Goal: Task Accomplishment & Management: Manage account settings

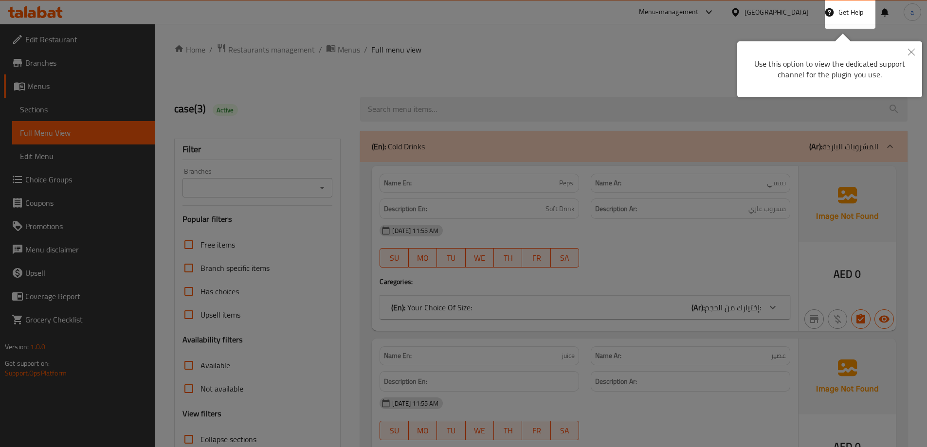
click at [908, 46] on button "Close" at bounding box center [910, 52] width 21 height 22
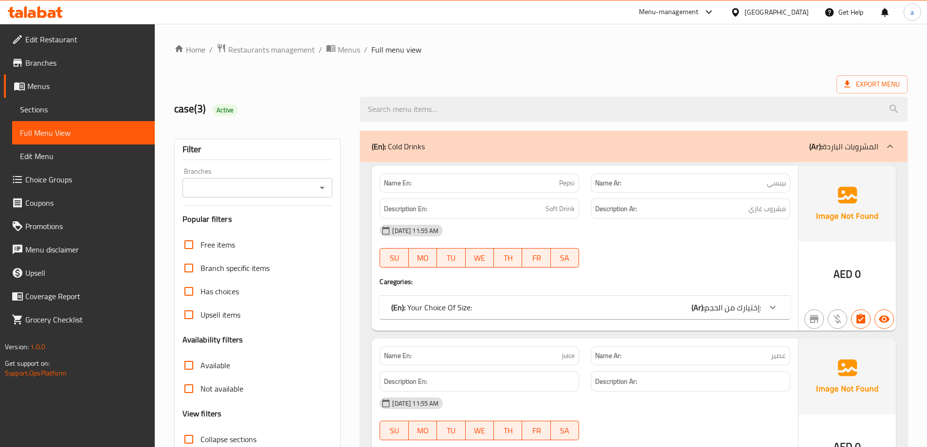
click at [742, 6] on div "United Arab Emirates" at bounding box center [769, 11] width 94 height 23
click at [743, 18] on div at bounding box center [737, 12] width 14 height 11
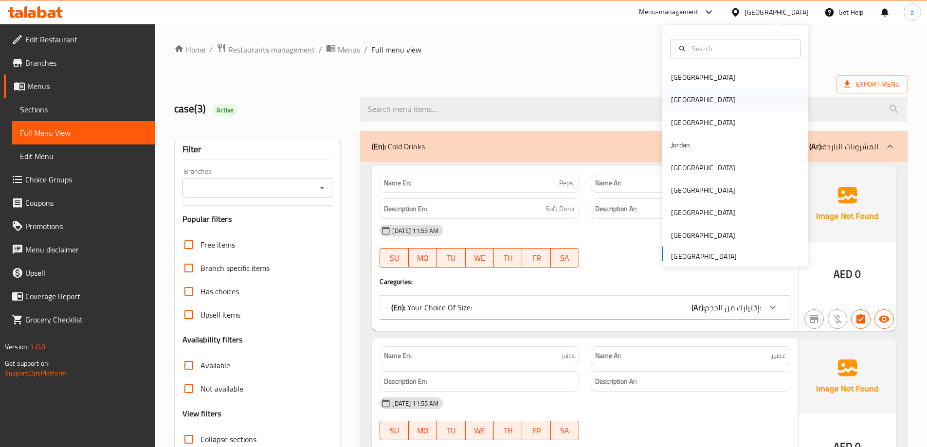
click at [691, 91] on div "[GEOGRAPHIC_DATA]" at bounding box center [735, 100] width 146 height 22
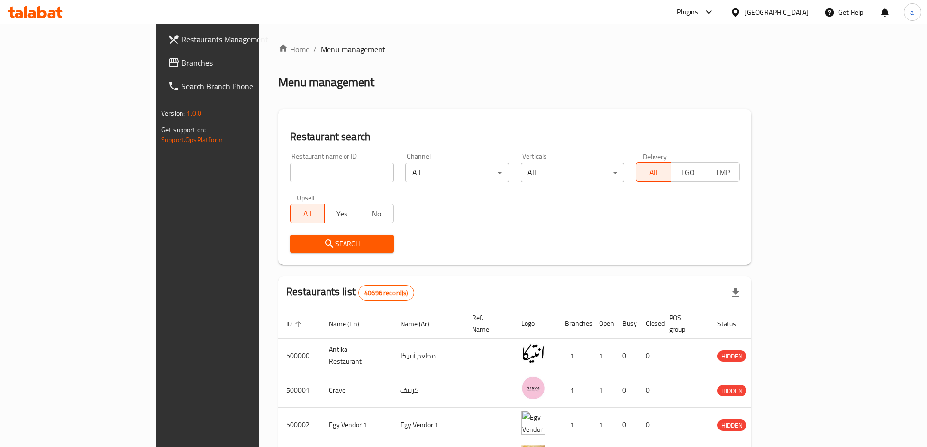
click at [181, 61] on span "Branches" at bounding box center [242, 63] width 122 height 12
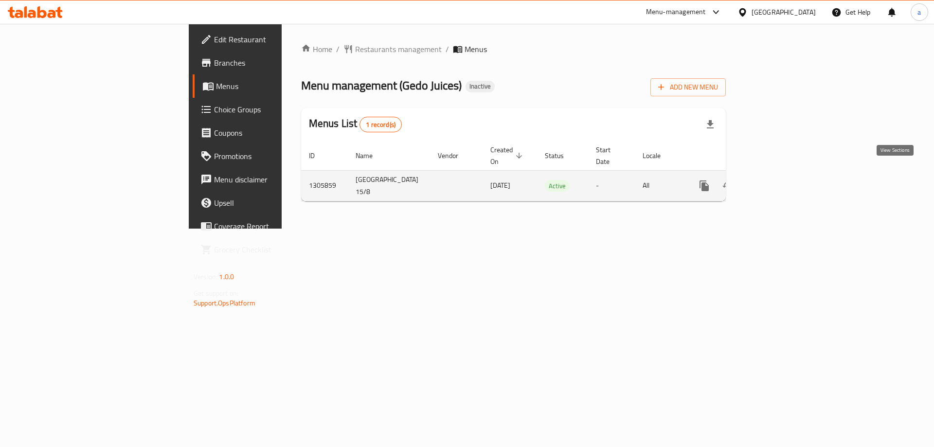
click at [786, 174] on link "enhanced table" at bounding box center [774, 185] width 23 height 23
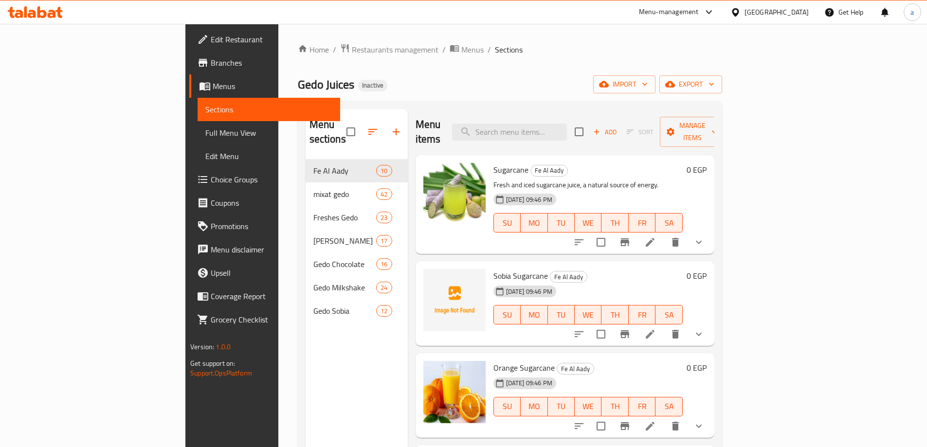
click at [205, 132] on span "Full Menu View" at bounding box center [268, 133] width 127 height 12
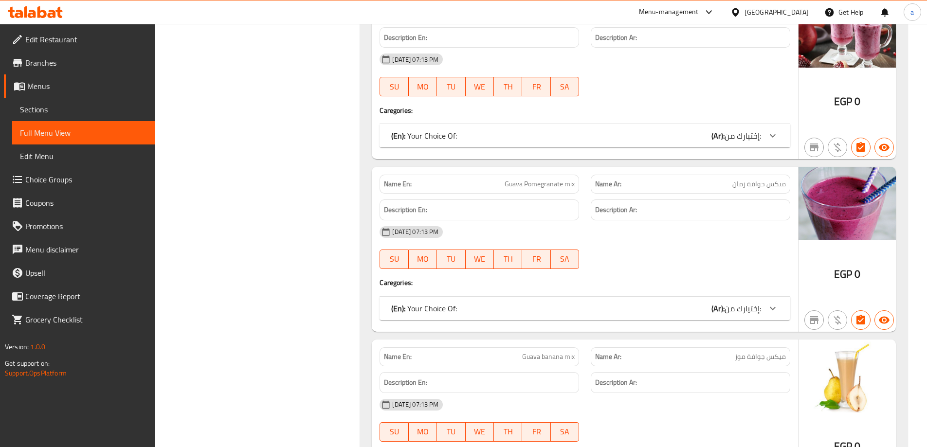
scroll to position [3843, 0]
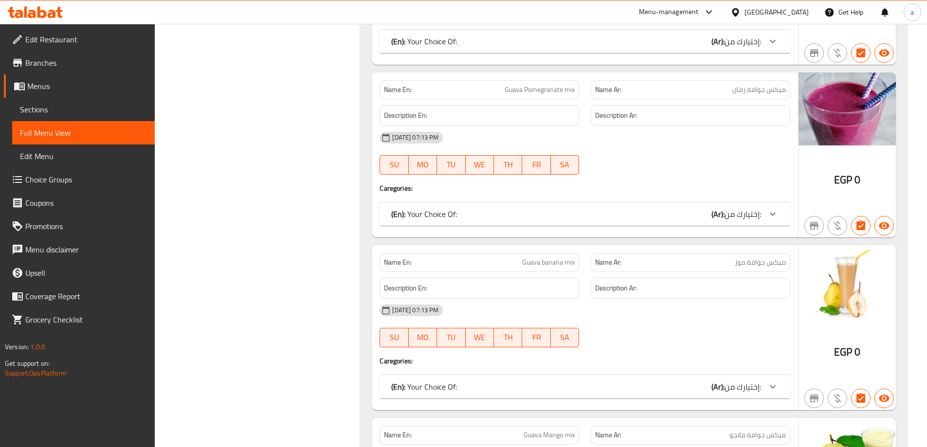
drag, startPoint x: 71, startPoint y: 104, endPoint x: 5, endPoint y: 105, distance: 65.7
click at [71, 104] on span "Sections" at bounding box center [83, 110] width 127 height 12
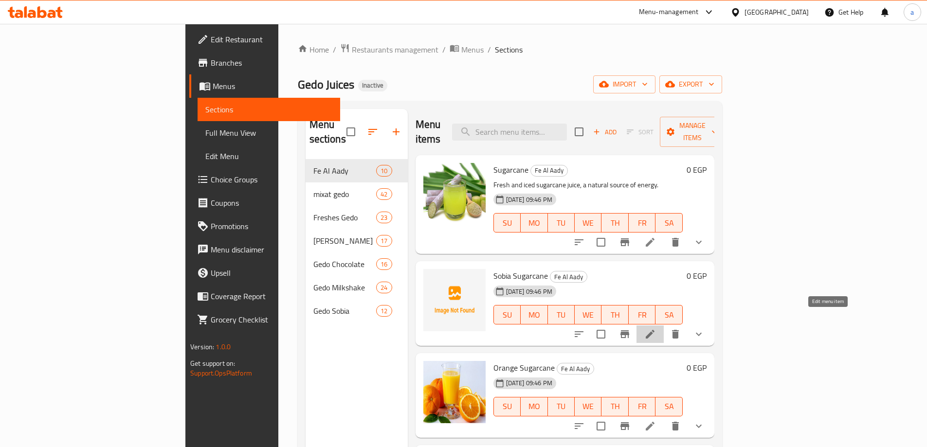
click at [656, 328] on icon at bounding box center [650, 334] width 12 height 12
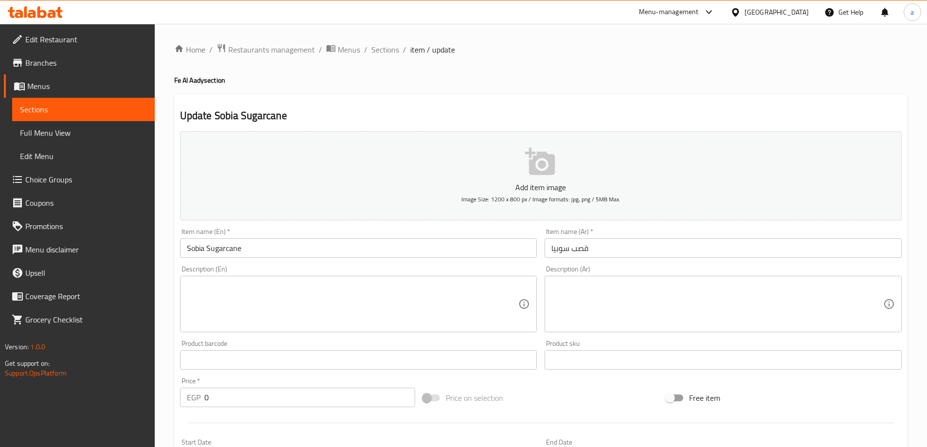
click at [656, 309] on textarea at bounding box center [717, 304] width 332 height 46
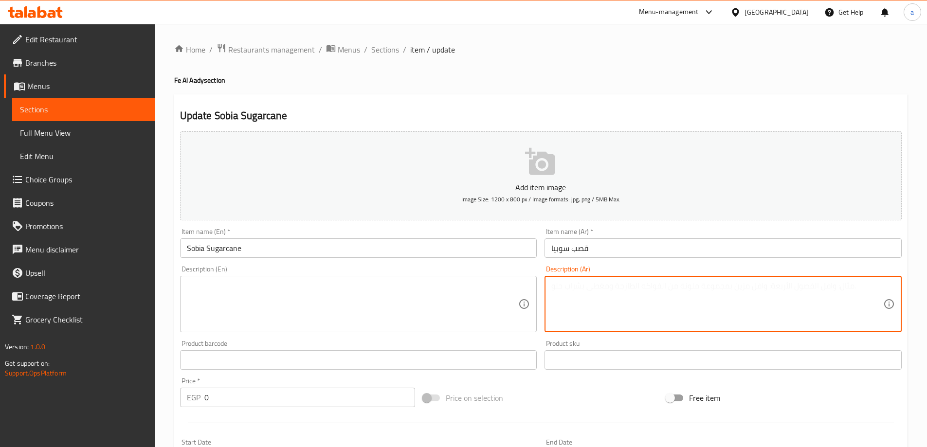
paste textarea "عصير ميكس سوبيا مع قصب فريش"
type textarea "عصير ميكس سوبيا مع قصب فريش"
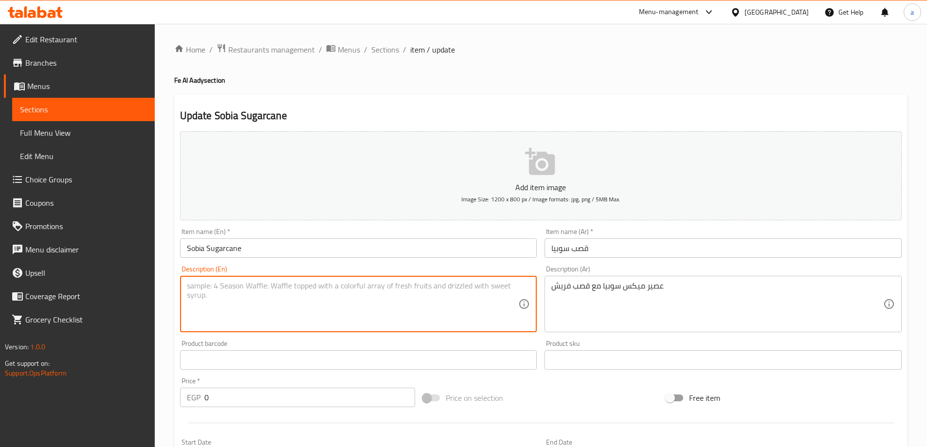
click at [446, 301] on textarea at bounding box center [353, 304] width 332 height 46
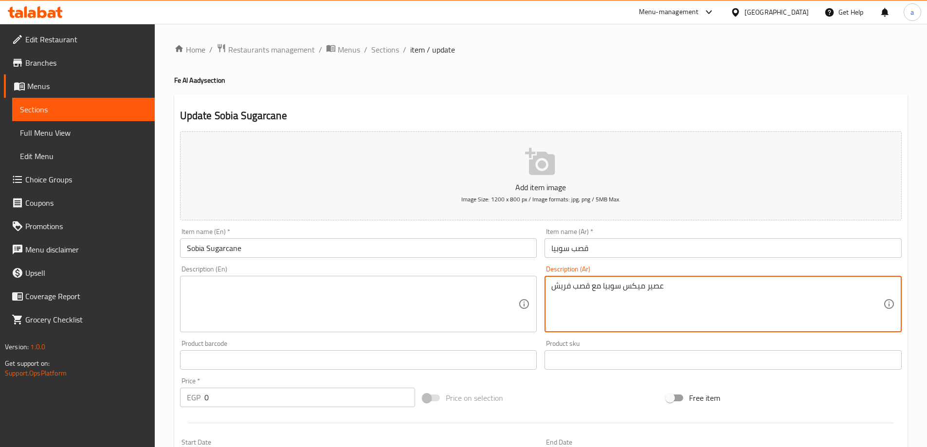
click at [592, 285] on textarea "عصير ميكس سوبيا مع قصب فريش" at bounding box center [717, 304] width 332 height 46
click at [288, 283] on textarea at bounding box center [353, 304] width 332 height 46
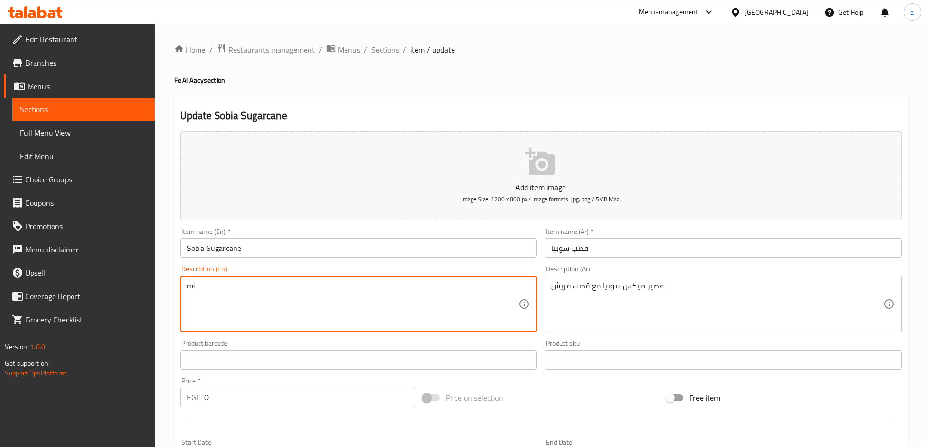
type textarea "m"
type textarea "Mixed Juice Of Sobia With Fresh Sugarcane"
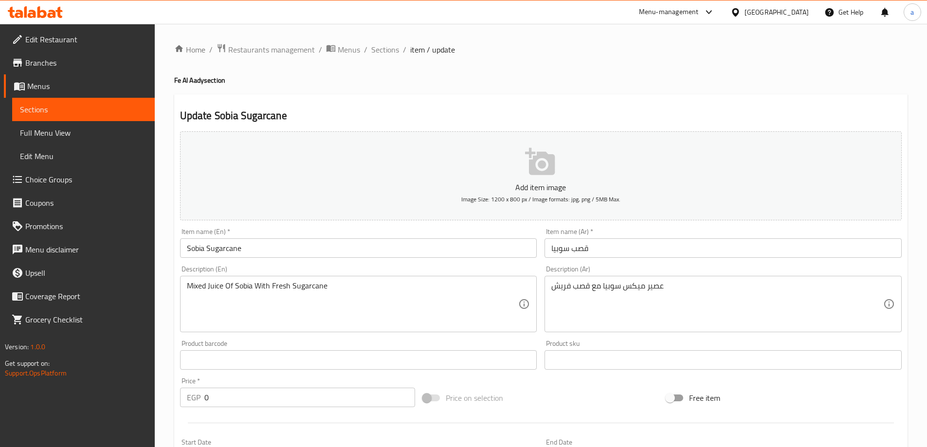
click at [508, 102] on div "Update Sobia Sugarcane Add item image Image Size: 1200 x 800 px / Image formats…" at bounding box center [540, 388] width 733 height 588
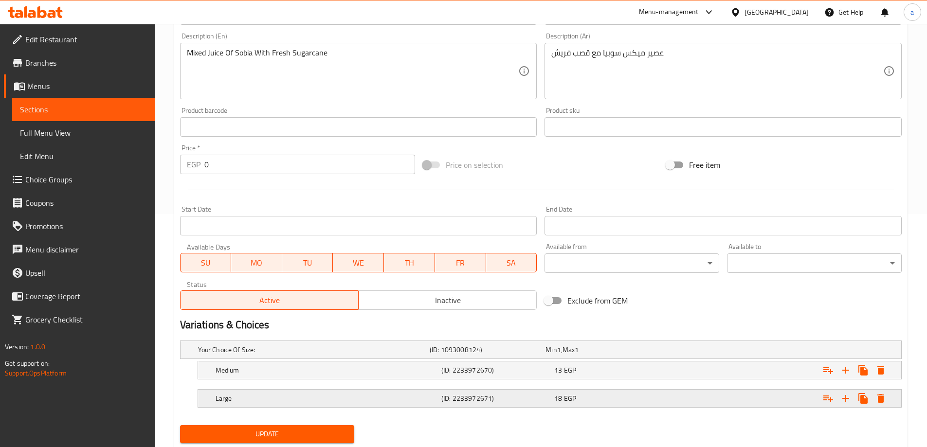
scroll to position [262, 0]
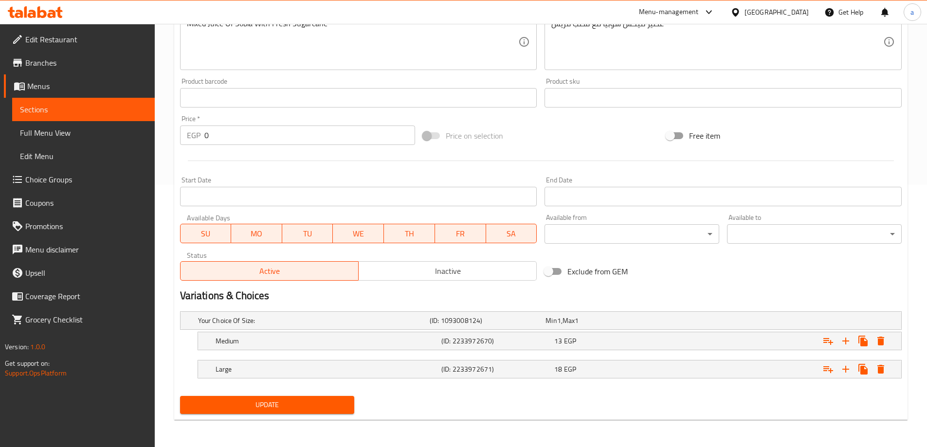
click at [224, 404] on span "Update" at bounding box center [267, 405] width 159 height 12
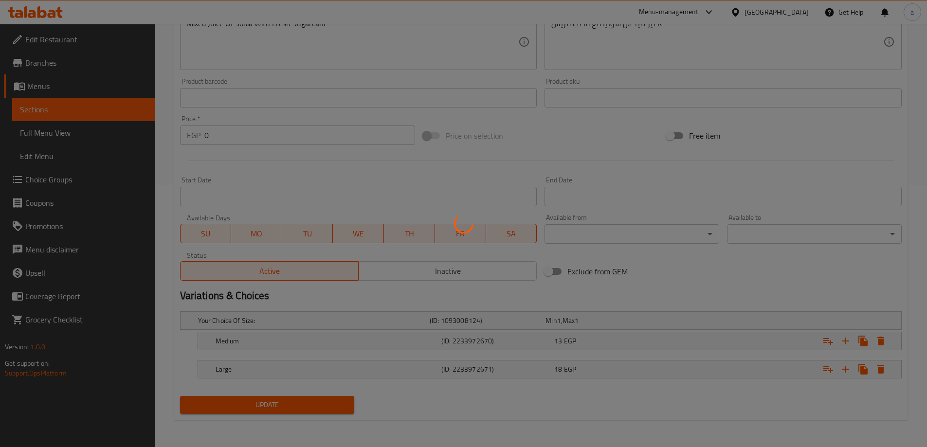
scroll to position [0, 0]
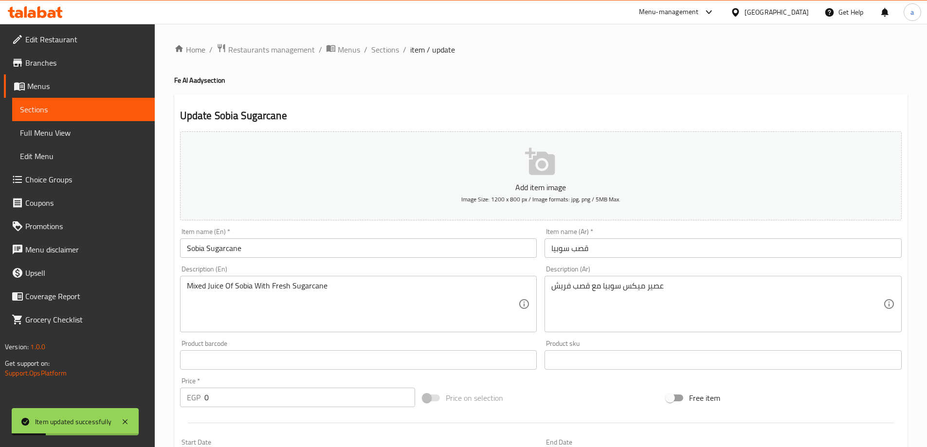
click at [68, 108] on span "Sections" at bounding box center [83, 110] width 127 height 12
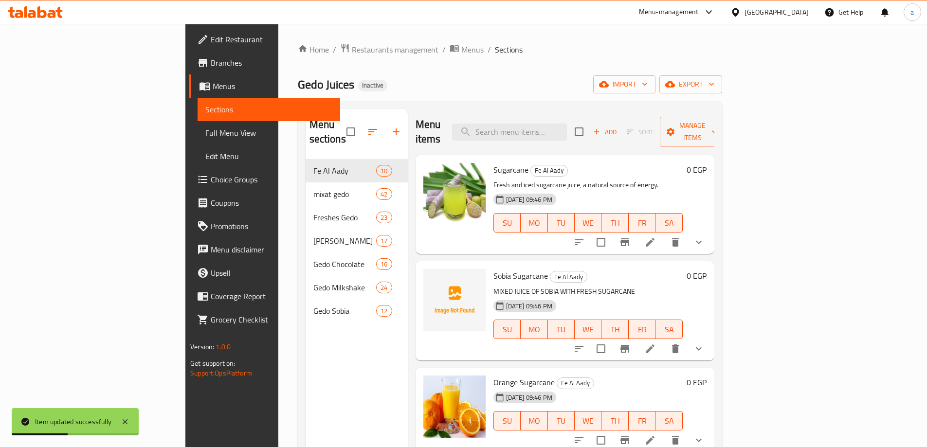
scroll to position [195, 0]
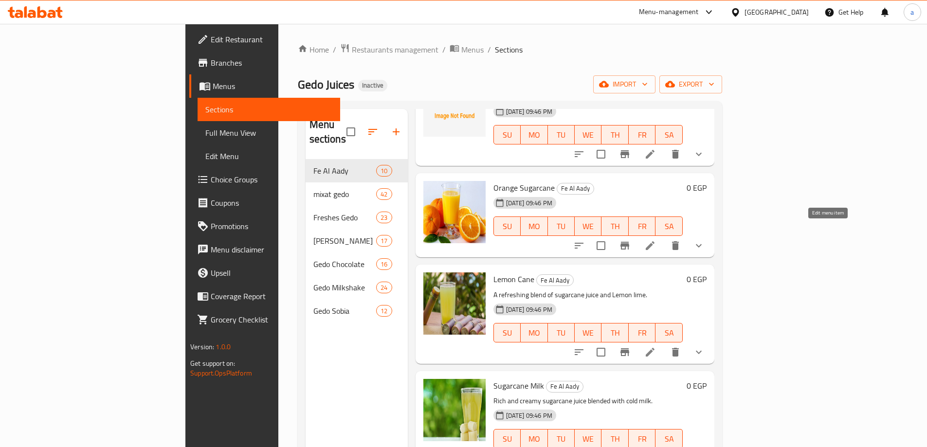
click at [656, 240] on icon at bounding box center [650, 246] width 12 height 12
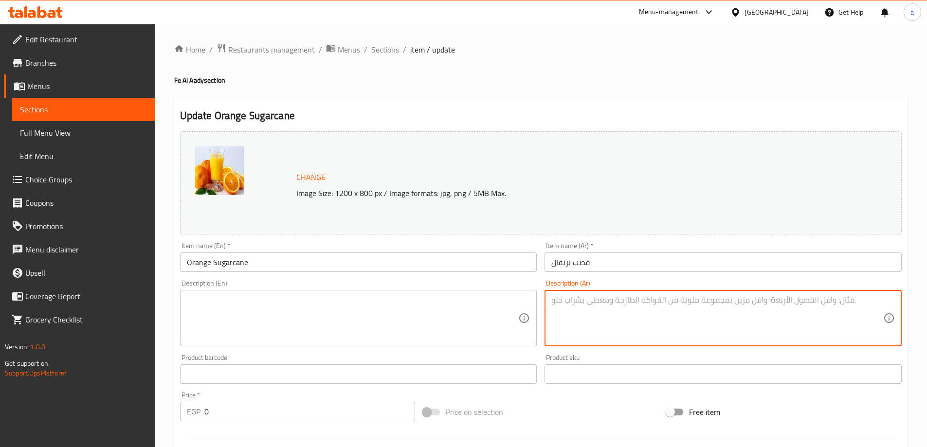
click at [596, 306] on textarea at bounding box center [717, 318] width 332 height 46
paste textarea "عصير ميكس برتقال مع قصب فريش"
type textarea "عصير ميكس برتقال مع قصب فريش"
click at [483, 306] on textarea at bounding box center [353, 318] width 332 height 46
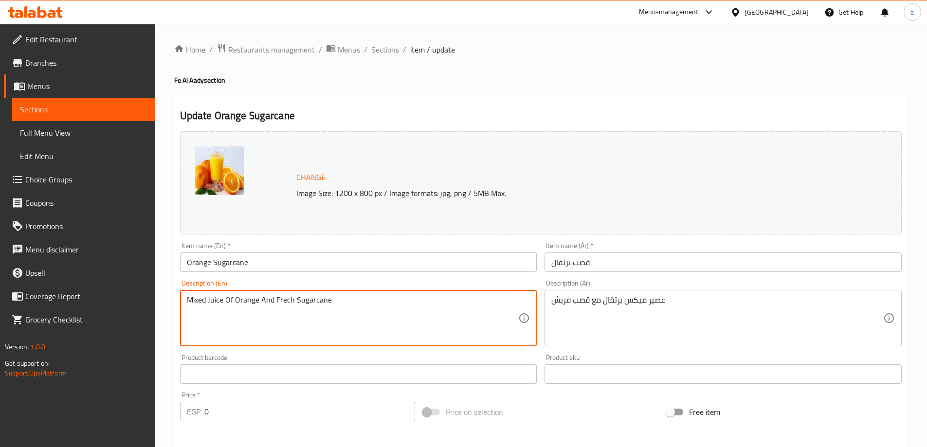
click at [529, 102] on div "Update Orange Sugarcane Change Image Size: 1200 x 800 px / Image formats: jpg, …" at bounding box center [540, 395] width 733 height 602
type textarea "Mixed Juice Of Orange And Fresh Sugarcane"
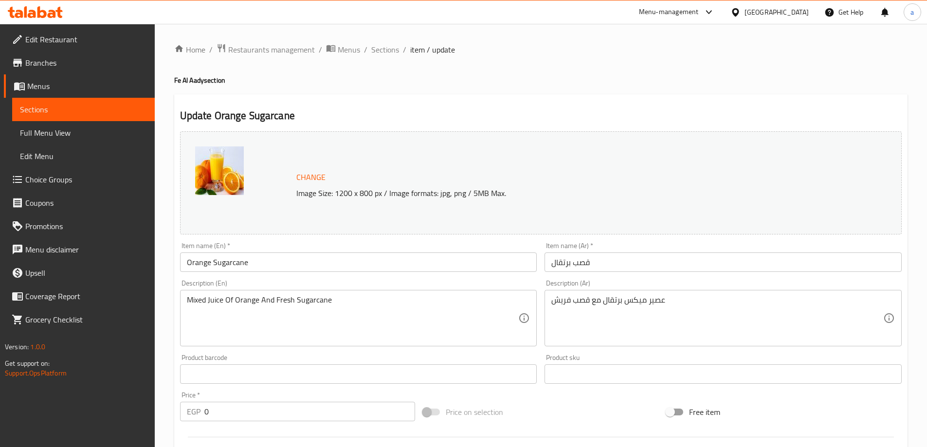
click at [495, 110] on h2 "Update Orange Sugarcane" at bounding box center [540, 115] width 721 height 15
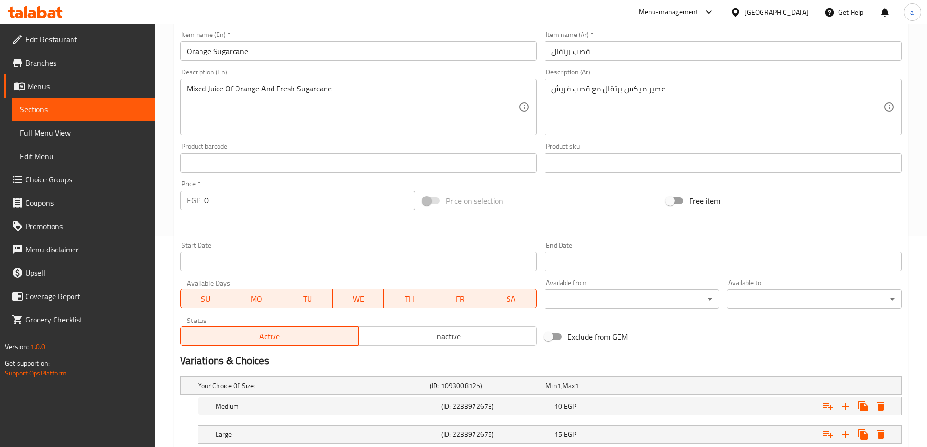
scroll to position [276, 0]
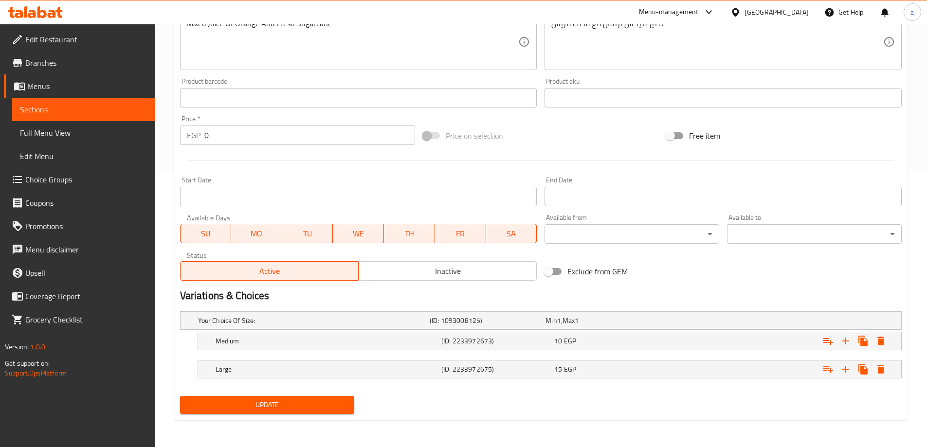
click at [291, 404] on span "Update" at bounding box center [267, 405] width 159 height 12
drag, startPoint x: 54, startPoint y: 107, endPoint x: 1, endPoint y: 114, distance: 53.6
click at [54, 107] on span "Sections" at bounding box center [83, 110] width 127 height 12
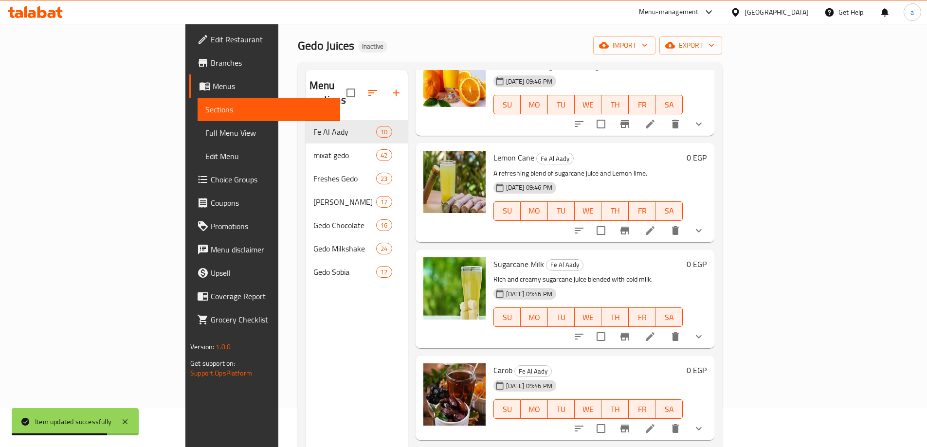
scroll to position [438, 0]
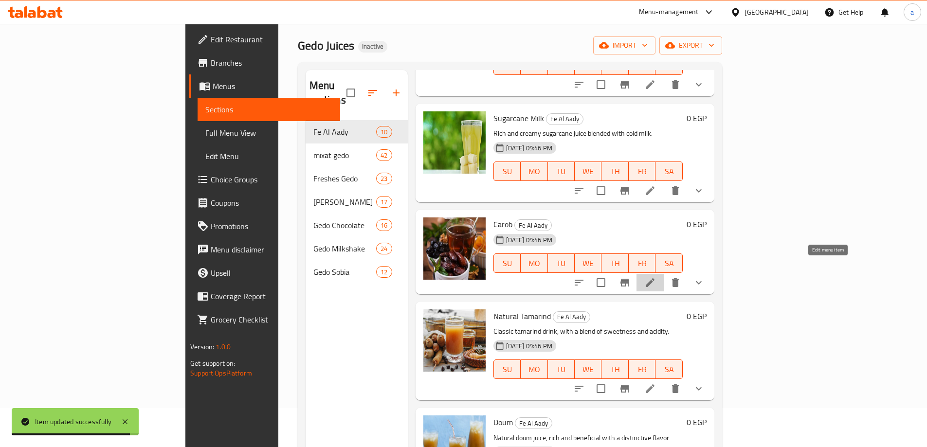
click at [656, 277] on icon at bounding box center [650, 283] width 12 height 12
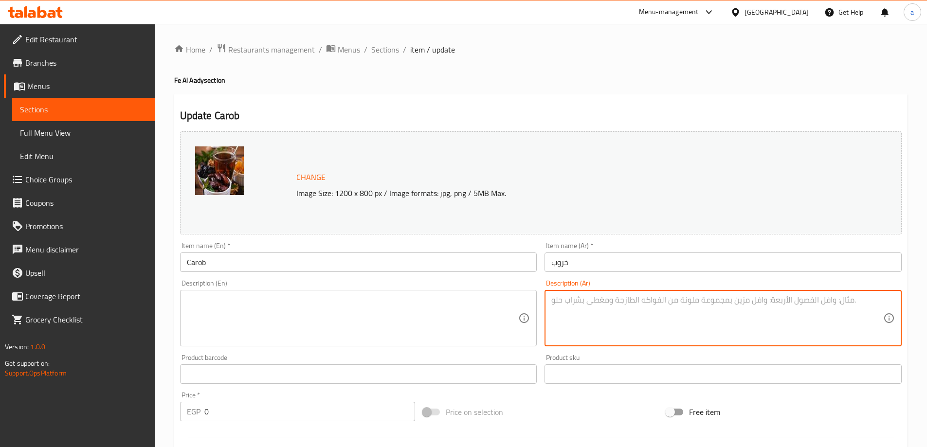
click at [619, 310] on textarea at bounding box center [717, 318] width 332 height 46
paste textarea "عصير خروب طبيعى"
type textarea "عصير خروب طبيعى"
click at [428, 305] on textarea at bounding box center [353, 318] width 332 height 46
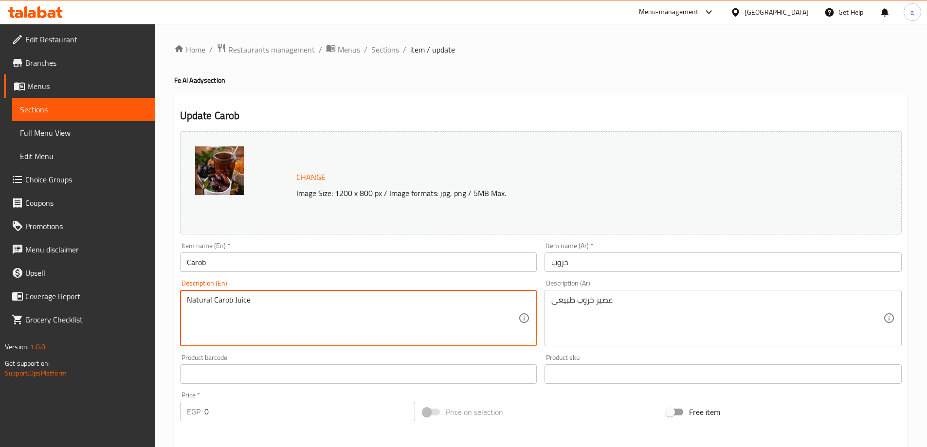
type textarea "Natural Carob Juice"
click at [163, 227] on div "Home / Restaurants management / Menus / Sections / item / update Fe Al Aady sec…" at bounding box center [541, 373] width 772 height 699
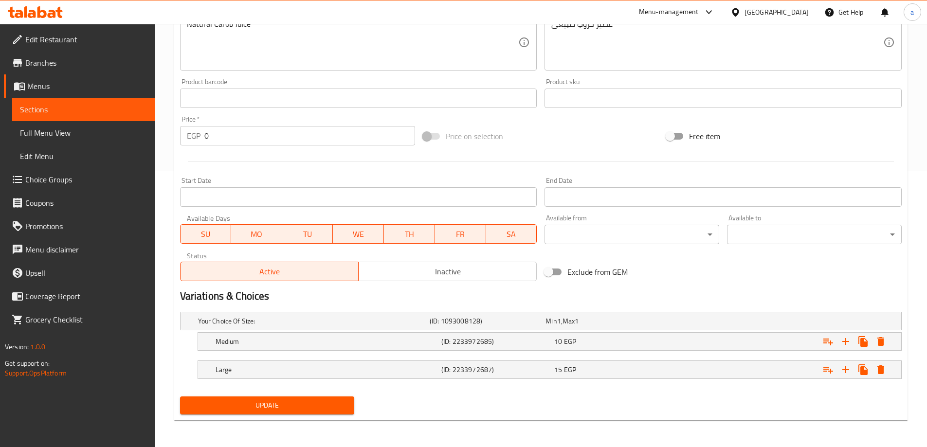
scroll to position [276, 0]
click at [285, 407] on span "Update" at bounding box center [267, 405] width 159 height 12
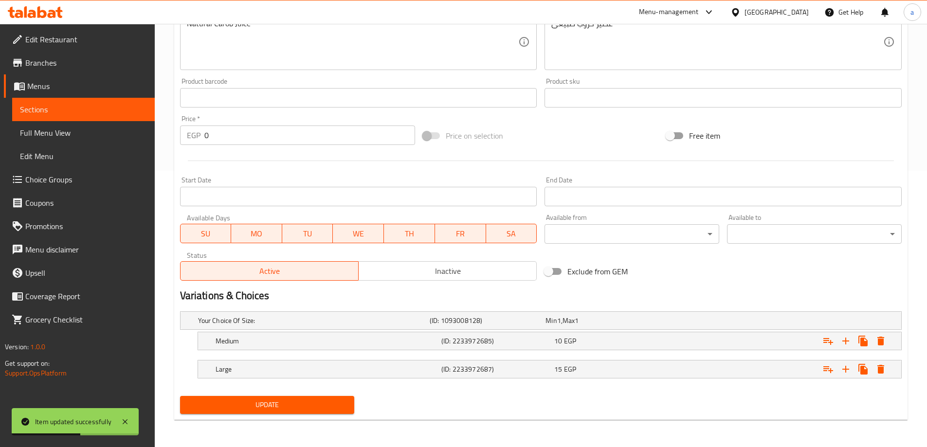
click at [52, 110] on span "Sections" at bounding box center [83, 110] width 127 height 12
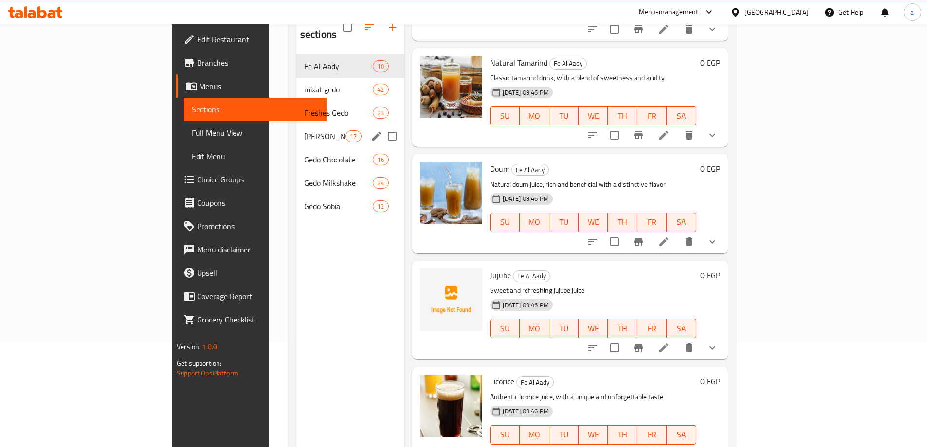
scroll to position [88, 0]
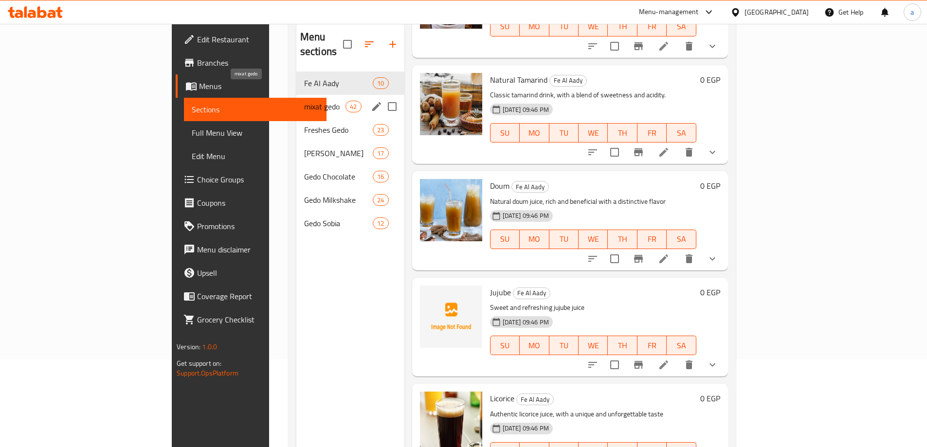
click at [304, 101] on span "mixat gedo" at bounding box center [324, 107] width 41 height 12
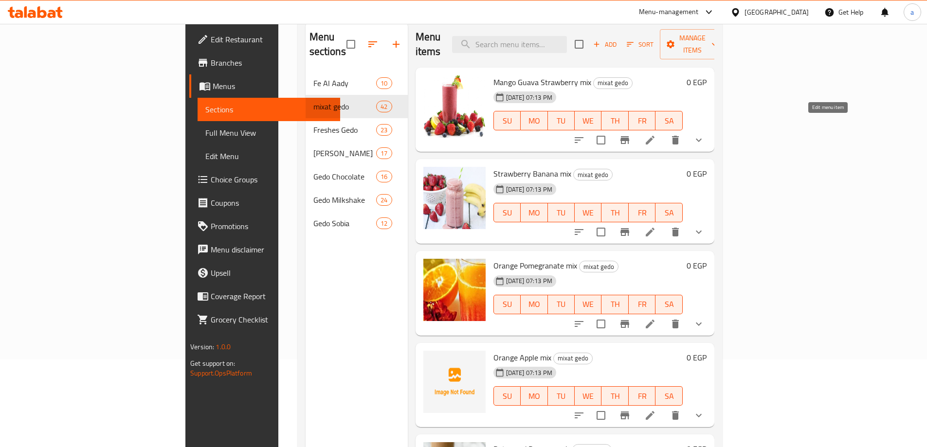
click at [656, 134] on icon at bounding box center [650, 140] width 12 height 12
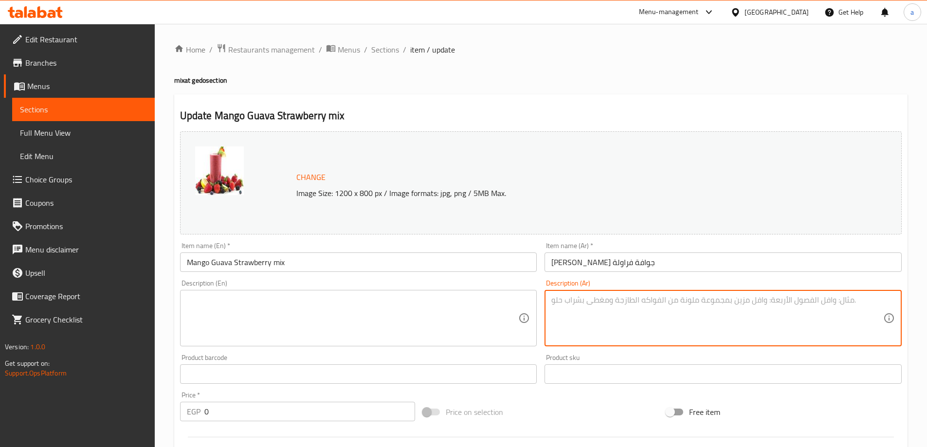
click at [608, 314] on textarea at bounding box center [717, 318] width 332 height 46
paste textarea "عصير ميكس ماناجا وفروالة وجوافة فريش"
click at [633, 298] on textarea "عصير ميكس ماناجا وفروالة وجوافة فريش" at bounding box center [717, 318] width 332 height 46
click at [631, 302] on textarea "عصير ميكس ماناجا وفروالة وجوافة فريش" at bounding box center [717, 318] width 332 height 46
click at [699, 306] on textarea "عصير ميكس مانجا وفروالة وجوافة فريش" at bounding box center [717, 318] width 332 height 46
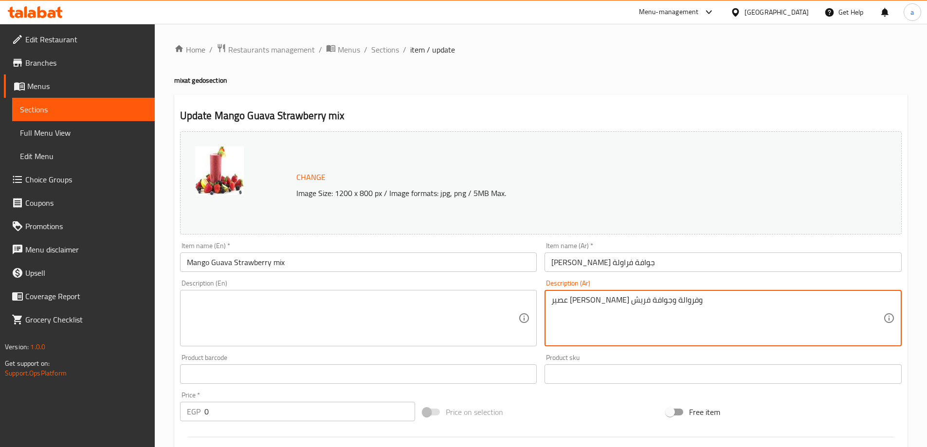
type textarea "عصير ميكس مانجا وفروالة وجوافة فريش"
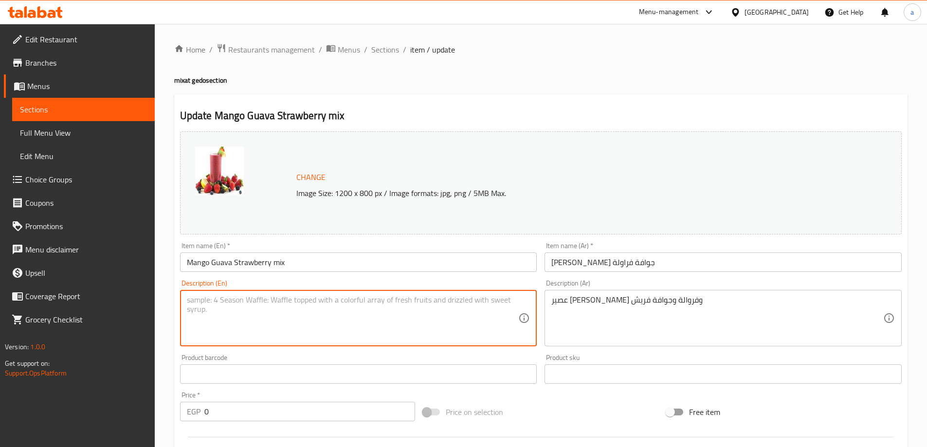
click at [366, 319] on textarea at bounding box center [353, 318] width 332 height 46
type textarea "Mixed Juice Of Fresh Mango, Strawberry And Guava"
click at [375, 282] on div "Description (En) MIXED JUICE OF FRESH MANGO, STRAWBERRY AND GUAVA Description (…" at bounding box center [358, 313] width 357 height 67
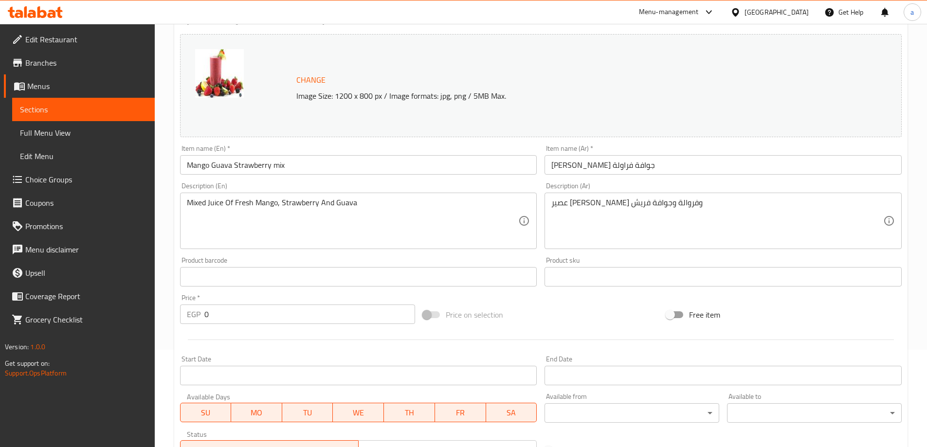
scroll to position [276, 0]
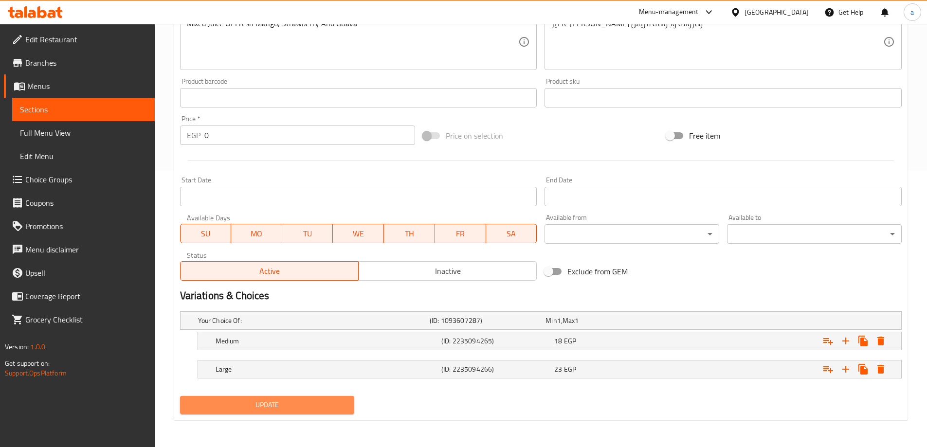
click at [304, 402] on span "Update" at bounding box center [267, 405] width 159 height 12
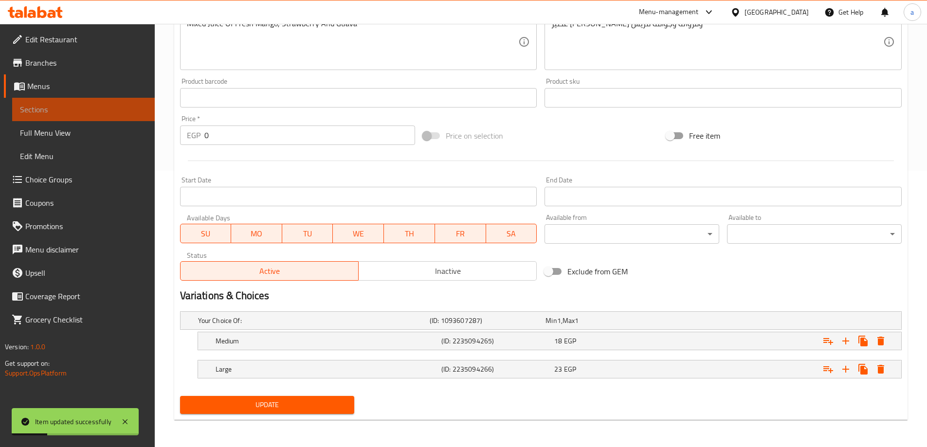
click at [90, 114] on span "Sections" at bounding box center [83, 110] width 127 height 12
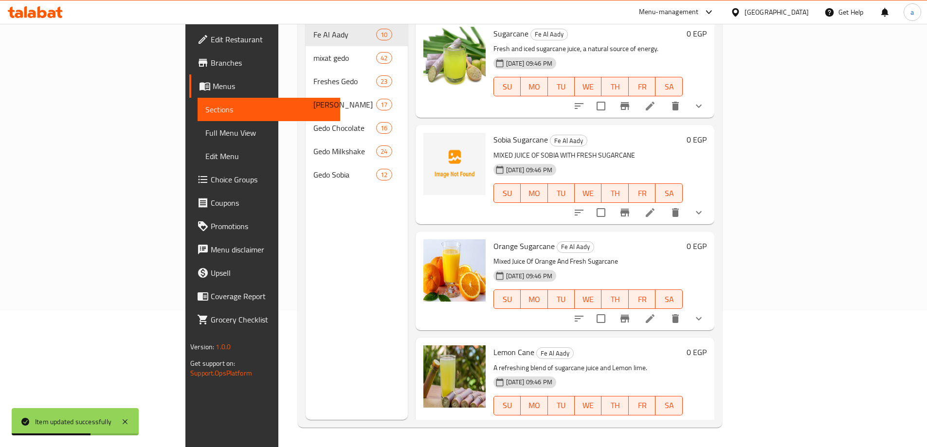
scroll to position [39, 0]
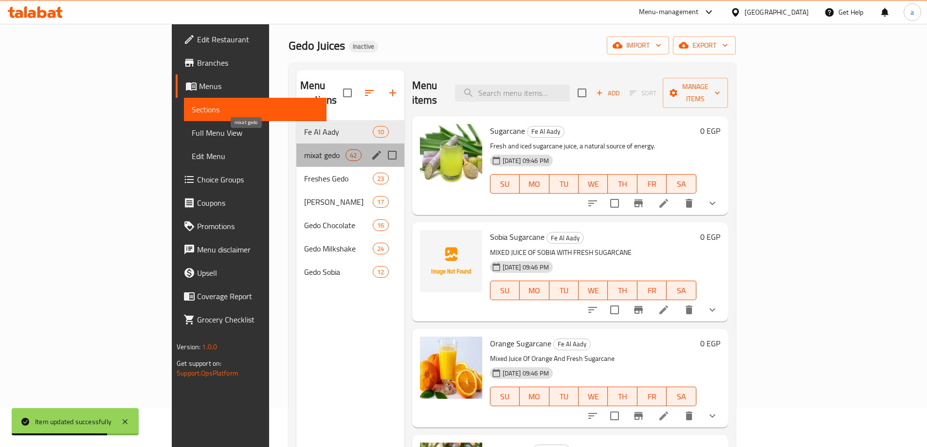
click at [304, 149] on span "mixat gedo" at bounding box center [324, 155] width 41 height 12
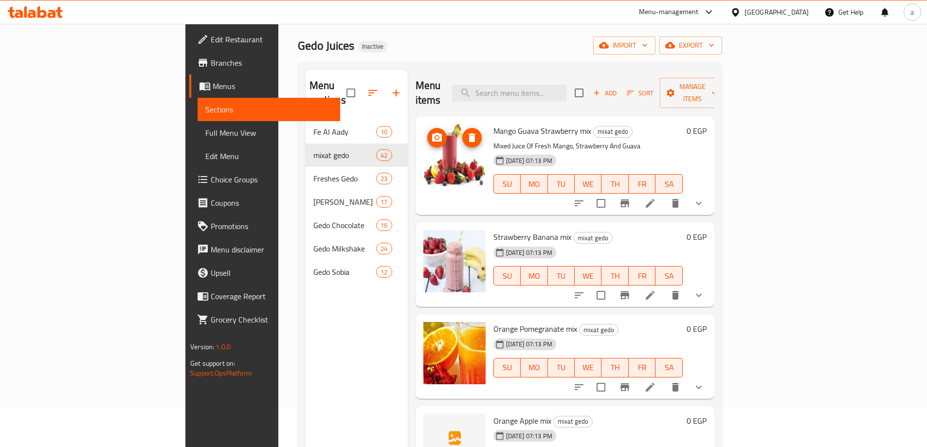
click at [664, 287] on li at bounding box center [649, 296] width 27 height 18
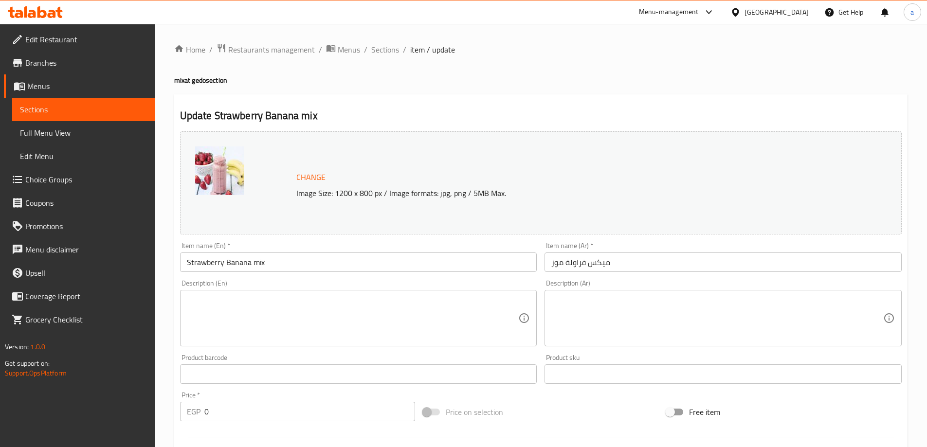
click at [638, 295] on textarea at bounding box center [717, 318] width 332 height 46
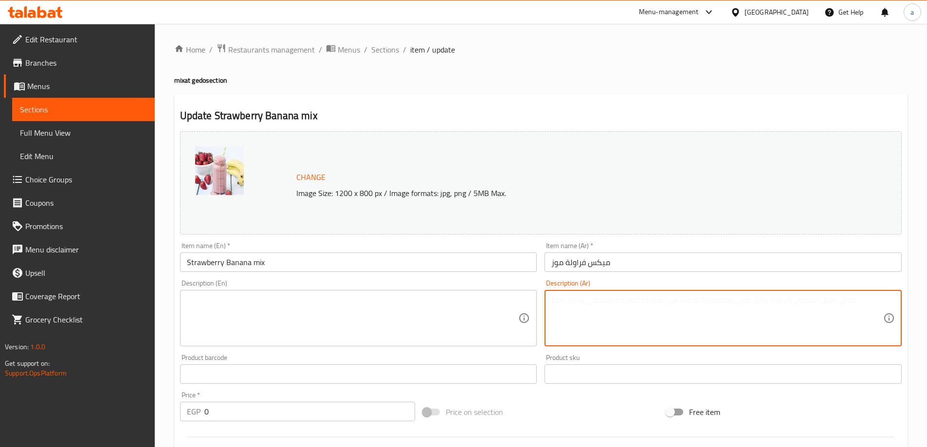
paste textarea "عصير ميكس فراولة مع موز فريش"
type textarea "عصير ميكس فراولة مع موز فريش"
click at [430, 316] on textarea at bounding box center [353, 318] width 332 height 46
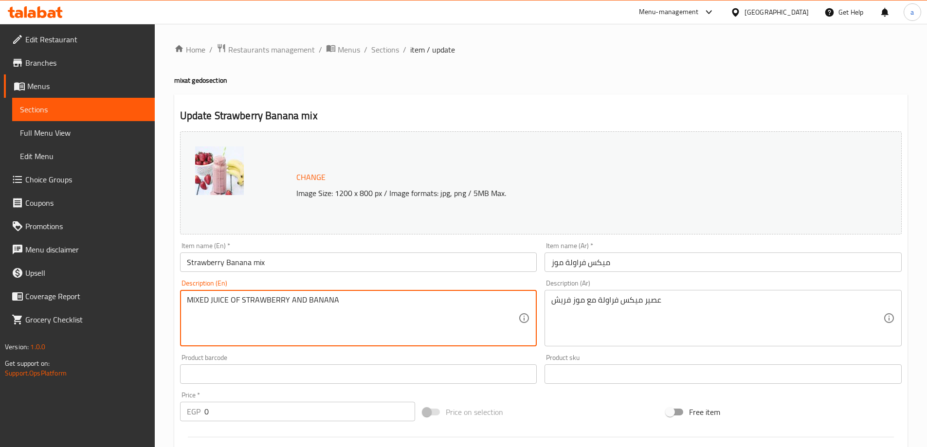
click at [237, 301] on textarea "MIXED JUICE OF STRAWBERRY AND BANANA" at bounding box center [353, 318] width 332 height 46
type textarea "Mixed Juice Of Fresh Strawberry And Banana"
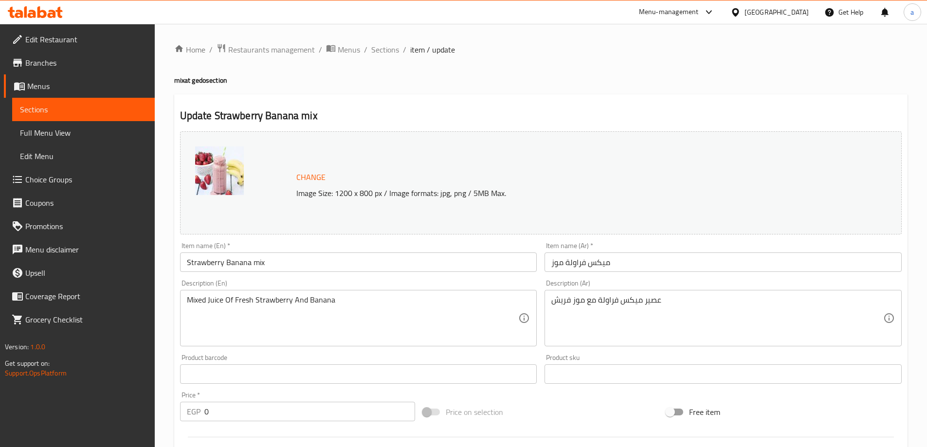
click at [348, 241] on div "Item name (En)   * Strawberry Banana mix Item name (En) *" at bounding box center [358, 256] width 365 height 37
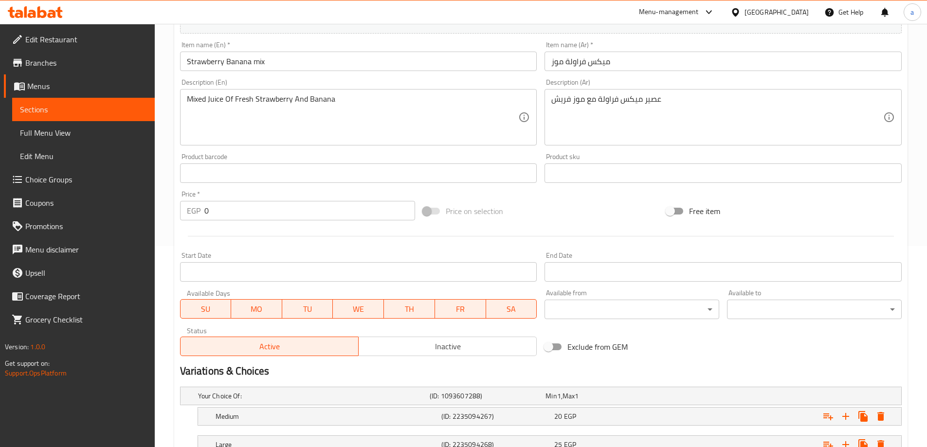
scroll to position [243, 0]
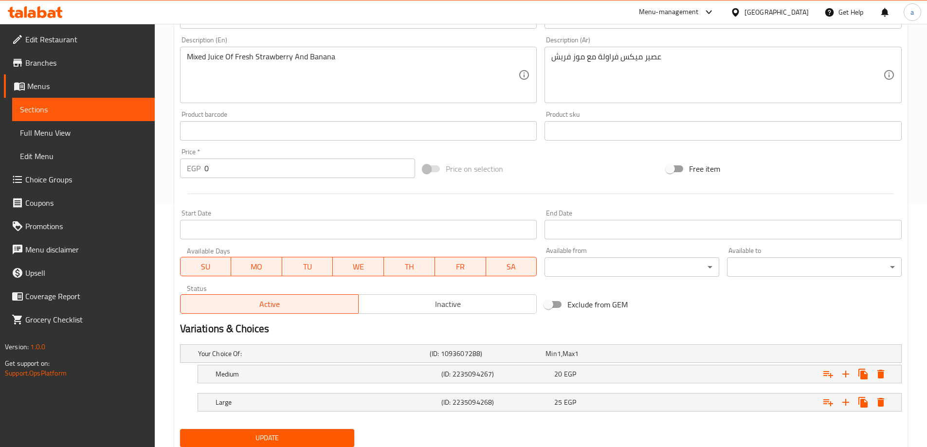
click at [334, 433] on span "Update" at bounding box center [267, 438] width 159 height 12
click at [68, 111] on span "Sections" at bounding box center [83, 110] width 127 height 12
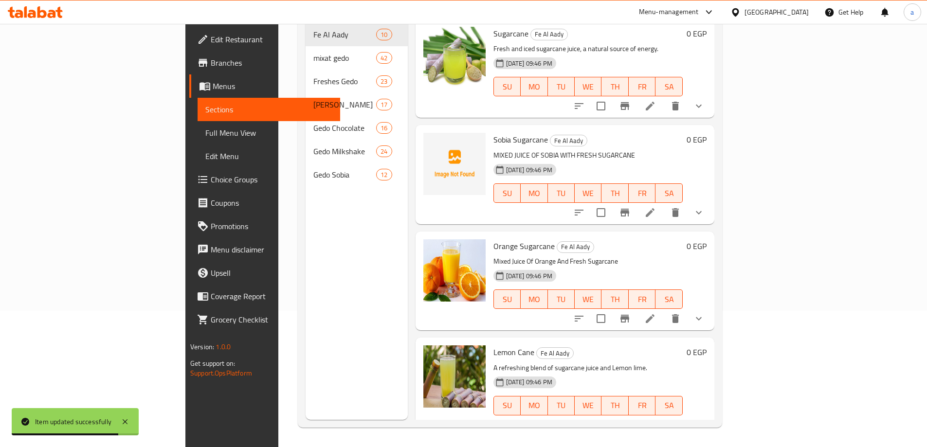
scroll to position [136, 0]
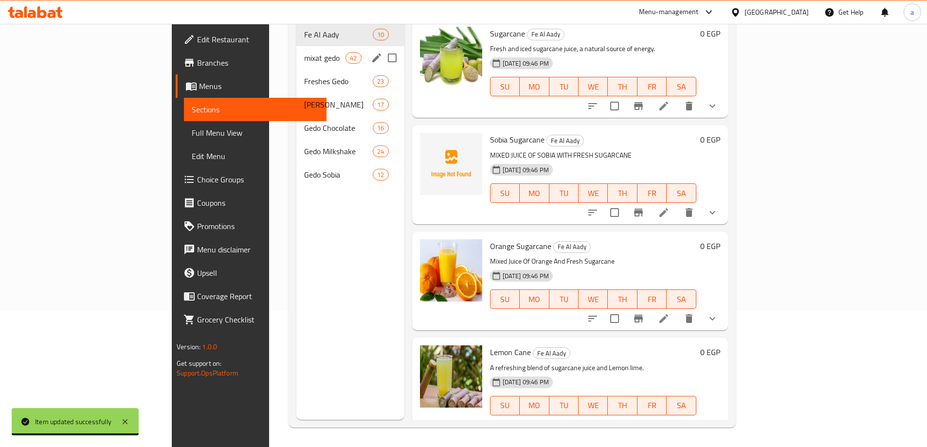
click at [304, 52] on span "mixat gedo" at bounding box center [324, 58] width 41 height 12
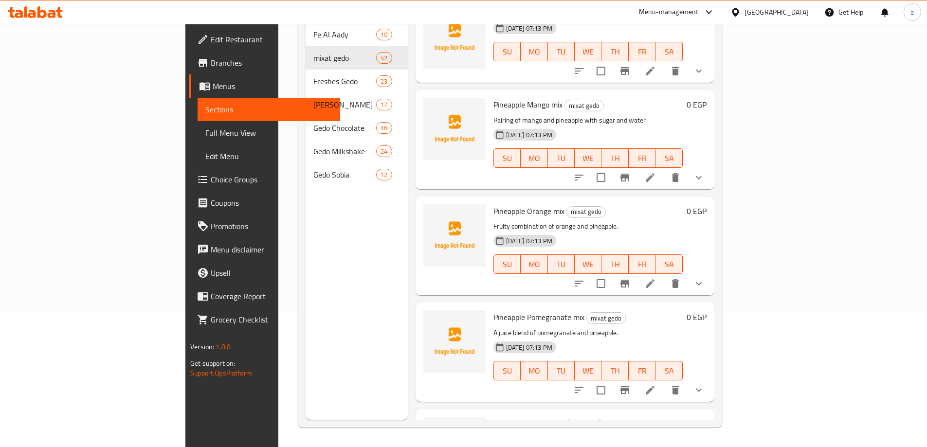
scroll to position [3377, 0]
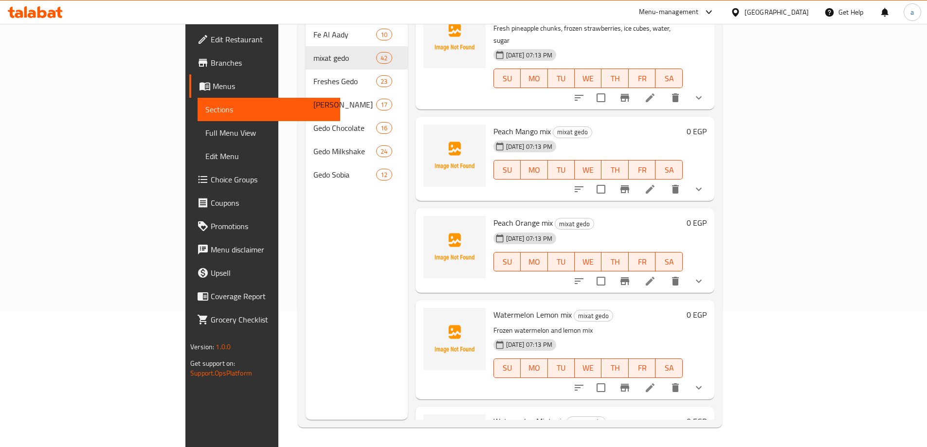
click at [664, 272] on li at bounding box center [649, 281] width 27 height 18
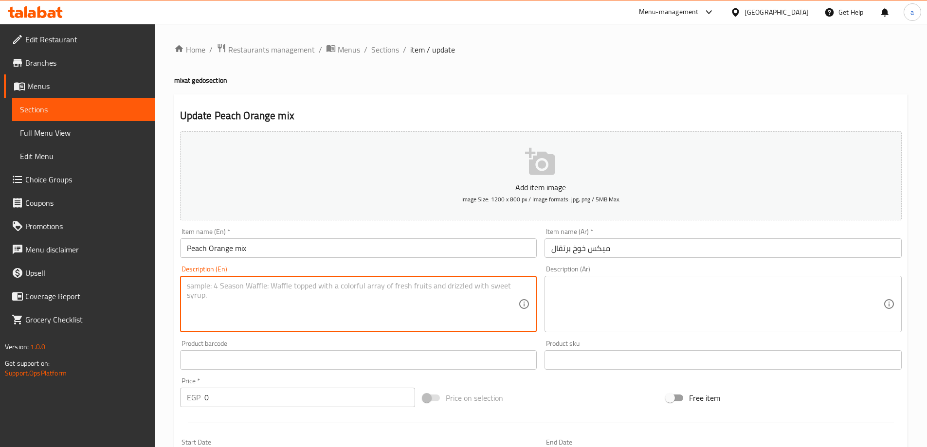
click at [376, 306] on textarea at bounding box center [353, 304] width 332 height 46
click at [635, 297] on textarea at bounding box center [717, 304] width 332 height 46
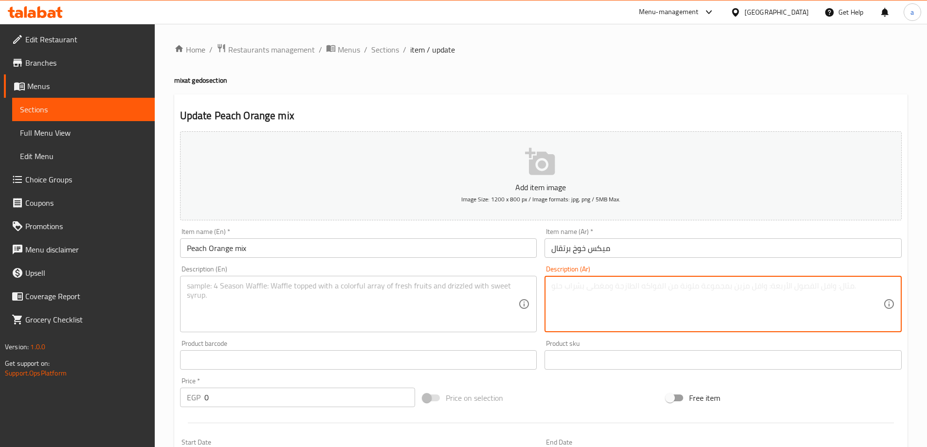
paste textarea "عصير ميكسبرتقال خوخ فريش"
click at [609, 290] on textarea "عصير ميكسبرتقال خوخ فريش" at bounding box center [717, 304] width 332 height 46
type textarea "عصير ميكس برتقال خوخ فريش"
click at [400, 312] on textarea at bounding box center [353, 304] width 332 height 46
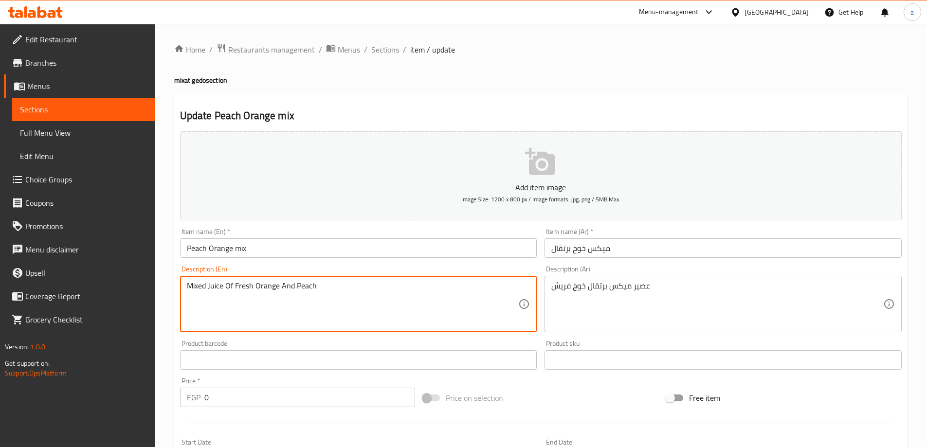
type textarea "Mixed Juice Of Fresh Orange And Peach"
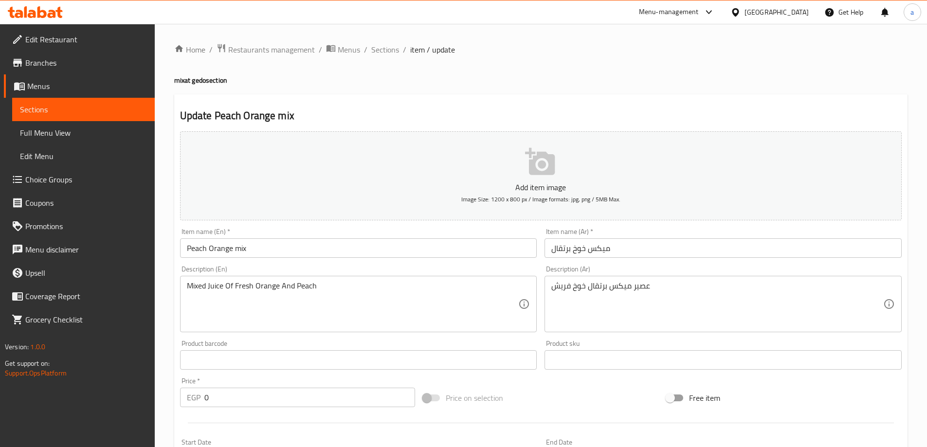
click at [320, 231] on div "Item name (En)   * Peach Orange mix Item name (En) *" at bounding box center [358, 243] width 357 height 30
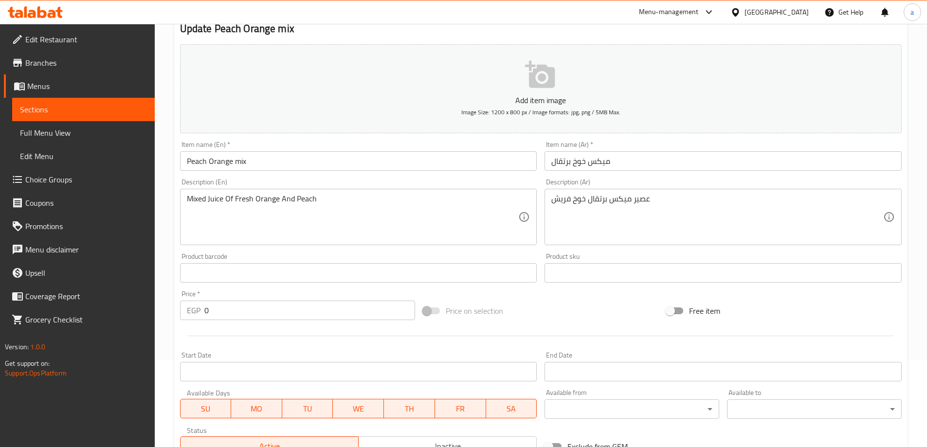
scroll to position [262, 0]
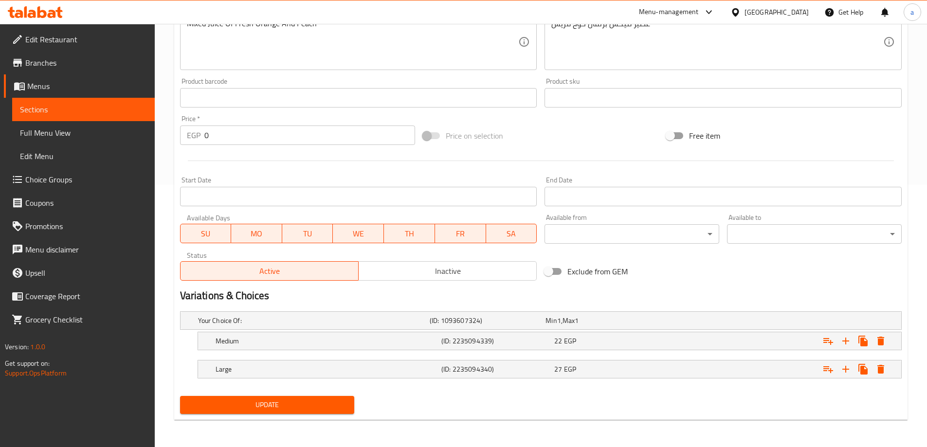
click at [291, 402] on span "Update" at bounding box center [267, 405] width 159 height 12
click at [54, 111] on span "Sections" at bounding box center [83, 110] width 127 height 12
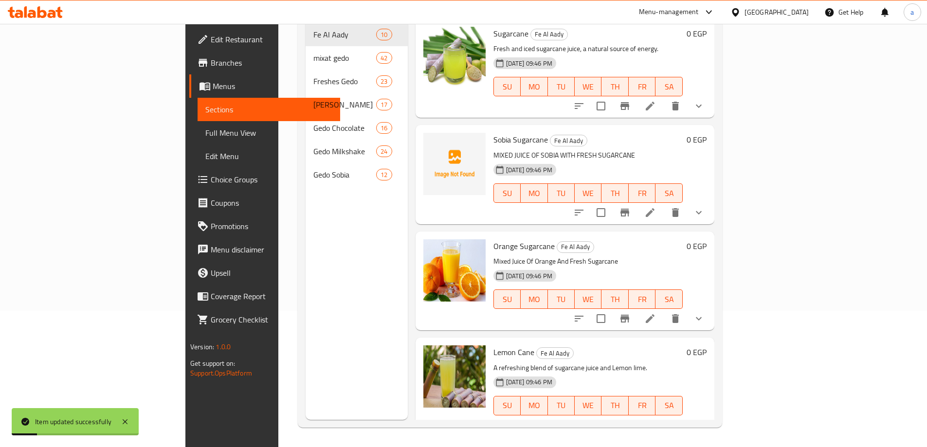
scroll to position [136, 0]
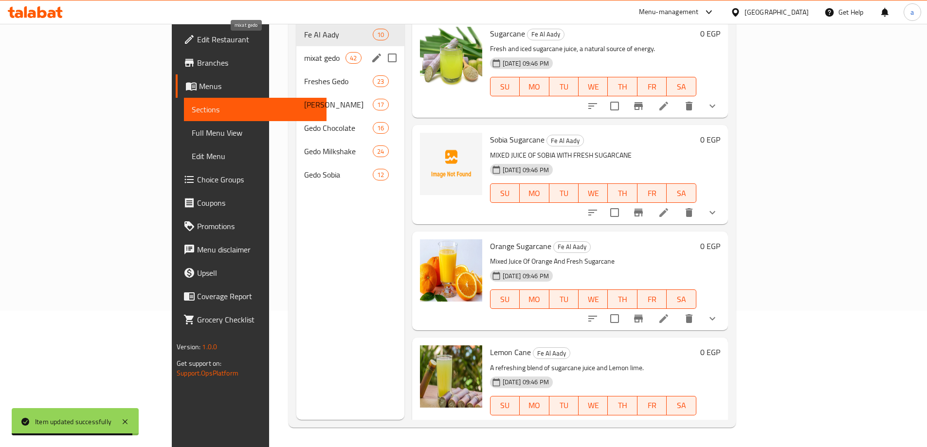
click at [304, 52] on span "mixat gedo" at bounding box center [324, 58] width 41 height 12
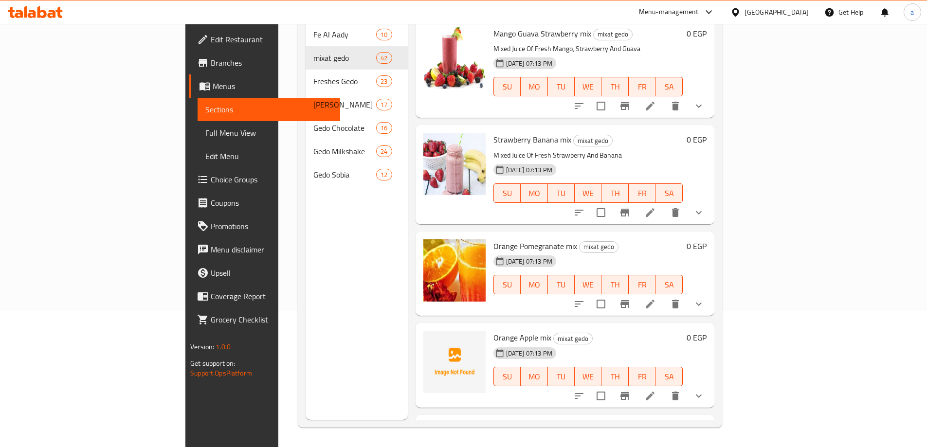
click at [656, 390] on icon at bounding box center [650, 396] width 12 height 12
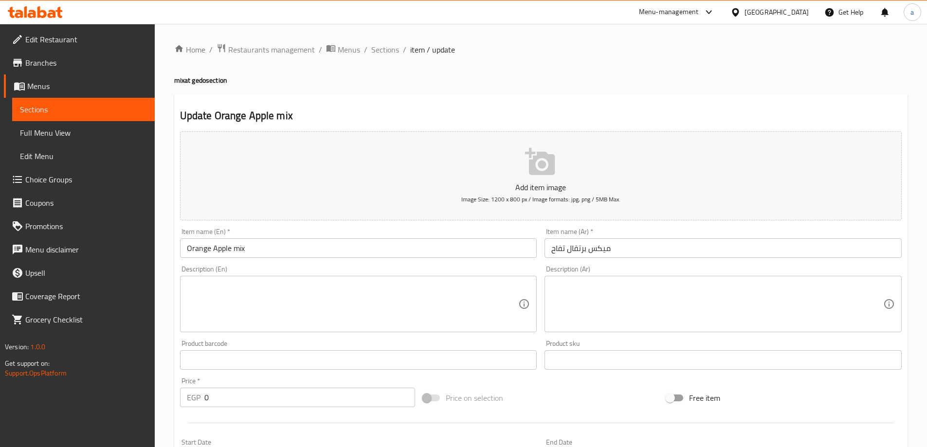
click at [687, 293] on textarea at bounding box center [717, 304] width 332 height 46
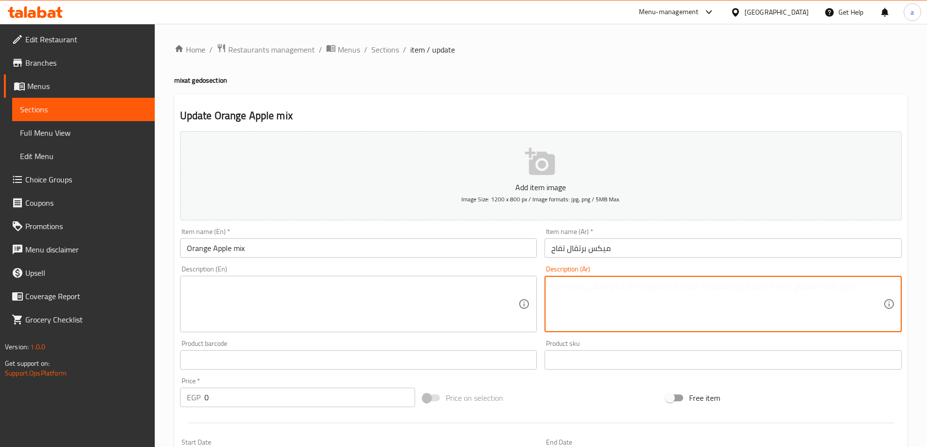
paste textarea "عصير ميكس برتقال تفاح فريش"
type textarea "عصير ميكس برتقال تفاح فريش"
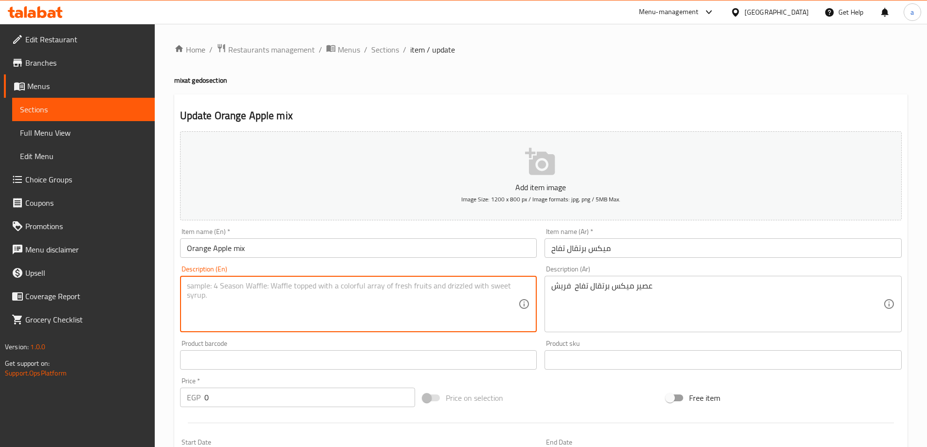
click at [374, 304] on textarea at bounding box center [353, 304] width 332 height 46
type textarea "Mixed Juice Of Fresh Orange And Apple"
click at [343, 266] on div "Description (En) MIXED JUICE OF FRESH ORANGE AND APPLE Description (En)" at bounding box center [358, 299] width 357 height 67
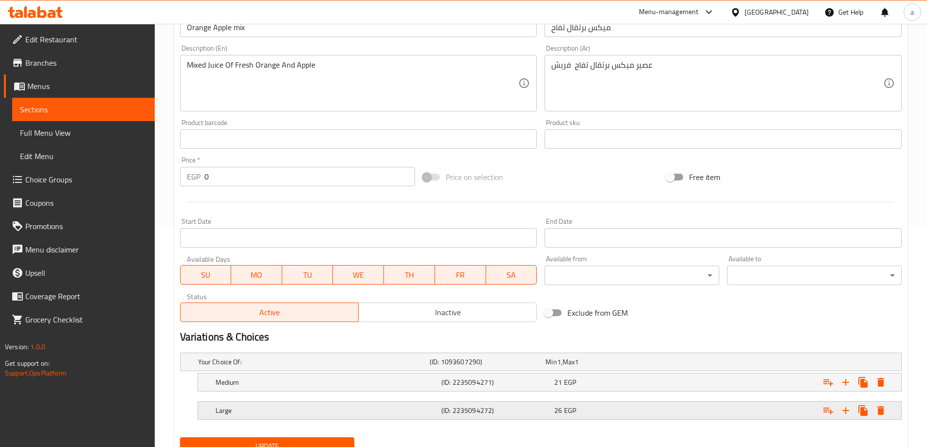
scroll to position [243, 0]
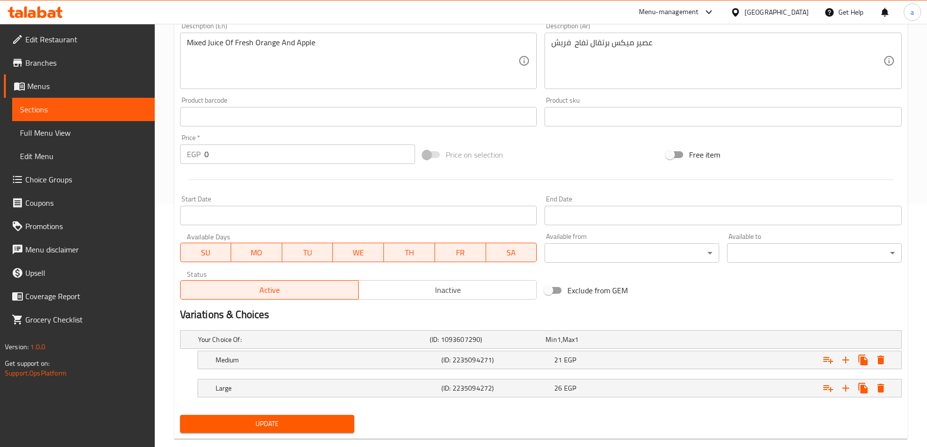
click at [311, 421] on span "Update" at bounding box center [267, 424] width 159 height 12
drag, startPoint x: 67, startPoint y: 110, endPoint x: 78, endPoint y: 113, distance: 11.7
click at [67, 110] on span "Sections" at bounding box center [83, 110] width 127 height 12
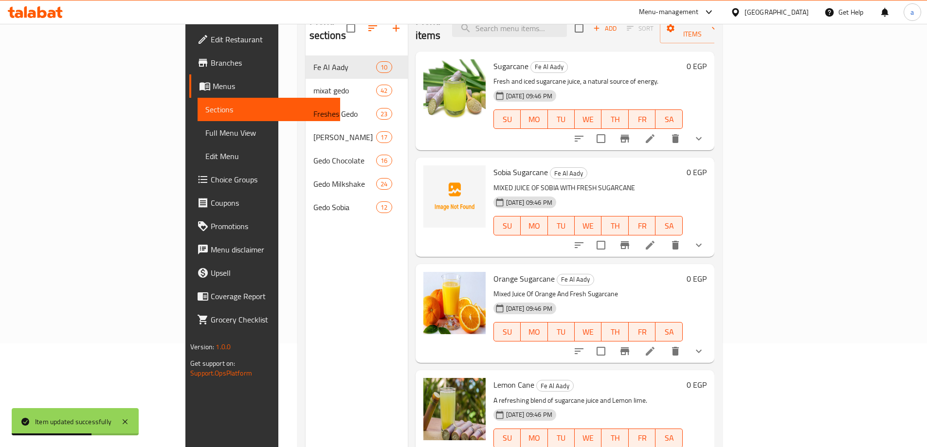
scroll to position [39, 0]
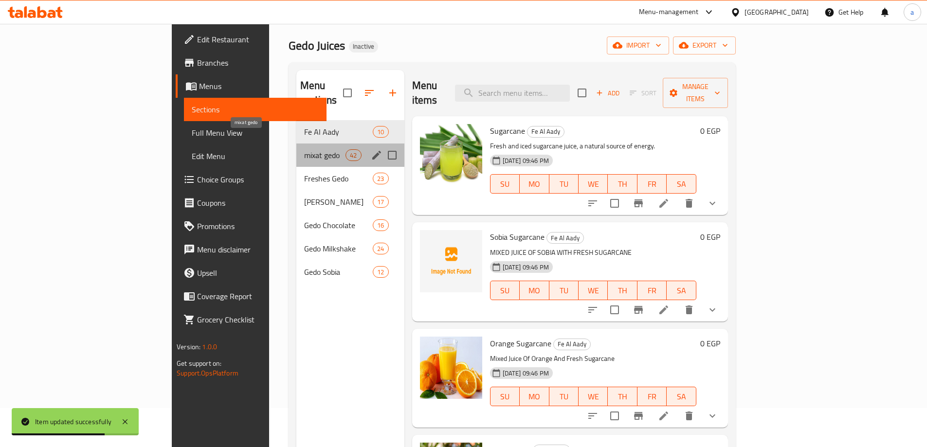
click at [304, 149] on span "mixat gedo" at bounding box center [324, 155] width 41 height 12
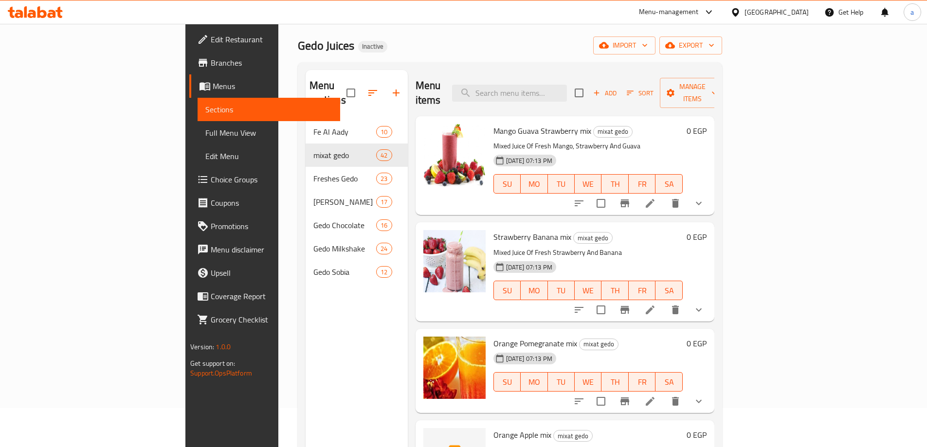
scroll to position [233, 0]
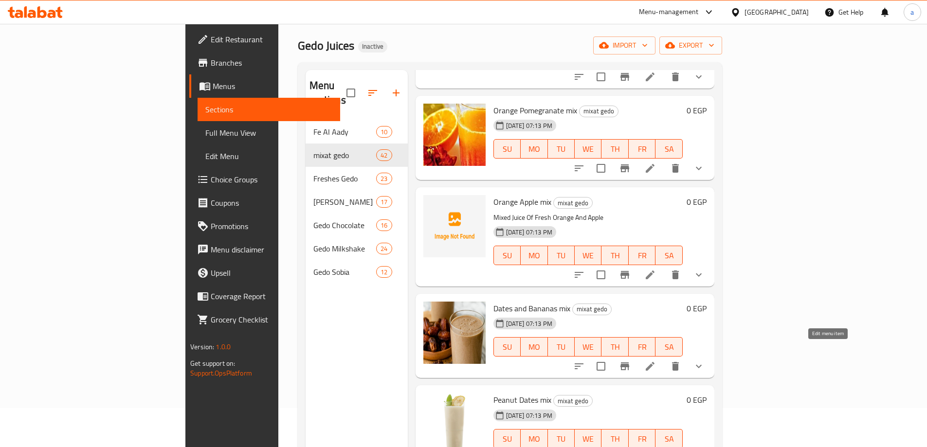
click at [656, 360] on icon at bounding box center [650, 366] width 12 height 12
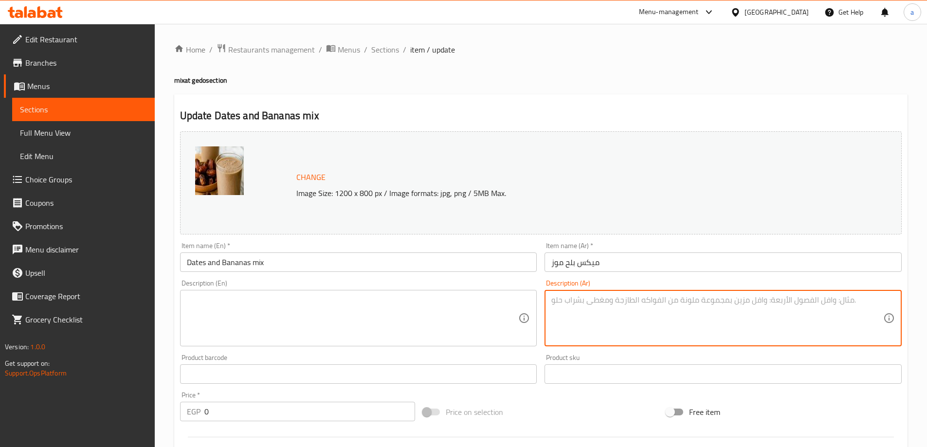
click at [622, 304] on textarea at bounding box center [717, 318] width 332 height 46
paste textarea "عصير ميكس بلح موز فريش"
type textarea "عصير ميكس بلح موز فريش"
click at [430, 311] on textarea at bounding box center [353, 318] width 332 height 46
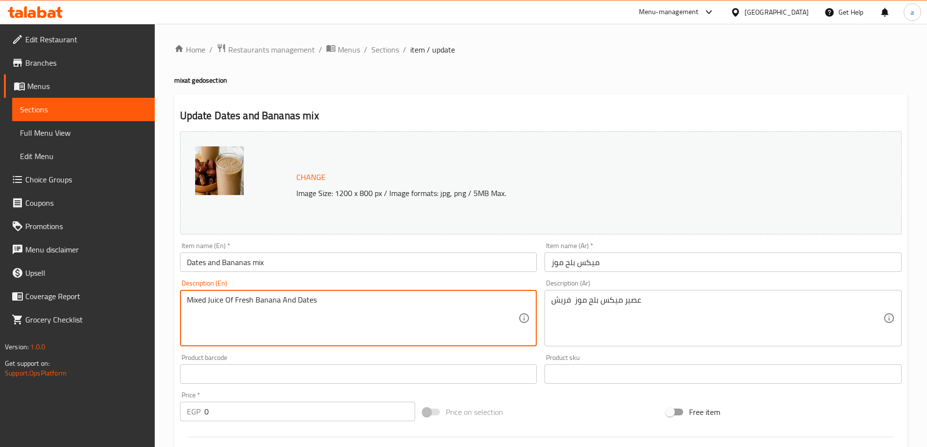
type textarea "Mixed Juice Of Fresh Banana And Dates"
click at [430, 236] on div "Change Image Size: 1200 x 800 px / Image formats: jpg, png / 5MB Max." at bounding box center [540, 182] width 729 height 111
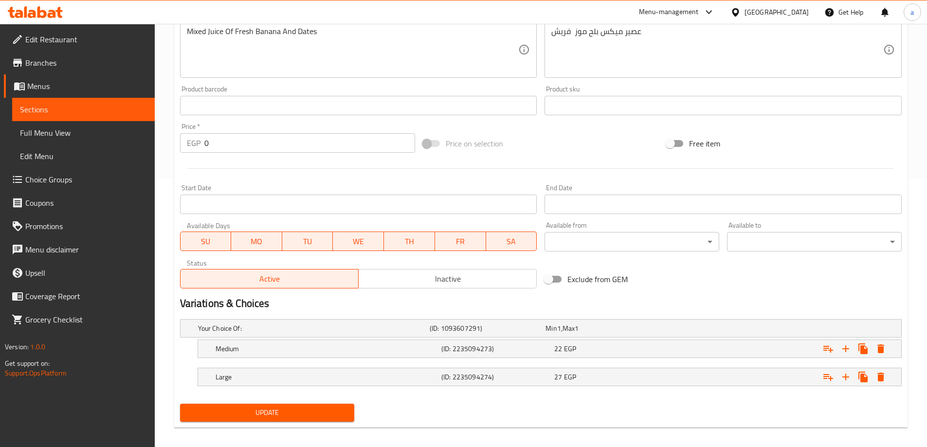
scroll to position [276, 0]
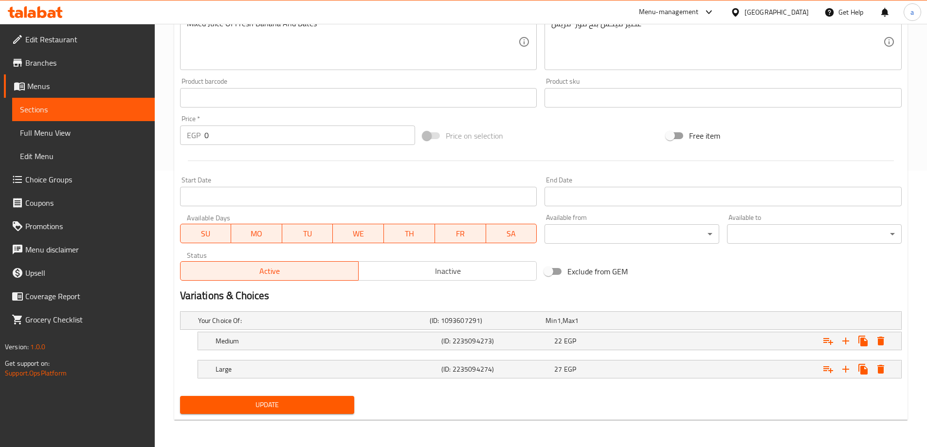
click at [295, 408] on span "Update" at bounding box center [267, 405] width 159 height 12
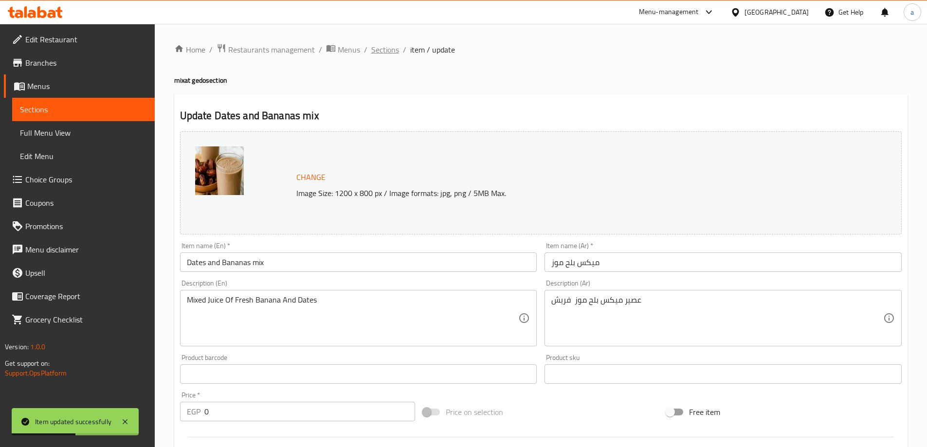
click at [378, 45] on span "Sections" at bounding box center [385, 50] width 28 height 12
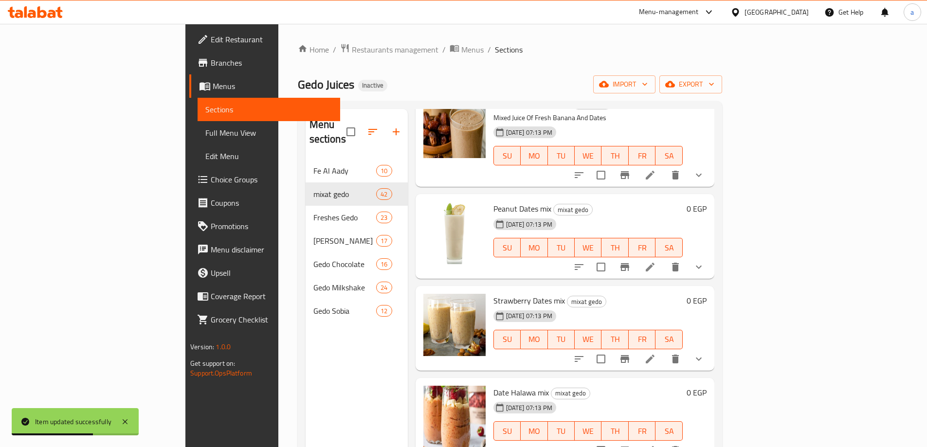
scroll to position [486, 0]
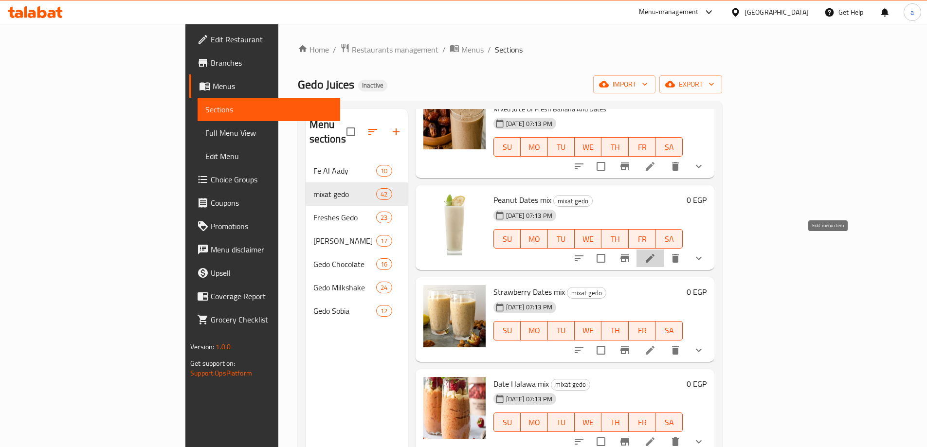
click at [656, 252] on icon at bounding box center [650, 258] width 12 height 12
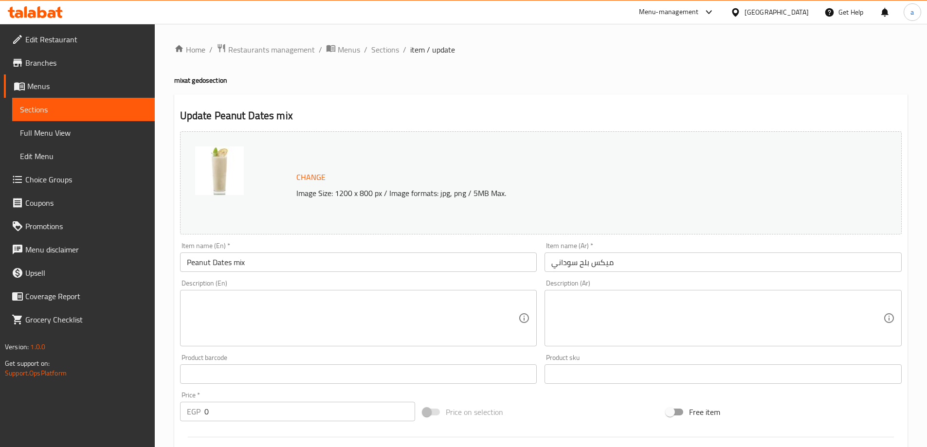
click at [630, 293] on div "Description (Ar)" at bounding box center [722, 318] width 357 height 56
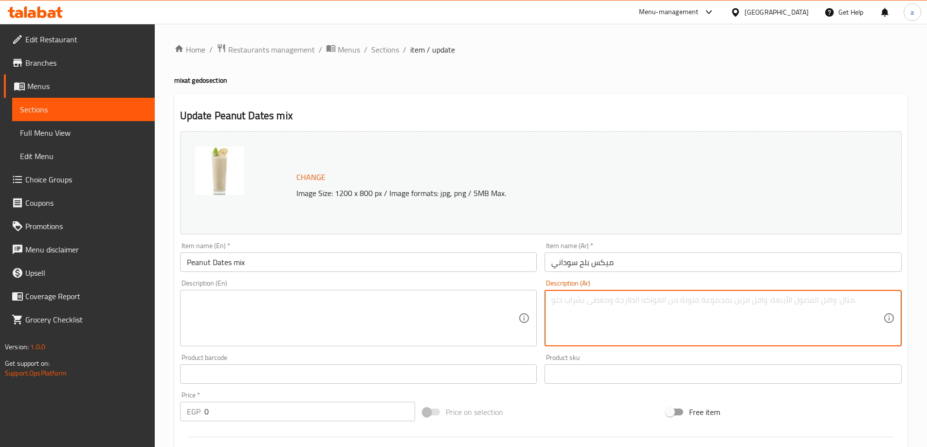
paste textarea "عصير ميكس فول سودانى وبلح فريش"
drag, startPoint x: 570, startPoint y: 299, endPoint x: 618, endPoint y: 305, distance: 48.5
click at [570, 299] on textarea "عصير ميكس فول سودانى وبلح فريش" at bounding box center [717, 318] width 332 height 46
type textarea "عصير ميكس فول سودانى وبلح فريش"
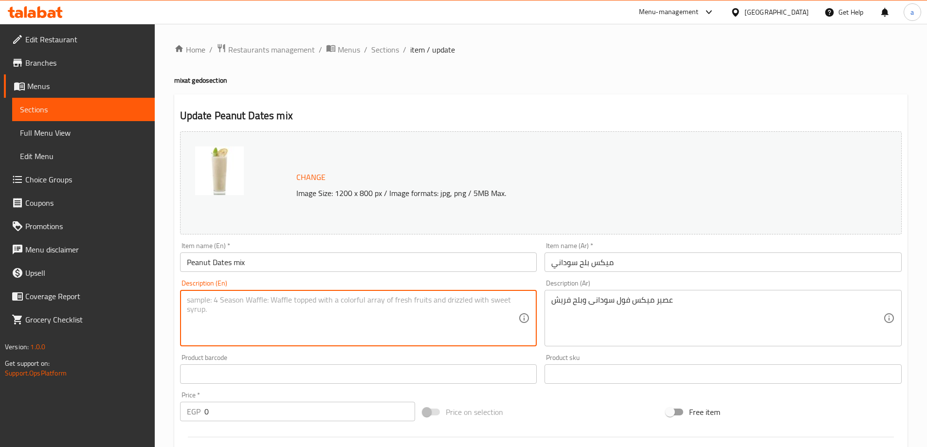
click at [362, 323] on textarea at bounding box center [353, 318] width 332 height 46
click at [238, 300] on textarea "MIXED JUICE OF PEANUT AND DATES" at bounding box center [353, 318] width 332 height 46
drag, startPoint x: 406, startPoint y: 343, endPoint x: 342, endPoint y: 310, distance: 71.6
type textarea "Mixed Juice Of Fresh Peanut And Dates"
click at [352, 278] on div "Description (En) MIXED JUICE OF FRESH PEANUT AND DATES Description (En)" at bounding box center [358, 313] width 365 height 74
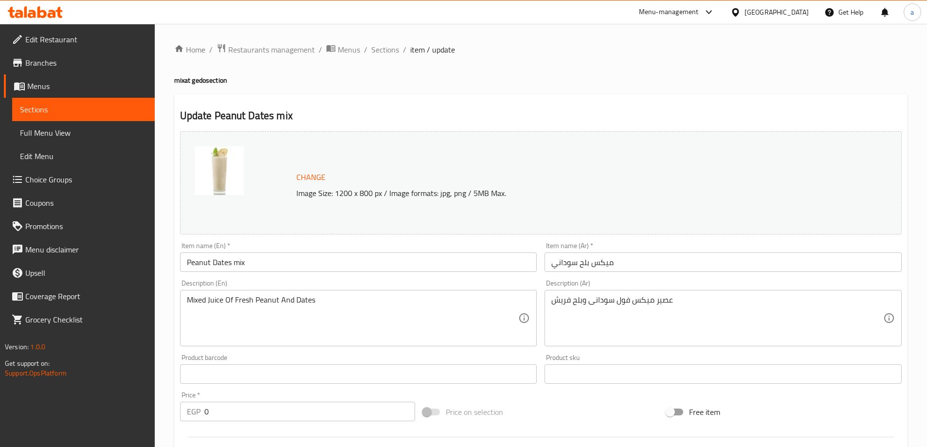
scroll to position [276, 0]
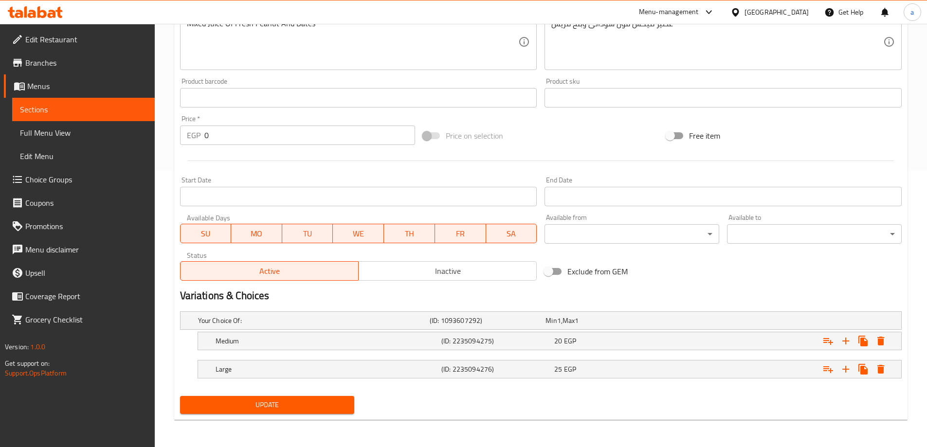
click at [309, 408] on span "Update" at bounding box center [267, 405] width 159 height 12
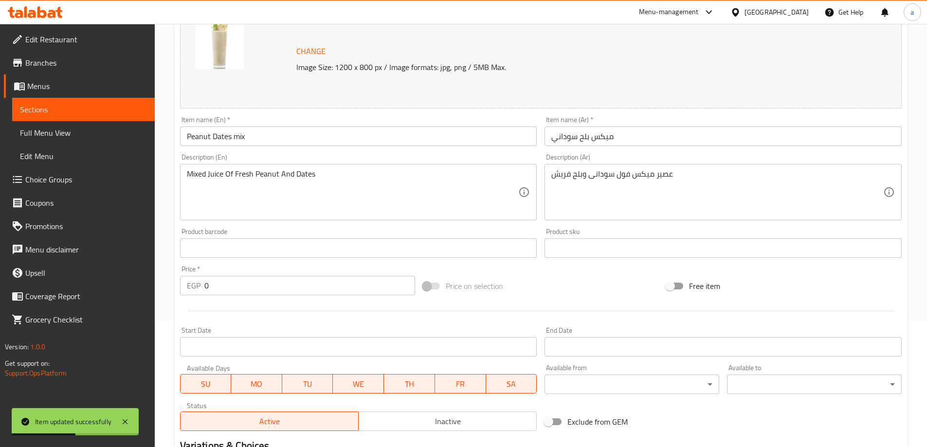
scroll to position [0, 0]
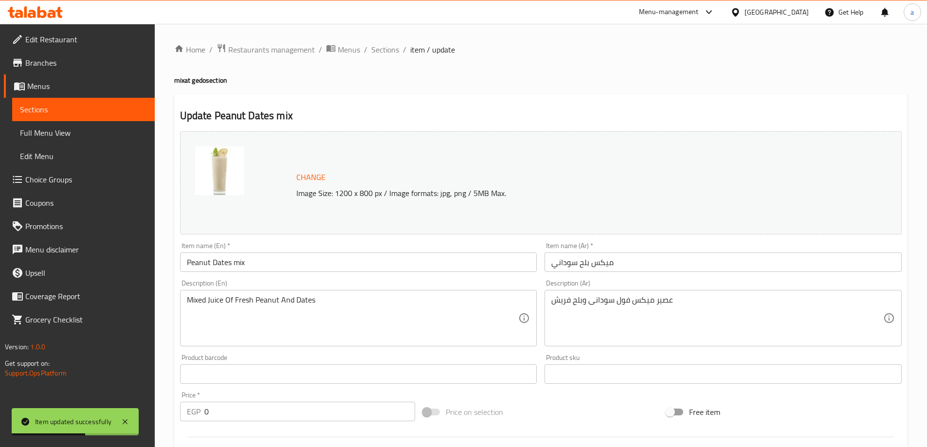
drag, startPoint x: 386, startPoint y: 47, endPoint x: 24, endPoint y: 124, distance: 369.9
click at [386, 47] on span "Sections" at bounding box center [385, 50] width 28 height 12
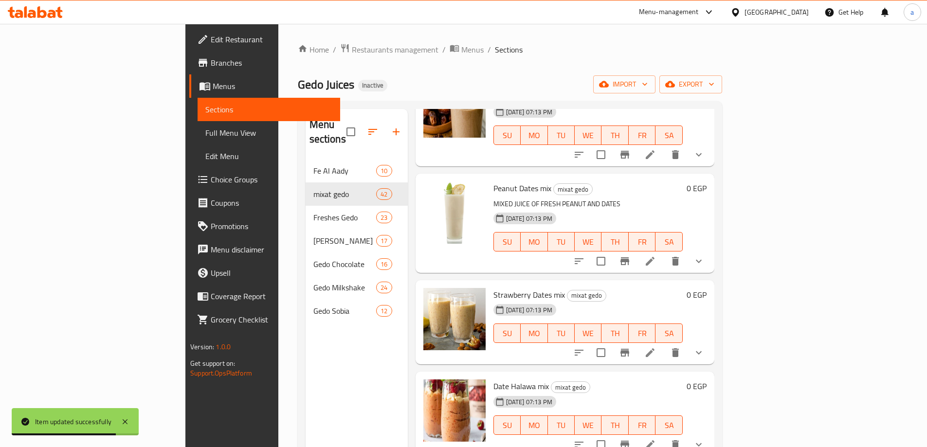
scroll to position [535, 0]
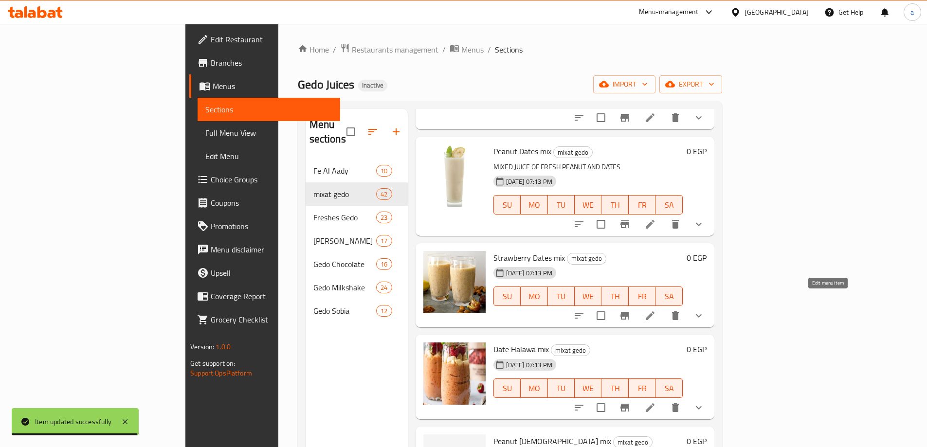
click at [654, 311] on icon at bounding box center [650, 315] width 9 height 9
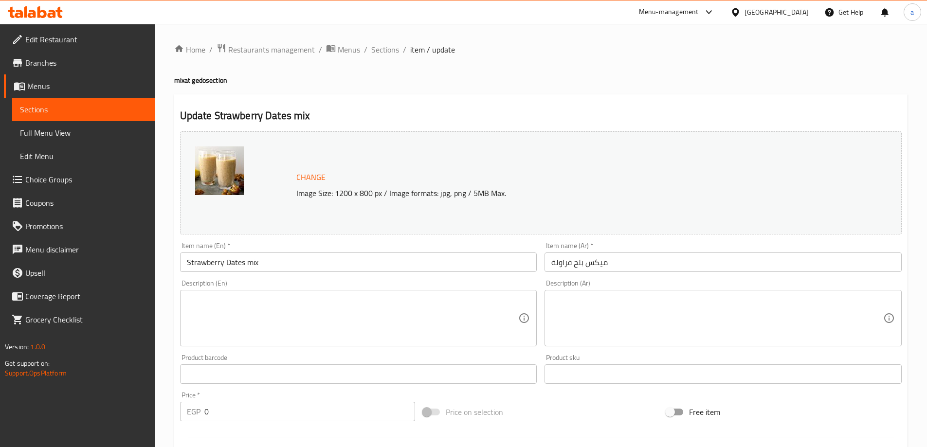
click at [597, 320] on textarea at bounding box center [717, 318] width 332 height 46
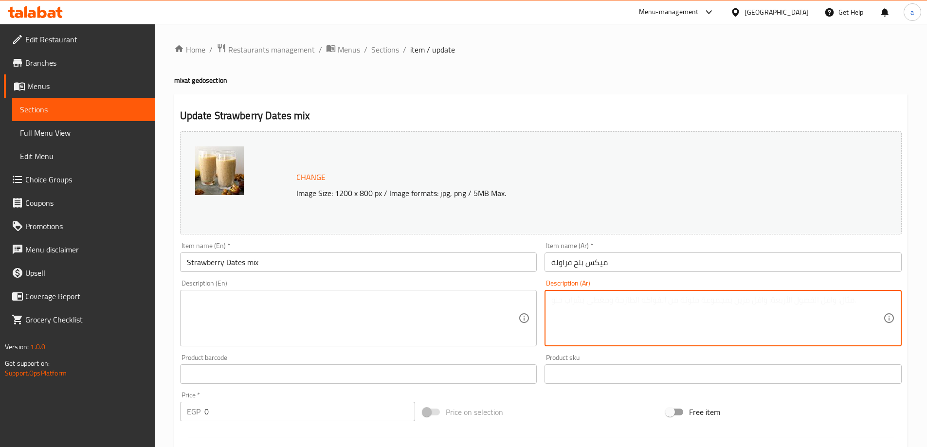
paste textarea "عصير ميكس فروالة تمر فريش"
type textarea "عصير ميكس فروالة تمر فريش"
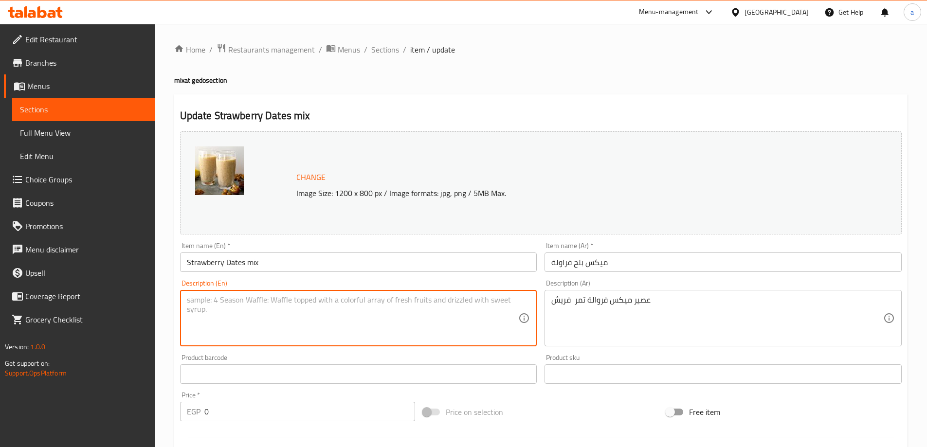
click at [457, 300] on textarea at bounding box center [353, 318] width 332 height 46
type textarea "Mixed Juice Of Fresh Strawberry And Dates"
click at [492, 101] on div "Update Strawberry Dates mix Change Image Size: 1200 x 800 px / Image formats: j…" at bounding box center [540, 395] width 733 height 602
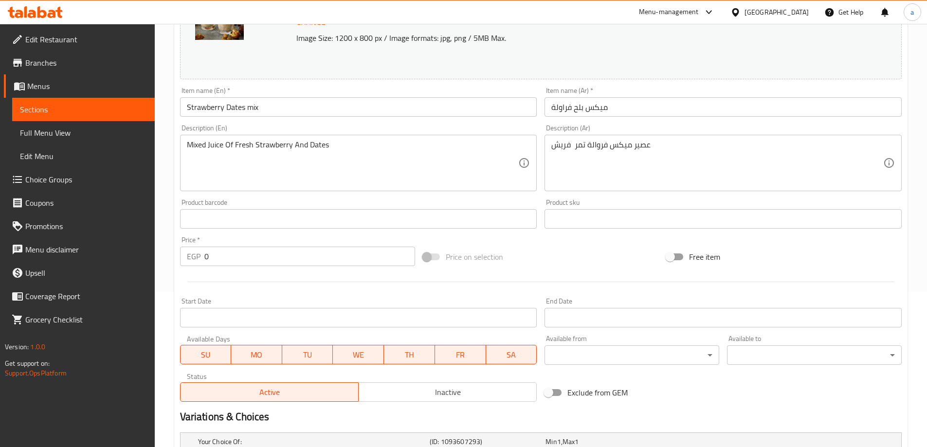
scroll to position [276, 0]
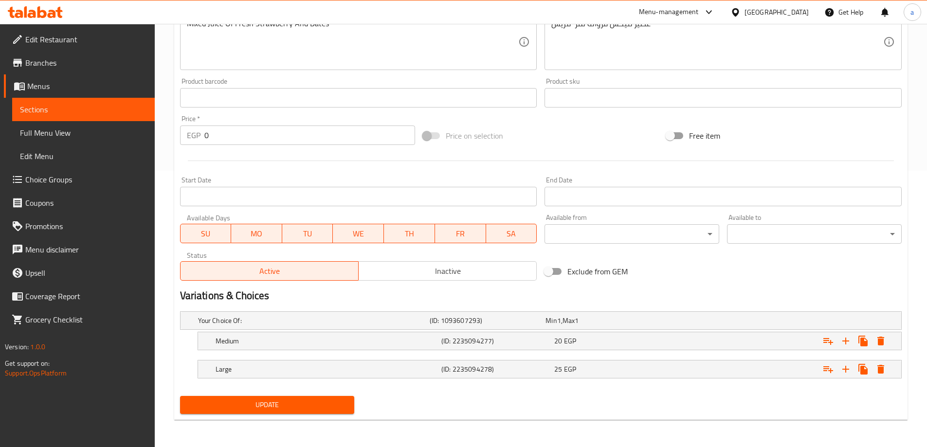
click at [312, 403] on span "Update" at bounding box center [267, 405] width 159 height 12
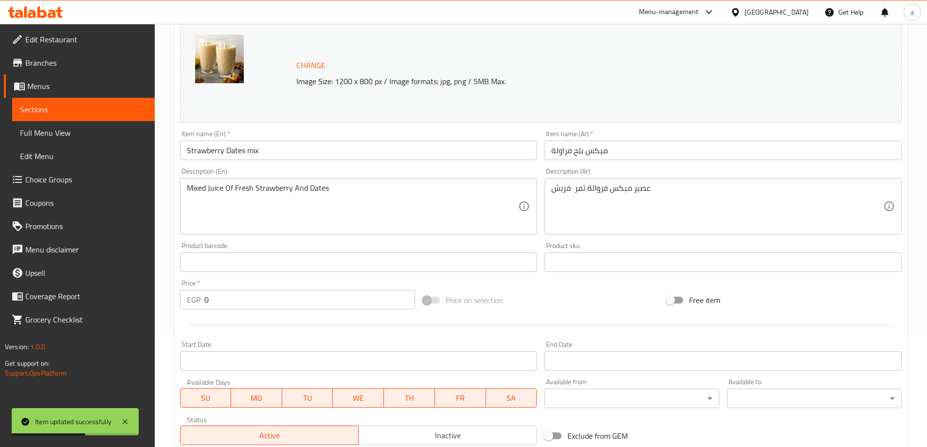
scroll to position [0, 0]
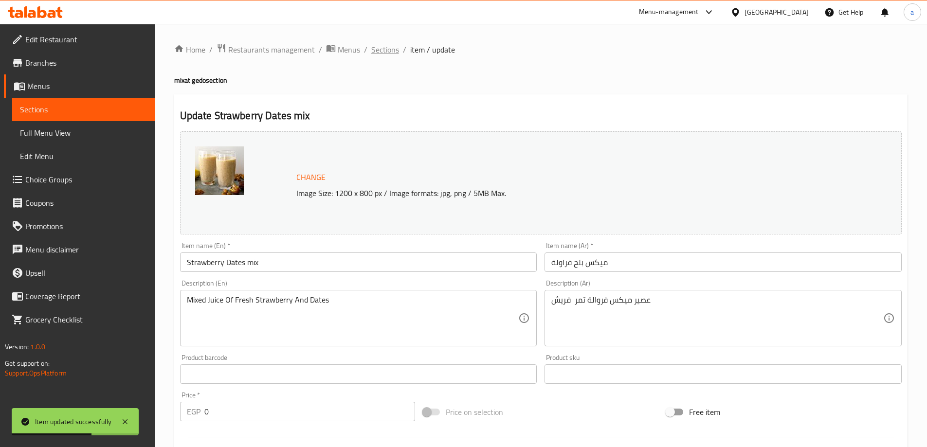
click at [381, 52] on span "Sections" at bounding box center [385, 50] width 28 height 12
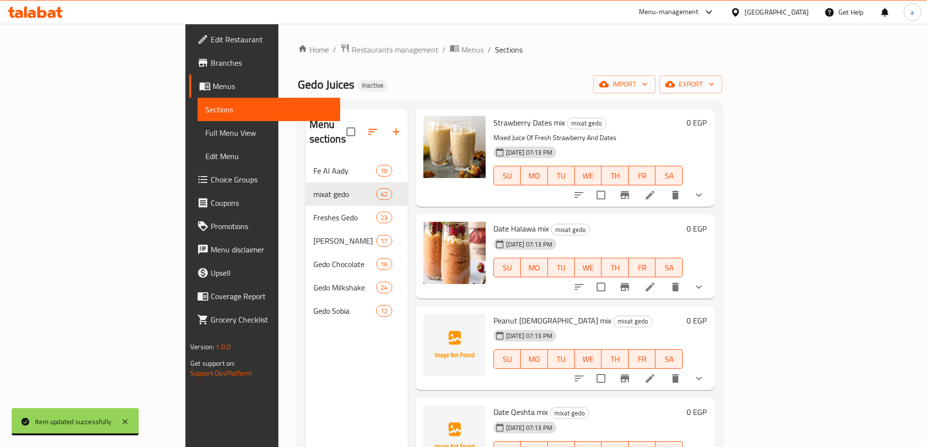
scroll to position [681, 0]
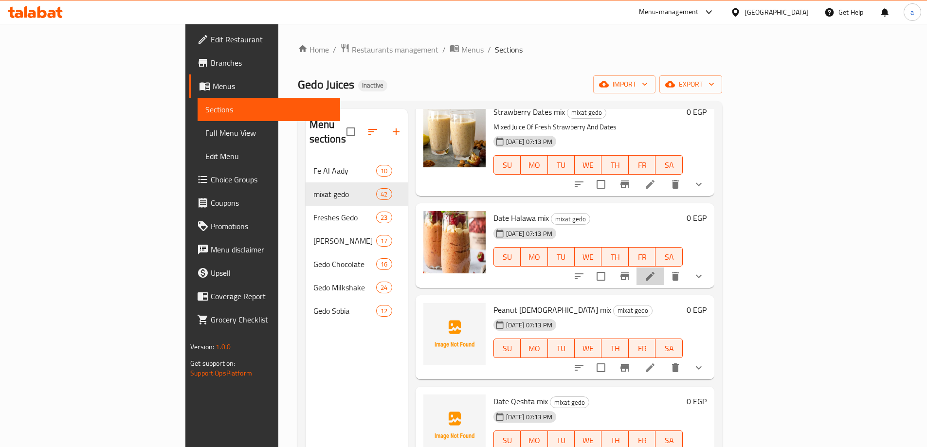
click at [654, 272] on icon at bounding box center [650, 276] width 9 height 9
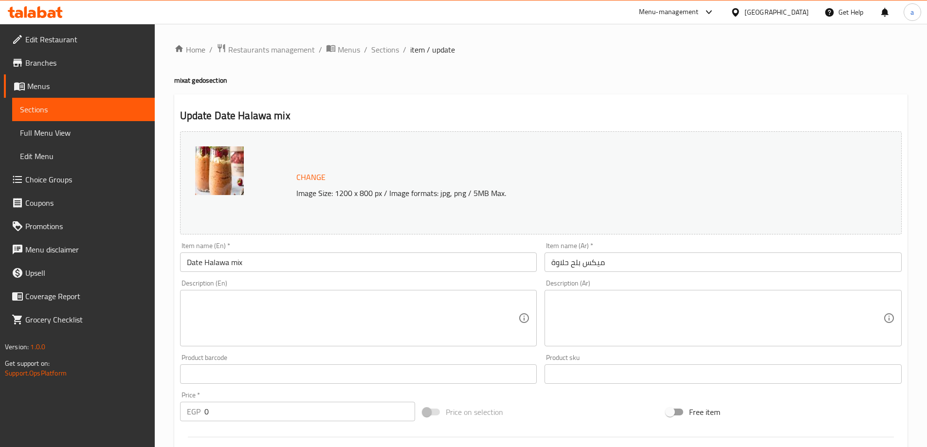
click at [647, 324] on textarea at bounding box center [717, 318] width 332 height 46
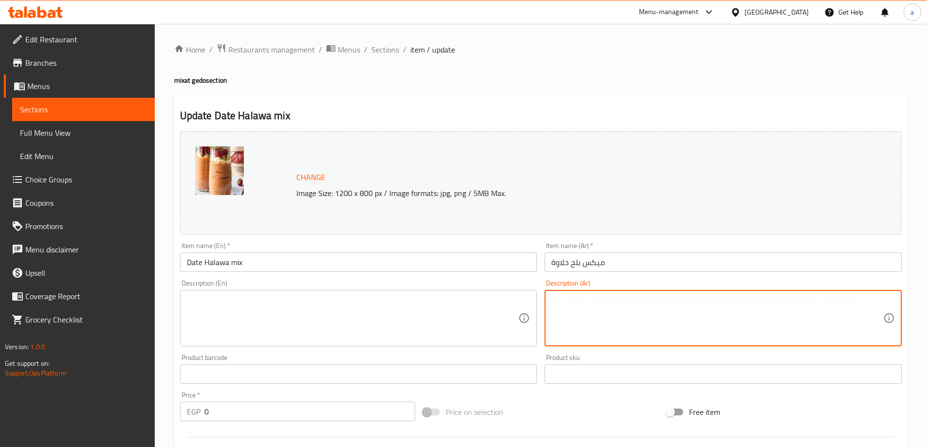
paste textarea "عصير ميكس تمر حلاوة"
type textarea "عصير ميكس تمر حلاوة"
click at [364, 299] on textarea at bounding box center [353, 318] width 332 height 46
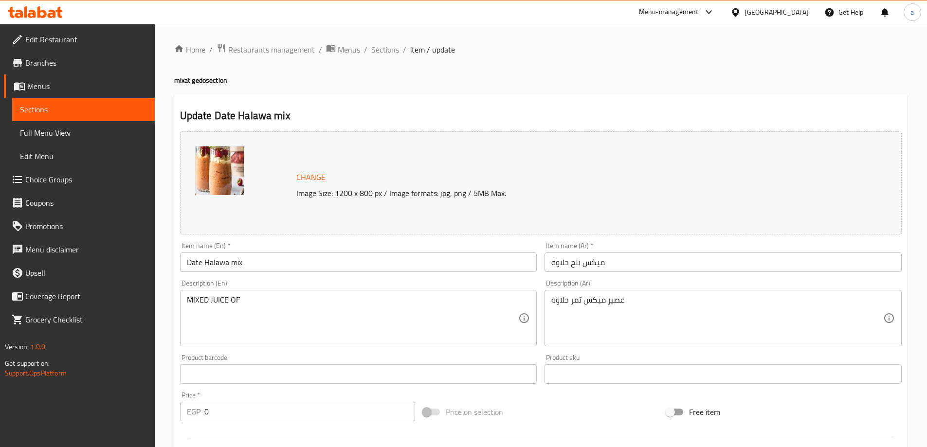
click at [300, 311] on textarea "MIXED JUICE OF" at bounding box center [353, 318] width 332 height 46
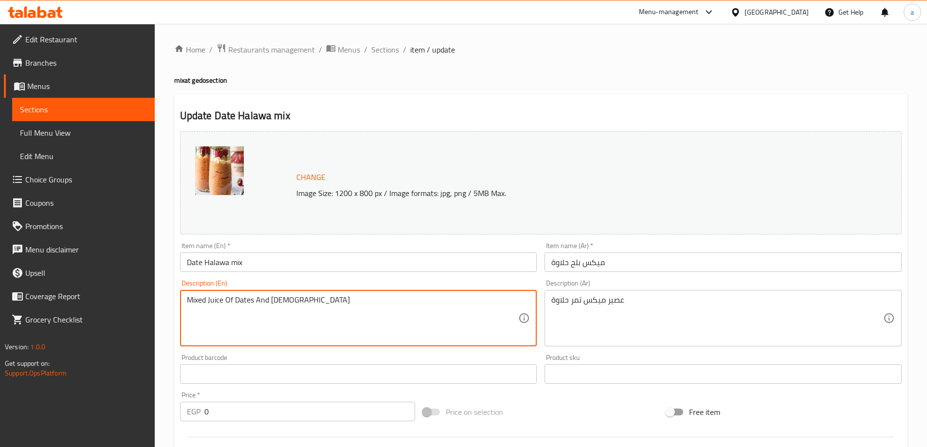
type textarea "Mixed Juice Of Dates And Halawa"
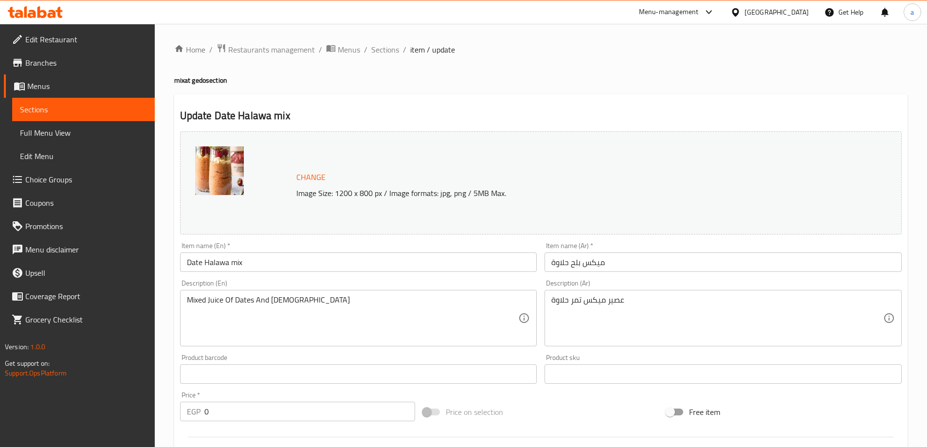
click at [546, 95] on div "Update Date Halawa mix Change Image Size: 1200 x 800 px / Image formats: jpg, p…" at bounding box center [540, 395] width 733 height 602
click at [377, 54] on span "Sections" at bounding box center [385, 50] width 28 height 12
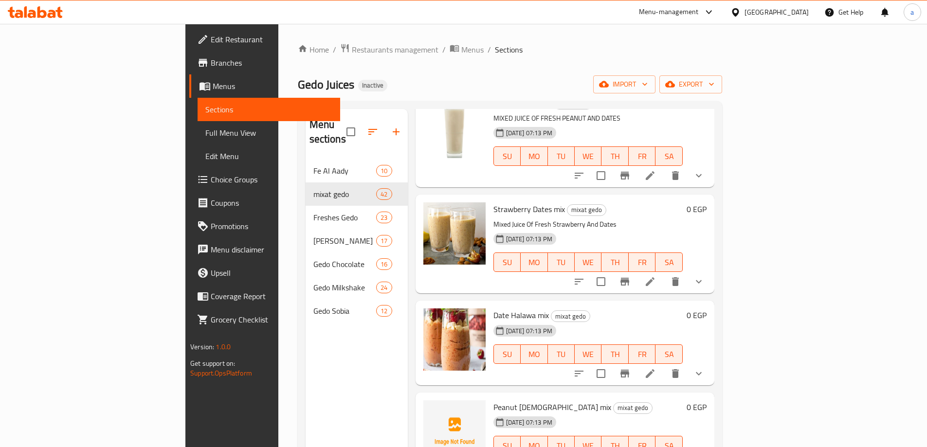
scroll to position [730, 0]
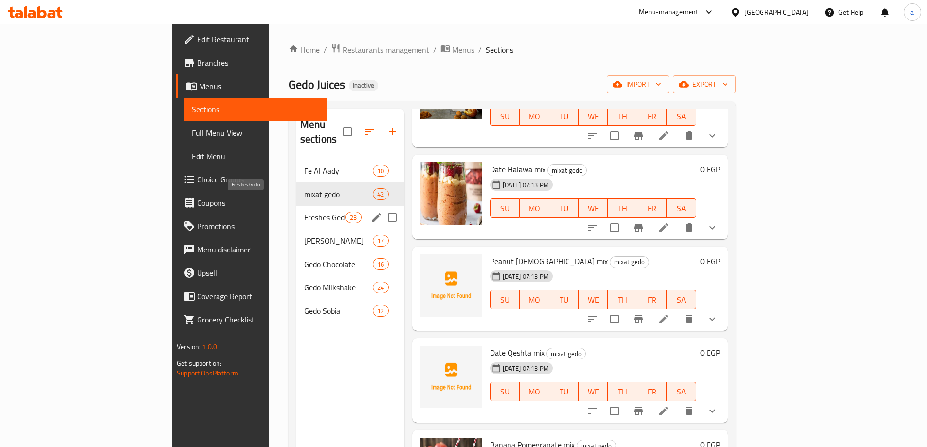
click at [304, 212] on span "Freshes Gedo" at bounding box center [324, 218] width 41 height 12
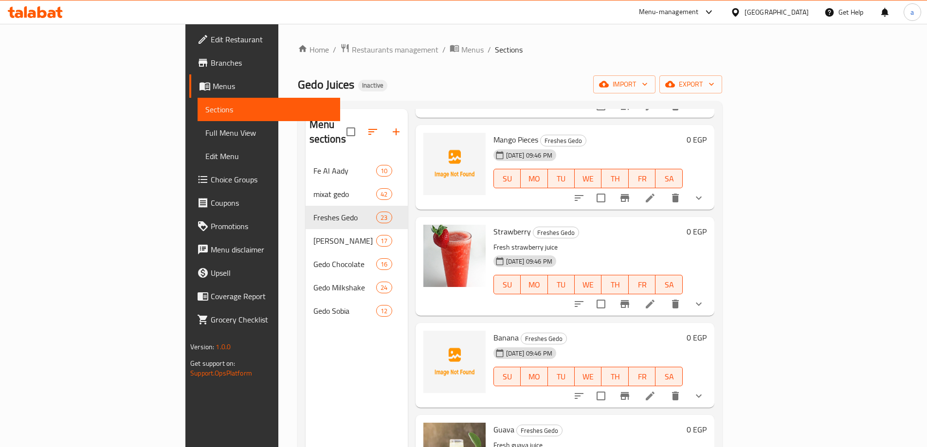
scroll to position [146, 0]
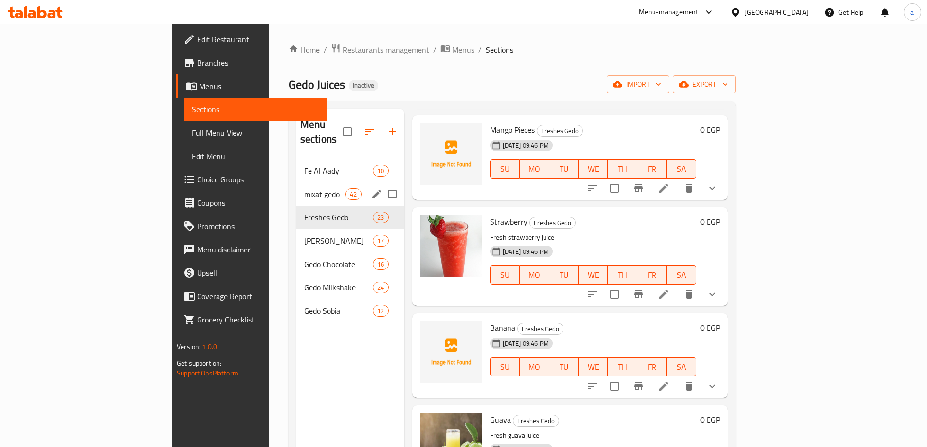
drag, startPoint x: 248, startPoint y: 188, endPoint x: 306, endPoint y: 188, distance: 58.4
click at [296, 188] on div "mixat gedo 42" at bounding box center [350, 193] width 108 height 23
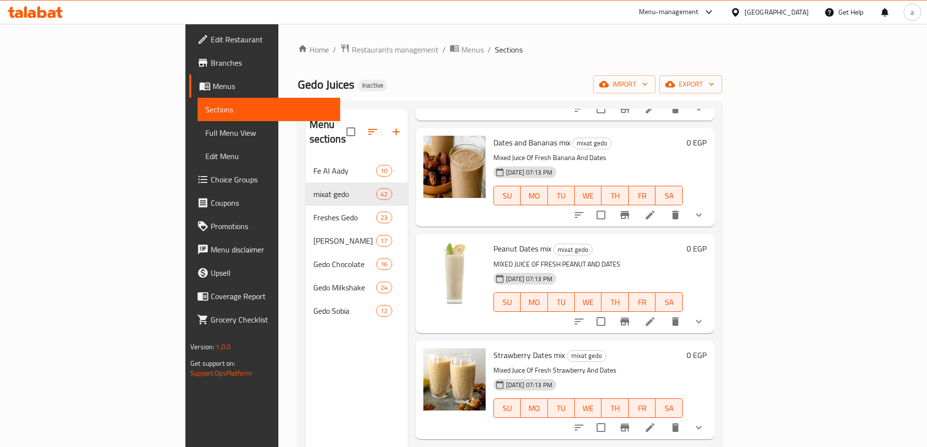
scroll to position [632, 0]
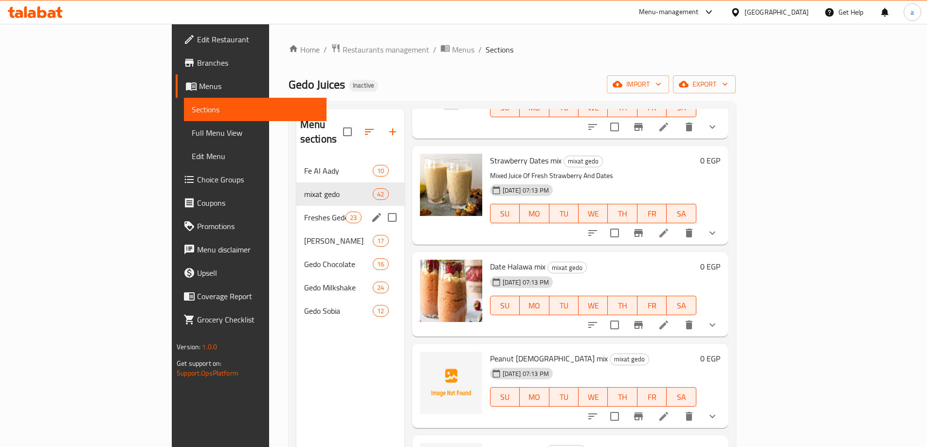
click at [304, 212] on span "Freshes Gedo" at bounding box center [324, 218] width 41 height 12
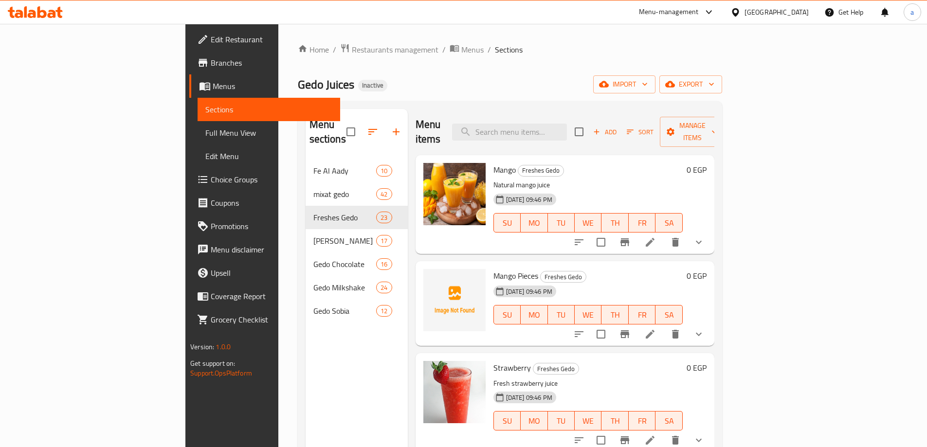
scroll to position [136, 0]
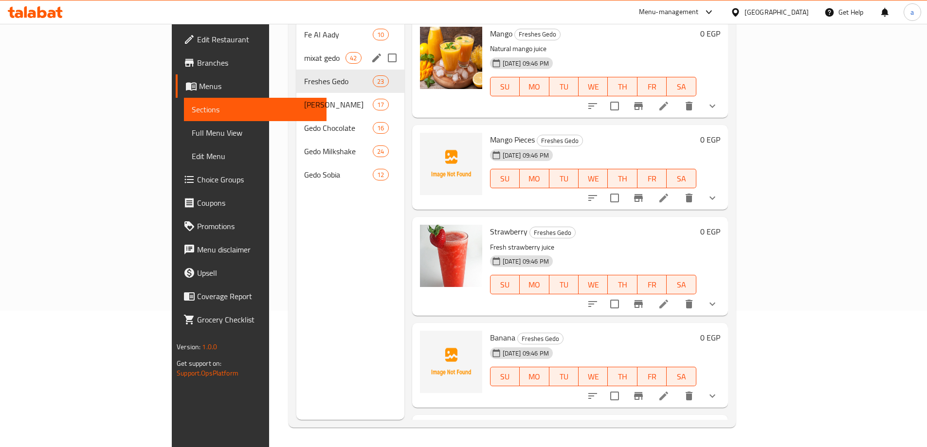
click at [296, 49] on div "mixat gedo 42" at bounding box center [350, 57] width 108 height 23
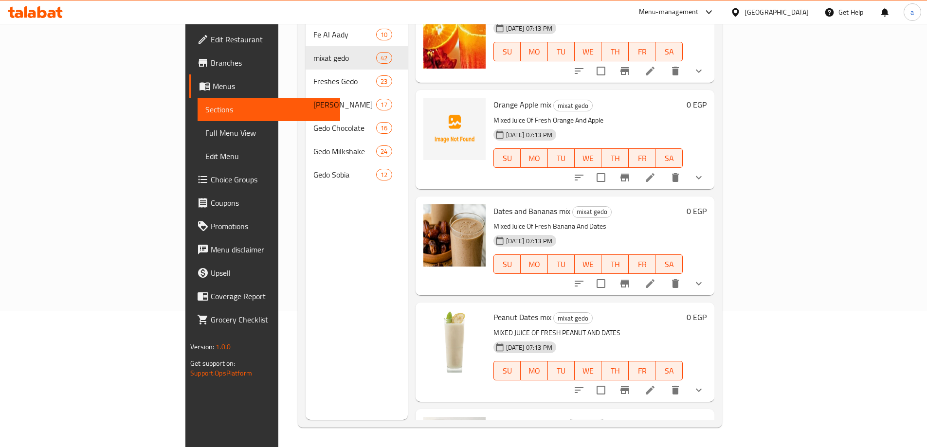
scroll to position [827, 0]
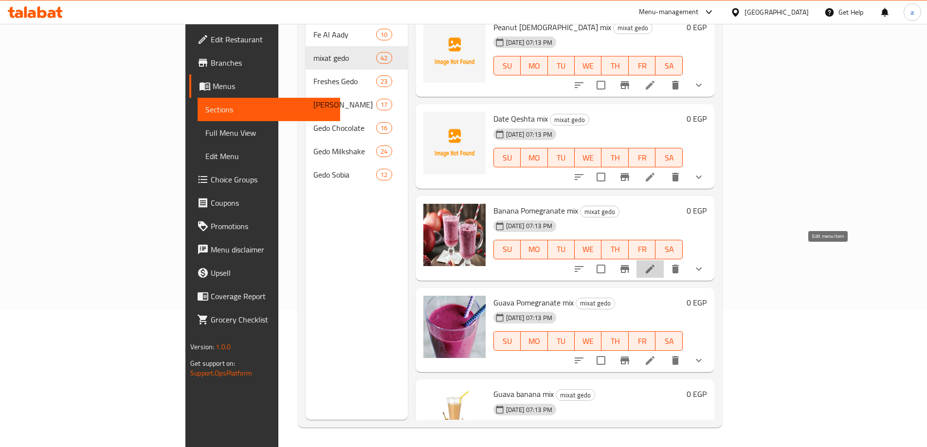
click at [656, 263] on icon at bounding box center [650, 269] width 12 height 12
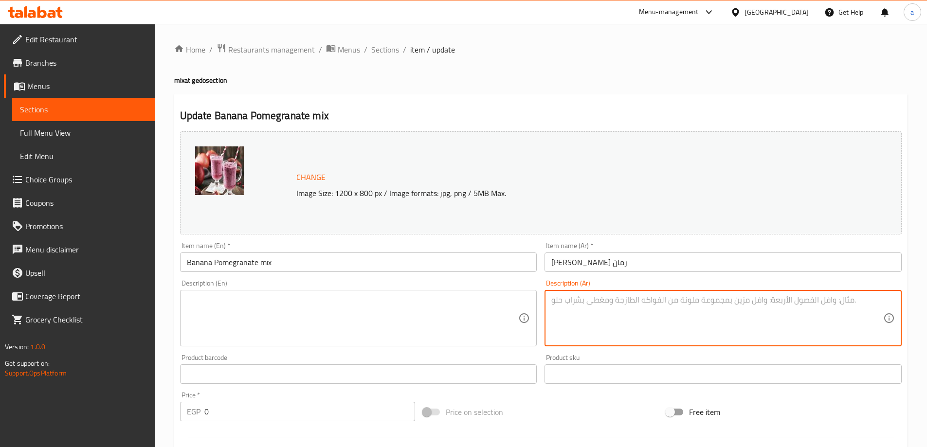
click at [654, 317] on textarea at bounding box center [717, 318] width 332 height 46
paste textarea "عصير ميكس موز رمان فريش"
type textarea "عصير ميكس موز رمان فريش"
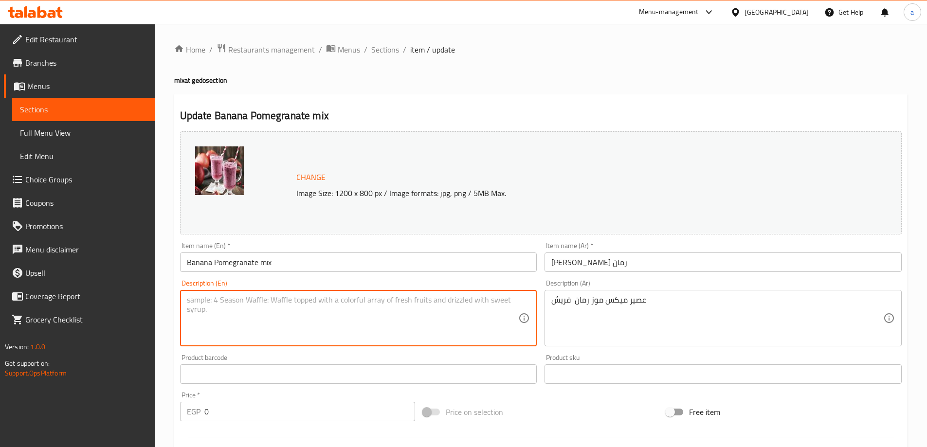
click at [427, 315] on textarea at bounding box center [353, 318] width 332 height 46
type textarea "Mixed Juice Of Fresh Banana And Pomegranate"
click at [498, 114] on h2 "Update Banana Pomegranate mix" at bounding box center [540, 115] width 721 height 15
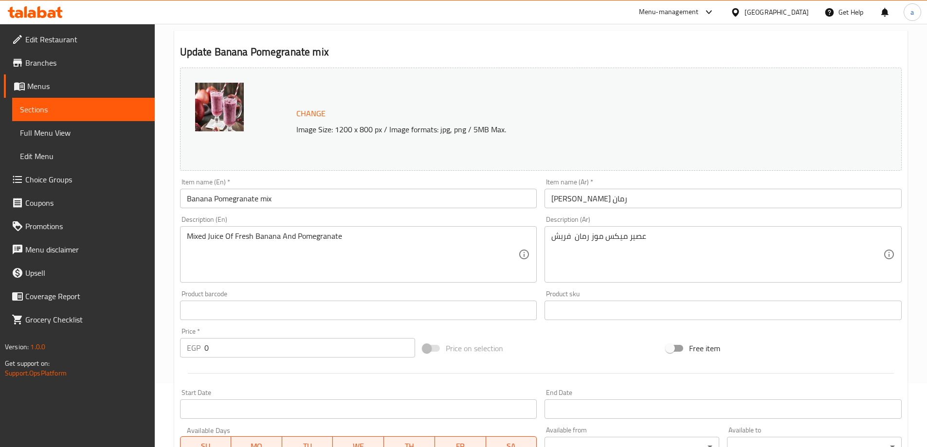
scroll to position [243, 0]
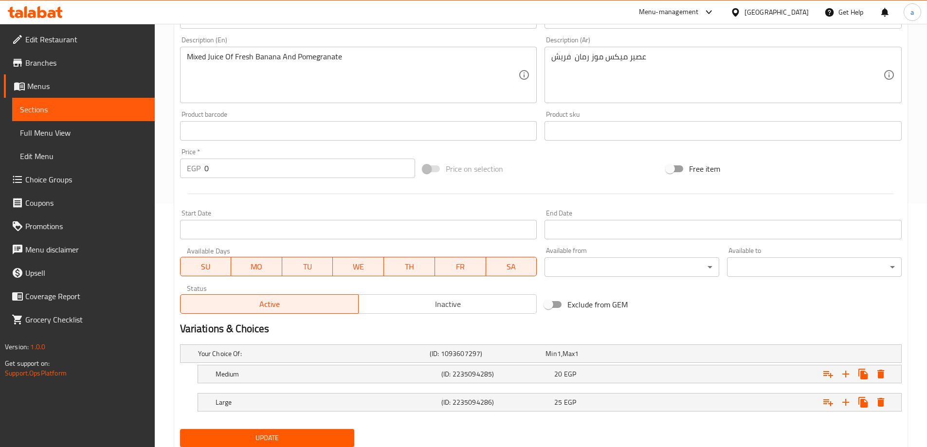
click at [270, 435] on span "Update" at bounding box center [267, 438] width 159 height 12
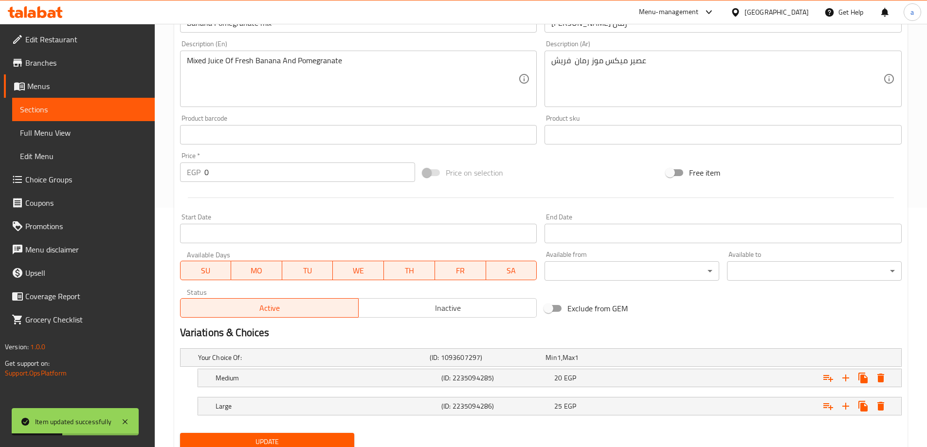
scroll to position [0, 0]
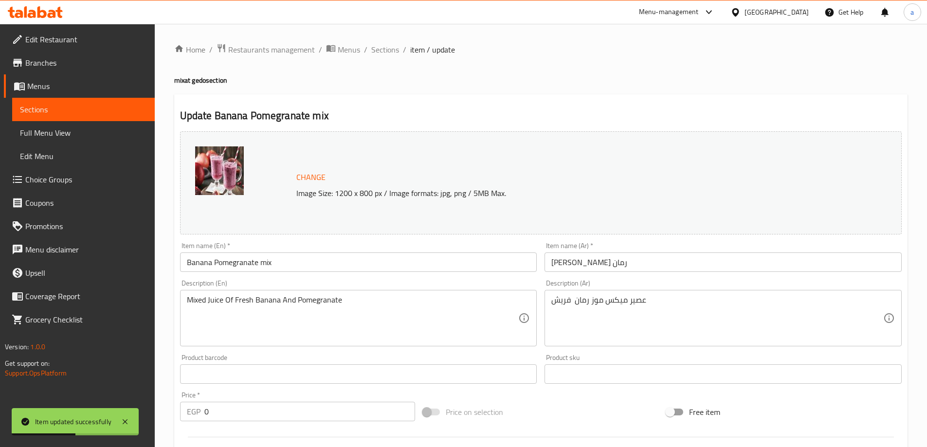
drag, startPoint x: 392, startPoint y: 49, endPoint x: 15, endPoint y: 136, distance: 386.4
click at [392, 49] on span "Sections" at bounding box center [385, 50] width 28 height 12
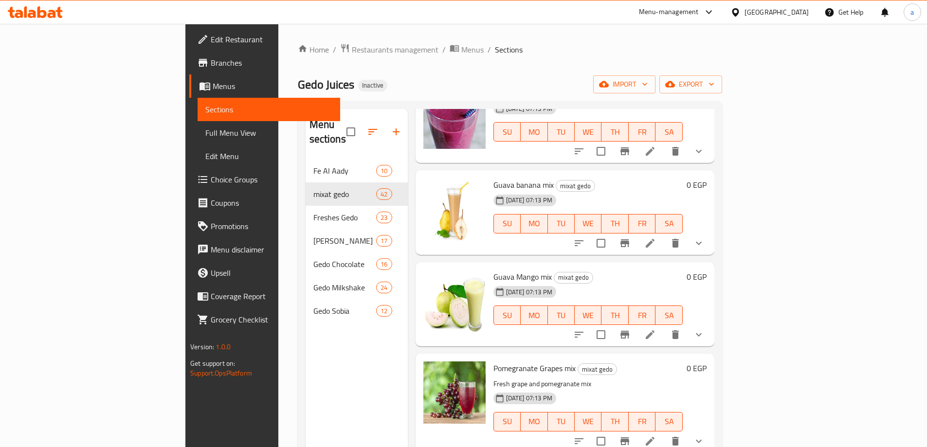
scroll to position [1070, 0]
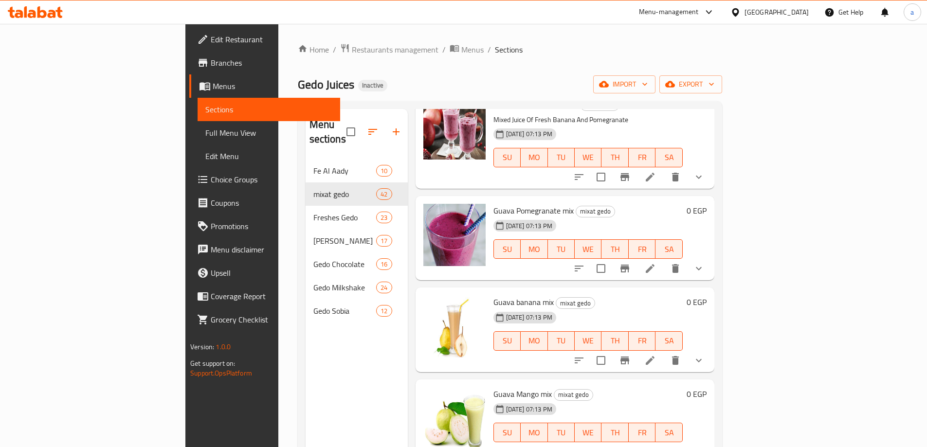
click at [664, 260] on li at bounding box center [649, 269] width 27 height 18
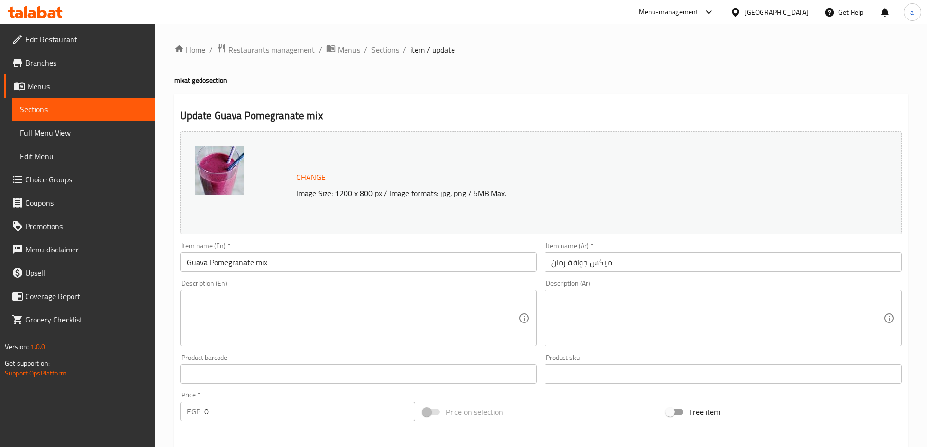
click at [584, 307] on textarea at bounding box center [717, 318] width 332 height 46
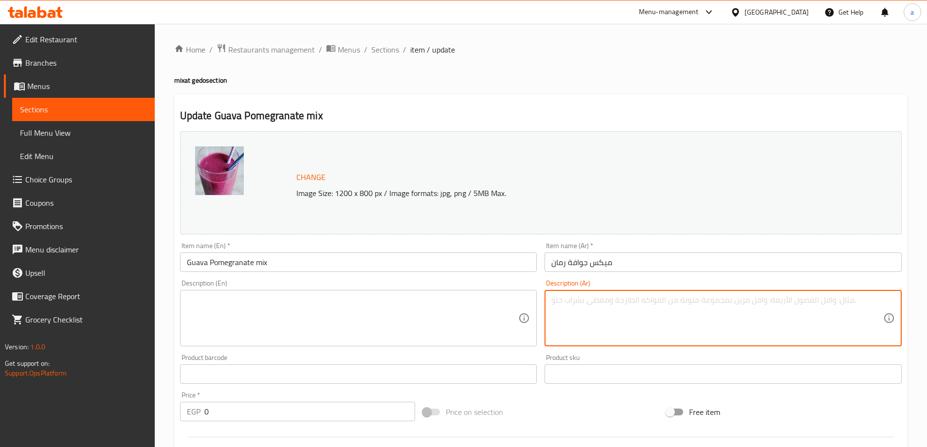
paste textarea "عصير ميكس جوافة رمان فريش"
type textarea "عصير ميكس جوافة رمان فريش"
click at [449, 320] on textarea at bounding box center [353, 318] width 332 height 46
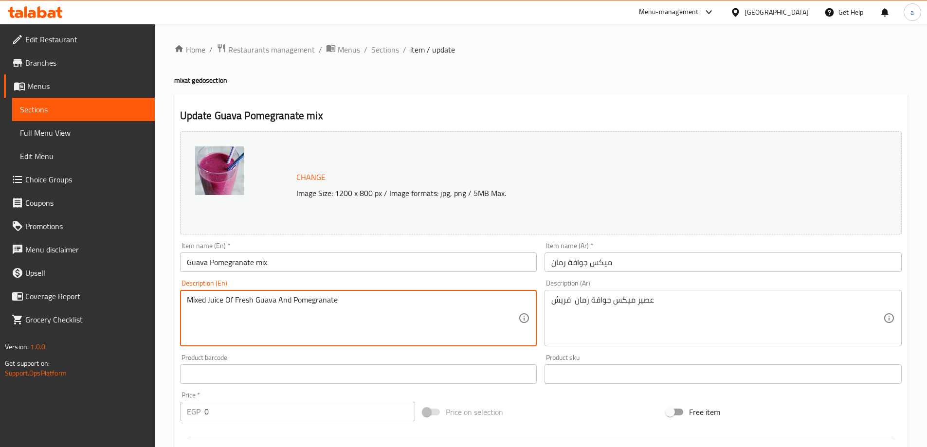
click at [449, 320] on textarea "MIXED JUICE OF FRESH GUAVA AND POMEGRANATE" at bounding box center [353, 318] width 332 height 46
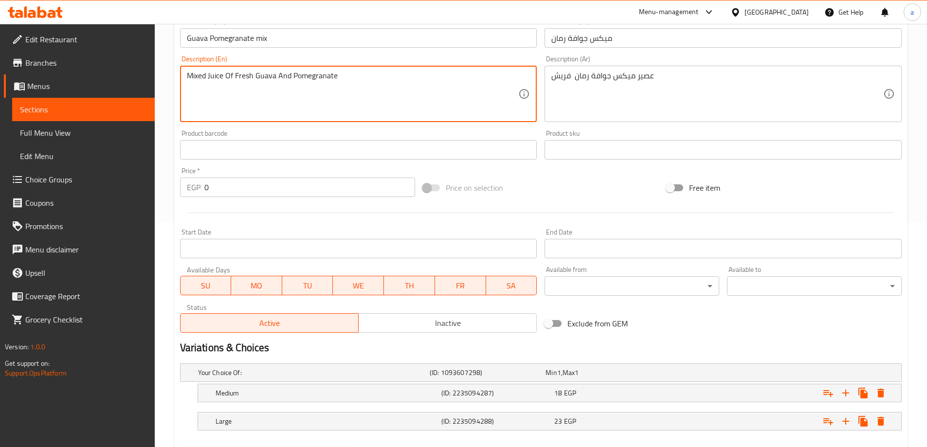
scroll to position [276, 0]
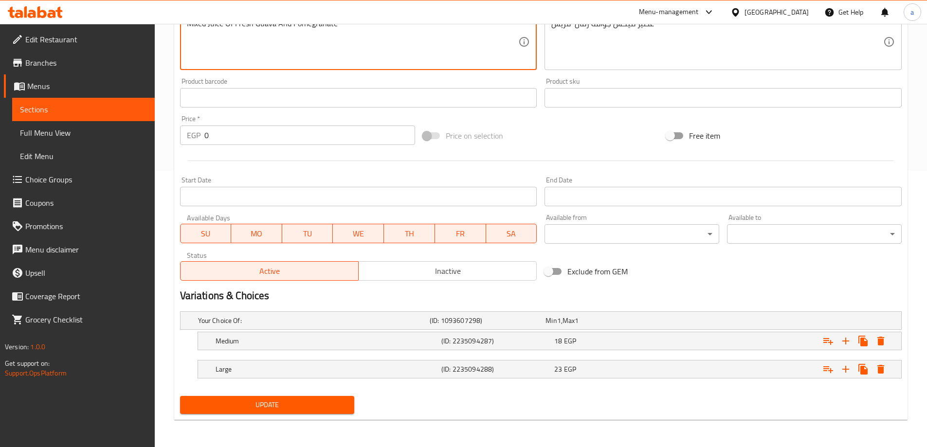
type textarea "Mixed Juice Of Fresh Guava And Pomegranate"
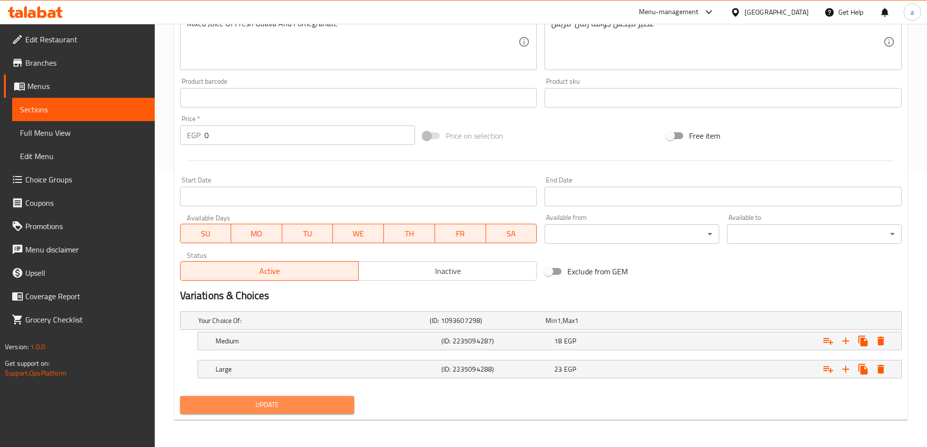
click at [280, 403] on span "Update" at bounding box center [267, 405] width 159 height 12
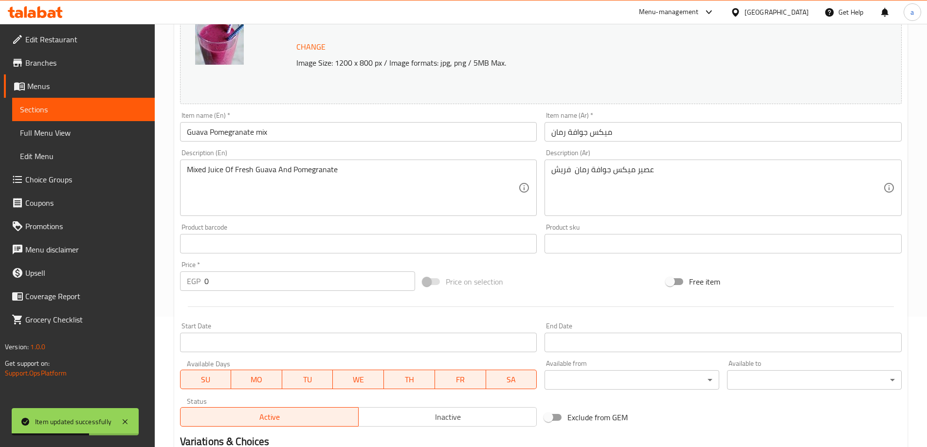
scroll to position [0, 0]
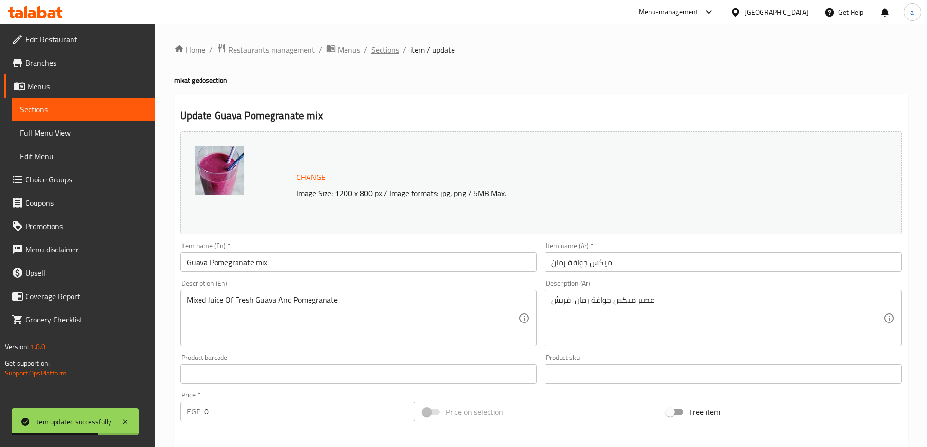
click at [380, 51] on span "Sections" at bounding box center [385, 50] width 28 height 12
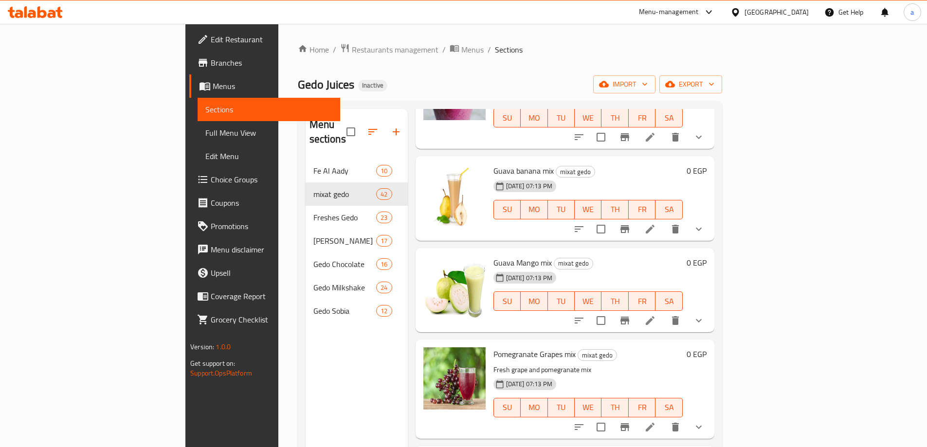
scroll to position [1167, 0]
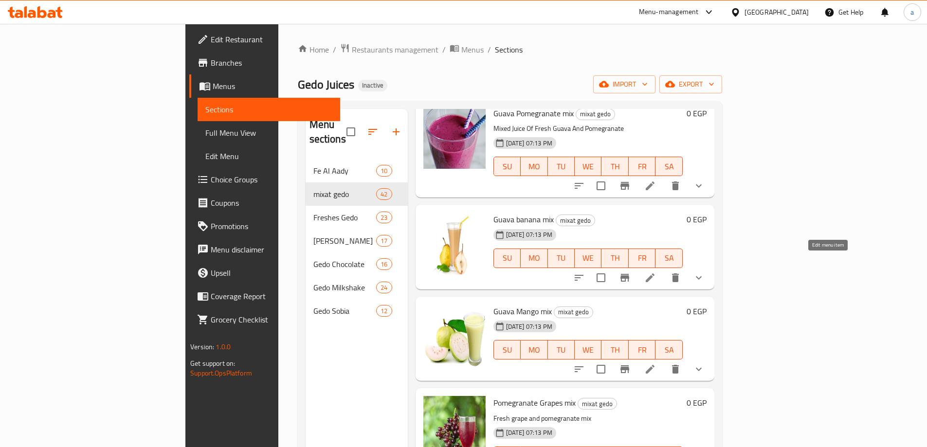
click at [654, 273] on icon at bounding box center [650, 277] width 9 height 9
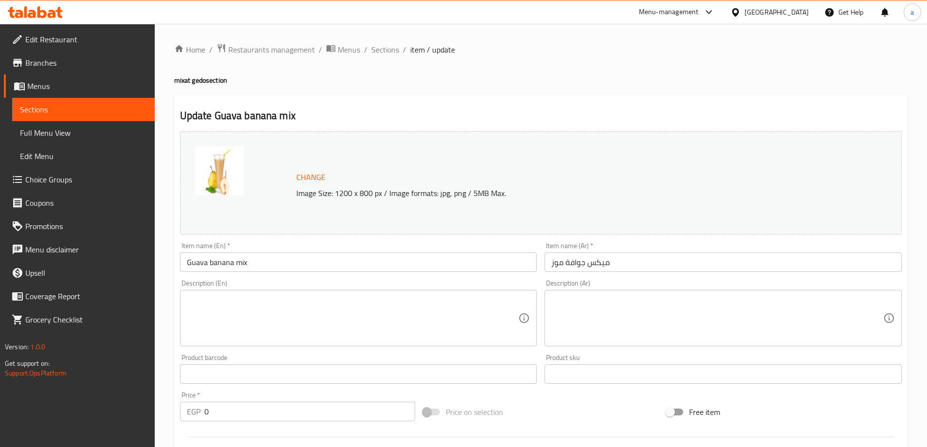
click at [664, 314] on textarea at bounding box center [717, 318] width 332 height 46
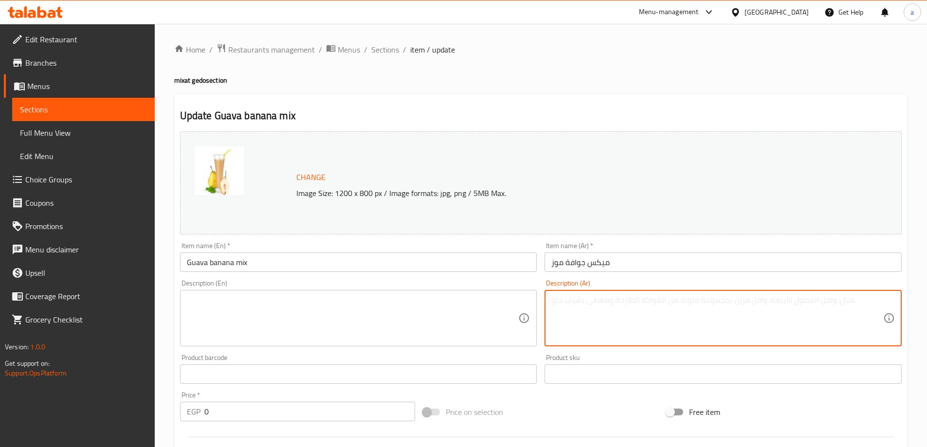
paste textarea "عصير ميكس جوافة موز فريش"
type textarea "عصير ميكس جوافة موز فريش"
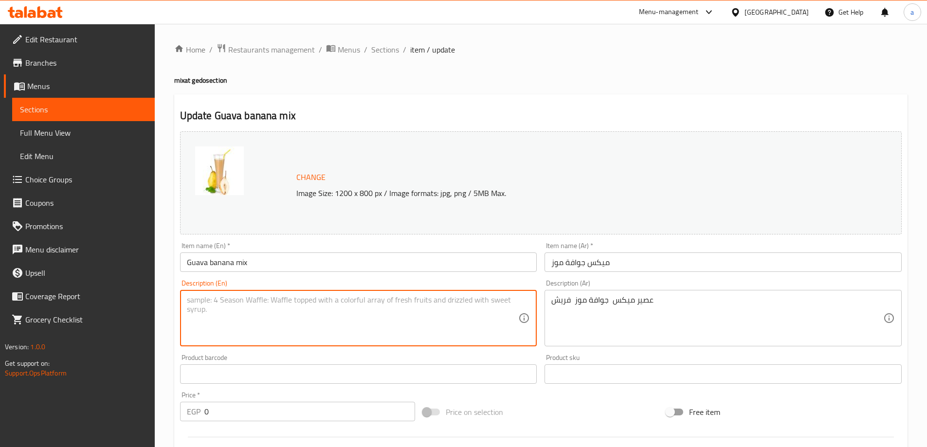
click at [436, 307] on textarea at bounding box center [353, 318] width 332 height 46
type textarea "Mixed Juice Of Fresh Guava And Banana"
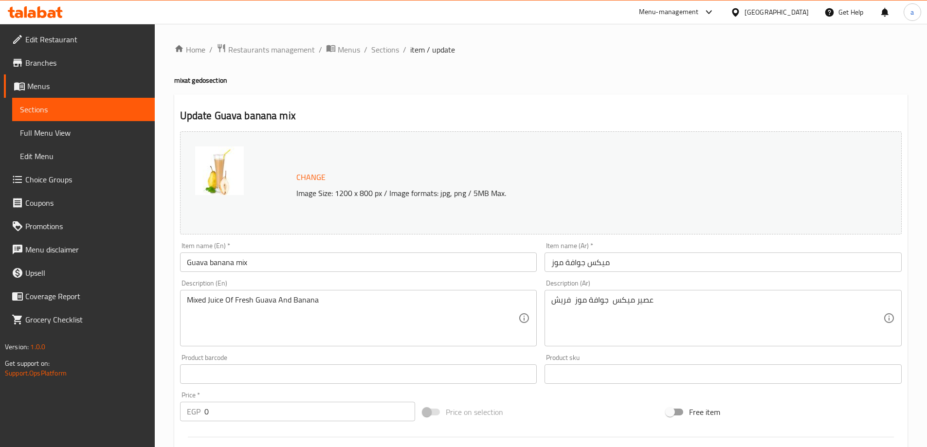
click at [484, 84] on h4 "mixat gedo section" at bounding box center [540, 80] width 733 height 10
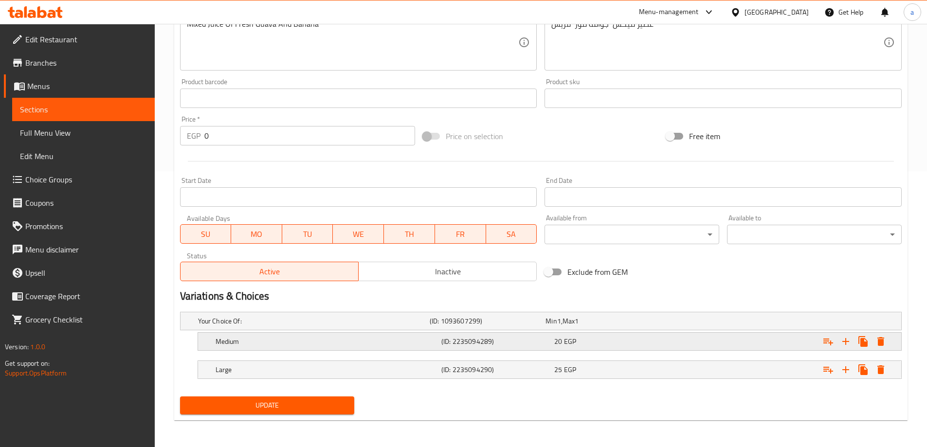
scroll to position [276, 0]
click at [285, 402] on span "Update" at bounding box center [267, 405] width 159 height 12
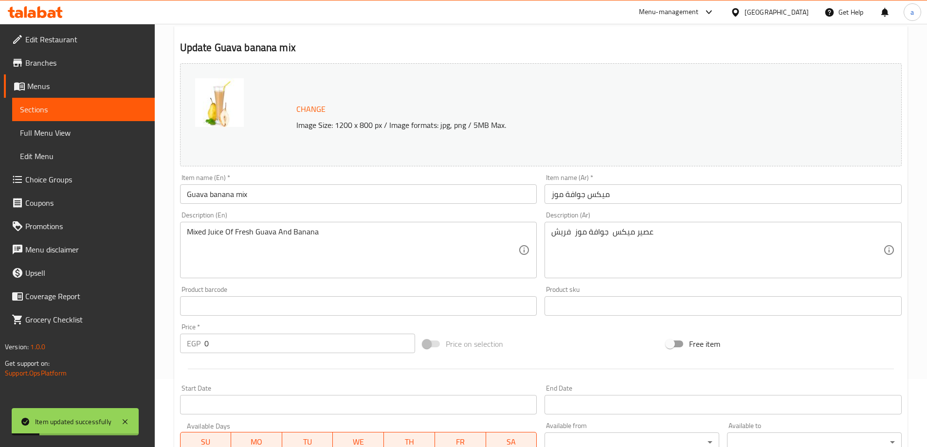
scroll to position [0, 0]
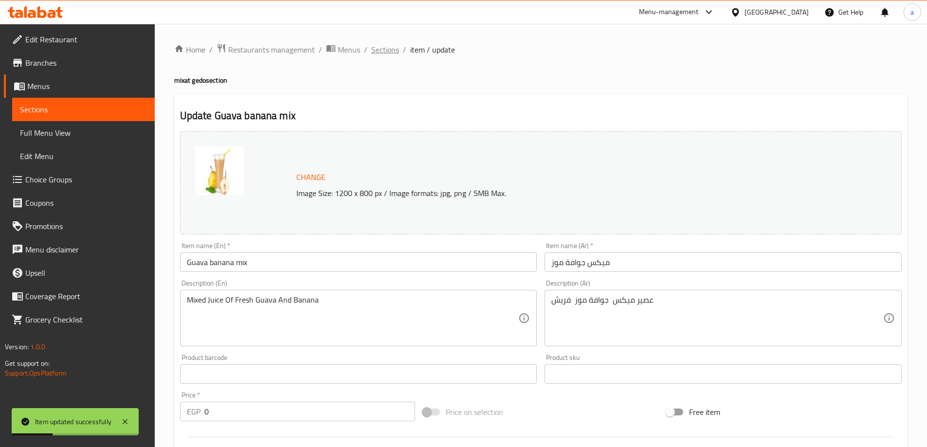
click at [394, 50] on span "Sections" at bounding box center [385, 50] width 28 height 12
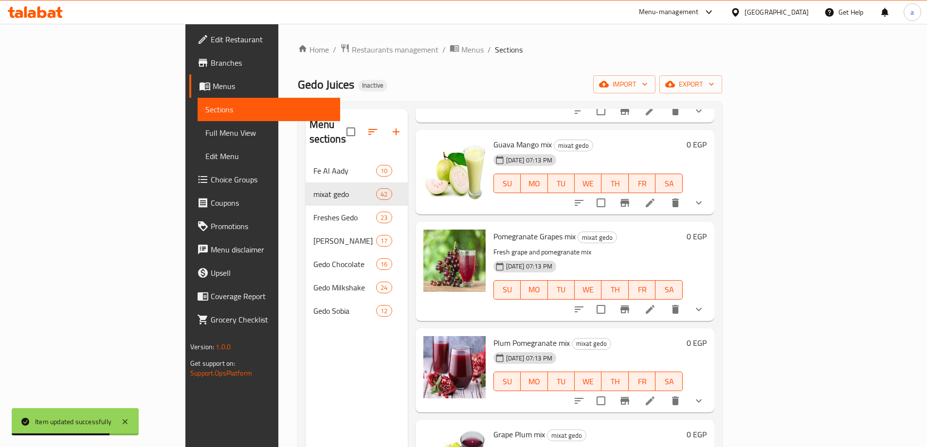
scroll to position [1265, 0]
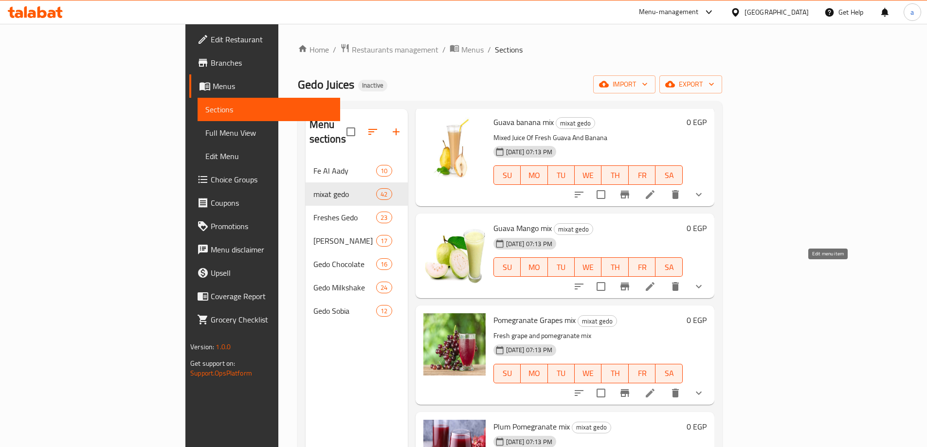
click at [656, 281] on icon at bounding box center [650, 287] width 12 height 12
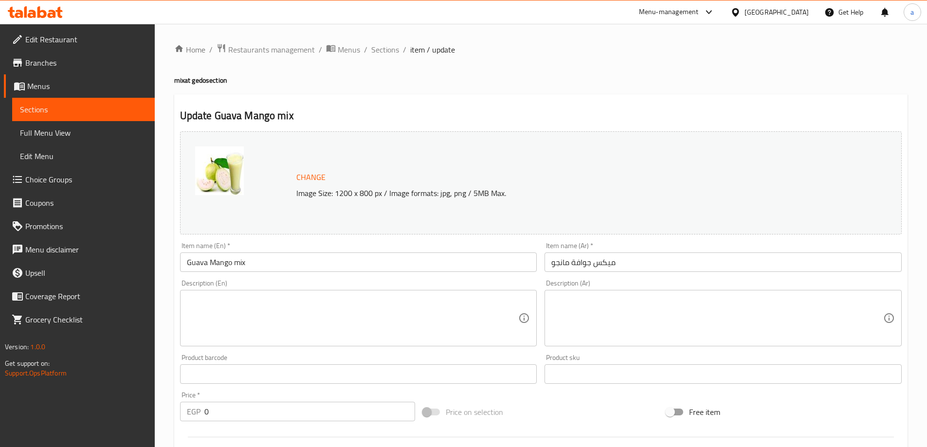
click at [624, 329] on textarea at bounding box center [717, 318] width 332 height 46
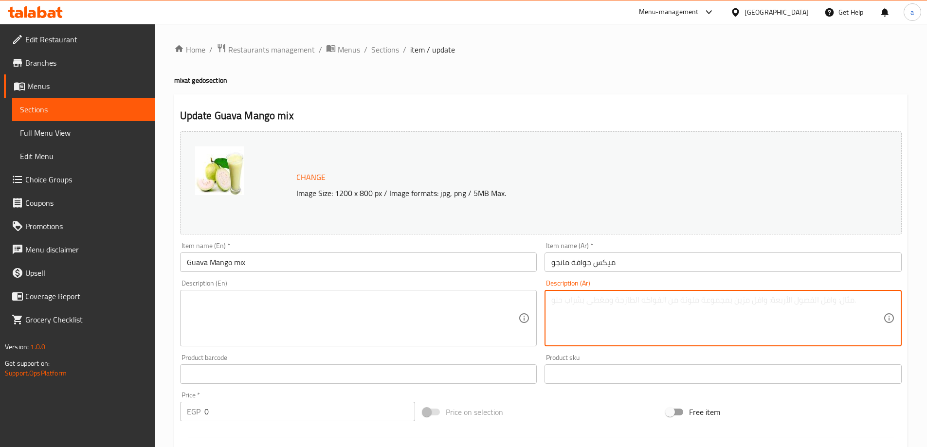
paste textarea "عصير ميكس جوافة مانجا فريش"
type textarea "عصير ميكس جوافة مانجا فريش"
click at [394, 301] on textarea at bounding box center [353, 318] width 332 height 46
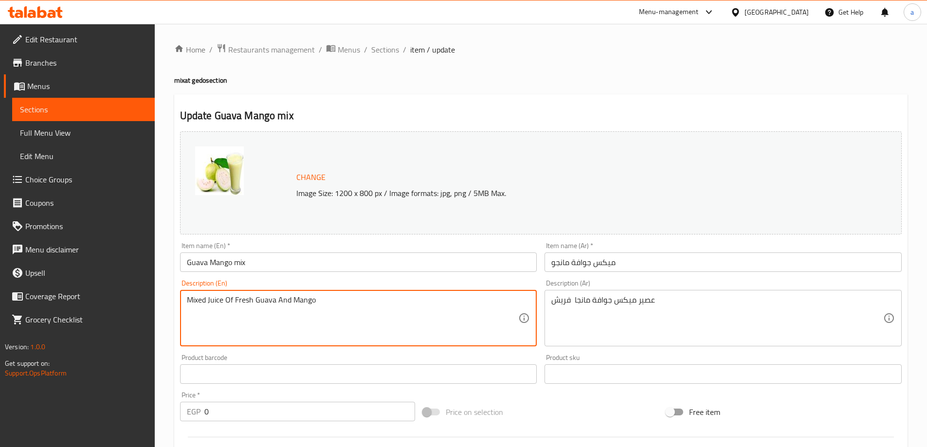
type textarea "Mixed Juice Of Fresh Guava And Mango"
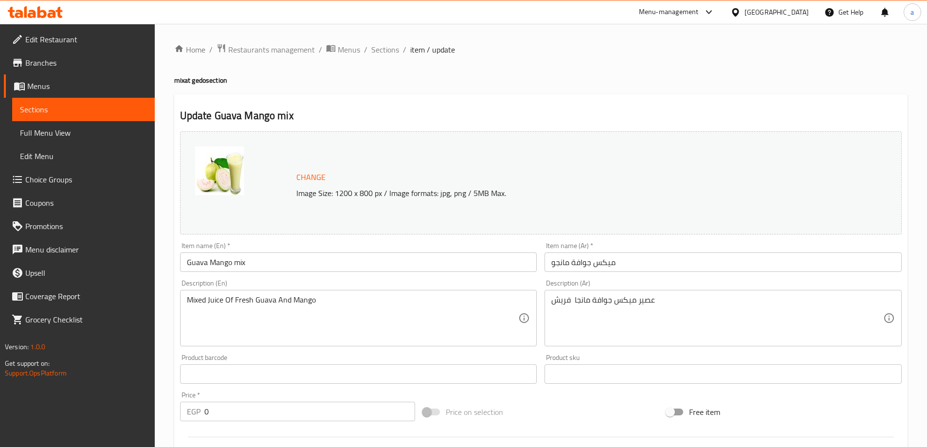
click at [445, 118] on h2 "Update Guava Mango mix" at bounding box center [540, 115] width 721 height 15
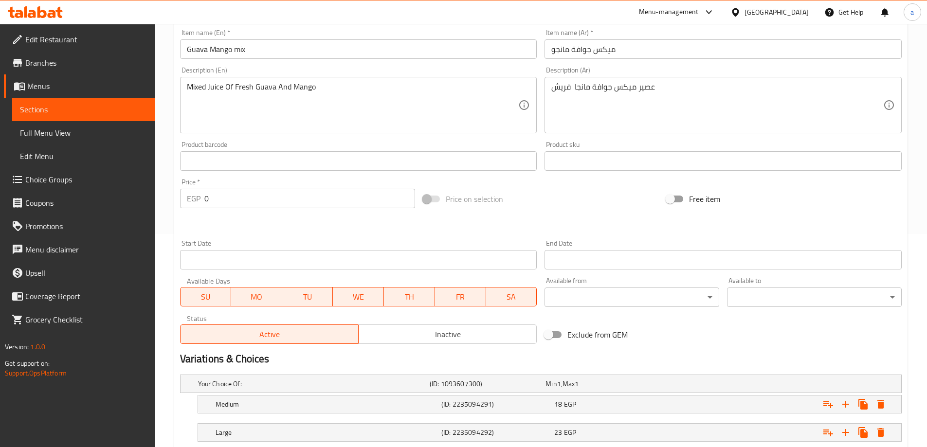
scroll to position [276, 0]
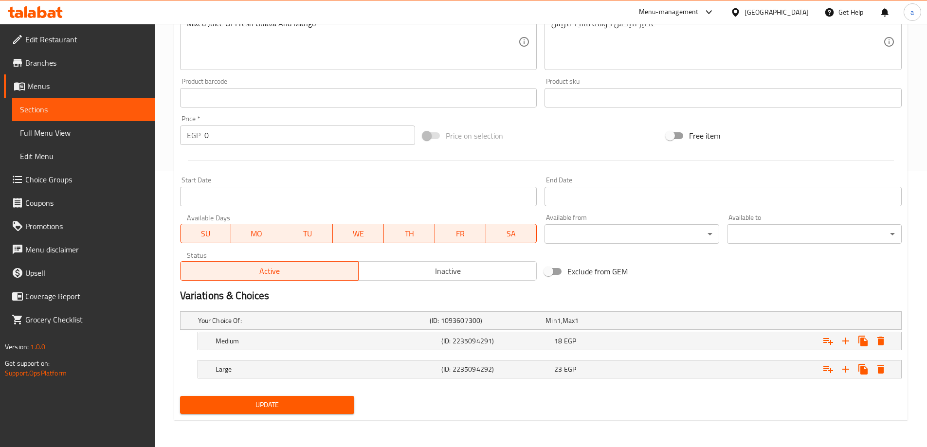
click at [286, 401] on span "Update" at bounding box center [267, 405] width 159 height 12
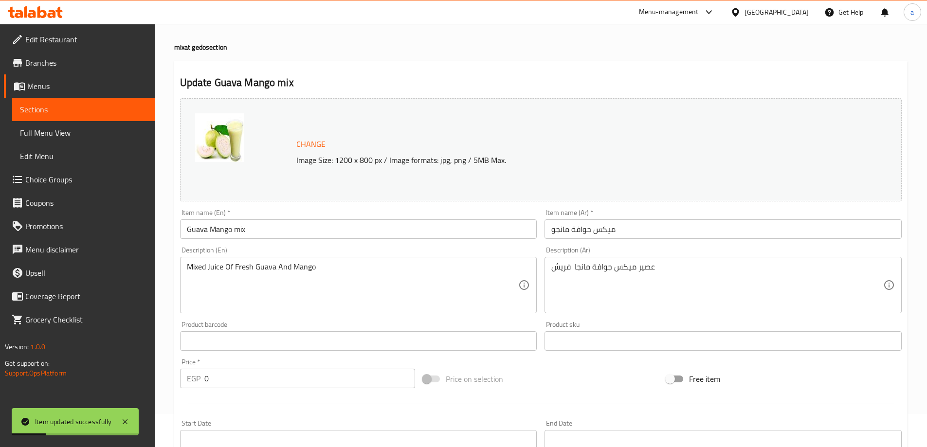
scroll to position [0, 0]
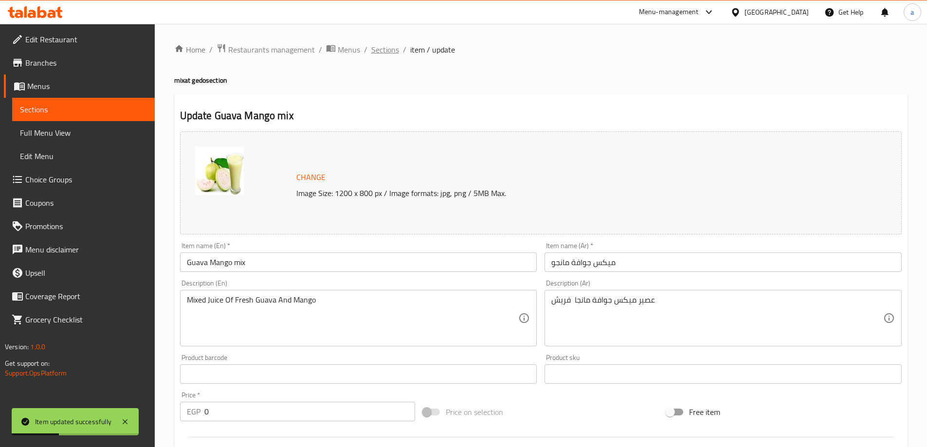
click at [376, 55] on span "Sections" at bounding box center [385, 50] width 28 height 12
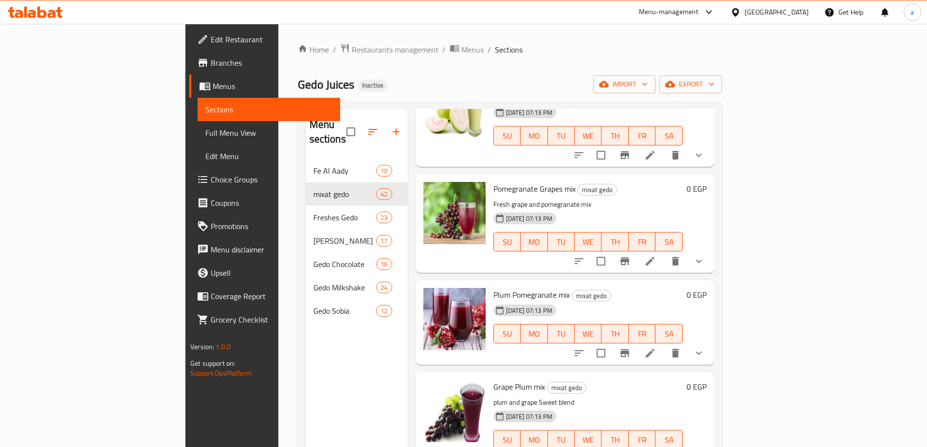
scroll to position [1459, 0]
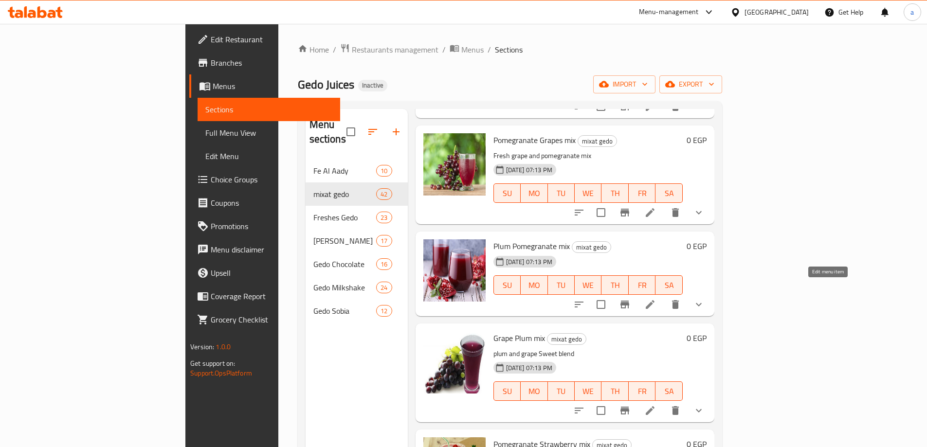
click at [656, 299] on icon at bounding box center [650, 305] width 12 height 12
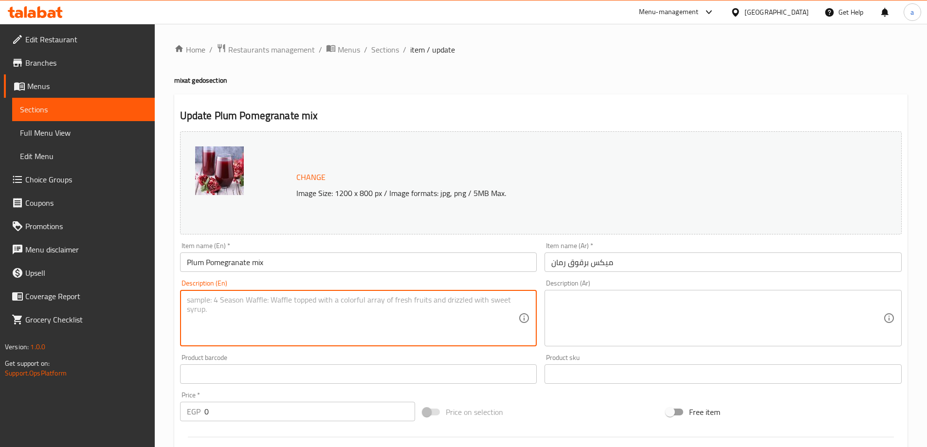
click at [418, 317] on textarea at bounding box center [353, 318] width 332 height 46
click at [629, 321] on textarea at bounding box center [717, 318] width 332 height 46
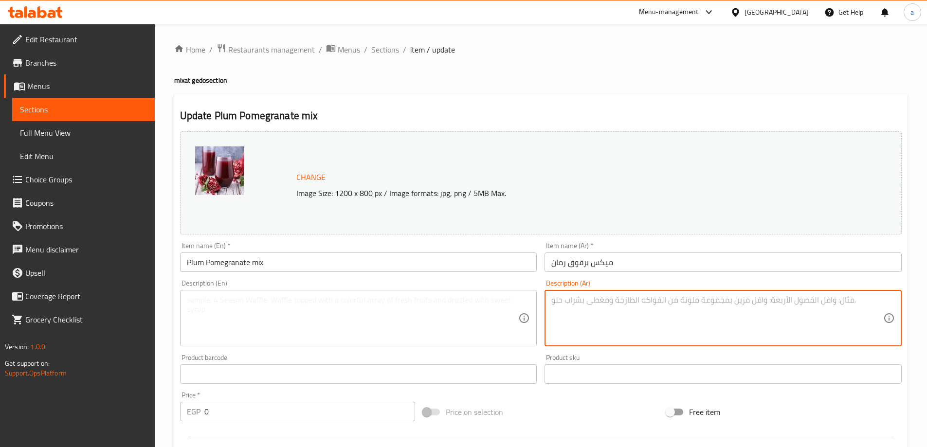
paste textarea "عصير ميكس برقوق رمان فريش"
type textarea "عصير ميكس برقوق رمان فريش"
click at [365, 291] on div "Description (En)" at bounding box center [358, 318] width 357 height 56
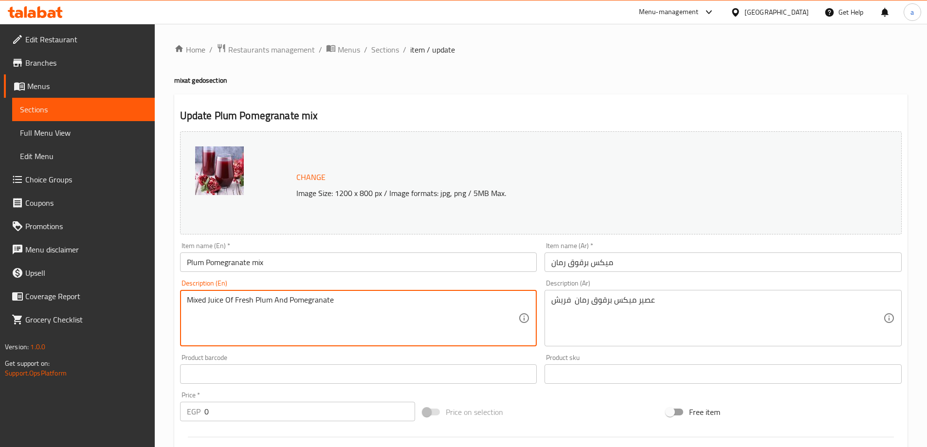
type textarea "Mixed Juice Of Fresh Plum And Pomegranate"
click at [471, 113] on h2 "Update Plum Pomegranate mix" at bounding box center [540, 115] width 721 height 15
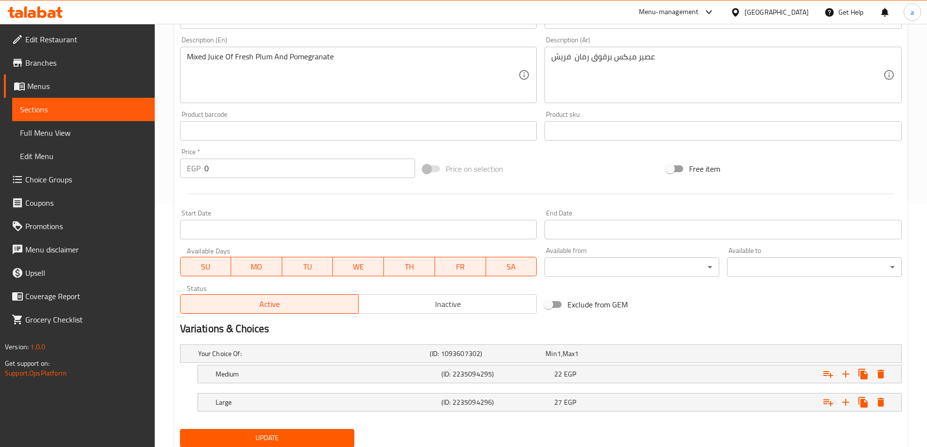
scroll to position [276, 0]
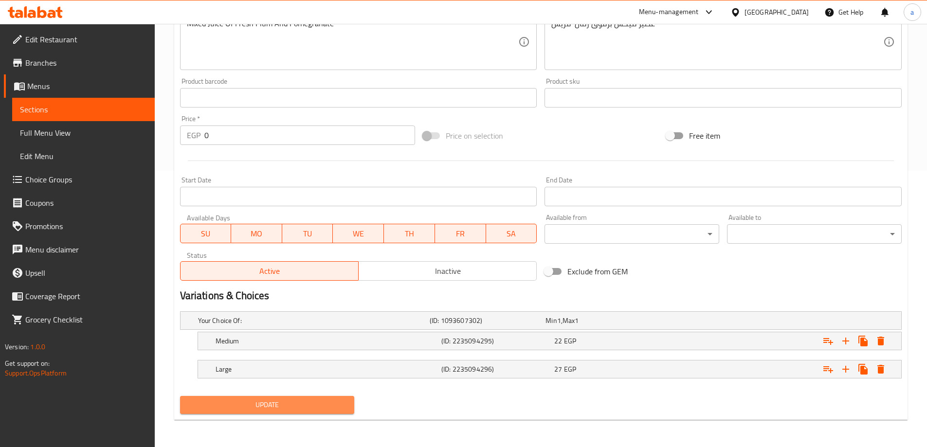
click at [282, 398] on button "Update" at bounding box center [267, 405] width 175 height 18
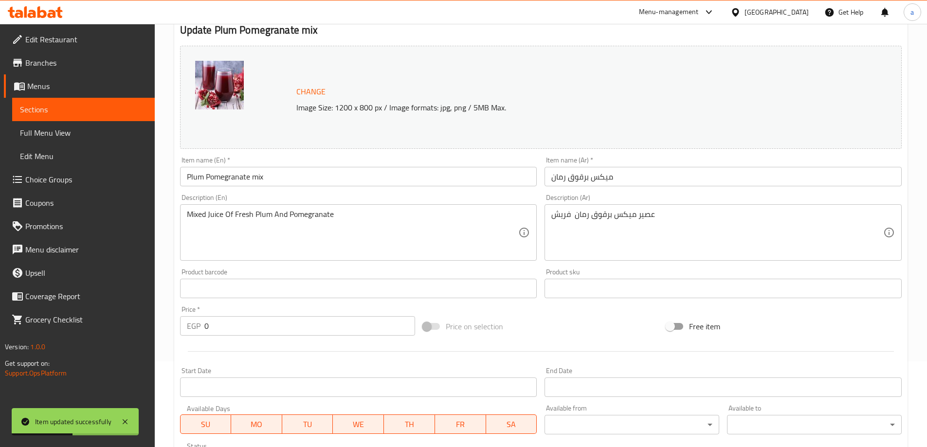
scroll to position [0, 0]
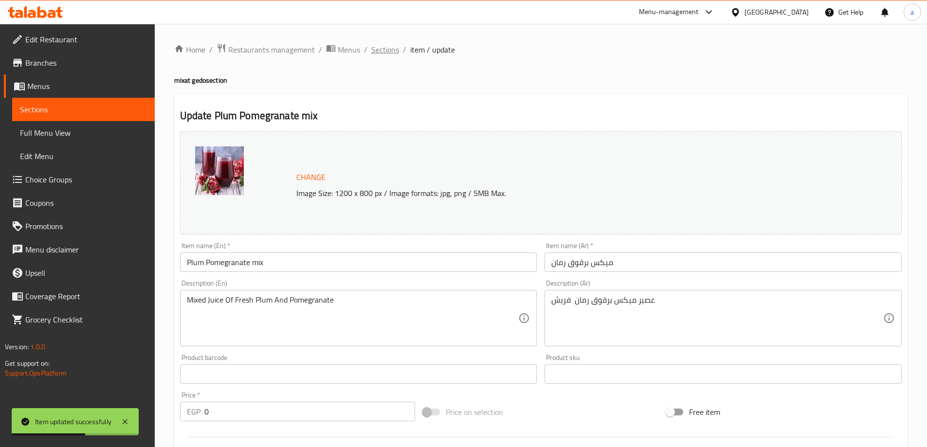
click at [376, 47] on span "Sections" at bounding box center [385, 50] width 28 height 12
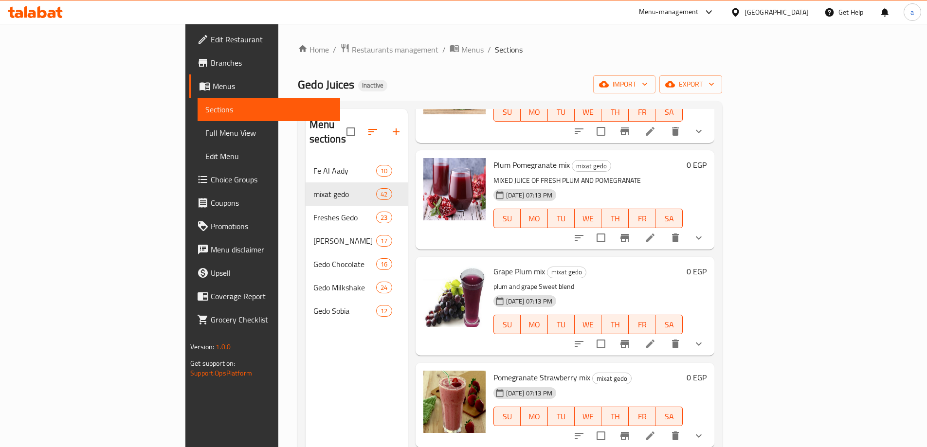
scroll to position [1654, 0]
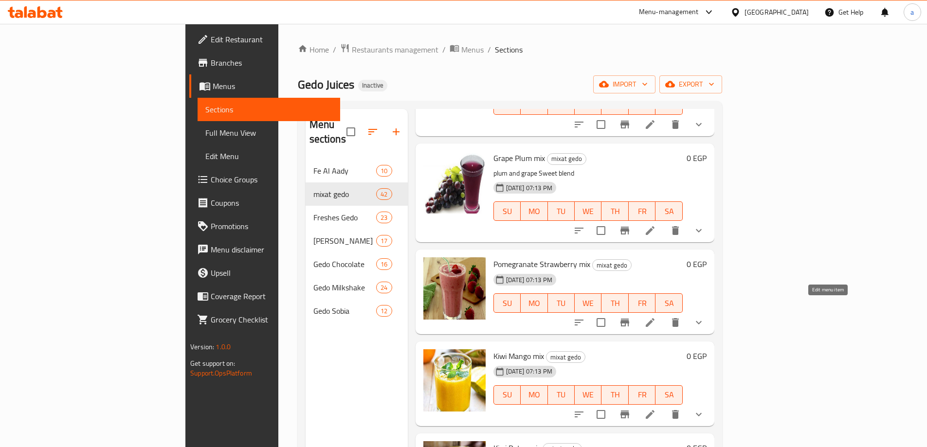
click at [656, 317] on icon at bounding box center [650, 323] width 12 height 12
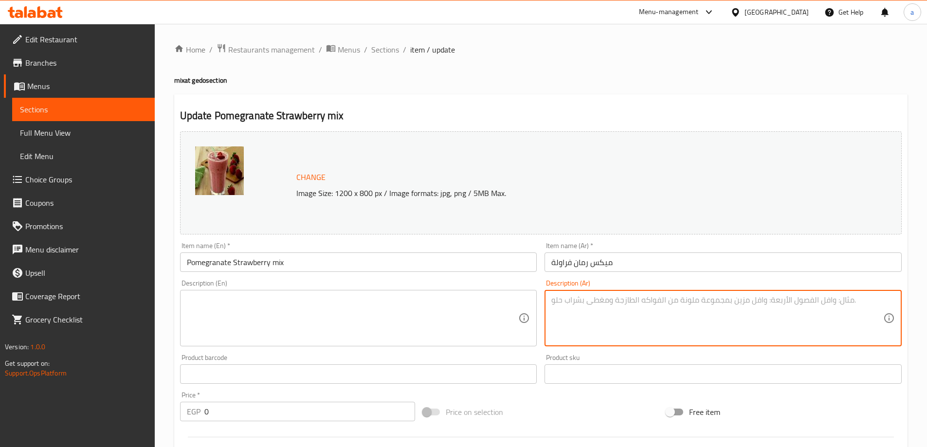
click at [633, 303] on textarea at bounding box center [717, 318] width 332 height 46
paste textarea "عصير ميكس فراولة رمان فريش"
type textarea "عصير ميكس فراولة رمان فريش"
click at [485, 320] on textarea at bounding box center [353, 318] width 332 height 46
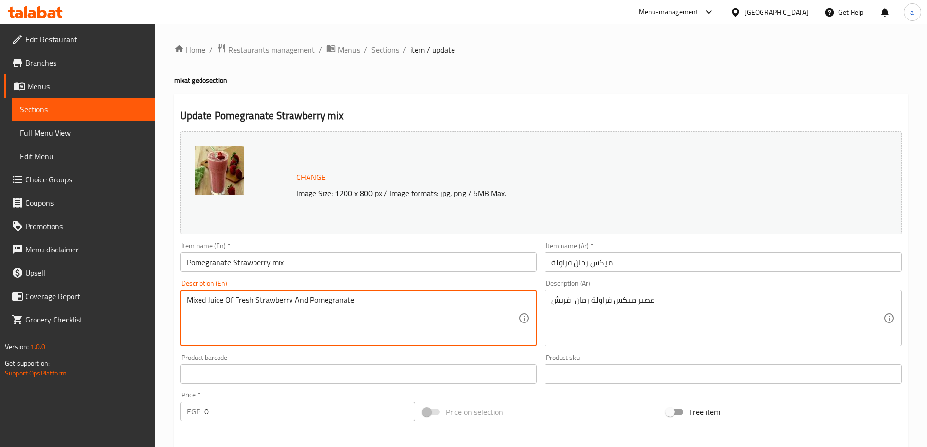
type textarea "Mixed Juice Of Fresh Strawberry And Pomegranate"
click at [519, 118] on h2 "Update Pomegranate Strawberry mix" at bounding box center [540, 115] width 721 height 15
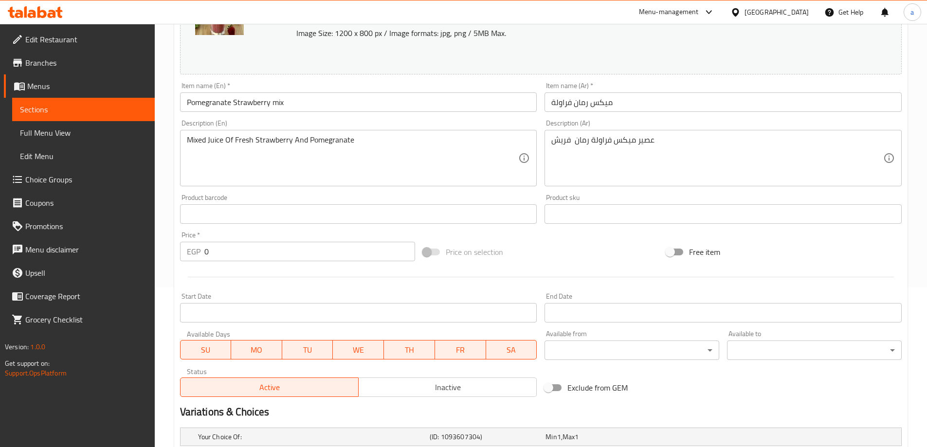
scroll to position [276, 0]
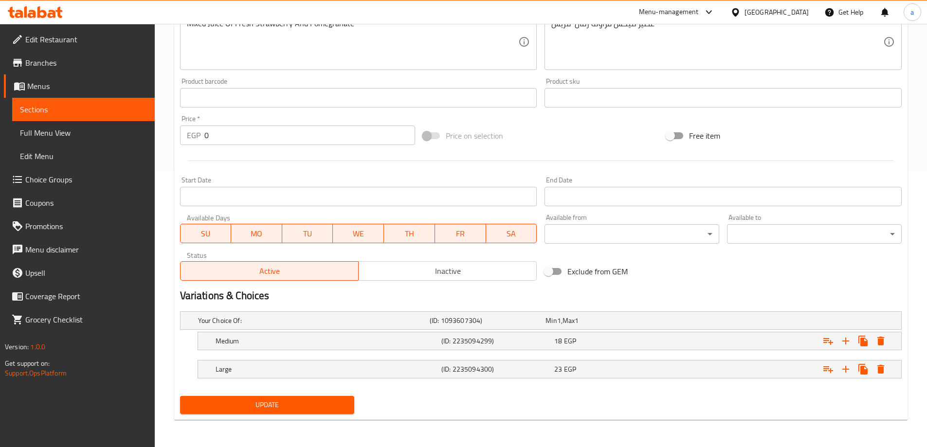
click at [305, 399] on span "Update" at bounding box center [267, 405] width 159 height 12
click at [274, 398] on button "Update" at bounding box center [267, 405] width 175 height 18
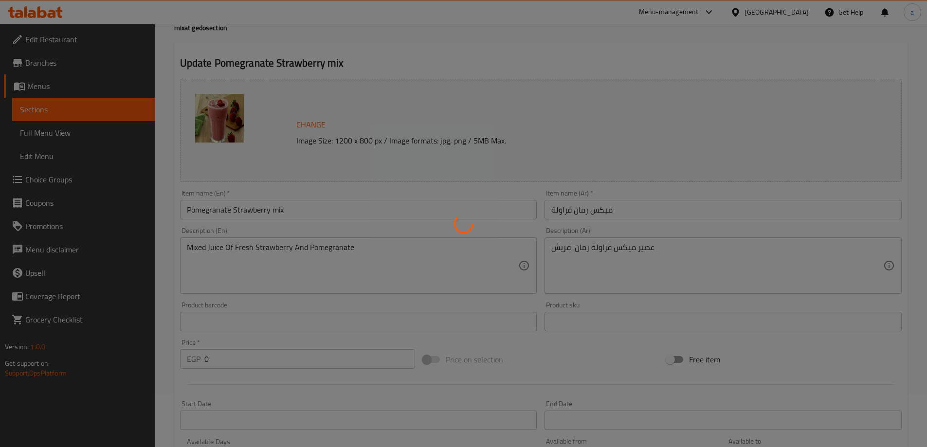
scroll to position [0, 0]
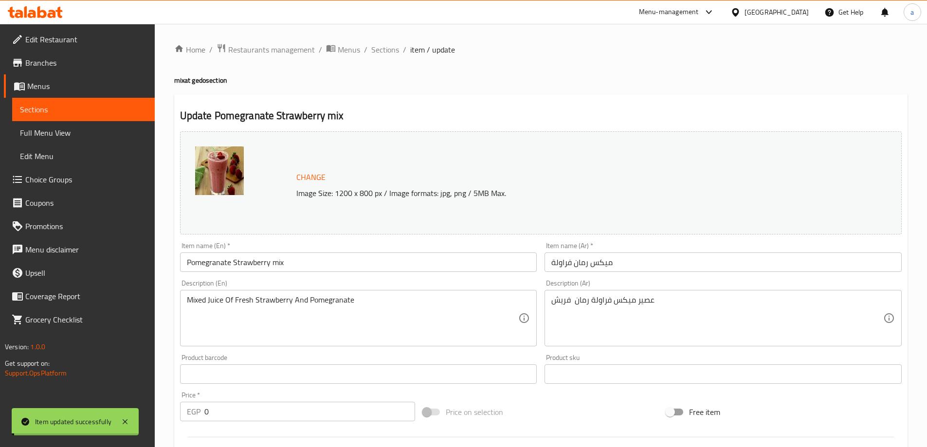
click at [383, 48] on span "Sections" at bounding box center [385, 50] width 28 height 12
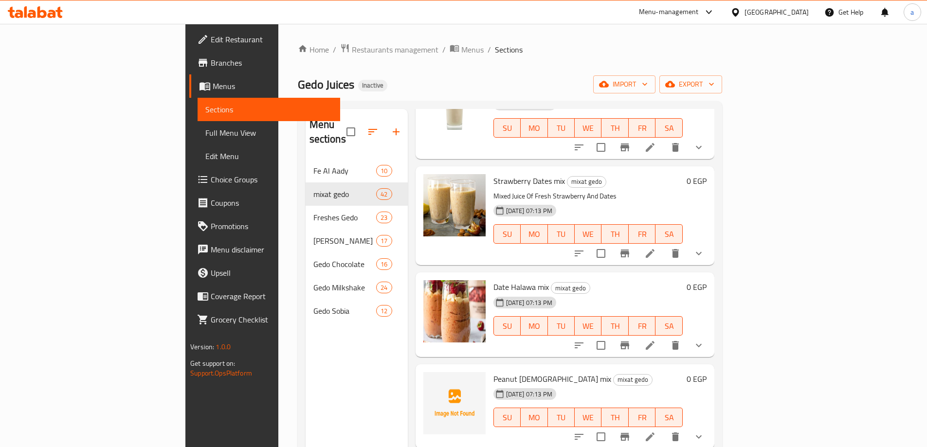
scroll to position [632, 0]
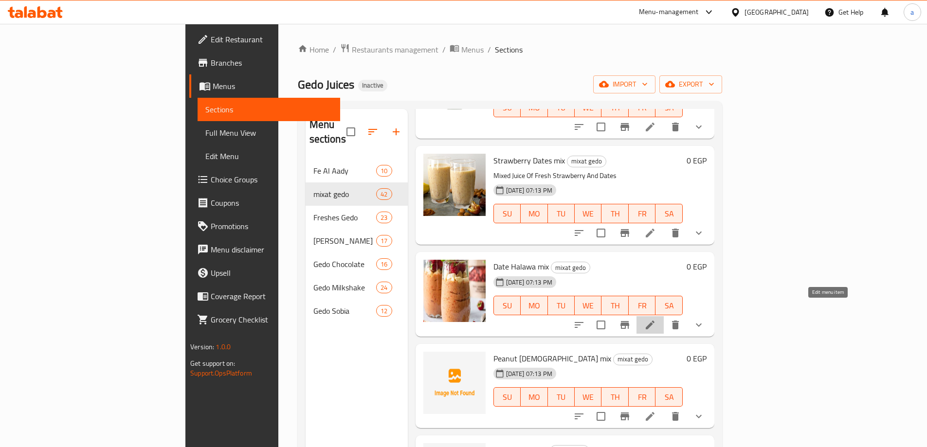
click at [656, 319] on icon at bounding box center [650, 325] width 12 height 12
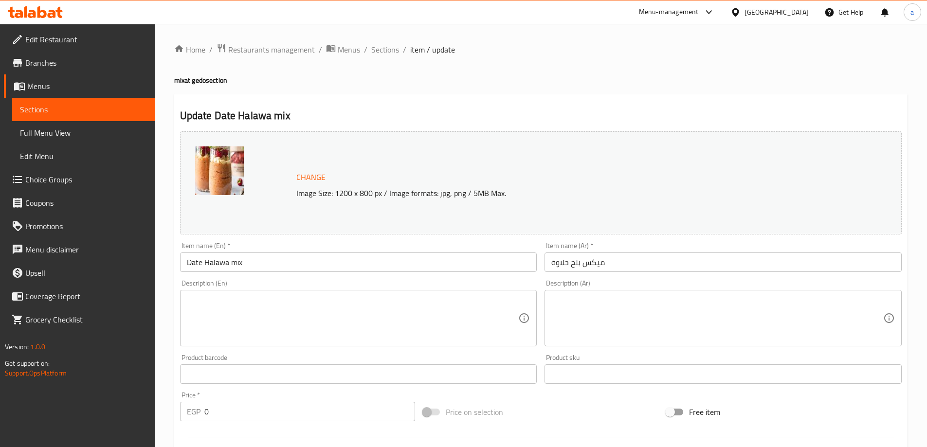
click at [639, 299] on textarea at bounding box center [717, 318] width 332 height 46
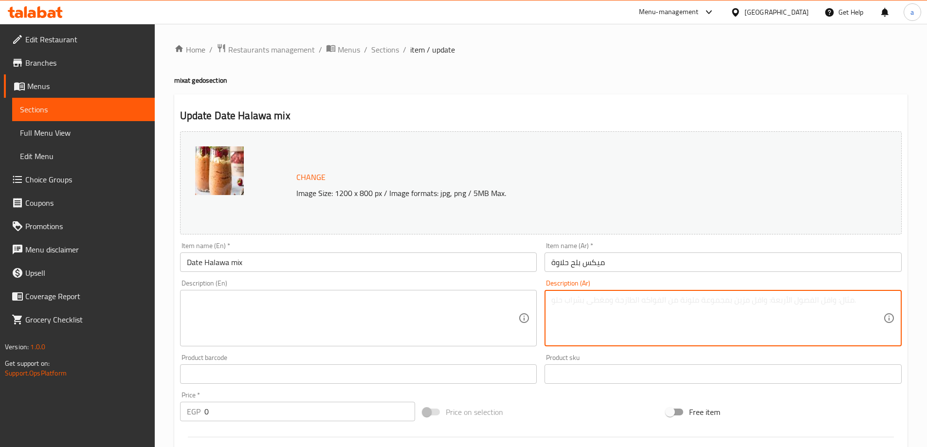
paste textarea "عصير ميكس تمر حلاوة"
type textarea "عصير ميكس تمر حلاوة"
click at [460, 313] on textarea at bounding box center [353, 318] width 332 height 46
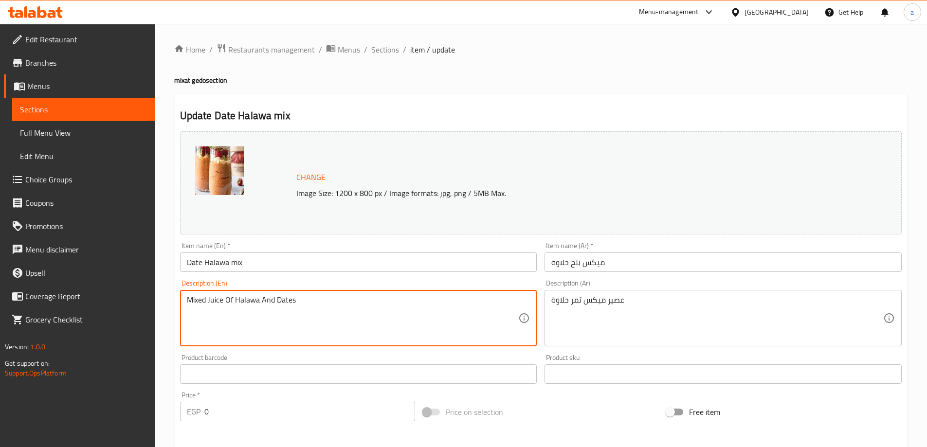
type textarea "Mixed Juice Of Halawa And Dates"
click at [347, 96] on div "Update Date Halawa mix Change Image Size: 1200 x 800 px / Image formats: jpg, p…" at bounding box center [540, 395] width 733 height 602
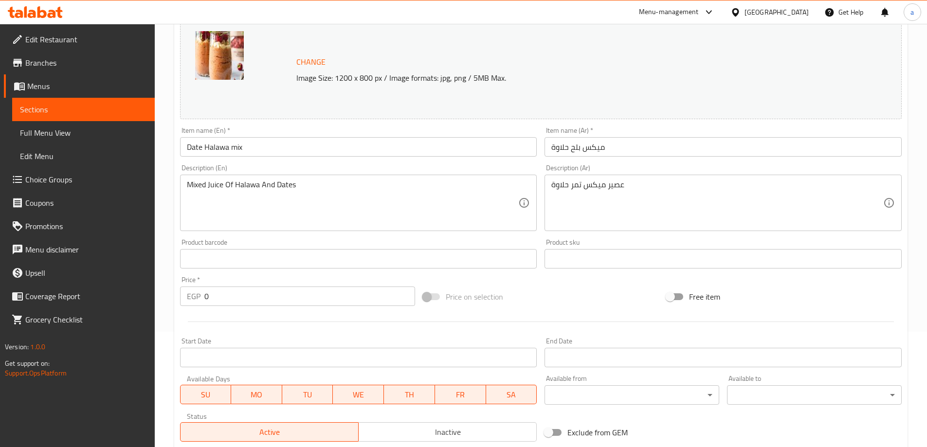
scroll to position [276, 0]
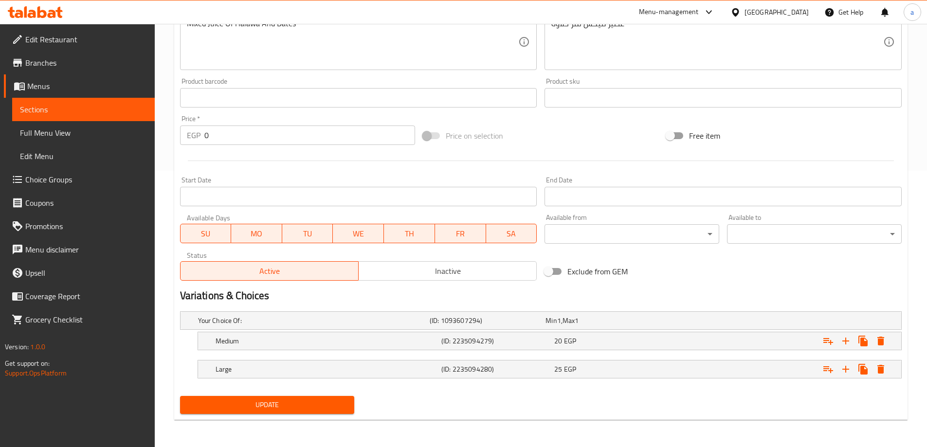
click at [255, 407] on span "Update" at bounding box center [267, 405] width 159 height 12
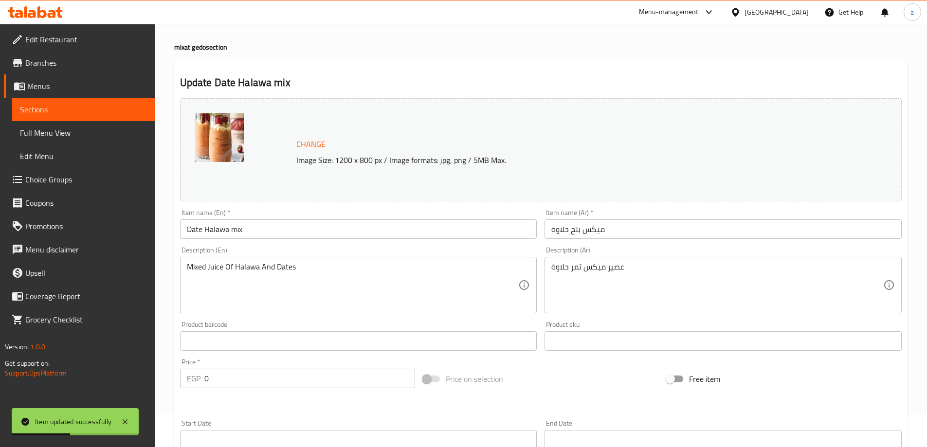
scroll to position [0, 0]
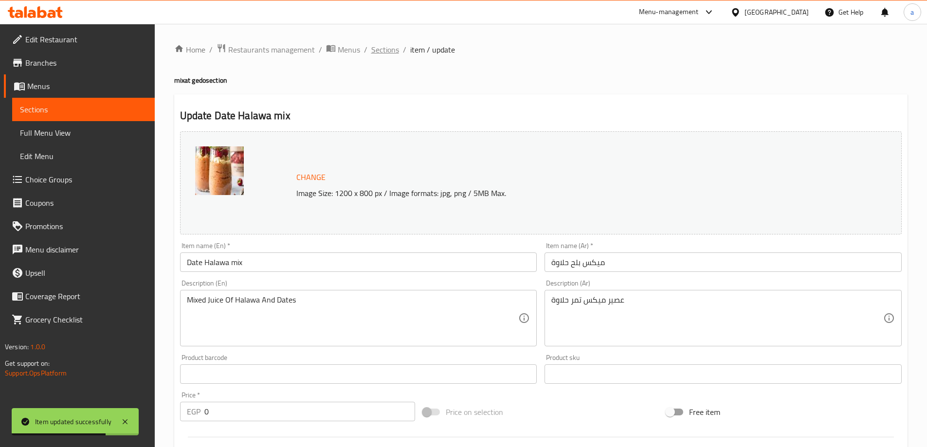
click at [380, 53] on span "Sections" at bounding box center [385, 50] width 28 height 12
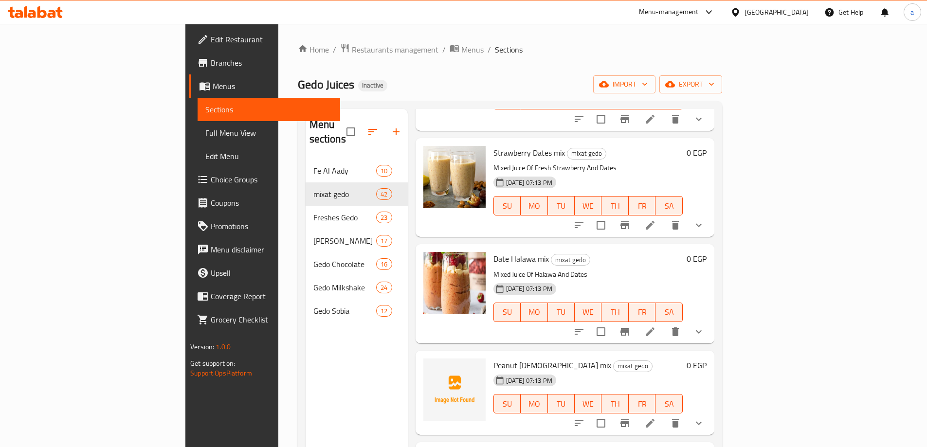
scroll to position [681, 0]
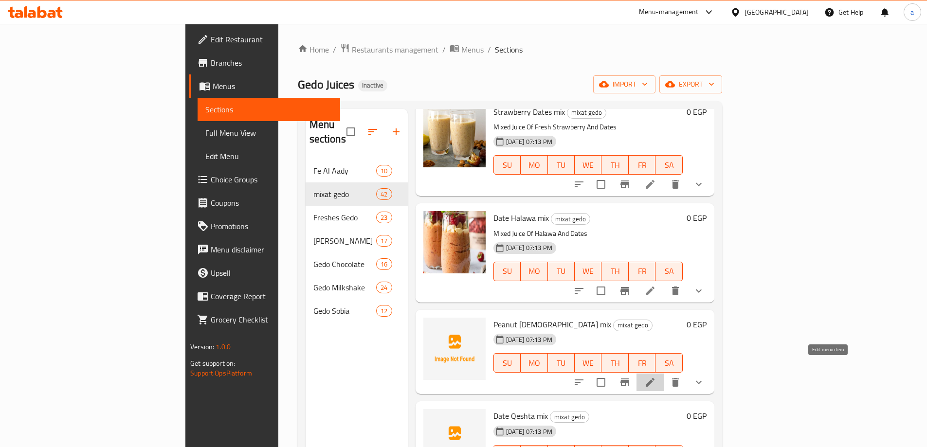
click at [656, 377] on icon at bounding box center [650, 383] width 12 height 12
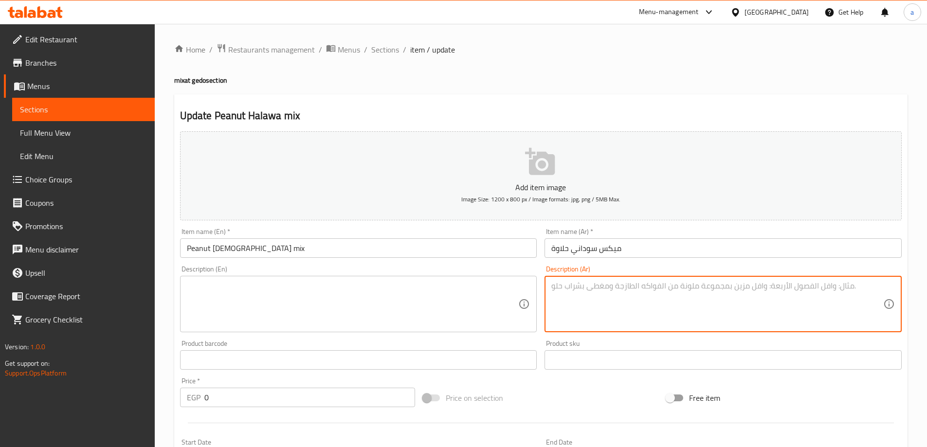
click at [676, 299] on textarea at bounding box center [717, 304] width 332 height 46
paste textarea "عصير ميكسحلاوة الفول السوداني"
click at [624, 288] on textarea "عصير ميكسحلاوة الفول السوداني" at bounding box center [717, 304] width 332 height 46
type textarea "عصير ميكس حلاوة الفول السوداني"
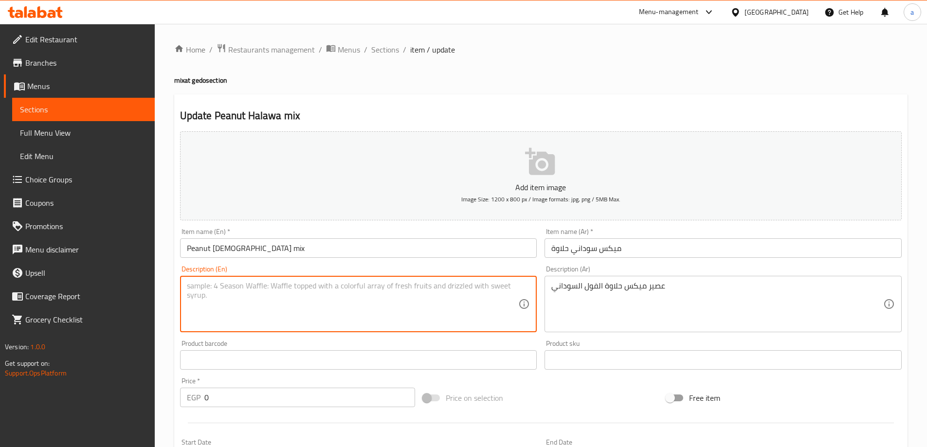
click at [458, 305] on textarea at bounding box center [353, 304] width 332 height 46
type textarea "Mixed Juice Of Halawa And Peanut"
click at [452, 96] on div "Update Peanut Halawa mix Add item image Image Size: 1200 x 800 px / Image forma…" at bounding box center [540, 388] width 733 height 588
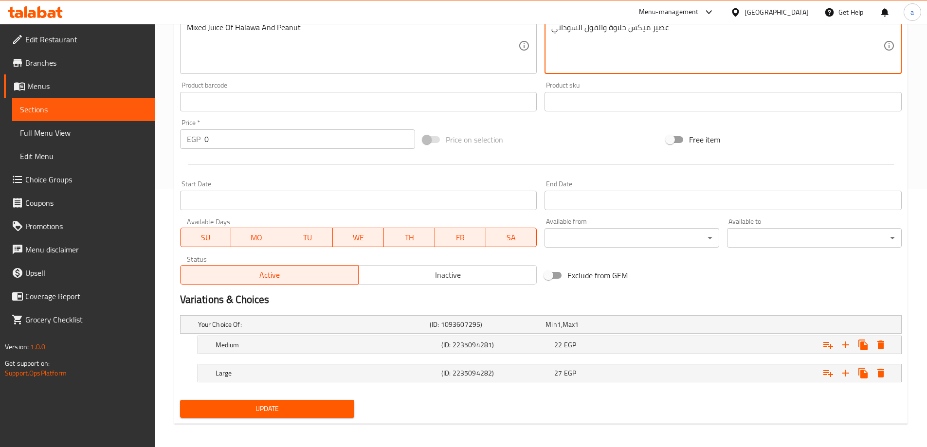
scroll to position [262, 0]
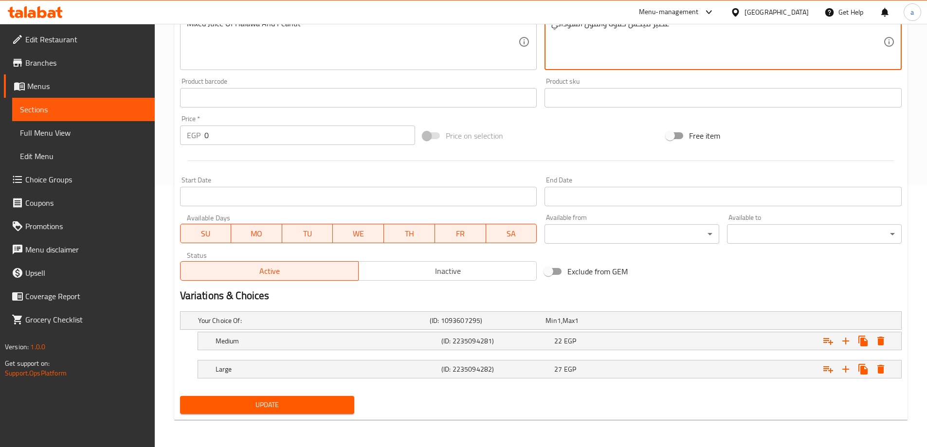
type textarea "عصير ميكس حلاوة والفول السوداني"
click at [294, 404] on span "Update" at bounding box center [267, 405] width 159 height 12
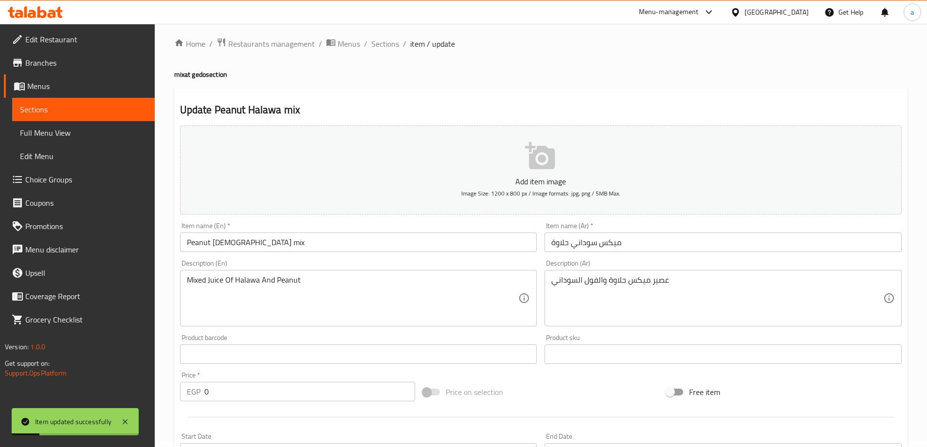
scroll to position [0, 0]
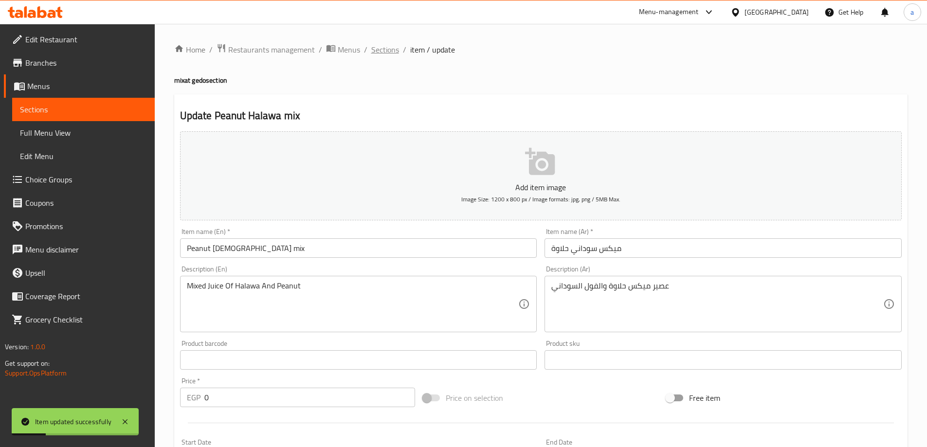
click at [378, 52] on span "Sections" at bounding box center [385, 50] width 28 height 12
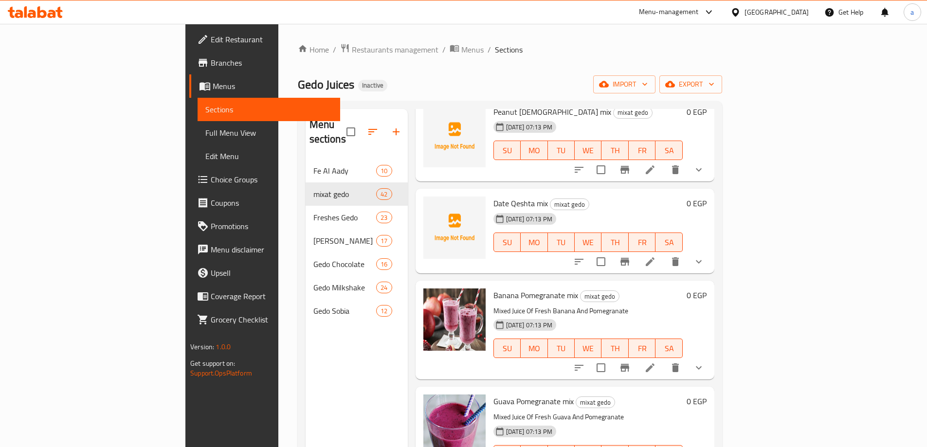
scroll to position [876, 0]
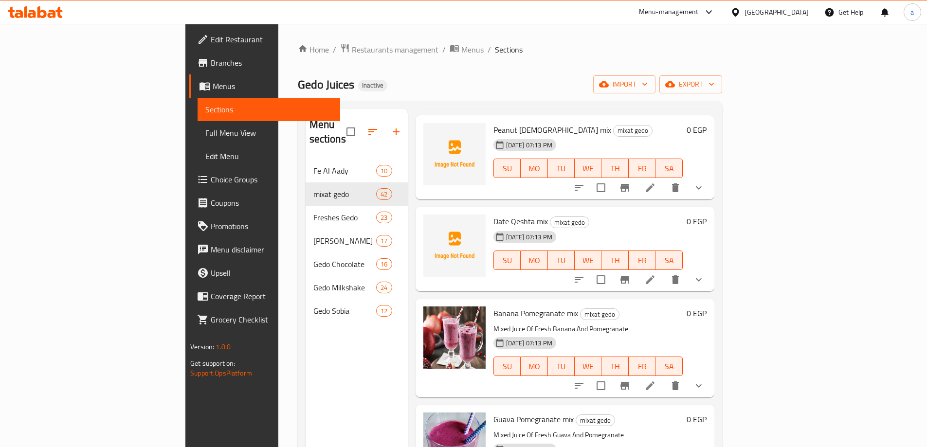
click at [664, 271] on li at bounding box center [649, 280] width 27 height 18
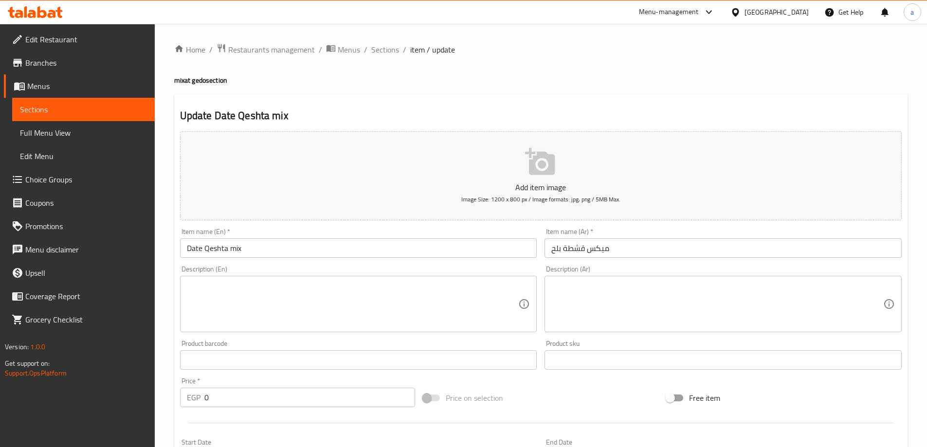
click at [625, 304] on textarea at bounding box center [717, 304] width 332 height 46
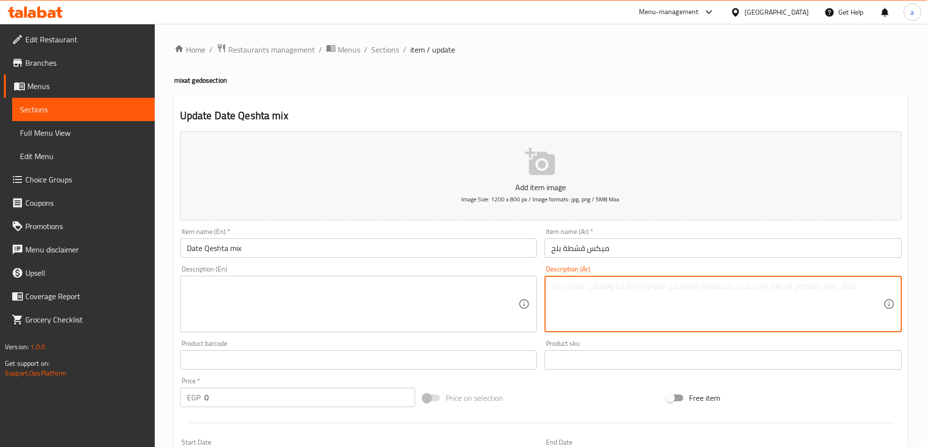
paste textarea "عصير ميكس تمر قشطة"
type textarea "عصير ميكس تمر قشطة"
click at [411, 305] on textarea at bounding box center [353, 304] width 332 height 46
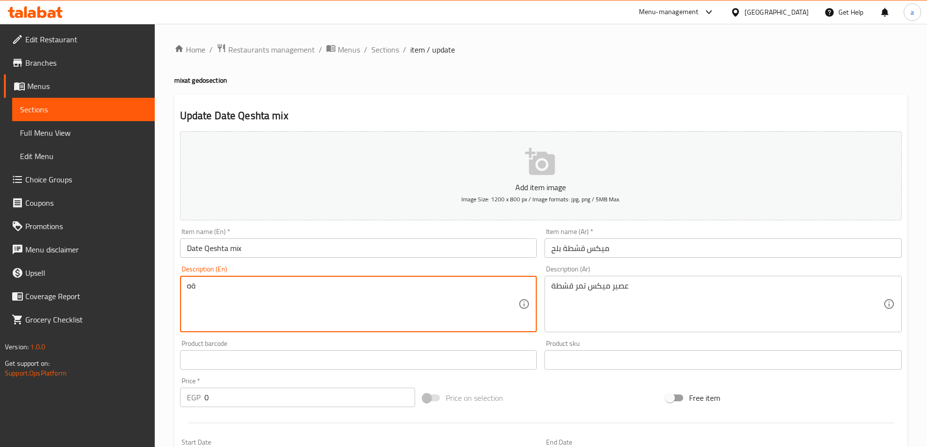
type textarea "ة"
type textarea "Mixed Juice Of Dates And Qeshta"
click at [411, 108] on div "Update Date Qeshta mix Add item image Image Size: 1200 x 800 px / Image formats…" at bounding box center [540, 388] width 733 height 588
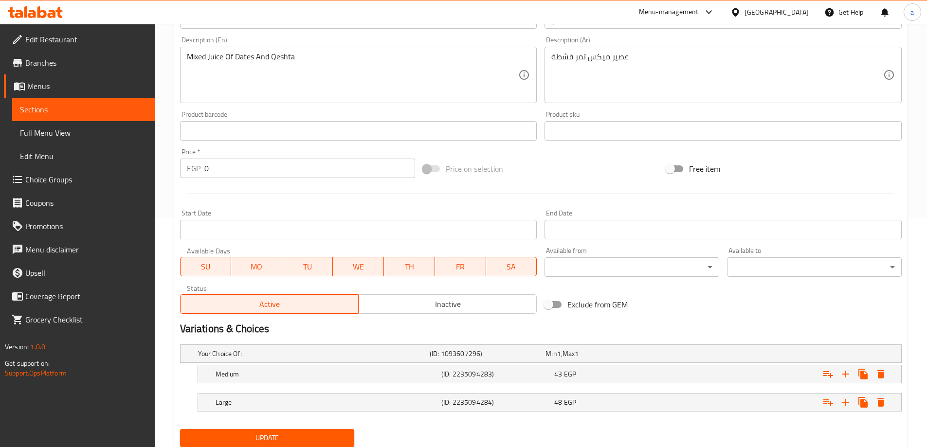
scroll to position [262, 0]
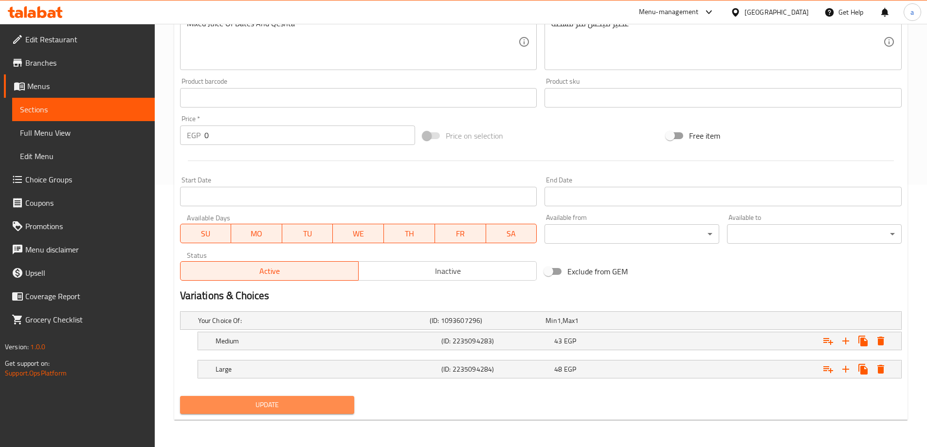
click at [305, 403] on span "Update" at bounding box center [267, 405] width 159 height 12
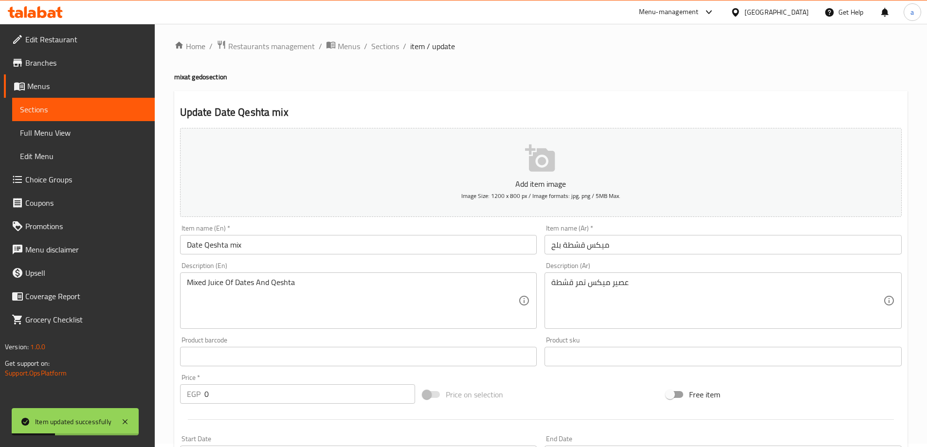
scroll to position [0, 0]
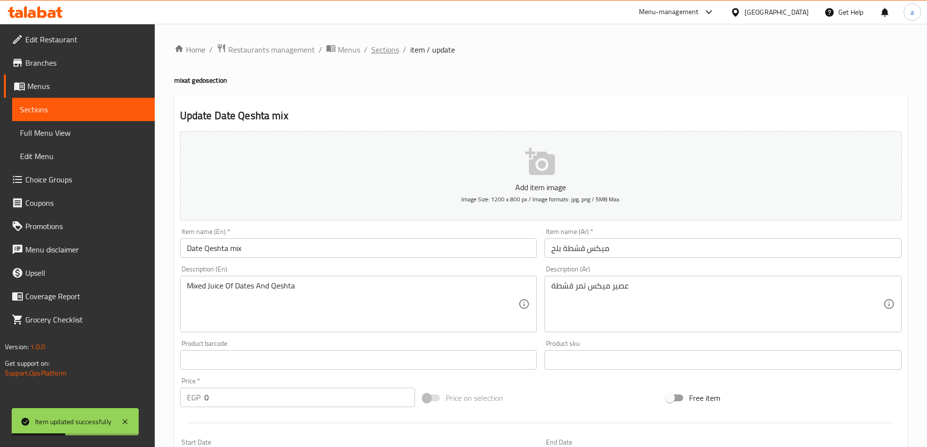
click at [377, 47] on span "Sections" at bounding box center [385, 50] width 28 height 12
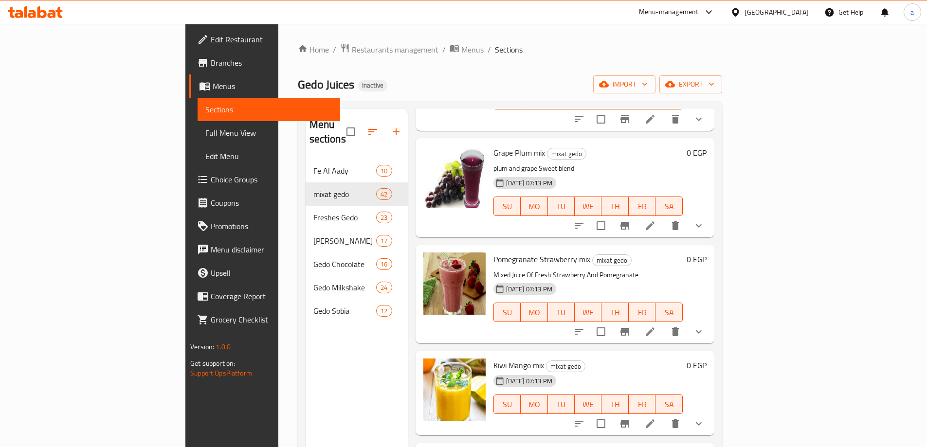
scroll to position [1897, 0]
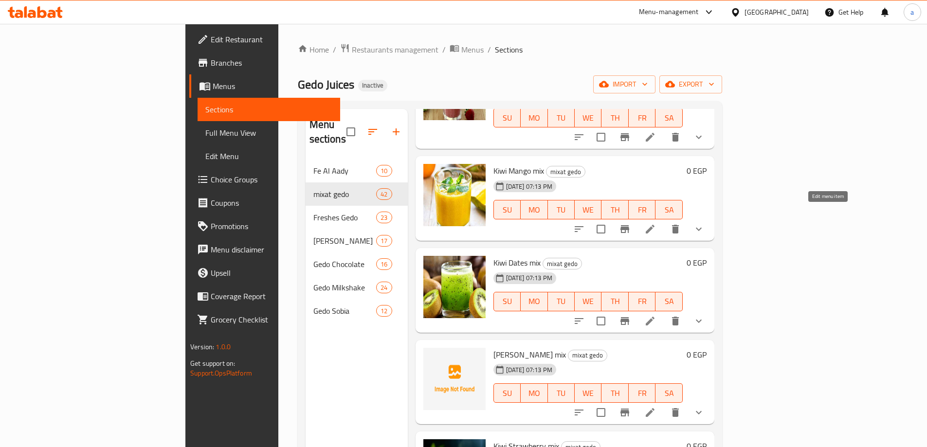
click at [656, 223] on icon at bounding box center [650, 229] width 12 height 12
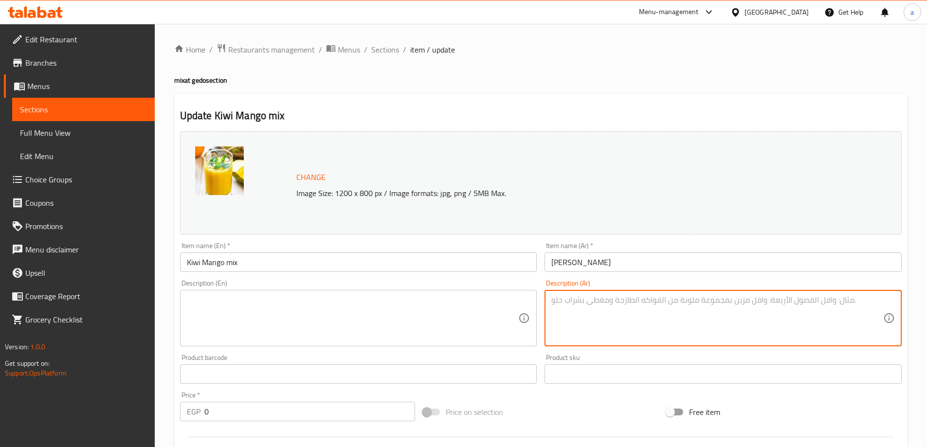
click at [580, 320] on textarea at bounding box center [717, 318] width 332 height 46
paste textarea "عصير ميكس كيوى مانجا فريش"
type textarea "عصير ميكس كيوى مانجا فريش"
click at [425, 327] on textarea at bounding box center [353, 318] width 332 height 46
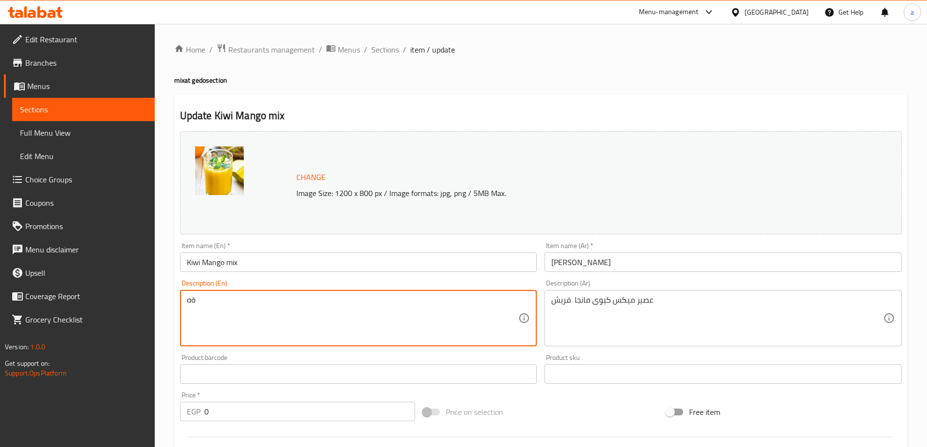
type textarea "ة"
type textarea "Mixed Juice Of Fresh Mango And Kiwi"
click at [448, 108] on div "Update Kiwi Mango mix Change Image Size: 1200 x 800 px / Image formats: jpg, pn…" at bounding box center [540, 395] width 733 height 602
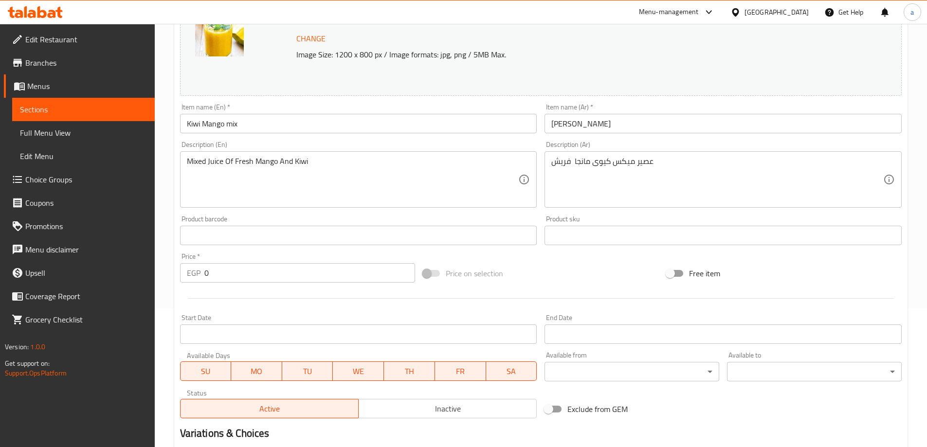
scroll to position [276, 0]
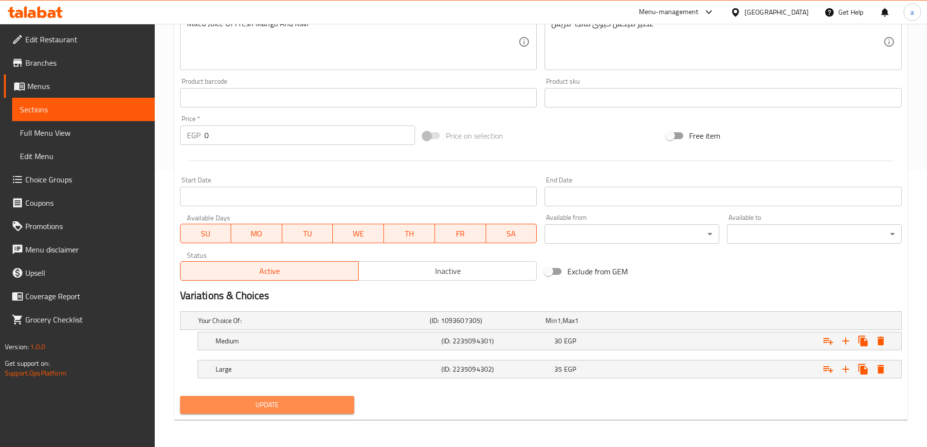
click at [284, 402] on span "Update" at bounding box center [267, 405] width 159 height 12
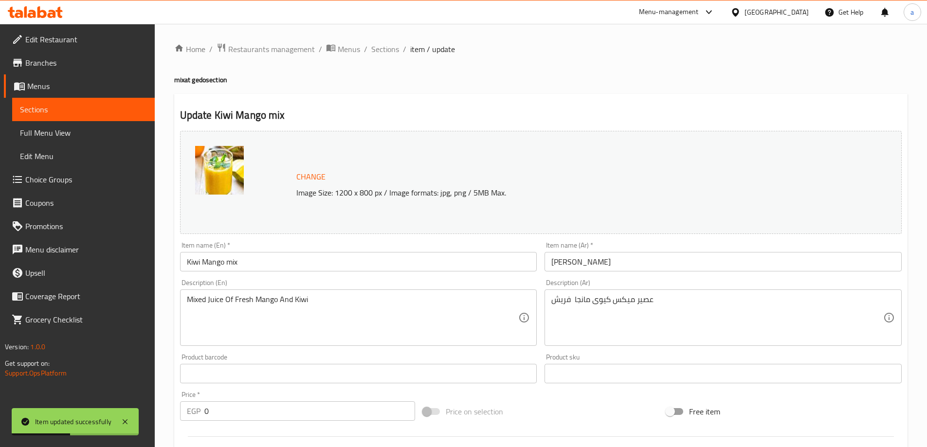
scroll to position [0, 0]
click at [383, 51] on span "Sections" at bounding box center [385, 50] width 28 height 12
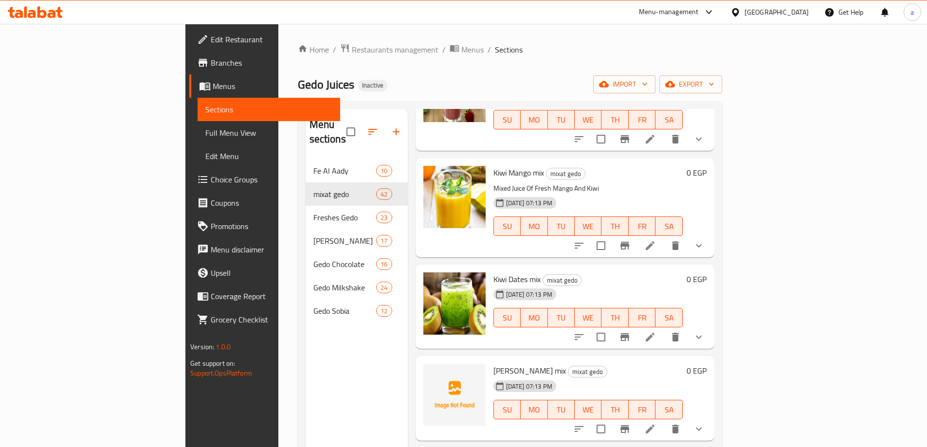
scroll to position [1897, 0]
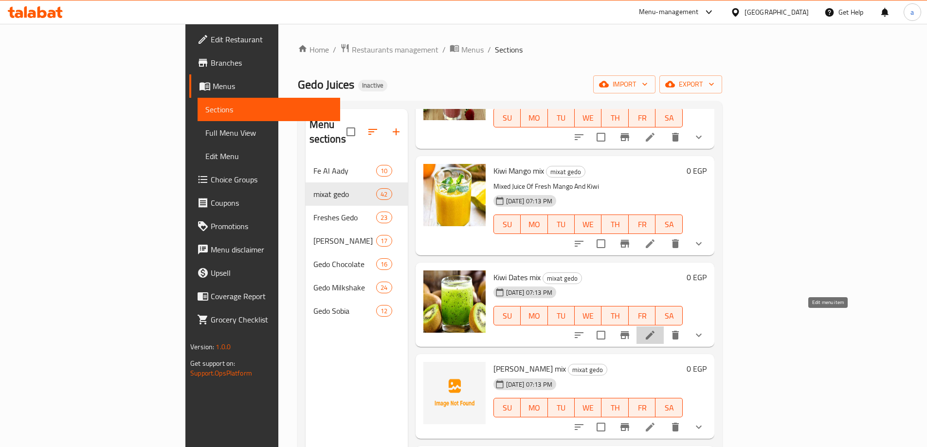
click at [656, 329] on icon at bounding box center [650, 335] width 12 height 12
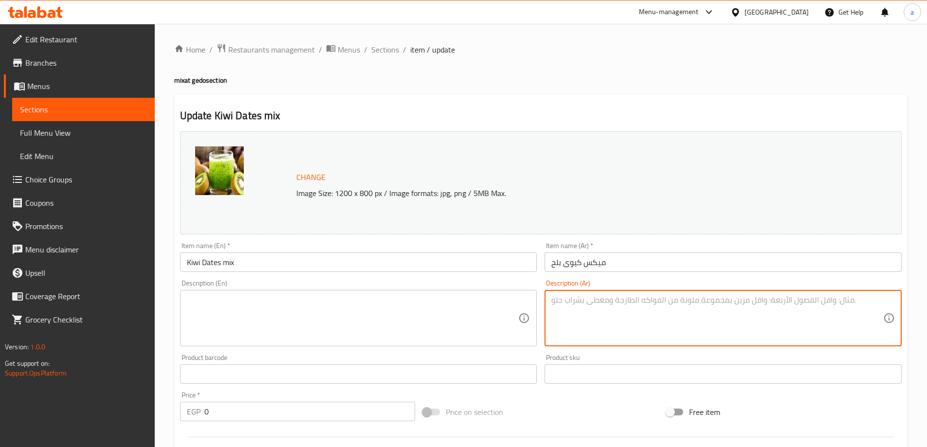
click at [587, 306] on textarea at bounding box center [717, 318] width 332 height 46
paste textarea "عصير ميكس كيوى بلح فريش"
type textarea "عصير ميكس كيوى بلح فريش"
click at [401, 307] on textarea at bounding box center [353, 318] width 332 height 46
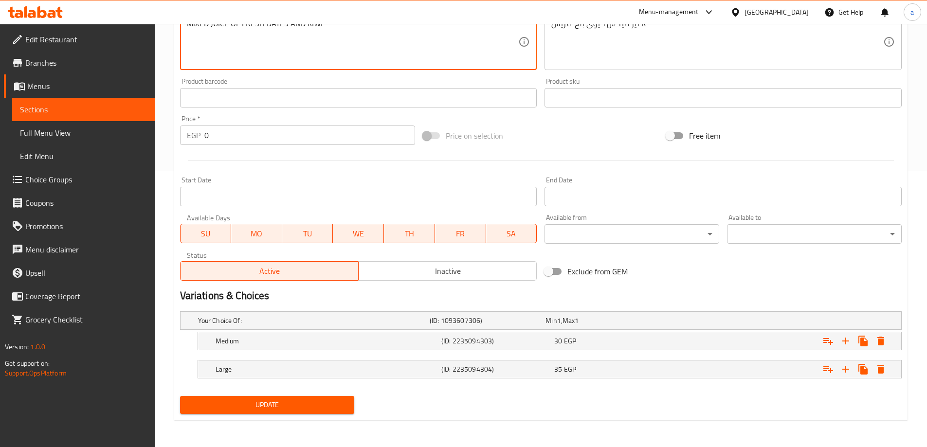
scroll to position [33, 0]
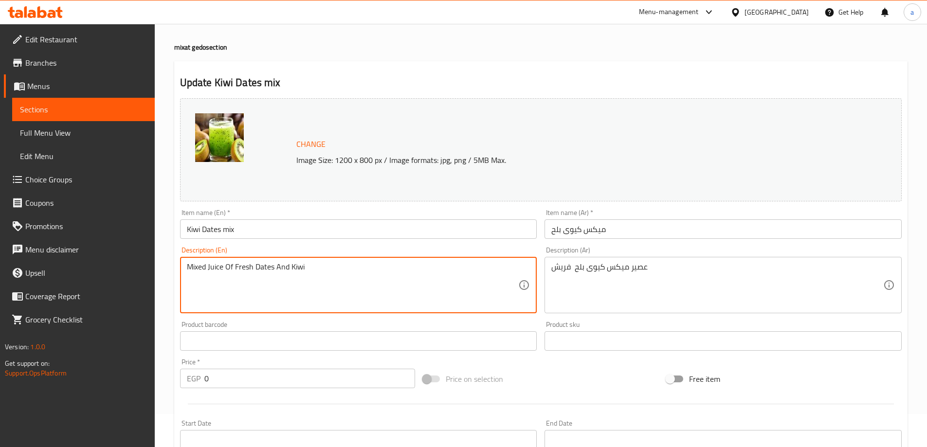
type textarea "Mixed Juice Of Fresh Dates And Kiwi"
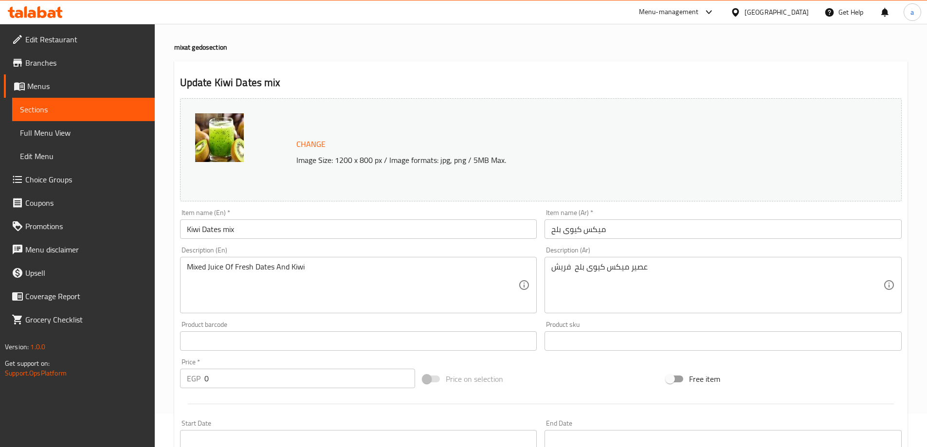
click at [427, 246] on div "Description (En) Mixed Juice Of Fresh Dates And Kiwi Description (En)" at bounding box center [358, 280] width 365 height 74
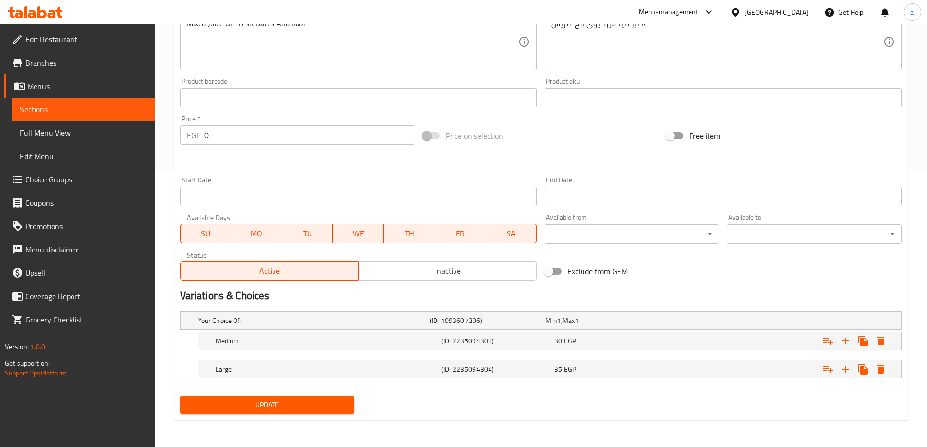
click at [288, 408] on span "Update" at bounding box center [267, 405] width 159 height 12
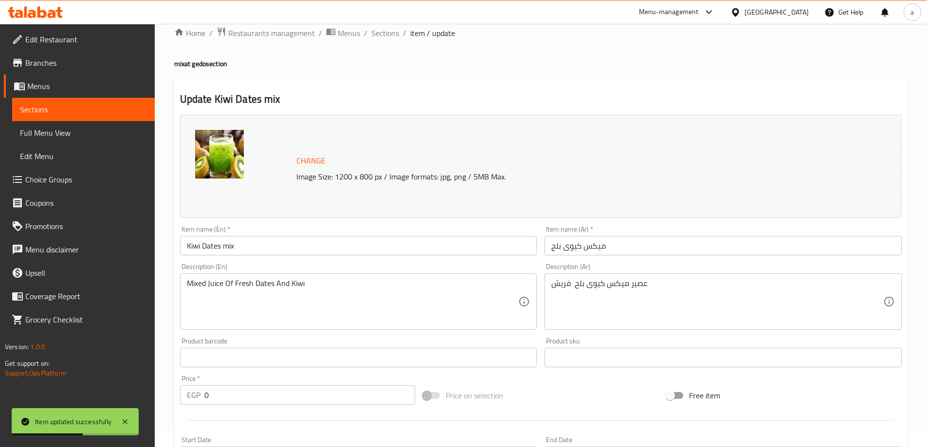
scroll to position [0, 0]
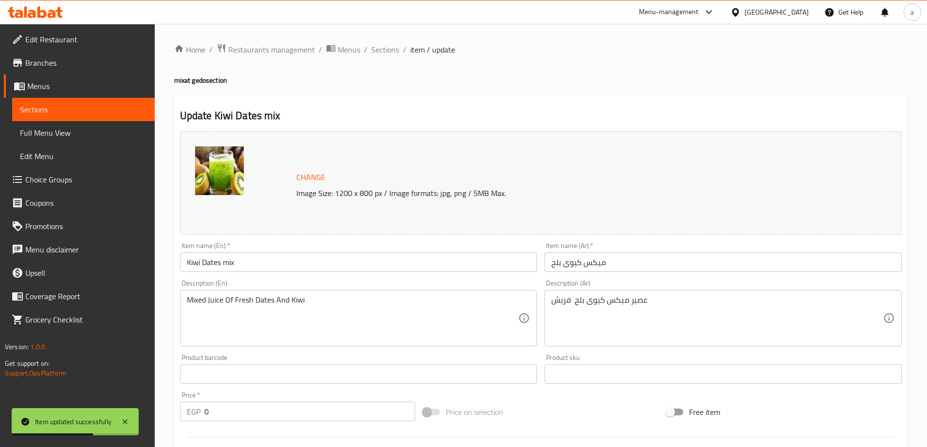
drag, startPoint x: 389, startPoint y: 44, endPoint x: 34, endPoint y: 115, distance: 362.6
click at [389, 44] on span "Sections" at bounding box center [385, 50] width 28 height 12
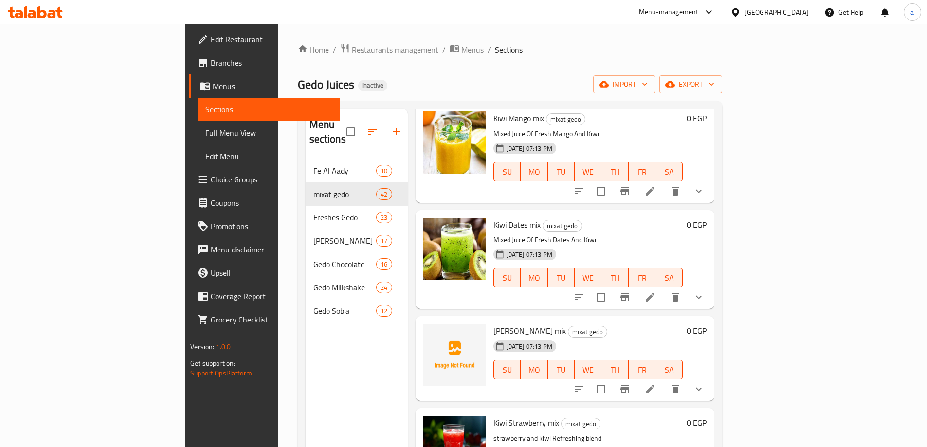
scroll to position [1994, 0]
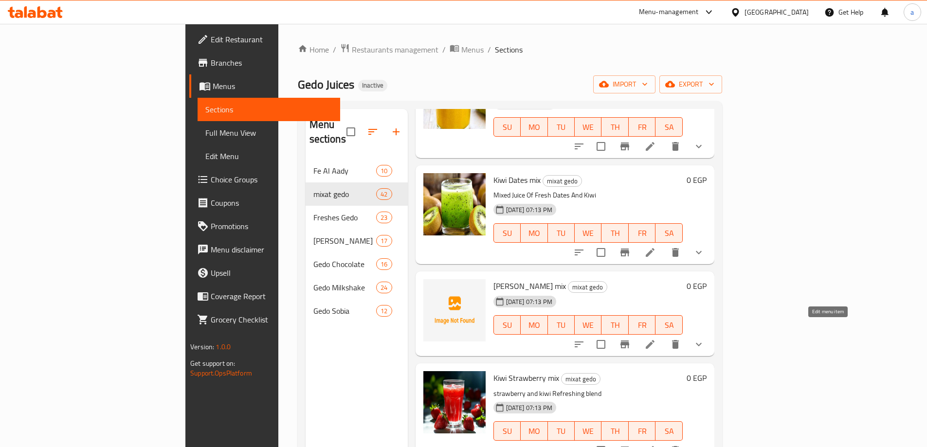
click at [656, 339] on icon at bounding box center [650, 345] width 12 height 12
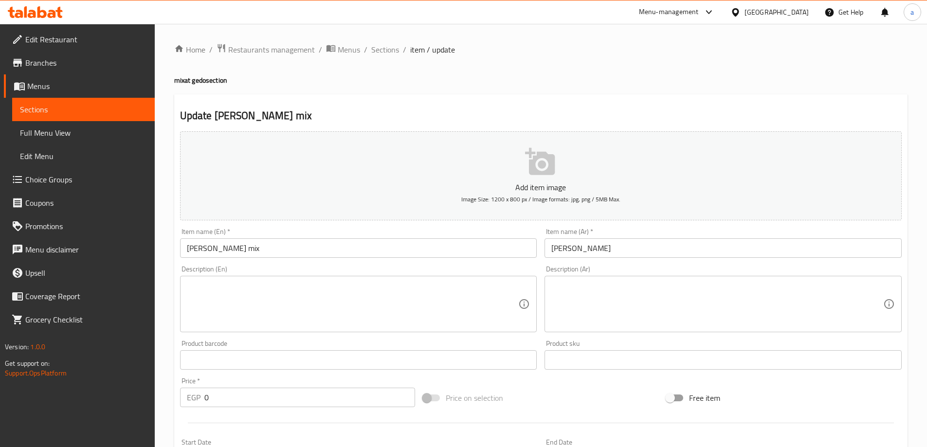
click at [646, 301] on textarea at bounding box center [717, 304] width 332 height 46
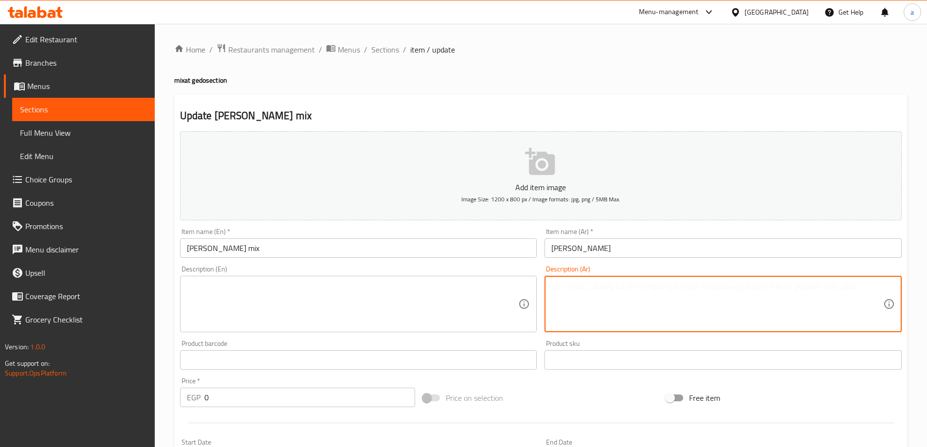
paste textarea "عصير ميكس كيوى جرجير فريش"
type textarea "عصير ميكس كيوى جرجير فريش"
click at [416, 299] on textarea at bounding box center [353, 304] width 332 height 46
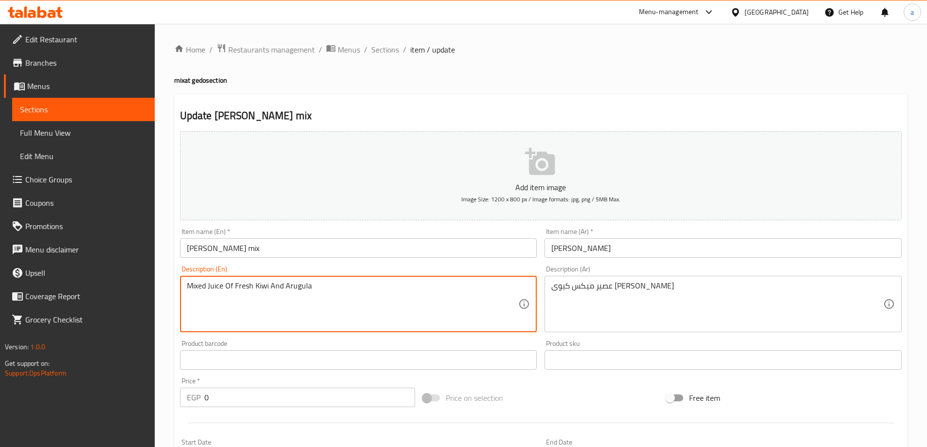
type textarea "Mixed Juice Of Fresh Kiwi And Arugula"
click at [374, 223] on div "Add item image Image Size: 1200 x 800 px / Image formats: jpg, png / 5MB Max." at bounding box center [540, 175] width 729 height 97
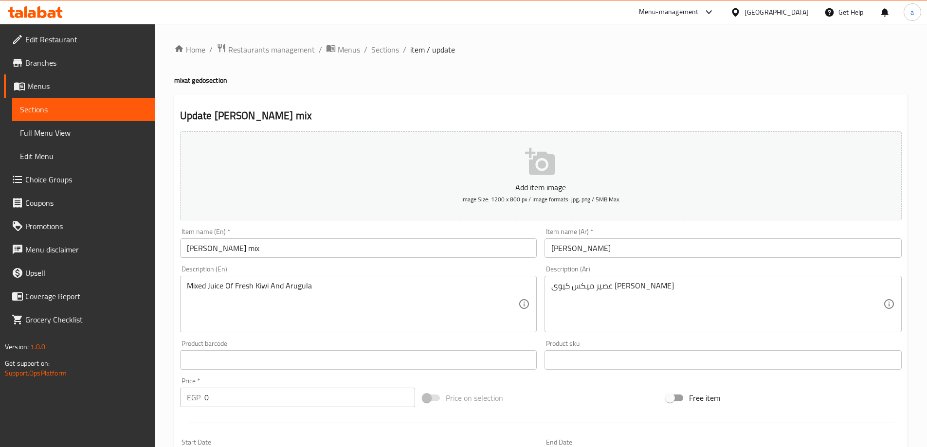
scroll to position [243, 0]
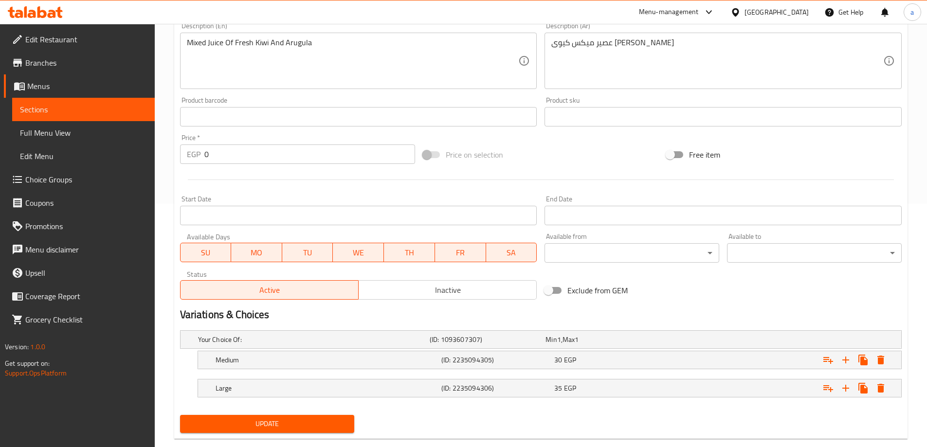
click at [285, 429] on span "Update" at bounding box center [267, 424] width 159 height 12
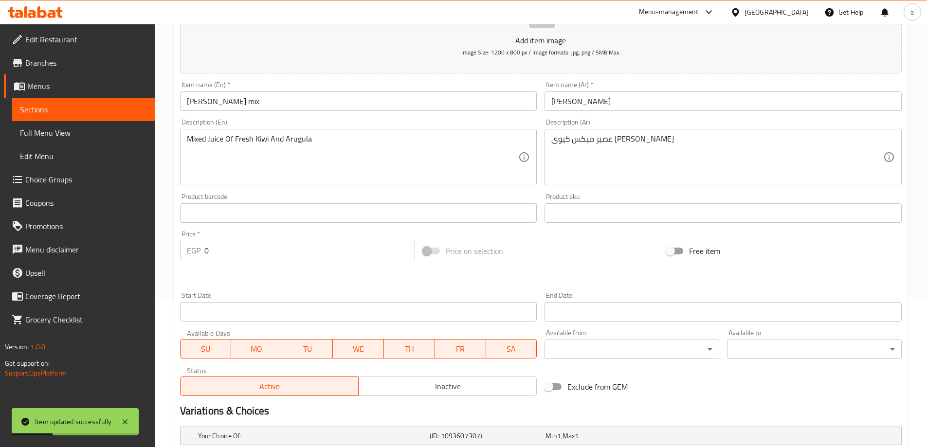
scroll to position [0, 0]
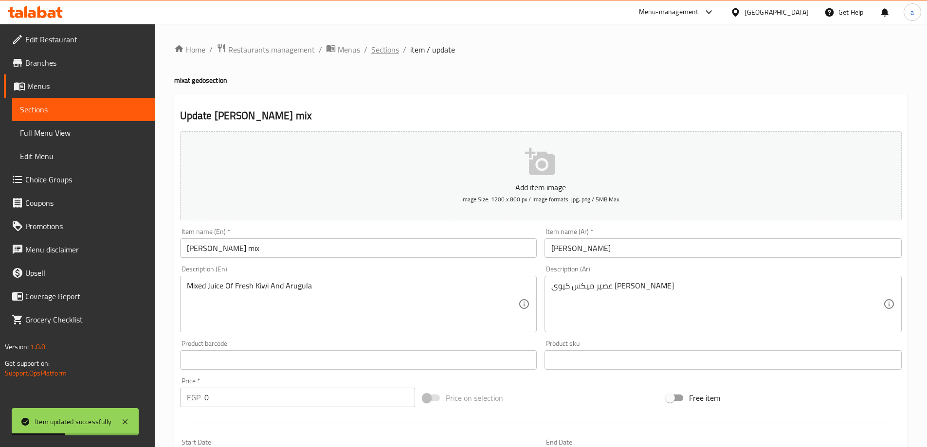
click at [372, 53] on span "Sections" at bounding box center [385, 50] width 28 height 12
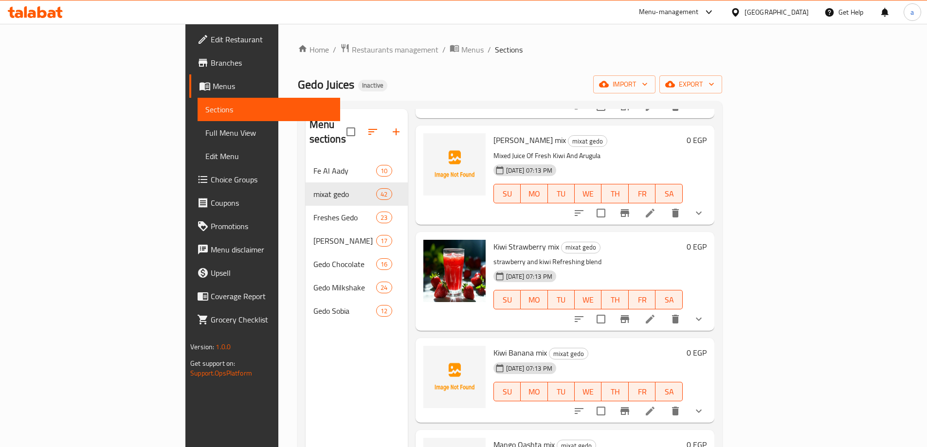
scroll to position [2238, 0]
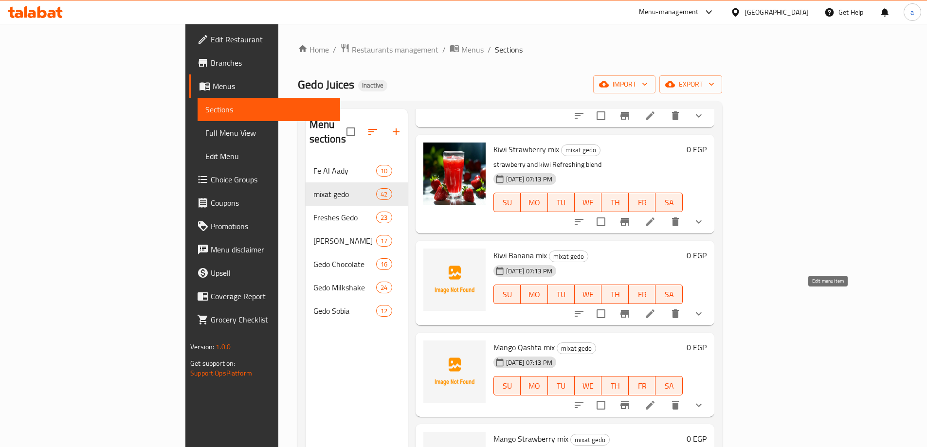
click at [656, 308] on icon at bounding box center [650, 314] width 12 height 12
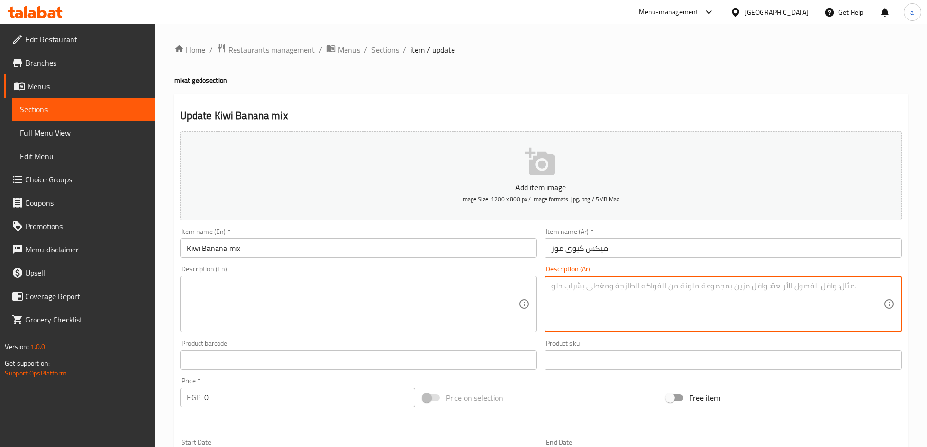
click at [620, 306] on textarea at bounding box center [717, 304] width 332 height 46
paste textarea "عصير ميكس كيوى موز فريش"
type textarea "عصير ميكس كيوى موز فريش"
click at [317, 282] on textarea at bounding box center [353, 304] width 332 height 46
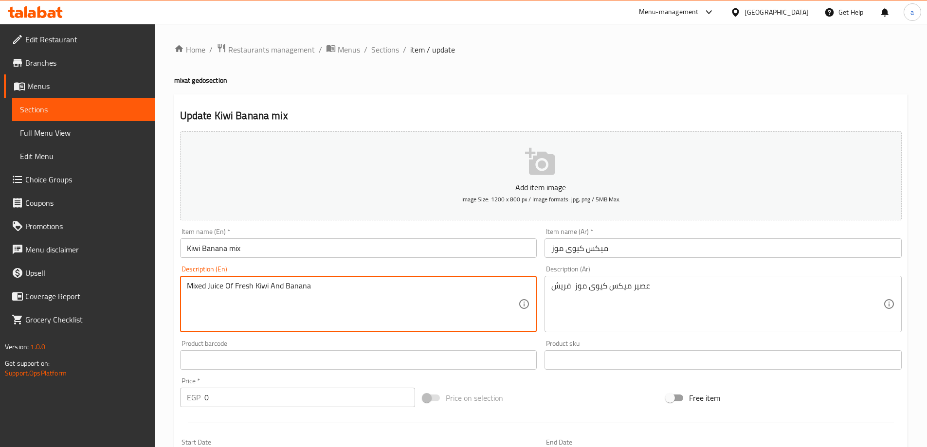
type textarea "Mixed Juice Of Fresh Kiwi And Banana"
click at [342, 107] on div "Update Kiwi Banana mix Add item image Image Size: 1200 x 800 px / Image formats…" at bounding box center [540, 388] width 733 height 588
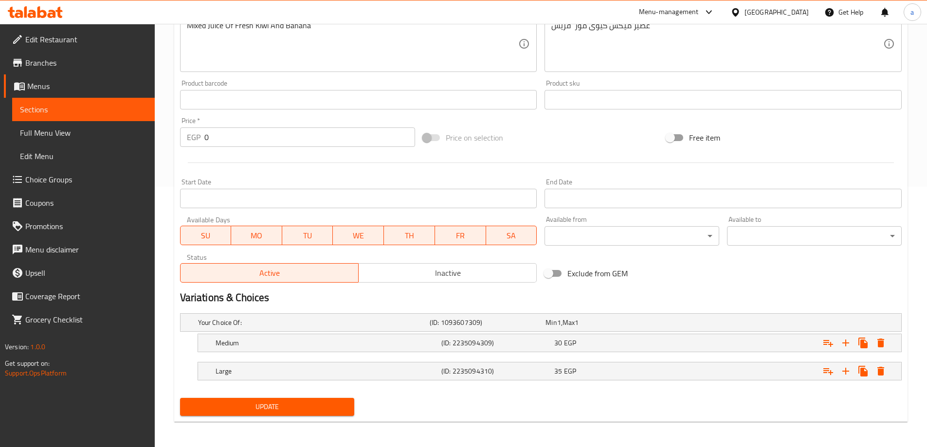
scroll to position [262, 0]
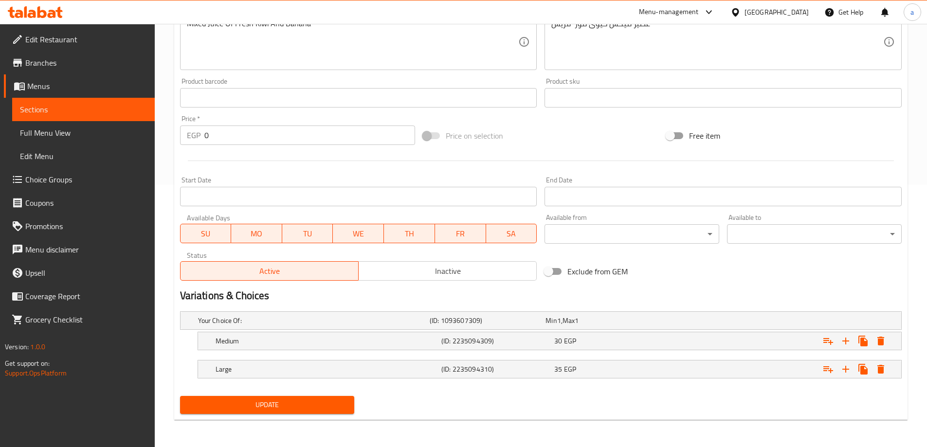
click at [287, 410] on span "Update" at bounding box center [267, 405] width 159 height 12
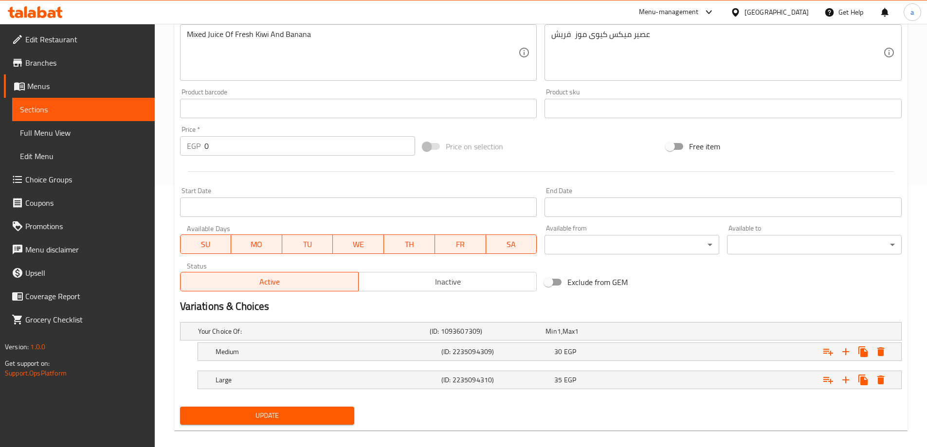
scroll to position [25, 0]
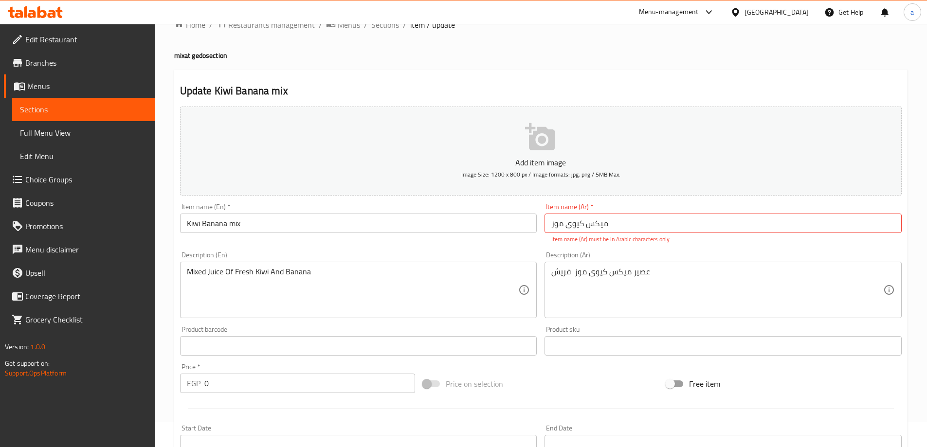
click at [613, 222] on input "ميكس کیوی موز" at bounding box center [722, 223] width 357 height 19
click at [520, 246] on div "Item name (En)   * Kiwi Banana mix Item name (En) *" at bounding box center [358, 223] width 365 height 48
click at [618, 228] on input "ميكس کیوی موز" at bounding box center [722, 223] width 357 height 19
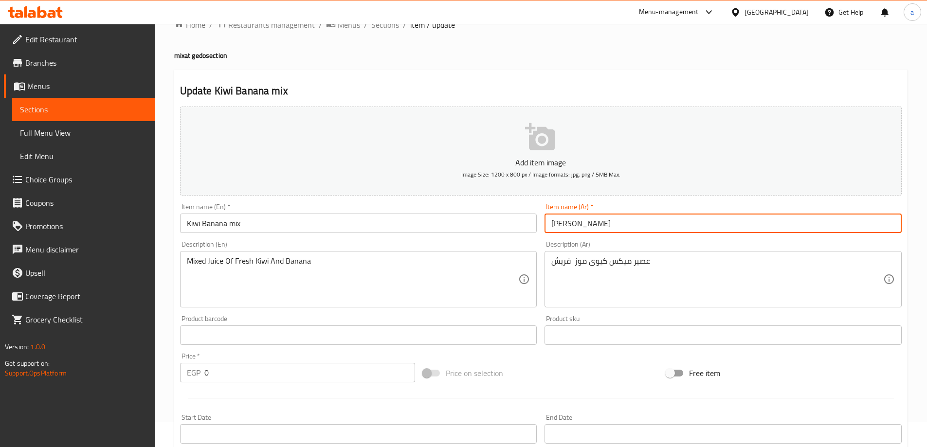
type input "ميكس كيوي موز"
click at [430, 245] on div "Description (En) Mixed Juice Of Fresh Kiwi And Banana Description (En)" at bounding box center [358, 274] width 357 height 67
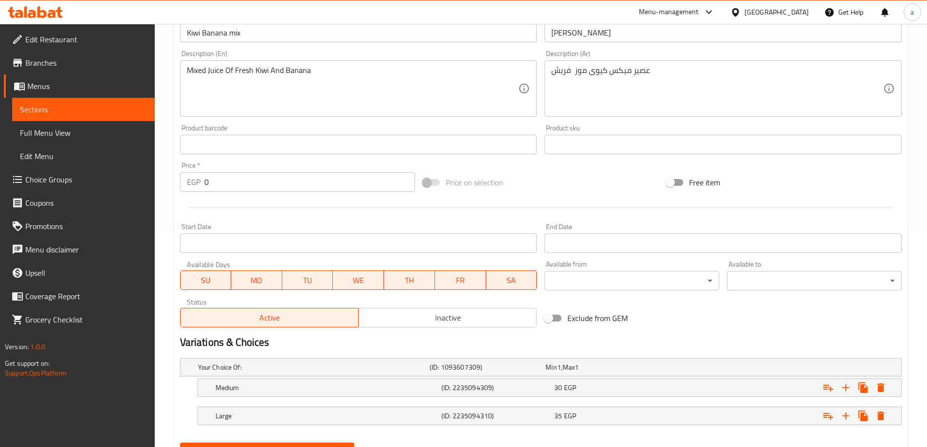
scroll to position [262, 0]
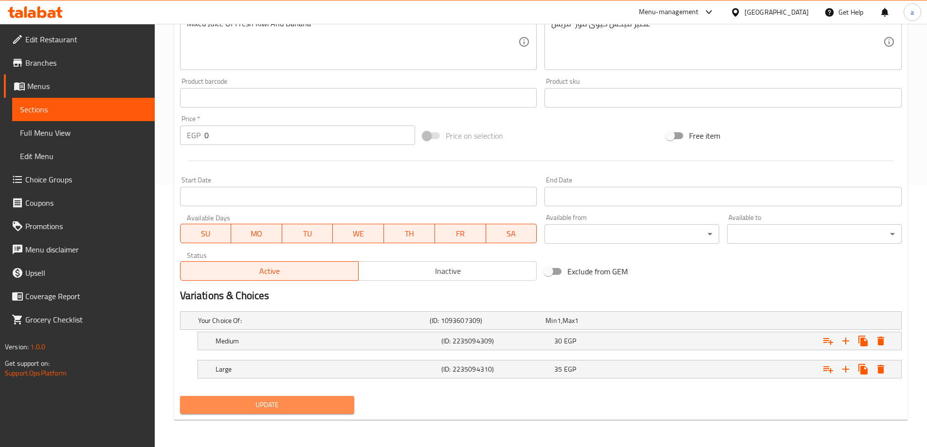
click at [235, 398] on button "Update" at bounding box center [267, 405] width 175 height 18
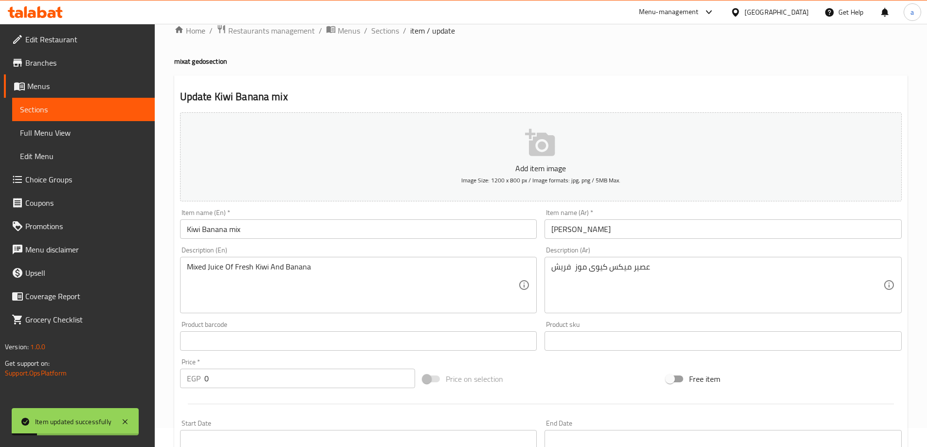
scroll to position [0, 0]
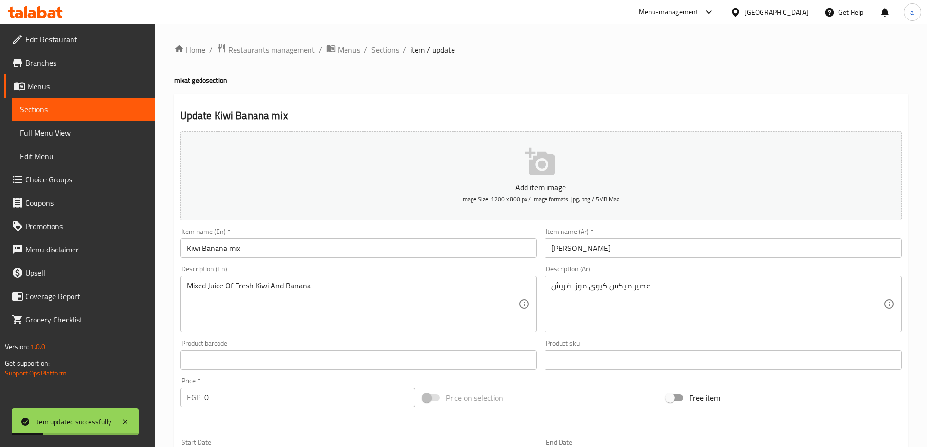
drag, startPoint x: 383, startPoint y: 48, endPoint x: 29, endPoint y: 65, distance: 354.5
click at [383, 48] on span "Sections" at bounding box center [385, 50] width 28 height 12
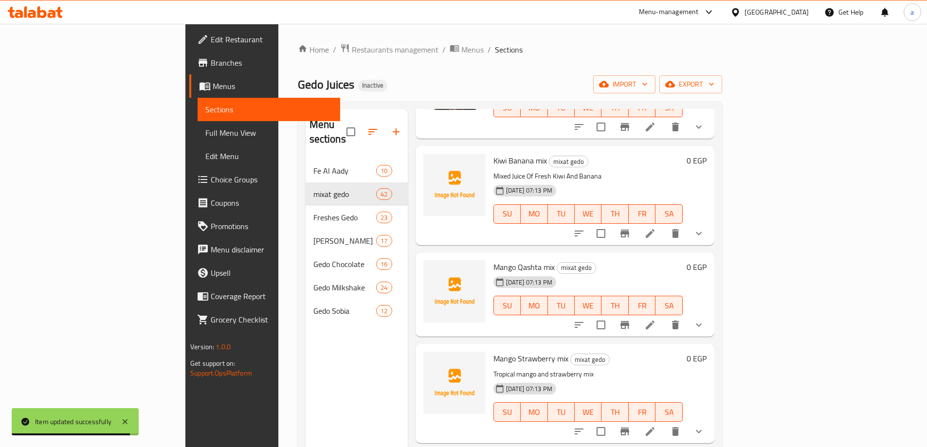
scroll to position [2335, 0]
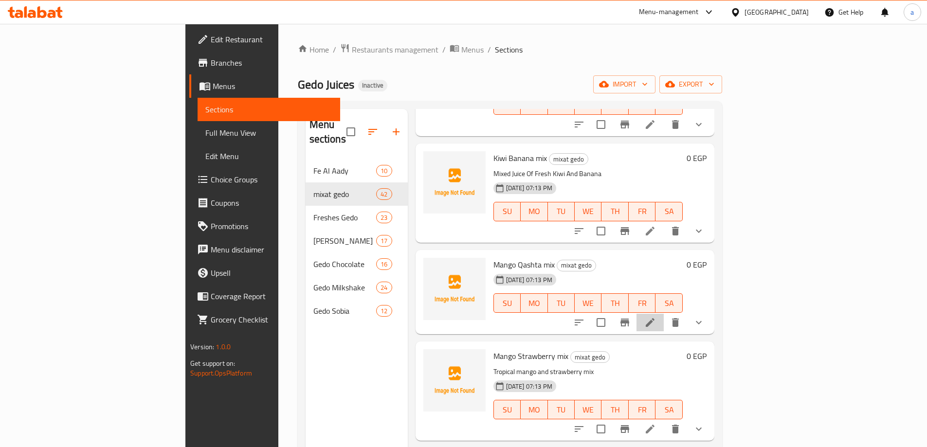
click at [664, 314] on li at bounding box center [649, 323] width 27 height 18
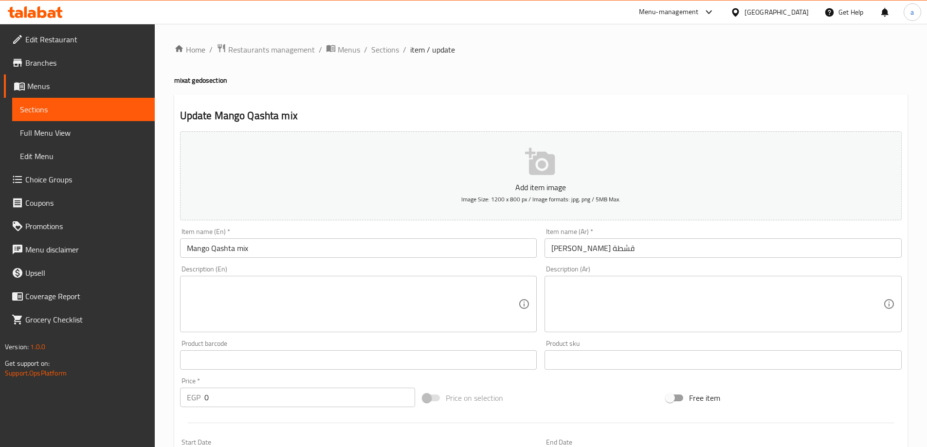
click at [836, 309] on textarea at bounding box center [717, 304] width 332 height 46
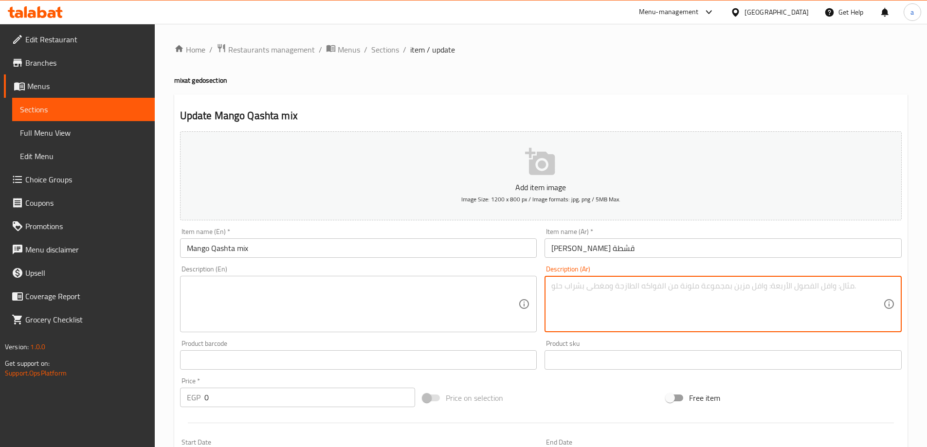
paste textarea "عصير ميكس مانجا قشطة فريش"
type textarea "عصير ميكس مانجا قشطة فريش"
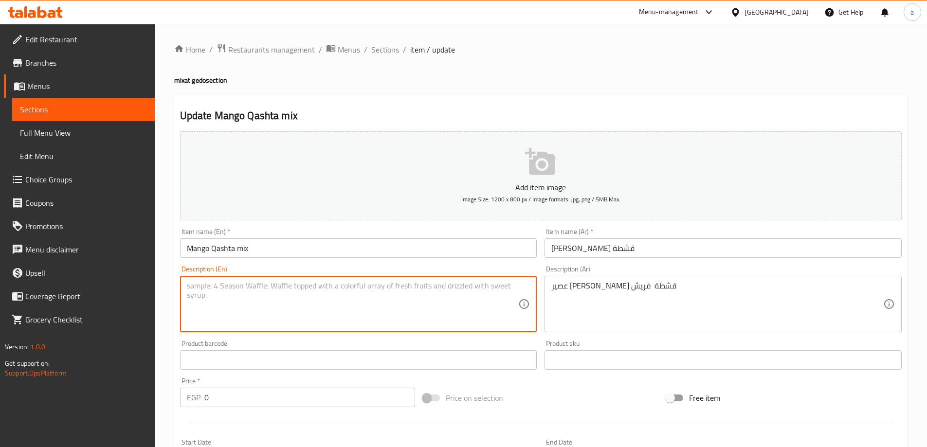
click at [422, 304] on textarea at bounding box center [353, 304] width 332 height 46
type textarea "ة"
click at [422, 304] on textarea "MIXED JUICE OF FRESH MANGO AND QESHTA" at bounding box center [353, 304] width 332 height 46
click at [304, 288] on textarea "MIXED JUICE OF FRESH MANGO AND QESHTA" at bounding box center [353, 304] width 332 height 46
type textarea "Mixed Juice Of Fresh Mango And Qashta"
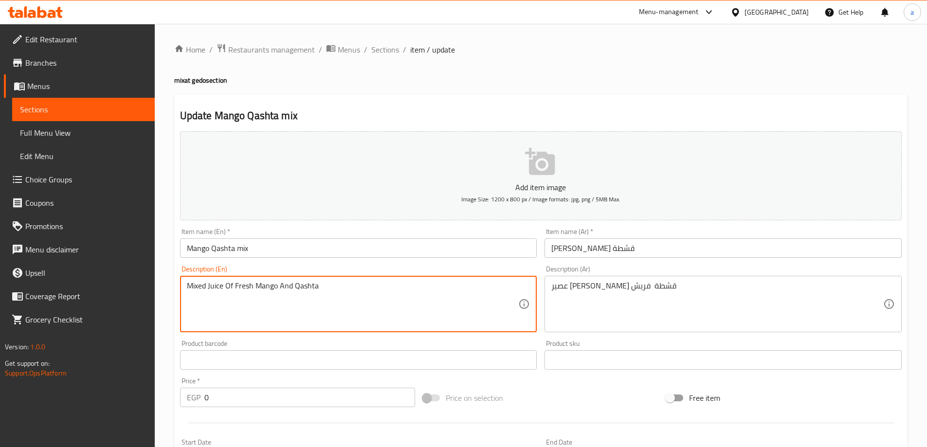
click at [332, 265] on div "Description (En) Mixed Juice Of Fresh Mango And QAshta Description (En)" at bounding box center [358, 299] width 365 height 74
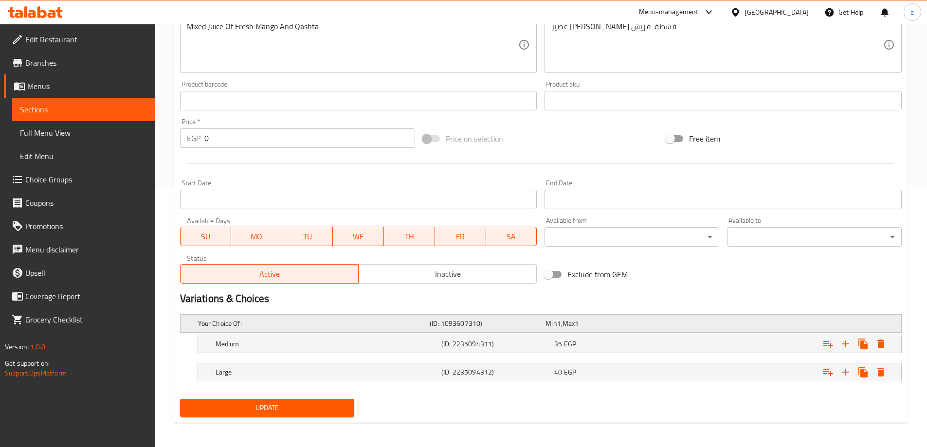
scroll to position [262, 0]
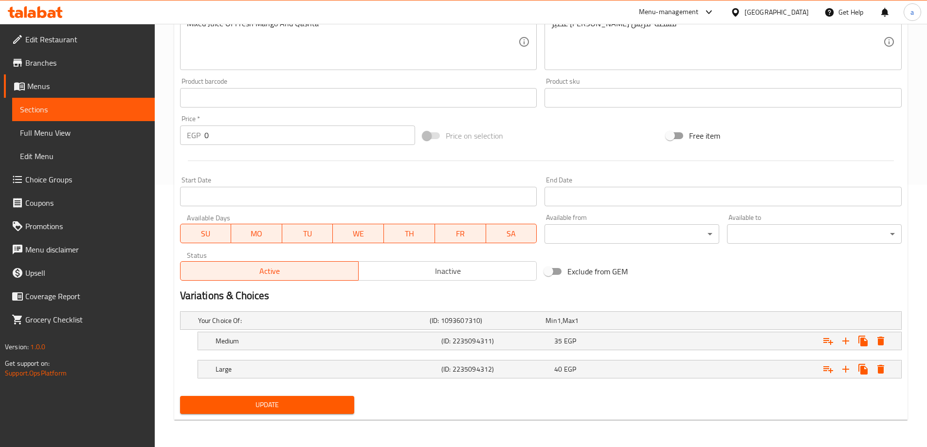
click at [307, 405] on span "Update" at bounding box center [267, 405] width 159 height 12
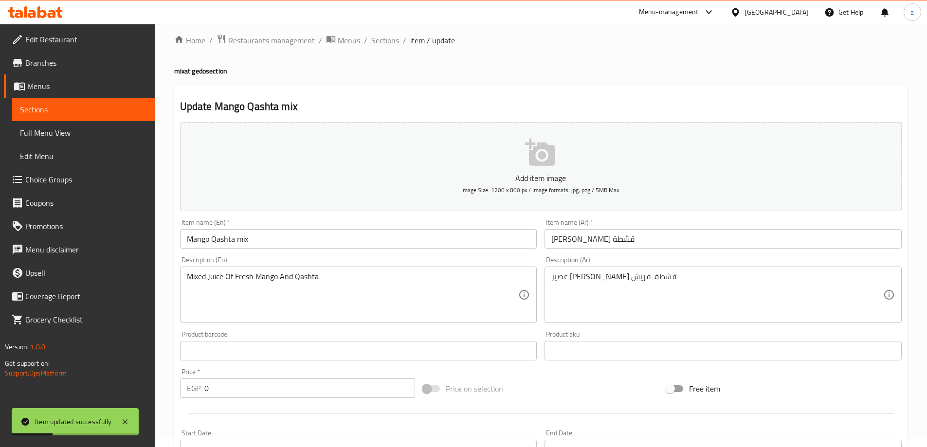
scroll to position [0, 0]
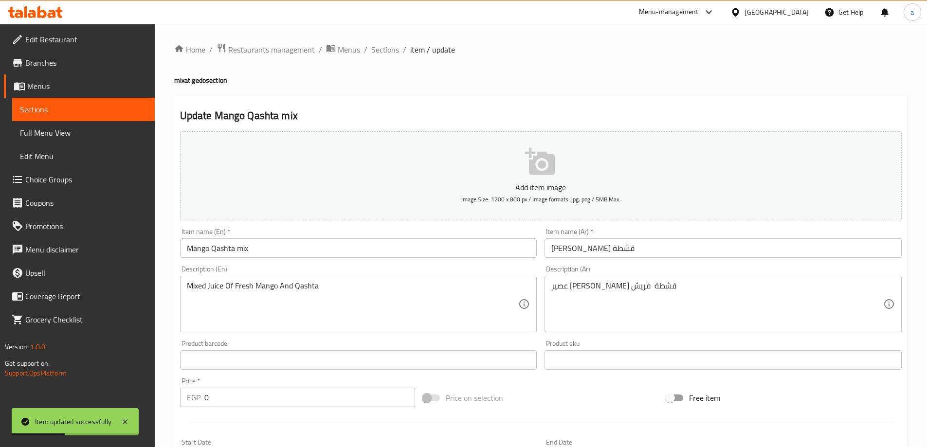
drag, startPoint x: 388, startPoint y: 45, endPoint x: 29, endPoint y: 161, distance: 377.2
click at [388, 45] on span "Sections" at bounding box center [385, 50] width 28 height 12
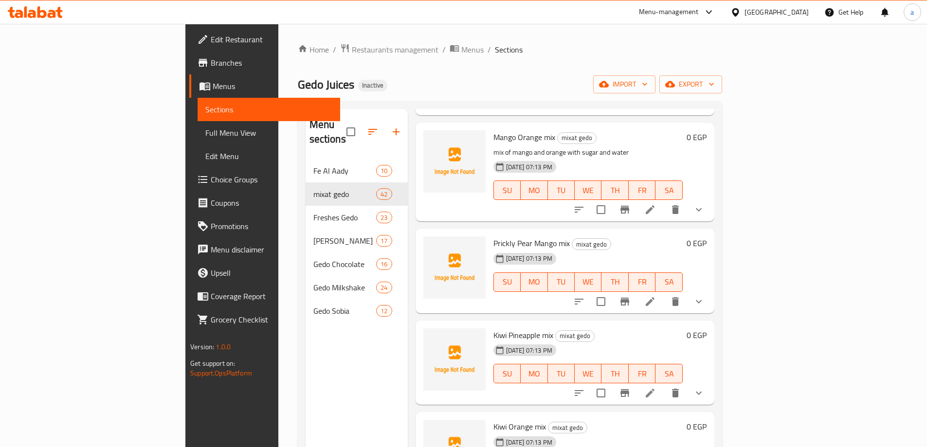
scroll to position [2675, 0]
click at [656, 295] on icon at bounding box center [650, 301] width 12 height 12
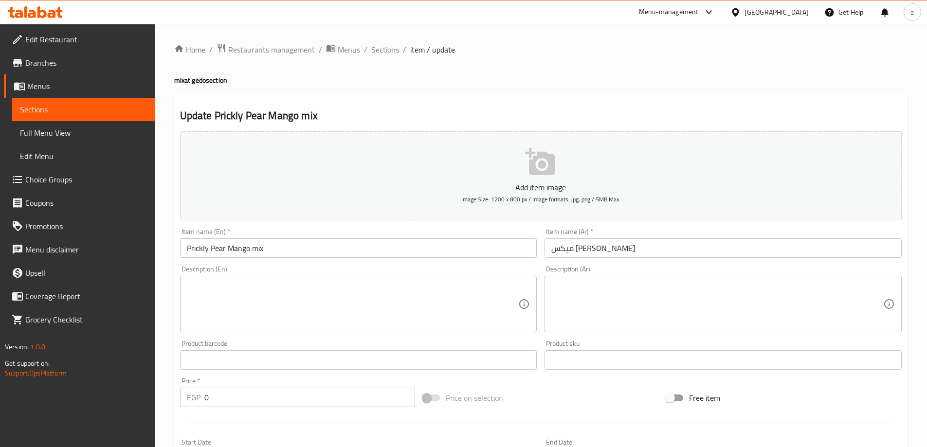
click at [675, 297] on textarea at bounding box center [717, 304] width 332 height 46
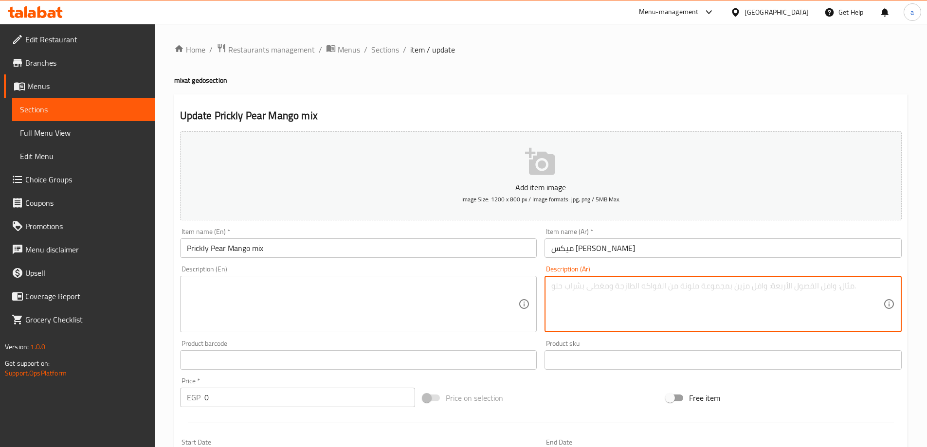
paste textarea "عصير ميكس تين شوكى مانجا فريش"
type textarea "عصير ميكس تين شوكى مانجا فريش"
click at [469, 301] on textarea at bounding box center [353, 304] width 332 height 46
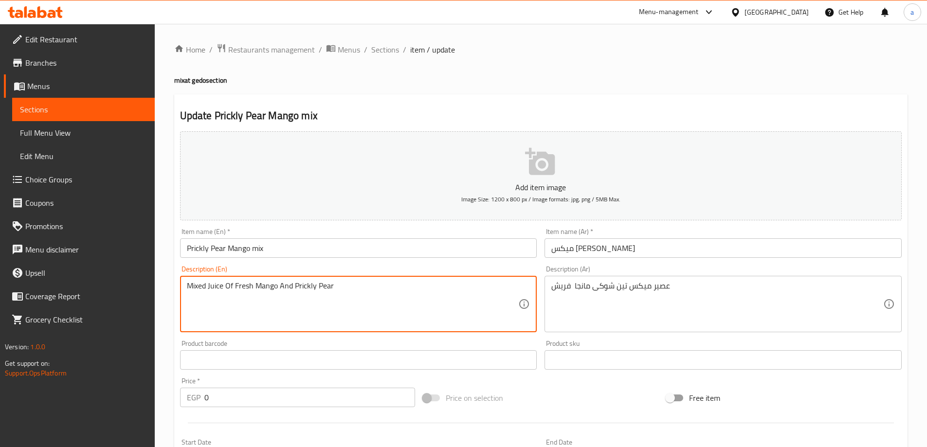
click at [469, 301] on textarea "MIXED JUICE OF FRESH MANGO AND PRICKLY PEAR" at bounding box center [353, 304] width 332 height 46
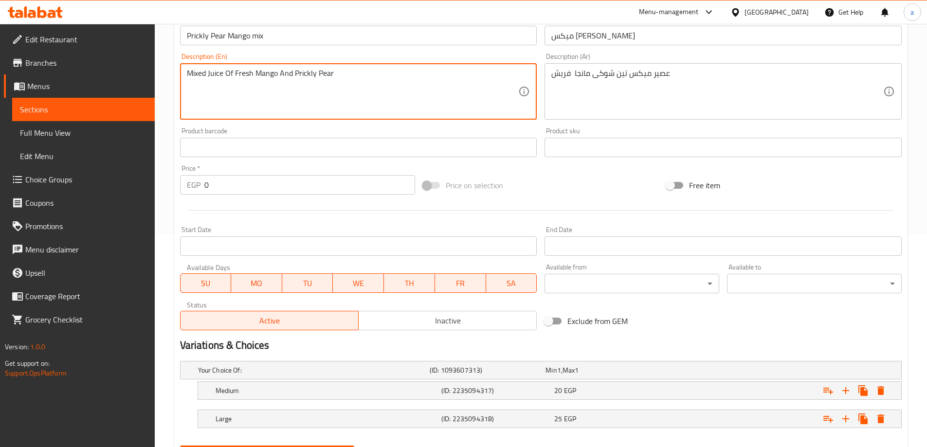
scroll to position [262, 0]
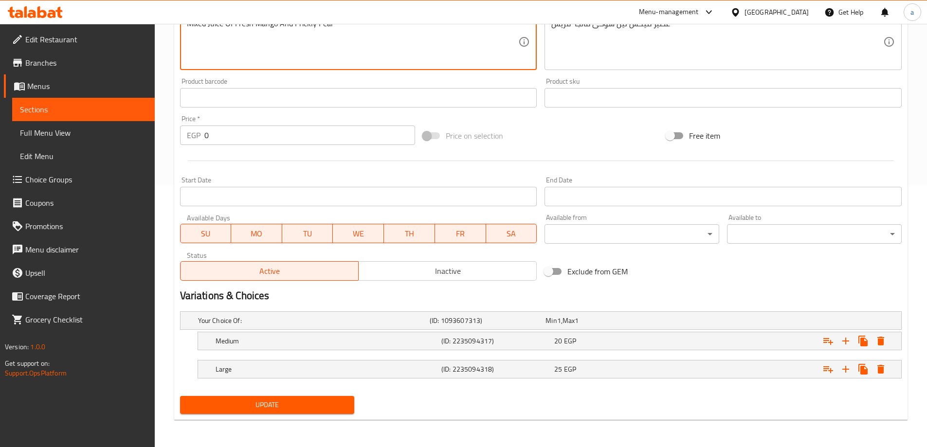
type textarea "Mixed Juice Of Fresh Mango And Prickly Pear"
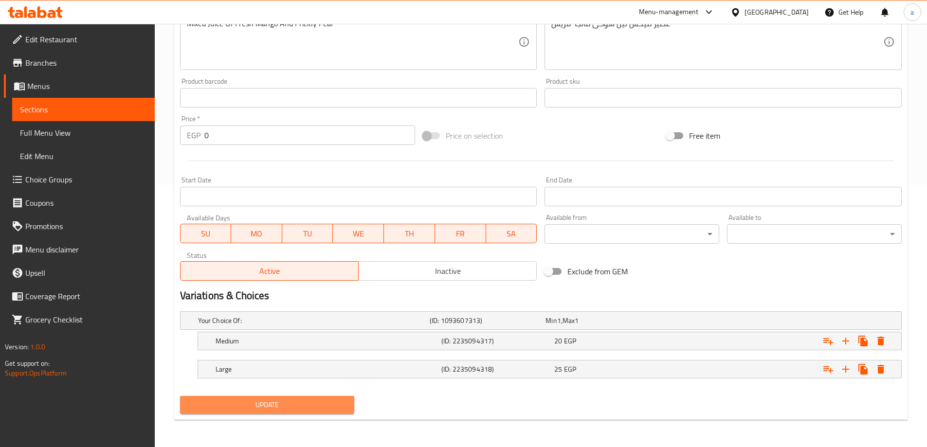
click at [243, 400] on span "Update" at bounding box center [267, 405] width 159 height 12
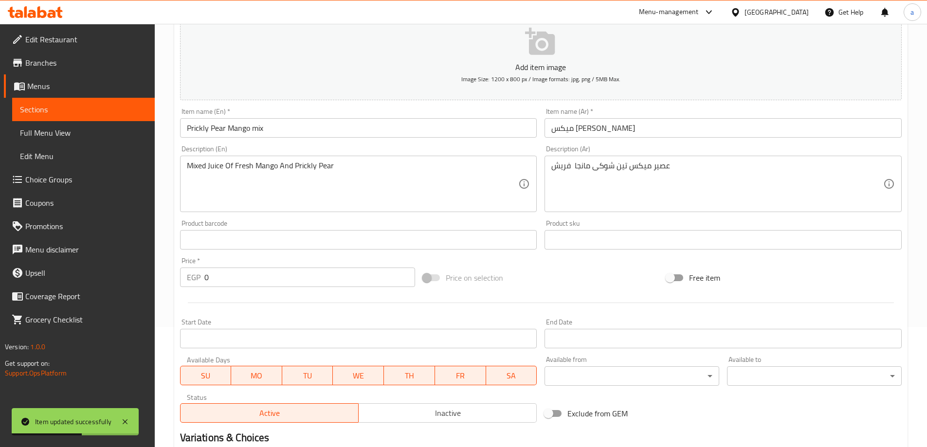
scroll to position [0, 0]
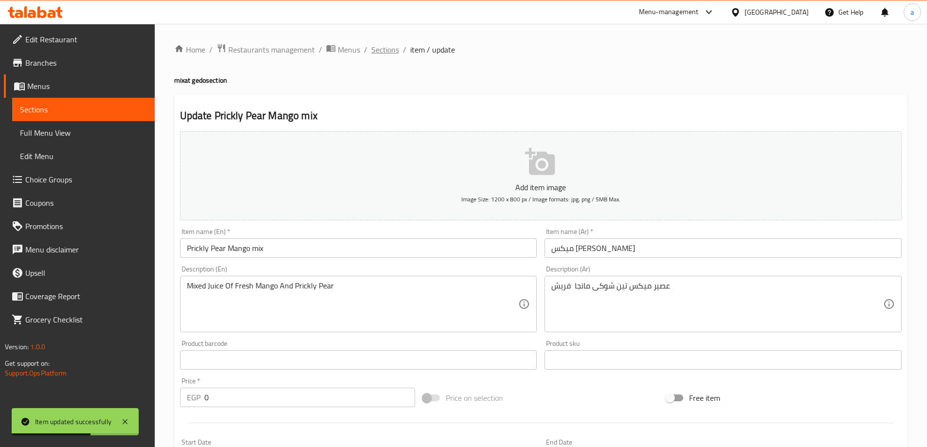
click at [384, 48] on span "Sections" at bounding box center [385, 50] width 28 height 12
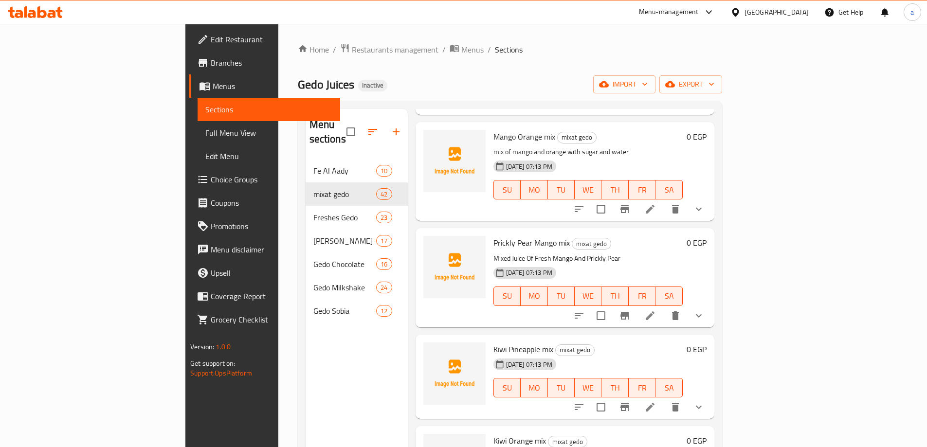
scroll to position [2724, 0]
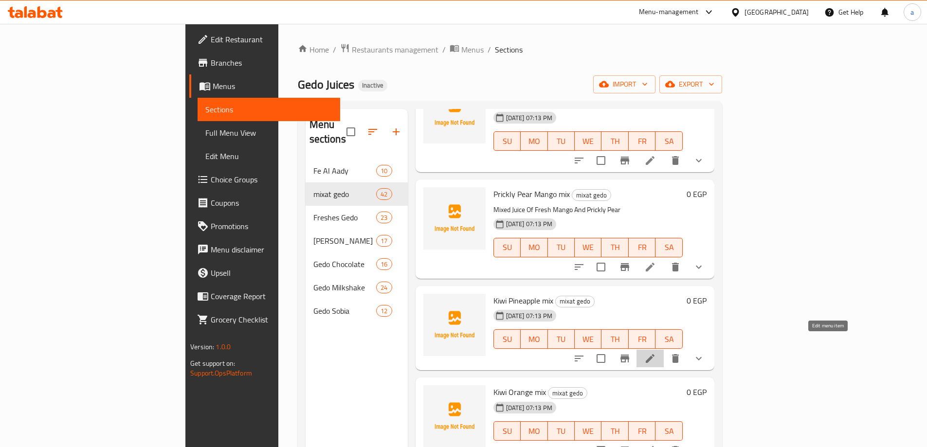
click at [656, 353] on icon at bounding box center [650, 359] width 12 height 12
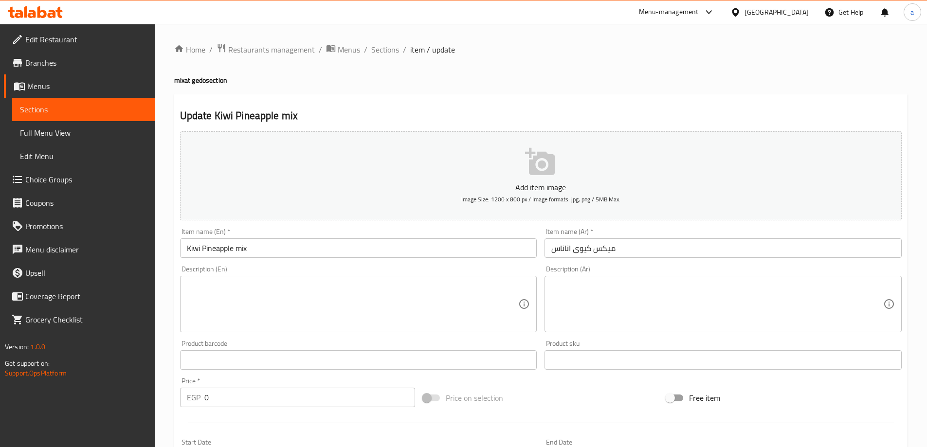
click at [442, 312] on textarea at bounding box center [353, 304] width 332 height 46
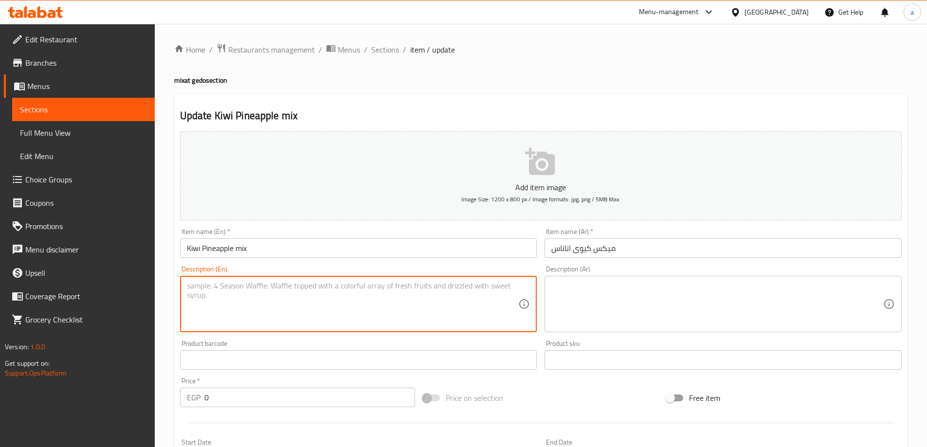
click at [639, 299] on textarea at bounding box center [717, 304] width 332 height 46
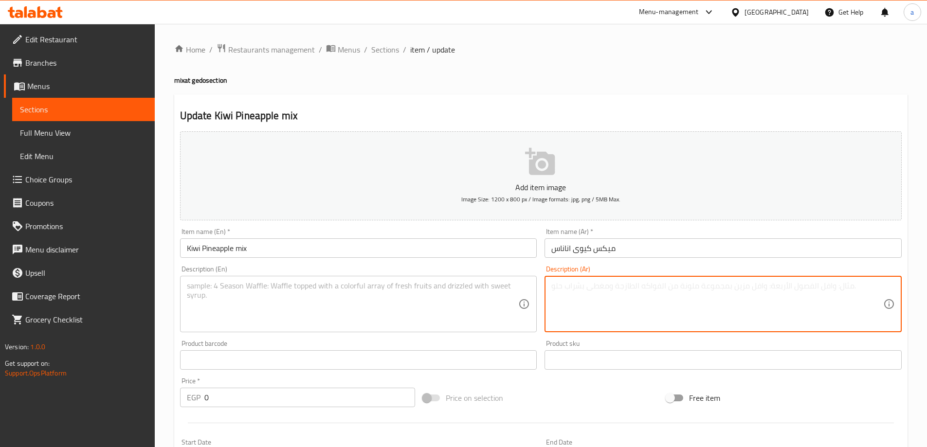
paste textarea "عصير ميكس كيوى اناناس فريش"
type textarea "عصير ميكس كيوى اناناس فريش"
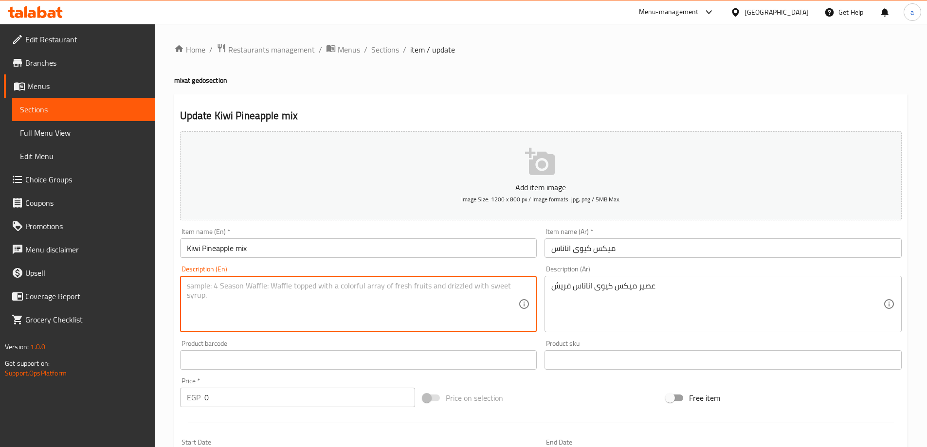
click at [467, 295] on textarea at bounding box center [353, 304] width 332 height 46
type textarea "Mixed Juice Of Fresh Kiwi And Pineapple"
click at [327, 229] on div "Item name (En)   * Kiwi Pineapple mix Item name (En) *" at bounding box center [358, 243] width 357 height 30
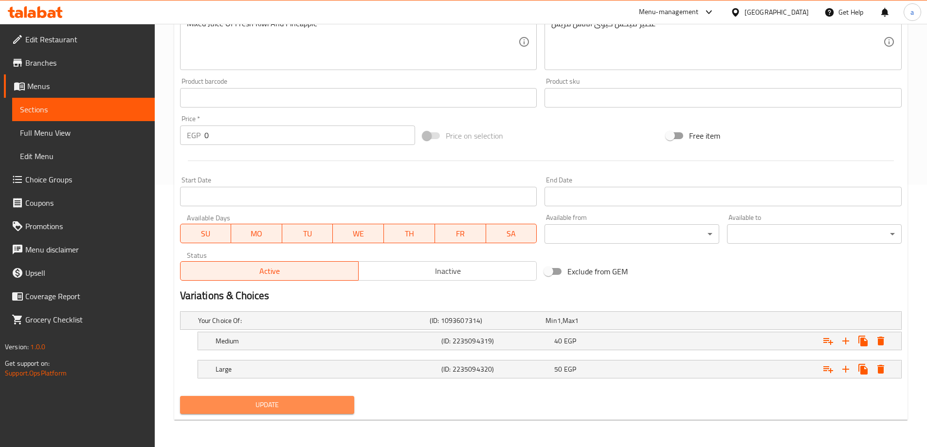
click at [281, 406] on span "Update" at bounding box center [267, 405] width 159 height 12
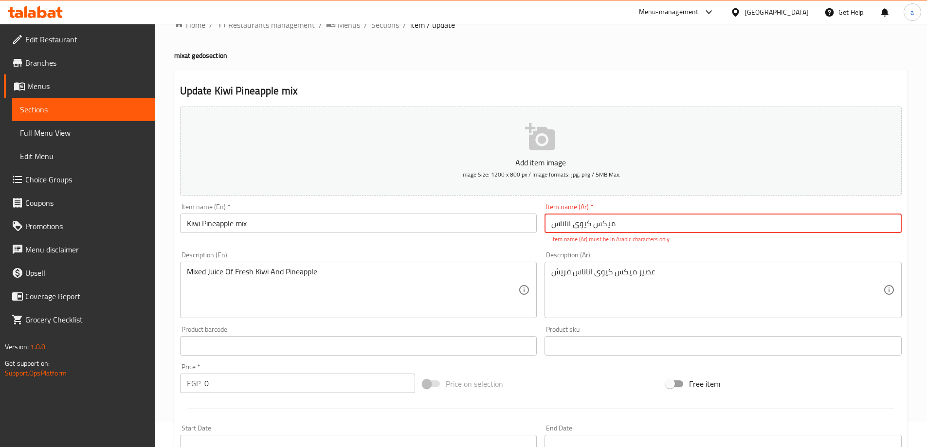
drag, startPoint x: 624, startPoint y: 215, endPoint x: 448, endPoint y: 246, distance: 178.8
click at [448, 246] on div "Add item image Image Size: 1200 x 800 px / Image formats: jpg, png / 5MB Max. I…" at bounding box center [540, 318] width 729 height 430
type input "ن"
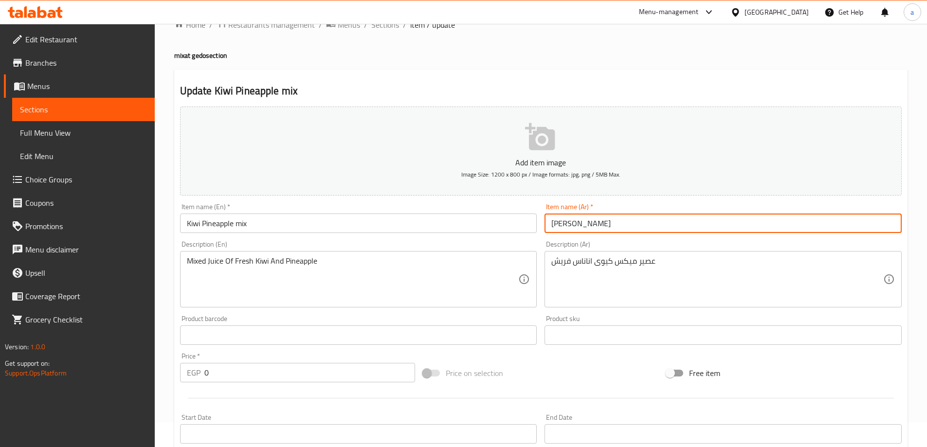
type input "ميكس كيوي اناناس"
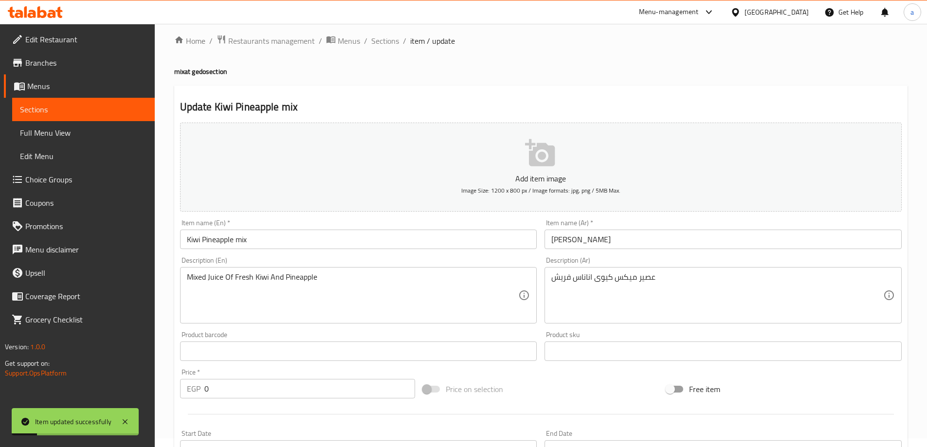
scroll to position [0, 0]
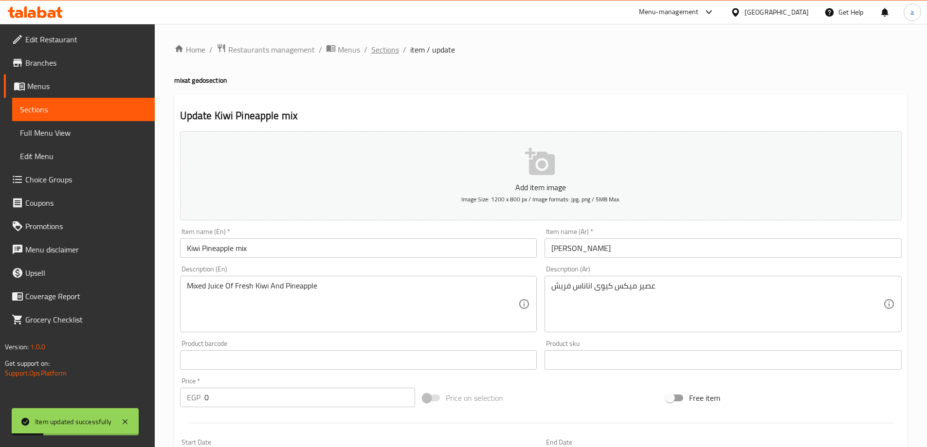
click at [378, 54] on span "Sections" at bounding box center [385, 50] width 28 height 12
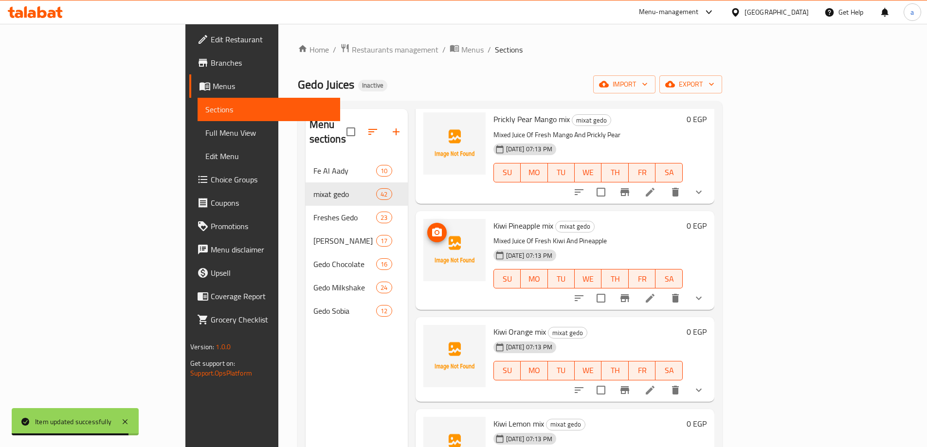
scroll to position [2821, 0]
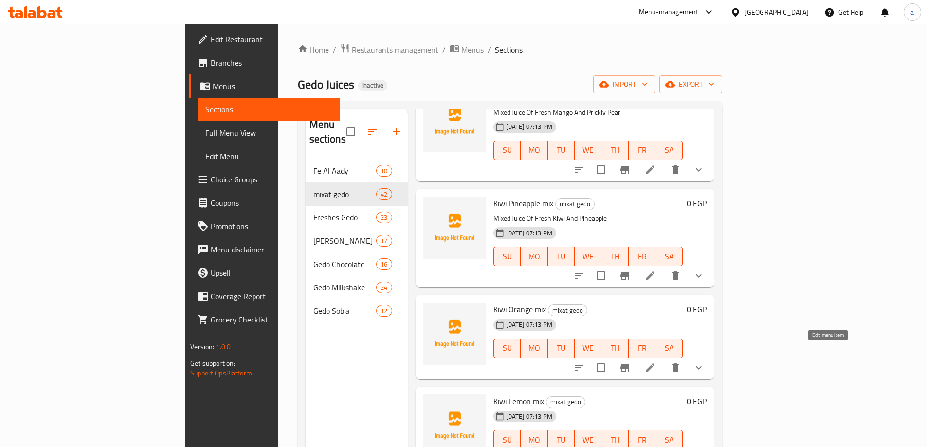
click at [654, 363] on icon at bounding box center [650, 367] width 9 height 9
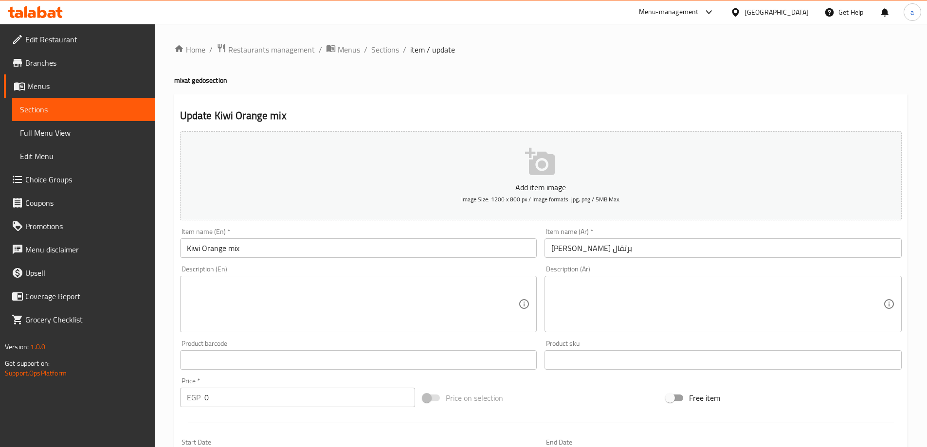
click at [692, 306] on textarea at bounding box center [717, 304] width 332 height 46
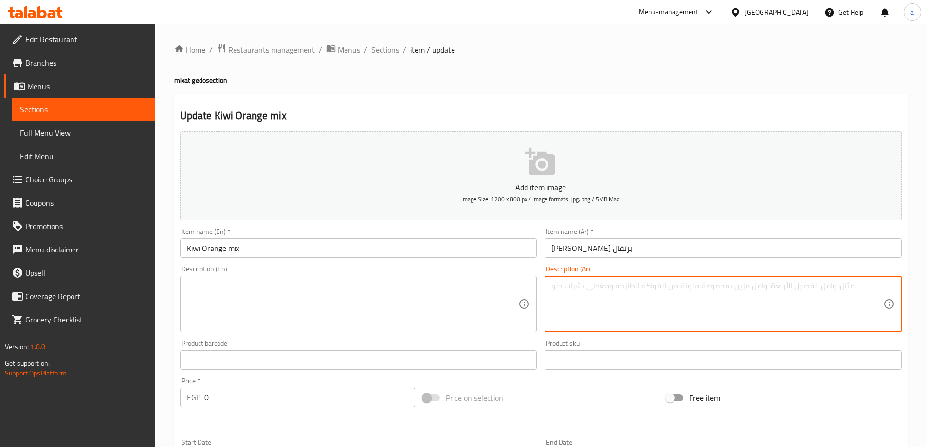
paste textarea "عصير ميكس كيوى برتقال فريش"
type textarea "عصير ميكس كيوى برتقال فريش"
click at [451, 304] on textarea at bounding box center [353, 304] width 332 height 46
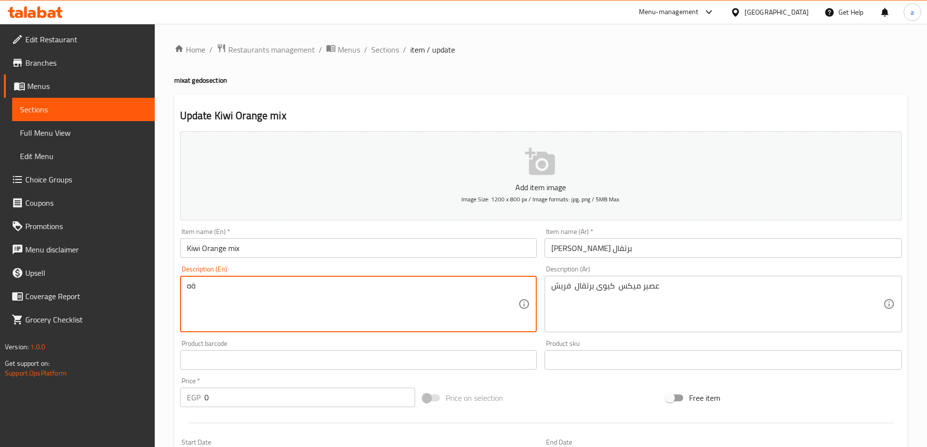
type textarea "ة"
type textarea "Mixed Juice Of Fresh Kiwi And Orange"
click at [373, 104] on div "Update Kiwi Orange mix Add item image Image Size: 1200 x 800 px / Image formats…" at bounding box center [540, 388] width 733 height 588
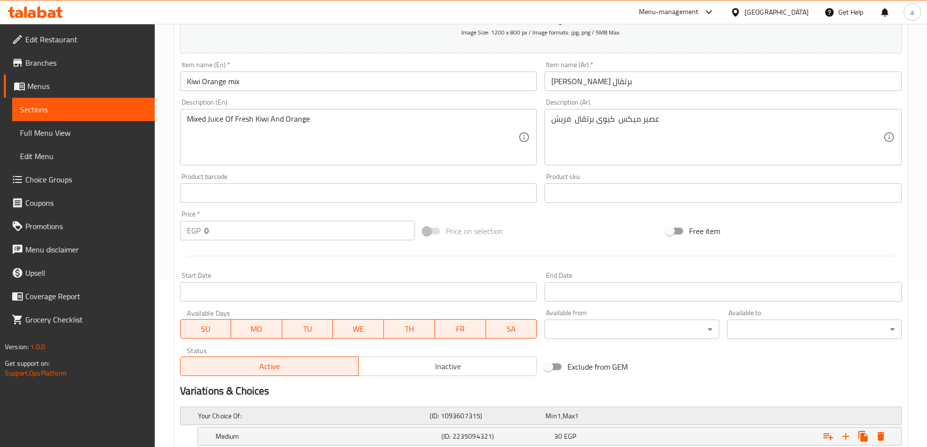
scroll to position [262, 0]
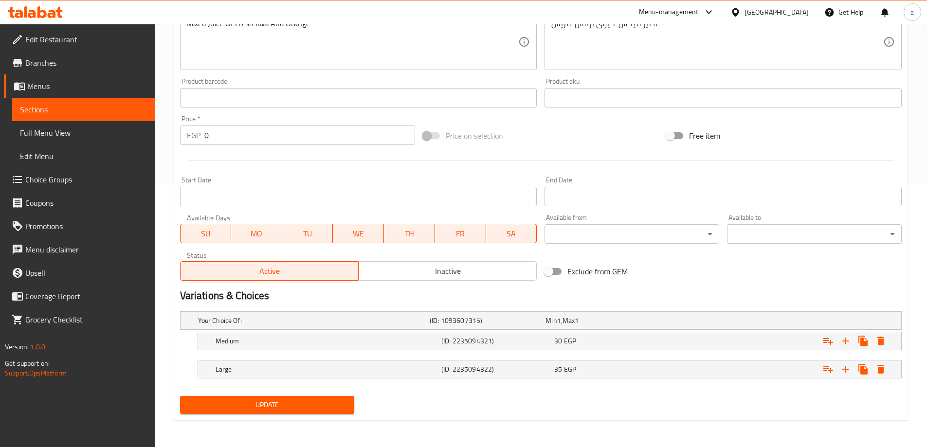
click at [303, 410] on span "Update" at bounding box center [267, 405] width 159 height 12
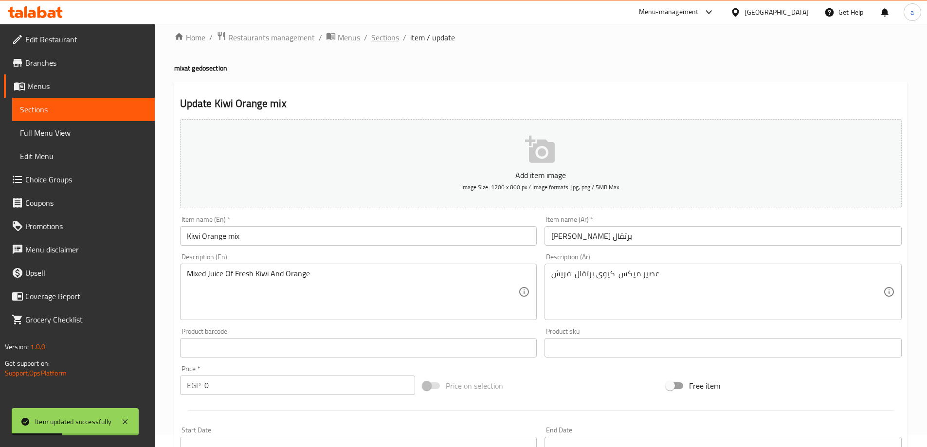
scroll to position [0, 0]
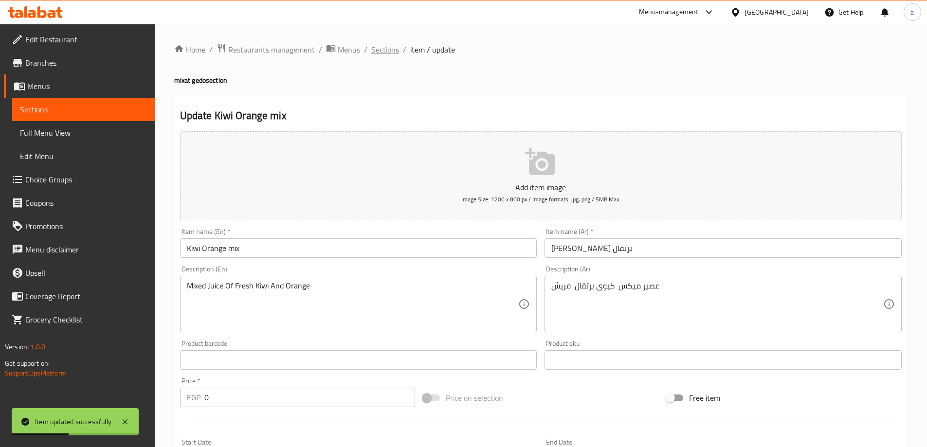
click at [382, 50] on span "Sections" at bounding box center [385, 50] width 28 height 12
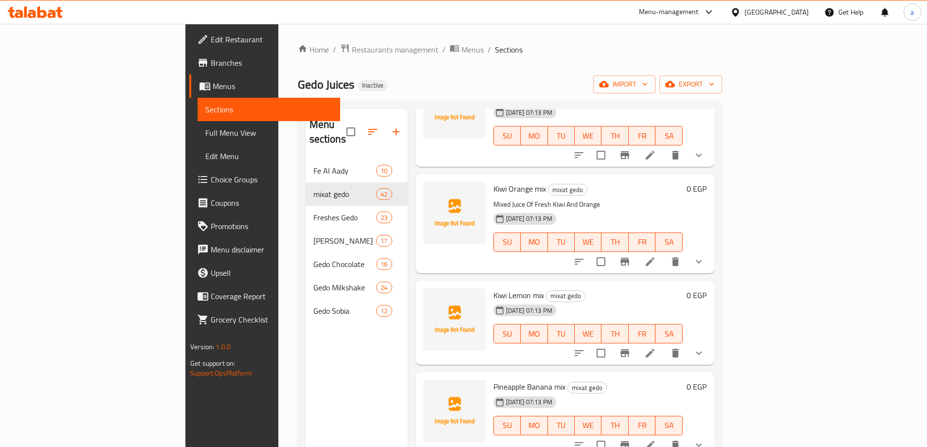
scroll to position [3014, 0]
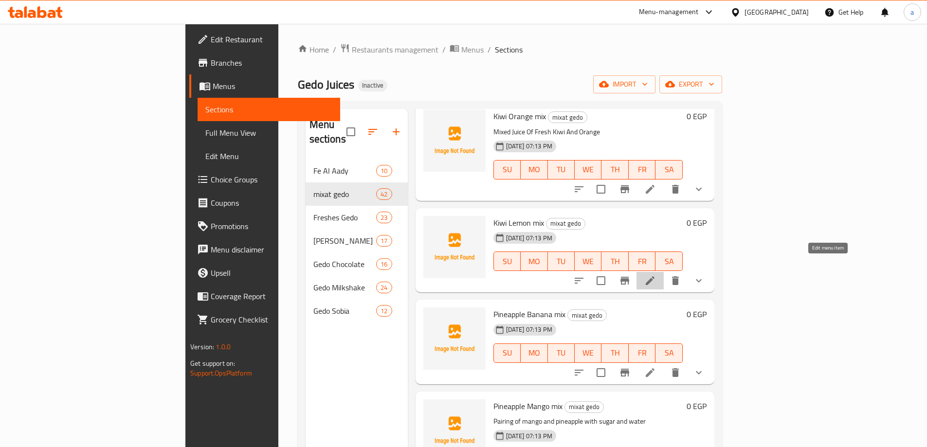
click at [656, 275] on icon at bounding box center [650, 281] width 12 height 12
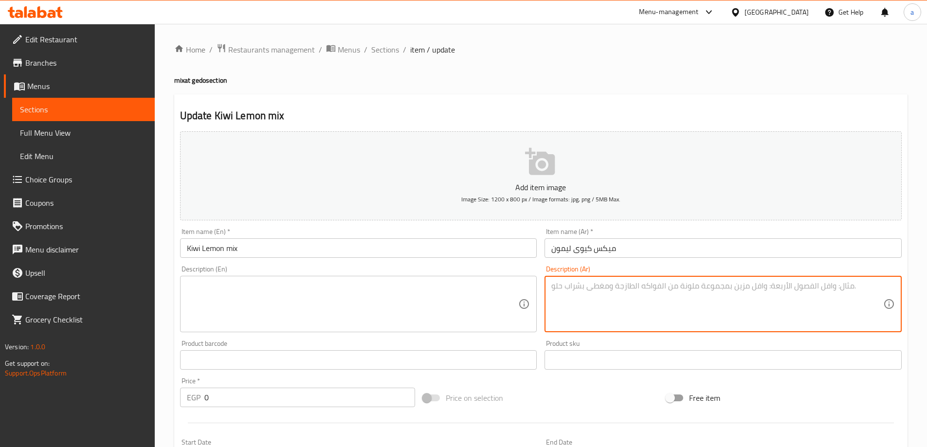
click at [686, 308] on textarea at bounding box center [717, 304] width 332 height 46
paste textarea "عصير ميكس كيوى ليمون فريش"
type textarea "عصير ميكس كيوى ليمون فريش"
click at [443, 310] on textarea at bounding box center [353, 304] width 332 height 46
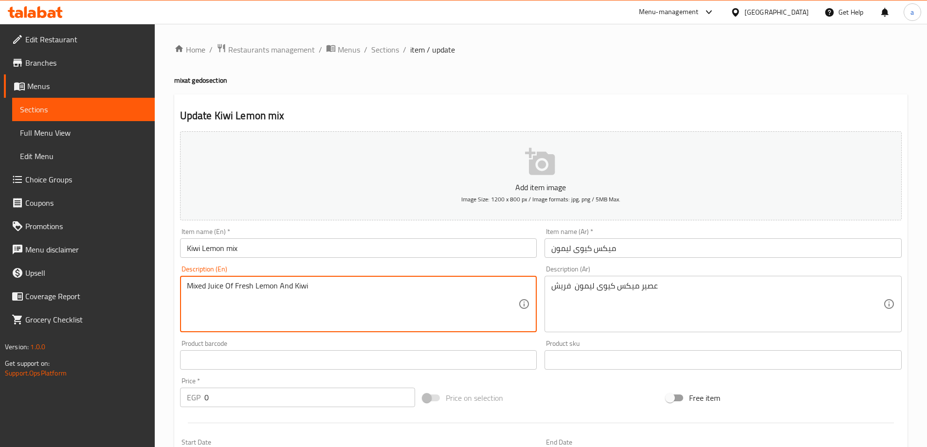
type textarea "Mixed Juice Of Fresh Lemon And Kiwi"
click at [395, 133] on button "Add item image Image Size: 1200 x 800 px / Image formats: jpg, png / 5MB Max." at bounding box center [540, 175] width 721 height 89
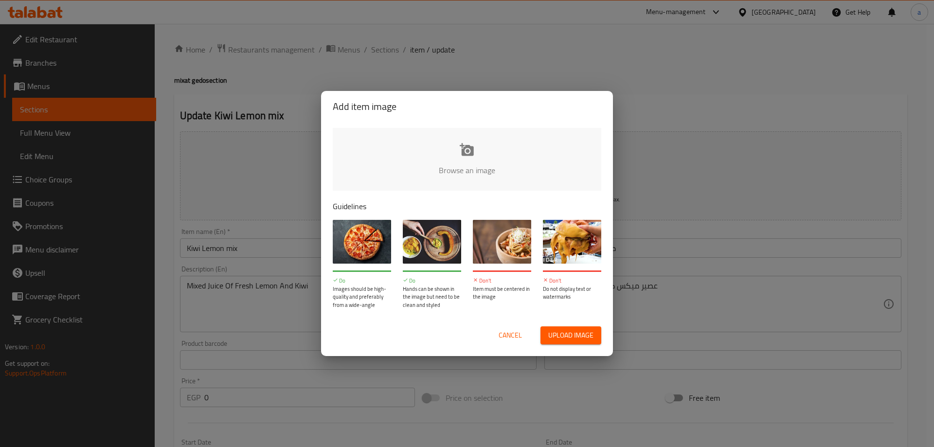
click at [300, 73] on div "Add item image Browse an image Guidelines Do Images should be high-quality and …" at bounding box center [467, 223] width 934 height 447
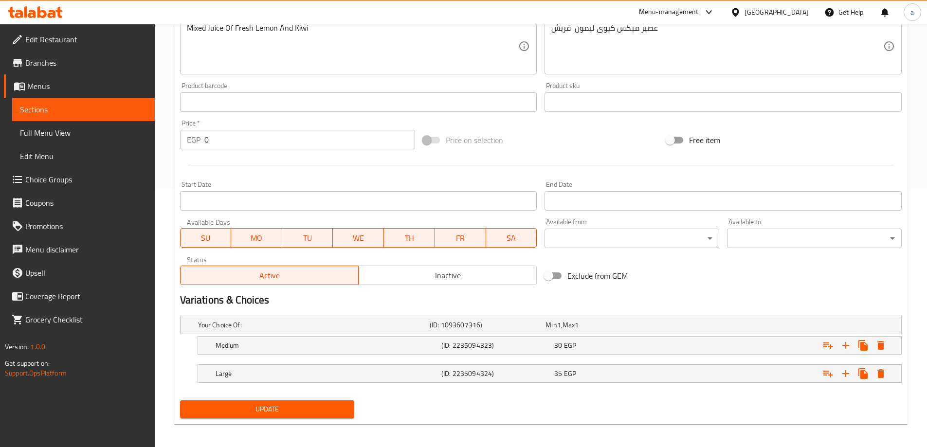
scroll to position [262, 0]
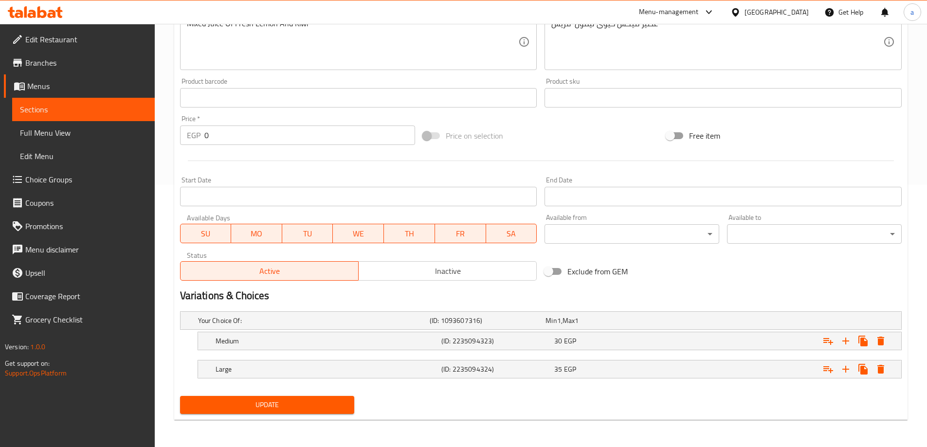
click at [317, 409] on span "Update" at bounding box center [267, 405] width 159 height 12
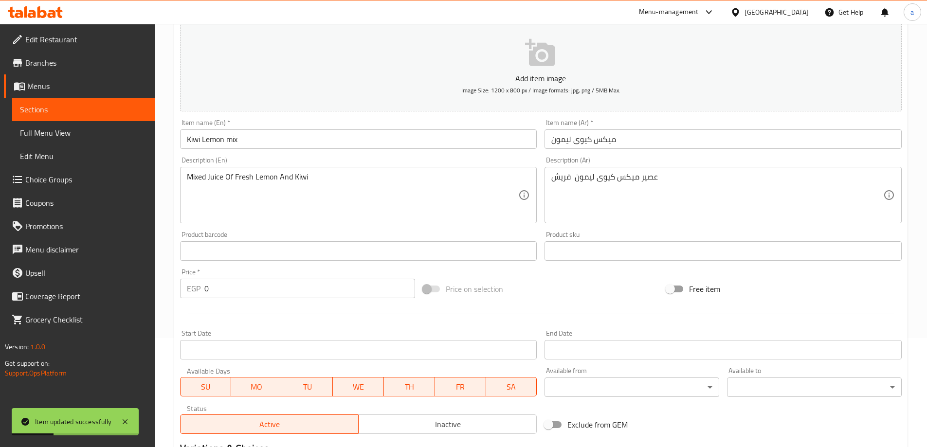
scroll to position [0, 0]
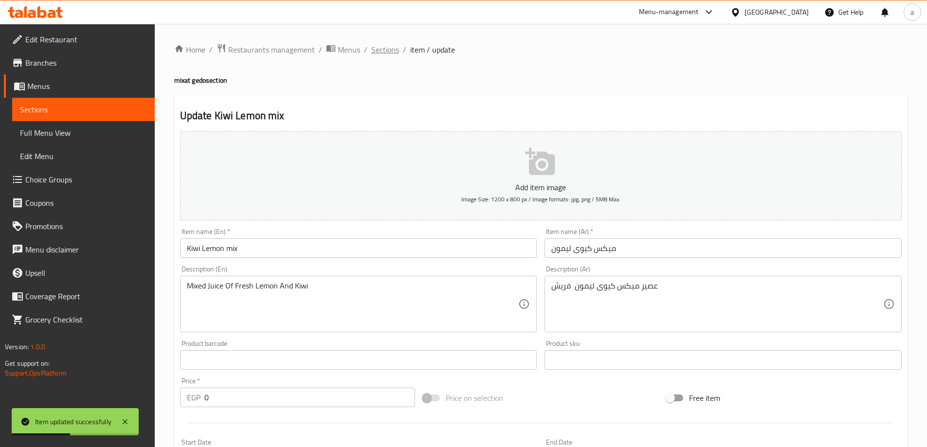
click at [383, 51] on span "Sections" at bounding box center [385, 50] width 28 height 12
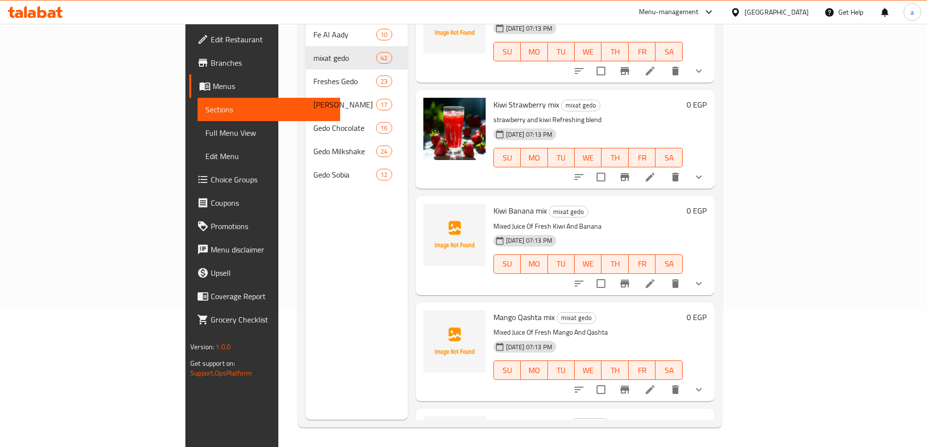
scroll to position [2996, 0]
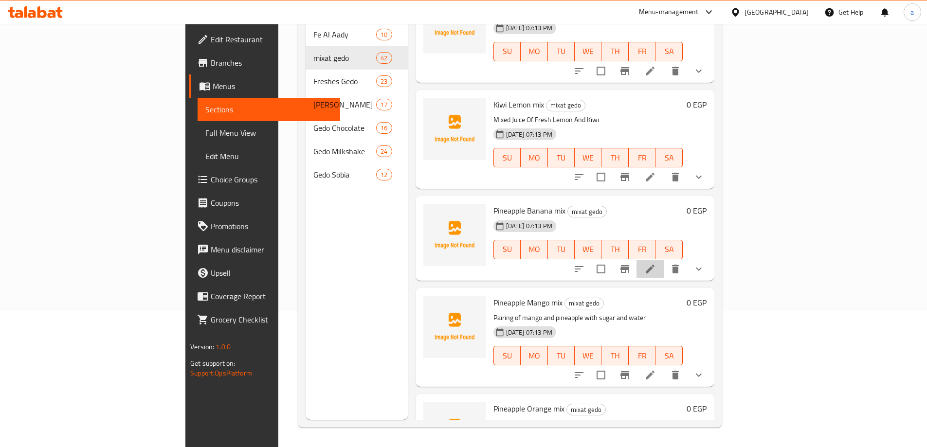
click at [664, 260] on li at bounding box center [649, 269] width 27 height 18
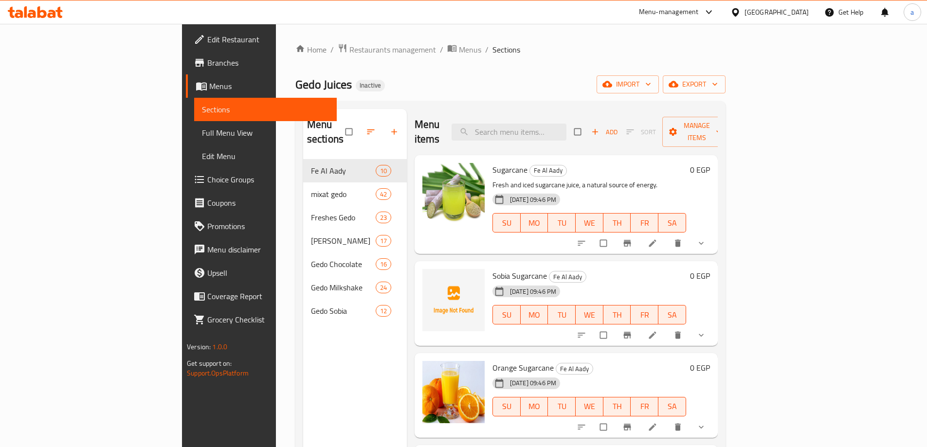
click at [202, 138] on span "Full Menu View" at bounding box center [265, 133] width 127 height 12
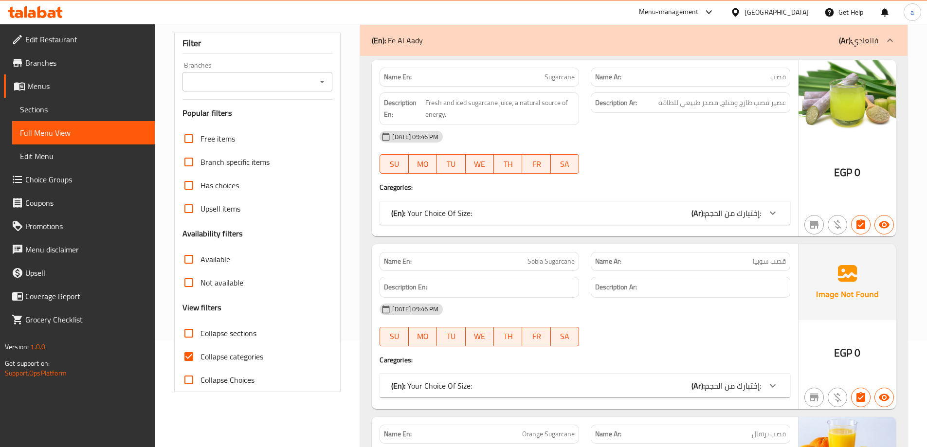
scroll to position [146, 0]
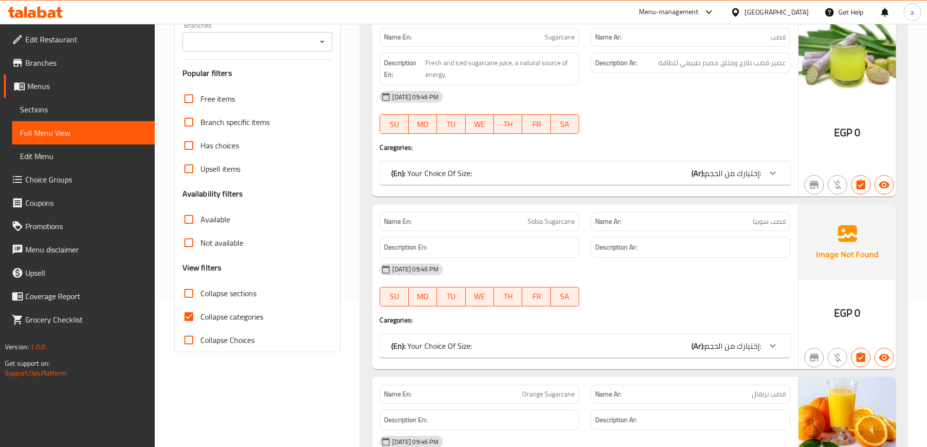
click at [238, 313] on span "Collapse categories" at bounding box center [231, 317] width 63 height 12
click at [200, 313] on input "Collapse categories" at bounding box center [188, 316] width 23 height 23
checkbox input "false"
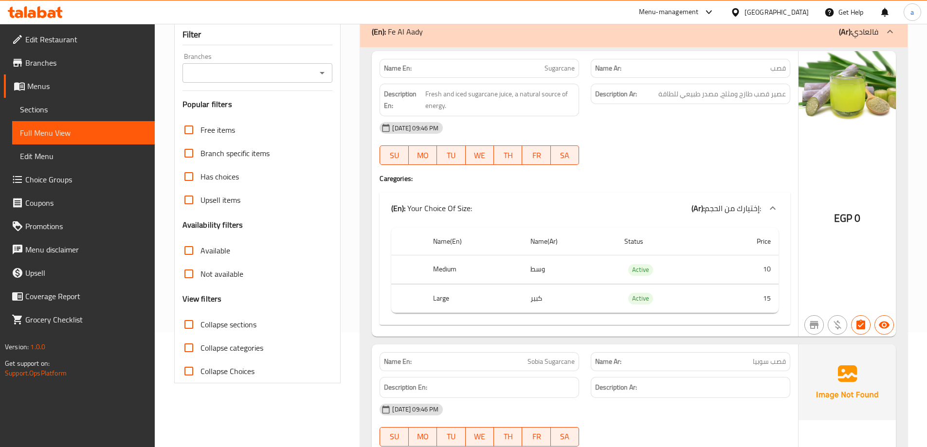
scroll to position [97, 0]
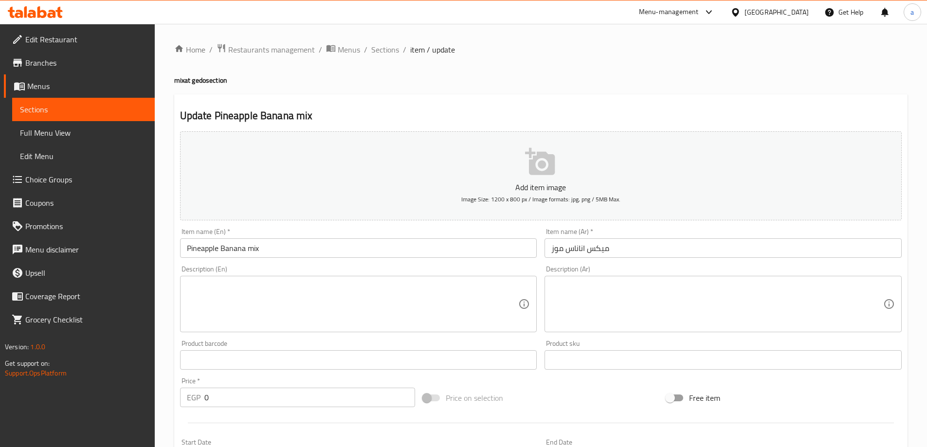
click at [574, 298] on textarea at bounding box center [717, 304] width 332 height 46
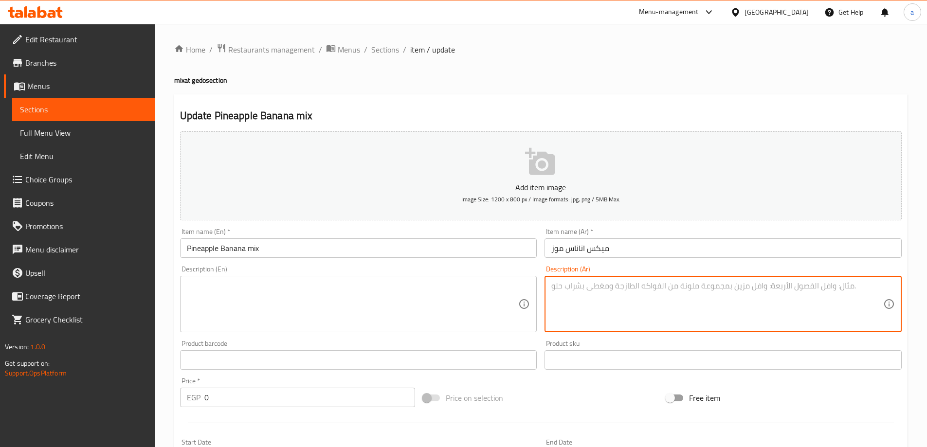
paste textarea "عصير ميكس اناناس موز فريش"
type textarea "عصير ميكس اناناس موز فريش"
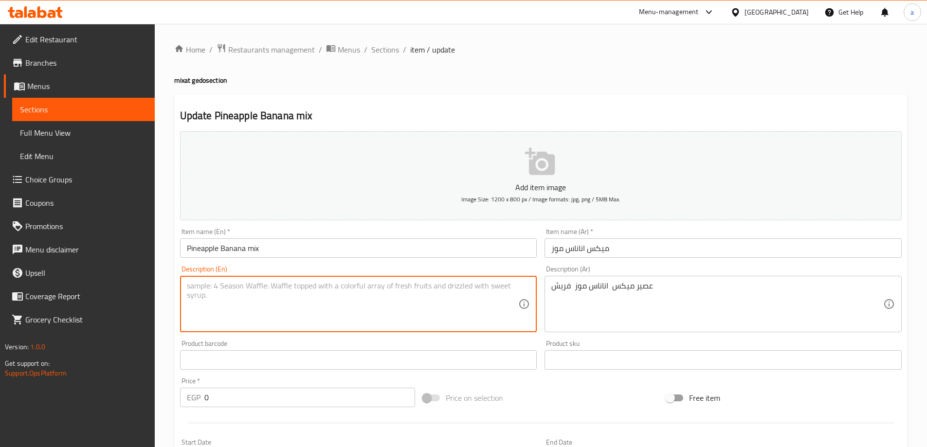
click at [376, 305] on textarea at bounding box center [353, 304] width 332 height 46
click at [265, 285] on textarea "MIXED JUICE OF FRESH PIEAPPLE AMD BANANA" at bounding box center [353, 304] width 332 height 46
click at [262, 288] on textarea "MIXED JUICE OF FRESH PIEAPPLE AMD BANANA" at bounding box center [353, 304] width 332 height 46
click at [299, 285] on textarea "Mixed Juice Of Fresh PiNeapple Amd Banana" at bounding box center [353, 304] width 332 height 46
type textarea "Mixed Juice Of Fresh Pineapple And Banana"
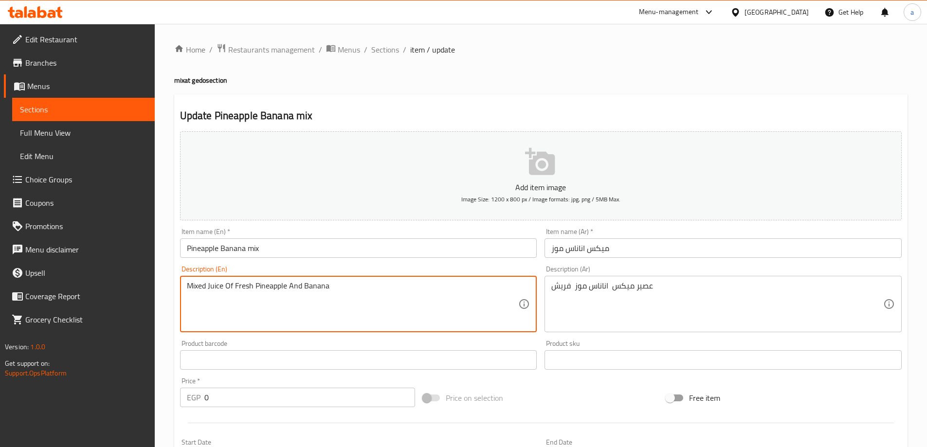
click at [390, 262] on div "Description (En) Mixed Juice Of Fresh PiNeapple ANd Banana Description (En)" at bounding box center [358, 299] width 365 height 74
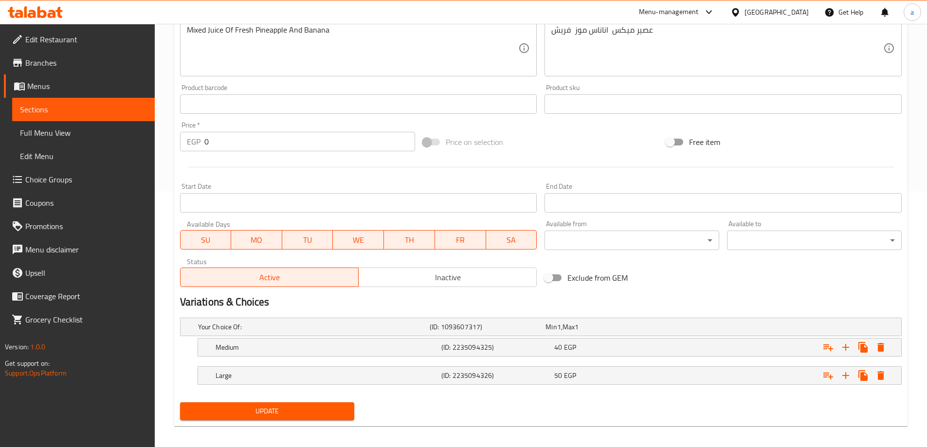
scroll to position [262, 0]
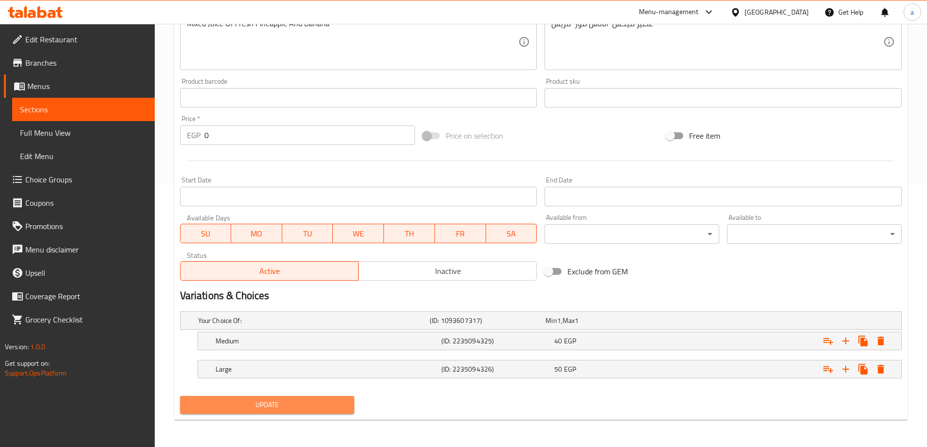
click at [290, 406] on span "Update" at bounding box center [267, 405] width 159 height 12
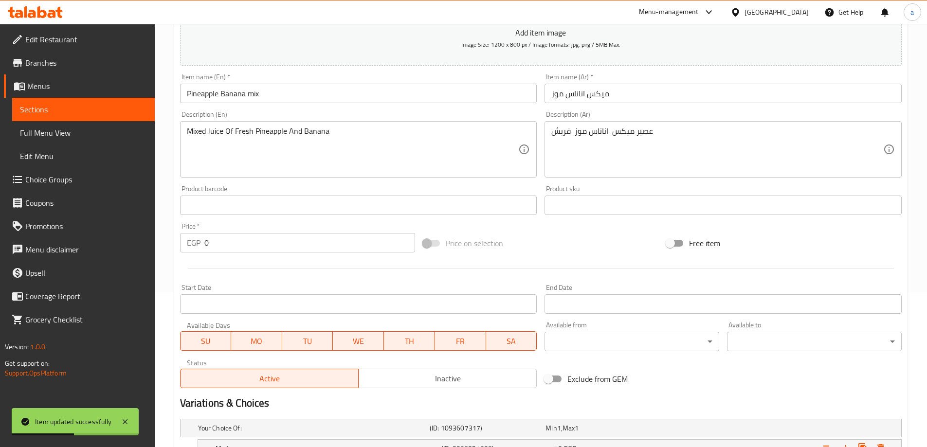
scroll to position [0, 0]
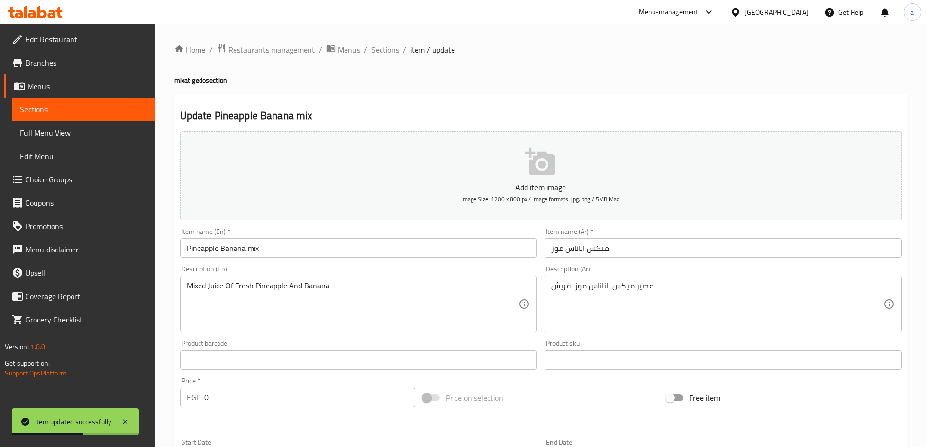
drag, startPoint x: 382, startPoint y: 54, endPoint x: 348, endPoint y: 0, distance: 63.4
click at [382, 54] on span "Sections" at bounding box center [385, 50] width 28 height 12
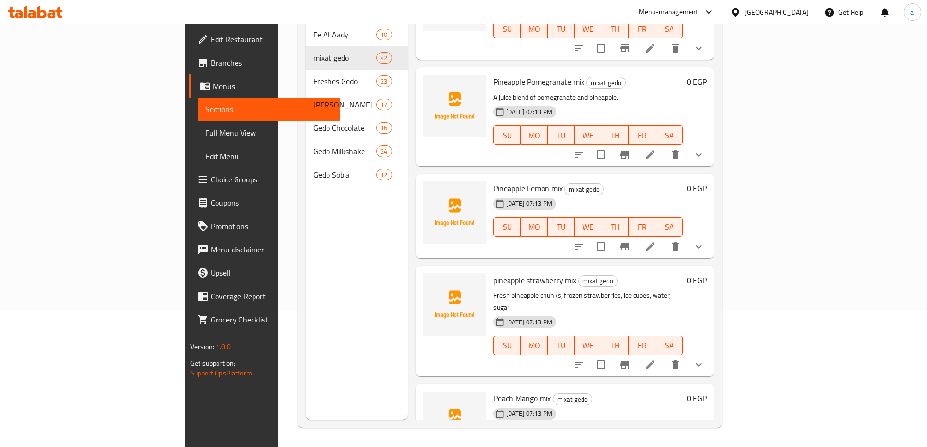
scroll to position [3433, 0]
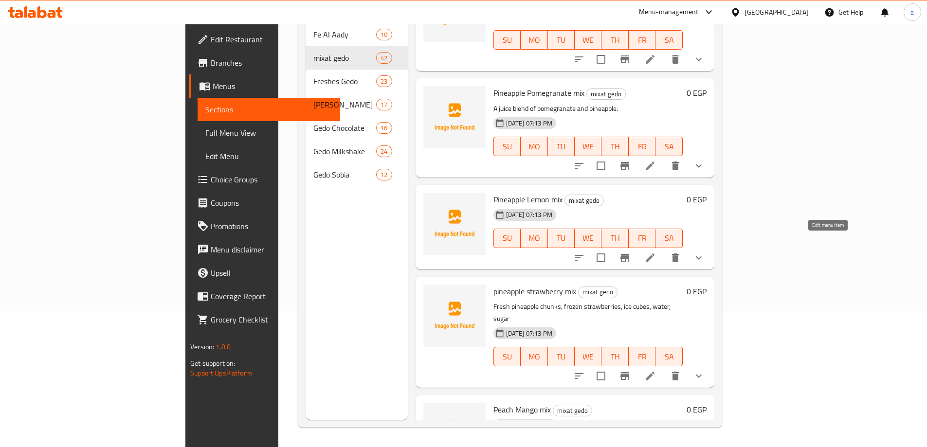
click at [656, 252] on icon at bounding box center [650, 258] width 12 height 12
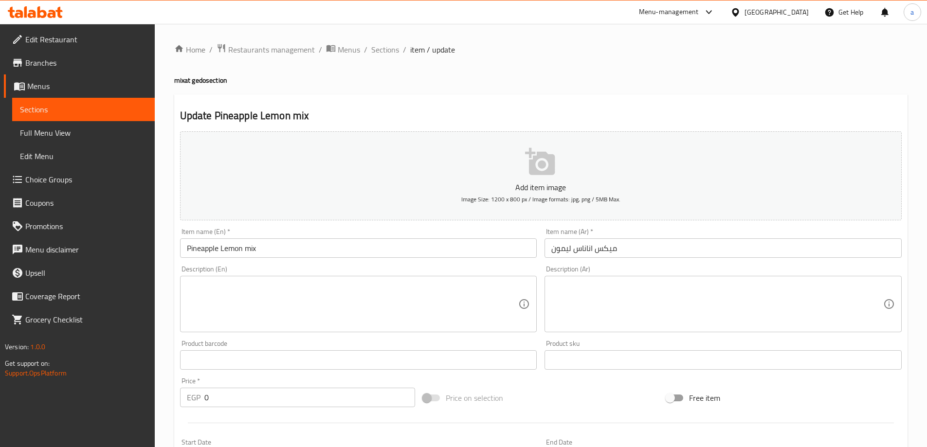
click at [728, 294] on textarea at bounding box center [717, 304] width 332 height 46
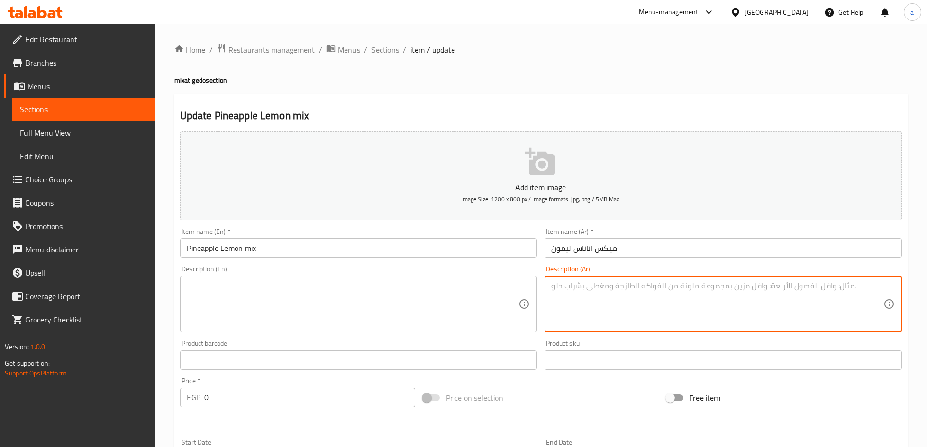
paste textarea "عصير ميكس اناناس ليمون فريش"
type textarea "عصير ميكس اناناس ليمون فريش"
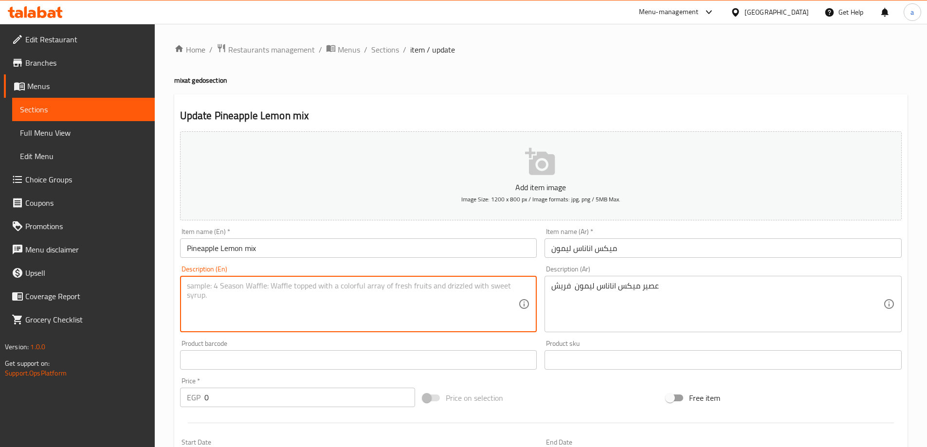
click at [333, 316] on textarea at bounding box center [353, 304] width 332 height 46
type textarea "Mixed Juice Of Fresh Lemon And Pineapple"
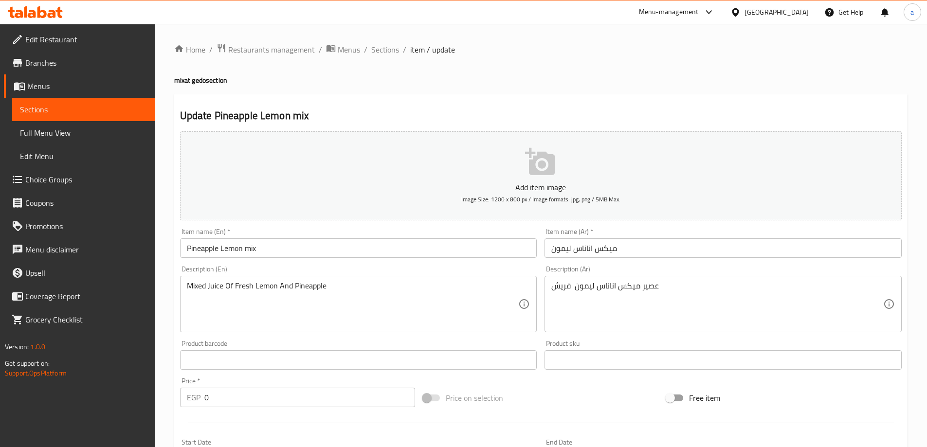
click at [429, 110] on h2 "Update Pineapple Lemon mix" at bounding box center [540, 115] width 721 height 15
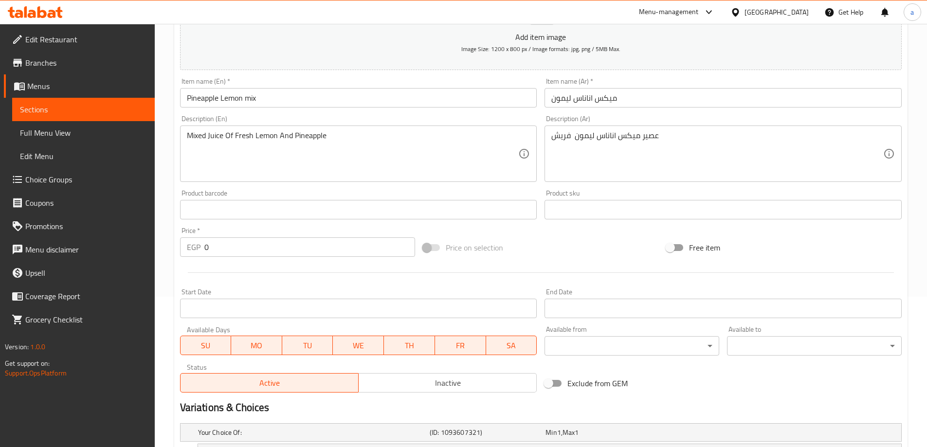
scroll to position [262, 0]
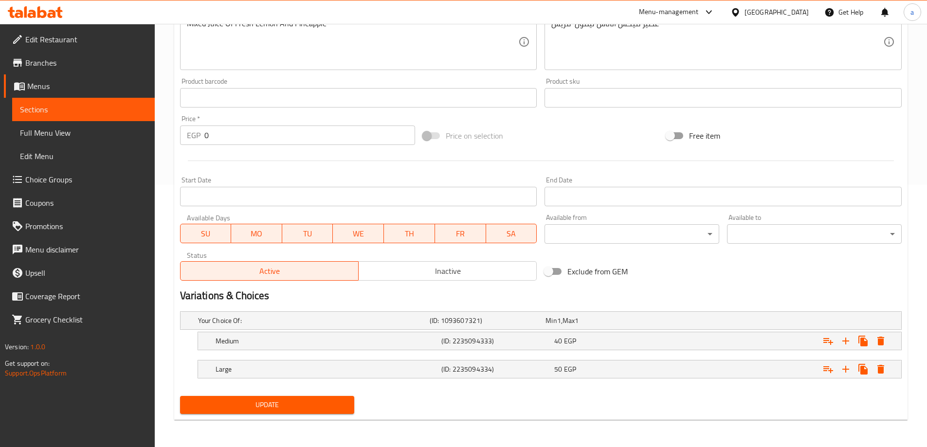
click at [298, 404] on span "Update" at bounding box center [267, 405] width 159 height 12
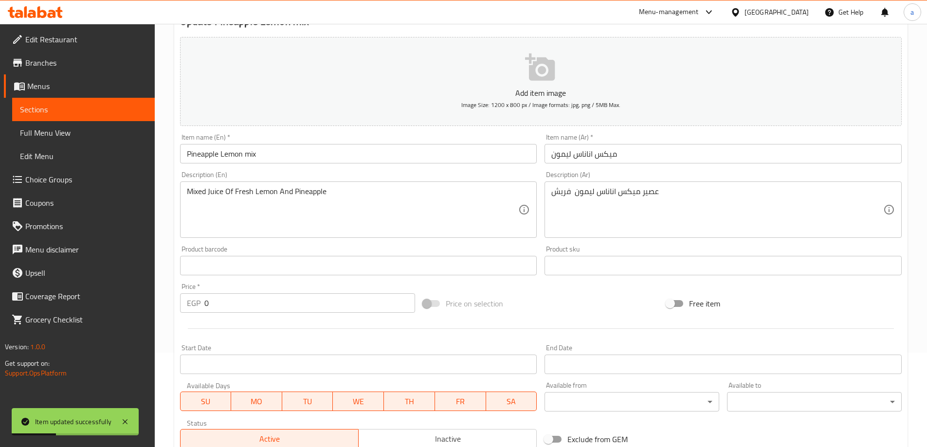
scroll to position [0, 0]
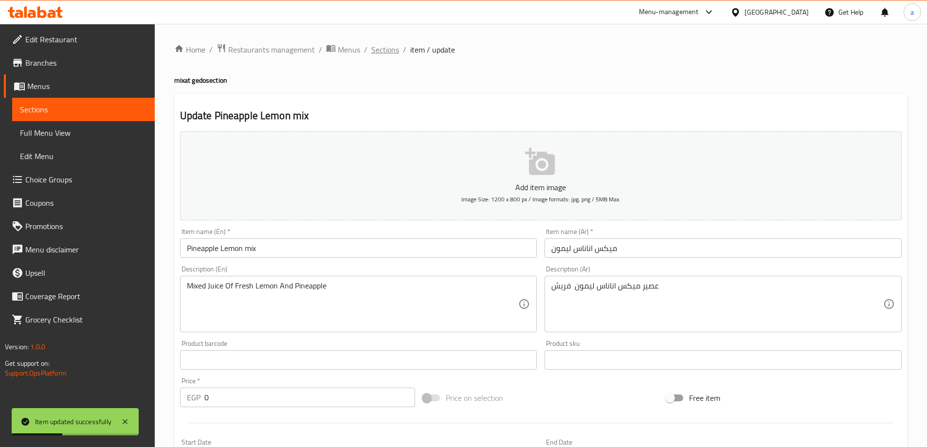
click at [387, 51] on span "Sections" at bounding box center [385, 50] width 28 height 12
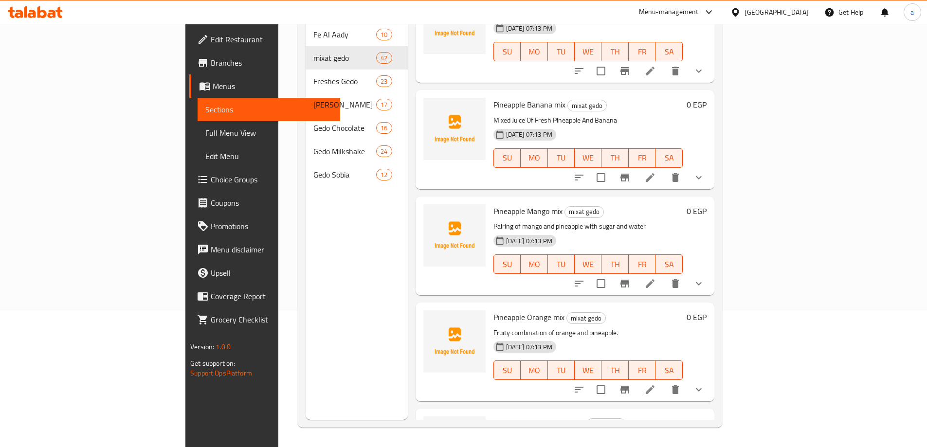
scroll to position [3634, 0]
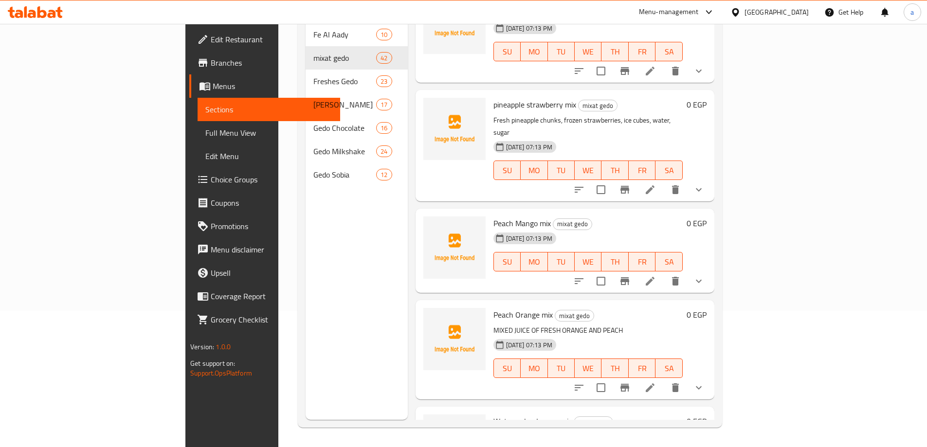
click at [664, 272] on li at bounding box center [649, 281] width 27 height 18
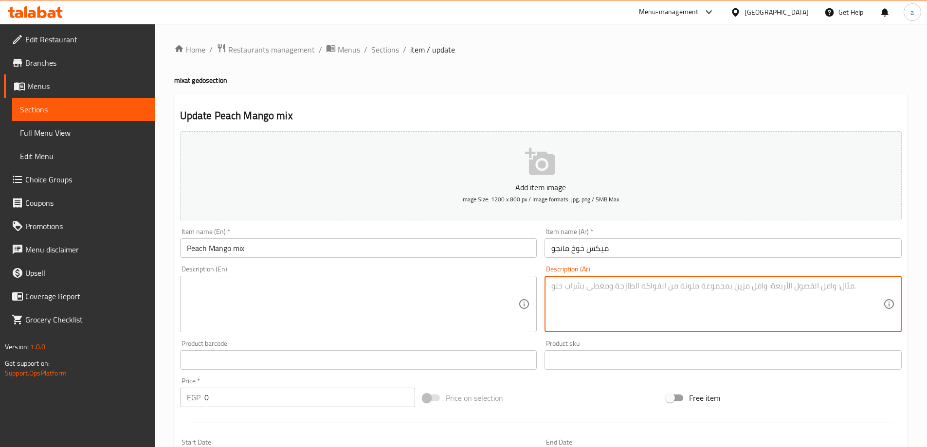
click at [560, 299] on textarea at bounding box center [717, 304] width 332 height 46
paste textarea "عصير ميكس خوخ مانجا فريش"
type textarea "عصير ميكس خوخ مانجا فريش"
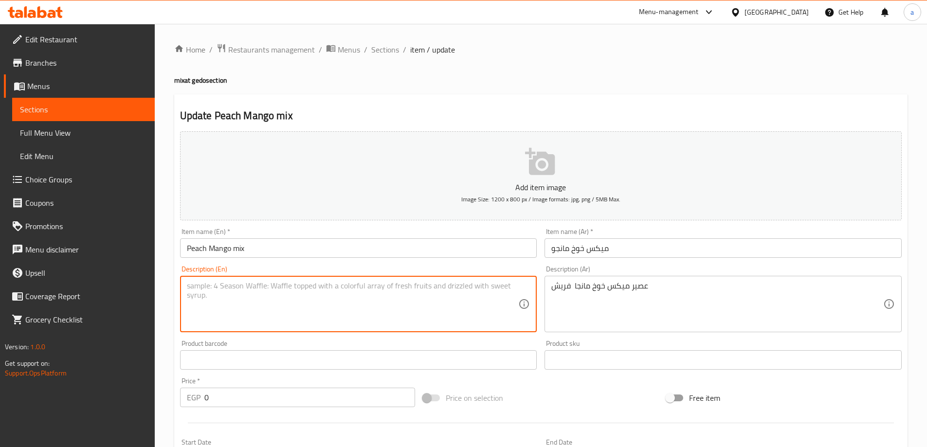
click at [351, 317] on textarea at bounding box center [353, 304] width 332 height 46
click at [329, 302] on textarea "MIXED JUICE OF FRESH MANGO AND PEACH" at bounding box center [353, 304] width 332 height 46
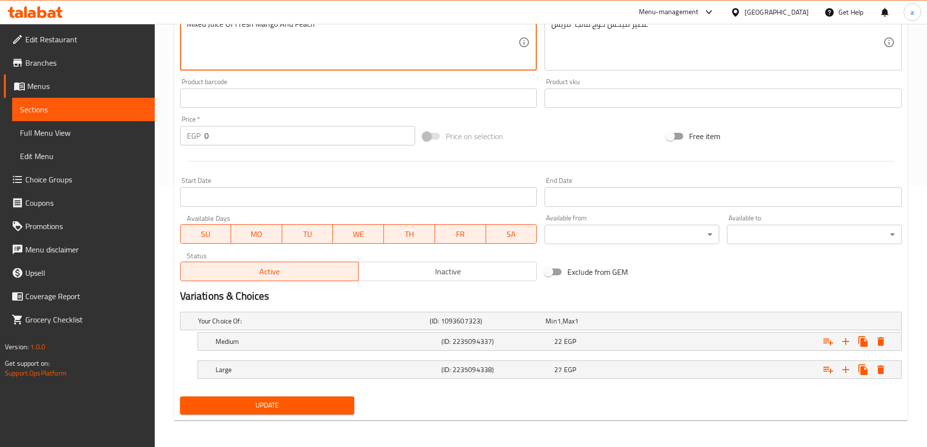
scroll to position [262, 0]
type textarea "Mixed Juice Of Fresh Mango And Peach"
click at [305, 406] on span "Update" at bounding box center [267, 405] width 159 height 12
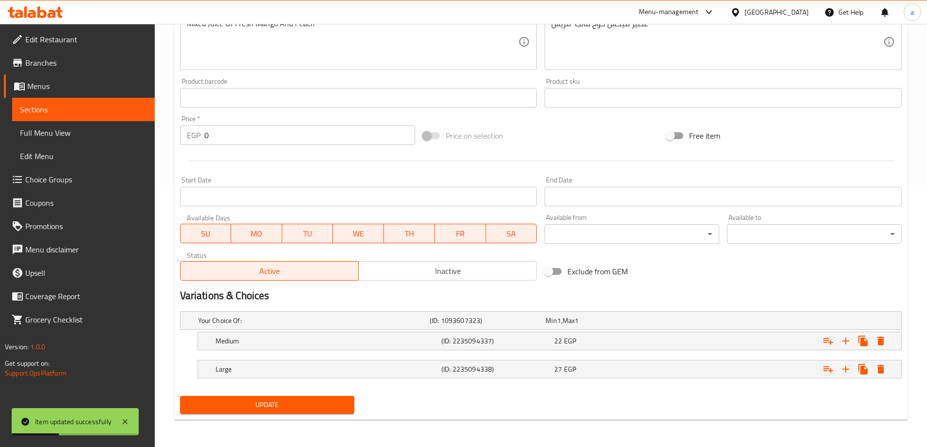
scroll to position [0, 0]
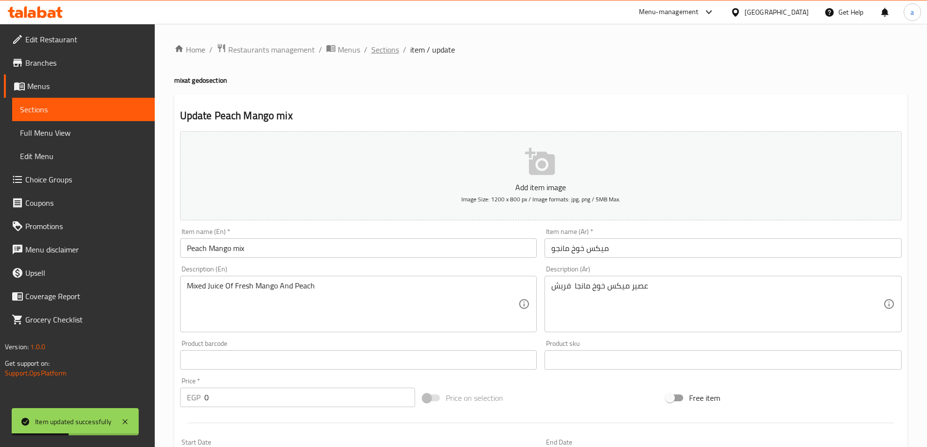
click at [381, 46] on span "Sections" at bounding box center [385, 50] width 28 height 12
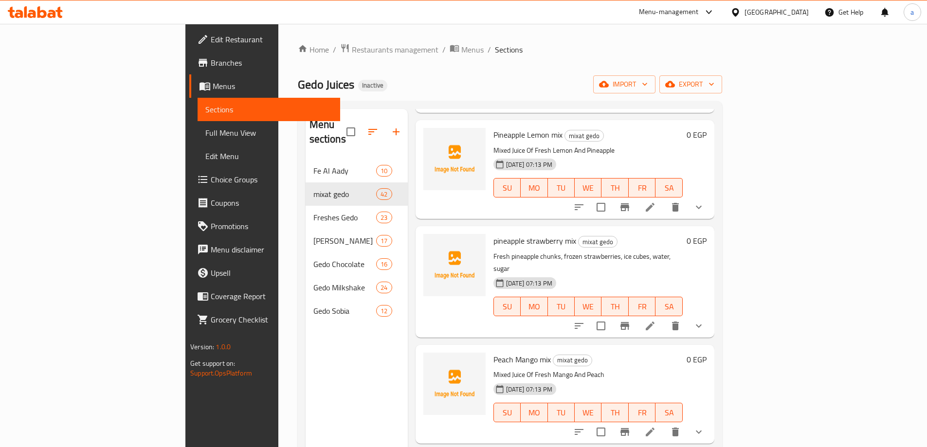
scroll to position [136, 0]
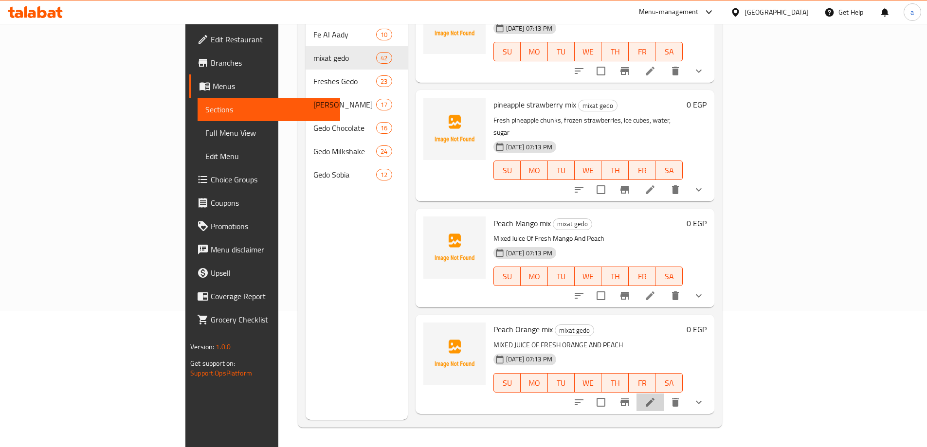
click at [664, 394] on li at bounding box center [649, 403] width 27 height 18
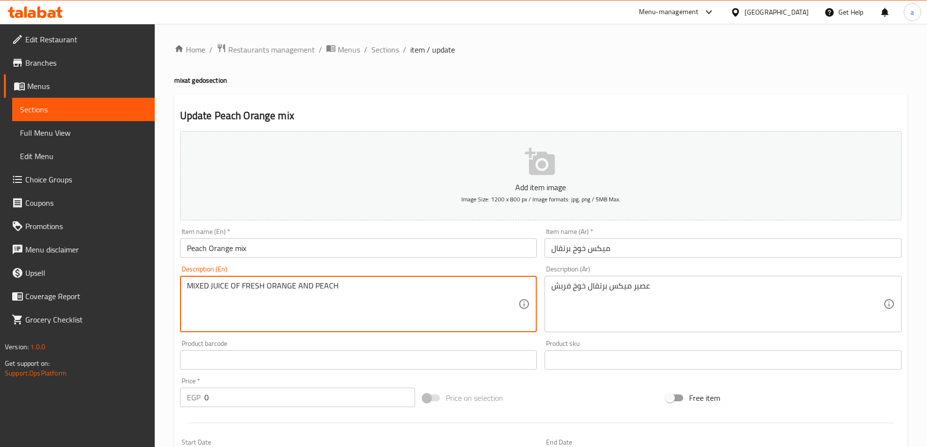
click at [252, 283] on textarea "MIXED JUICE OF FRESH ORANGE AND PEACH" at bounding box center [353, 304] width 332 height 46
type textarea "Mixed Juice Of Fresh Orange And Peach"
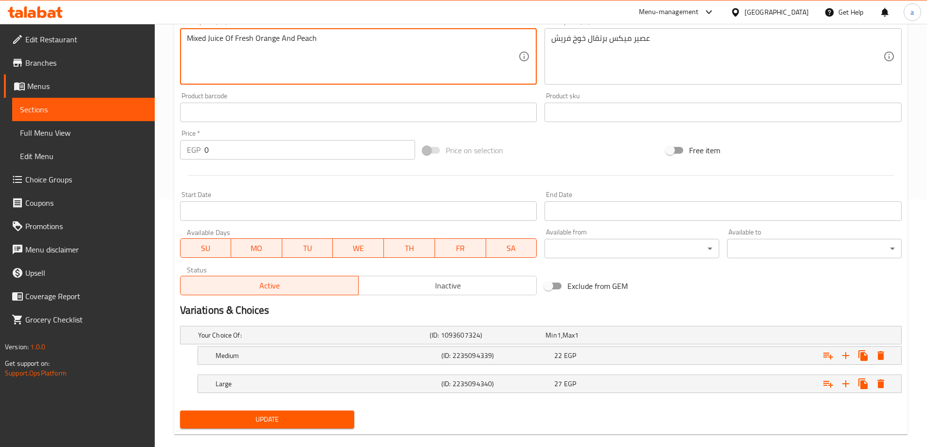
scroll to position [262, 0]
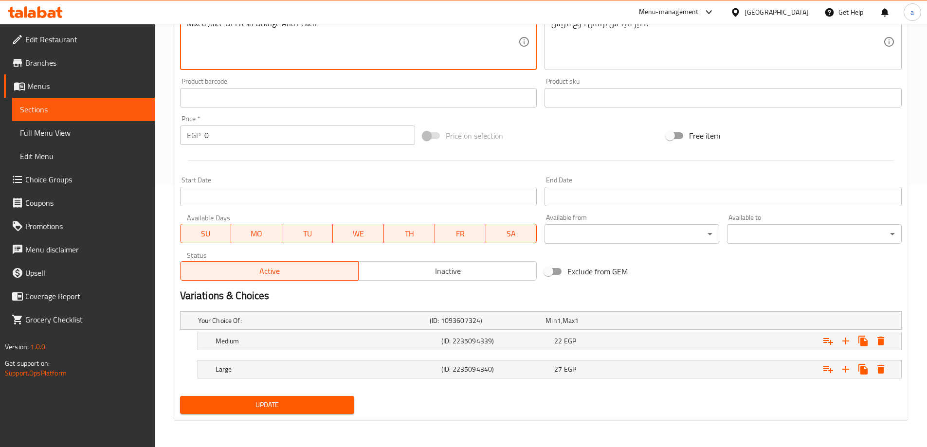
click at [246, 401] on span "Update" at bounding box center [267, 405] width 159 height 12
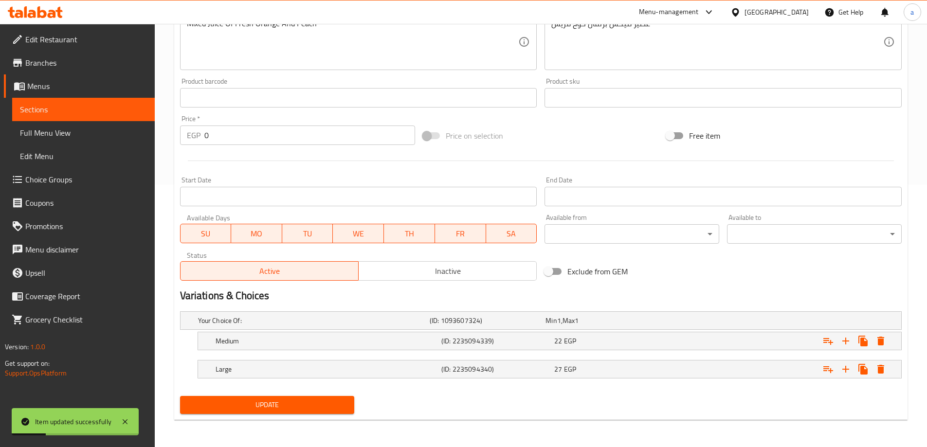
scroll to position [0, 0]
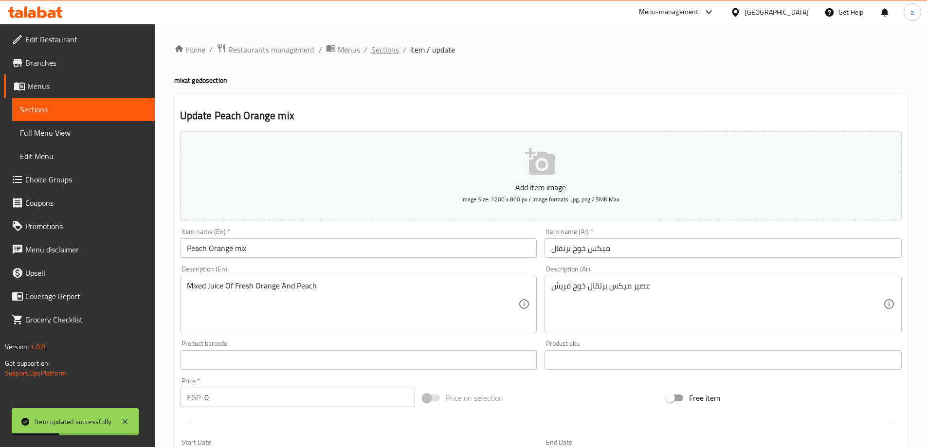
click at [385, 44] on span "Sections" at bounding box center [385, 50] width 28 height 12
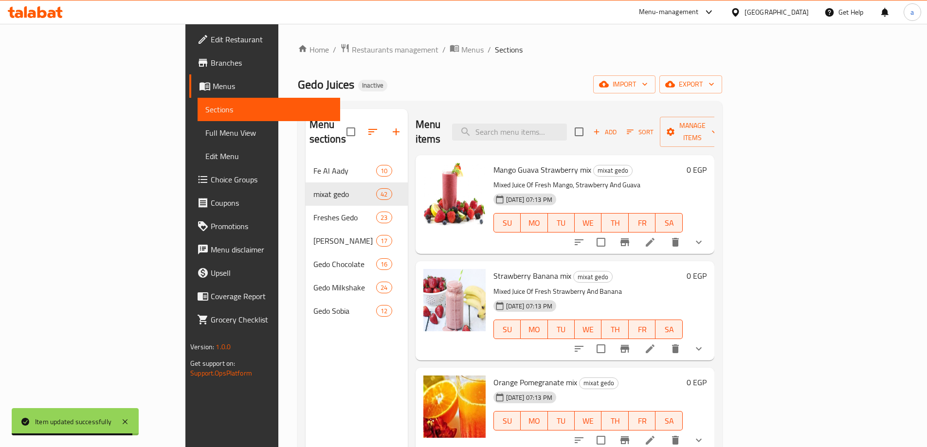
scroll to position [3953, 0]
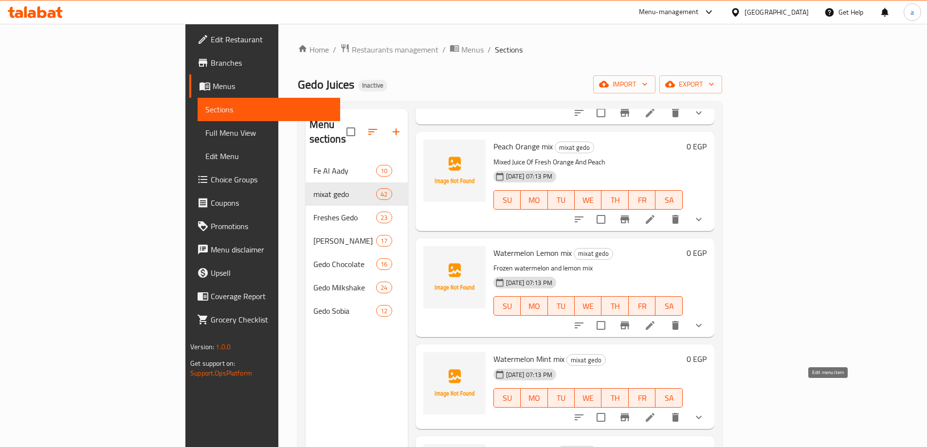
click at [656, 412] on icon at bounding box center [650, 418] width 12 height 12
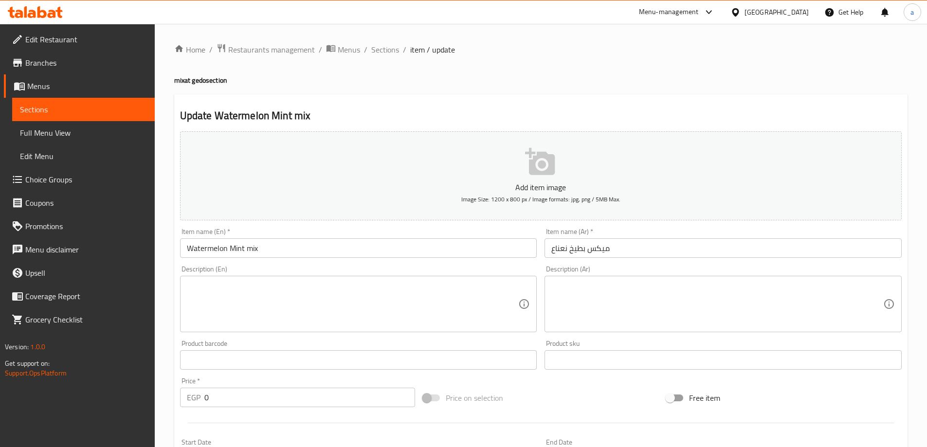
click at [581, 295] on textarea at bounding box center [717, 304] width 332 height 46
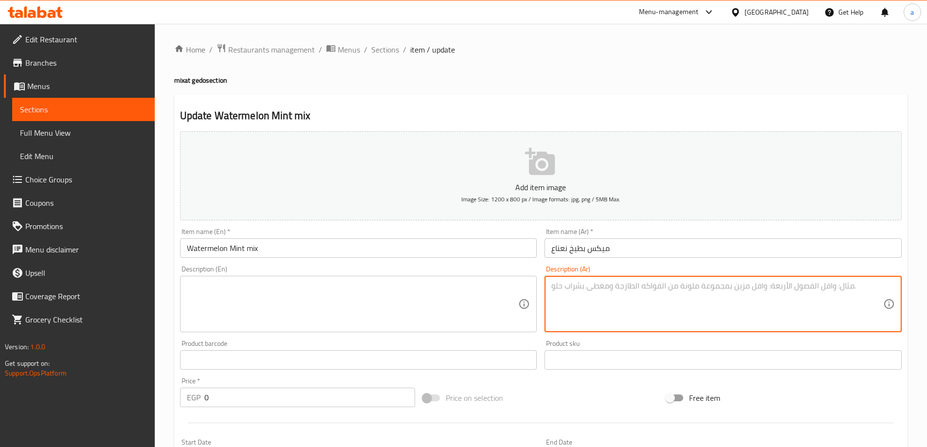
paste textarea "عصير ميكس بطيخ نعنا ع فريش"
click at [577, 284] on textarea "عصير ميكس بطيخ نعنا ع فريش" at bounding box center [717, 304] width 332 height 46
type textarea "عصير ميكس بطيخ نعناع فريش"
click at [460, 306] on textarea at bounding box center [353, 304] width 332 height 46
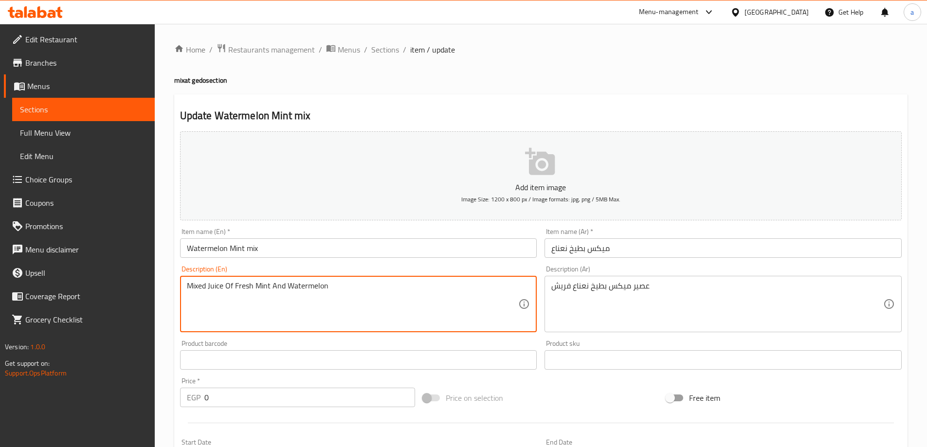
type textarea "Mixed Juice Of Fresh Mint And Watermelon"
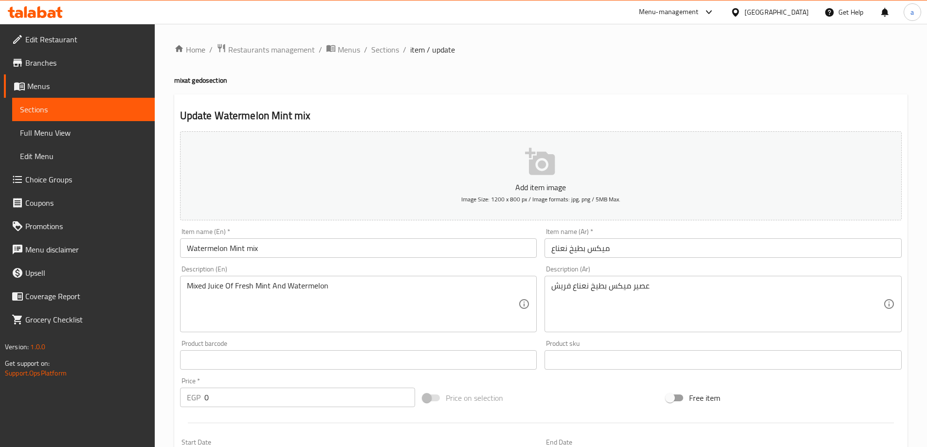
click at [457, 113] on h2 "Update Watermelon Mint mix" at bounding box center [540, 115] width 721 height 15
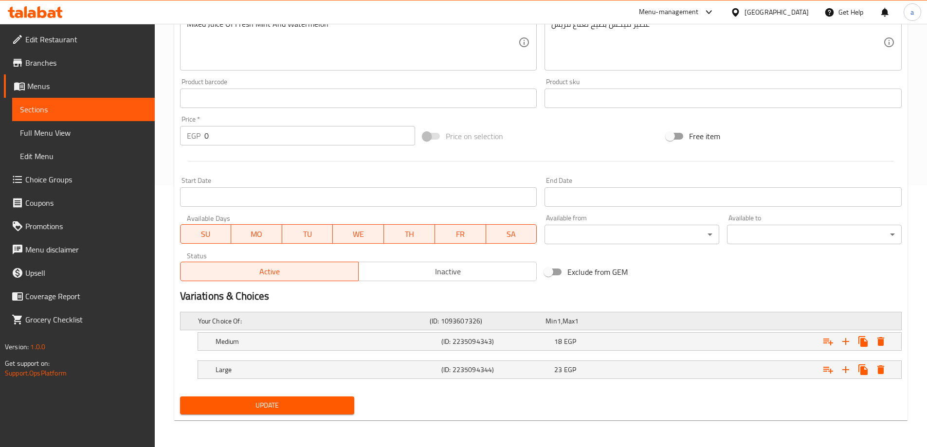
scroll to position [262, 0]
click at [297, 399] on span "Update" at bounding box center [267, 405] width 159 height 12
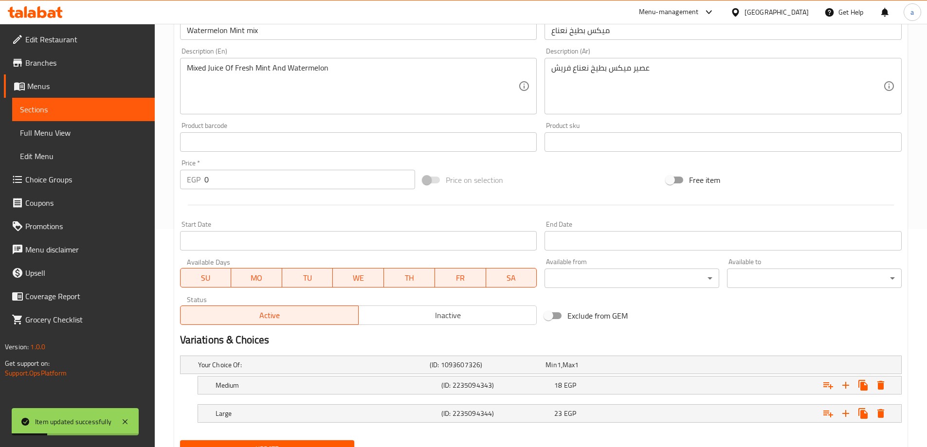
scroll to position [0, 0]
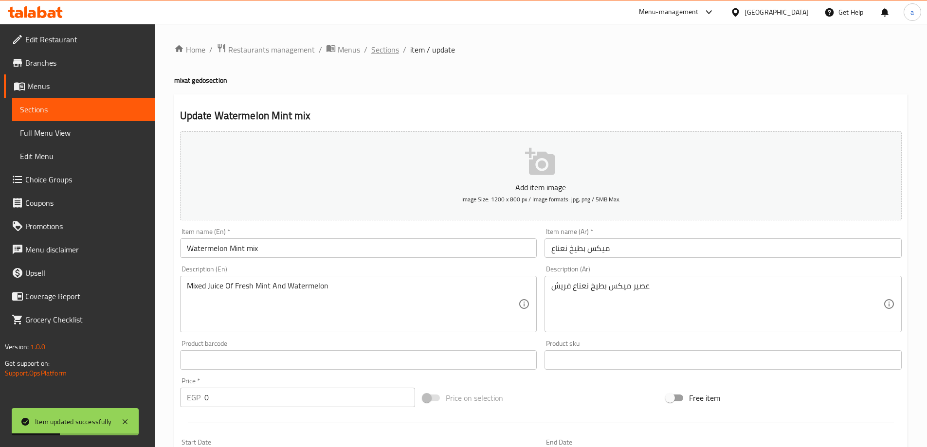
click at [393, 47] on span "Sections" at bounding box center [385, 50] width 28 height 12
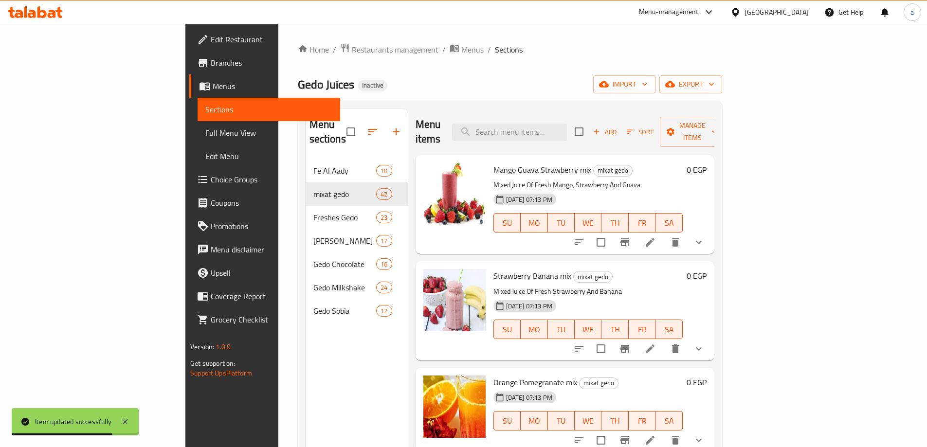
scroll to position [4012, 0]
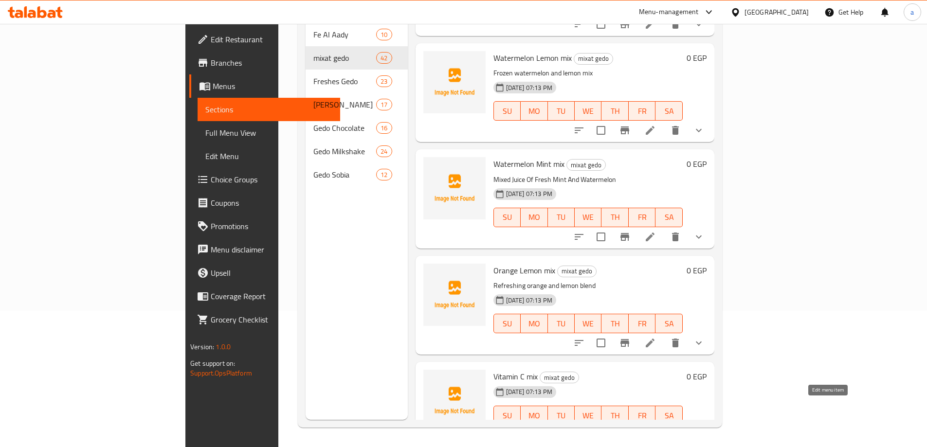
click at [656, 429] on icon at bounding box center [650, 435] width 12 height 12
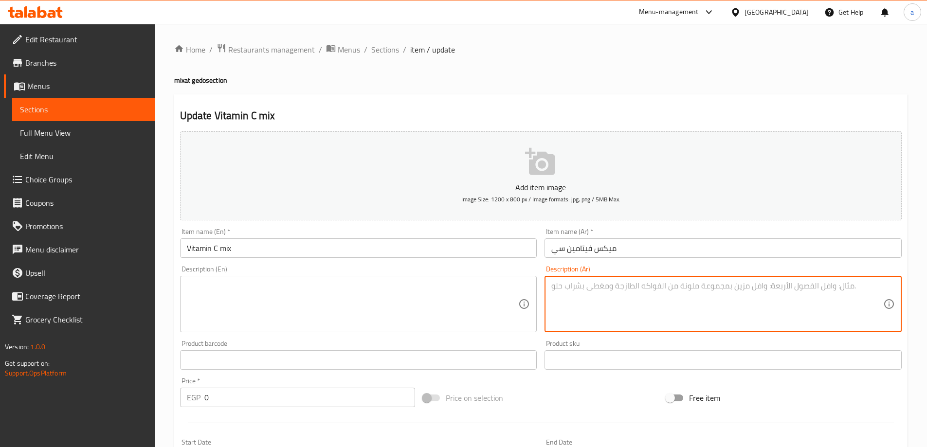
click at [598, 288] on textarea at bounding box center [717, 304] width 332 height 46
paste textarea "عصير ميكس ليمون وبرتقال فريش"
type textarea "عصير ميكس ليمون وبرتقال فريش"
click at [361, 292] on textarea at bounding box center [353, 304] width 332 height 46
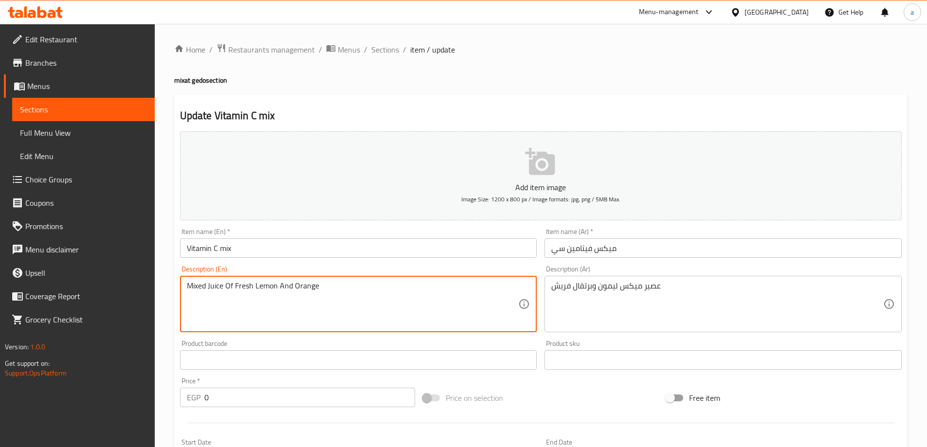
type textarea "Mixed Juice Of Fresh Lemon And Orange"
click at [330, 267] on div "Description (En) MIXED JUICE OF FRESH LEMON AND ORANGE Description (En)" at bounding box center [358, 299] width 357 height 67
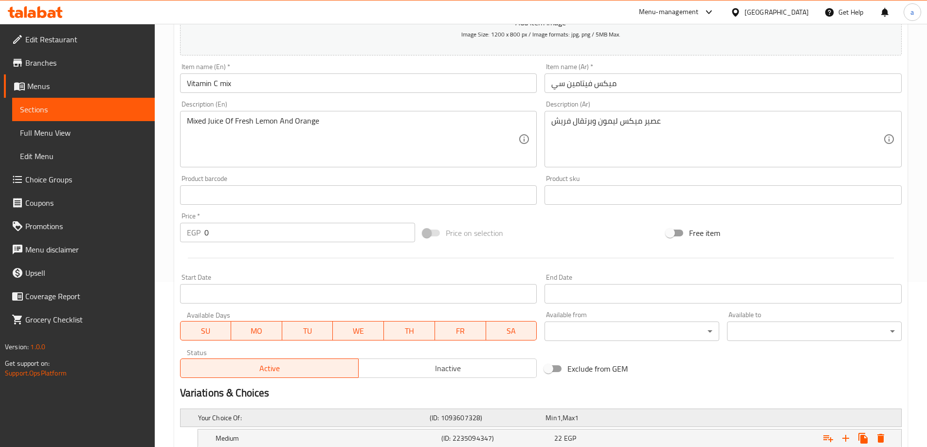
scroll to position [262, 0]
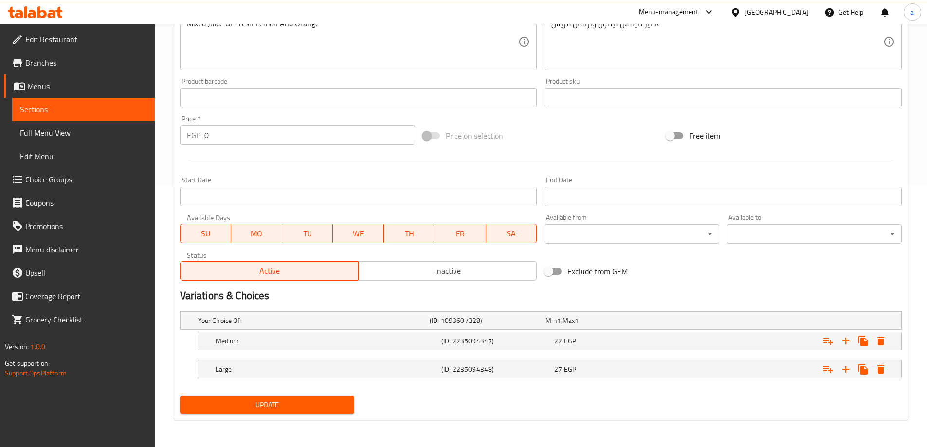
click at [312, 406] on span "Update" at bounding box center [267, 405] width 159 height 12
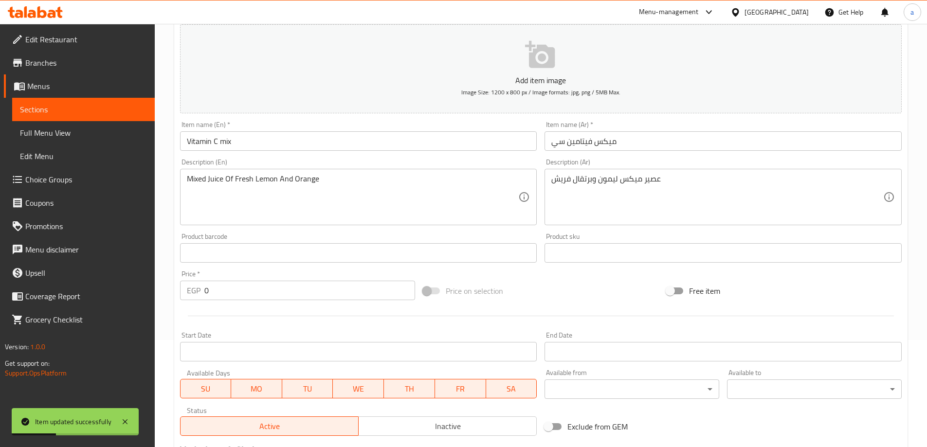
scroll to position [0, 0]
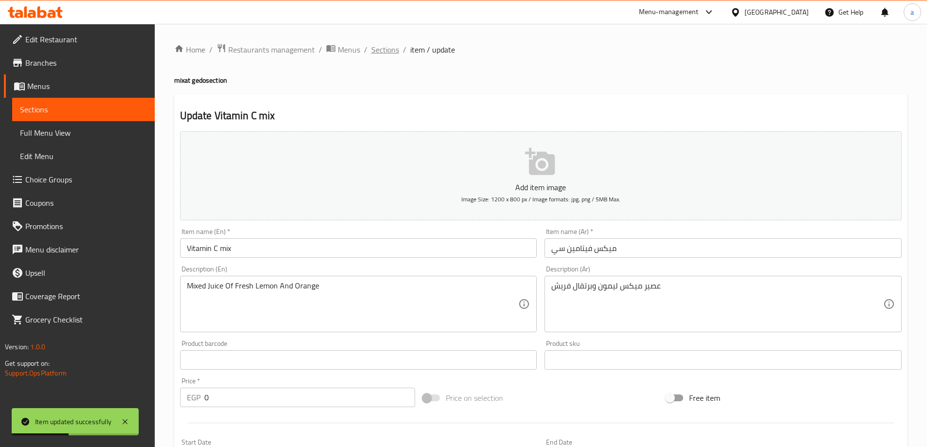
click at [388, 49] on span "Sections" at bounding box center [385, 50] width 28 height 12
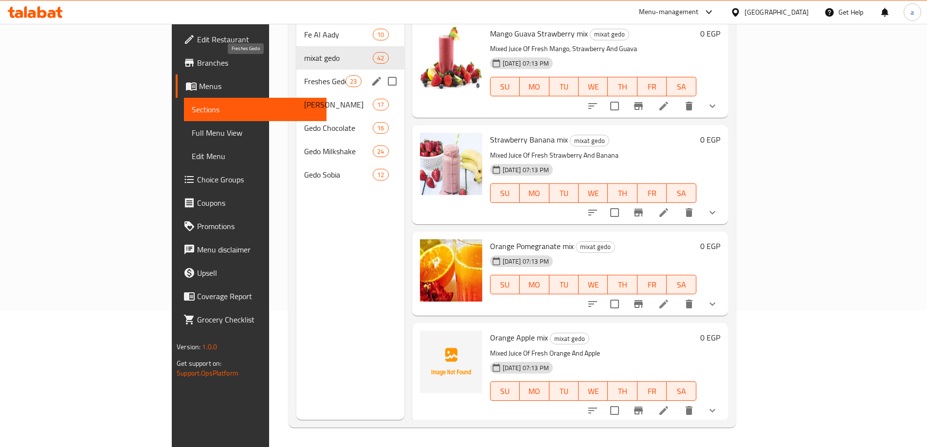
click at [304, 75] on span "Freshes Gedo" at bounding box center [324, 81] width 41 height 12
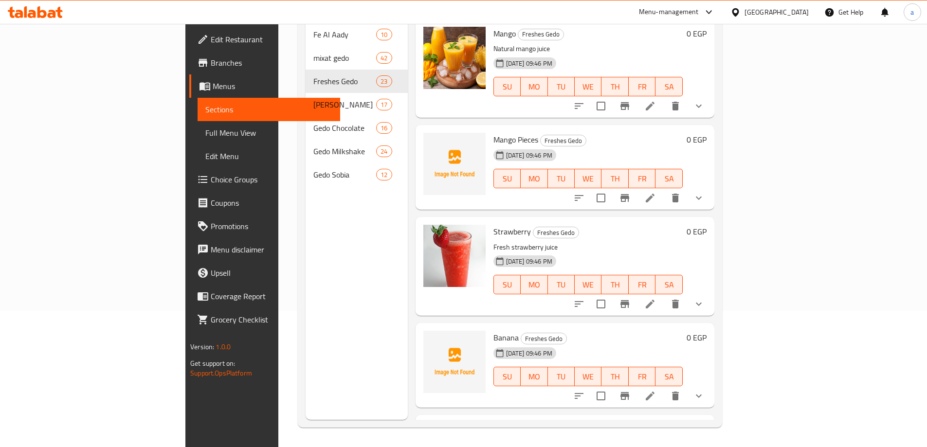
click at [664, 189] on li at bounding box center [649, 198] width 27 height 18
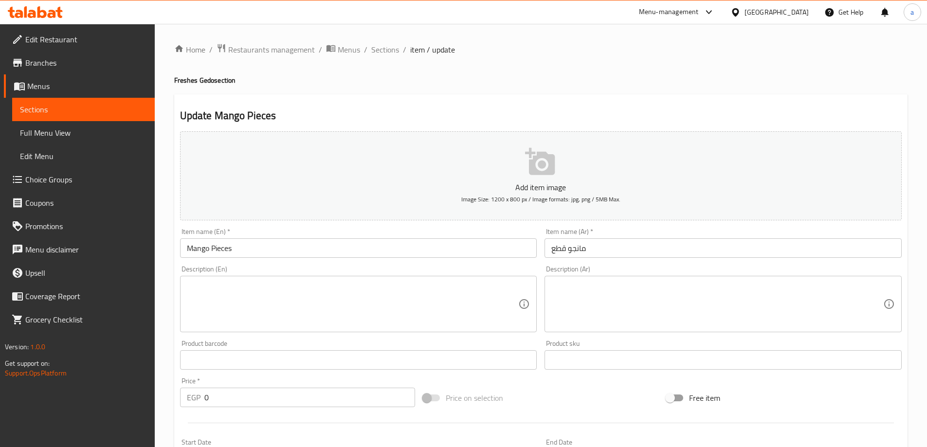
click at [621, 285] on textarea at bounding box center [717, 304] width 332 height 46
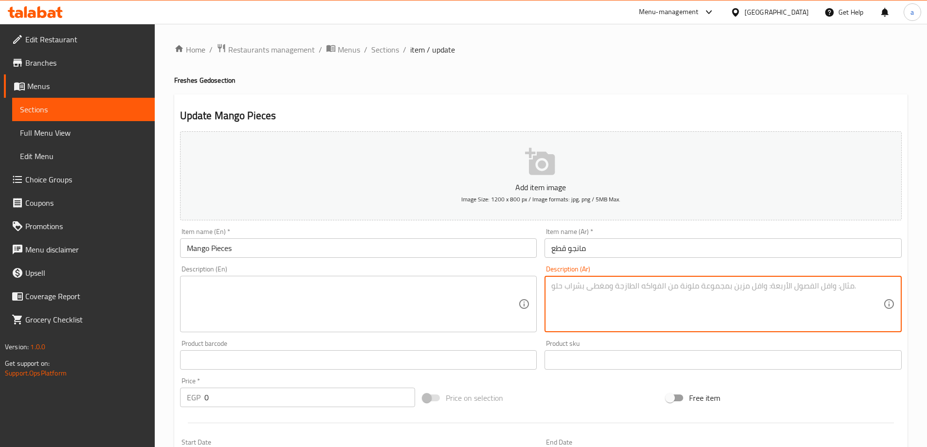
paste textarea "قطع مانجا فريش"
type textarea "قطع مانجا فريش"
click at [429, 297] on textarea at bounding box center [353, 304] width 332 height 46
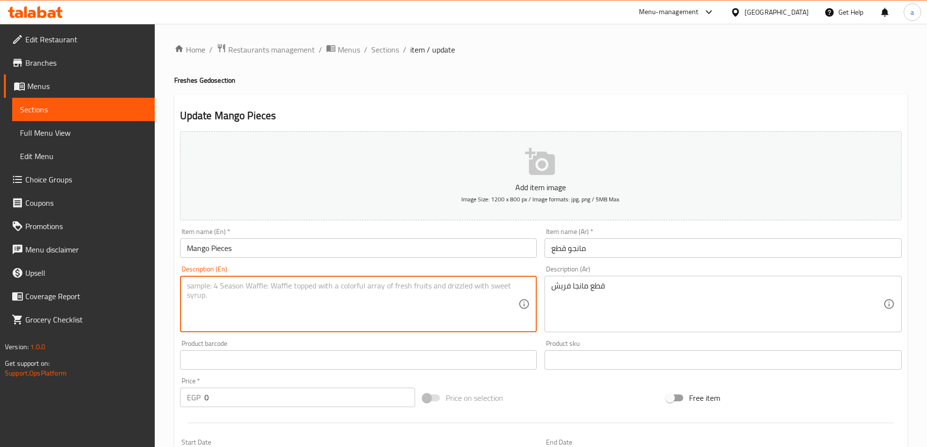
type textarea "ب"
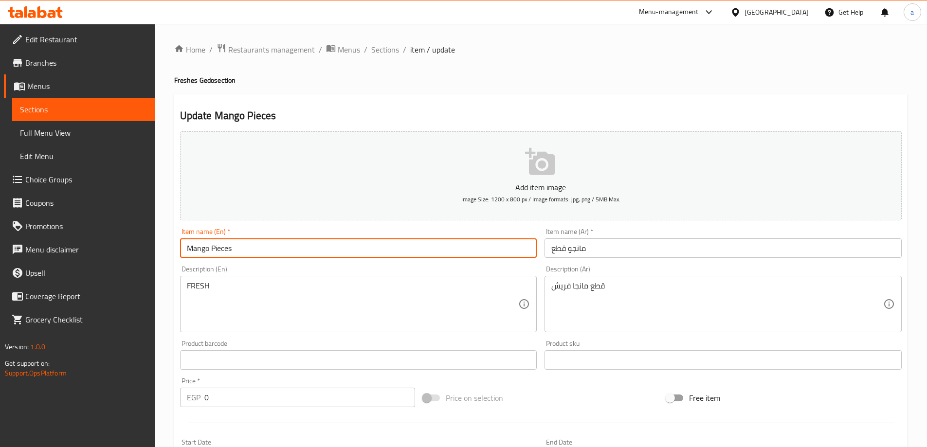
click at [258, 251] on input "Mango Pieces" at bounding box center [358, 247] width 357 height 19
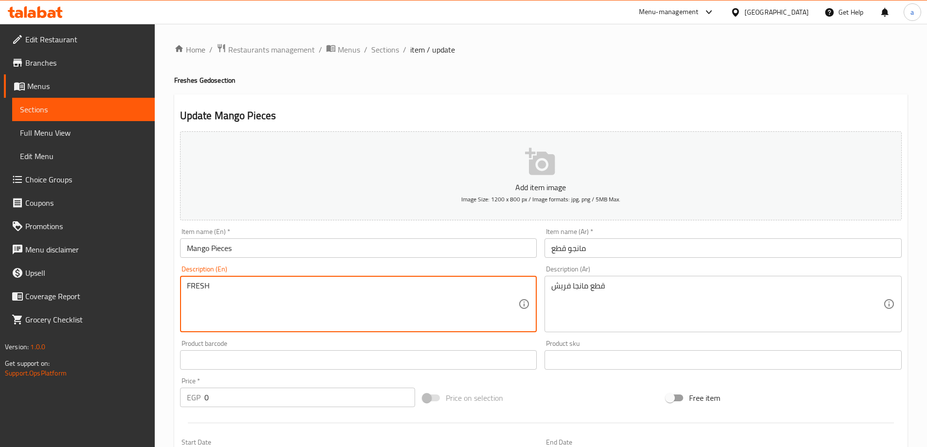
paste textarea "Mango Pieces"
type textarea "Fresh Mango Pieces"
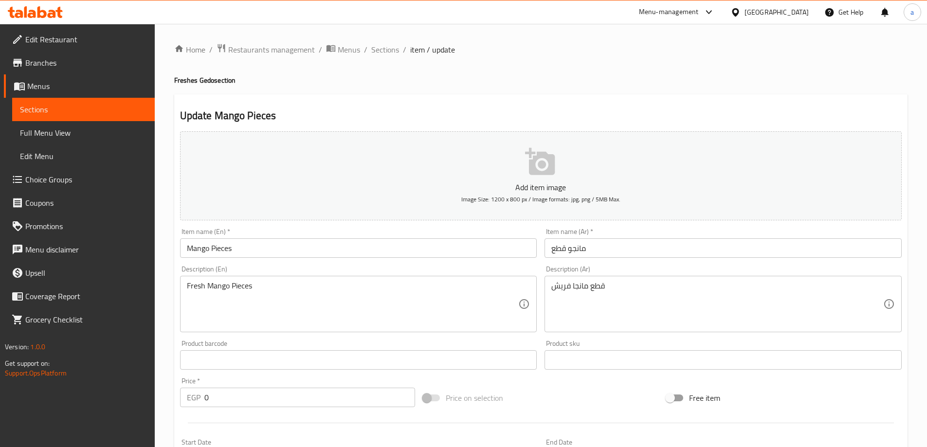
click at [165, 267] on div "Home / Restaurants management / Menus / Sections / item / update Freshes Gedo s…" at bounding box center [541, 366] width 772 height 685
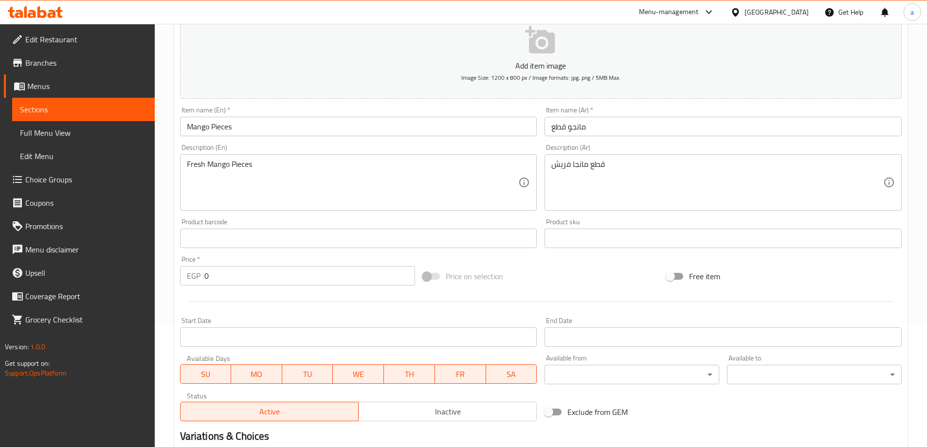
scroll to position [262, 0]
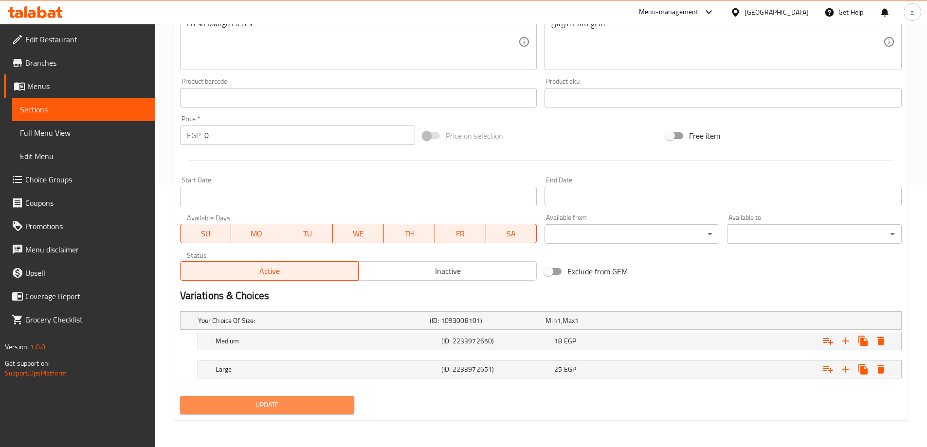
click at [296, 407] on span "Update" at bounding box center [267, 405] width 159 height 12
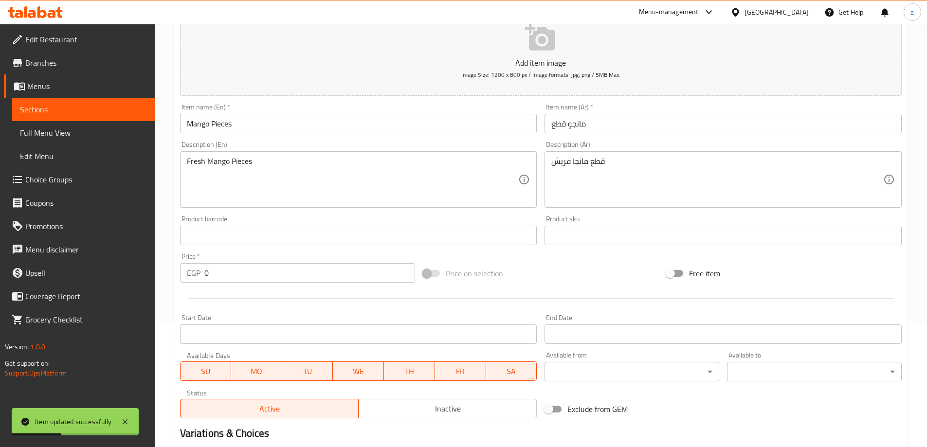
scroll to position [0, 0]
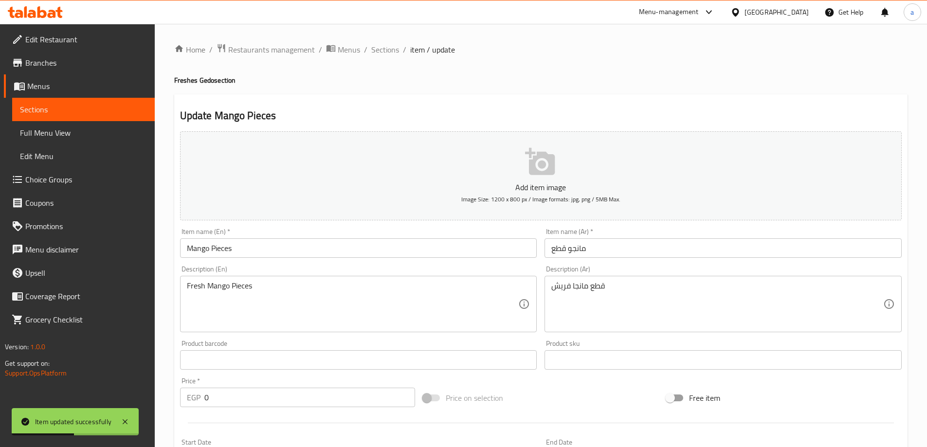
drag, startPoint x: 384, startPoint y: 49, endPoint x: 235, endPoint y: 98, distance: 156.7
click at [384, 49] on span "Sections" at bounding box center [385, 50] width 28 height 12
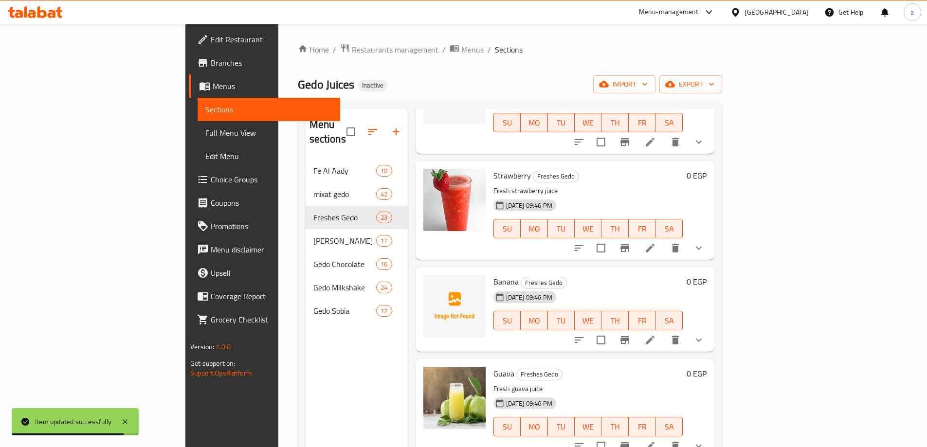
scroll to position [306, 0]
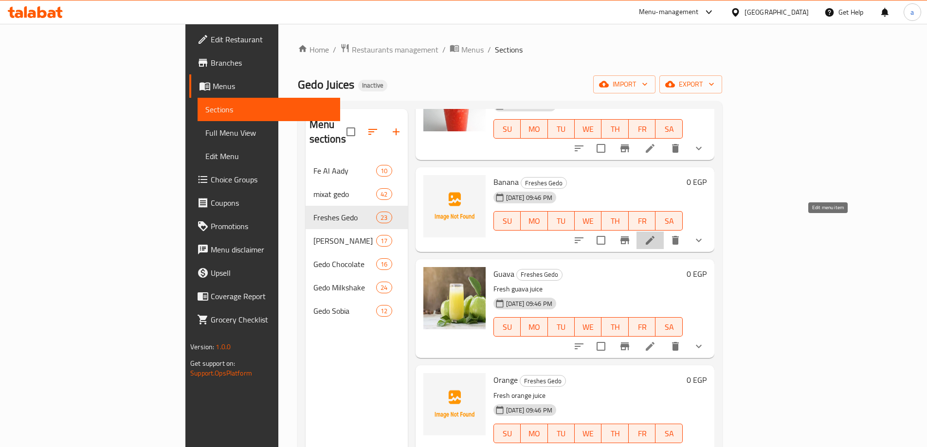
click at [654, 236] on icon at bounding box center [650, 240] width 9 height 9
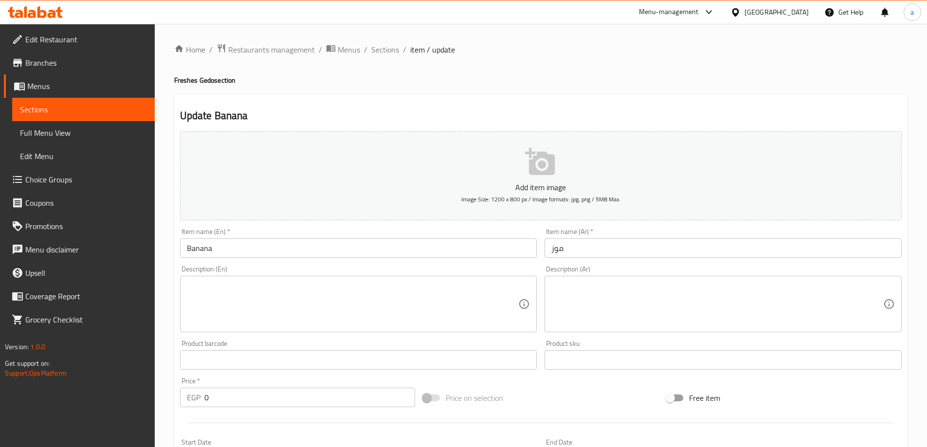
click at [607, 287] on textarea at bounding box center [717, 304] width 332 height 46
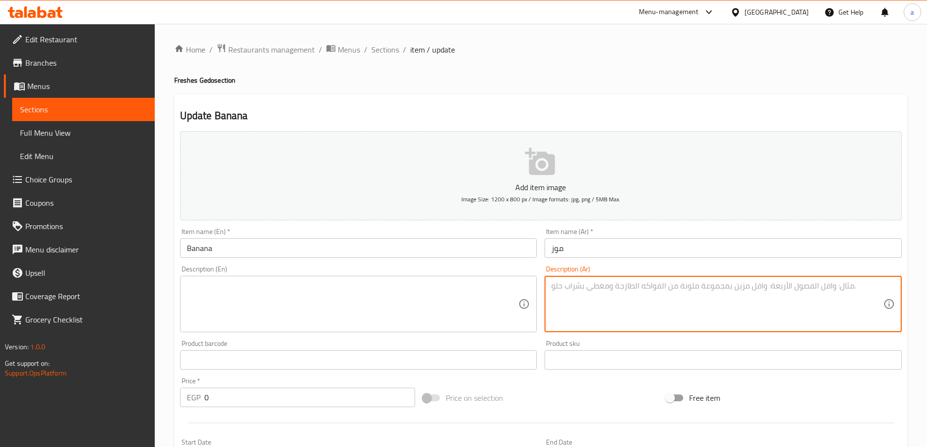
paste textarea "عصير موز فريش"
type textarea "عصير موز فريش"
click at [426, 287] on textarea at bounding box center [353, 304] width 332 height 46
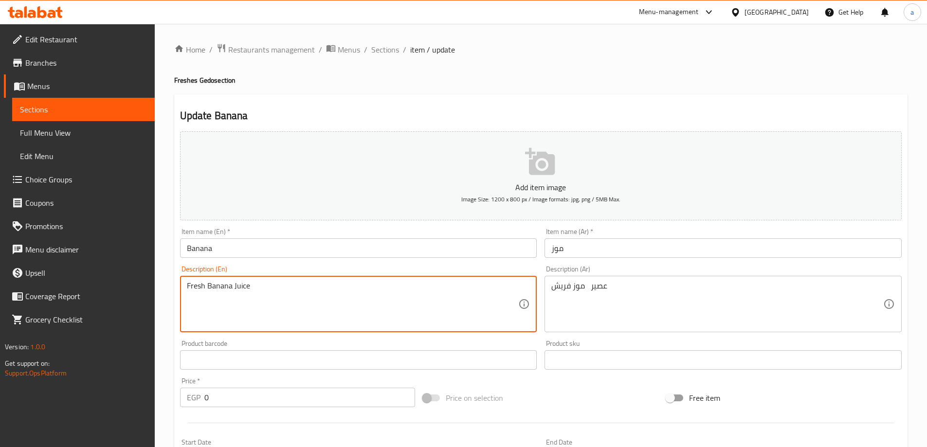
type textarea "Fresh Banana Juice"
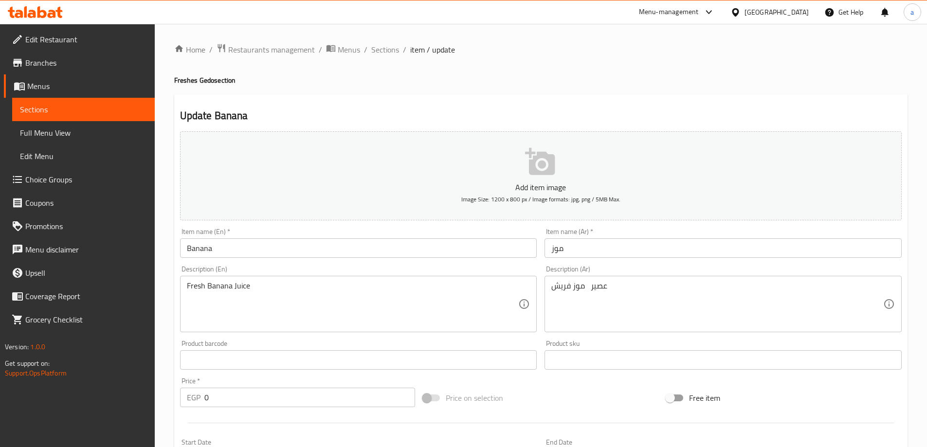
click at [400, 98] on div "Update Banana Add item image Image Size: 1200 x 800 px / Image formats: jpg, pn…" at bounding box center [540, 388] width 733 height 588
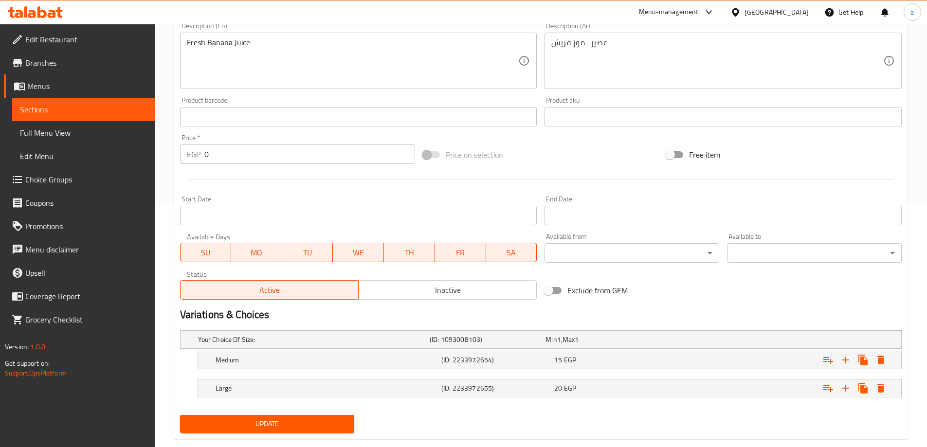
click at [219, 420] on span "Update" at bounding box center [267, 424] width 159 height 12
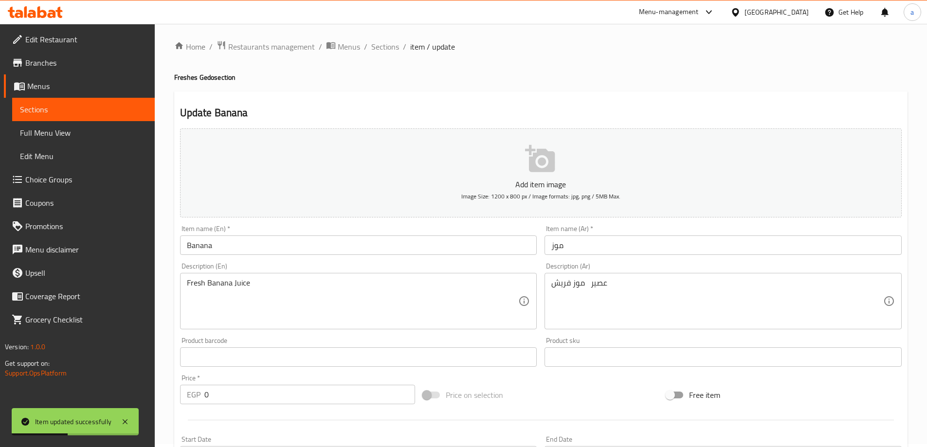
scroll to position [0, 0]
click at [377, 51] on span "Sections" at bounding box center [385, 50] width 28 height 12
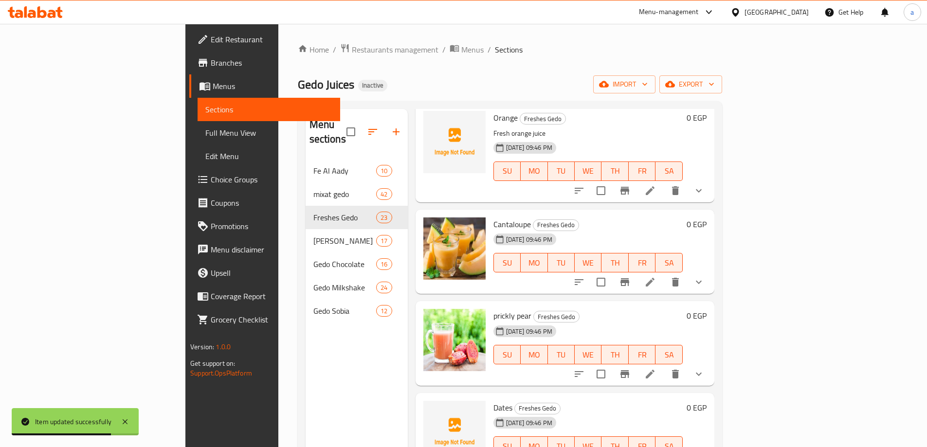
scroll to position [584, 0]
click at [656, 276] on icon at bounding box center [650, 282] width 12 height 12
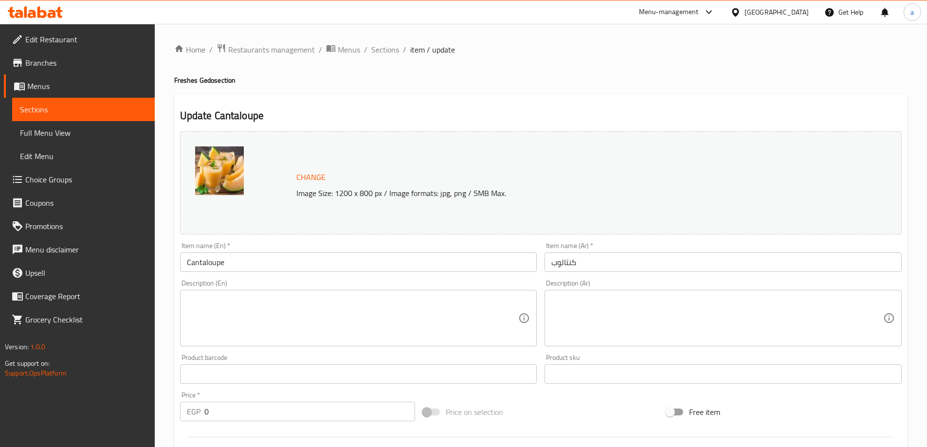
click at [628, 309] on textarea at bounding box center [717, 318] width 332 height 46
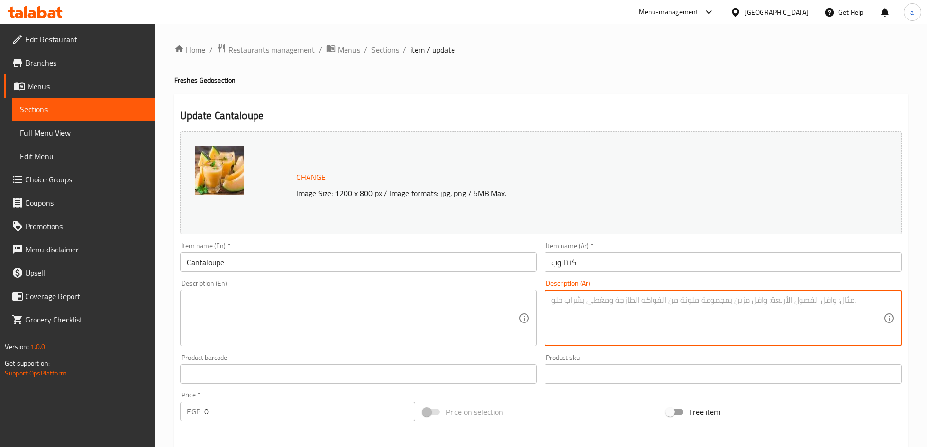
paste textarea "عصير كنتالوب فريش"
type textarea "عصير كنتالوب فريش"
click at [473, 307] on textarea at bounding box center [353, 318] width 332 height 46
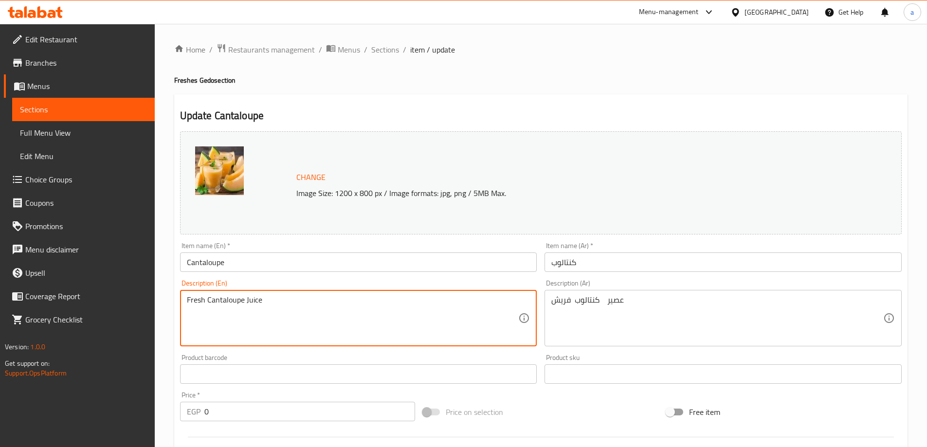
type textarea "Fresh Cantaloupe Juice"
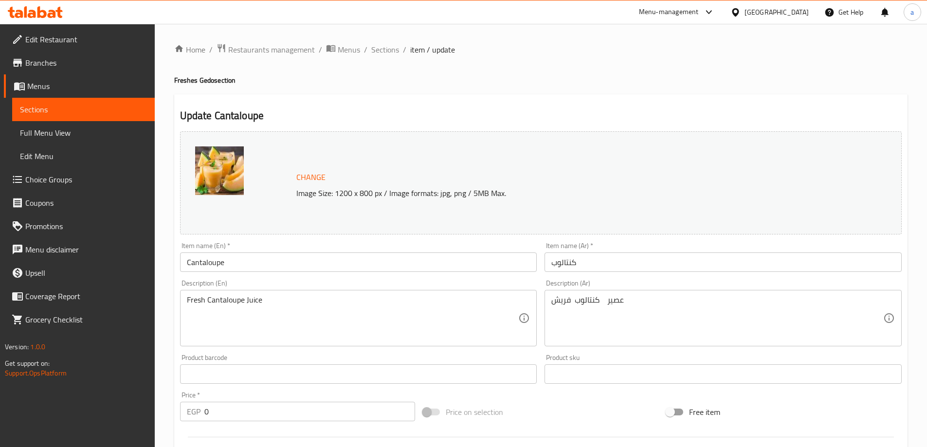
click at [428, 278] on div "Description (En) Fresh Cantaloupe Juice Description (En)" at bounding box center [358, 313] width 365 height 74
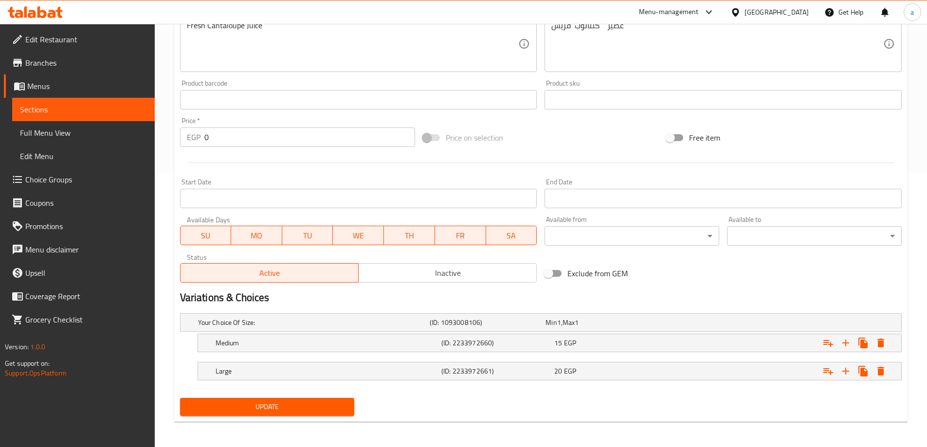
scroll to position [276, 0]
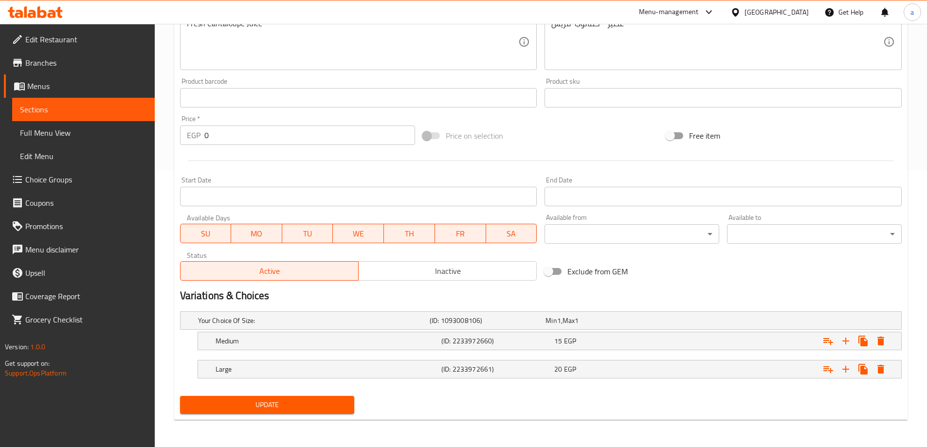
click at [262, 402] on span "Update" at bounding box center [267, 405] width 159 height 12
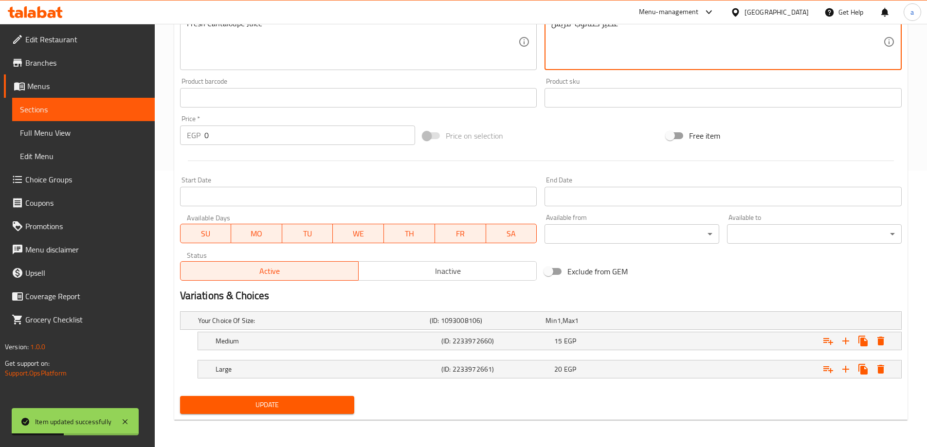
type textarea "عصير كنتالوب فريش"
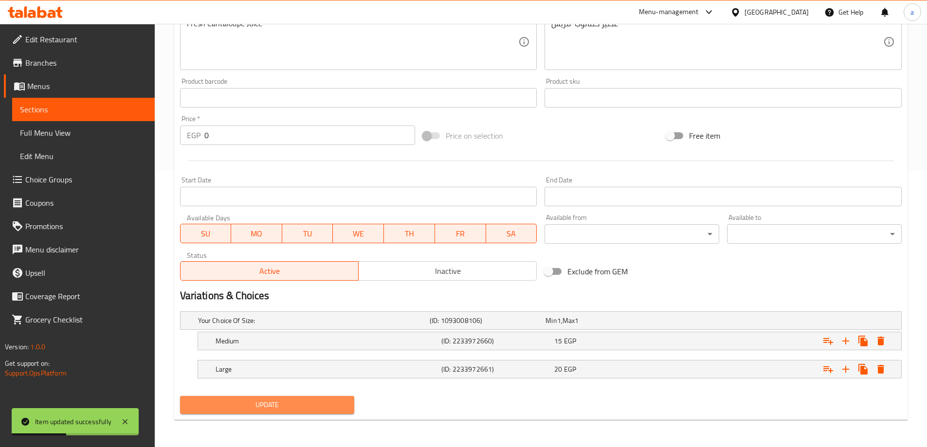
click at [263, 402] on span "Update" at bounding box center [267, 405] width 159 height 12
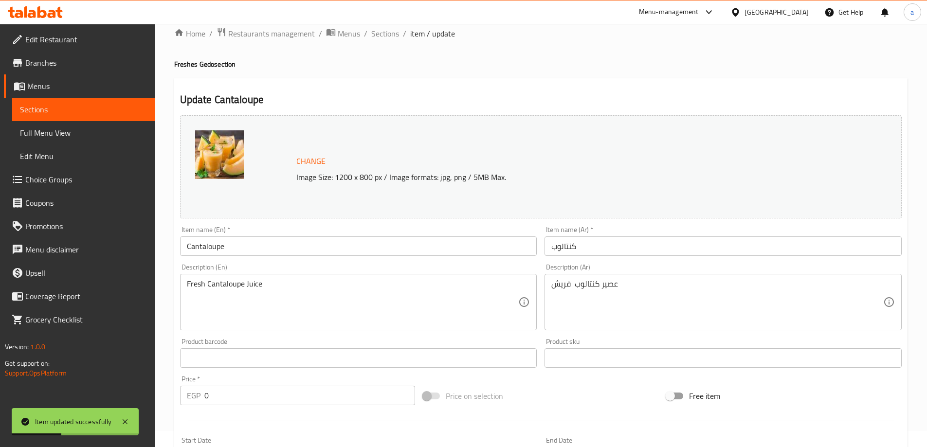
scroll to position [0, 0]
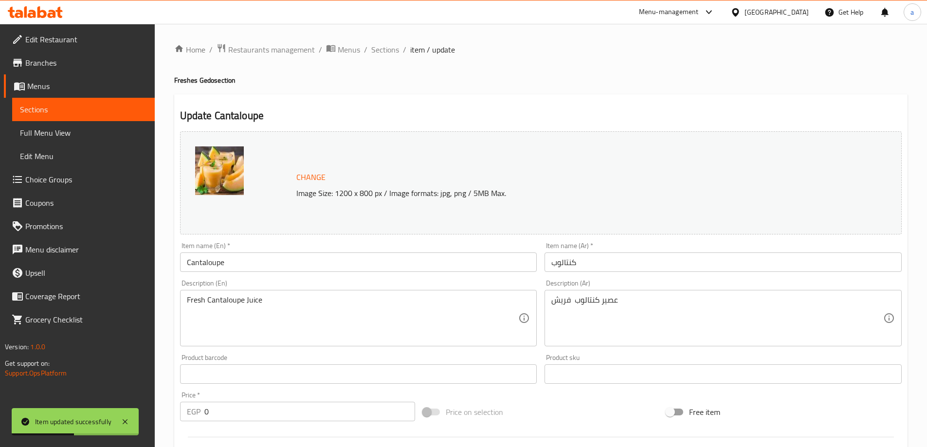
click at [397, 56] on div "Home / Restaurants management / Menus / Sections / item / update Freshes Gedo s…" at bounding box center [540, 373] width 733 height 661
click at [381, 53] on span "Sections" at bounding box center [385, 50] width 28 height 12
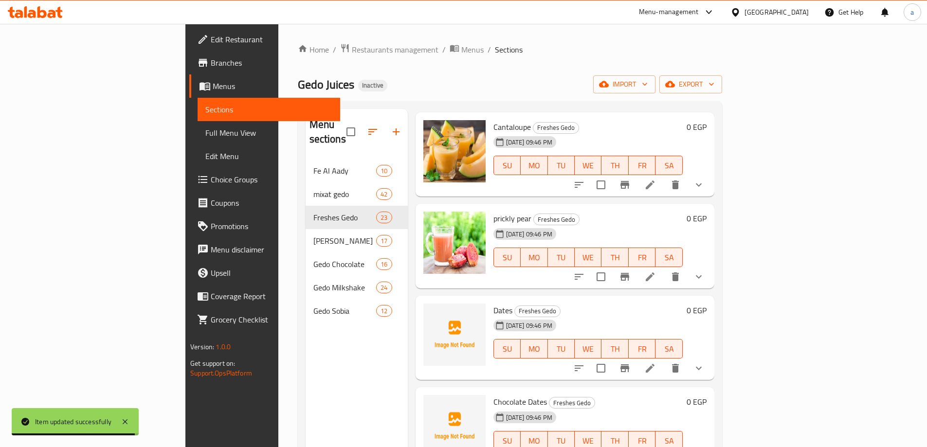
scroll to position [681, 0]
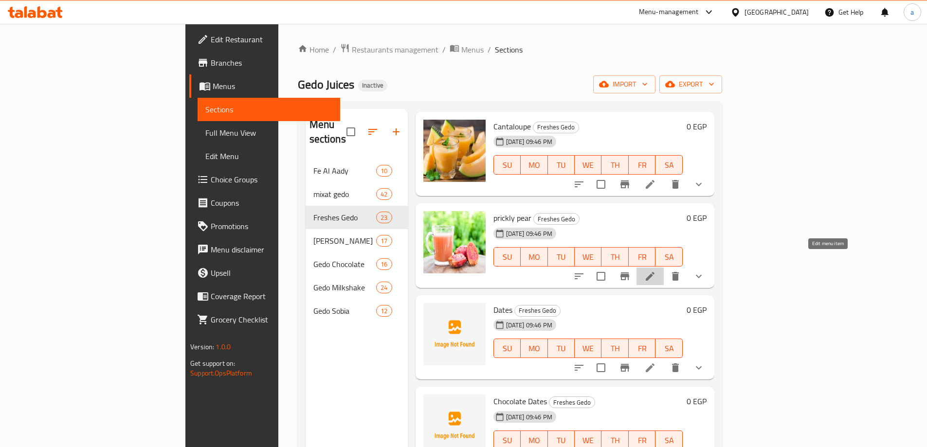
click at [656, 270] on icon at bounding box center [650, 276] width 12 height 12
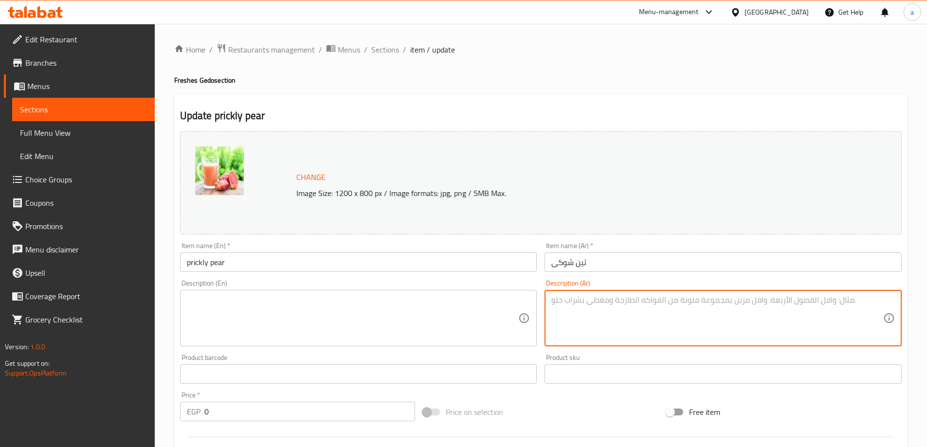
click at [688, 303] on textarea at bounding box center [717, 318] width 332 height 46
paste textarea "عصير تين شوكى فريش"
click at [610, 299] on textarea "عصير تين شوكى فريش" at bounding box center [717, 318] width 332 height 46
type textarea "عصير تين شوكى فريش"
click at [464, 308] on textarea at bounding box center [353, 318] width 332 height 46
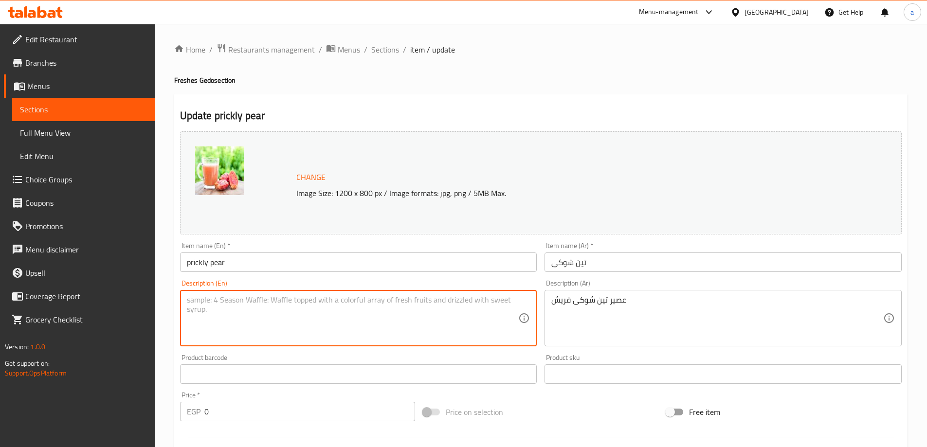
click at [387, 263] on input "prickly pear" at bounding box center [358, 261] width 357 height 19
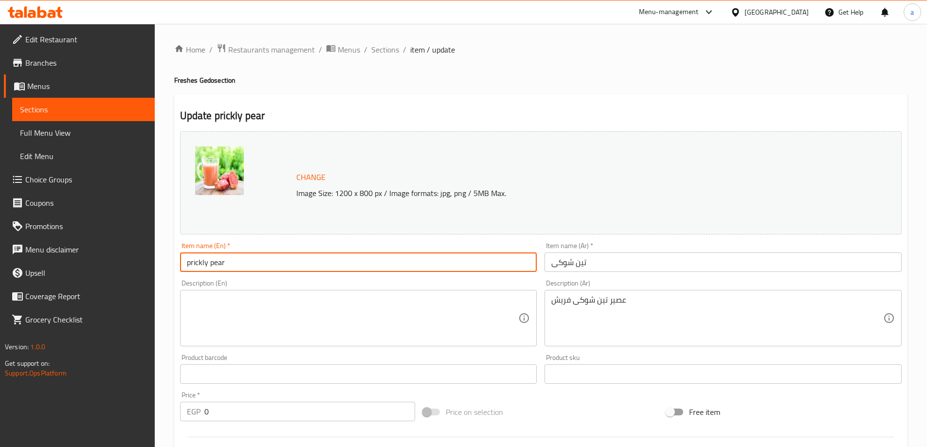
click at [387, 263] on input "prickly pear" at bounding box center [358, 261] width 357 height 19
click at [374, 306] on textarea at bounding box center [353, 318] width 332 height 46
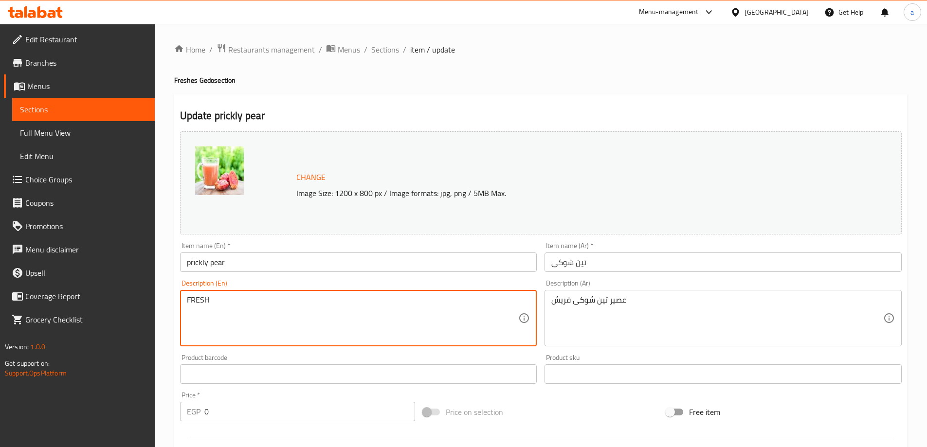
paste textarea "prickly pear"
click at [374, 306] on textarea "FRESH prickly pear JUICE" at bounding box center [353, 318] width 332 height 46
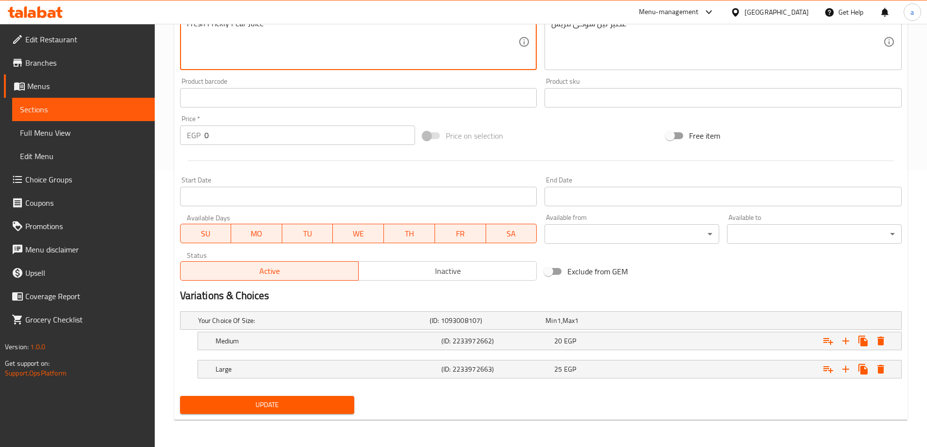
type textarea "Fresh Prickly Pear Juice"
click at [228, 409] on span "Update" at bounding box center [267, 405] width 159 height 12
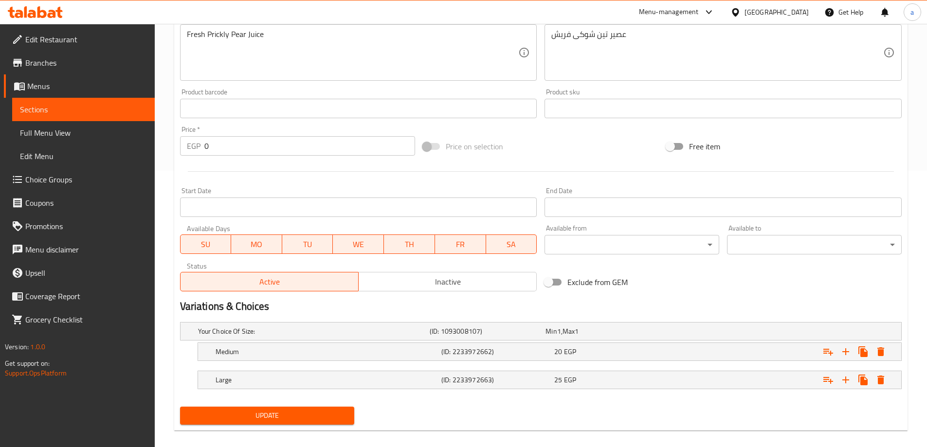
scroll to position [39, 0]
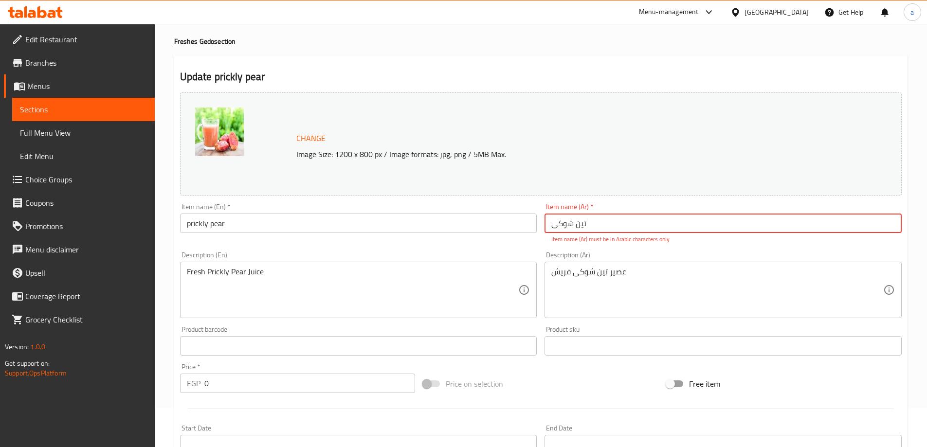
drag, startPoint x: 646, startPoint y: 231, endPoint x: 447, endPoint y: 233, distance: 199.0
click at [447, 233] on div "Change Image Size: 1200 x 800 px / Image formats: jpg, png / 5MB Max. Item name…" at bounding box center [540, 311] width 729 height 444
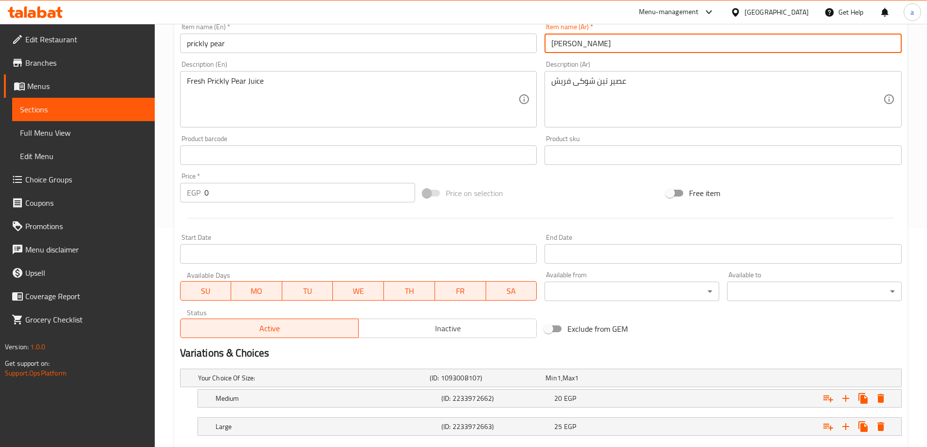
scroll to position [276, 0]
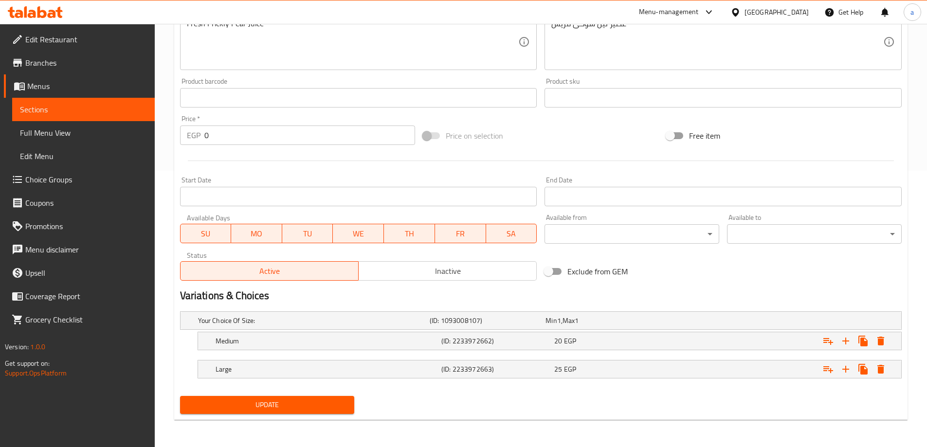
type input "تين شوكي"
click at [293, 403] on span "Update" at bounding box center [267, 405] width 159 height 12
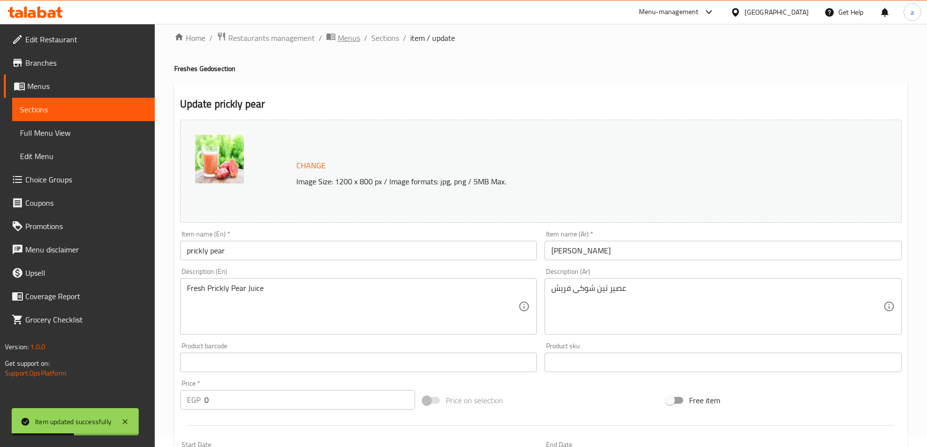
scroll to position [0, 0]
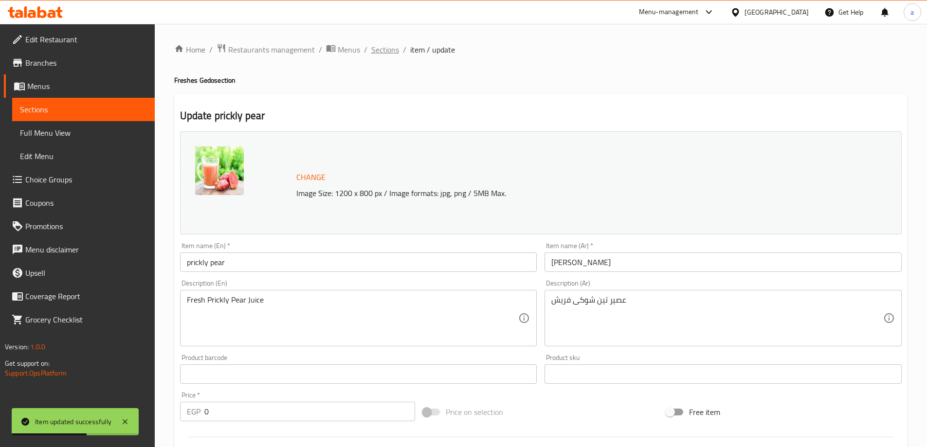
click at [381, 52] on span "Sections" at bounding box center [385, 50] width 28 height 12
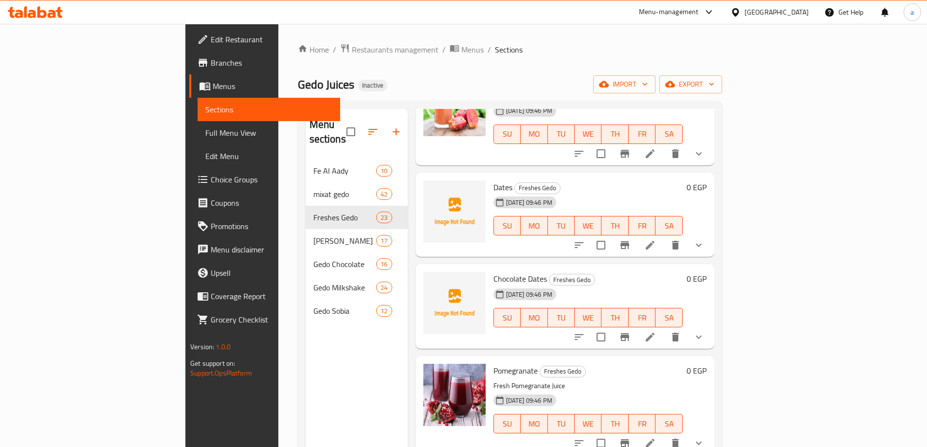
scroll to position [827, 0]
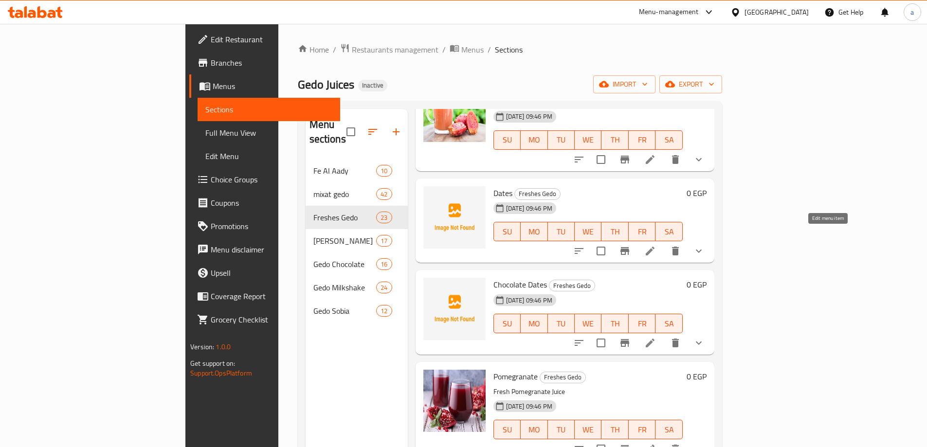
click at [656, 245] on icon at bounding box center [650, 251] width 12 height 12
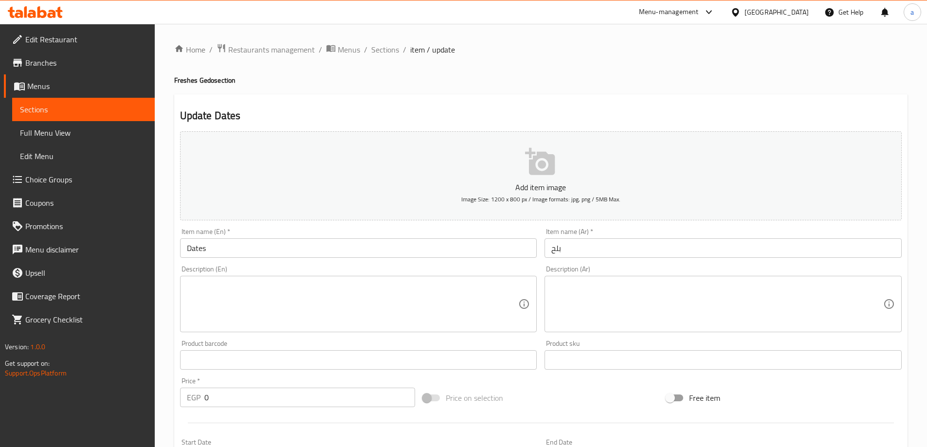
click at [615, 294] on textarea at bounding box center [717, 304] width 332 height 46
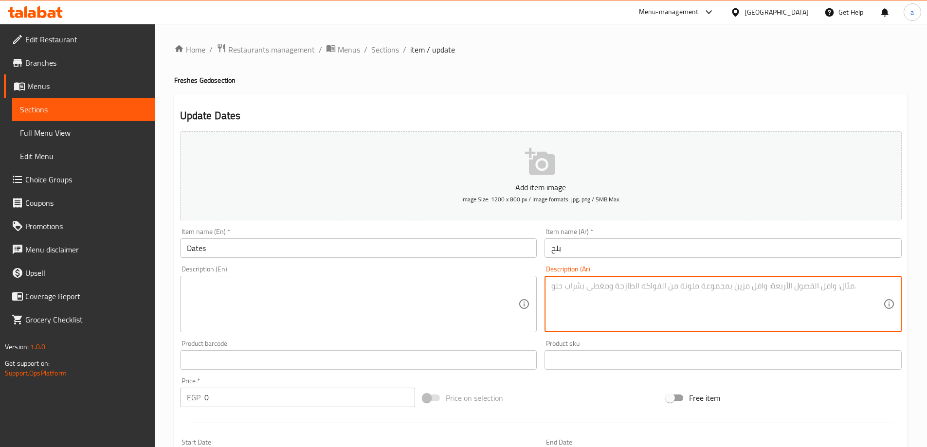
paste textarea "عصير تمر مسكر"
type textarea "عصير تمر مسكر"
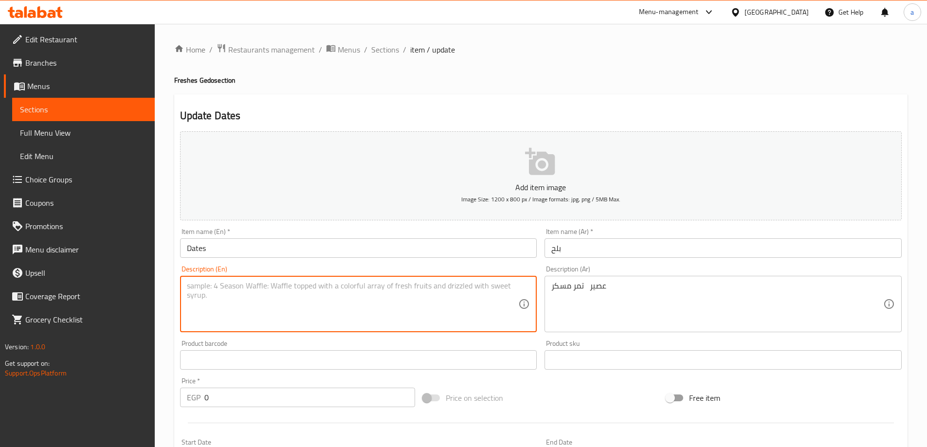
click at [384, 307] on textarea at bounding box center [353, 304] width 332 height 46
paste textarea "sweetened date juice"
click at [326, 296] on textarea "sweetened date juice" at bounding box center [353, 304] width 332 height 46
click at [239, 281] on textarea "sweetened date juice" at bounding box center [353, 304] width 332 height 46
type textarea "Sweetened Dates Juice"
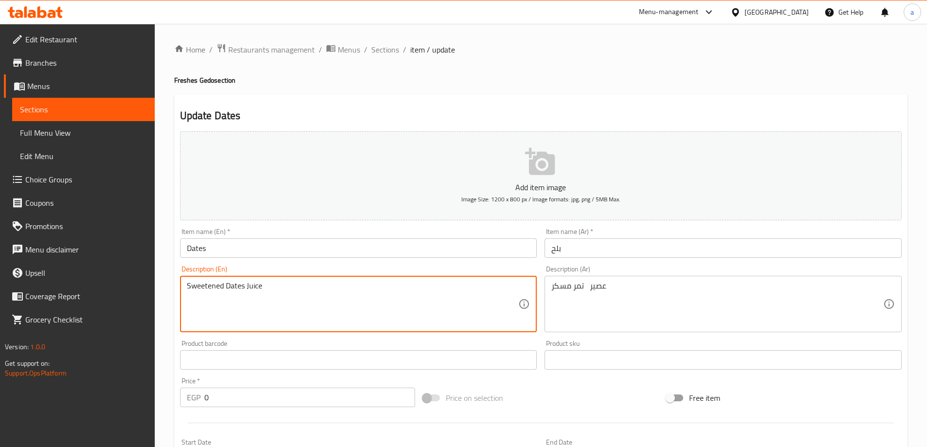
click at [317, 258] on div "Item name (En)   * Dates Item name (En) *" at bounding box center [358, 242] width 365 height 37
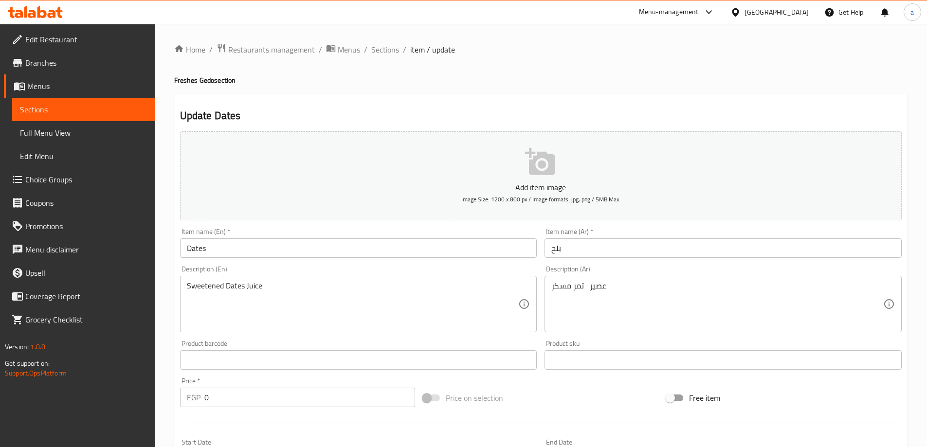
scroll to position [262, 0]
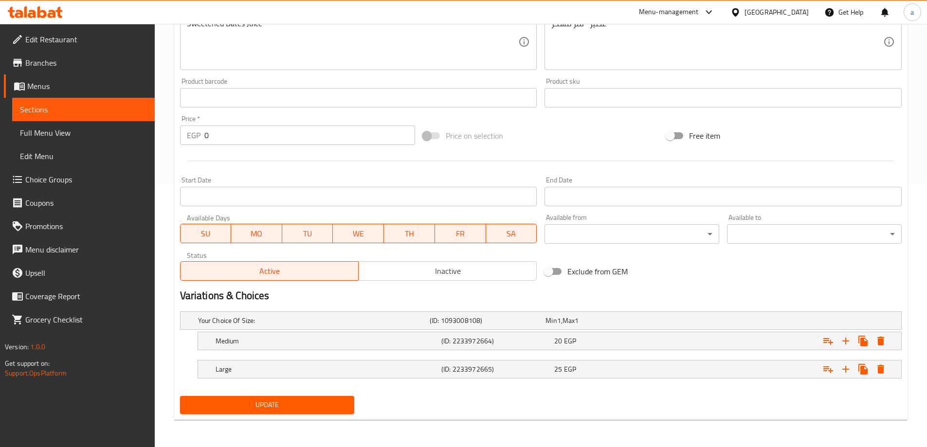
click at [286, 404] on span "Update" at bounding box center [267, 405] width 159 height 12
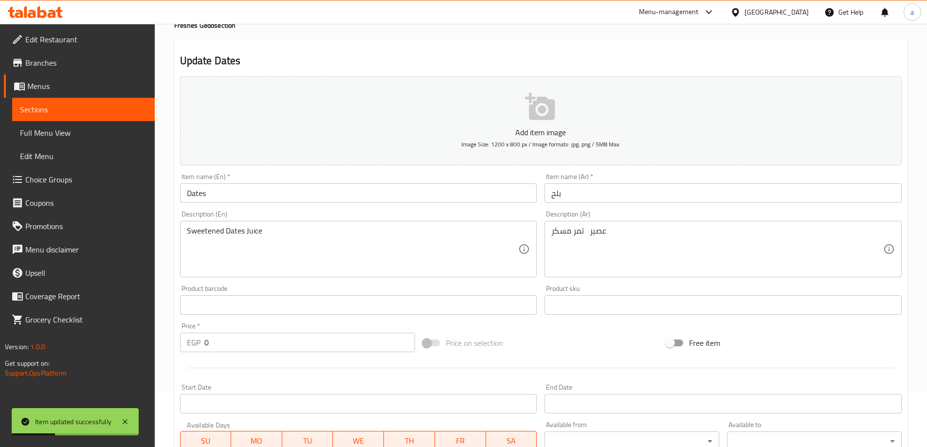
scroll to position [0, 0]
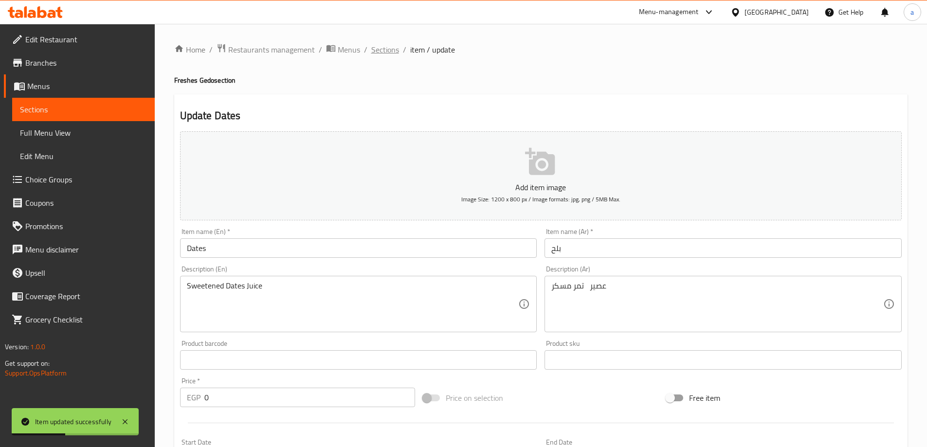
click at [378, 52] on span "Sections" at bounding box center [385, 50] width 28 height 12
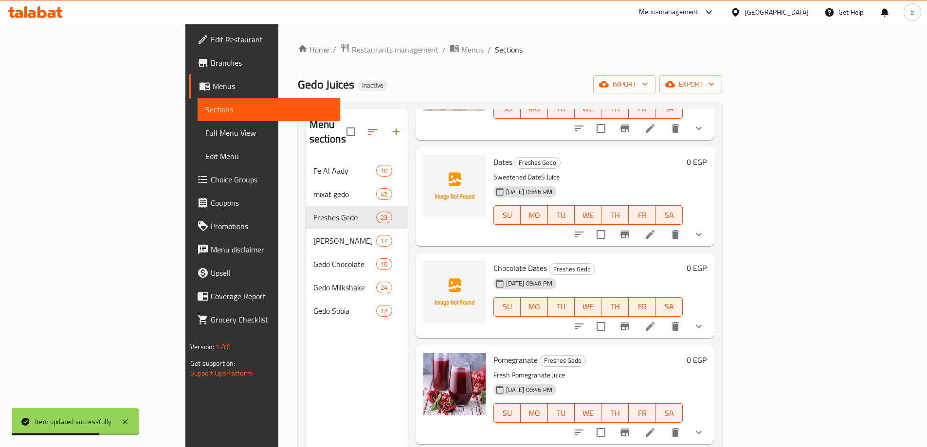
scroll to position [876, 0]
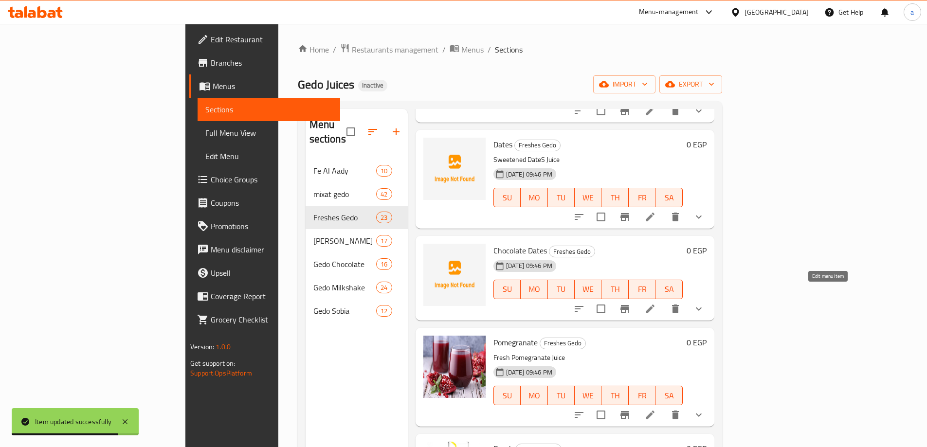
click at [656, 303] on icon at bounding box center [650, 309] width 12 height 12
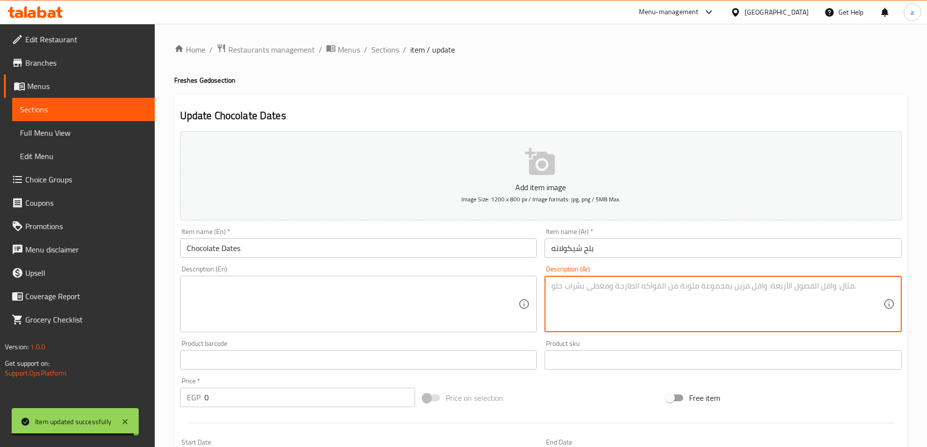
click at [599, 286] on textarea at bounding box center [717, 304] width 332 height 46
paste textarea "عصير ميكس شوكلاته تمر"
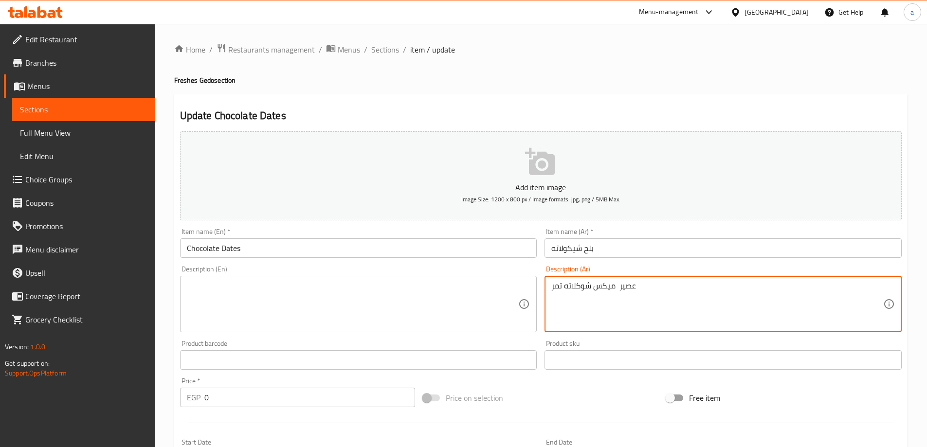
type textarea "عصير ميكس شوكلاته تمر"
click at [353, 299] on textarea at bounding box center [353, 304] width 332 height 46
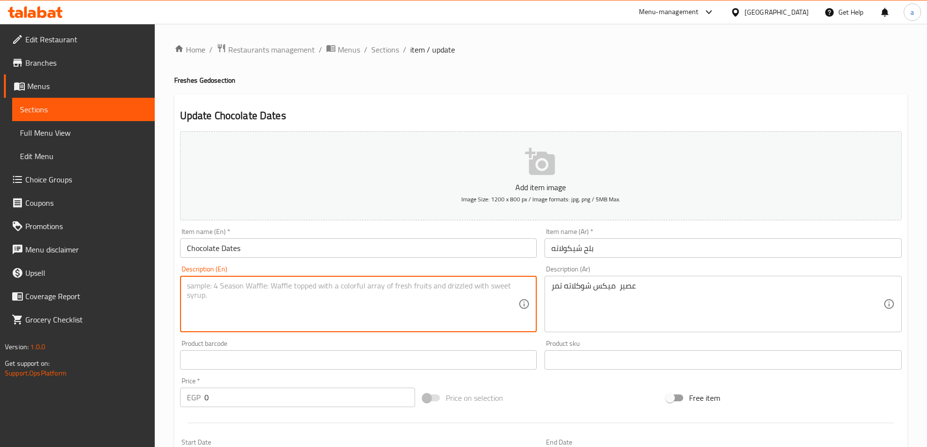
paste textarea "Mixed chocolate date juice"
click at [253, 285] on textarea "Mixed chocolate date juice" at bounding box center [353, 304] width 332 height 46
click at [255, 285] on textarea "Mixed chocolate date juice" at bounding box center [353, 304] width 332 height 46
type textarea "Mixed Chocolate Dates Juice"
click at [292, 262] on div "Description (En) Mixed chocolate dateS juice Description (En)" at bounding box center [358, 299] width 365 height 74
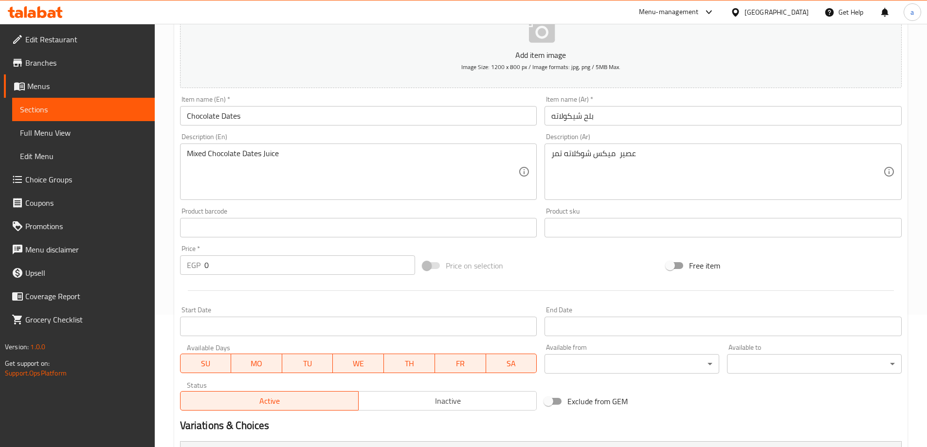
scroll to position [262, 0]
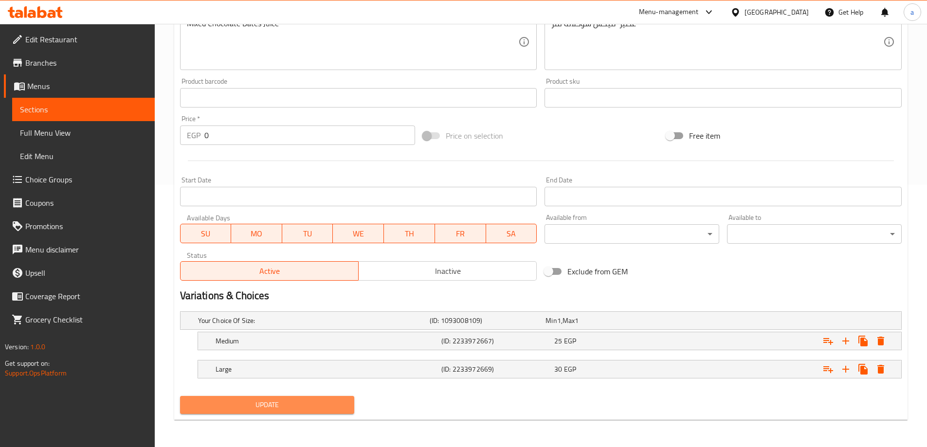
click at [262, 402] on span "Update" at bounding box center [267, 405] width 159 height 12
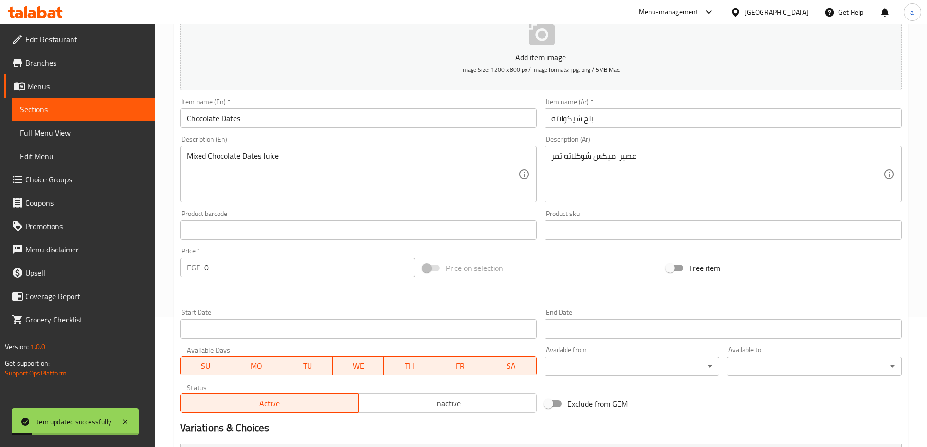
scroll to position [0, 0]
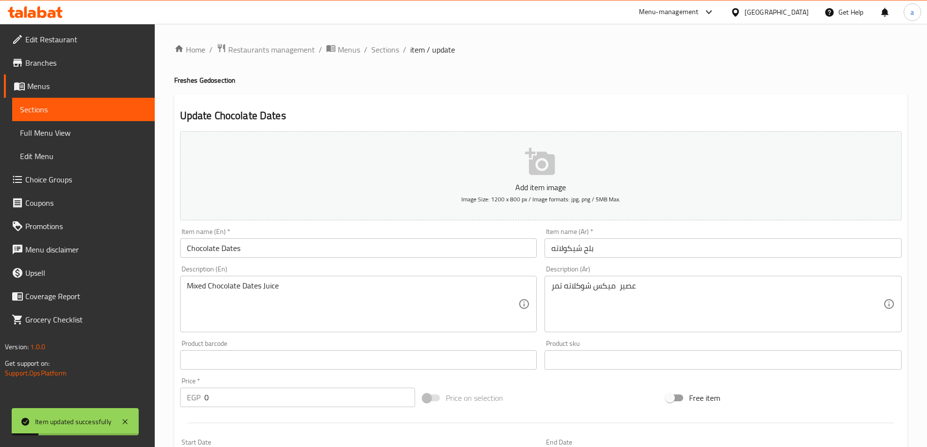
drag, startPoint x: 388, startPoint y: 46, endPoint x: 431, endPoint y: 96, distance: 65.5
click at [388, 46] on span "Sections" at bounding box center [385, 50] width 28 height 12
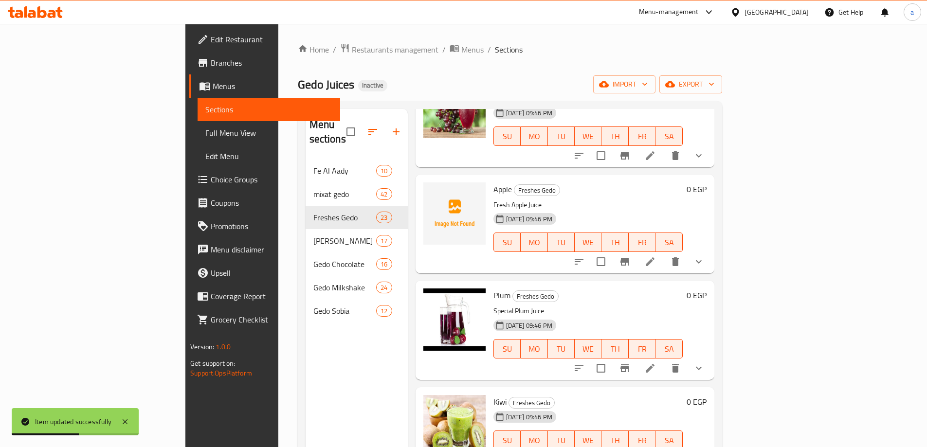
scroll to position [1508, 0]
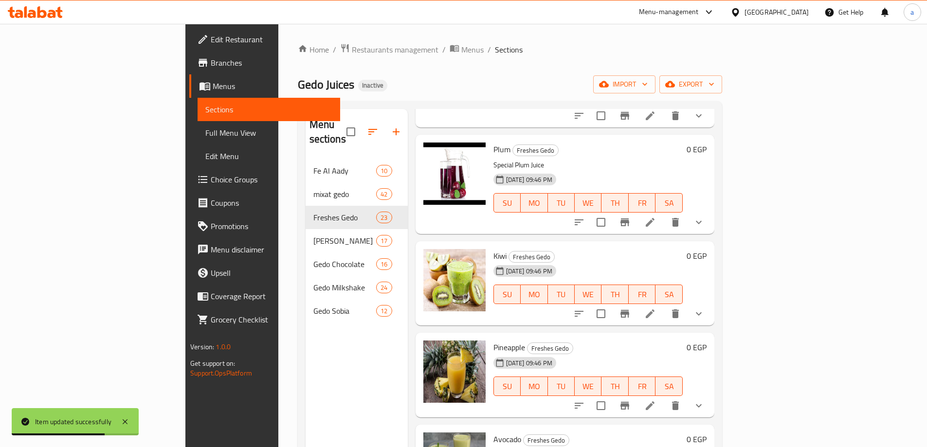
click at [654, 309] on icon at bounding box center [650, 313] width 9 height 9
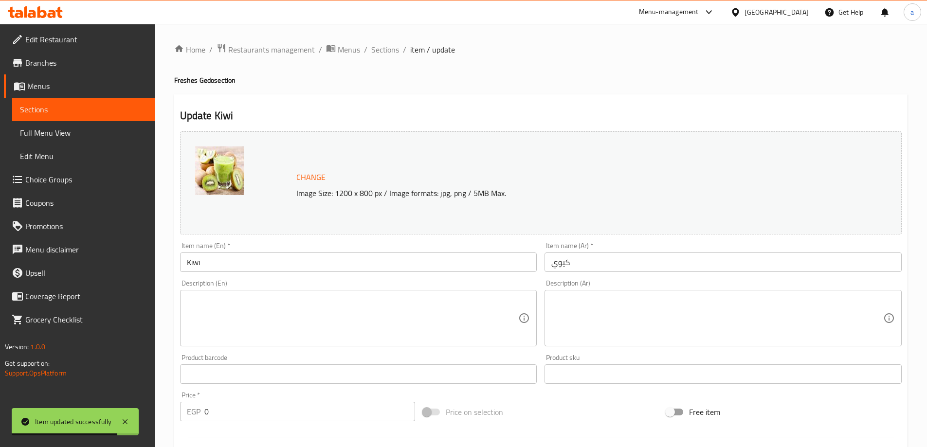
click at [597, 314] on textarea at bounding box center [717, 318] width 332 height 46
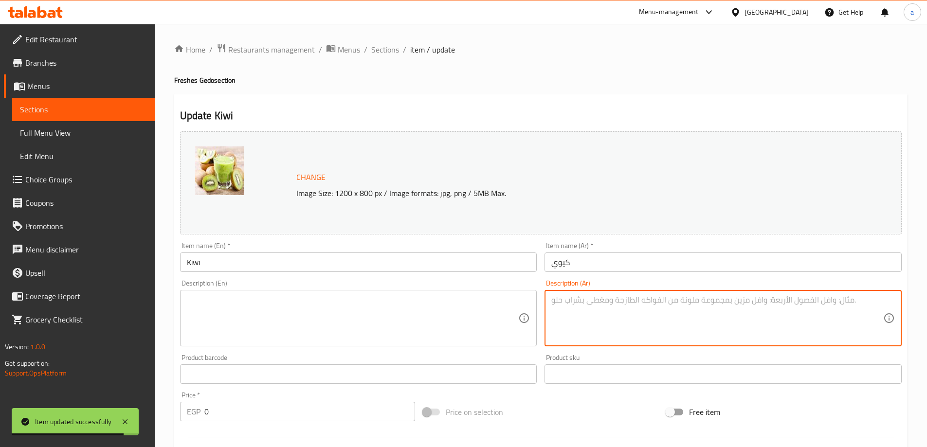
paste textarea "عصير كيوى فريش"
type textarea "عصير كيوى فريش"
click at [457, 298] on textarea at bounding box center [353, 318] width 332 height 46
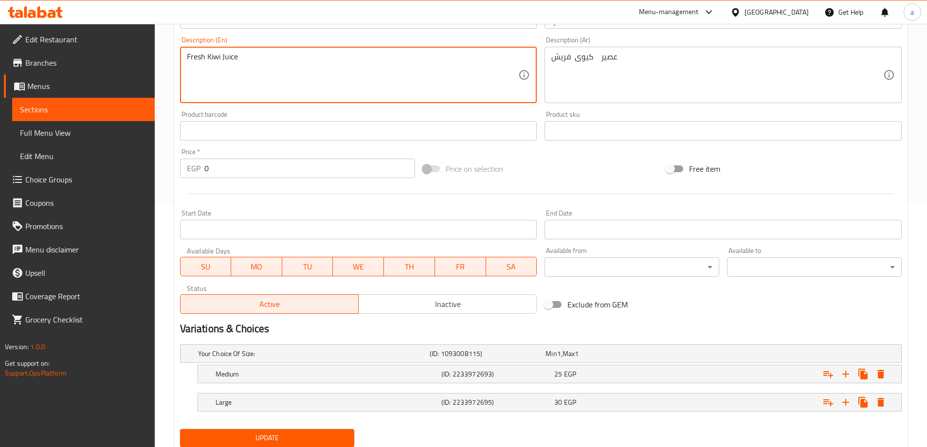
scroll to position [276, 0]
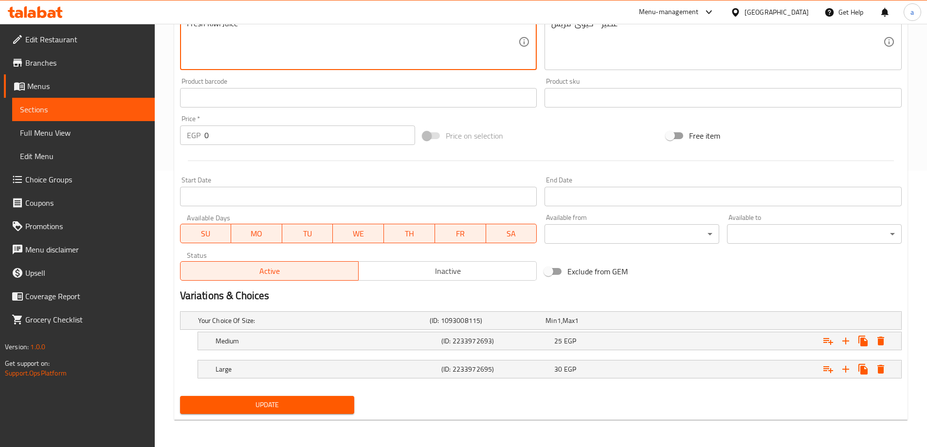
type textarea "Fresh Kiwi Juice"
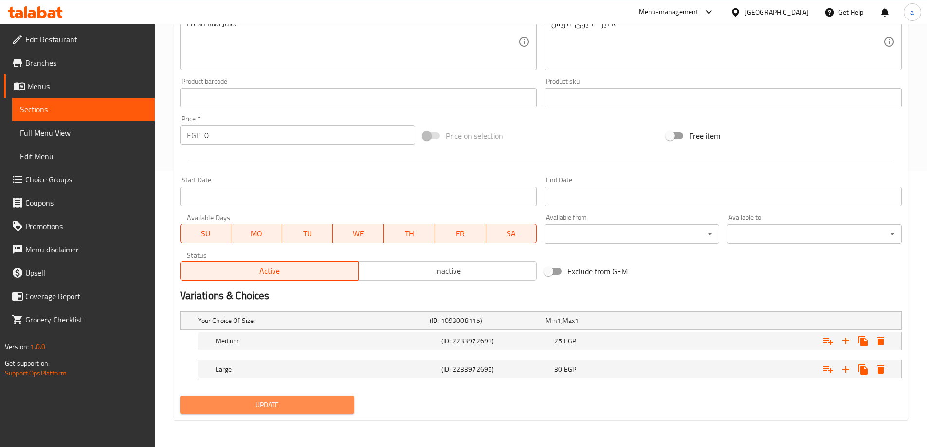
click at [316, 401] on span "Update" at bounding box center [267, 405] width 159 height 12
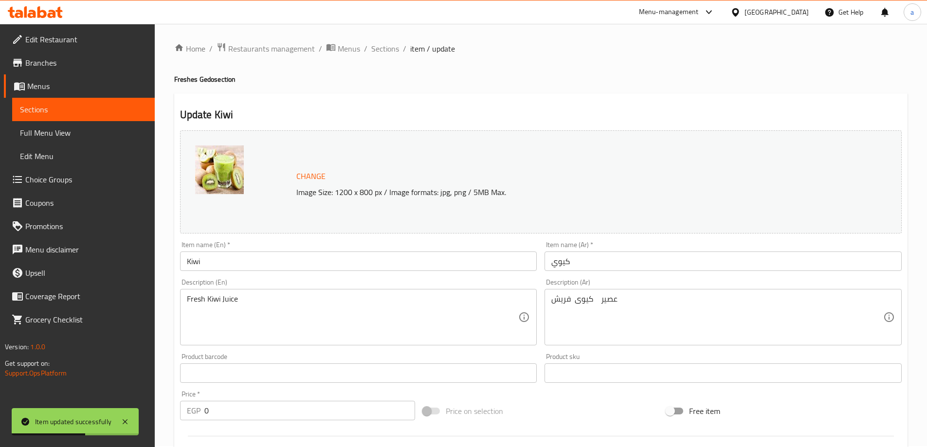
scroll to position [0, 0]
click at [385, 53] on span "Sections" at bounding box center [385, 50] width 28 height 12
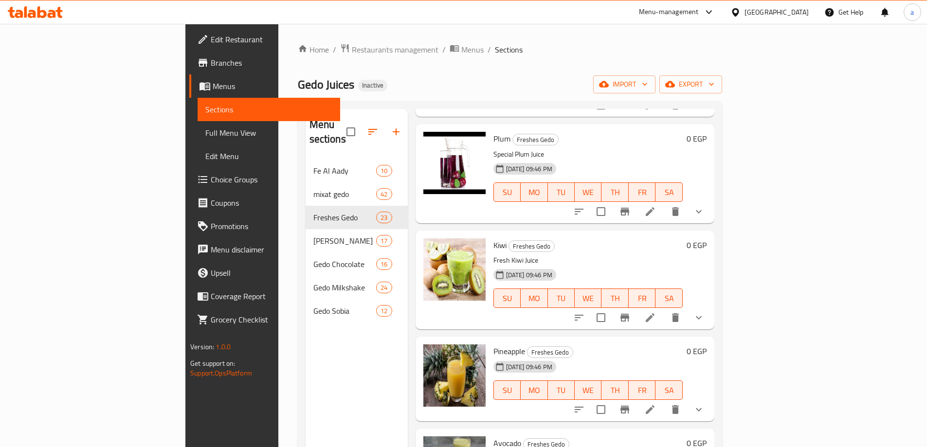
scroll to position [1605, 0]
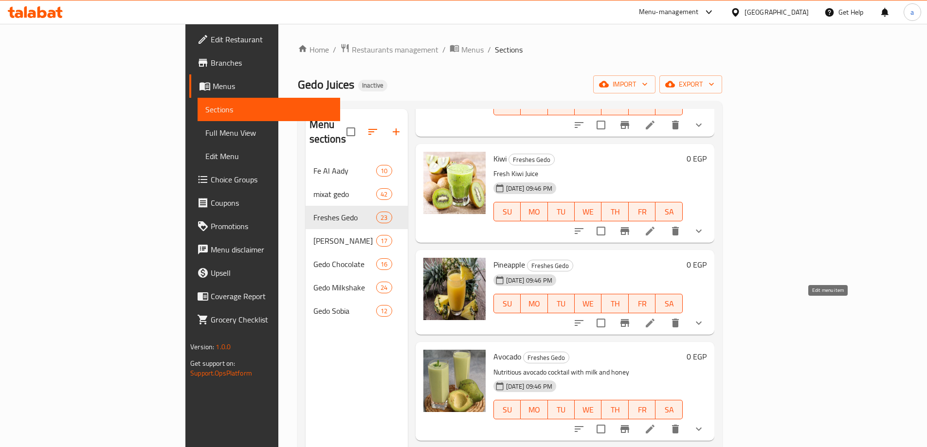
click at [654, 319] on icon at bounding box center [650, 323] width 9 height 9
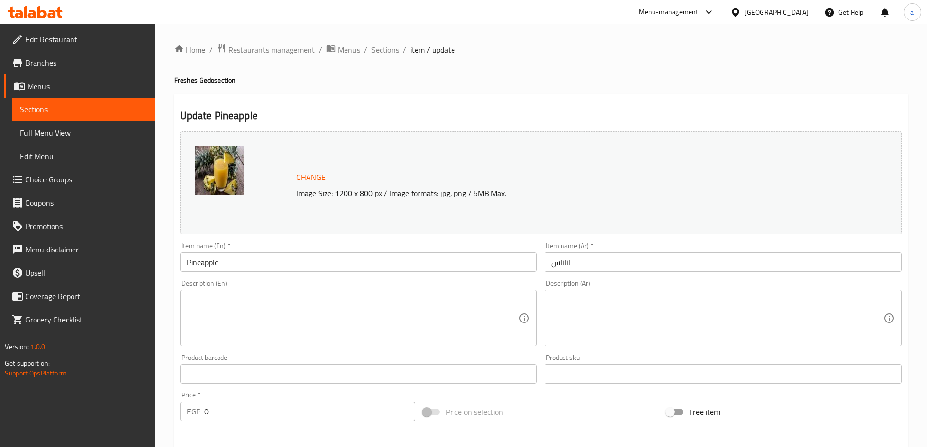
click at [624, 321] on textarea at bounding box center [717, 318] width 332 height 46
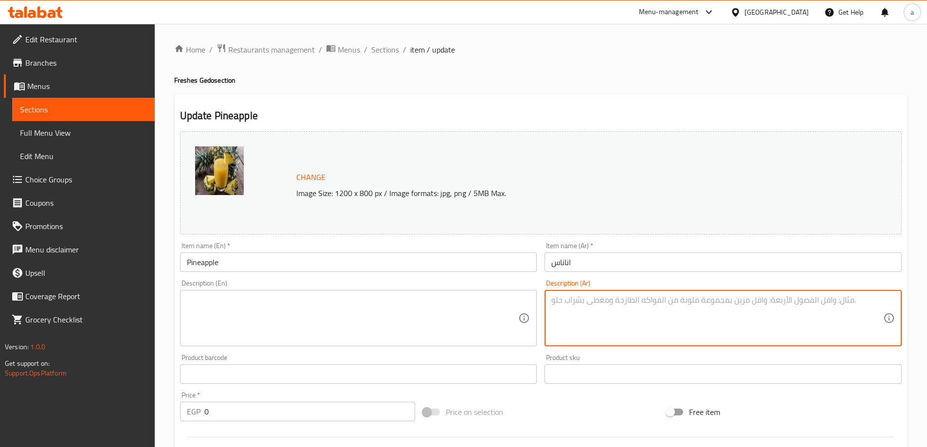
paste textarea "عصير اناناس فريش"
type textarea "عصير اناناس فريش"
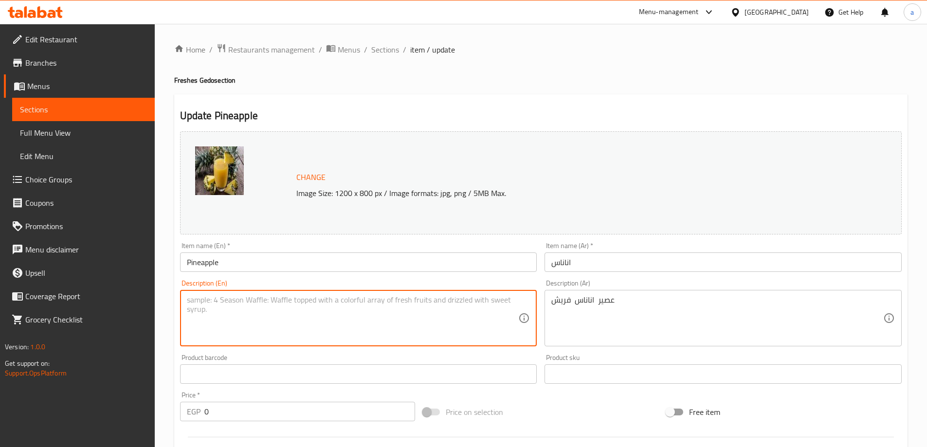
click at [309, 299] on textarea at bounding box center [353, 318] width 332 height 46
type textarea "Fresh Pineapple Juice"
click at [325, 282] on div "Description (En) FRESH PINEAPPLE JUICE Description (En)" at bounding box center [358, 313] width 357 height 67
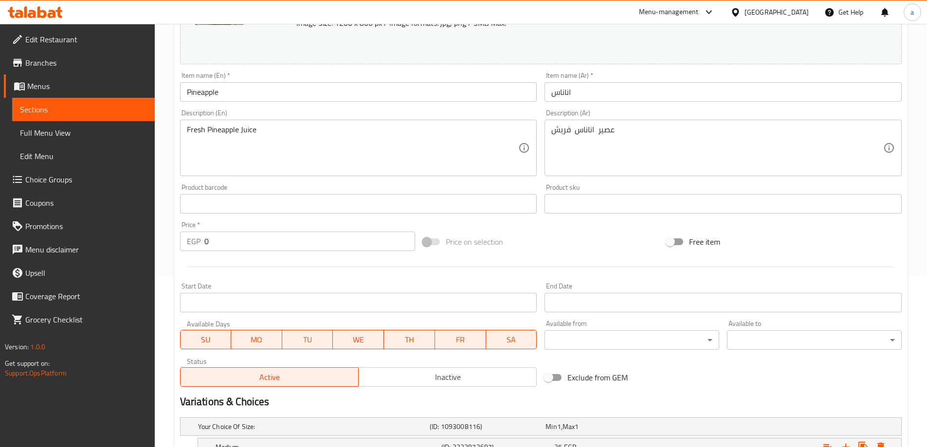
scroll to position [276, 0]
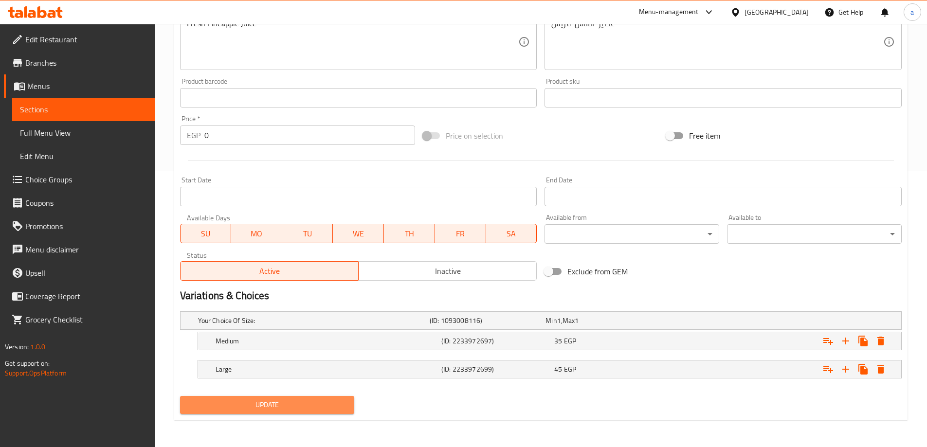
click at [236, 404] on span "Update" at bounding box center [267, 405] width 159 height 12
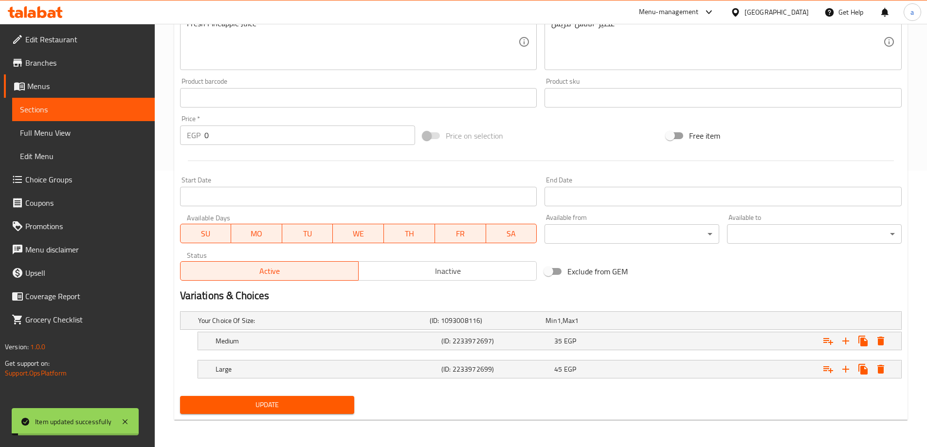
scroll to position [0, 0]
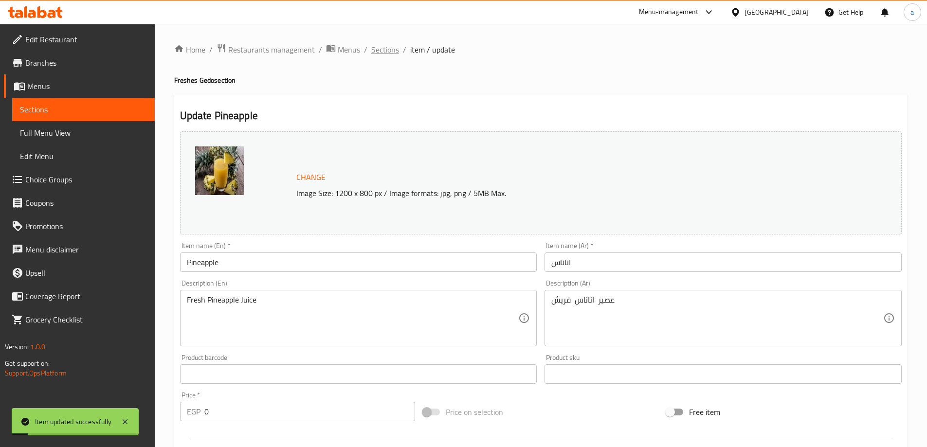
click at [386, 49] on span "Sections" at bounding box center [385, 50] width 28 height 12
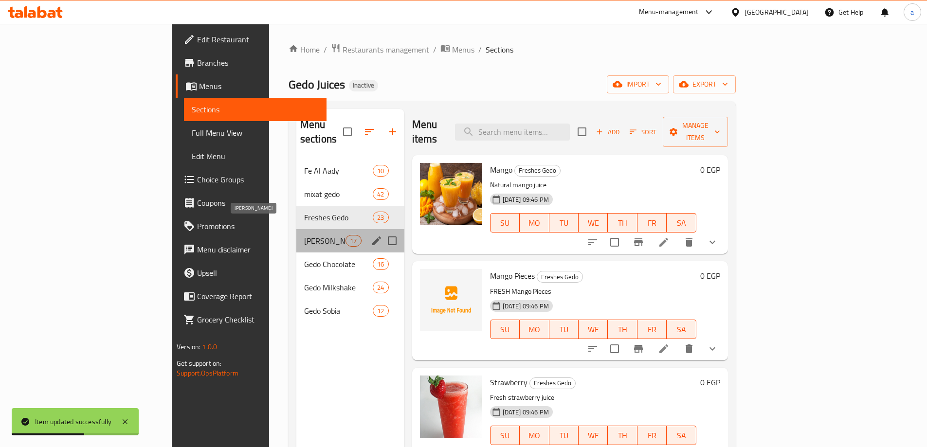
click at [304, 235] on span "Borio Gedo" at bounding box center [324, 241] width 41 height 12
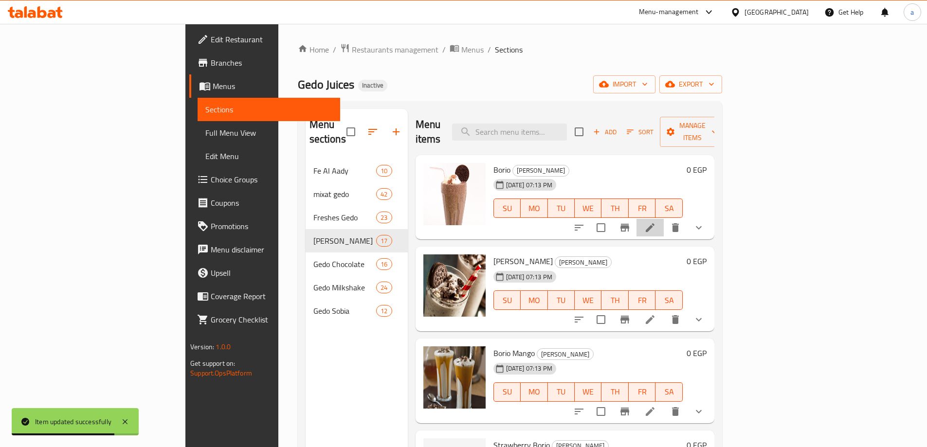
click at [664, 219] on li at bounding box center [649, 228] width 27 height 18
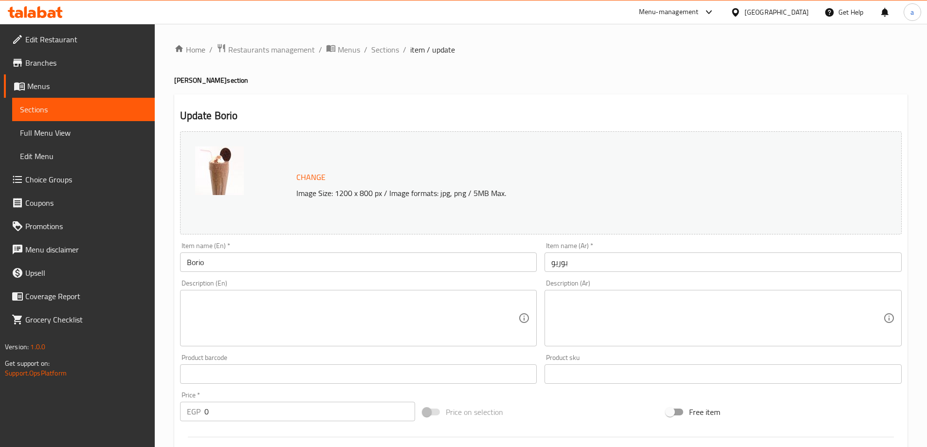
click at [669, 328] on textarea at bounding box center [717, 318] width 332 height 46
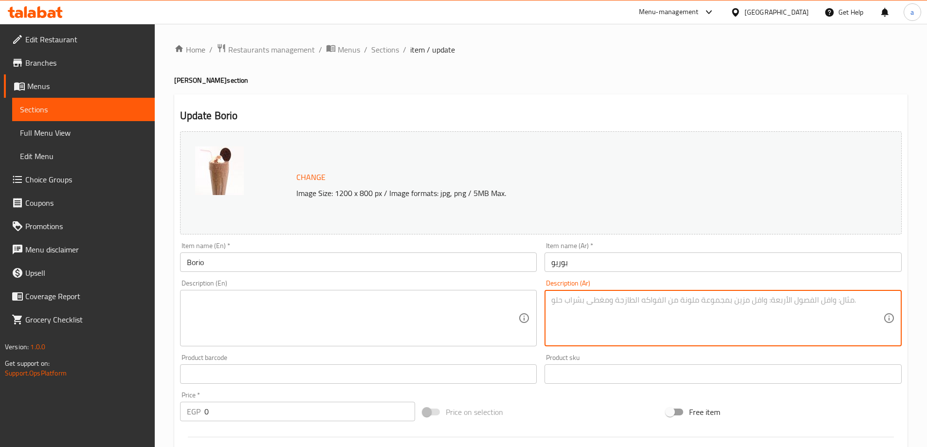
paste textarea "عصير بوريو مضروب فى الخلاط"
type textarea "عصير بوريو مضروب فى الخلاط"
click at [345, 312] on textarea at bounding box center [353, 318] width 332 height 46
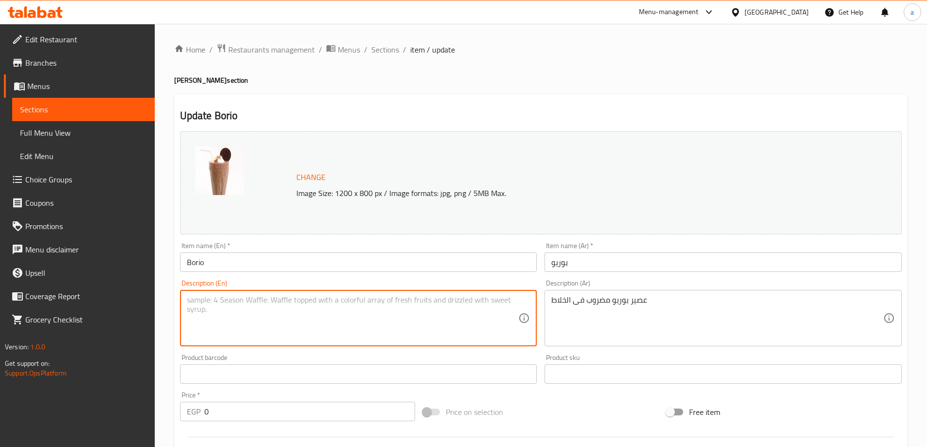
paste textarea "Pureo juice blended in a blender"
drag, startPoint x: 206, startPoint y: 300, endPoint x: 170, endPoint y: 312, distance: 37.5
click at [170, 312] on div "Home / Restaurants management / Menus / Sections / item / update Borio Gedo sec…" at bounding box center [541, 373] width 772 height 699
type textarea "Borio Juice Blended In A Blender"
click at [553, 114] on h2 "Update Borio" at bounding box center [540, 115] width 721 height 15
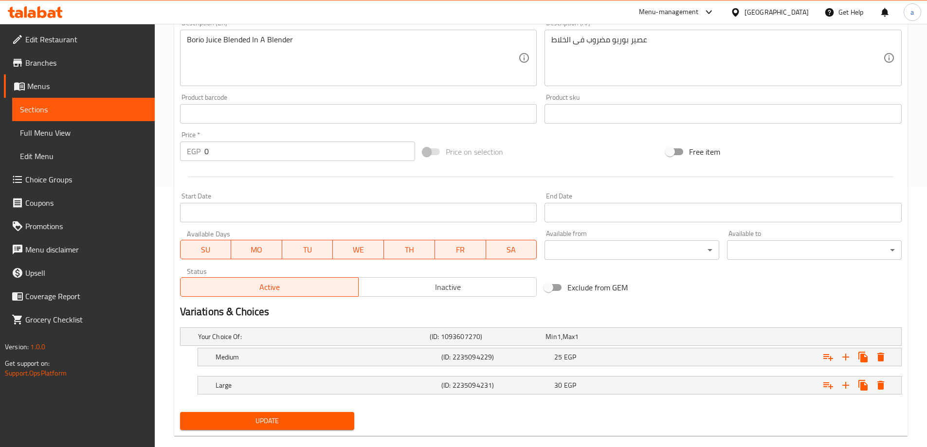
scroll to position [276, 0]
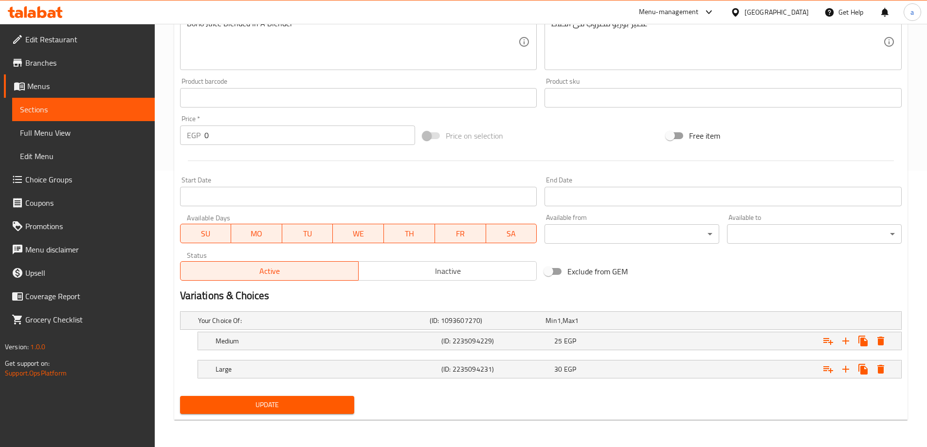
click at [254, 399] on span "Update" at bounding box center [267, 405] width 159 height 12
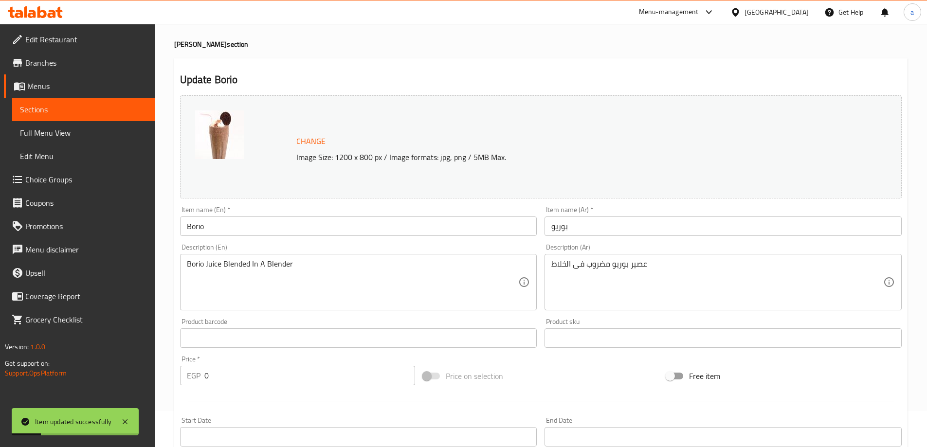
scroll to position [0, 0]
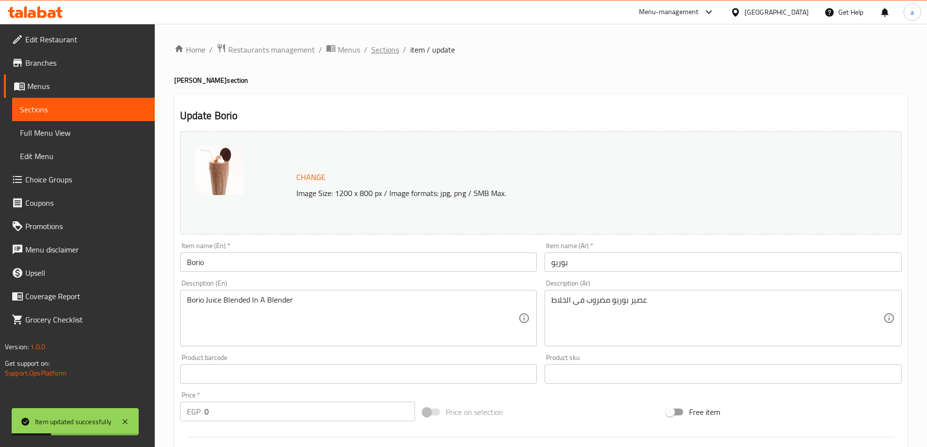
click at [381, 53] on span "Sections" at bounding box center [385, 50] width 28 height 12
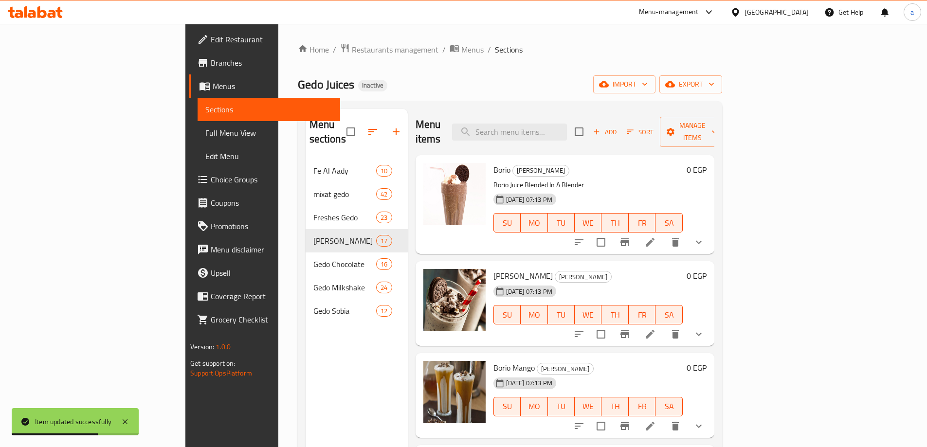
click at [664, 327] on li at bounding box center [649, 334] width 27 height 18
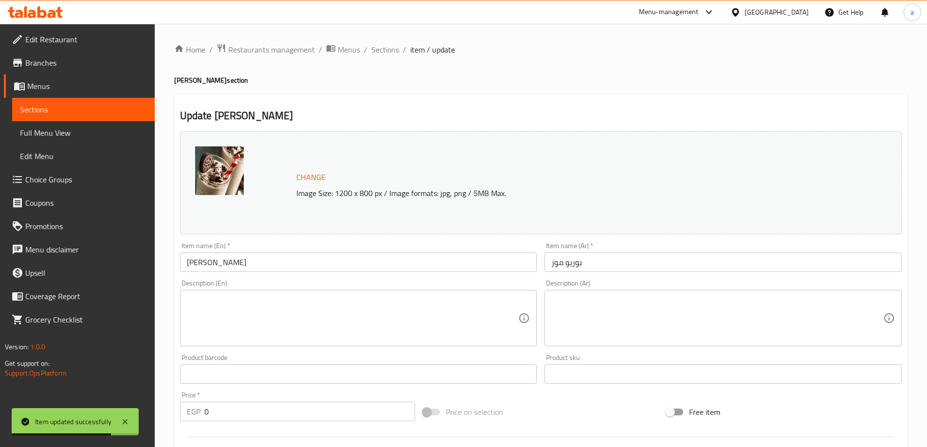
click at [675, 343] on div "Description (Ar)" at bounding box center [722, 318] width 357 height 56
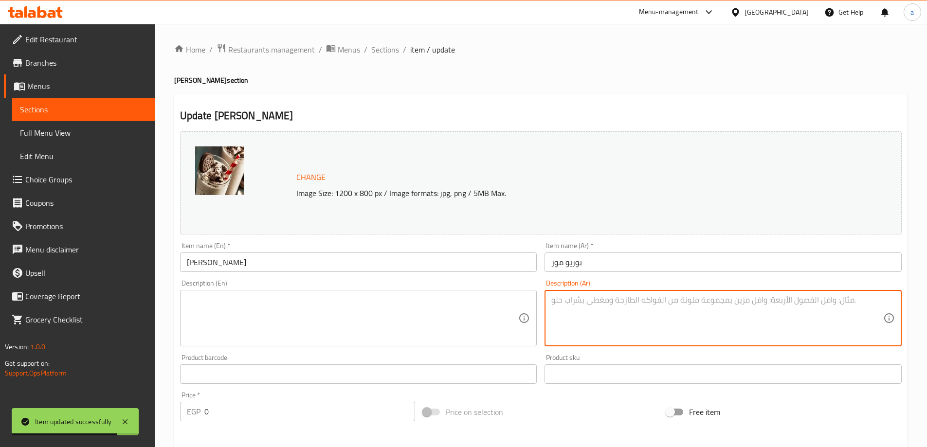
paste textarea "عصير بوريو مع موز مضروب فى الخلاط"
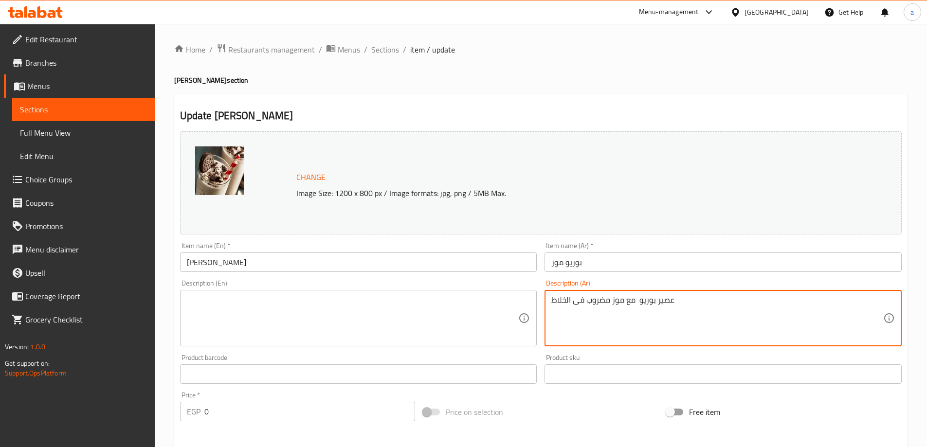
type textarea "عصير بوريو مع موز مضروب فى الخلاط"
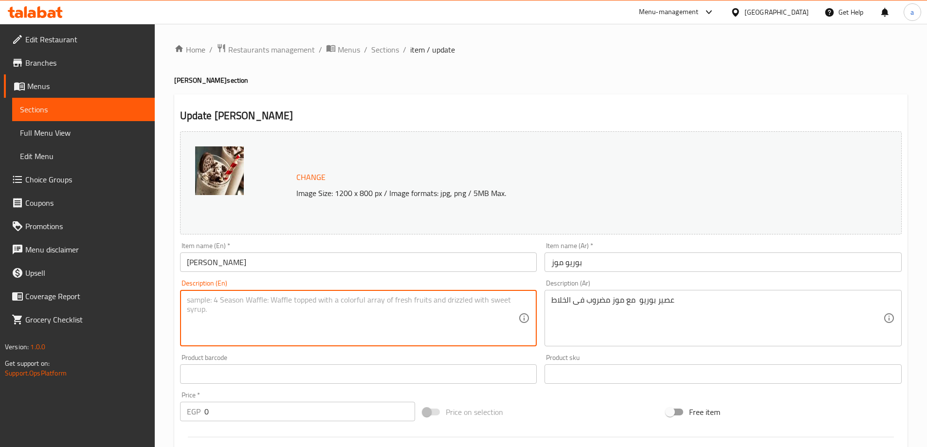
click at [450, 311] on textarea at bounding box center [353, 318] width 332 height 46
click at [458, 295] on textarea at bounding box center [353, 318] width 332 height 46
paste textarea "Oreo juice with banana blended in a blender"
drag, startPoint x: 200, startPoint y: 301, endPoint x: 151, endPoint y: 308, distance: 50.2
click at [151, 308] on div "Edit Restaurant Branches Menus Sections Full Menu View Edit Menu Choice Groups …" at bounding box center [463, 373] width 927 height 699
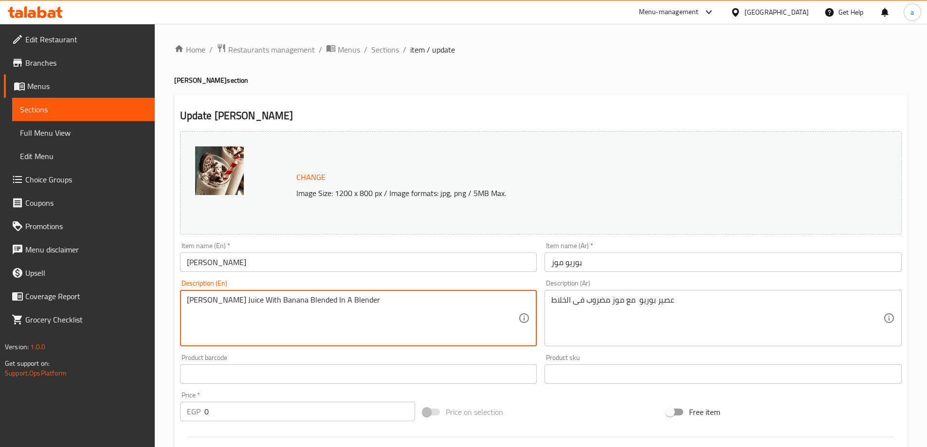
type textarea "Borio Juice With Banana Blended In A Blender"
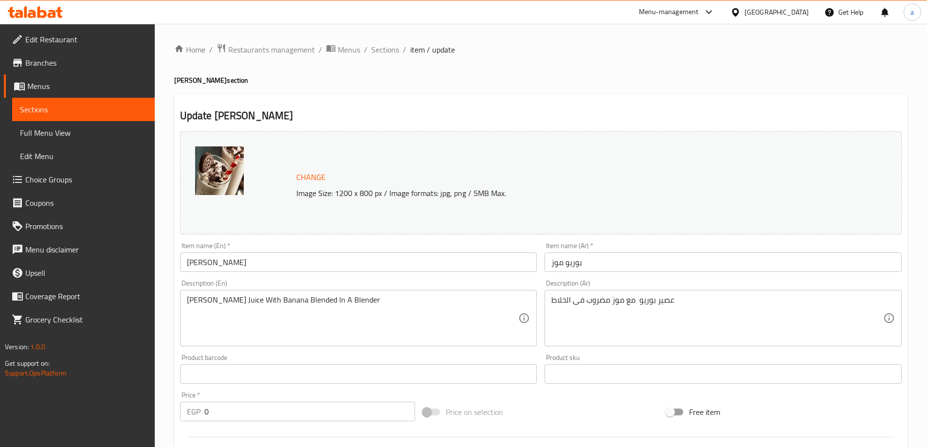
click at [390, 282] on div "Description (En) BORIO juice with banana blended in a blender Description (En)" at bounding box center [358, 313] width 357 height 67
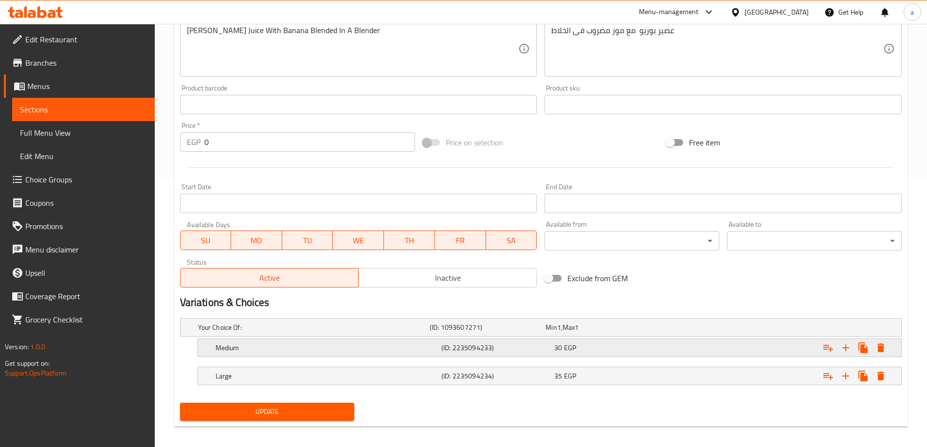
scroll to position [276, 0]
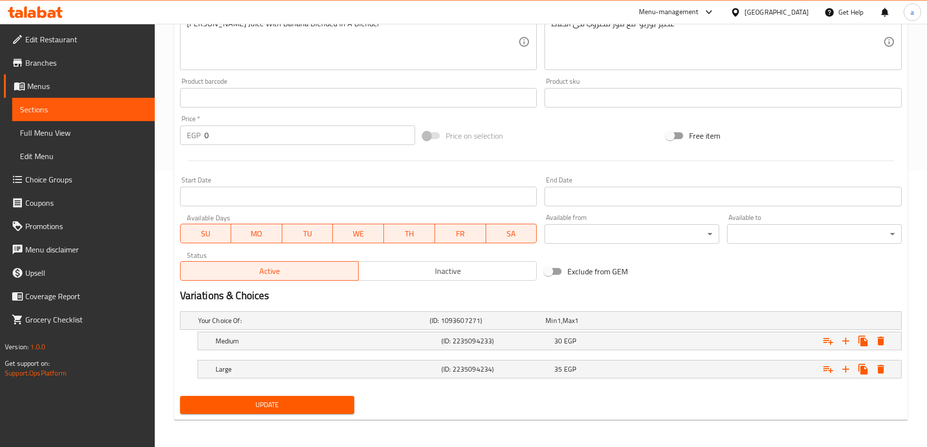
click at [299, 402] on span "Update" at bounding box center [267, 405] width 159 height 12
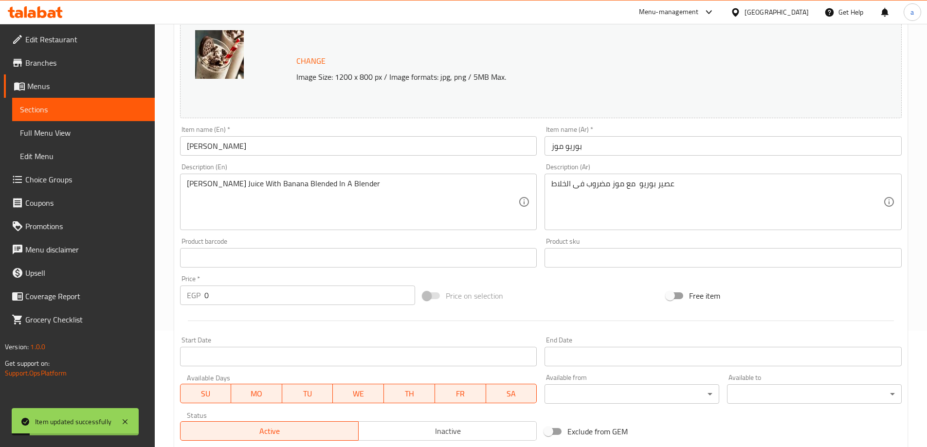
scroll to position [0, 0]
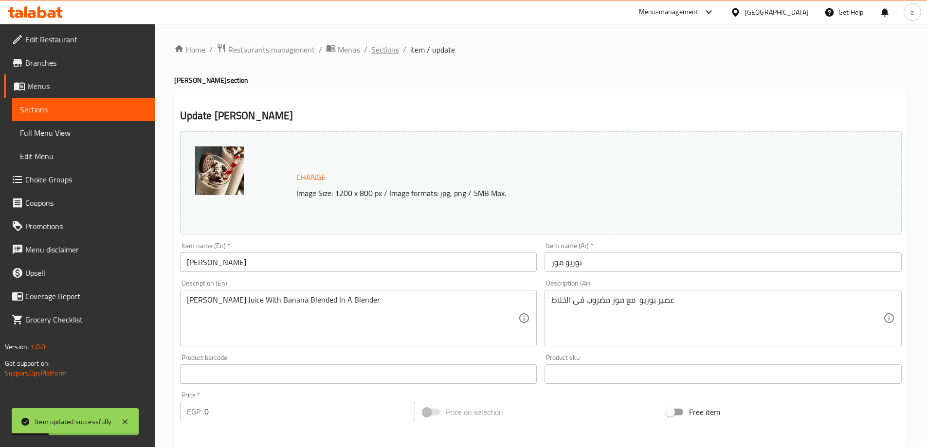
click at [384, 49] on span "Sections" at bounding box center [385, 50] width 28 height 12
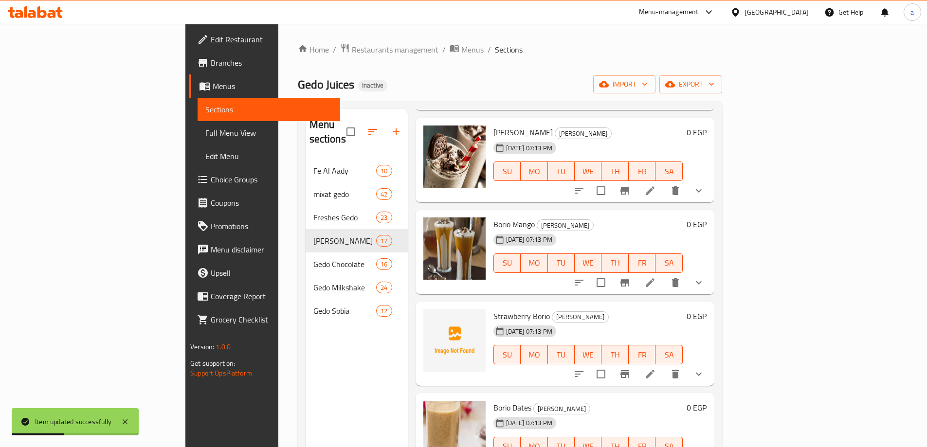
scroll to position [146, 0]
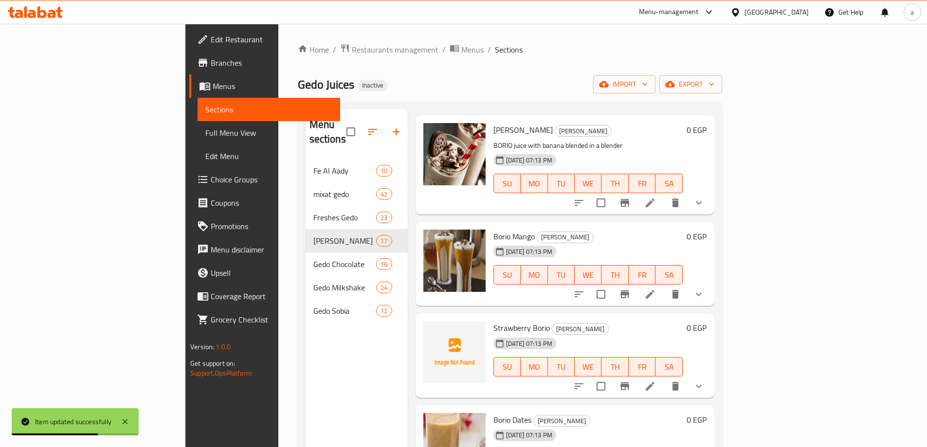
click at [678, 268] on span "SA" at bounding box center [668, 275] width 19 height 14
click at [656, 288] on icon at bounding box center [650, 294] width 12 height 12
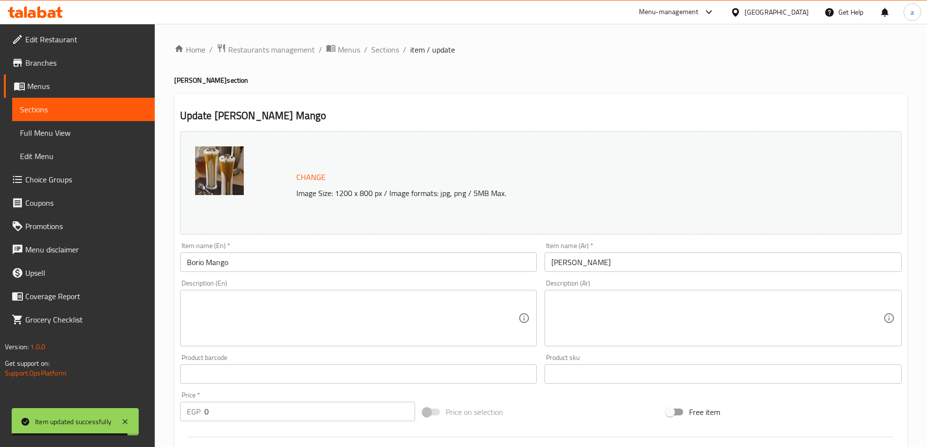
click at [611, 339] on textarea at bounding box center [717, 318] width 332 height 46
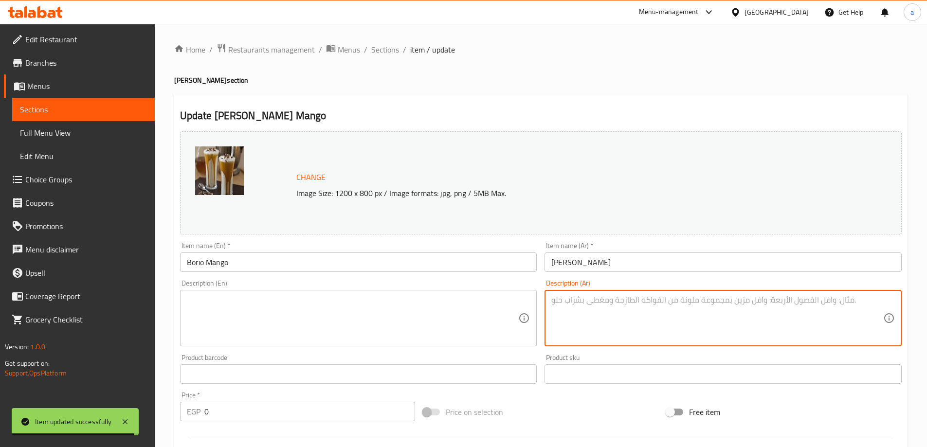
paste textarea "عصير بوريو مع مانجا مضروب فى الخلاط"
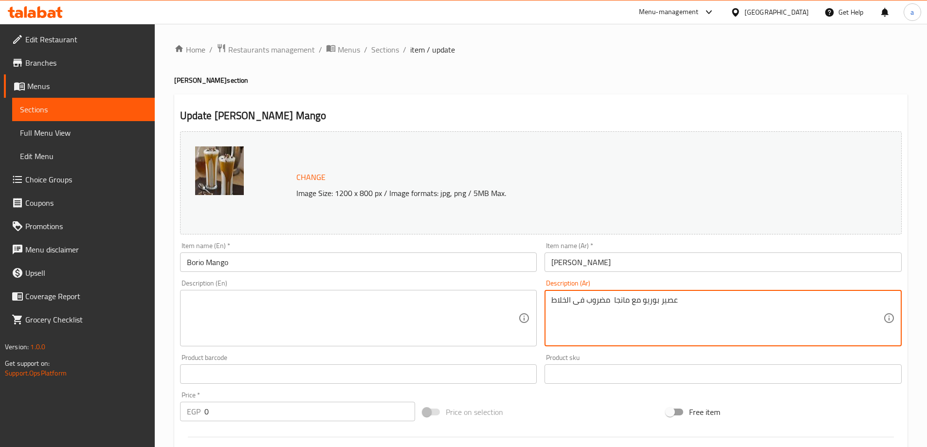
type textarea "عصير بوريو مع مانجا مضروب فى الخلاط"
click at [301, 315] on textarea at bounding box center [353, 318] width 332 height 46
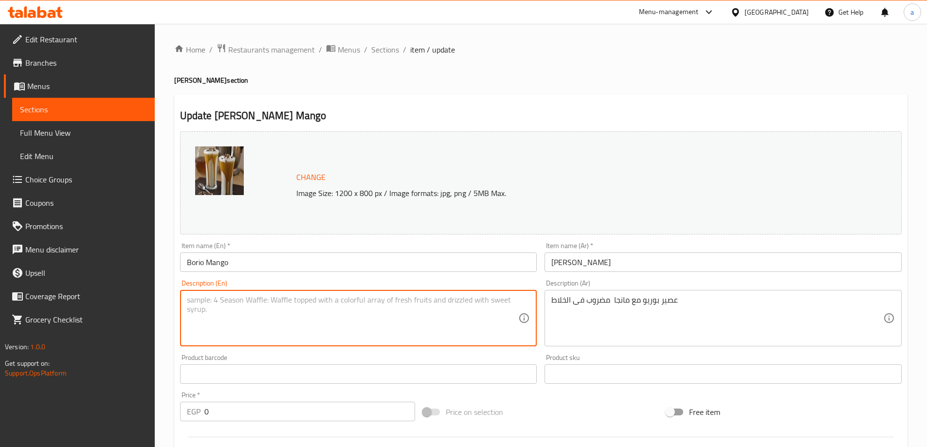
paste textarea "Pureo juice with mango blended in a blender"
drag, startPoint x: 204, startPoint y: 297, endPoint x: 547, endPoint y: 332, distance: 344.7
click at [180, 305] on div "Pureo juice with mango blended in a blender Description (En)" at bounding box center [358, 318] width 357 height 56
click at [386, 314] on textarea "BORIo juice with mango blended in a blender" at bounding box center [353, 318] width 332 height 46
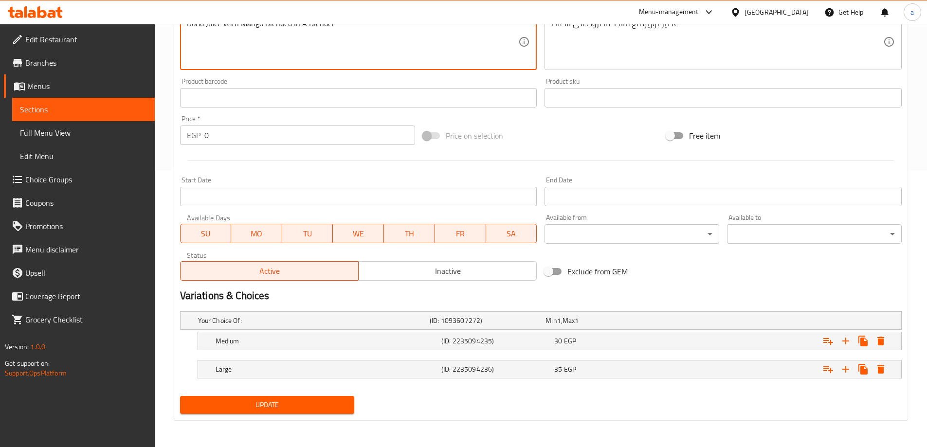
type textarea "Borio Juice With Mango Blended In A Blender"
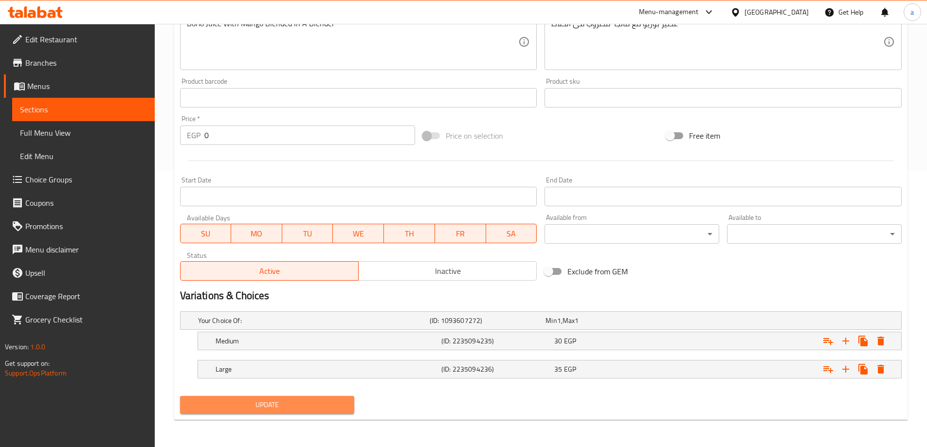
click at [246, 401] on span "Update" at bounding box center [267, 405] width 159 height 12
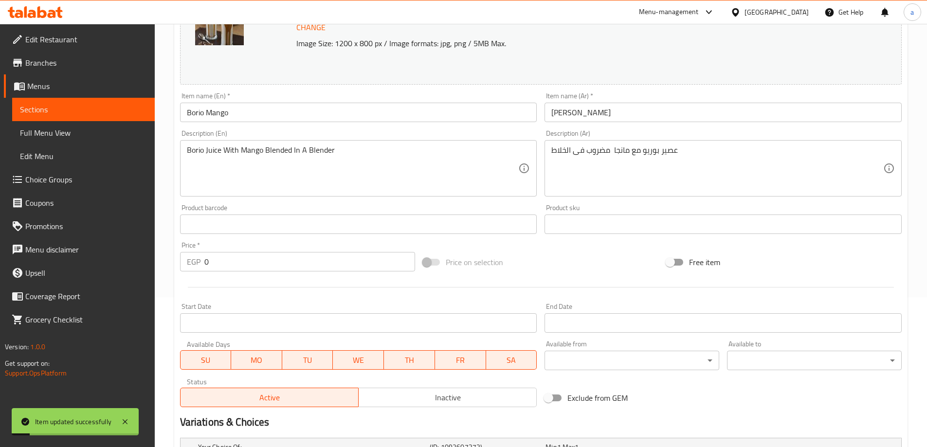
scroll to position [0, 0]
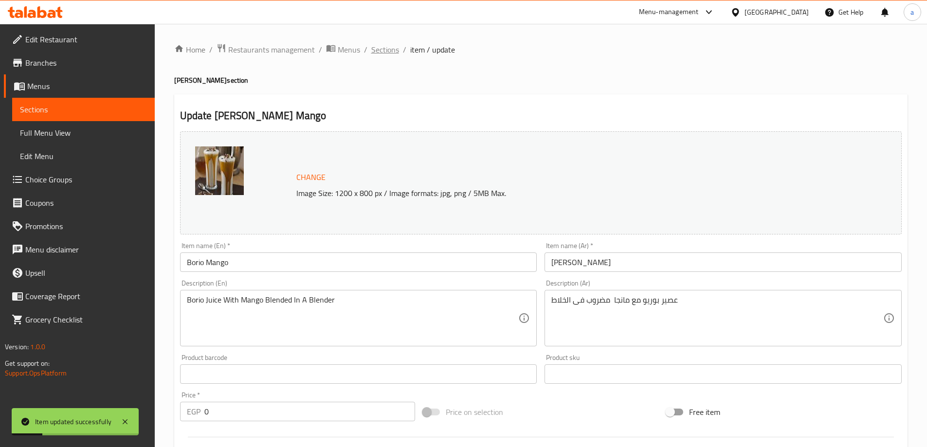
click at [382, 49] on span "Sections" at bounding box center [385, 50] width 28 height 12
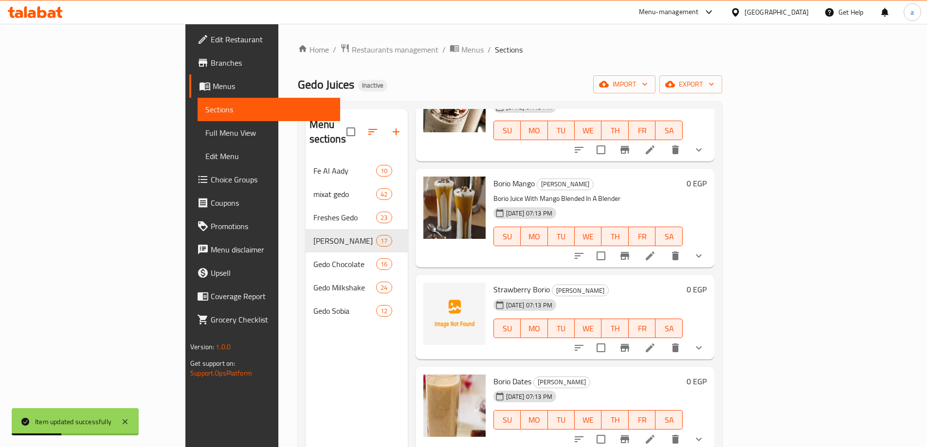
scroll to position [243, 0]
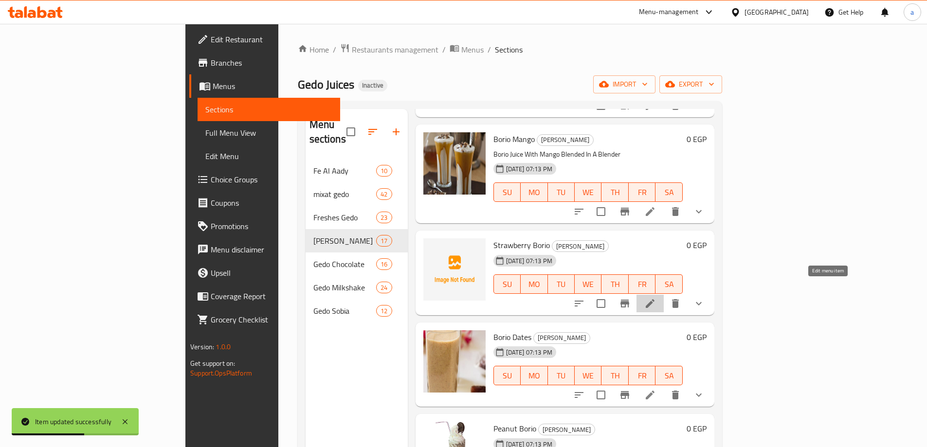
click at [656, 298] on icon at bounding box center [650, 304] width 12 height 12
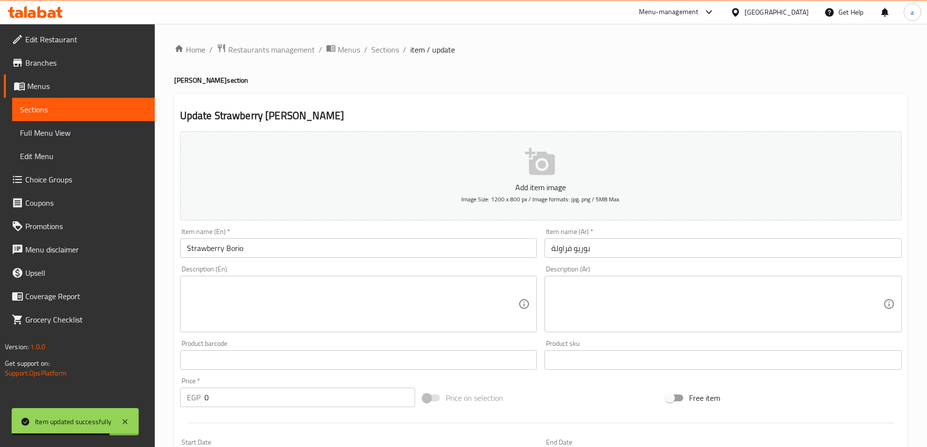
click at [703, 316] on textarea at bounding box center [717, 304] width 332 height 46
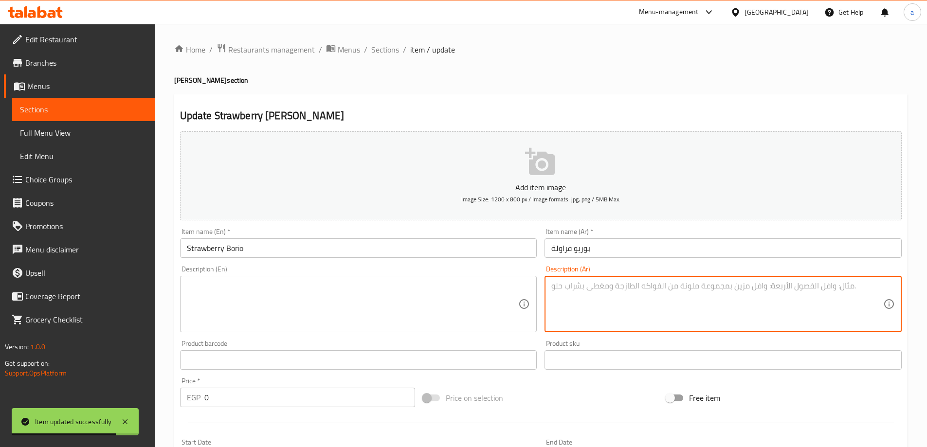
paste textarea "عصير بوريو مع فروالة مضروب فى الخلاط"
type textarea "عصير بوريو مع فروالة مضروب فى الخلاط"
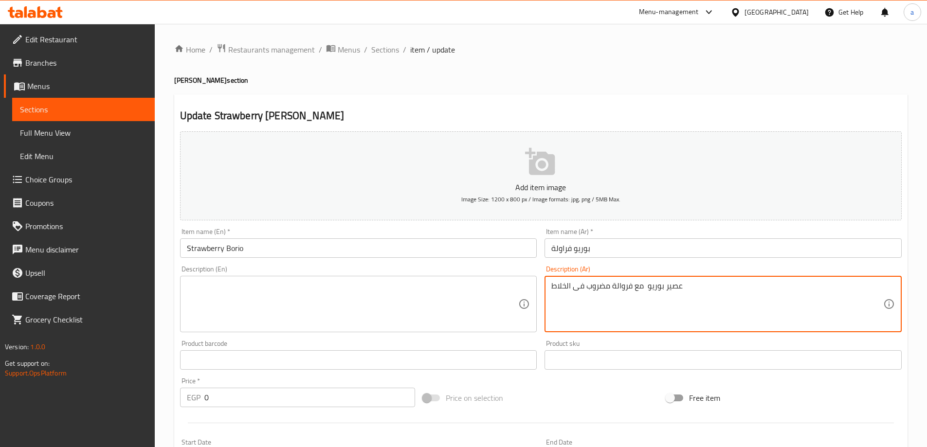
click at [389, 320] on textarea at bounding box center [353, 304] width 332 height 46
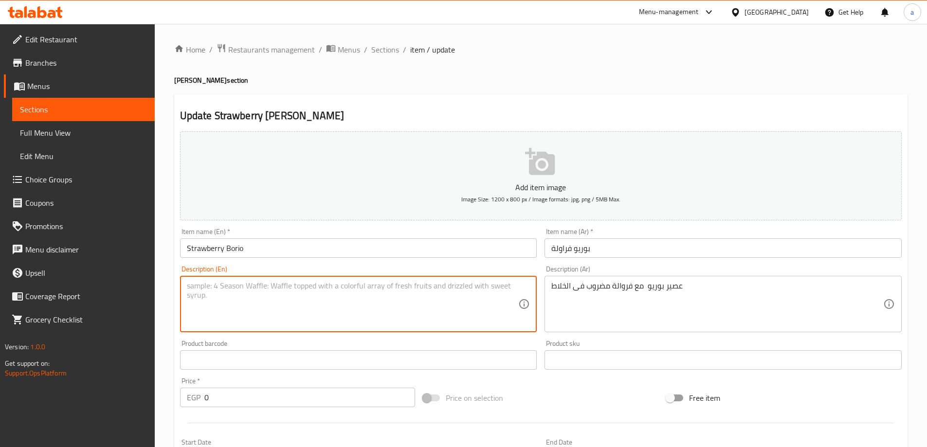
paste textarea "Oreo juice with strawberries blended in a blender"
drag, startPoint x: 202, startPoint y: 287, endPoint x: 173, endPoint y: 292, distance: 29.3
click at [173, 292] on div "Home / Restaurants management / Menus / Sections / item / update Borio Gedo sec…" at bounding box center [541, 366] width 772 height 685
type textarea "Borio Juice With Strawberries Blended In A Blender"
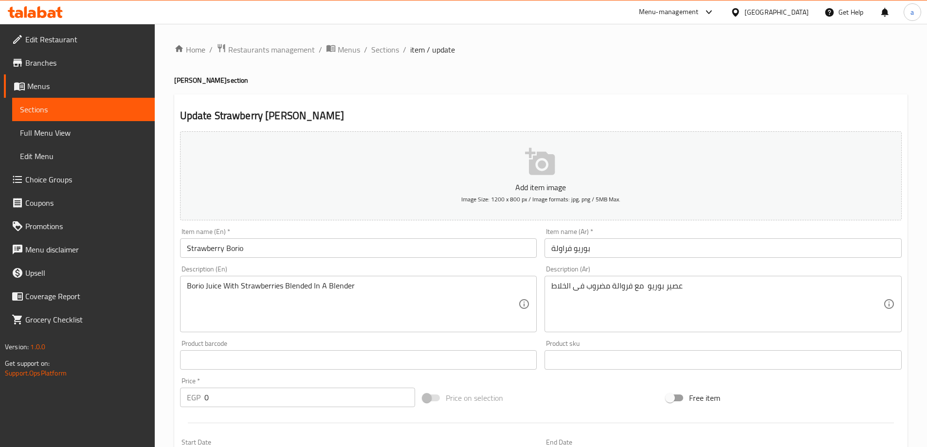
click at [439, 268] on div "Description (En) Borio Juice With Strawberries Blended In A Blender Description…" at bounding box center [358, 299] width 357 height 67
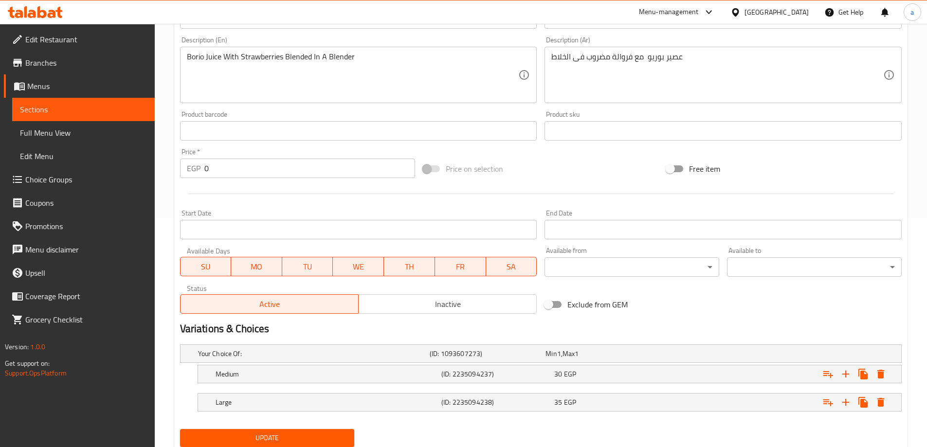
scroll to position [262, 0]
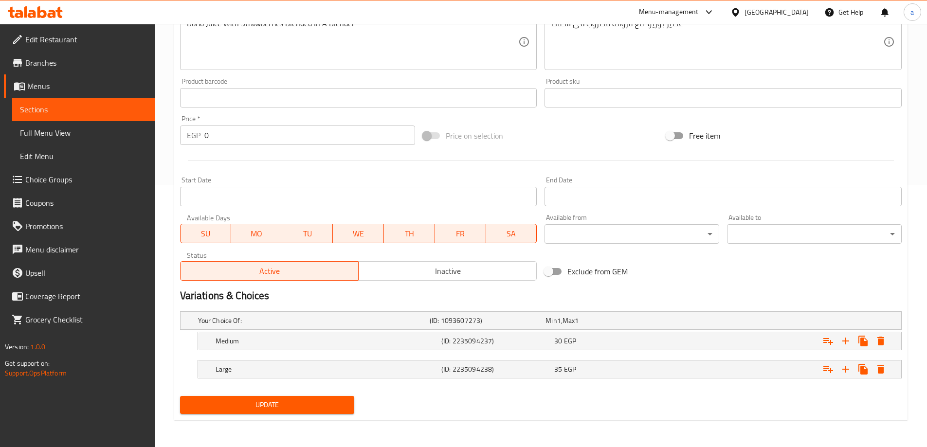
click at [264, 404] on span "Update" at bounding box center [267, 405] width 159 height 12
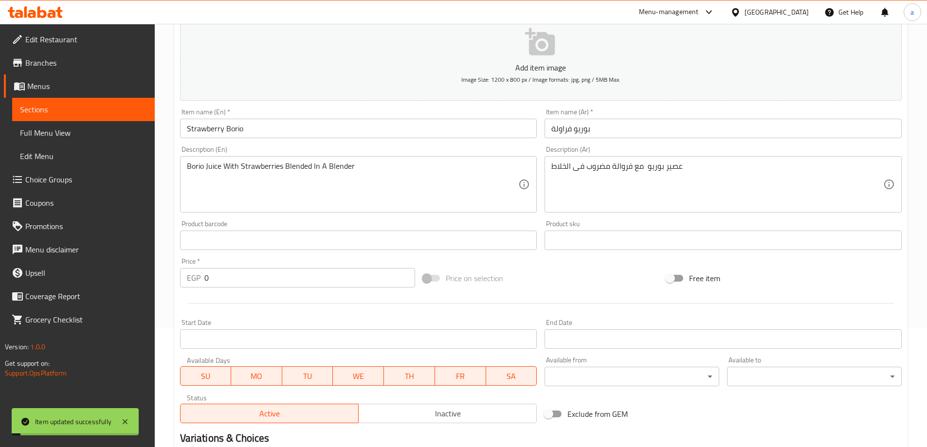
scroll to position [0, 0]
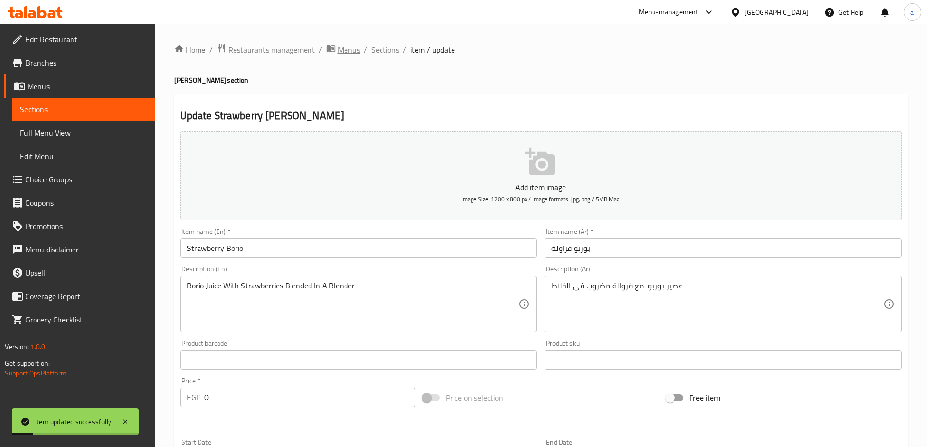
click at [357, 52] on span "Menus" at bounding box center [349, 50] width 22 height 12
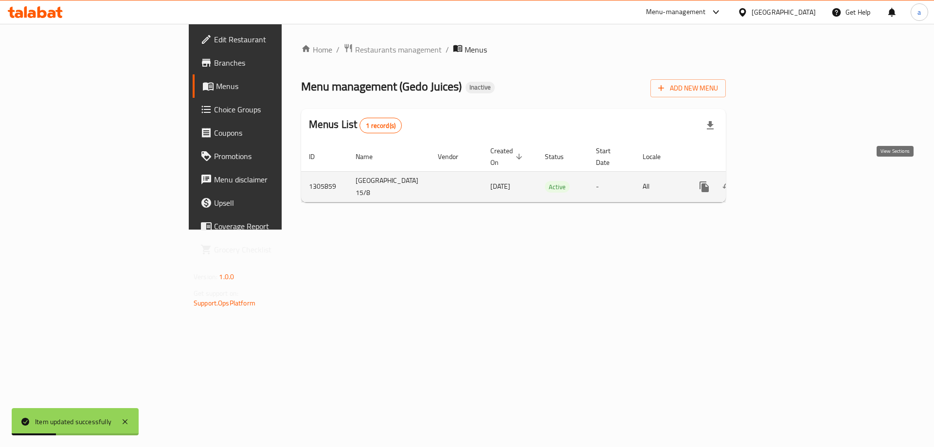
click at [780, 181] on icon "enhanced table" at bounding box center [775, 187] width 12 height 12
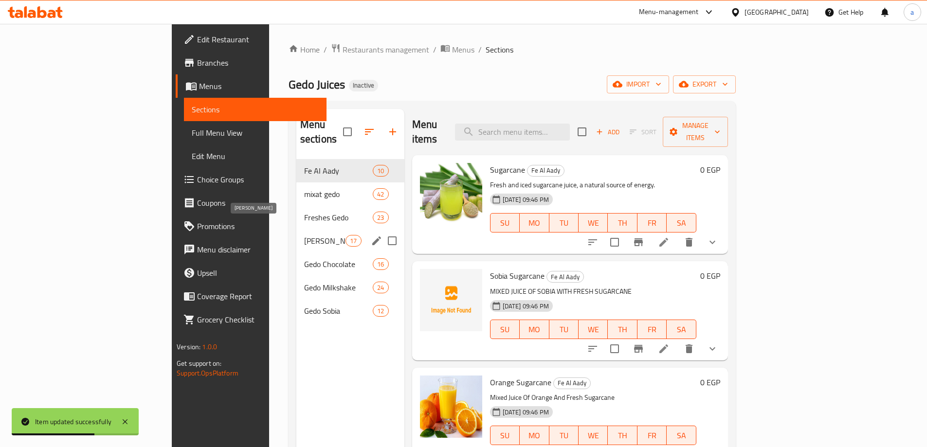
click at [304, 235] on span "Borio Gedo" at bounding box center [324, 241] width 41 height 12
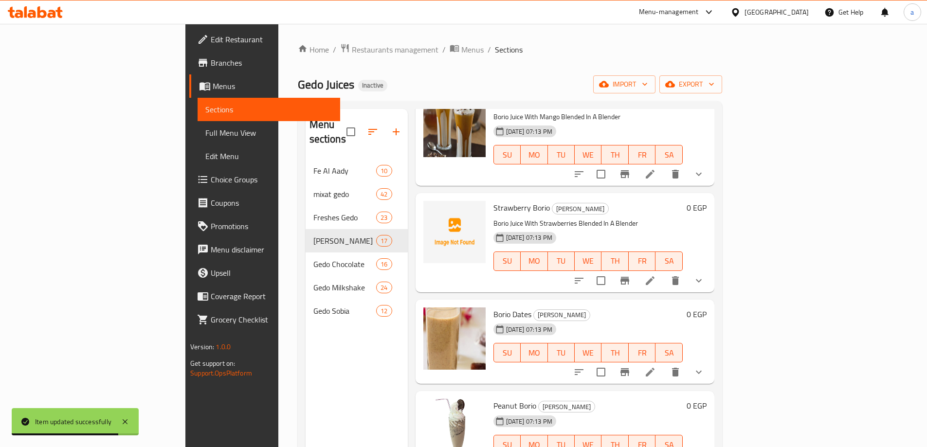
scroll to position [292, 0]
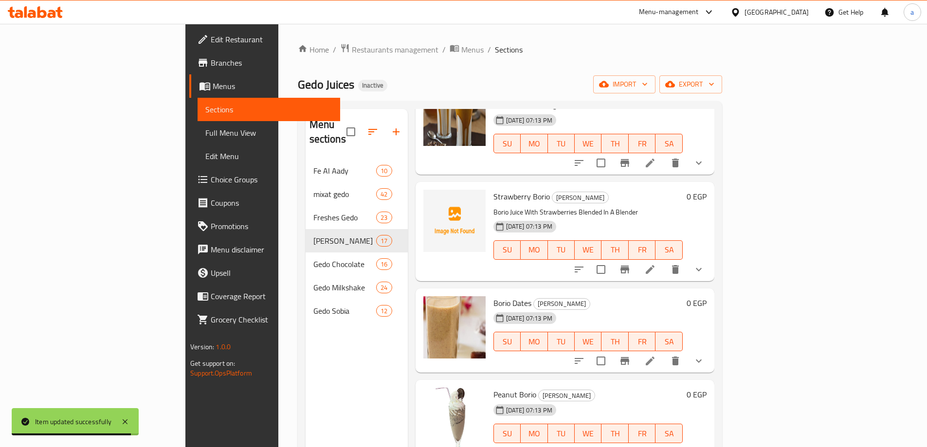
click at [656, 355] on icon at bounding box center [650, 361] width 12 height 12
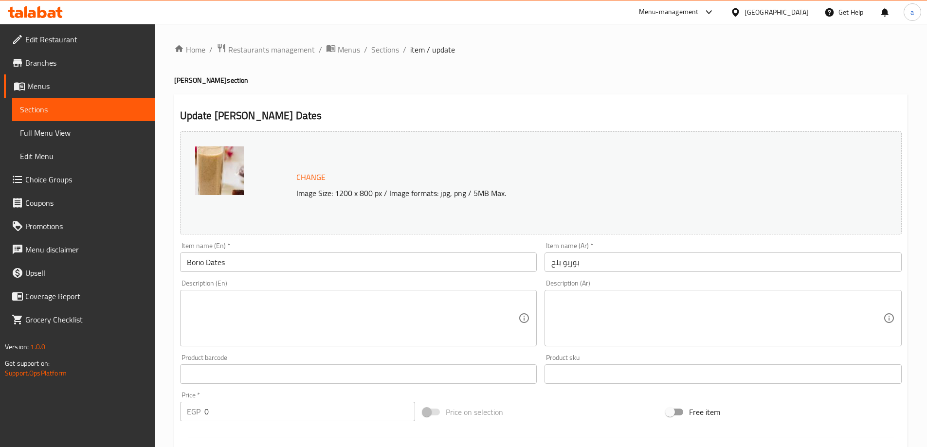
click at [633, 322] on textarea at bounding box center [717, 318] width 332 height 46
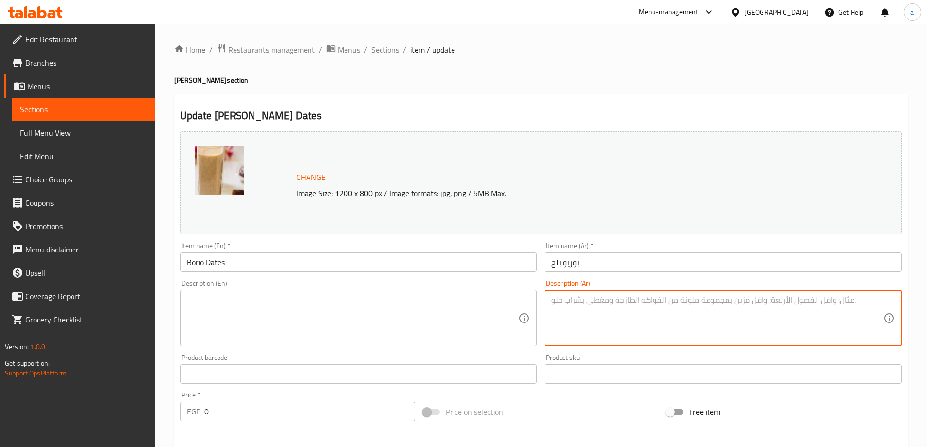
paste textarea "عصير بوريو مع تمر مضروب فى الخلاط"
type textarea "عصير بوريو مع تمر مضروب فى الخلاط"
click at [390, 287] on div "Description (En) Description (En)" at bounding box center [358, 313] width 357 height 67
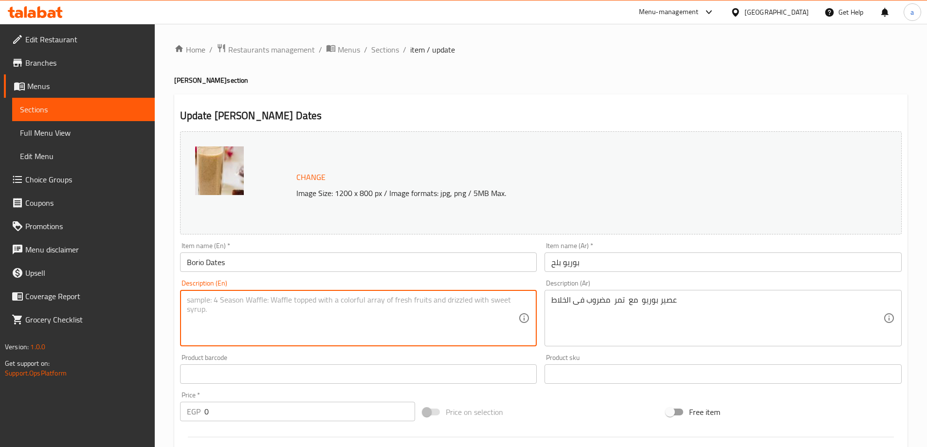
click at [389, 298] on textarea at bounding box center [353, 318] width 332 height 46
paste textarea "Puree juice with dates blended in a blender"
drag, startPoint x: 204, startPoint y: 304, endPoint x: 152, endPoint y: 304, distance: 52.0
click at [152, 304] on div "Edit Restaurant Branches Menus Sections Full Menu View Edit Menu Choice Groups …" at bounding box center [463, 373] width 927 height 699
type textarea "Borio Juice With Dates Blended In A Blender"
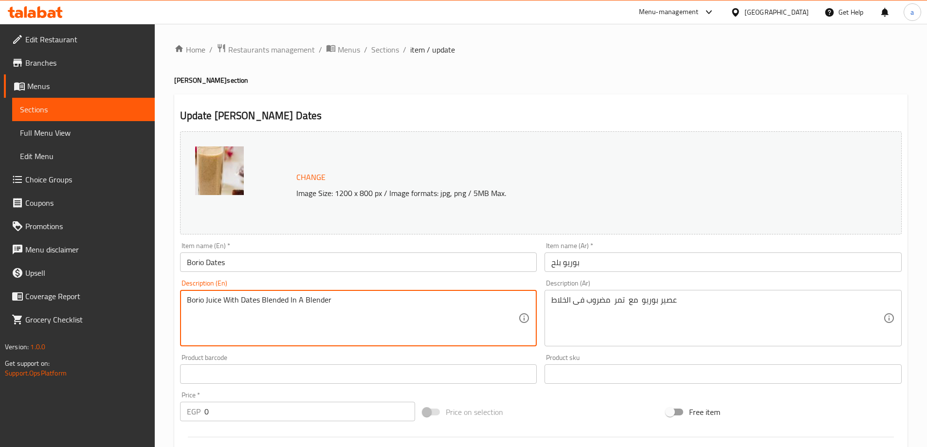
click at [730, 237] on div "Change Image Size: 1200 x 800 px / Image formats: jpg, png / 5MB Max." at bounding box center [540, 182] width 729 height 111
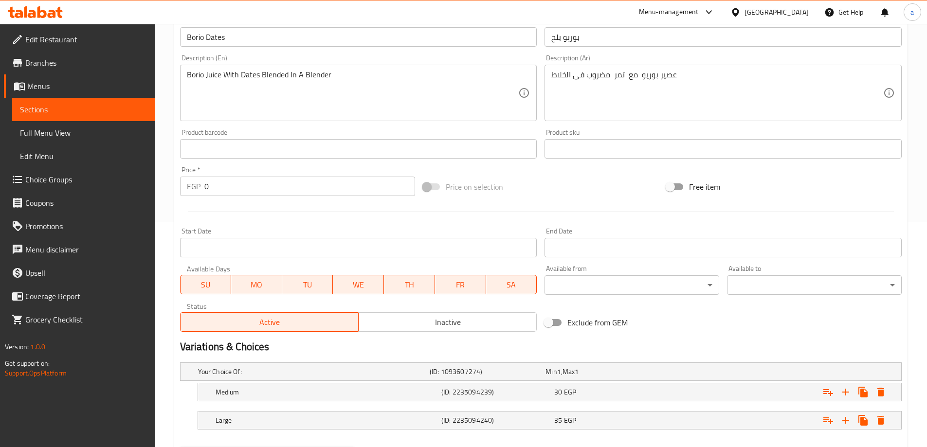
scroll to position [276, 0]
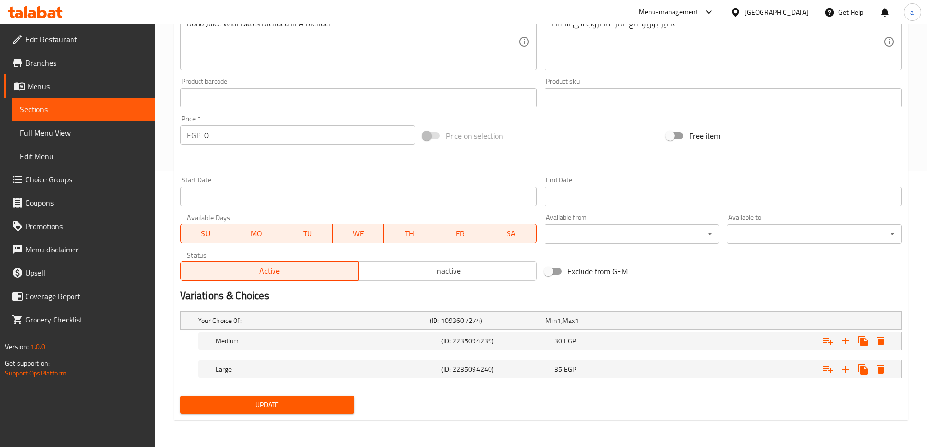
click at [301, 399] on span "Update" at bounding box center [267, 405] width 159 height 12
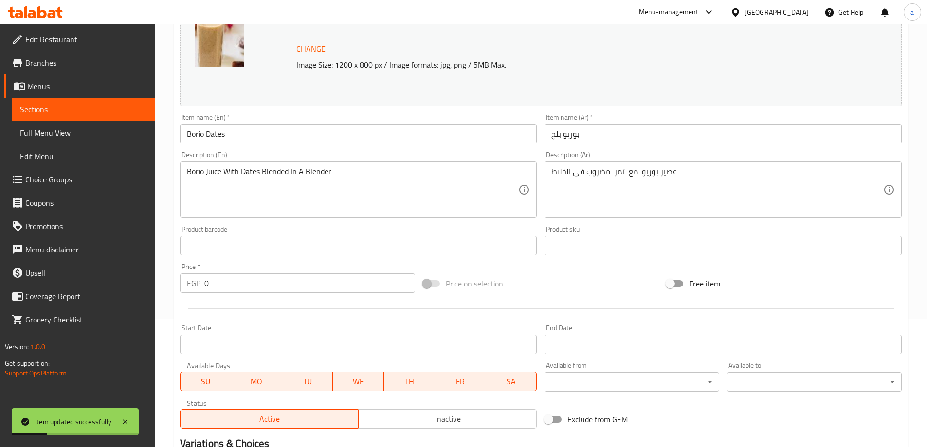
scroll to position [0, 0]
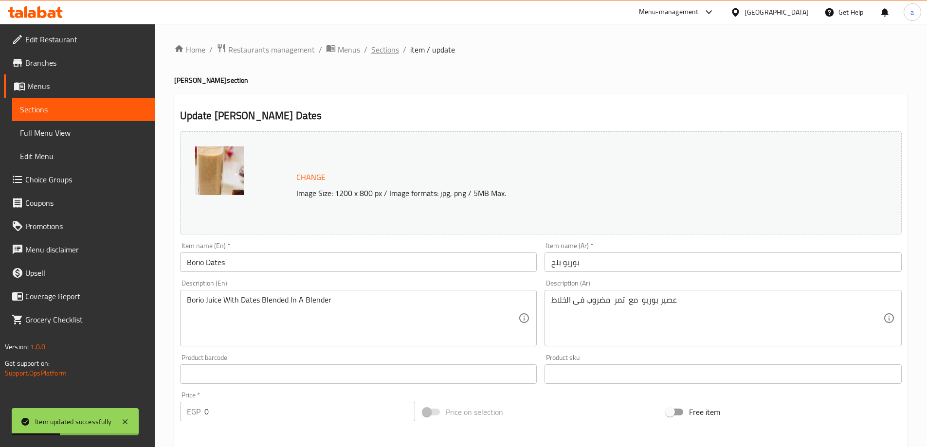
click at [375, 51] on span "Sections" at bounding box center [385, 50] width 28 height 12
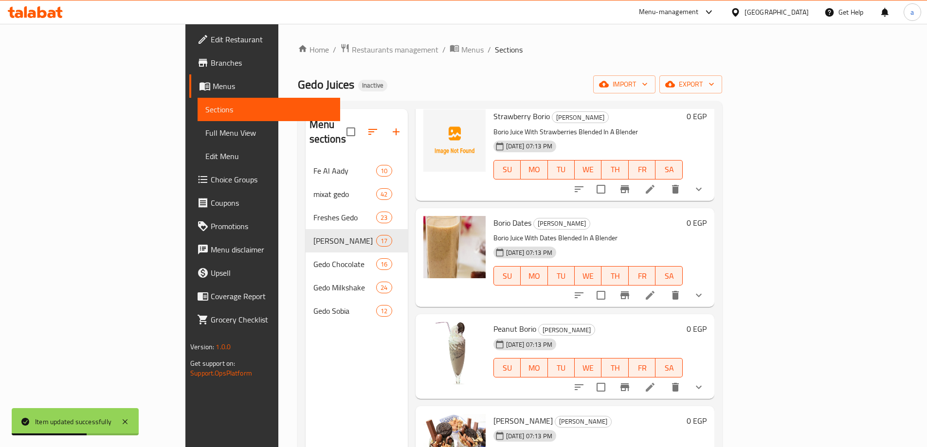
scroll to position [389, 0]
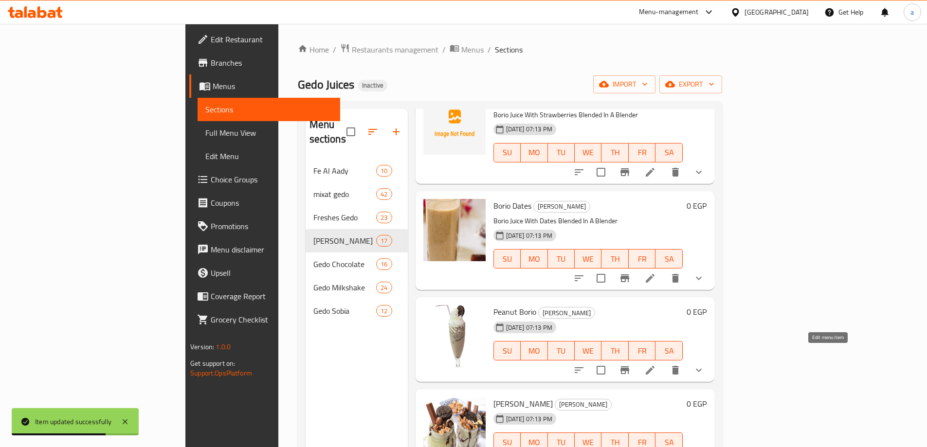
click at [656, 364] on icon at bounding box center [650, 370] width 12 height 12
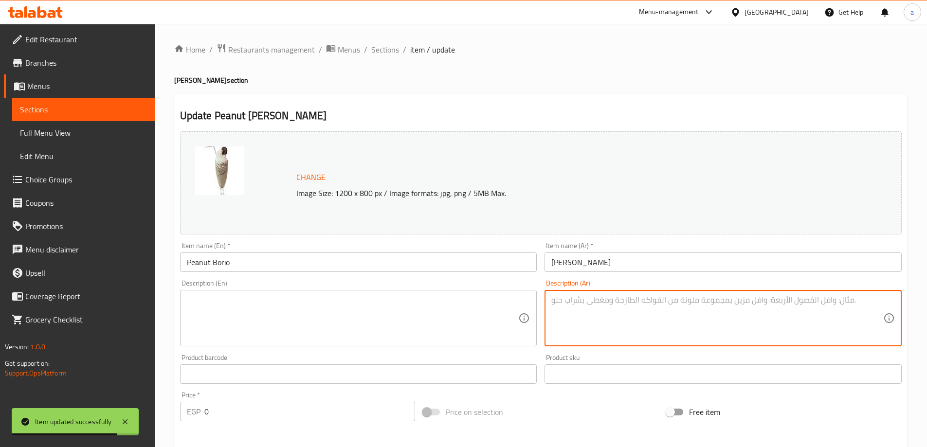
click at [728, 311] on textarea at bounding box center [717, 318] width 332 height 46
paste textarea "عصير بوريو مع صوص زبدة الفول سودانى مضروب فى الخلاط"
type textarea "عصير بوريو مع صوص زبدة الفول سودانى مضروب فى الخلاط"
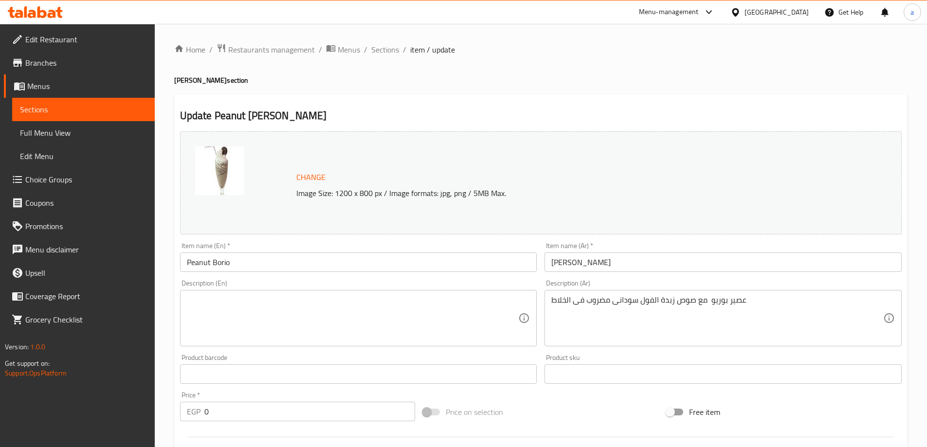
click at [362, 288] on div "Description (En) Description (En)" at bounding box center [358, 313] width 357 height 67
click at [360, 308] on textarea at bounding box center [353, 318] width 332 height 46
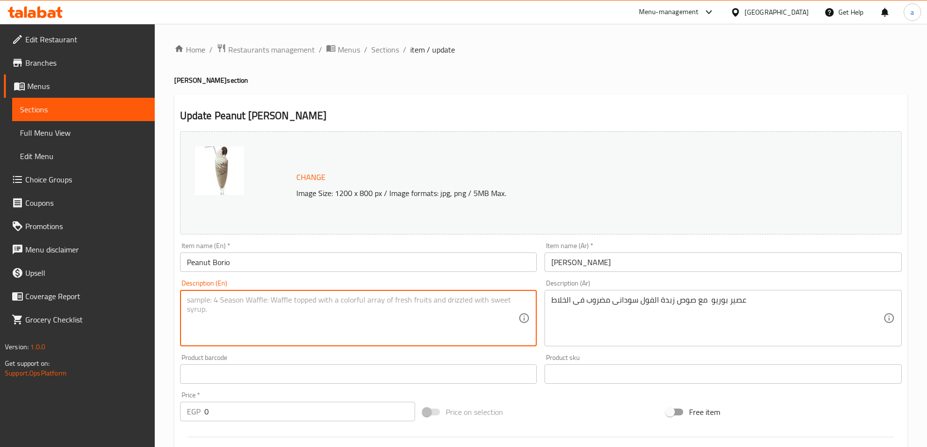
paste textarea "Pureo juice with peanut butter sauce blended in a blender"
drag, startPoint x: 207, startPoint y: 300, endPoint x: 174, endPoint y: 305, distance: 34.0
click at [174, 305] on div "Update Peanut Borio Change Image Size: 1200 x 800 px / Image formats: jpg, png …" at bounding box center [540, 395] width 733 height 602
type textarea "Borio Juice With Peanut Butter Sauce Blended In A Blender"
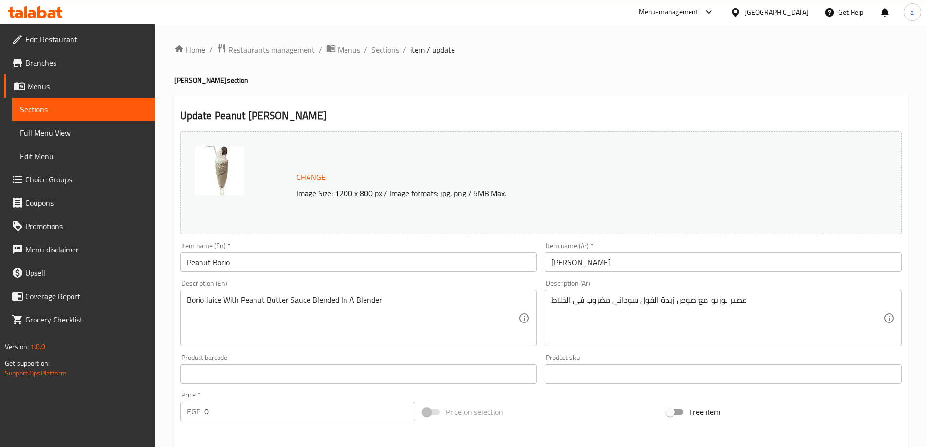
click at [555, 112] on h2 "Update Peanut Borio" at bounding box center [540, 115] width 721 height 15
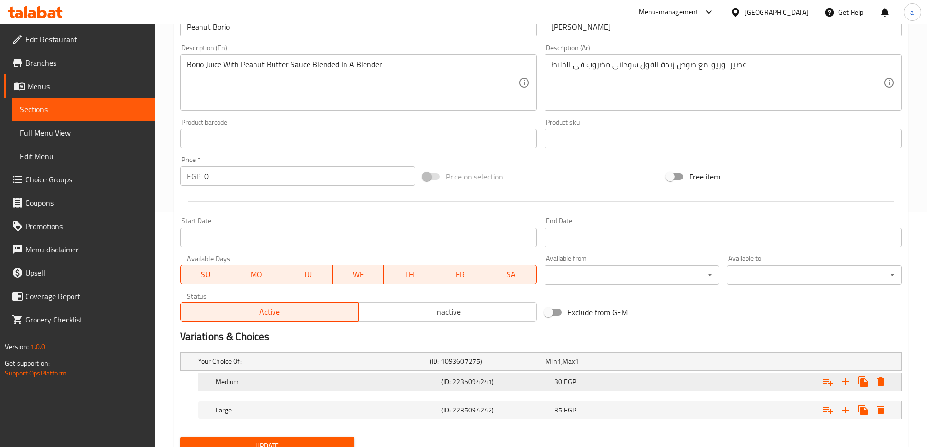
scroll to position [276, 0]
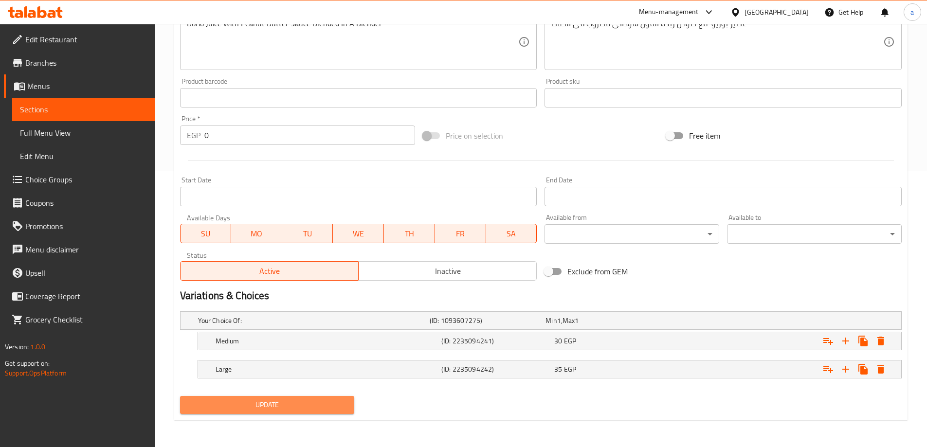
click at [285, 400] on span "Update" at bounding box center [267, 405] width 159 height 12
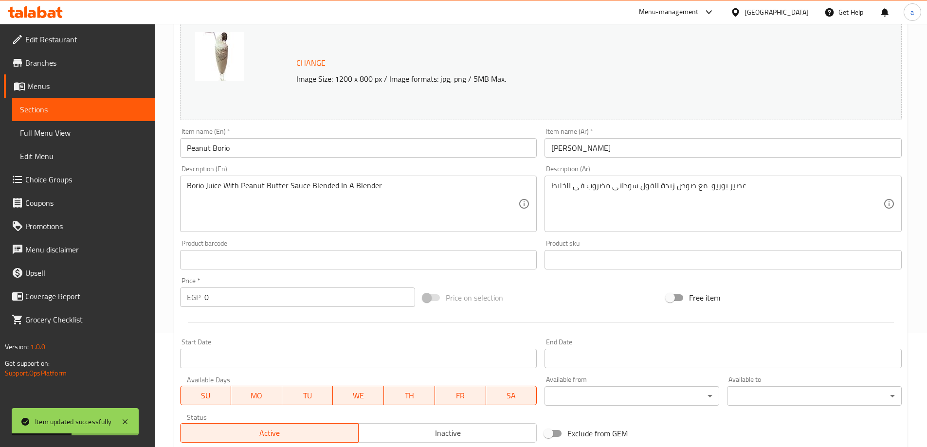
scroll to position [0, 0]
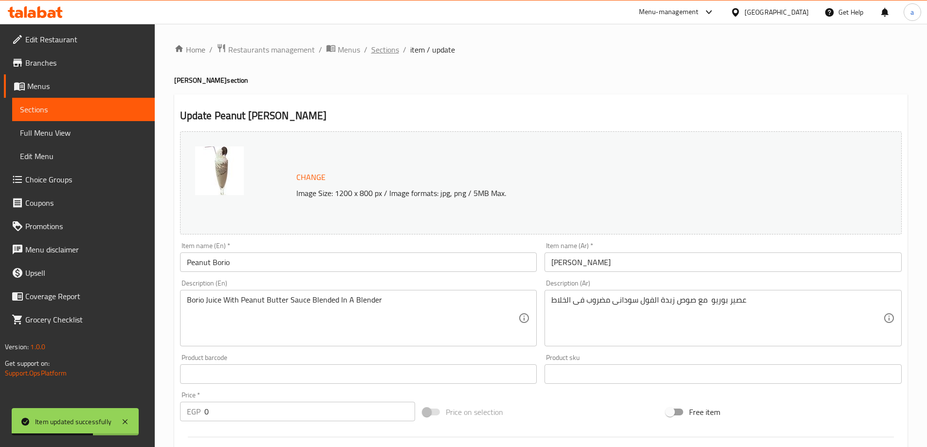
click at [383, 51] on span "Sections" at bounding box center [385, 50] width 28 height 12
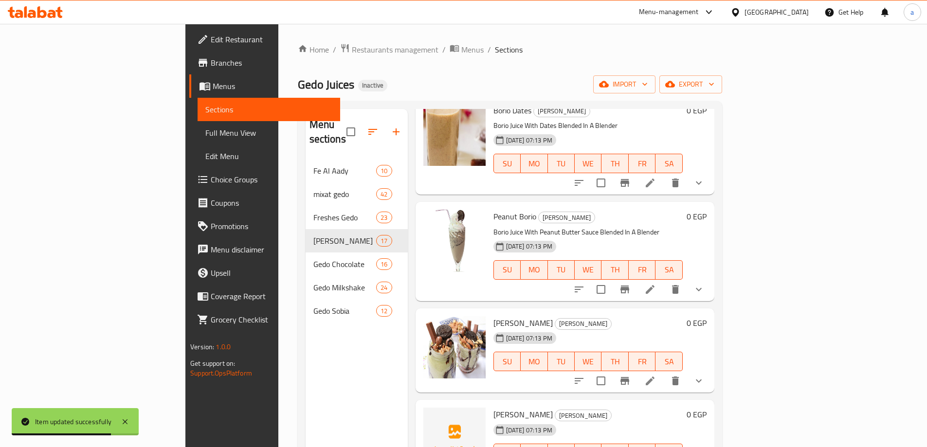
scroll to position [535, 0]
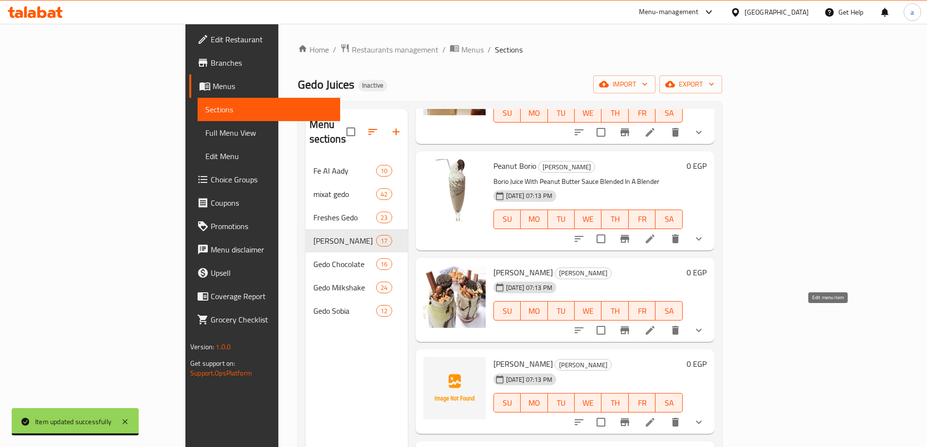
click at [656, 324] on icon at bounding box center [650, 330] width 12 height 12
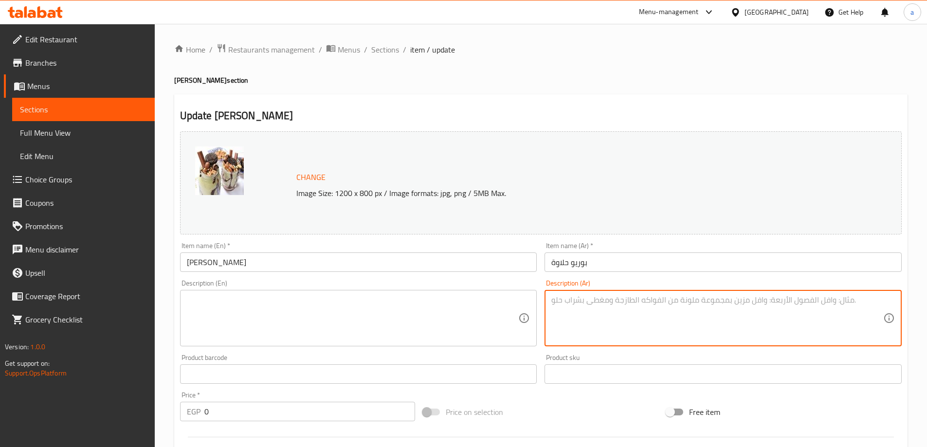
click at [685, 304] on textarea at bounding box center [717, 318] width 332 height 46
paste textarea "عصير بوريو مع حلاوة مضروب فى الخلاط"
type textarea "عصير بوريو مع حلاوة مضروب فى الخلاط"
click at [348, 302] on textarea at bounding box center [353, 318] width 332 height 46
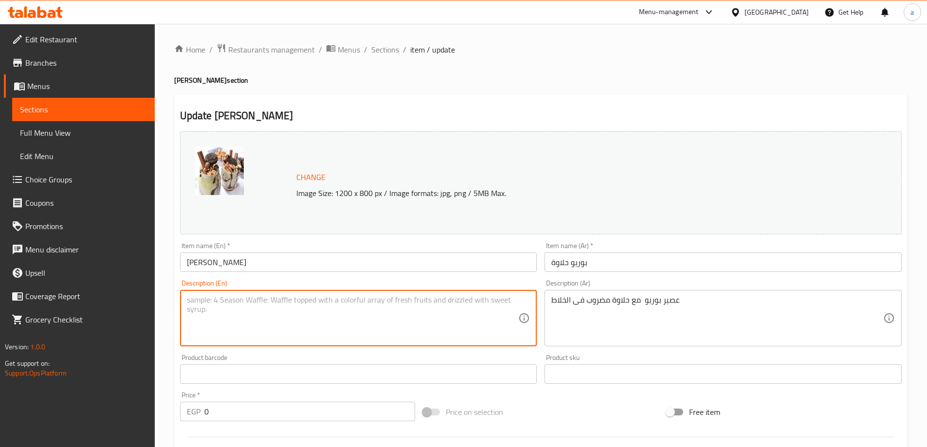
paste textarea "Pureo juice with halawa blended in a blender"
drag, startPoint x: 205, startPoint y: 302, endPoint x: 171, endPoint y: 311, distance: 34.8
click at [171, 311] on div "Home / Restaurants management / Menus / Sections / item / update Borio Gedo sec…" at bounding box center [541, 373] width 772 height 699
type textarea "Borio Juice With Halawa Blended In A Blender"
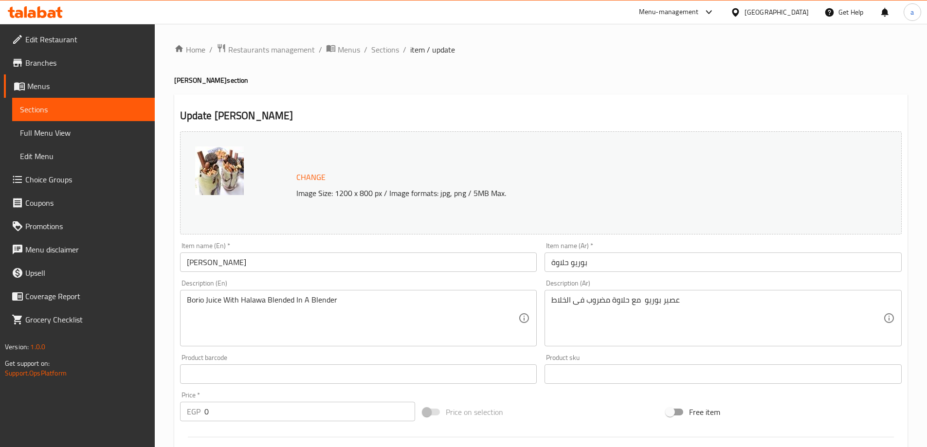
click at [390, 279] on div "Description (En) Borio Juice With Halawa Blended In A Blender Description (En)" at bounding box center [358, 313] width 365 height 74
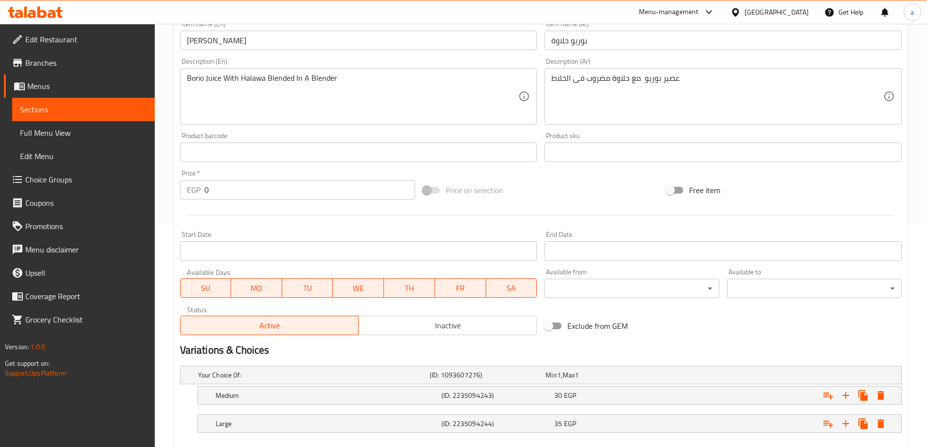
scroll to position [276, 0]
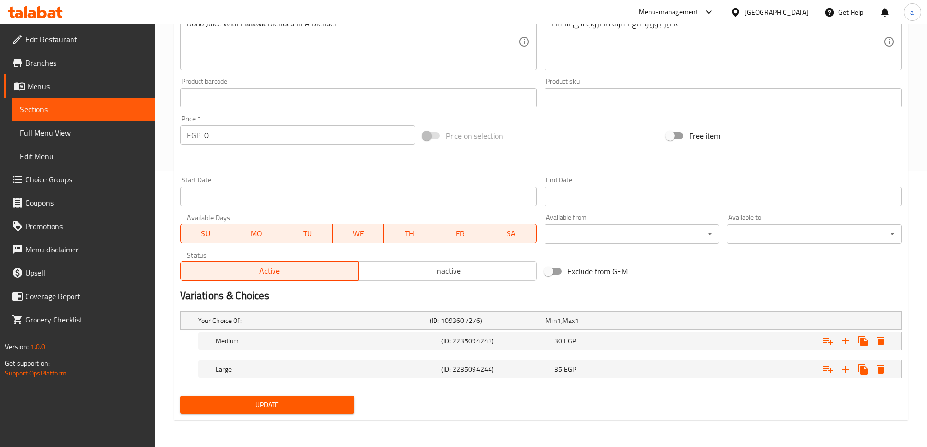
click at [261, 407] on span "Update" at bounding box center [267, 405] width 159 height 12
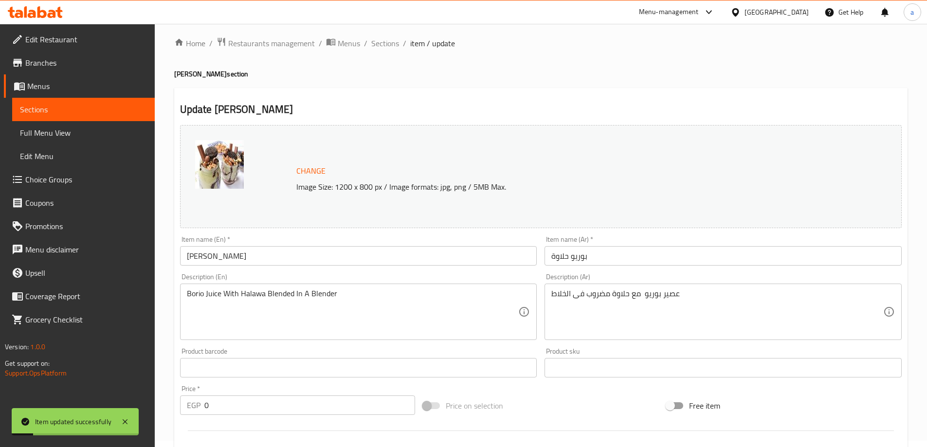
scroll to position [0, 0]
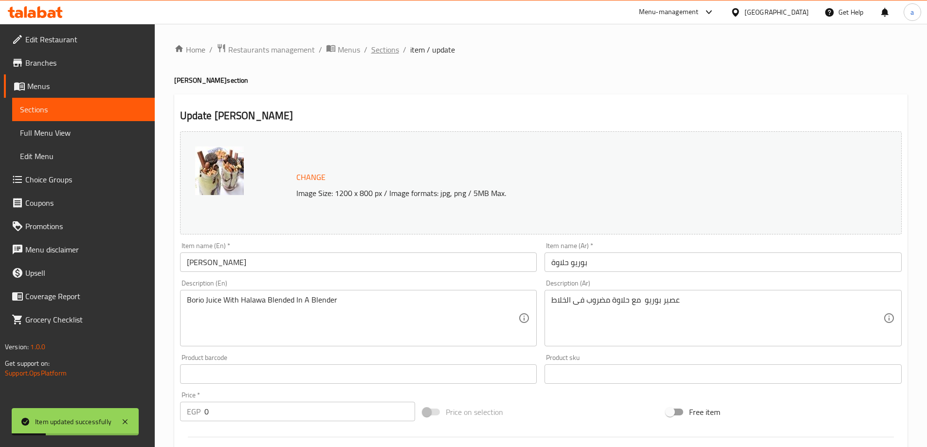
click at [378, 48] on span "Sections" at bounding box center [385, 50] width 28 height 12
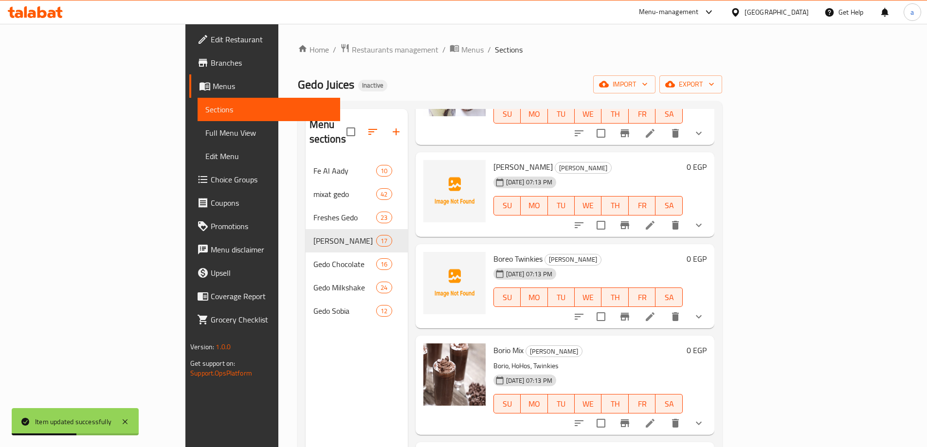
scroll to position [632, 0]
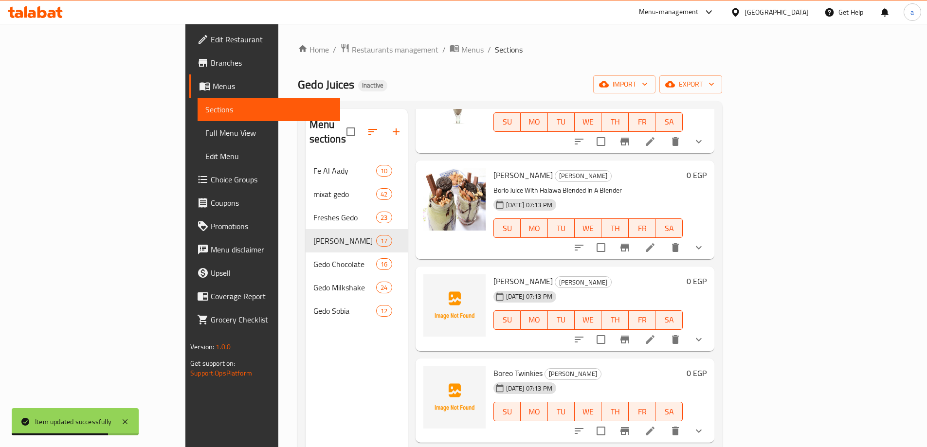
click at [664, 331] on li at bounding box center [649, 340] width 27 height 18
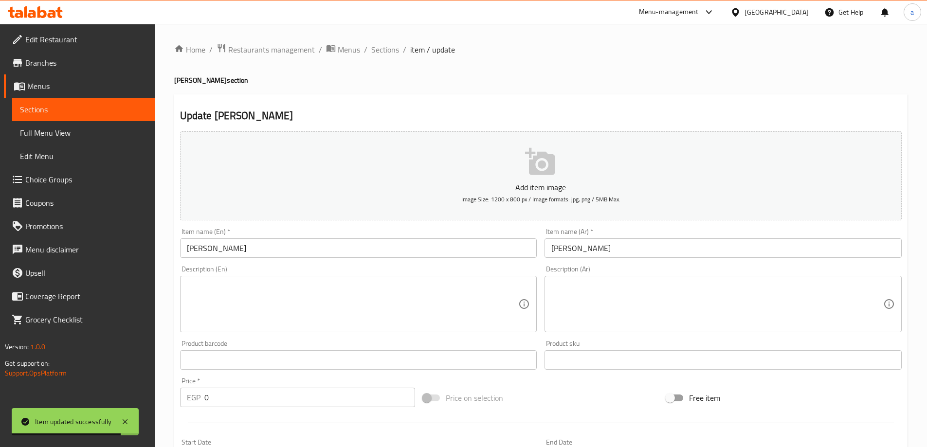
click at [380, 306] on textarea at bounding box center [353, 304] width 332 height 46
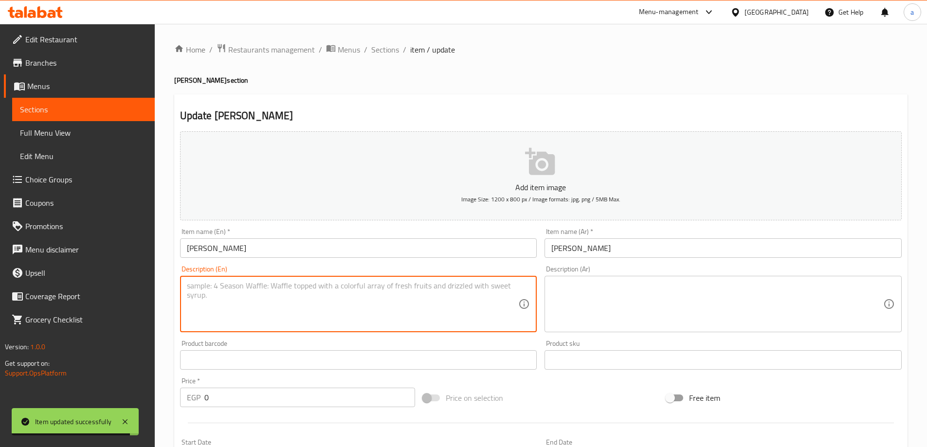
click at [560, 305] on textarea at bounding box center [717, 304] width 332 height 46
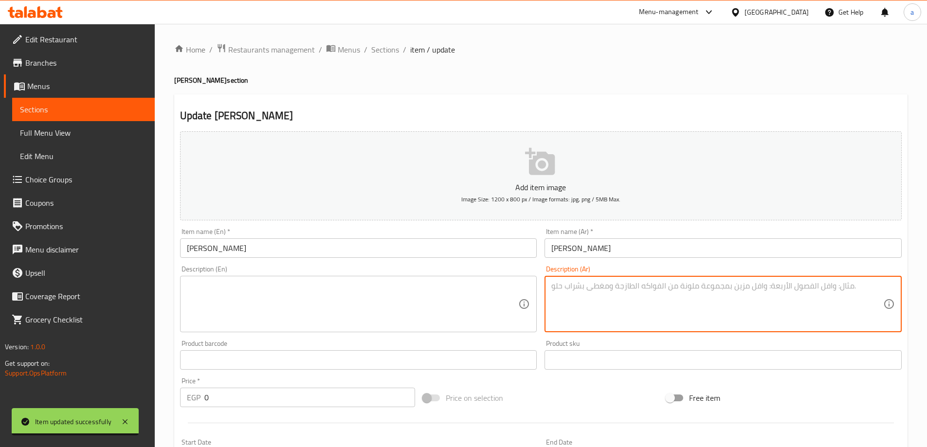
paste textarea "عصير بوريو مع قطع كيك هوزو مضروب فى الخلاط"
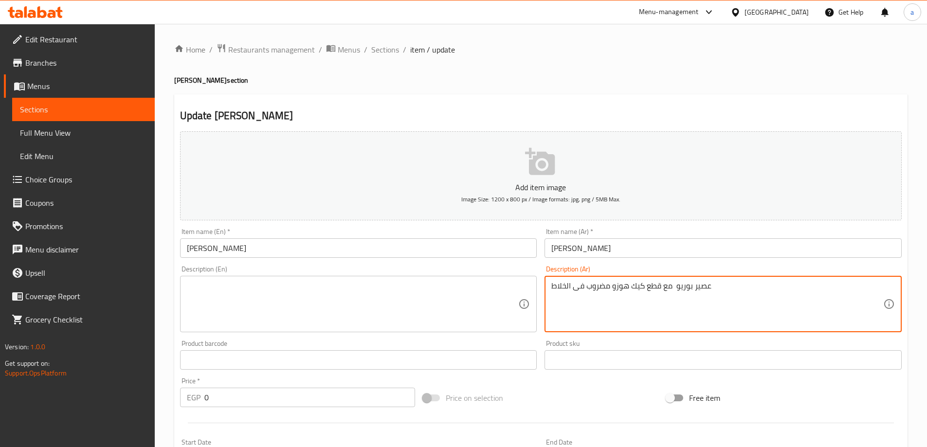
type textarea "عصير بوريو مع قطع كيك هوزو مضروب فى الخلاط"
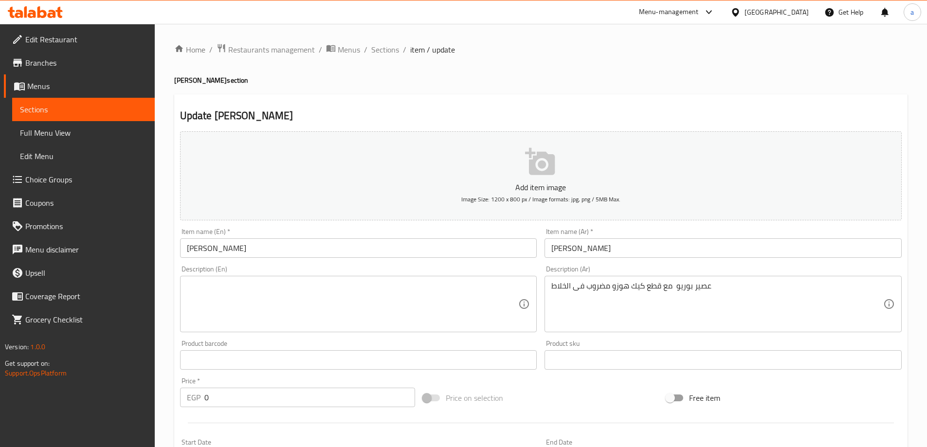
click at [359, 279] on div "Description (En)" at bounding box center [358, 304] width 357 height 56
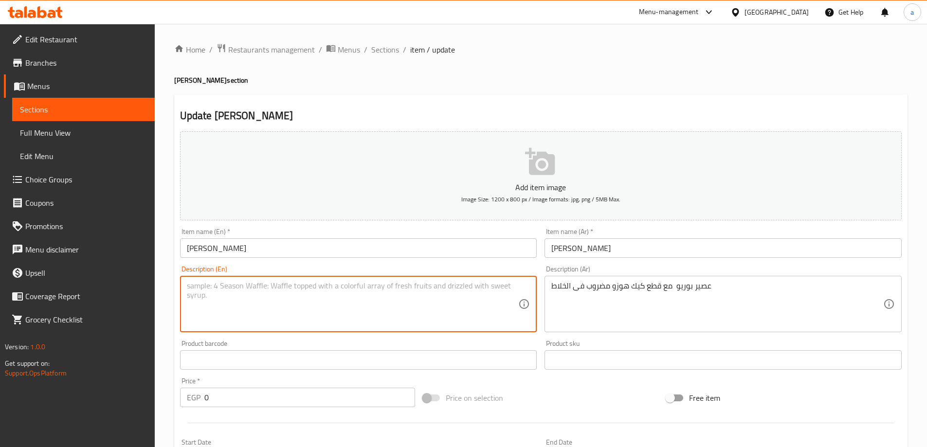
paste textarea "Borio juice with Hozo cake pieces blended in a blender"
click at [249, 291] on textarea "Borio juice with Hozo cake pieces blended in a blender" at bounding box center [353, 304] width 332 height 46
click at [265, 286] on textarea "Borio juice with HoHOzo cake pieces blended in a blender" at bounding box center [353, 304] width 332 height 46
type textarea "Borio juice with HoHOz cake pieces blended in a blender"
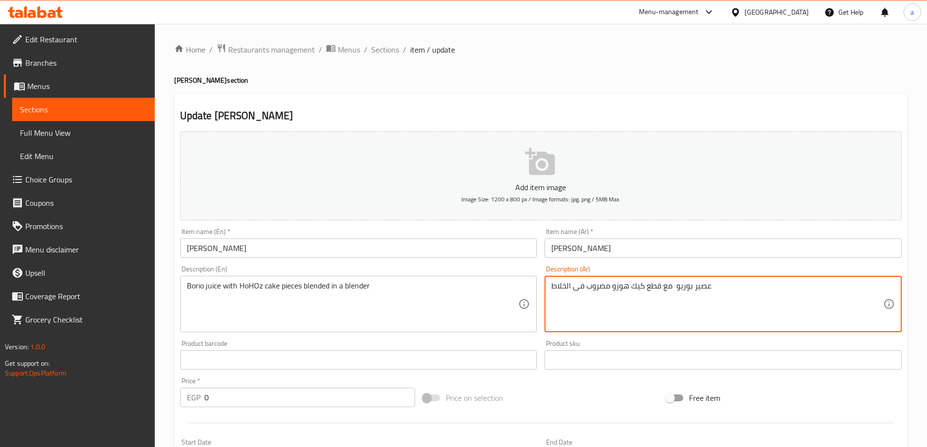
click at [619, 286] on textarea "عصير بوريو مع قطع كيك هوزو مضروب فى الخلاط" at bounding box center [717, 304] width 332 height 46
type textarea "عصير بوريو مع قطع كيك هوهوز مضروب فى الخلاط"
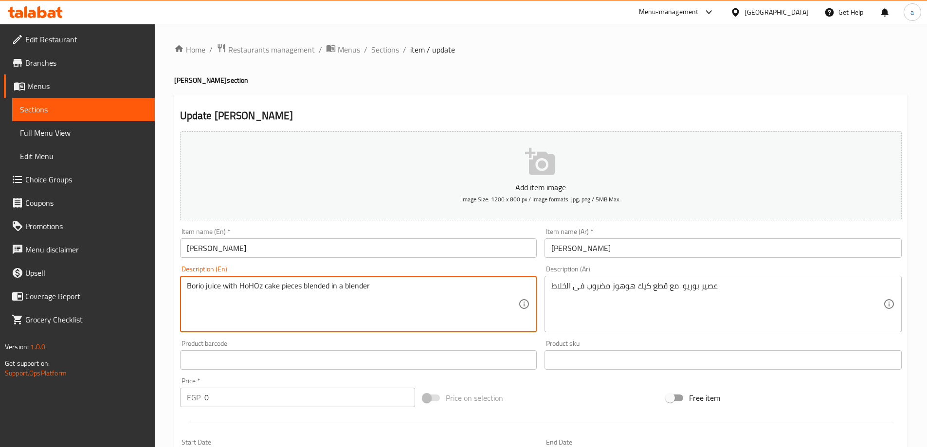
click at [413, 297] on textarea "Borio juice with HoHOz cake pieces blended in a blender" at bounding box center [353, 304] width 332 height 46
type textarea "Borio Juice With Hohoz Cake Pieces Blended In A Blender"
click at [337, 264] on div "Description (En) Borio juice with HoHOz cake pieces blended in a blender Descri…" at bounding box center [358, 299] width 365 height 74
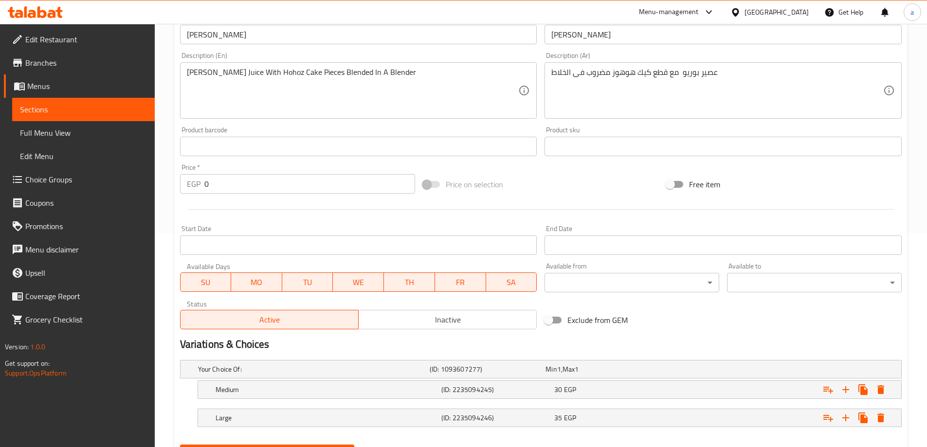
scroll to position [262, 0]
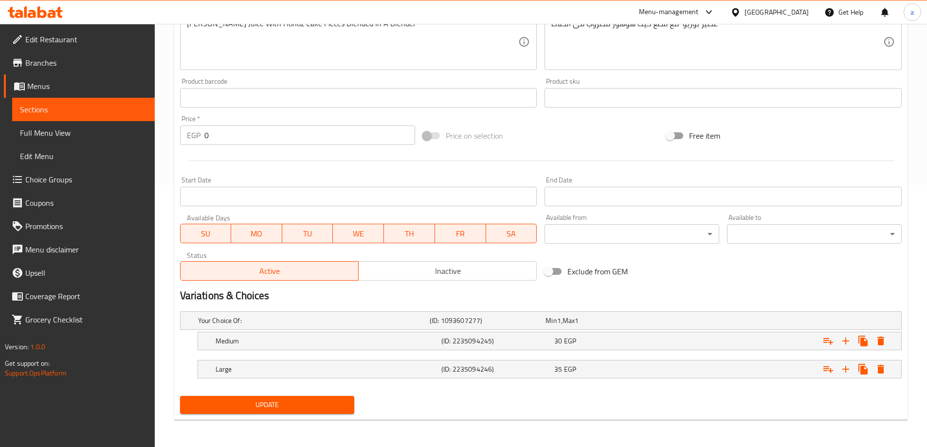
click at [286, 410] on span "Update" at bounding box center [267, 405] width 159 height 12
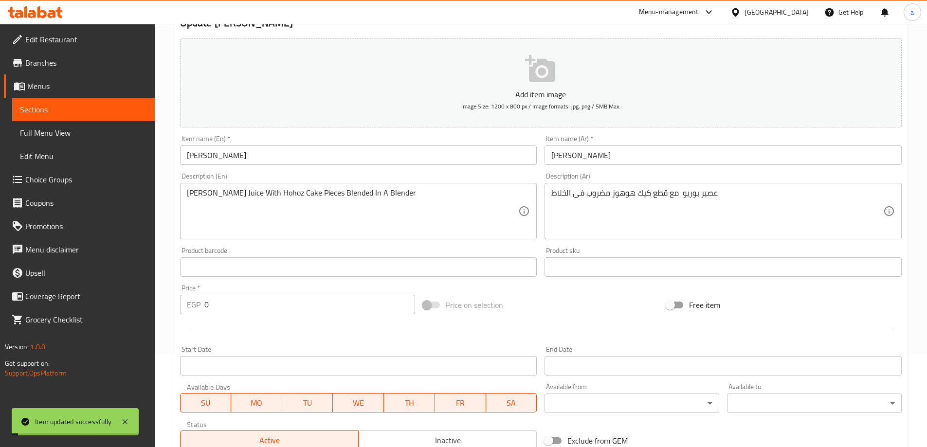
scroll to position [0, 0]
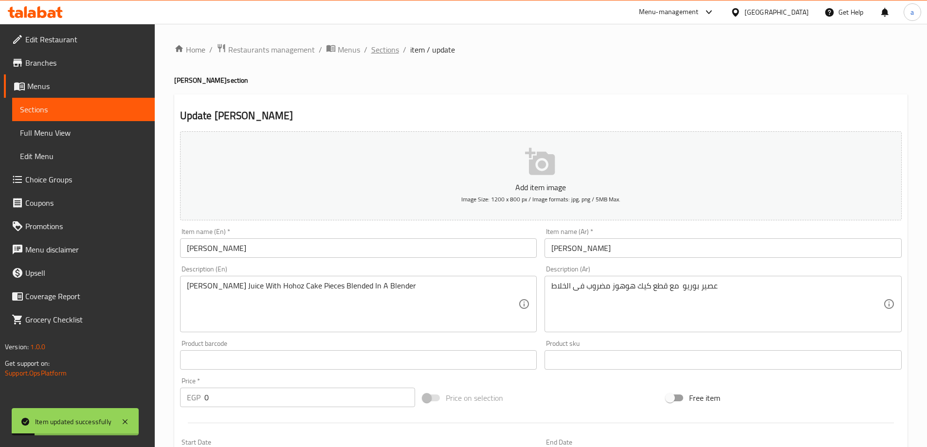
click at [385, 53] on span "Sections" at bounding box center [385, 50] width 28 height 12
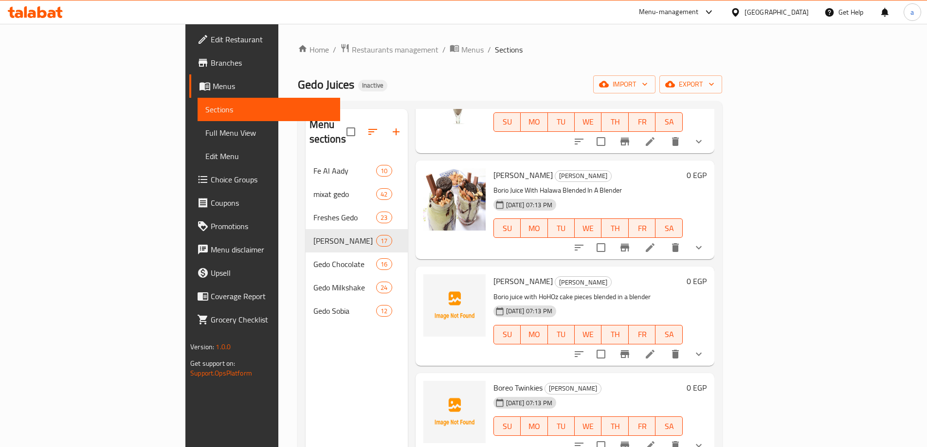
scroll to position [730, 0]
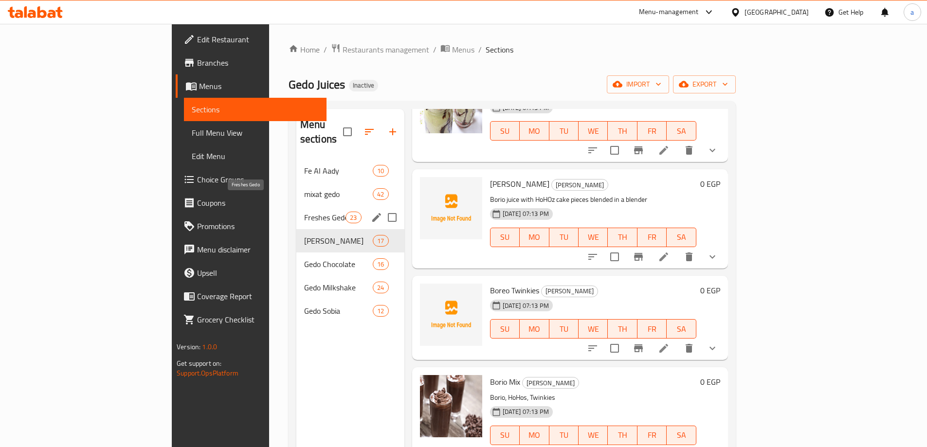
click at [304, 212] on span "Freshes Gedo" at bounding box center [324, 218] width 41 height 12
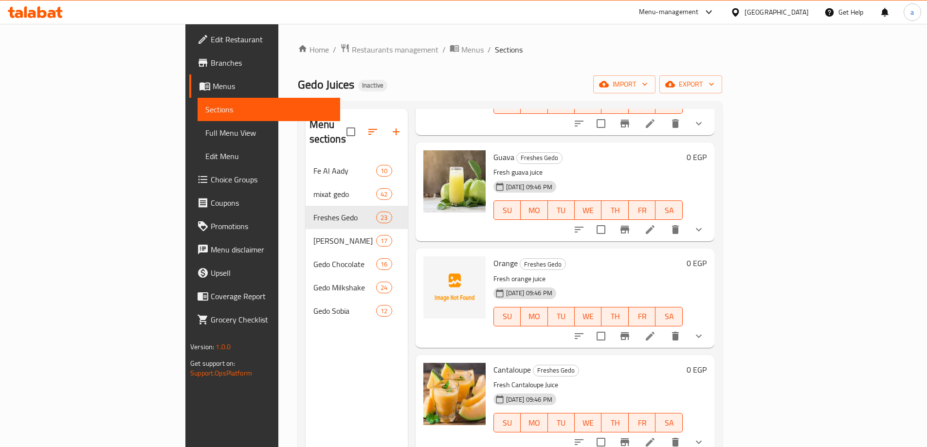
scroll to position [146, 0]
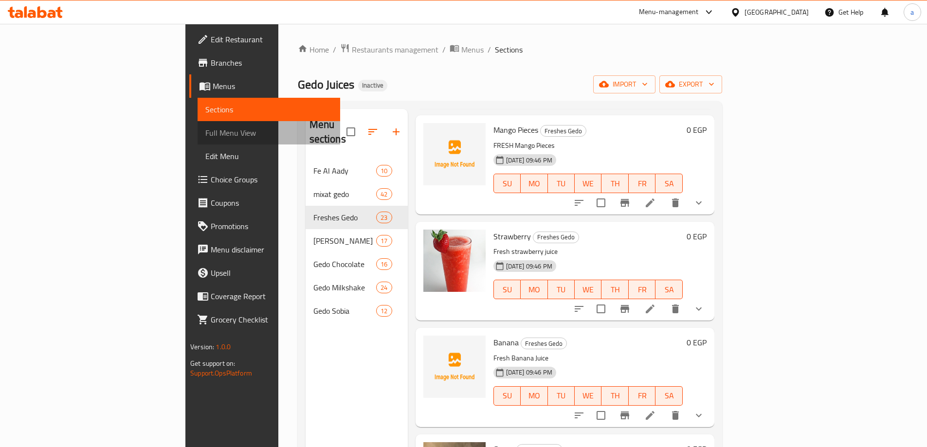
click at [205, 135] on span "Full Menu View" at bounding box center [268, 133] width 127 height 12
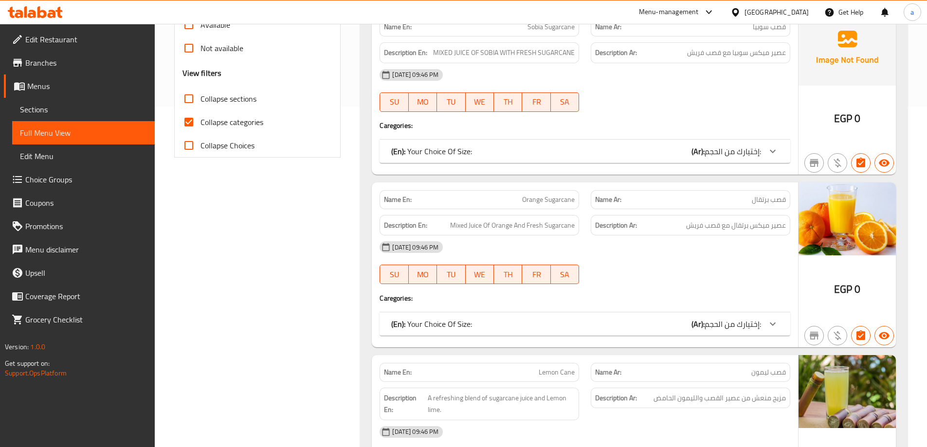
scroll to position [97, 0]
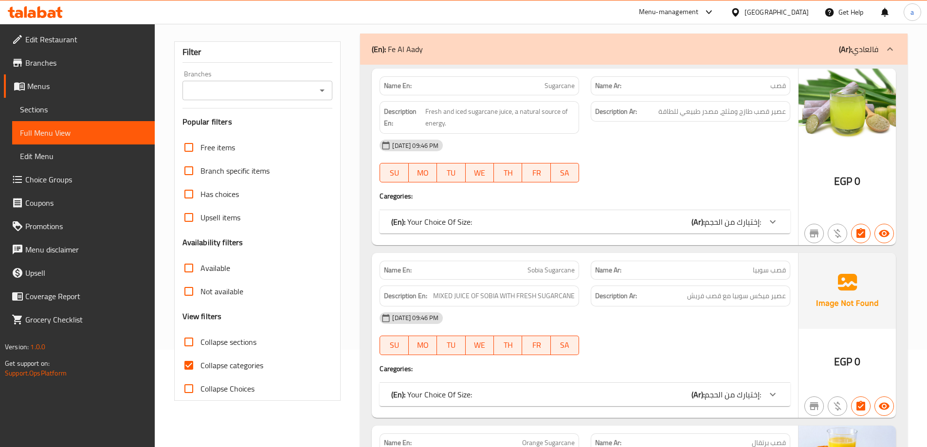
click at [211, 367] on span "Collapse categories" at bounding box center [231, 365] width 63 height 12
click at [200, 367] on input "Collapse categories" at bounding box center [188, 365] width 23 height 23
checkbox input "false"
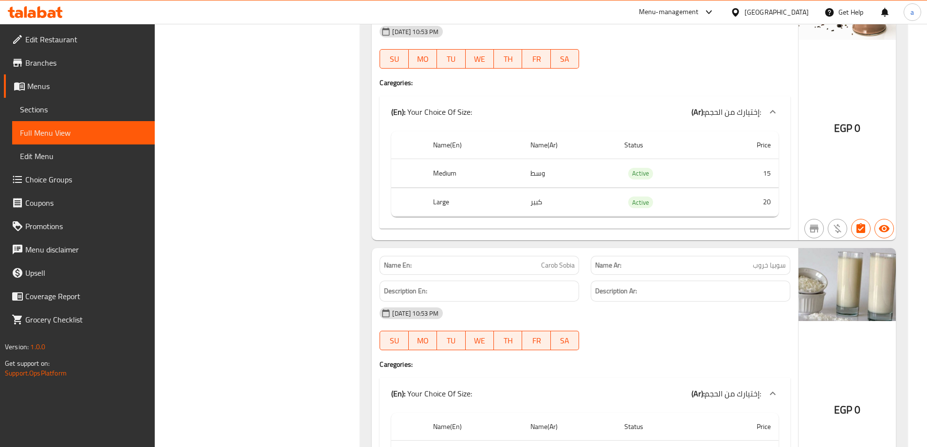
scroll to position [39261, 0]
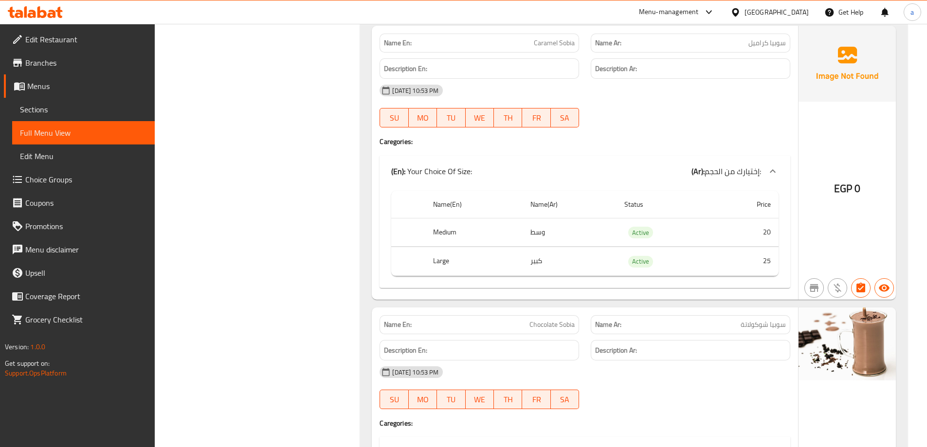
click at [66, 41] on span "Edit Restaurant" at bounding box center [86, 40] width 122 height 12
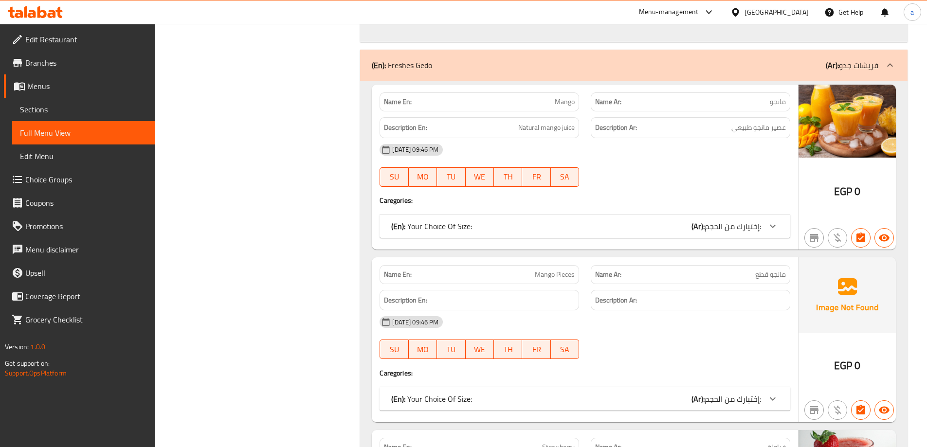
scroll to position [9236, 0]
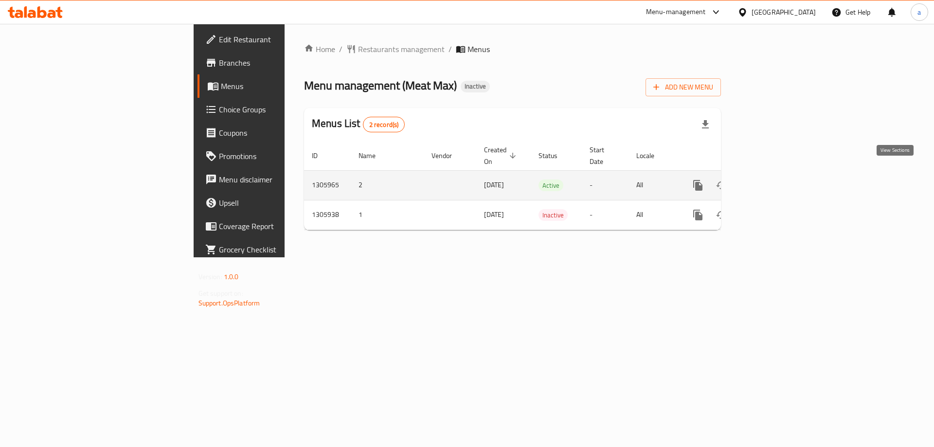
click at [774, 180] on icon "enhanced table" at bounding box center [768, 185] width 12 height 12
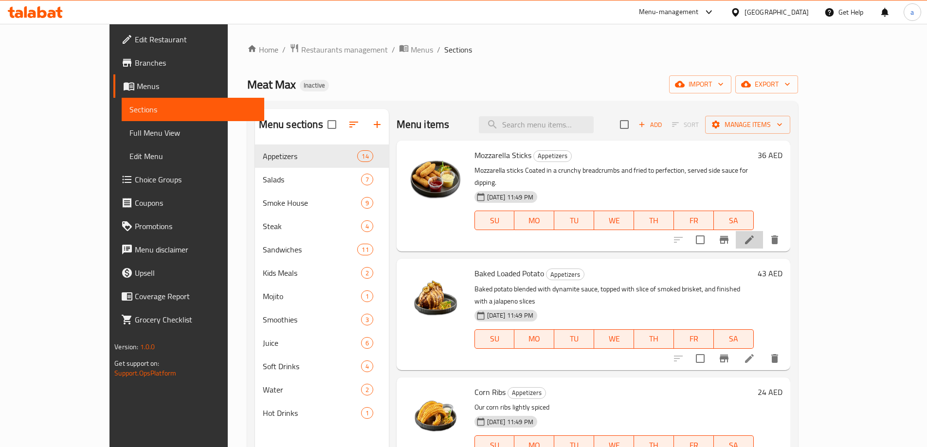
click at [763, 236] on li at bounding box center [748, 240] width 27 height 18
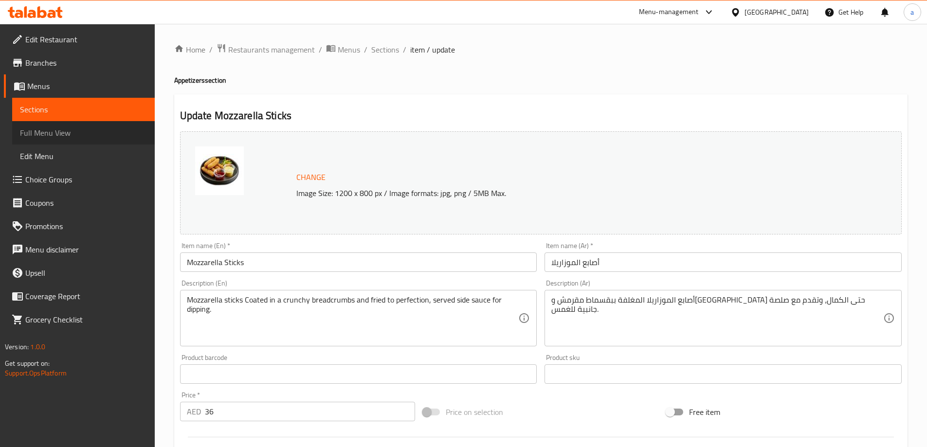
click at [69, 136] on span "Full Menu View" at bounding box center [83, 133] width 127 height 12
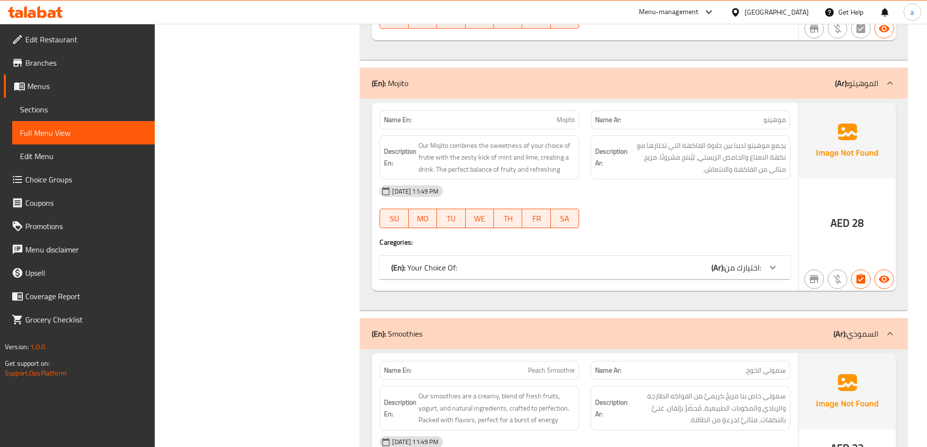
scroll to position [8318, 0]
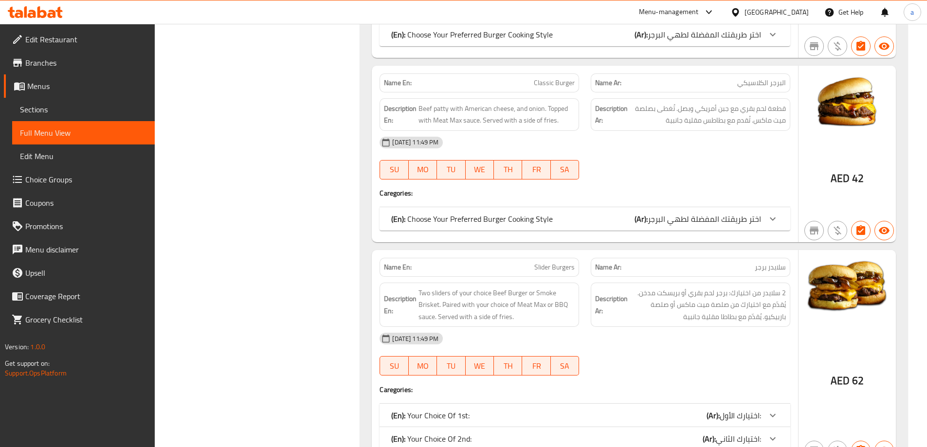
scroll to position [7151, 0]
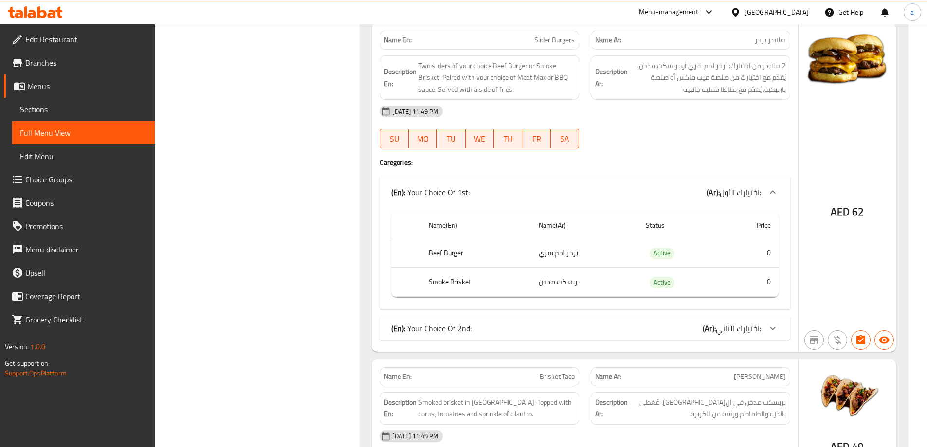
scroll to position [7394, 0]
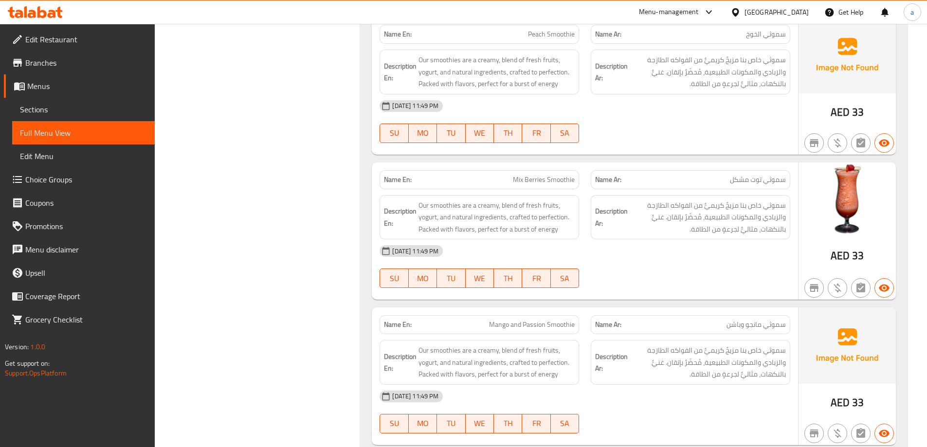
scroll to position [9030, 0]
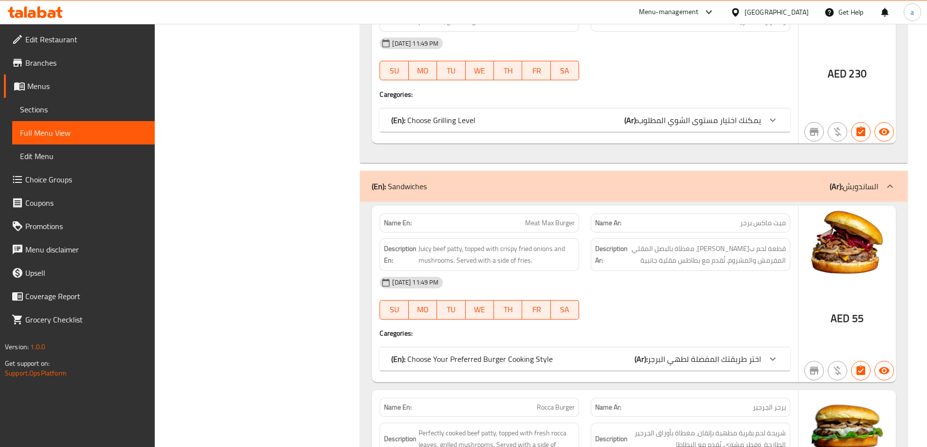
scroll to position [5917, 0]
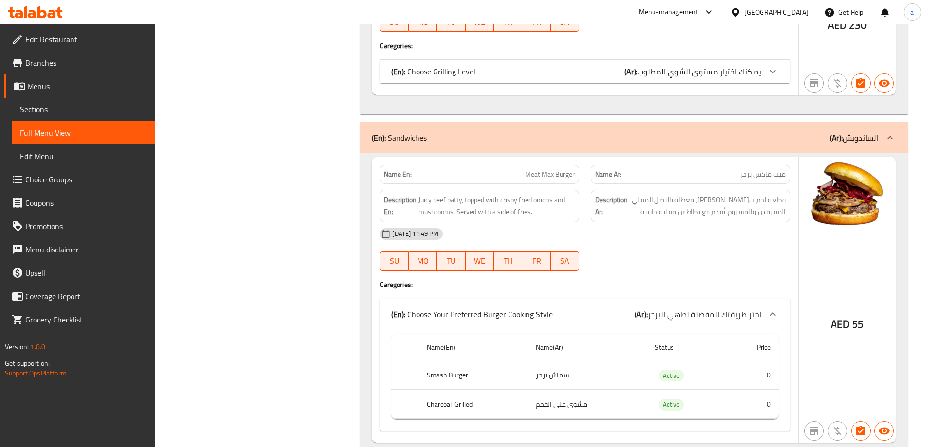
click at [682, 307] on span "اختر طريقتك المفضلة لطهي البرجر" at bounding box center [703, 314] width 113 height 15
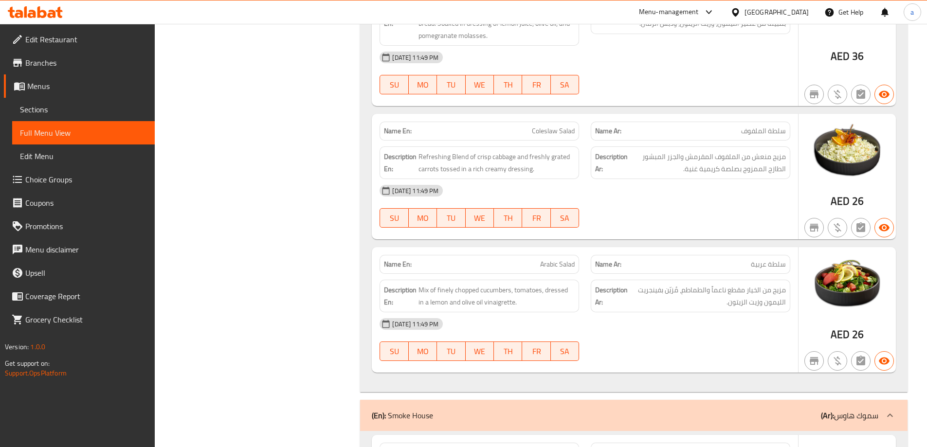
scroll to position [2658, 0]
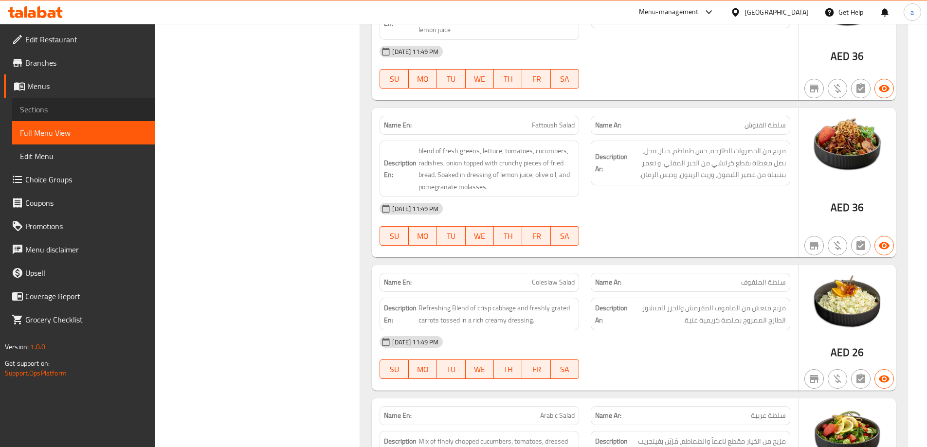
click at [67, 108] on span "Sections" at bounding box center [83, 110] width 127 height 12
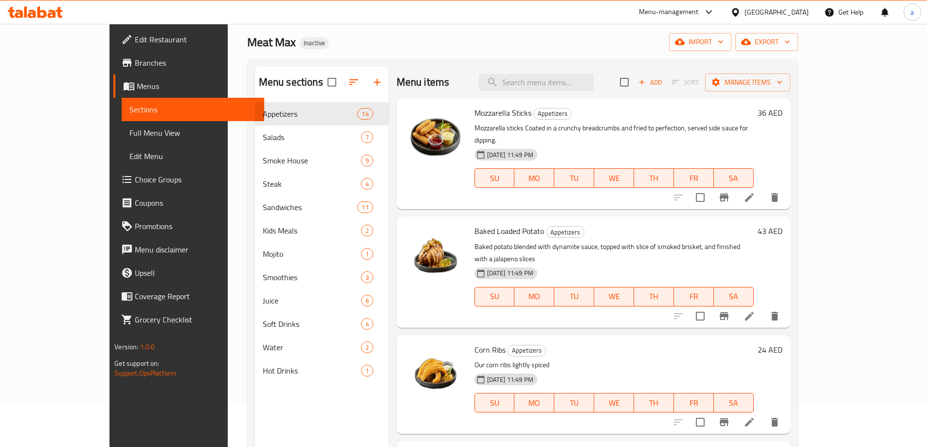
scroll to position [49, 0]
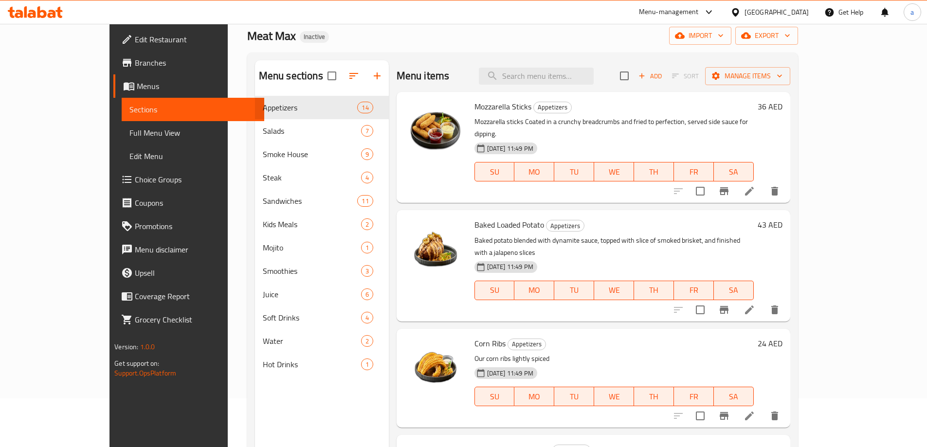
click at [763, 183] on li at bounding box center [748, 191] width 27 height 18
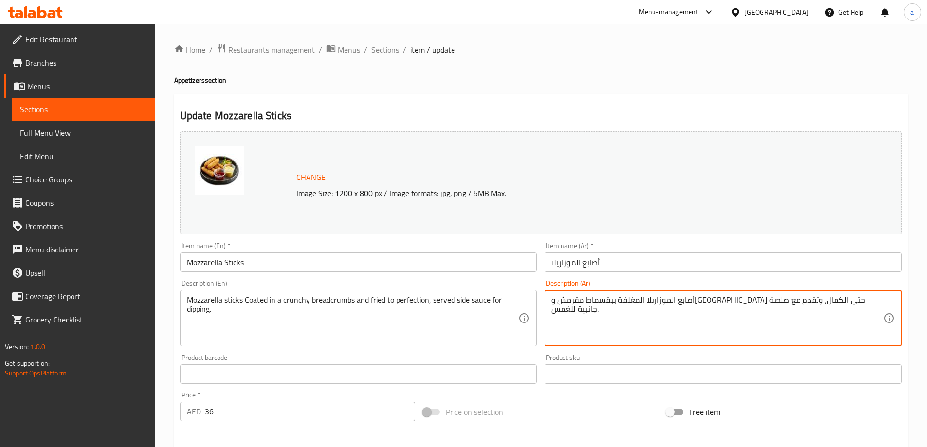
click at [576, 305] on textarea "أصابع الموزاريلا المغلفة ببقسماط مقرمش ومقلية حتى الكمال، وتقدم مع صلصة جانبية …" at bounding box center [717, 318] width 332 height 46
click at [583, 317] on textarea "أصابع الموزاريلا المغلفة ببقسماط مقرمش ومقلية حتى الكمال، وتقدم مع صلصة جانبية …" at bounding box center [717, 318] width 332 height 46
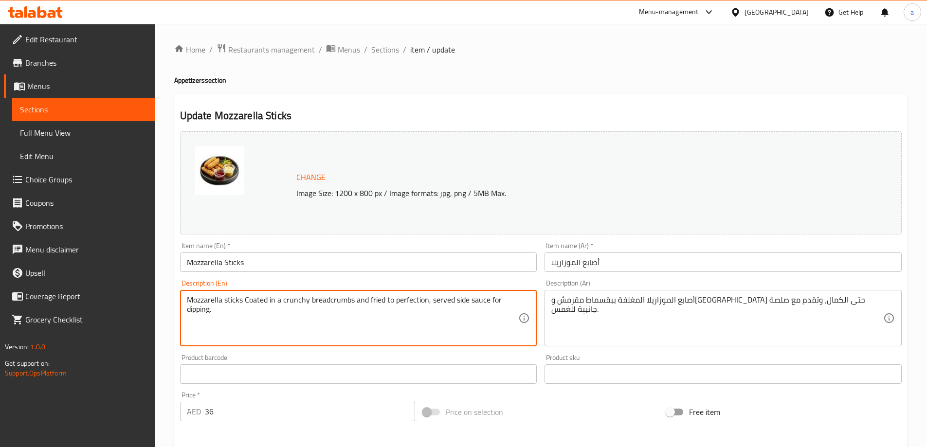
click at [323, 300] on textarea "Mozzarella sticks Coated in a crunchy breadcrumbs and fried to perfection, serv…" at bounding box center [353, 318] width 332 height 46
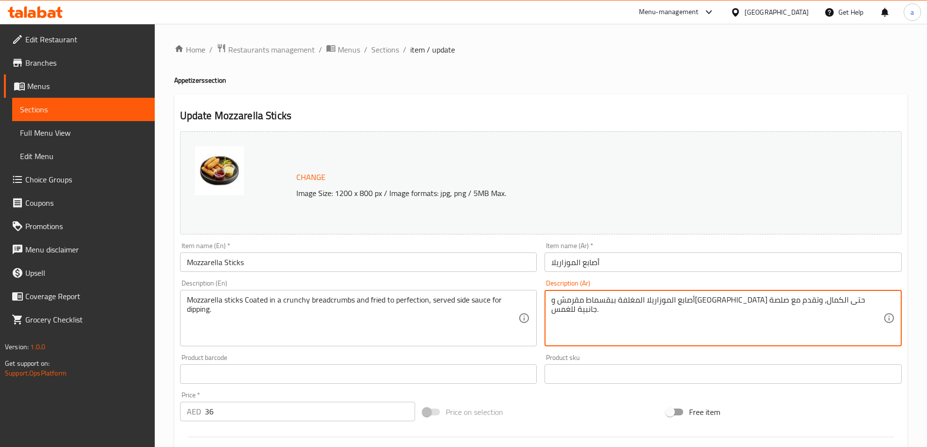
drag, startPoint x: 781, startPoint y: 304, endPoint x: 792, endPoint y: 310, distance: 13.1
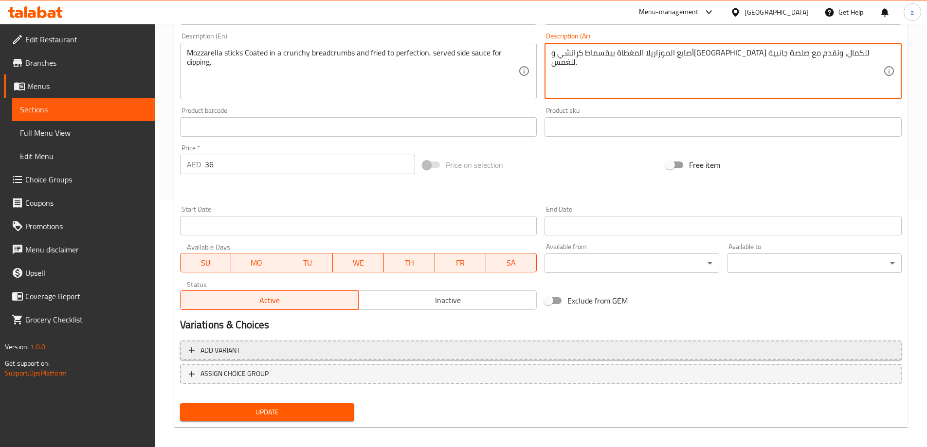
scroll to position [254, 0]
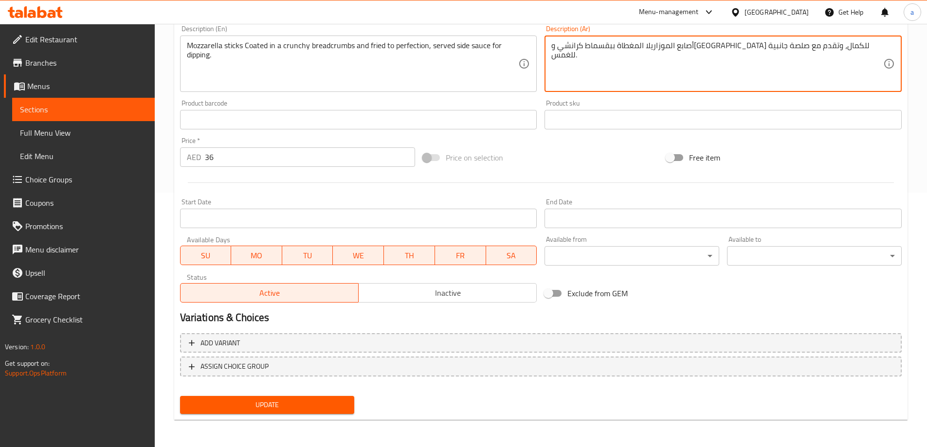
type textarea "أصابع الموزاريلا المغطاة ببقسماط كرانشي ومقلية للكمال، وتقدم مع صلصة جانبية للغ…"
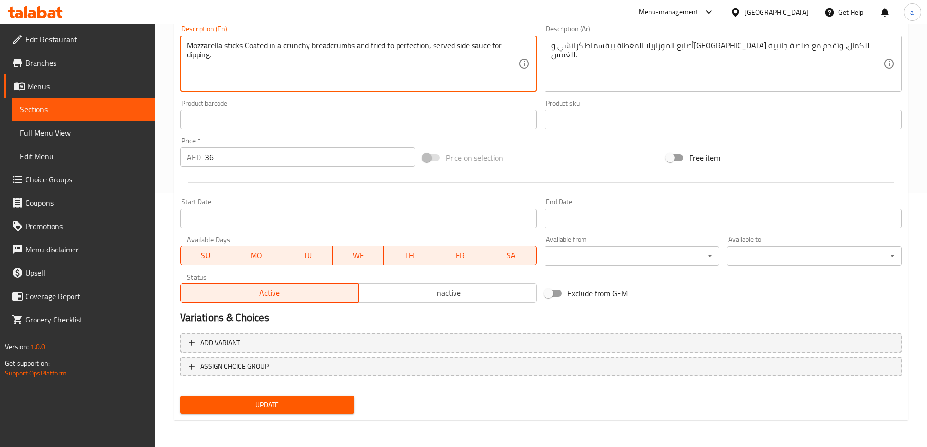
click at [195, 56] on textarea "Mozzarella sticks Coated in a crunchy breadcrumbs and fried to perfection, serv…" at bounding box center [353, 64] width 332 height 46
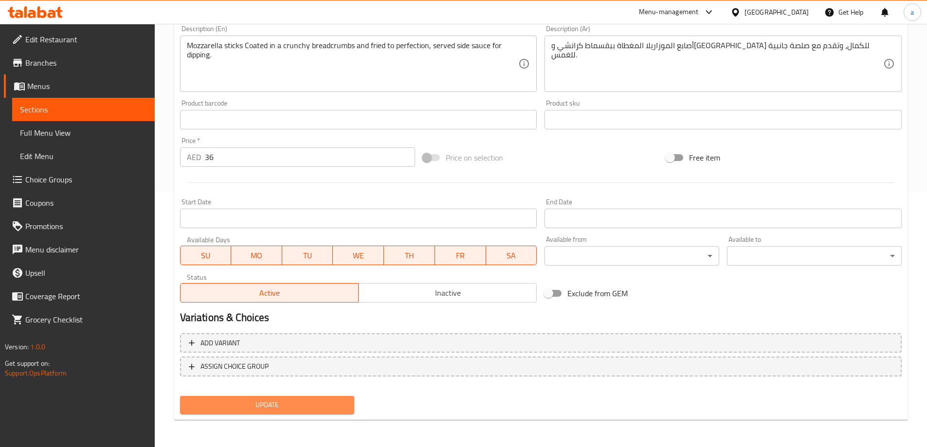
click at [272, 401] on span "Update" at bounding box center [267, 405] width 159 height 12
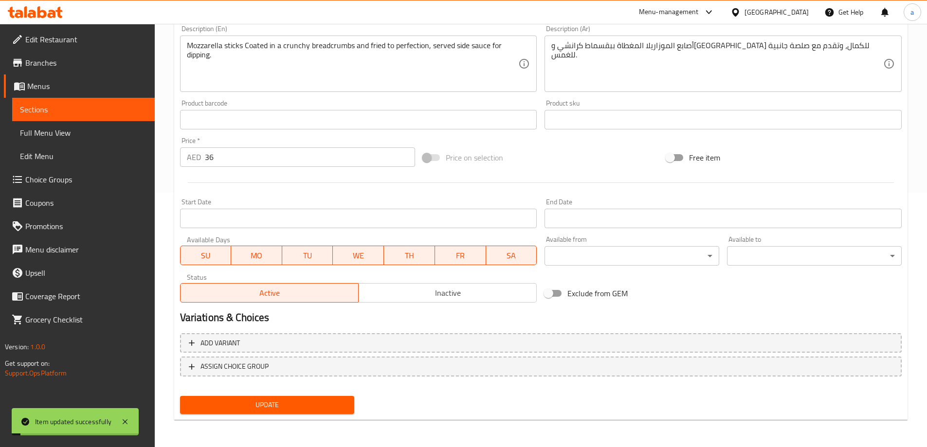
scroll to position [11, 0]
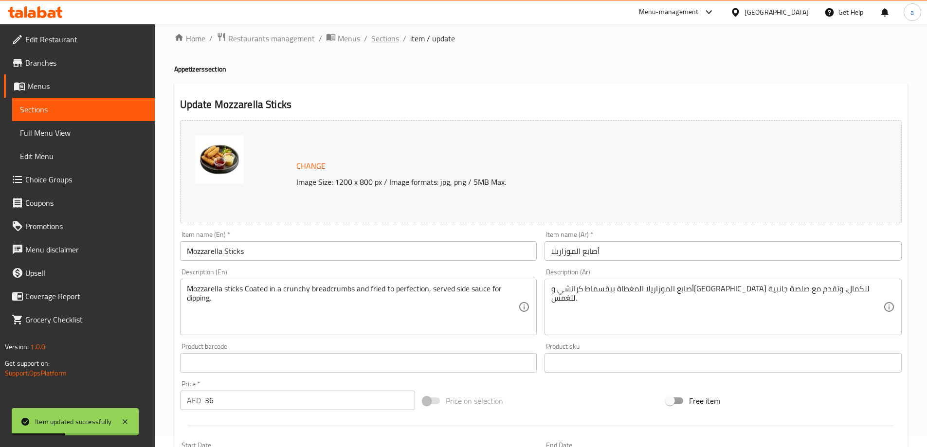
click at [379, 36] on span "Sections" at bounding box center [385, 39] width 28 height 12
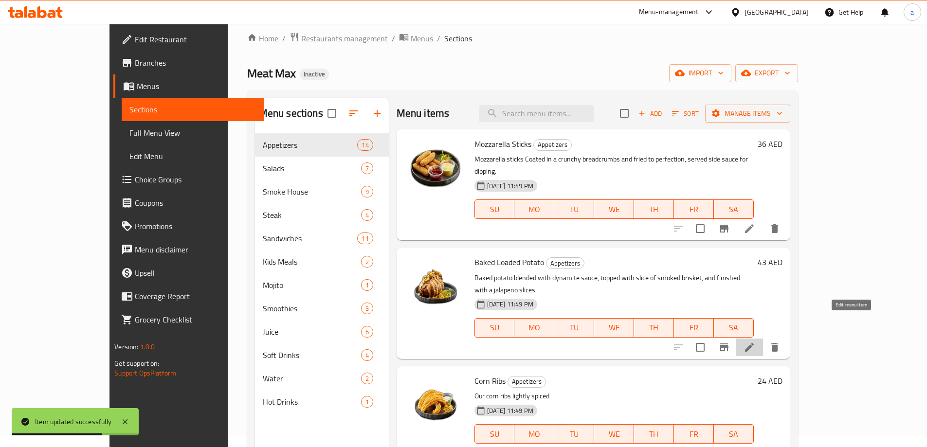
click at [755, 341] on icon at bounding box center [749, 347] width 12 height 12
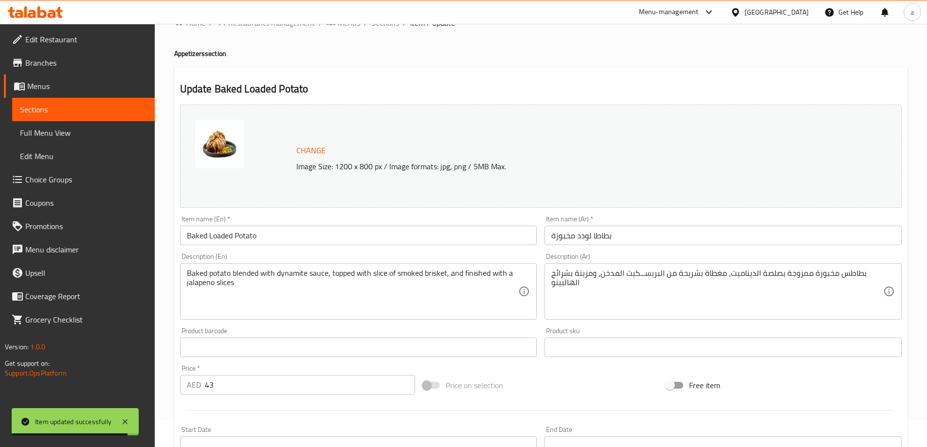
scroll to position [49, 0]
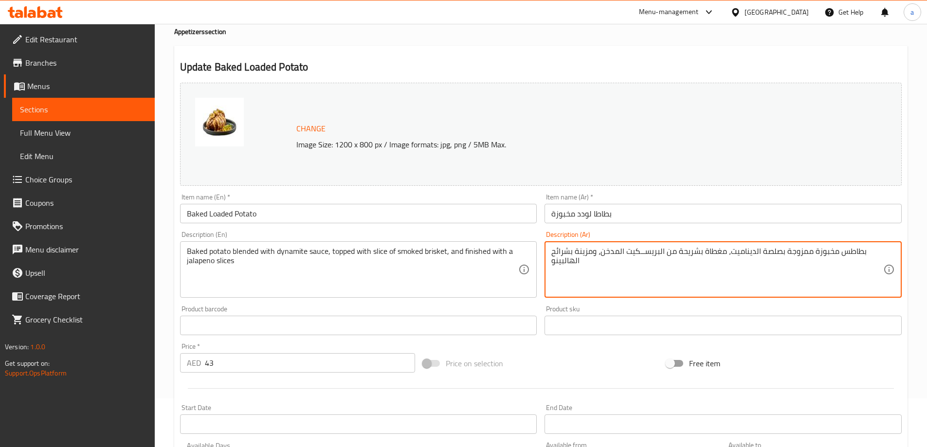
click at [843, 255] on textarea "بطاطس مخبوزة ممزوجة بصلصة الديناميت، مغطاة بشريحة من البريســكيت المدخن، ومزينة…" at bounding box center [717, 270] width 332 height 46
click at [844, 254] on textarea "بطاطاس مخبوزة ممزوجة بصلصة الديناميت، مغطاة بشريحة من البريســكيت المدخن، ومزين…" at bounding box center [717, 270] width 332 height 46
type textarea "بطاطا مخبوزة ممزوجة بصلصة الديناميت، مغطاة بشريحة من البريســكيت المدخن، ومزينة…"
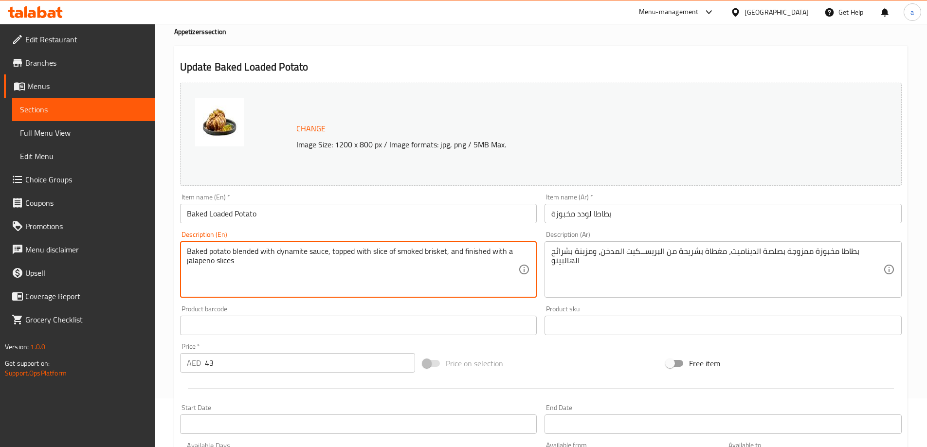
click at [438, 252] on textarea "Baked potato blended with dynamite sauce, topped with slice of smoked brisket, …" at bounding box center [353, 270] width 332 height 46
click at [437, 252] on textarea "Baked potato blended with dynamite sauce, topped with slice of smoked brisket, …" at bounding box center [353, 270] width 332 height 46
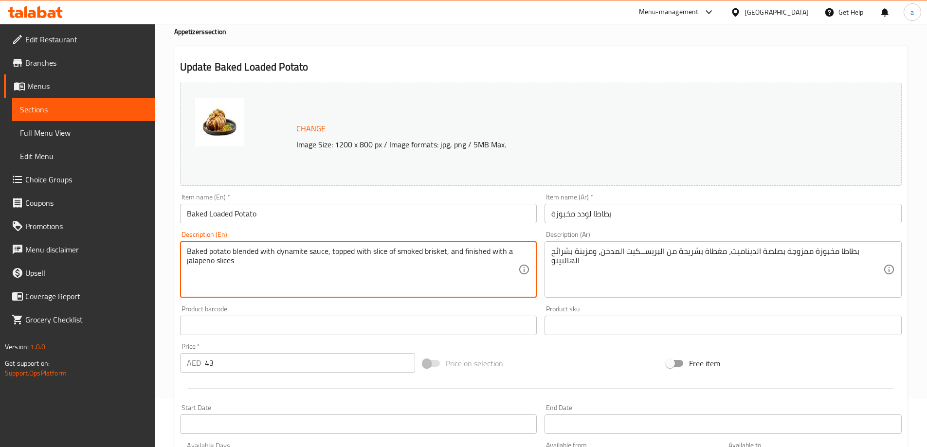
click at [437, 252] on textarea "Baked potato blended with dynamite sauce, topped with slice of smoked brisket, …" at bounding box center [353, 270] width 332 height 46
click at [435, 252] on textarea "Baked potato blended with dynamite sauce, topped with slice of smoked brisket, …" at bounding box center [353, 270] width 332 height 46
click at [433, 252] on textarea "Baked potato blended with dynamite sauce, topped with slice of smoked brisket, …" at bounding box center [353, 270] width 332 height 46
click at [432, 253] on textarea "Baked potato blended with dynamite sauce, topped with slice of smoked brisket, …" at bounding box center [353, 270] width 332 height 46
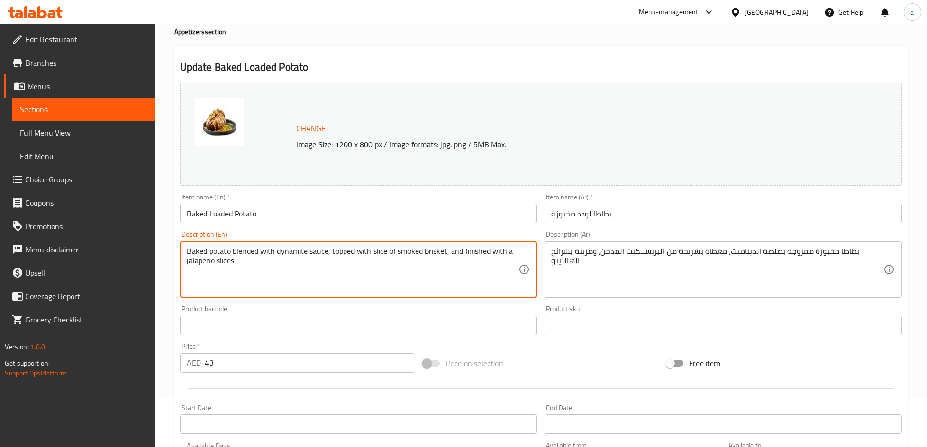
click at [432, 253] on textarea "Baked potato blended with dynamite sauce, topped with slice of smoked brisket, …" at bounding box center [353, 270] width 332 height 46
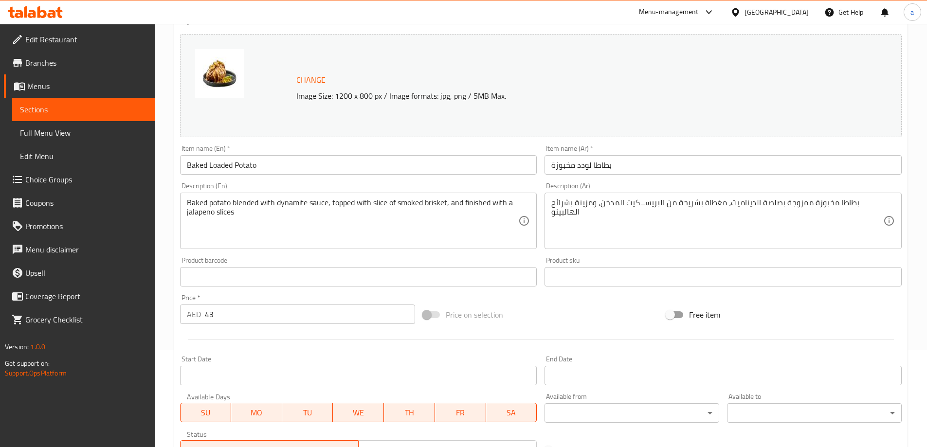
scroll to position [254, 0]
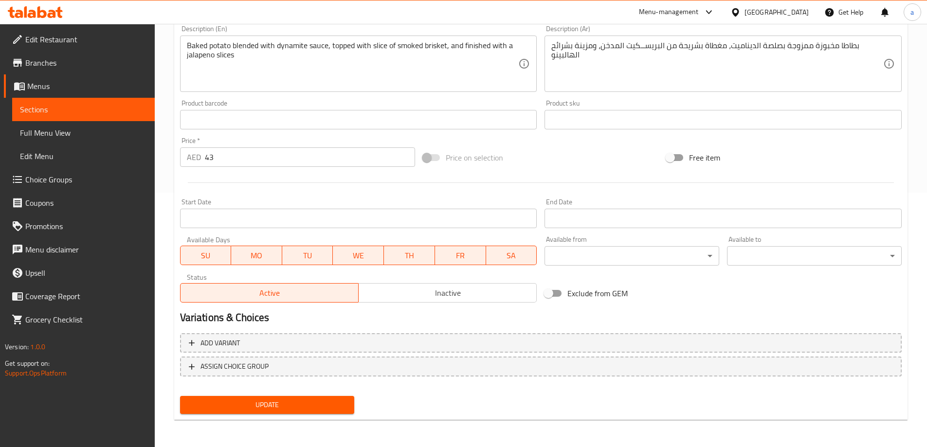
click at [252, 404] on span "Update" at bounding box center [267, 405] width 159 height 12
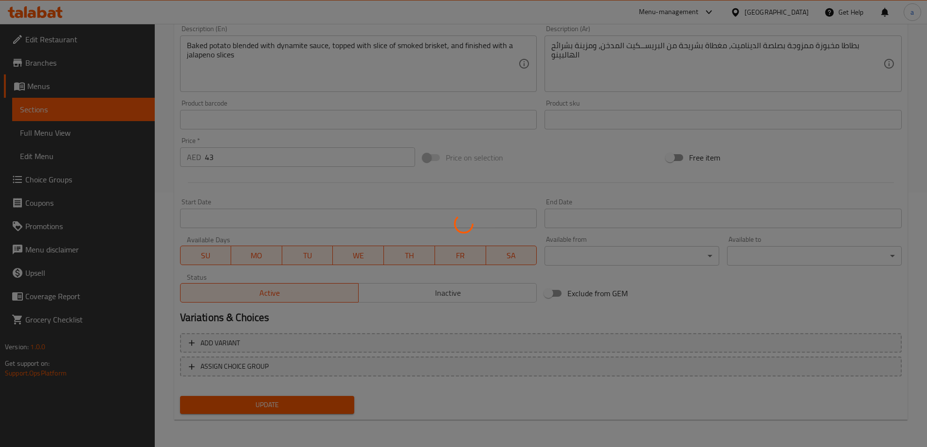
scroll to position [0, 0]
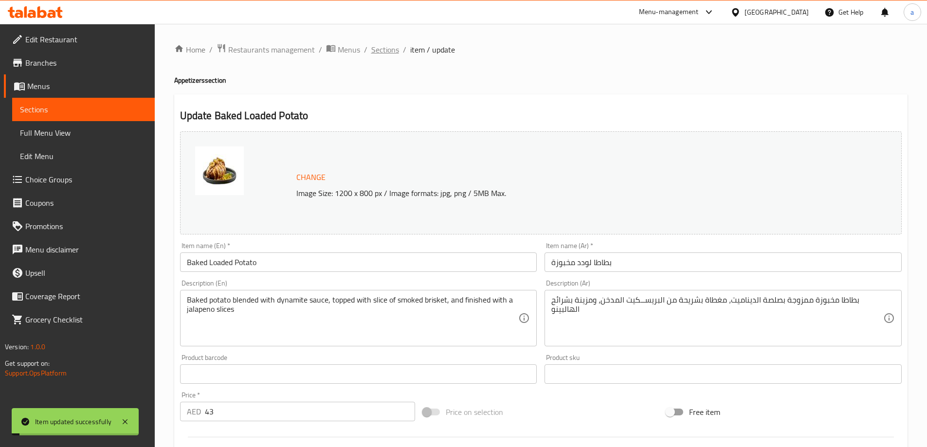
click at [377, 45] on span "Sections" at bounding box center [385, 50] width 28 height 12
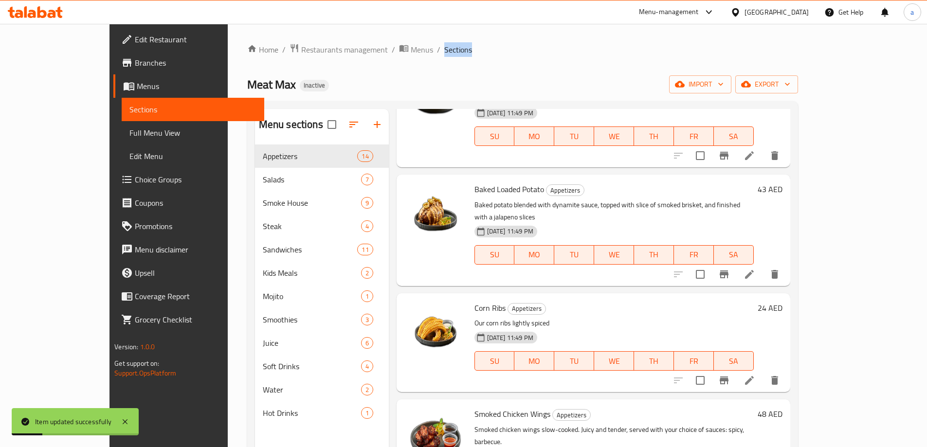
scroll to position [97, 0]
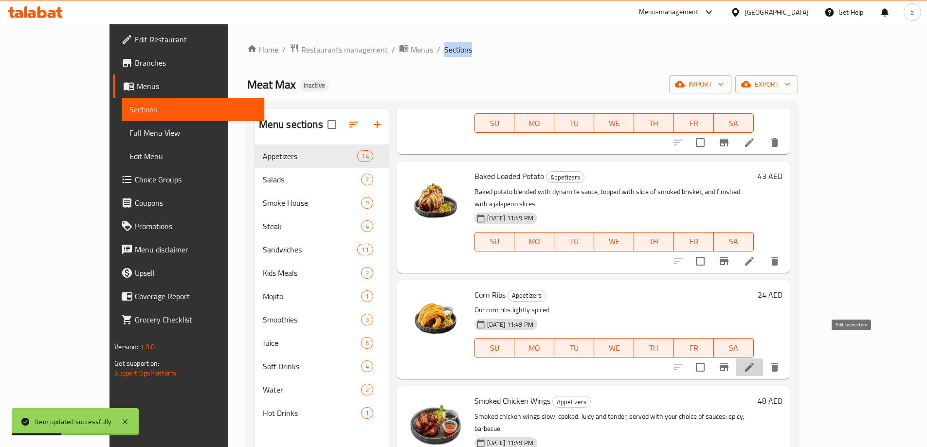
click at [755, 361] on icon at bounding box center [749, 367] width 12 height 12
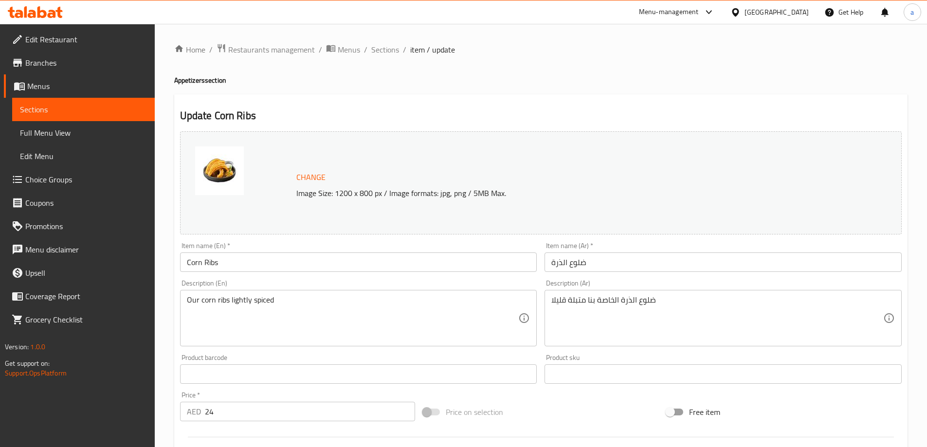
click at [224, 301] on textarea "Our corn ribs lightly spiced" at bounding box center [353, 318] width 332 height 46
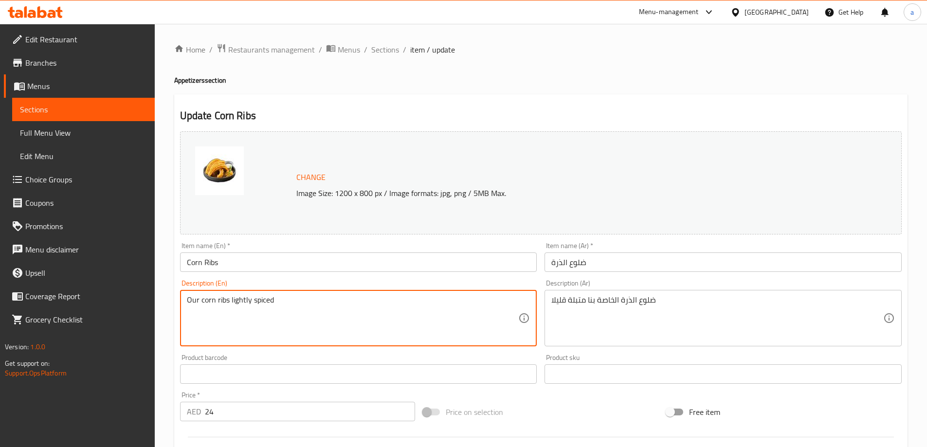
click at [224, 301] on textarea "Our corn ribs lightly spiced" at bounding box center [353, 318] width 332 height 46
click at [219, 303] on textarea "Our corn ribs lightly spiced" at bounding box center [353, 318] width 332 height 46
drag, startPoint x: 201, startPoint y: 300, endPoint x: 227, endPoint y: 305, distance: 26.2
click at [227, 305] on textarea "Our corn ribs lightly spiced" at bounding box center [353, 318] width 332 height 46
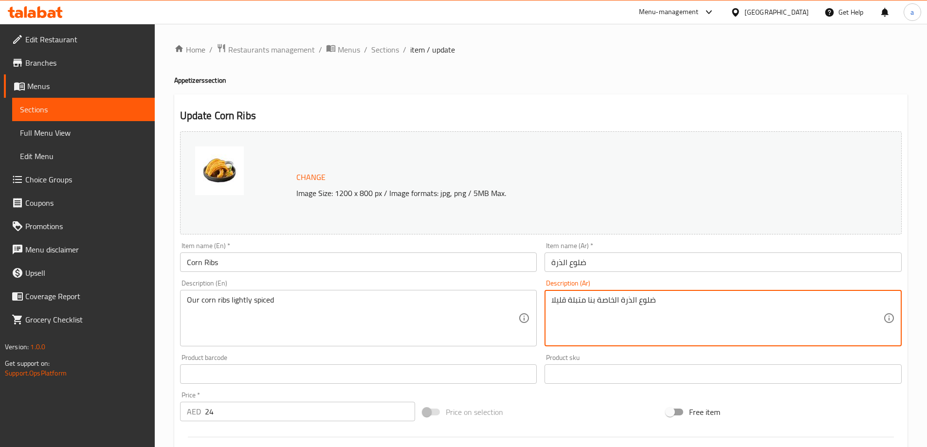
drag, startPoint x: 639, startPoint y: 304, endPoint x: 655, endPoint y: 305, distance: 16.6
drag, startPoint x: 590, startPoint y: 301, endPoint x: 609, endPoint y: 301, distance: 19.5
click at [609, 301] on textarea "ريش الذرة الخاصة بنا متبلة قليلا" at bounding box center [717, 318] width 332 height 46
click at [617, 332] on textarea "ريش الذرة الخاصة بنا متبلة قليلا" at bounding box center [717, 318] width 332 height 46
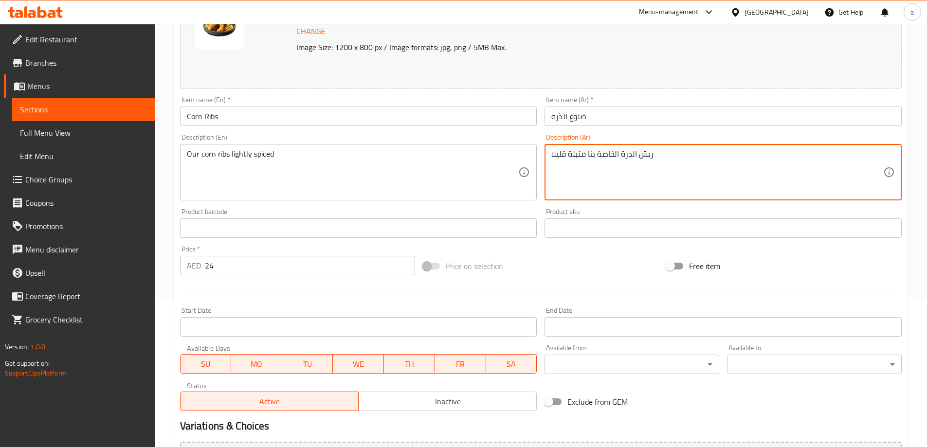
scroll to position [195, 0]
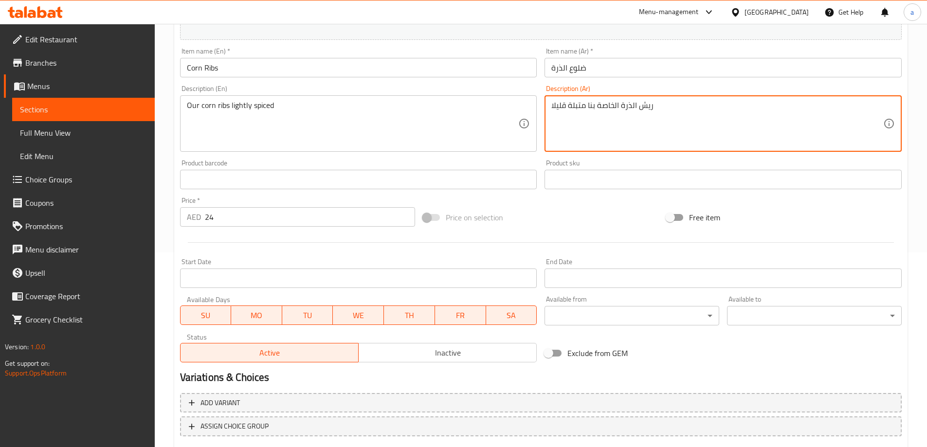
type textarea "ريش الذرة الخاصة بنا متبلة قليلا"
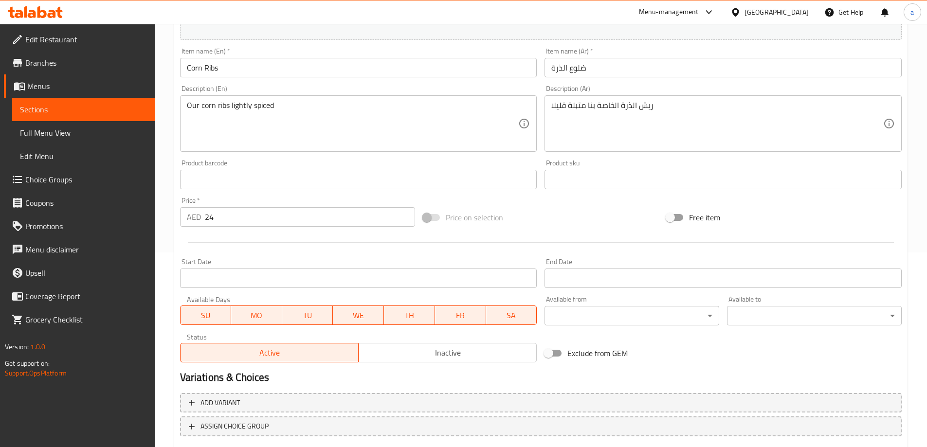
scroll to position [254, 0]
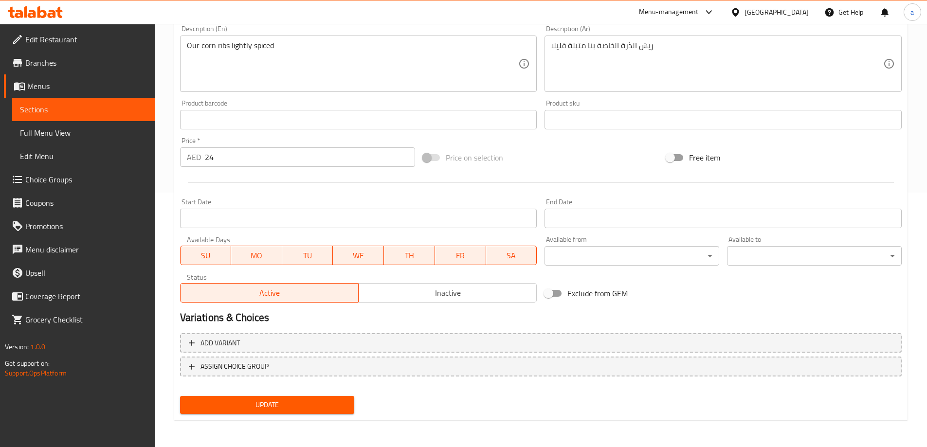
click at [229, 401] on span "Update" at bounding box center [267, 405] width 159 height 12
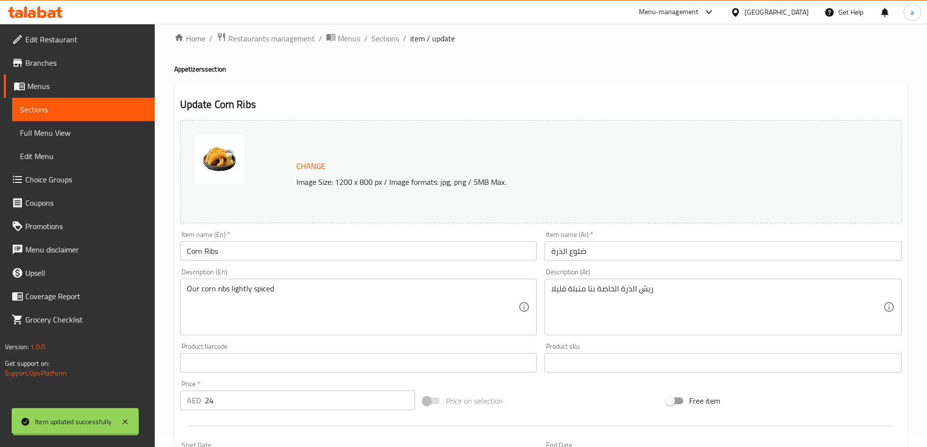
scroll to position [0, 0]
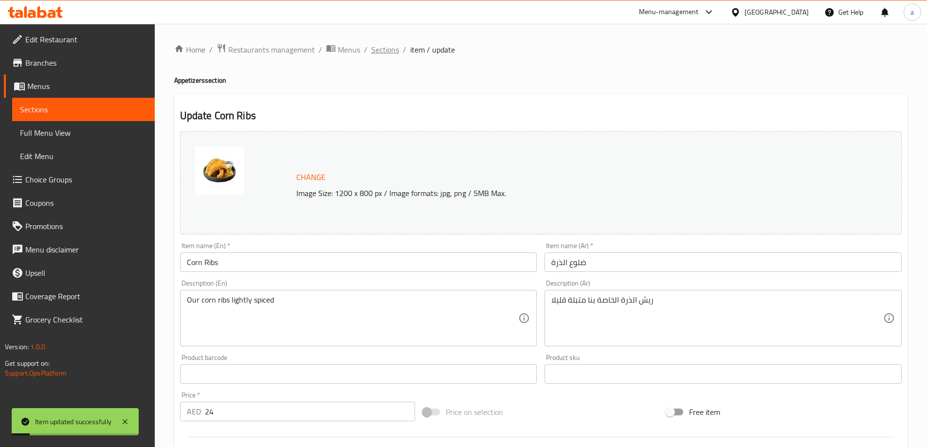
click at [385, 55] on span "Sections" at bounding box center [385, 50] width 28 height 12
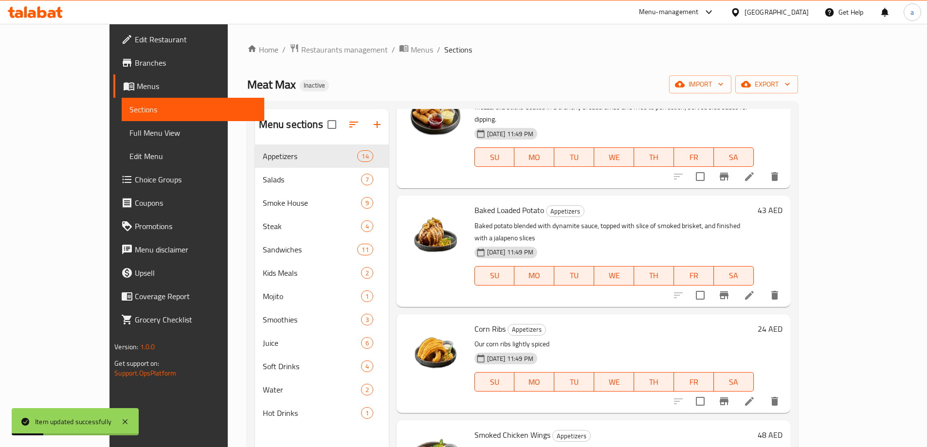
scroll to position [146, 0]
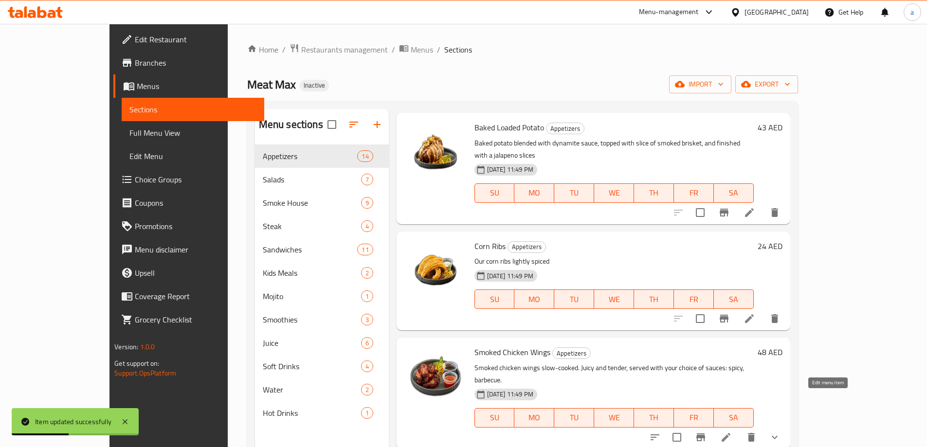
click at [730, 433] on icon at bounding box center [725, 437] width 9 height 9
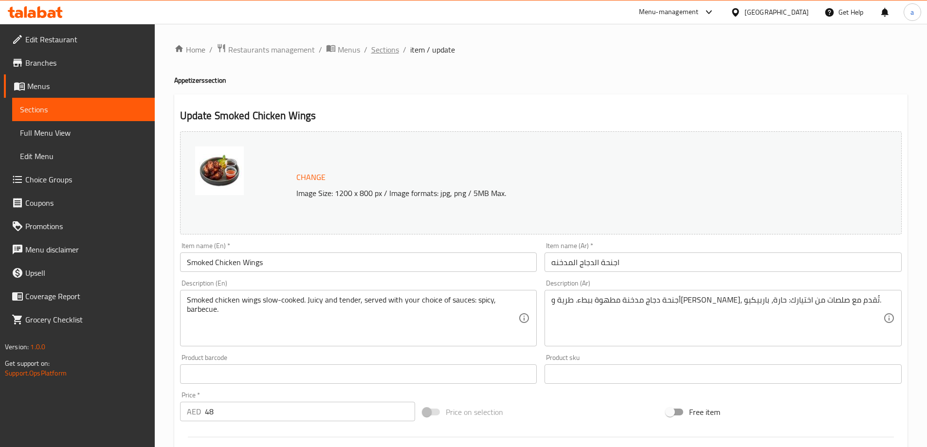
click at [389, 48] on span "Sections" at bounding box center [385, 50] width 28 height 12
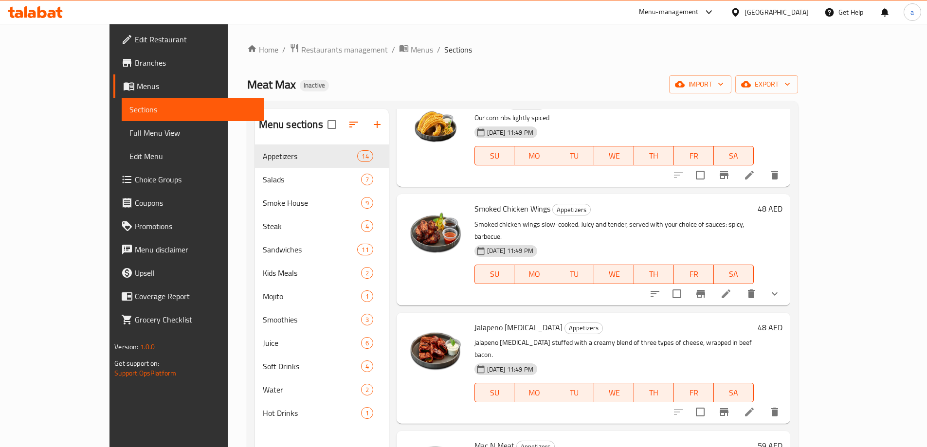
scroll to position [292, 0]
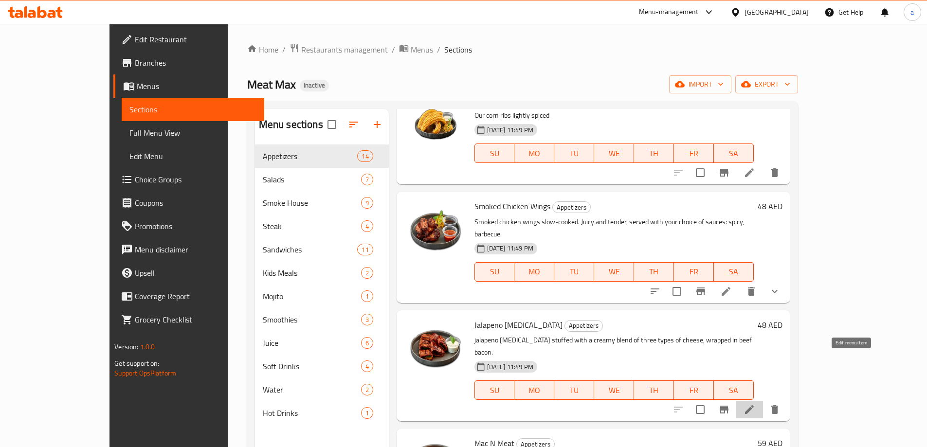
click at [755, 404] on icon at bounding box center [749, 410] width 12 height 12
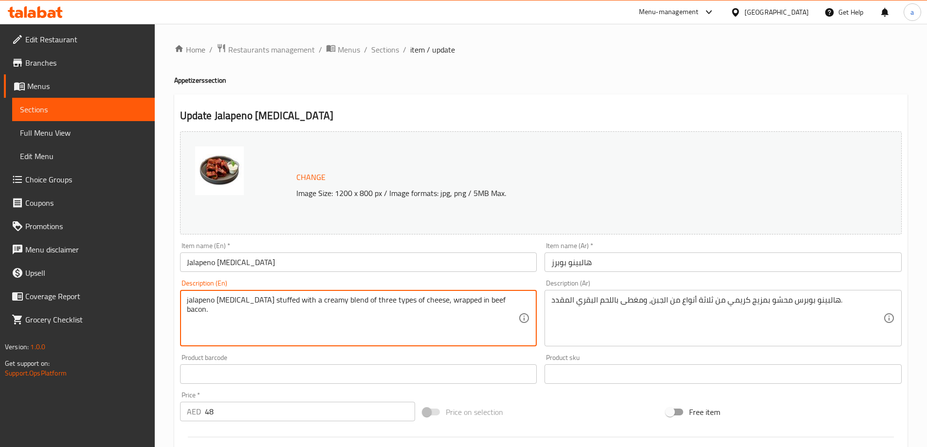
click at [229, 303] on textarea "jalapeno [MEDICAL_DATA] stuffed with a creamy blend of three types of cheese, w…" at bounding box center [353, 318] width 332 height 46
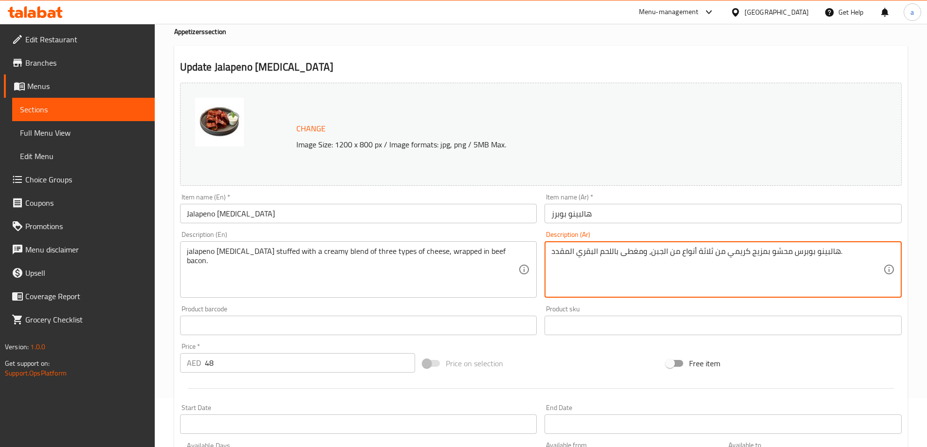
drag, startPoint x: 622, startPoint y: 253, endPoint x: 647, endPoint y: 263, distance: 26.5
click at [647, 263] on textarea "هالبينو بوبرس محشو بمزيج كريمي من ثلاثة أنواع من الجبن، ومغطى باللحم البقري الم…" at bounding box center [717, 270] width 332 height 46
click at [646, 263] on textarea "هالبينو بوبرس محشو بمزيج كريمي من ثلاثة أنواع من الجبن، ومغطى باللحم البقري الم…" at bounding box center [717, 270] width 332 height 46
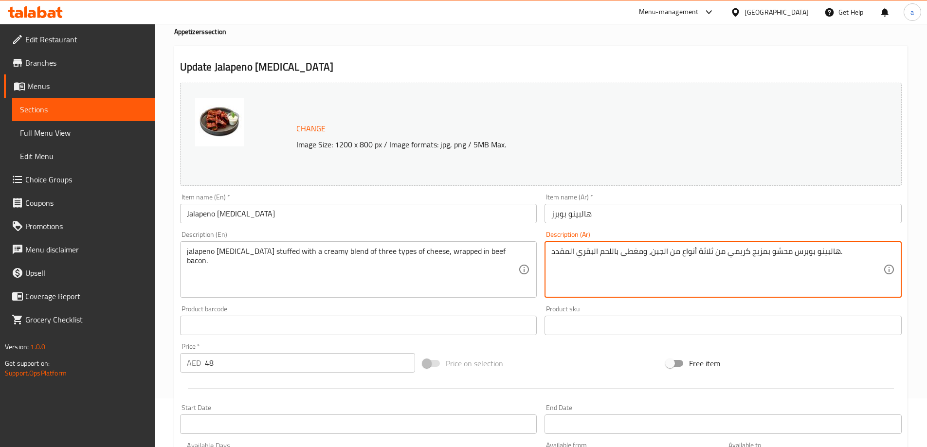
drag, startPoint x: 646, startPoint y: 263, endPoint x: 629, endPoint y: 252, distance: 20.0
click at [629, 252] on textarea "هالبينو بوبرس محشو بمزيج كريمي من ثلاثة أنواع من الجبن، ومغطى باللحم البقري الم…" at bounding box center [717, 270] width 332 height 46
click at [608, 258] on textarea "هالبينو بوبرس محشو بمزيج كريمي من ثلاثة أنواع من الجبن، ومغطى باللحم البقري الم…" at bounding box center [717, 270] width 332 height 46
drag, startPoint x: 620, startPoint y: 253, endPoint x: 639, endPoint y: 260, distance: 20.2
click at [639, 260] on textarea "هالبينو بوبرس محشو بمزيج كريمي من ثلاثة أنواع من الجبن، ومغطى باللحم البقري الم…" at bounding box center [717, 270] width 332 height 46
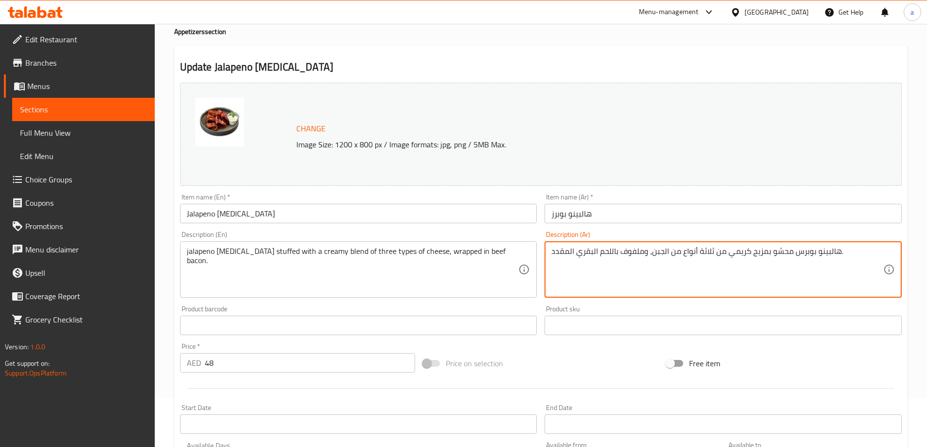
type textarea "هالبينو بوبرس محشو بمزيج كريمي من ثلاثة أنواع من الجبن، وملفوف باللحم البقري ال…"
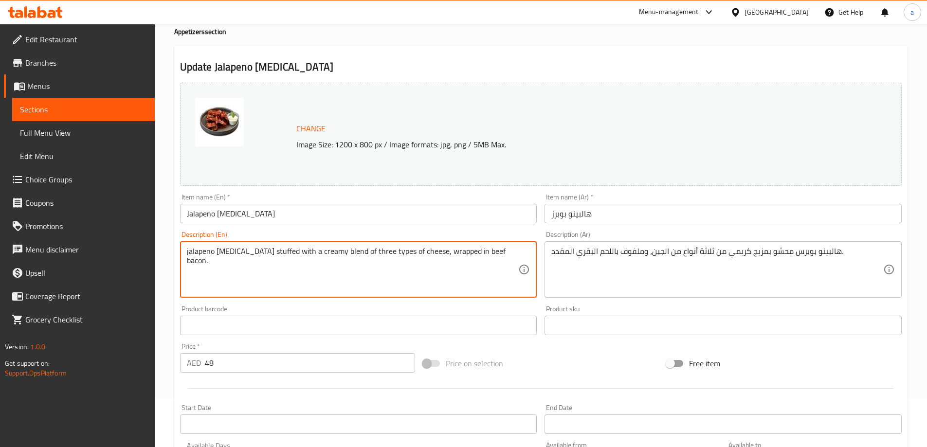
click at [478, 254] on textarea "jalapeno [MEDICAL_DATA] stuffed with a creamy blend of three types of cheese, w…" at bounding box center [353, 270] width 332 height 46
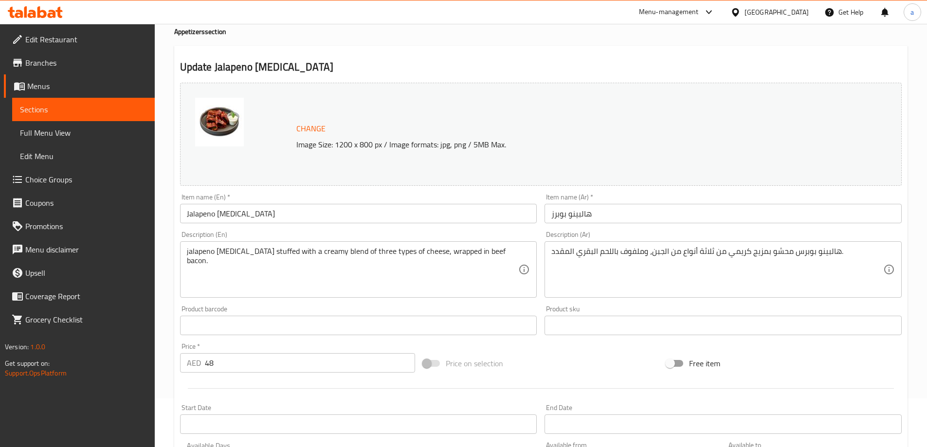
scroll to position [254, 0]
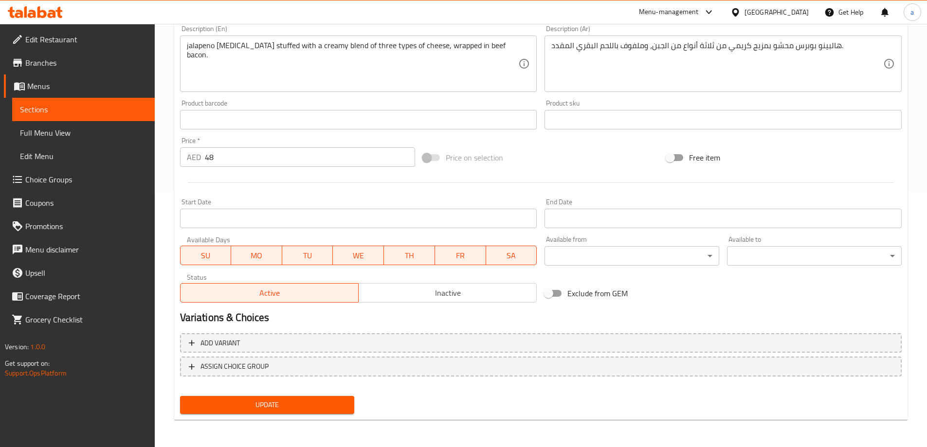
click at [242, 410] on span "Update" at bounding box center [267, 405] width 159 height 12
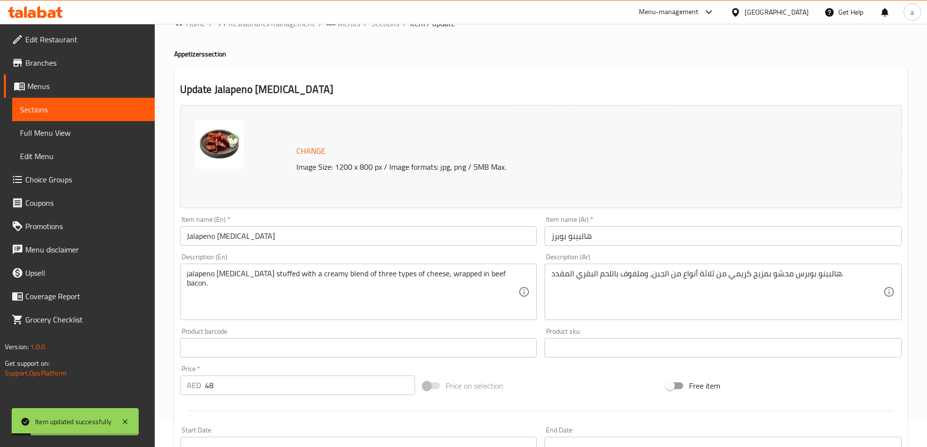
scroll to position [0, 0]
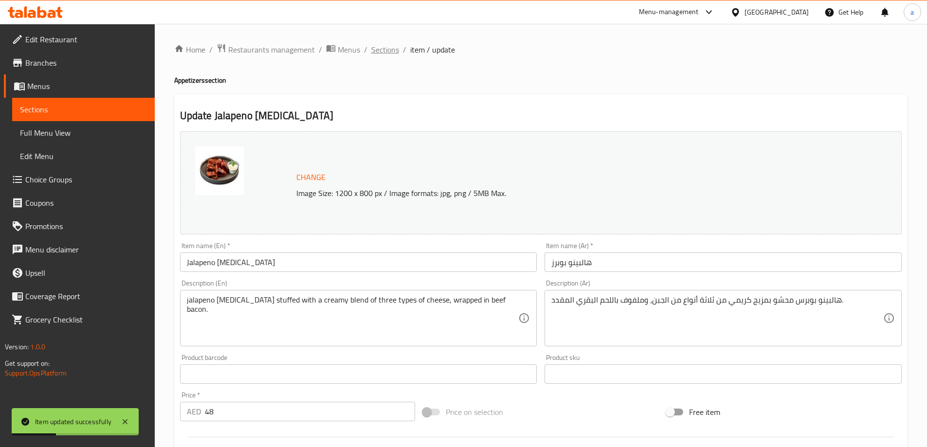
click at [379, 46] on span "Sections" at bounding box center [385, 50] width 28 height 12
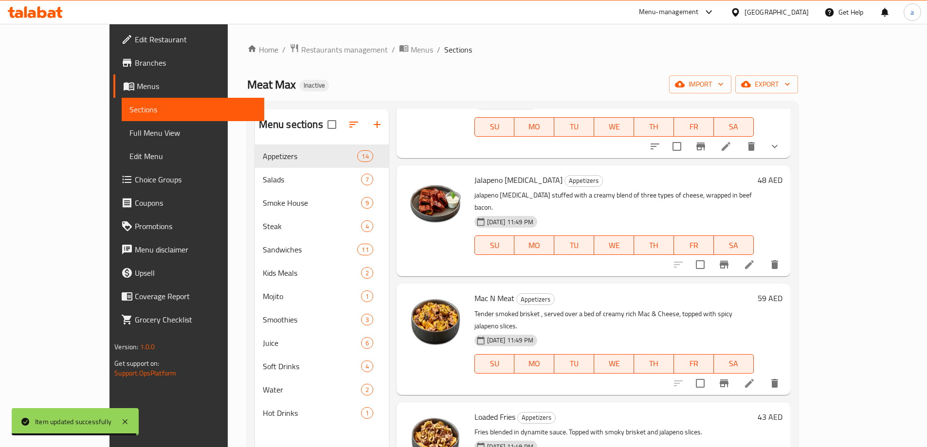
scroll to position [438, 0]
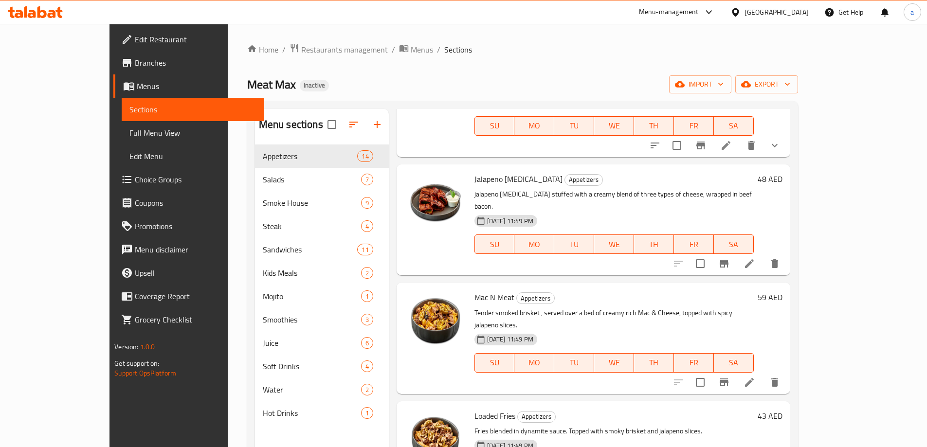
click at [763, 374] on li at bounding box center [748, 383] width 27 height 18
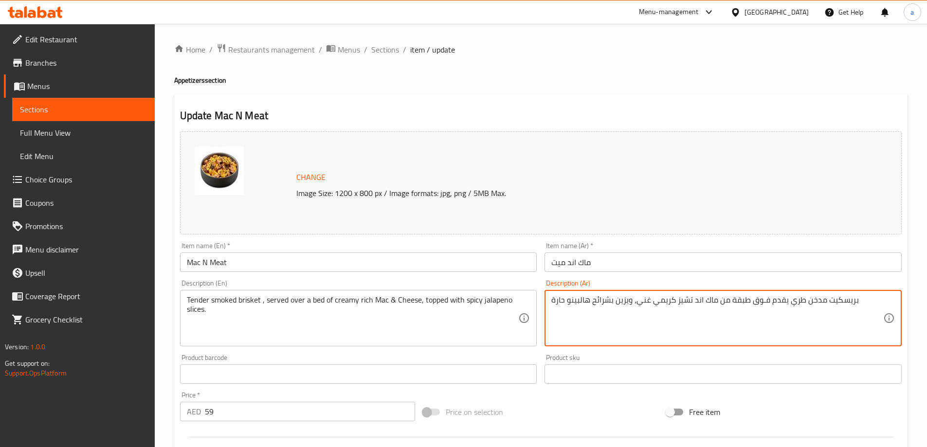
drag, startPoint x: 614, startPoint y: 302, endPoint x: 627, endPoint y: 312, distance: 16.3
click at [627, 312] on textarea "بريسكيت مدخن طري يقدم فـوق طبقة من ماك اند تشيز كريمي غني، ويزين بشرائح هالبينو…" at bounding box center [717, 318] width 332 height 46
type textarea "بريسكيت مدخن طري يقدم فـوق طبقة من ماك اند تشيز كريمي غني، ومغطى بشرائح هالبينو…"
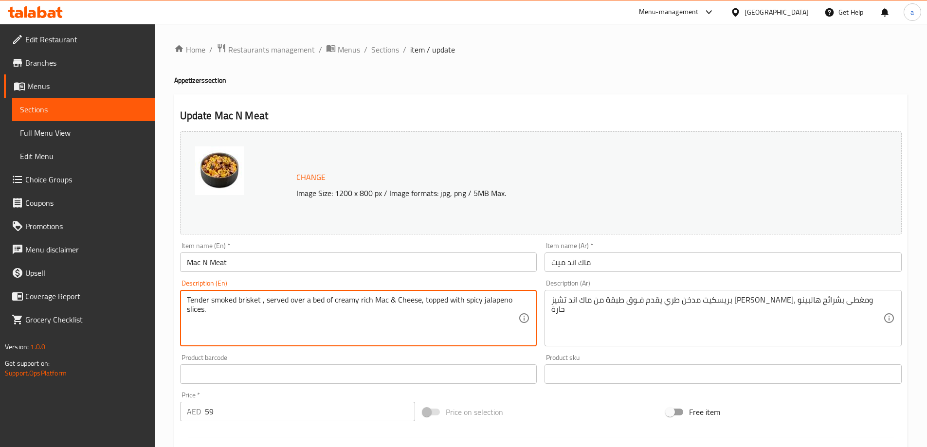
drag, startPoint x: 265, startPoint y: 298, endPoint x: 370, endPoint y: 302, distance: 105.1
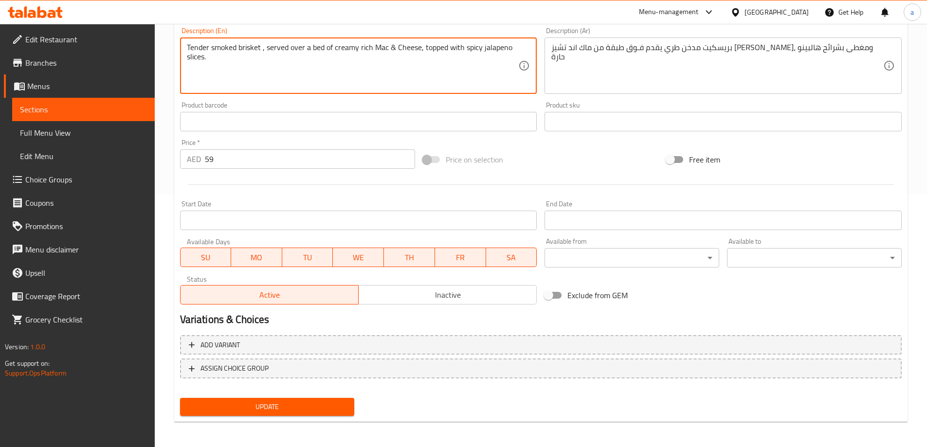
scroll to position [254, 0]
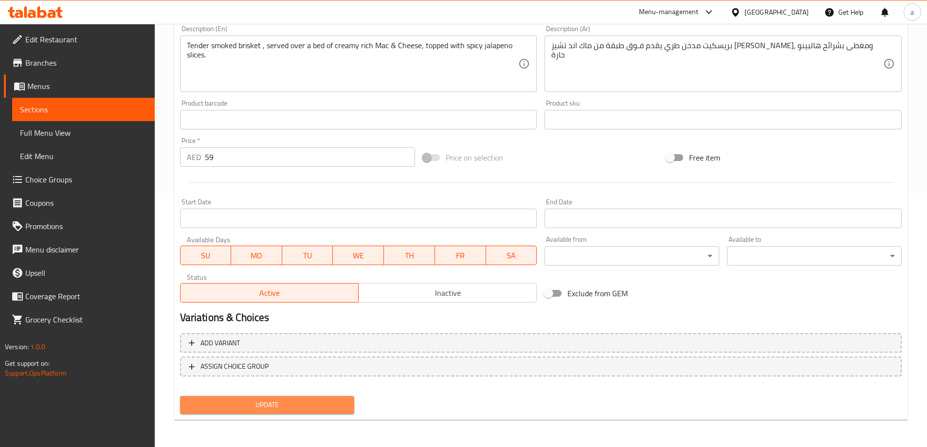
click at [315, 406] on span "Update" at bounding box center [267, 405] width 159 height 12
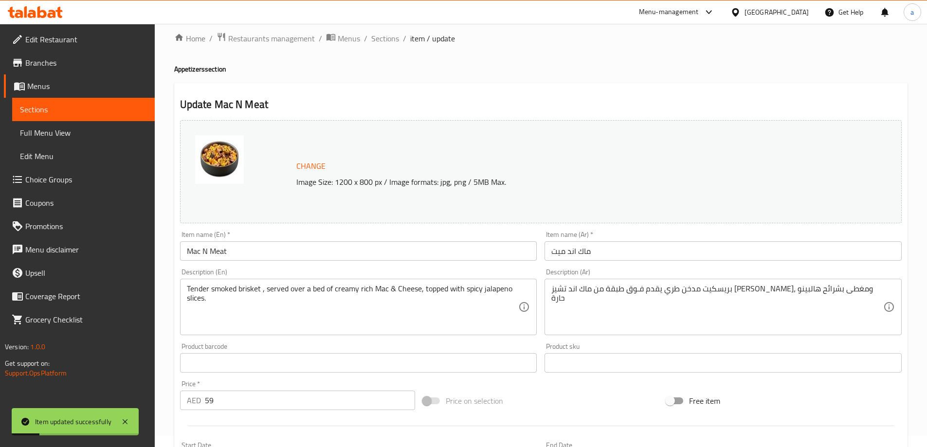
scroll to position [0, 0]
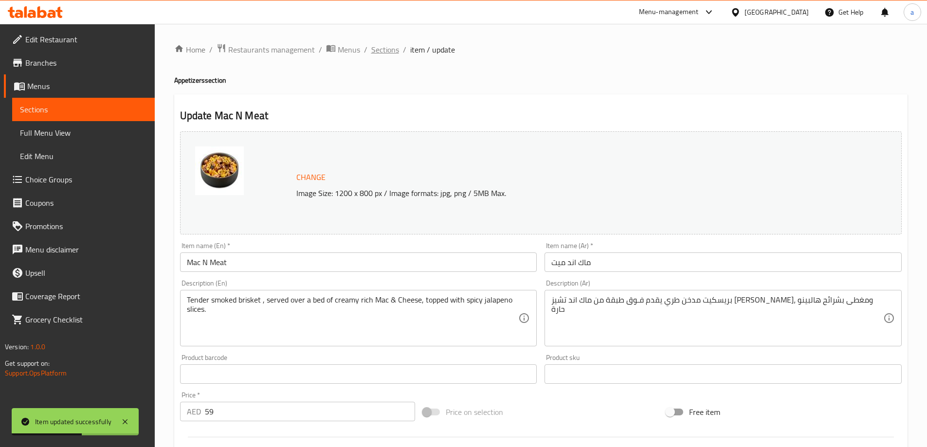
click at [379, 52] on span "Sections" at bounding box center [385, 50] width 28 height 12
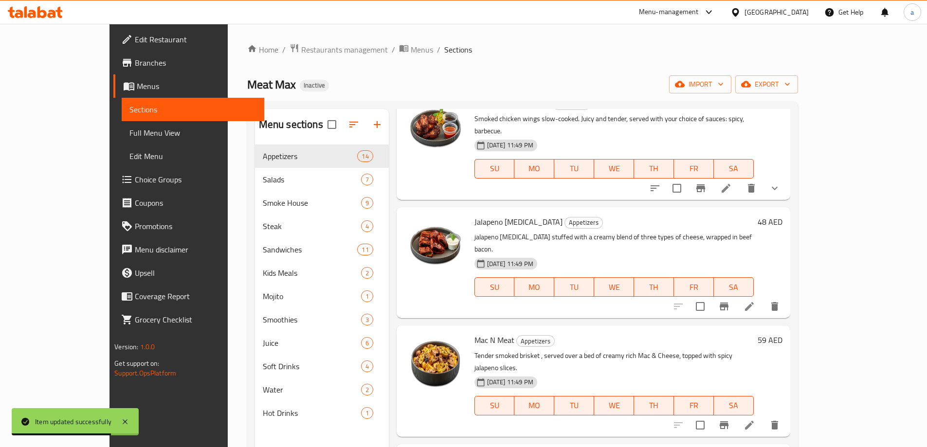
scroll to position [486, 0]
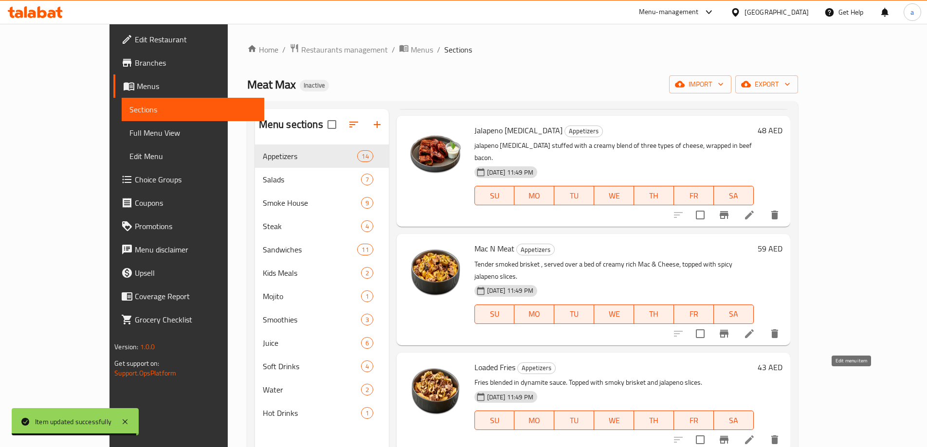
click at [755, 434] on icon at bounding box center [749, 440] width 12 height 12
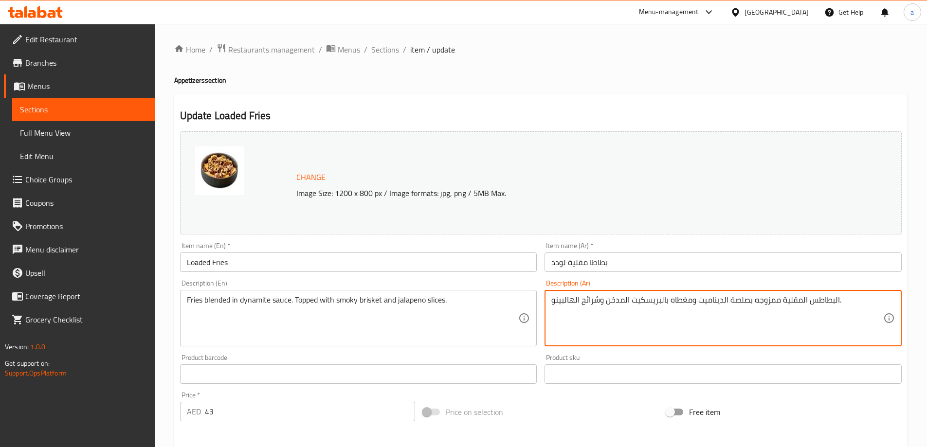
drag, startPoint x: 808, startPoint y: 301, endPoint x: 814, endPoint y: 300, distance: 5.4
click at [814, 300] on textarea "البطاطس المقلية ممزوجه بصلصة الديناميت ومغطاه بالبريسكيت المدخن وشرائح الهالبين…" at bounding box center [717, 318] width 332 height 46
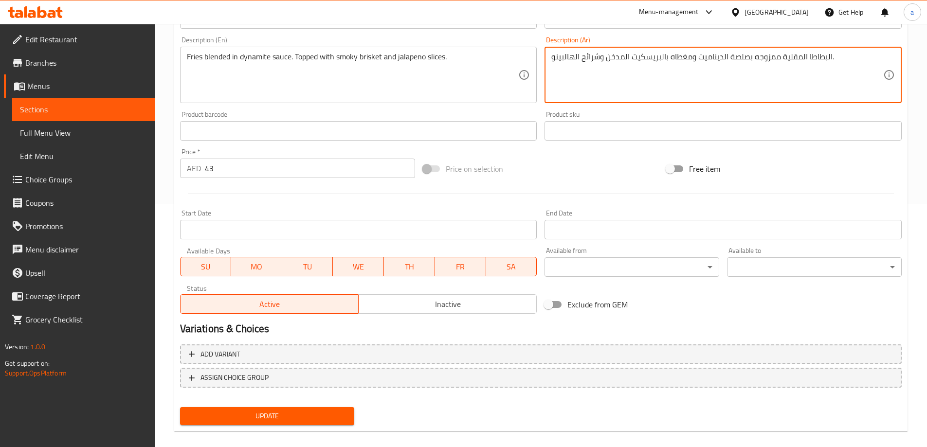
type textarea "البطاطا المقلية ممزوجه بصلصة الديناميت ومغطاه بالبريسكيت المدخن وشرائح الهالبين…"
click at [227, 411] on span "Update" at bounding box center [267, 416] width 159 height 12
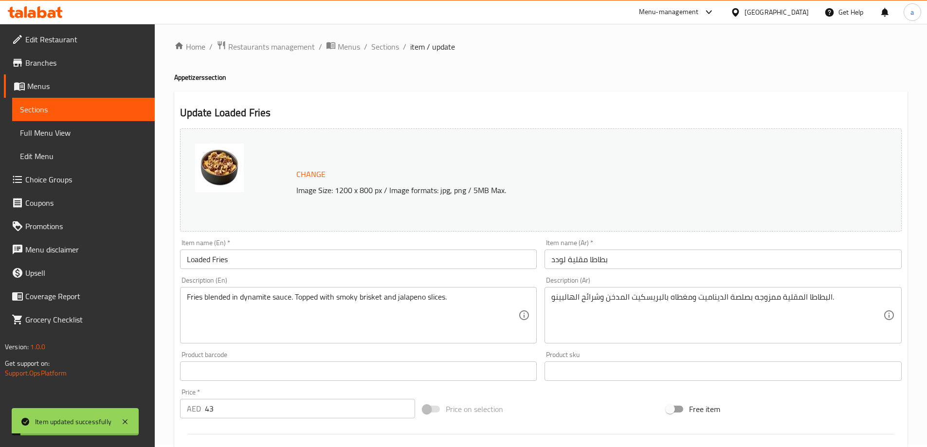
scroll to position [0, 0]
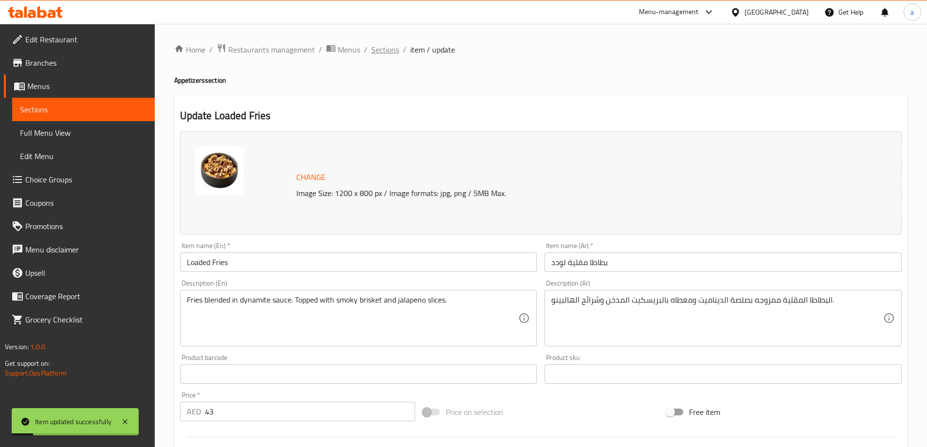
click at [385, 52] on span "Sections" at bounding box center [385, 50] width 28 height 12
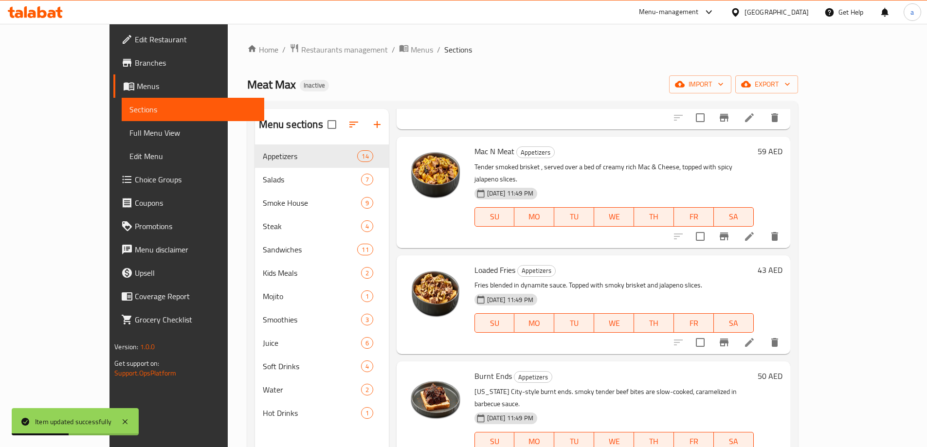
scroll to position [632, 0]
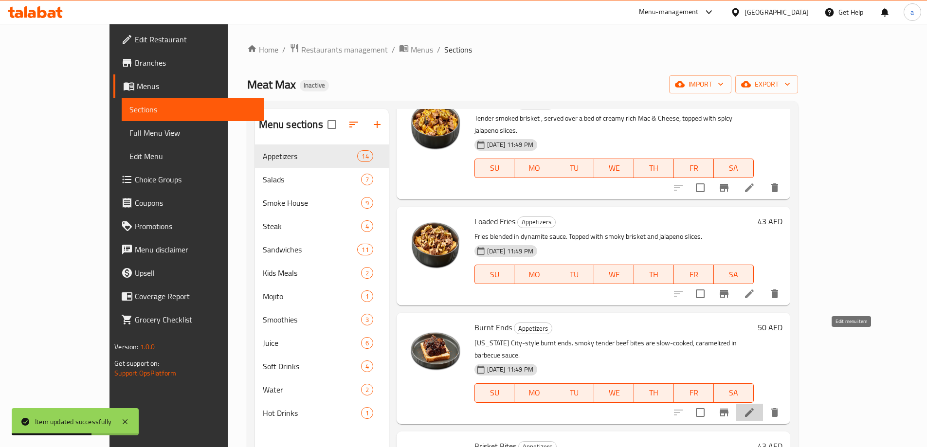
click at [753, 408] on icon at bounding box center [749, 412] width 9 height 9
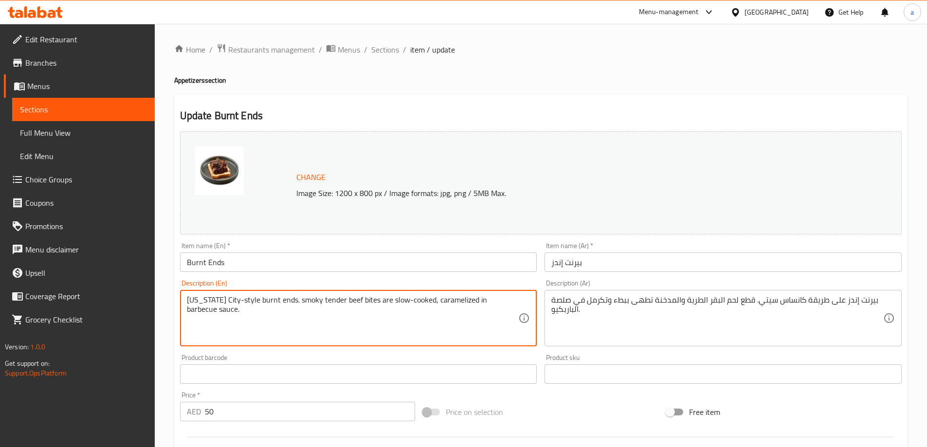
click at [354, 299] on textarea "[US_STATE] City-style burnt ends. smoky tender beef bites are slow-cooked, cara…" at bounding box center [353, 318] width 332 height 46
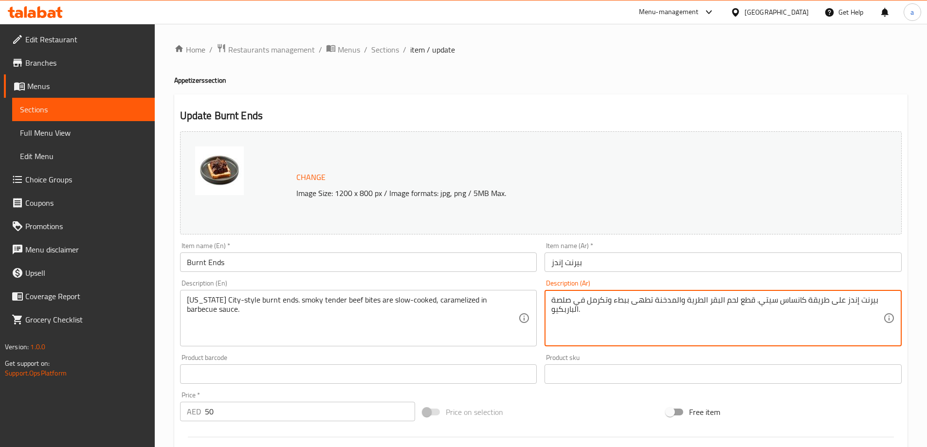
drag, startPoint x: 738, startPoint y: 304, endPoint x: 752, endPoint y: 306, distance: 13.8
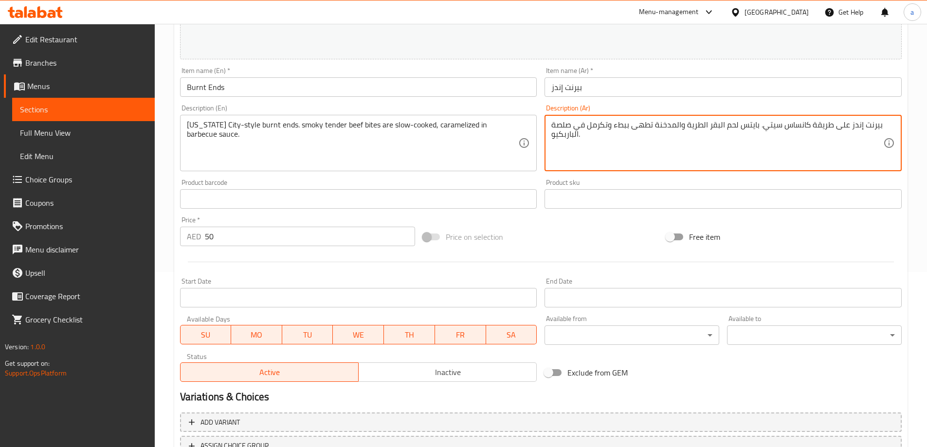
scroll to position [195, 0]
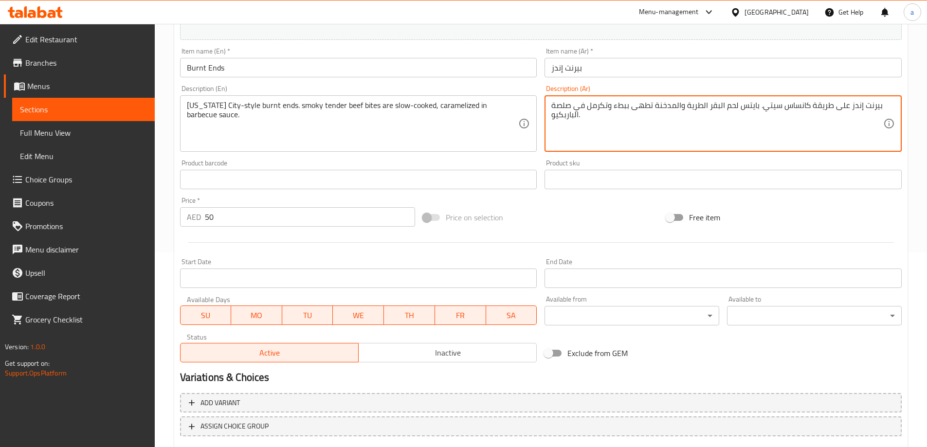
drag, startPoint x: 589, startPoint y: 107, endPoint x: 608, endPoint y: 106, distance: 19.5
click at [608, 106] on textarea "بيرنت إندز على طريقة كانساس سيتي. بايتس لحم البقر الطرية والمدخنة تطهى ببطء وتك…" at bounding box center [717, 124] width 332 height 46
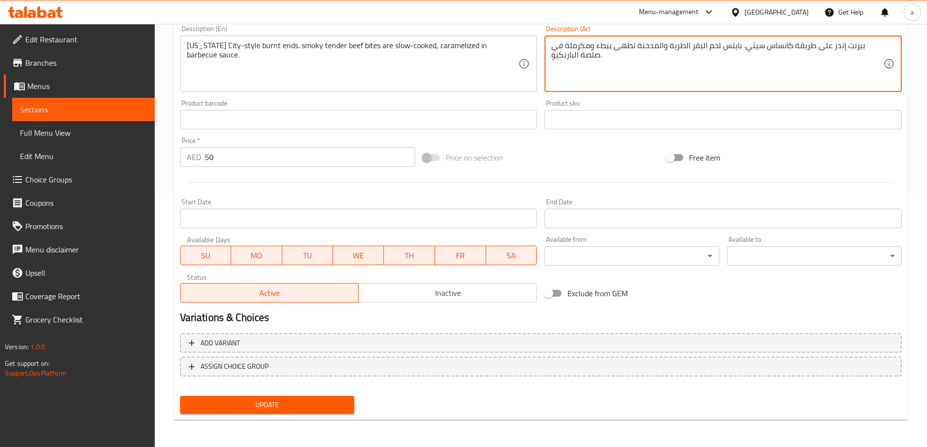
type textarea "بيرنت إندز على طريقة كانساس سيتي. بايتس لحم البقر الطرية والمدخنة تطهى ببطء ومك…"
click at [321, 398] on button "Update" at bounding box center [267, 405] width 175 height 18
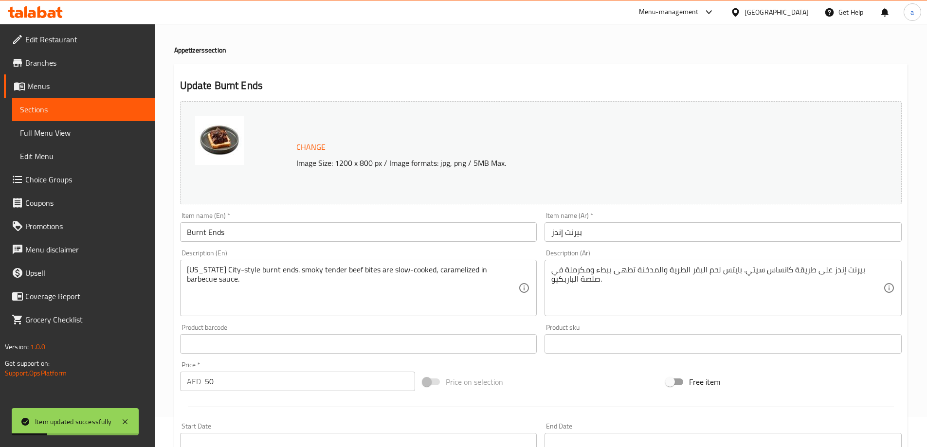
scroll to position [0, 0]
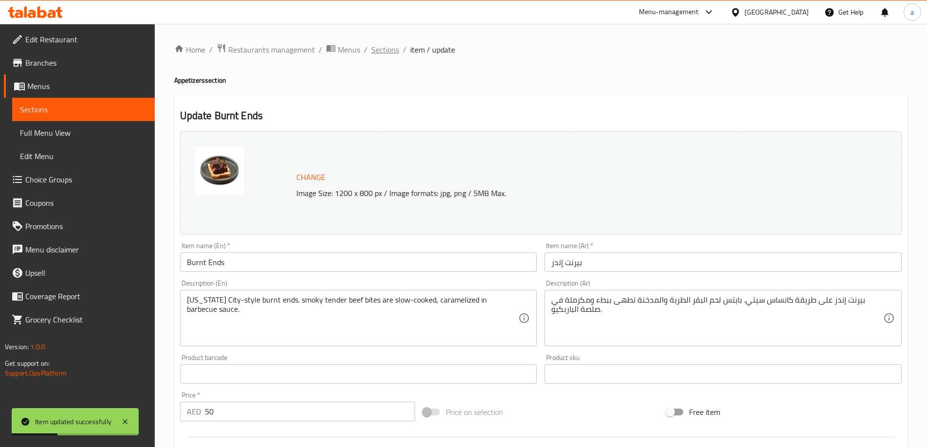
click at [385, 49] on span "Sections" at bounding box center [385, 50] width 28 height 12
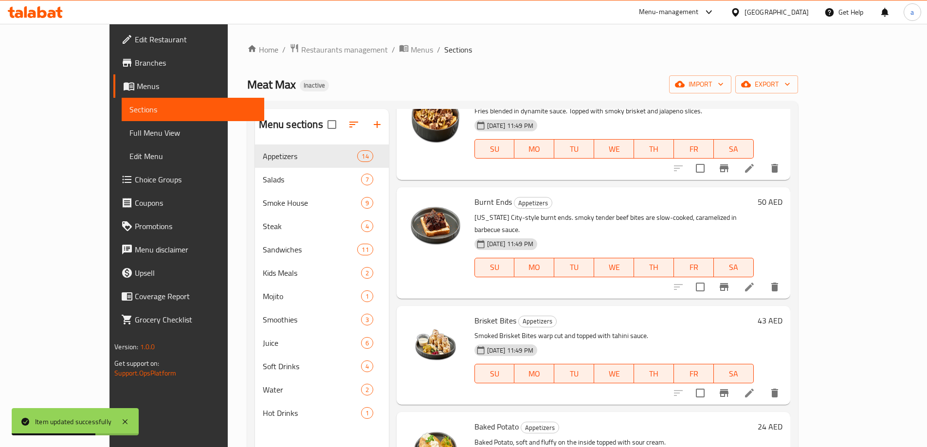
scroll to position [827, 0]
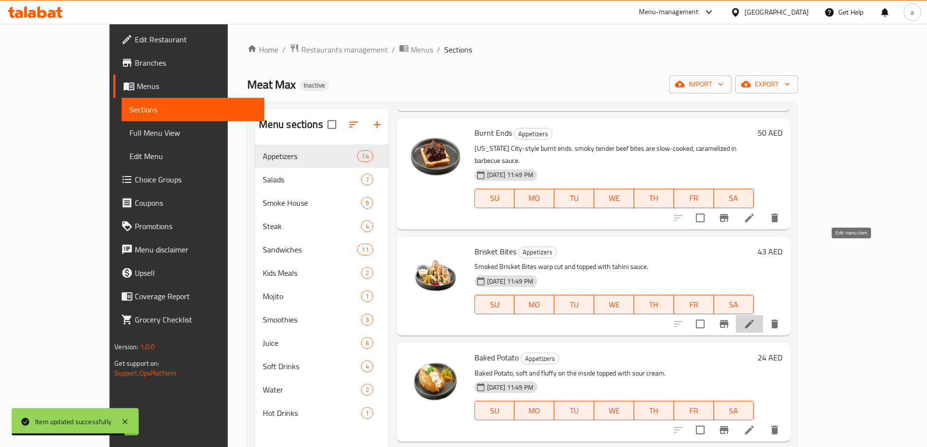
click at [755, 318] on icon at bounding box center [749, 324] width 12 height 12
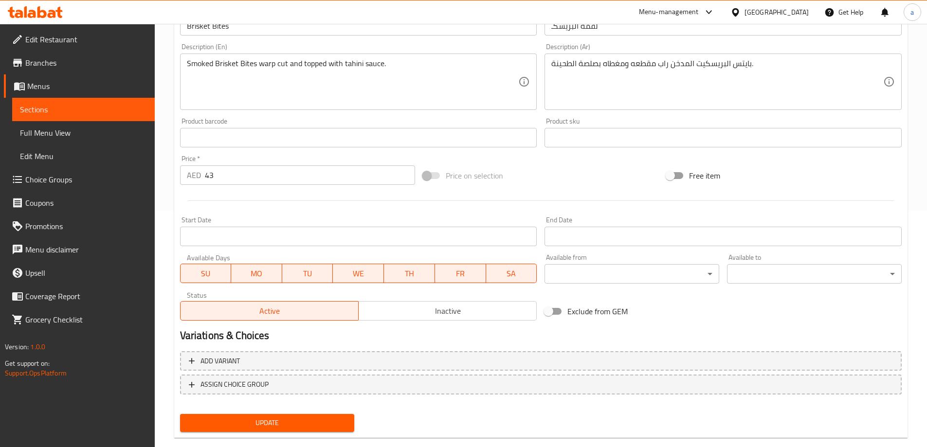
scroll to position [243, 0]
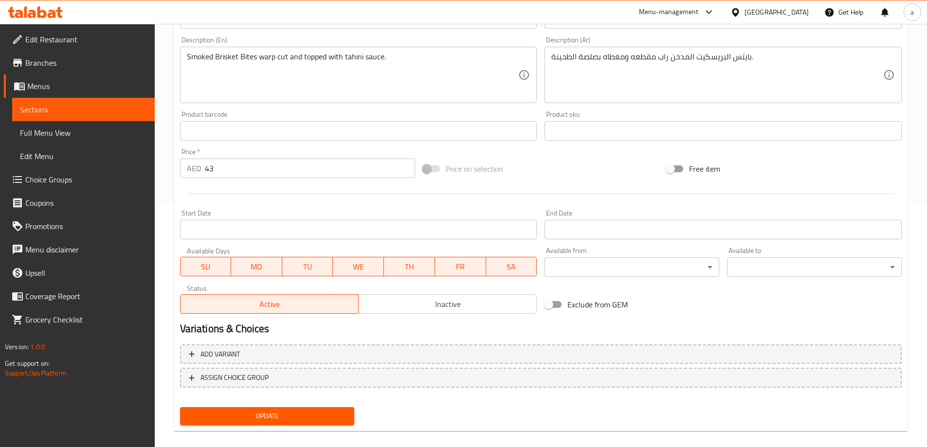
click at [313, 413] on span "Update" at bounding box center [267, 416] width 159 height 12
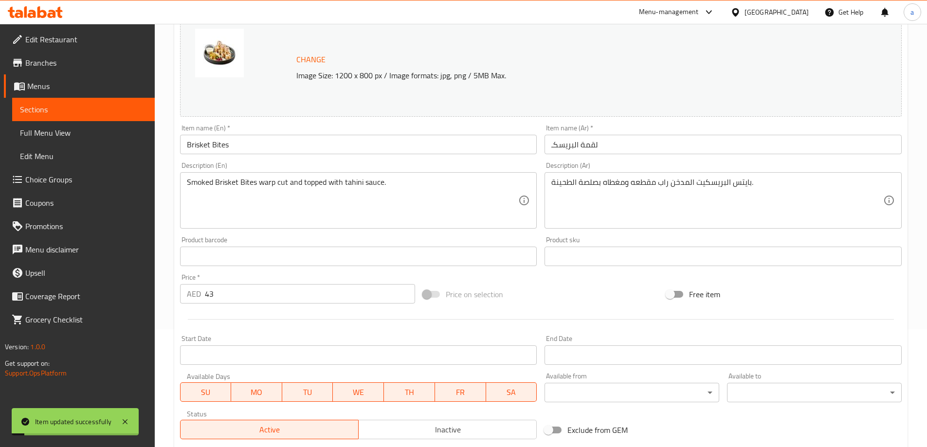
scroll to position [0, 0]
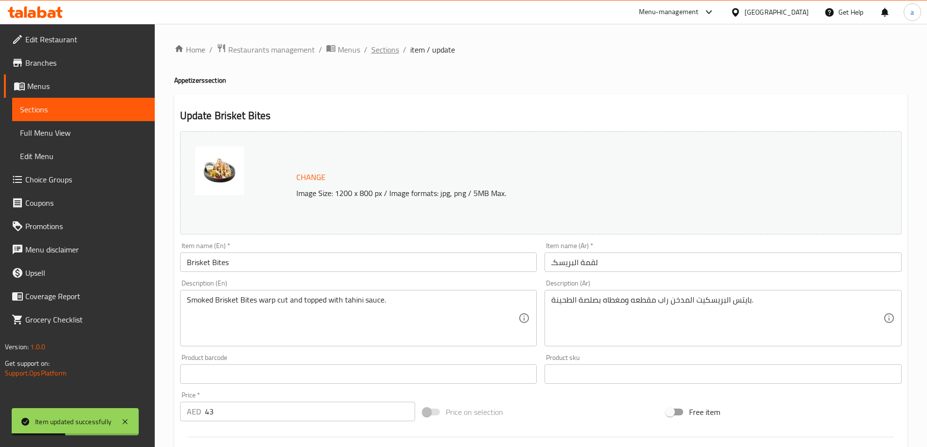
click at [377, 45] on span "Sections" at bounding box center [385, 50] width 28 height 12
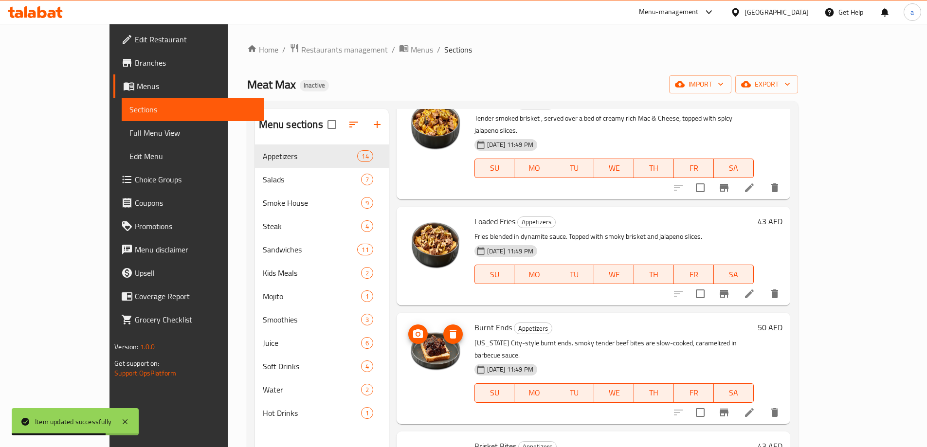
scroll to position [827, 0]
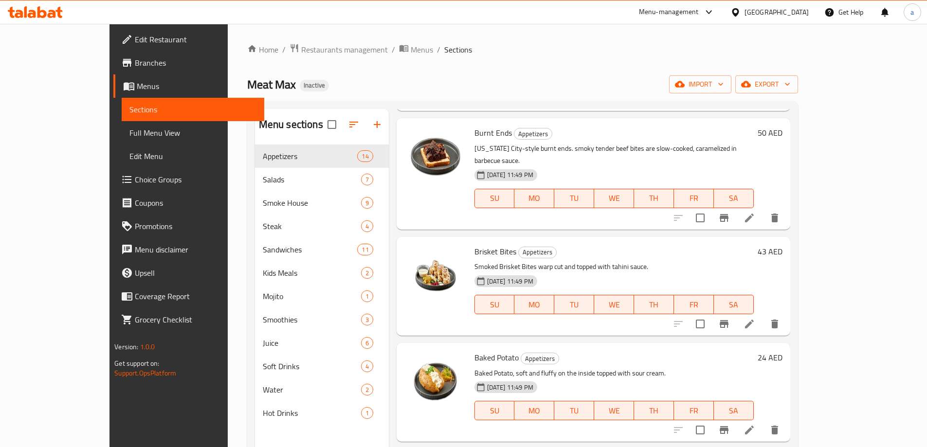
click at [763, 421] on li at bounding box center [748, 430] width 27 height 18
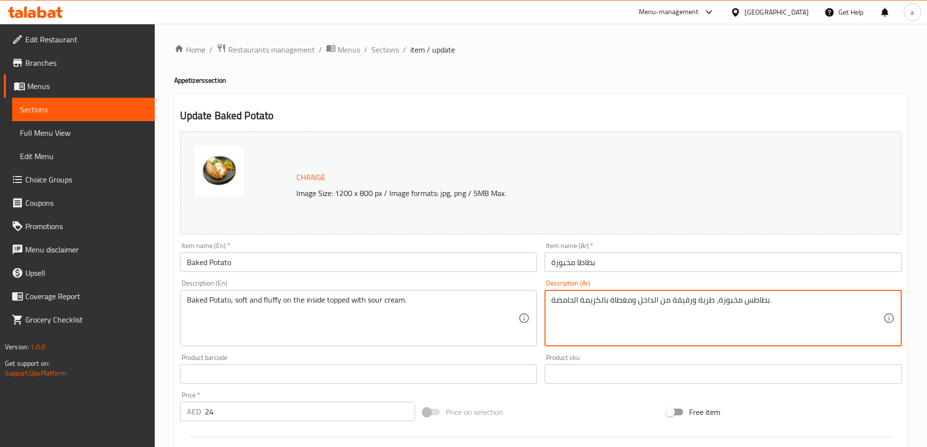
drag, startPoint x: 742, startPoint y: 299, endPoint x: 749, endPoint y: 299, distance: 7.3
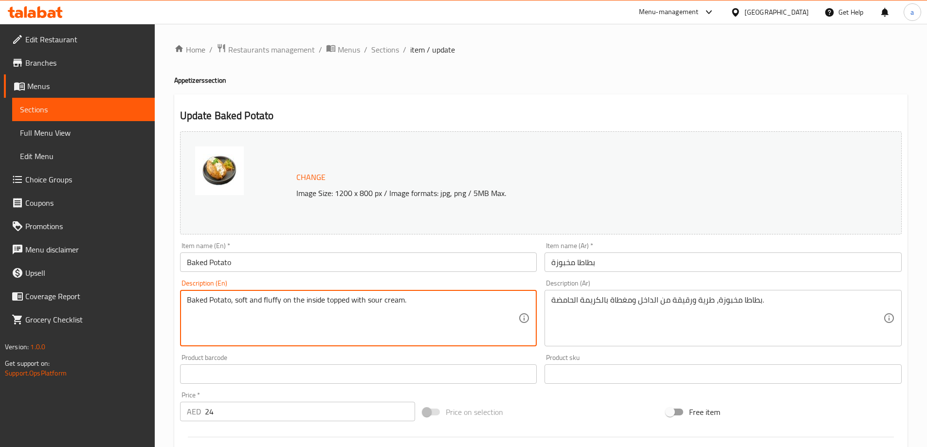
click at [270, 298] on textarea "Baked Potato, soft and fluffy on the inside topped with sour cream." at bounding box center [353, 318] width 332 height 46
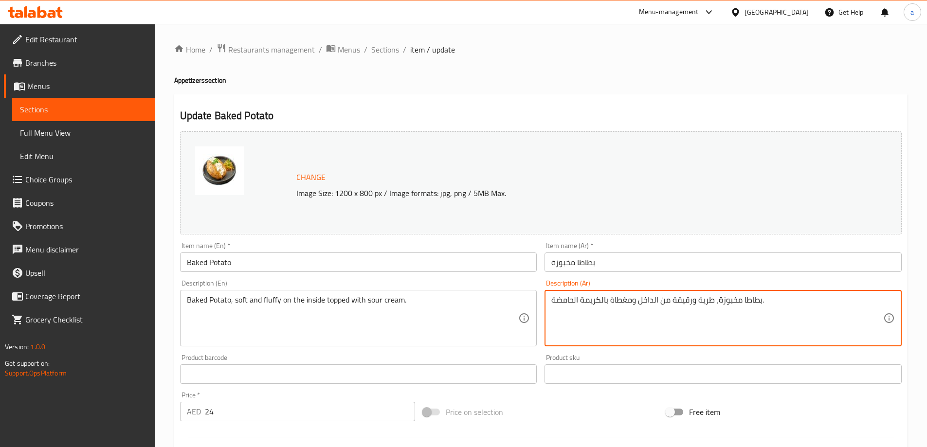
drag, startPoint x: 673, startPoint y: 302, endPoint x: 678, endPoint y: 303, distance: 5.1
drag, startPoint x: 669, startPoint y: 297, endPoint x: 676, endPoint y: 299, distance: 7.2
click at [676, 299] on textarea "بطاطا مخبوزة، طرية ورقيقة من الداخل ومغطاة بالكريمة الحامضة." at bounding box center [717, 318] width 332 height 46
click at [678, 309] on textarea "بطاطا مخبوزة، طرية ورقيقة من الداخل ومغطاة بالكريمة الحامضة." at bounding box center [717, 318] width 332 height 46
drag, startPoint x: 671, startPoint y: 299, endPoint x: 690, endPoint y: 303, distance: 19.3
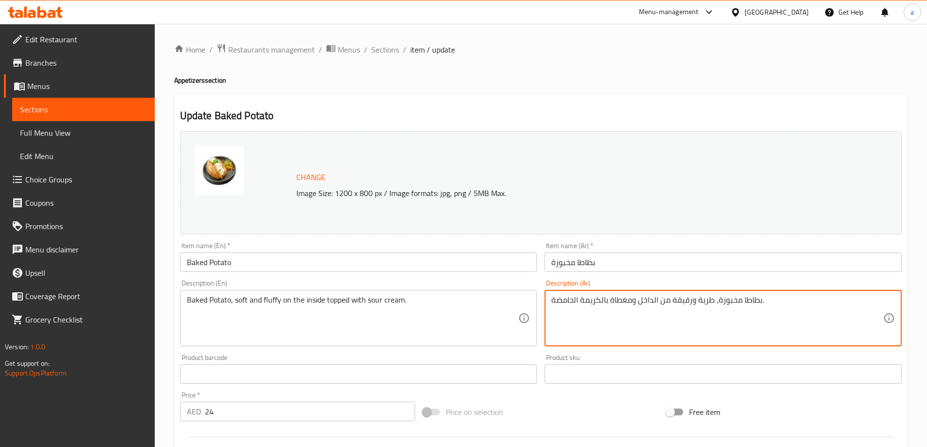
click at [690, 303] on textarea "بطاطا مخبوزة، طرية ورقيقة من الداخل ومغطاة بالكريمة الحامضة." at bounding box center [717, 318] width 332 height 46
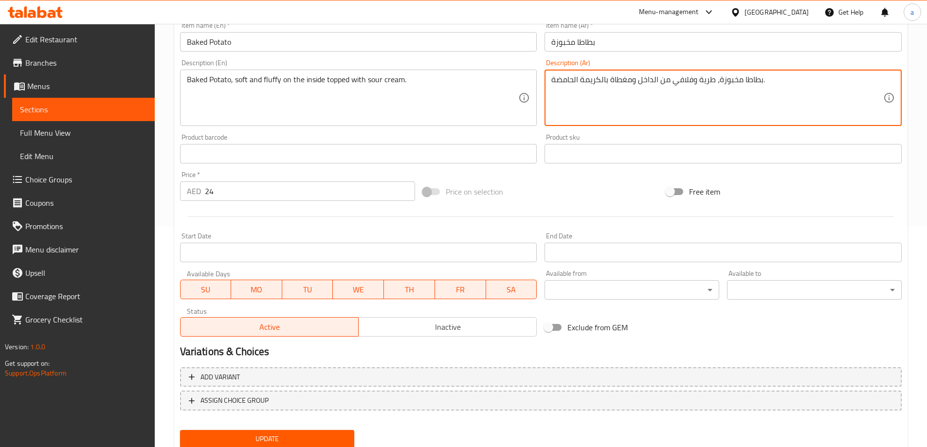
scroll to position [254, 0]
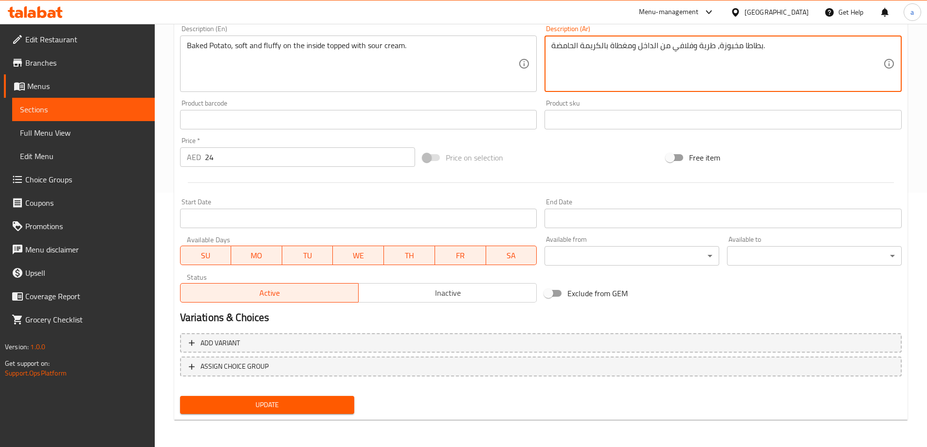
type textarea "بطاطا مخبوزة، طرية وفلافي من الداخل ومغطاة بالكريمة الحامضة."
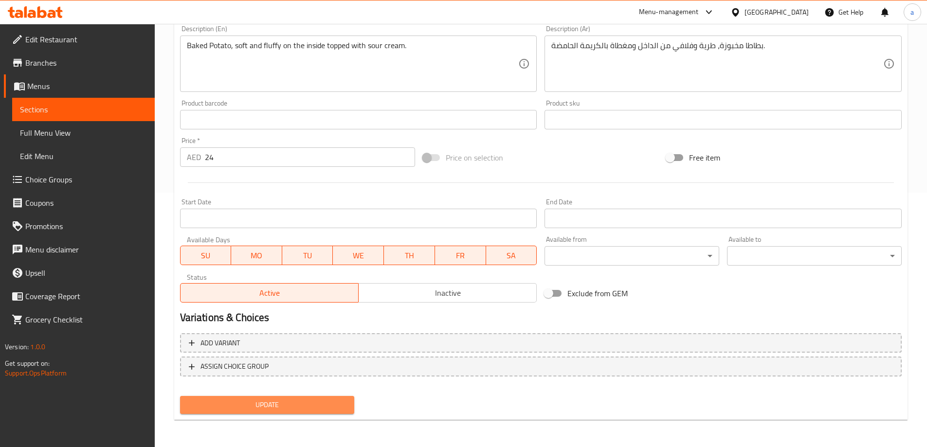
click at [287, 410] on span "Update" at bounding box center [267, 405] width 159 height 12
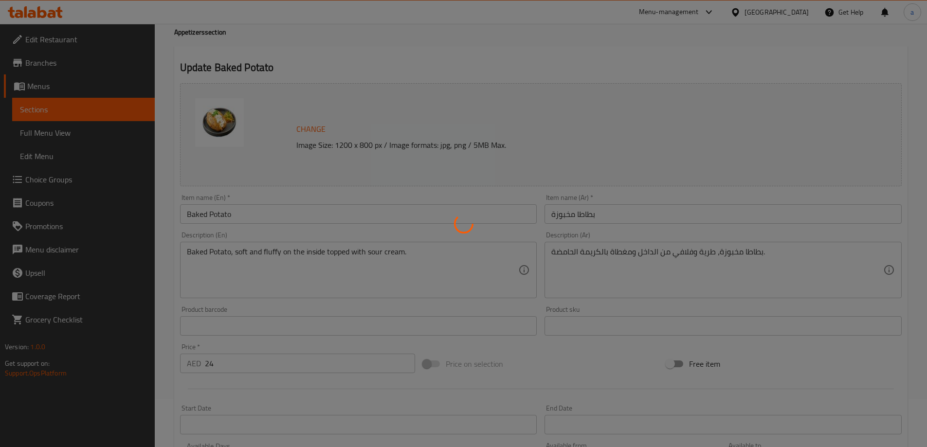
scroll to position [0, 0]
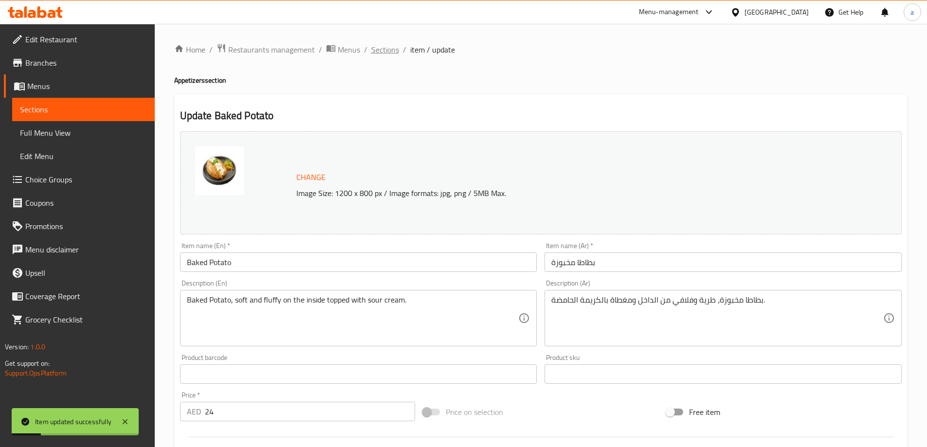
click at [384, 48] on span "Sections" at bounding box center [385, 50] width 28 height 12
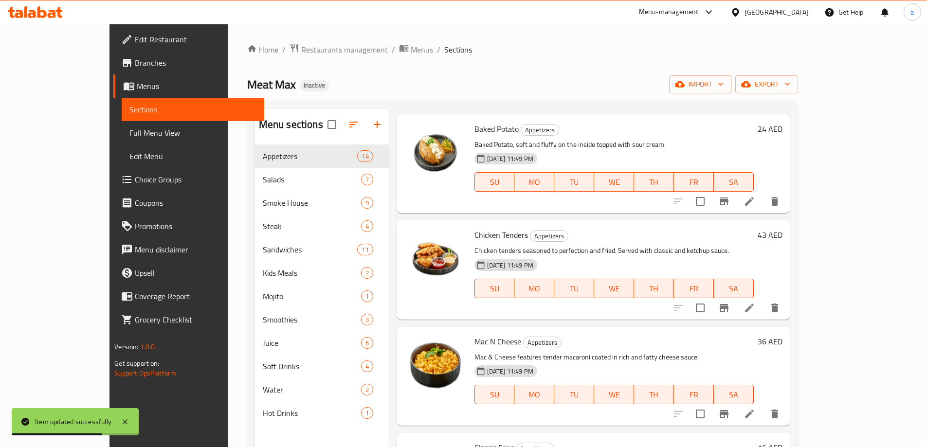
scroll to position [1065, 0]
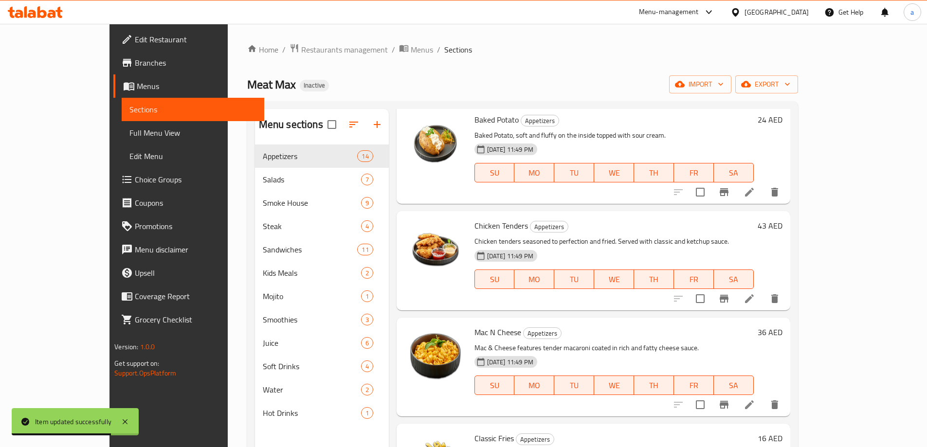
click at [763, 290] on li at bounding box center [748, 299] width 27 height 18
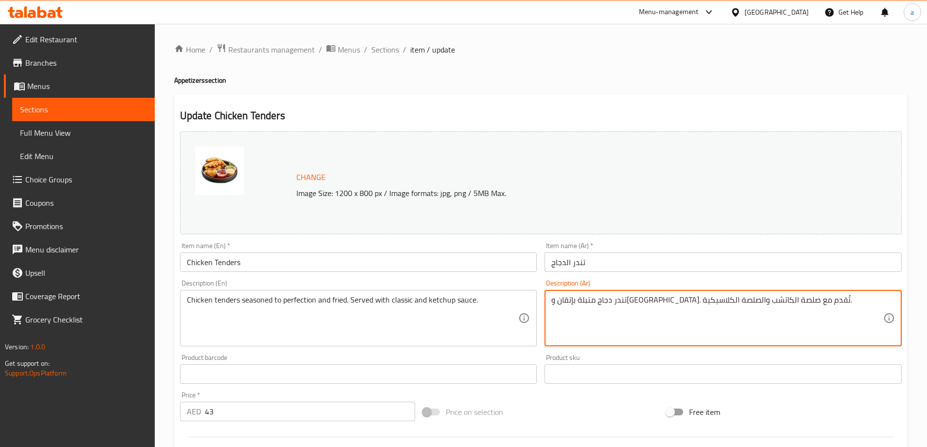
drag, startPoint x: 729, startPoint y: 304, endPoint x: 735, endPoint y: 306, distance: 7.2
drag, startPoint x: 728, startPoint y: 303, endPoint x: 743, endPoint y: 307, distance: 15.7
click at [743, 307] on textarea "تندر دجاج متبلة بإتقان ومقلية. تُقدم مع صلصة الكاتشب والصلصة الكلاسيكية." at bounding box center [717, 318] width 332 height 46
drag, startPoint x: 590, startPoint y: 298, endPoint x: 621, endPoint y: 313, distance: 34.8
click at [621, 313] on textarea "تندر دجاج متبلة للكمال ومقلية. تُقدم مع صلصة الكاتشب والصلصة الكلاسيكية." at bounding box center [717, 318] width 332 height 46
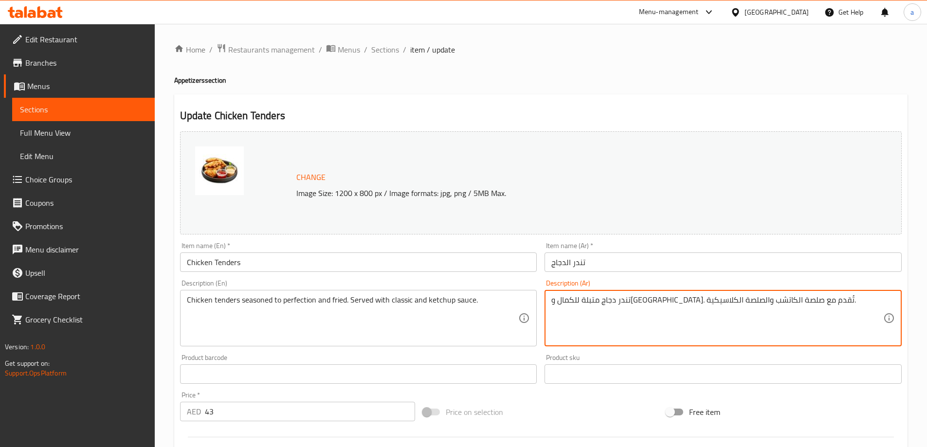
click at [610, 302] on textarea "تندر دجاج متبلة للكمال ومقلية. تُقدم مع صلصة الكاتشب والصلصة الكلاسيكية." at bounding box center [717, 318] width 332 height 46
drag, startPoint x: 613, startPoint y: 300, endPoint x: 589, endPoint y: 305, distance: 24.5
click at [589, 305] on textarea "تندر دجاج متبلة للكمال ومقلية. تُقدم مع صلصة الكاتشب والصلصة الكلاسيكية." at bounding box center [717, 318] width 332 height 46
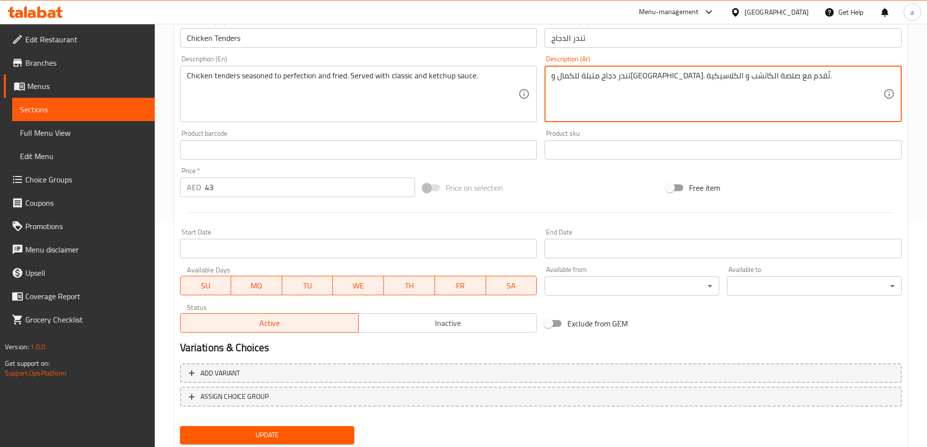
scroll to position [254, 0]
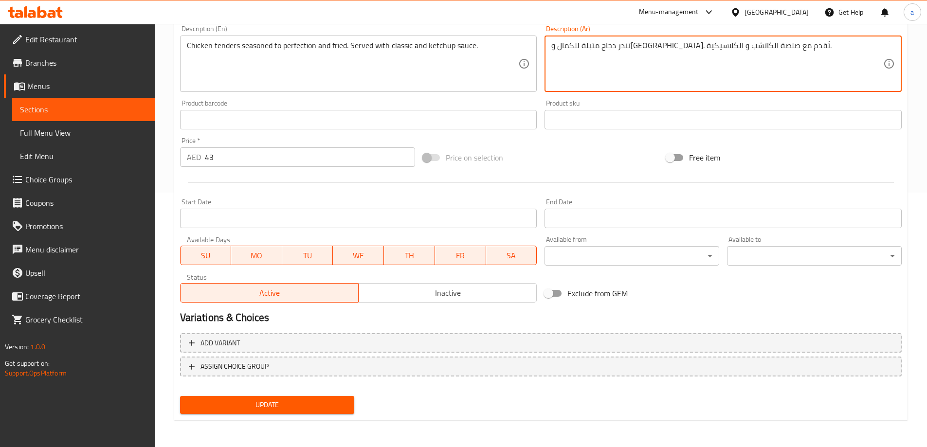
type textarea "تندر دجاج متبلة للكمال و[GEOGRAPHIC_DATA]. تُقدم مع صلصة الكاتشب و الكلاسيكية."
click at [272, 405] on span "Update" at bounding box center [267, 405] width 159 height 12
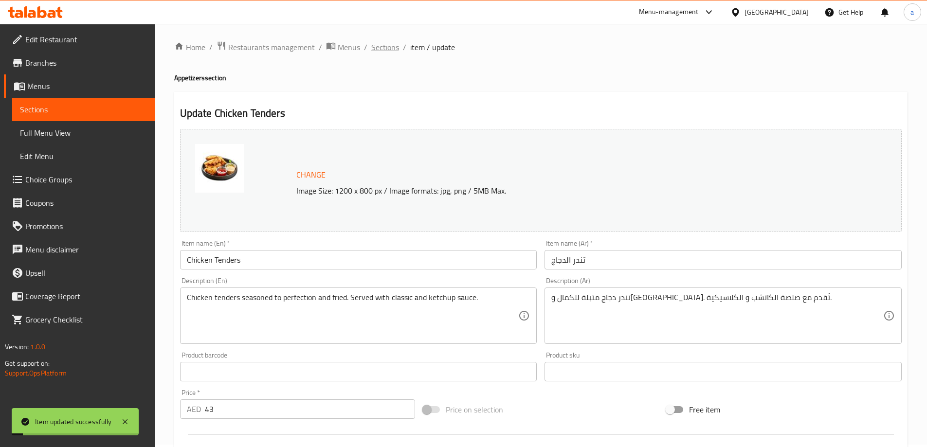
scroll to position [0, 0]
click at [386, 52] on span "Sections" at bounding box center [385, 50] width 28 height 12
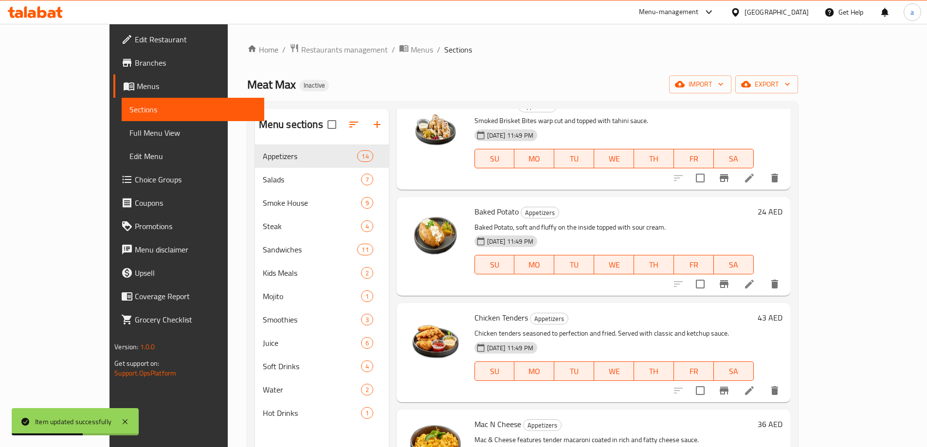
scroll to position [1065, 0]
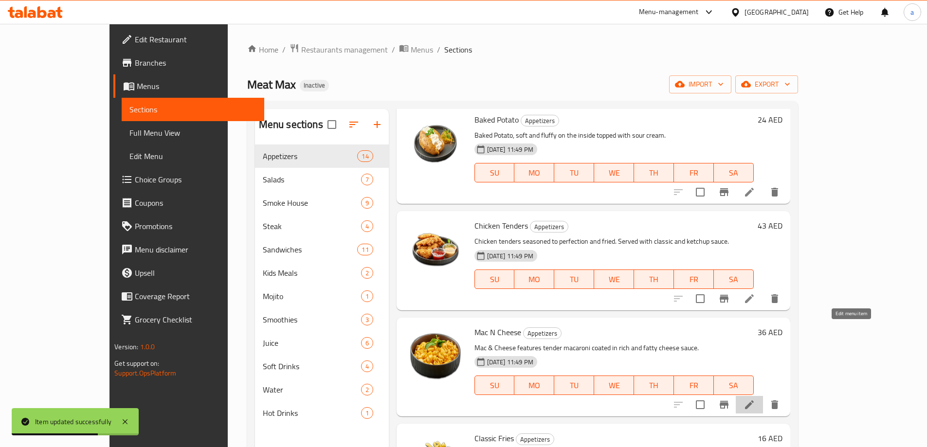
click at [755, 399] on icon at bounding box center [749, 405] width 12 height 12
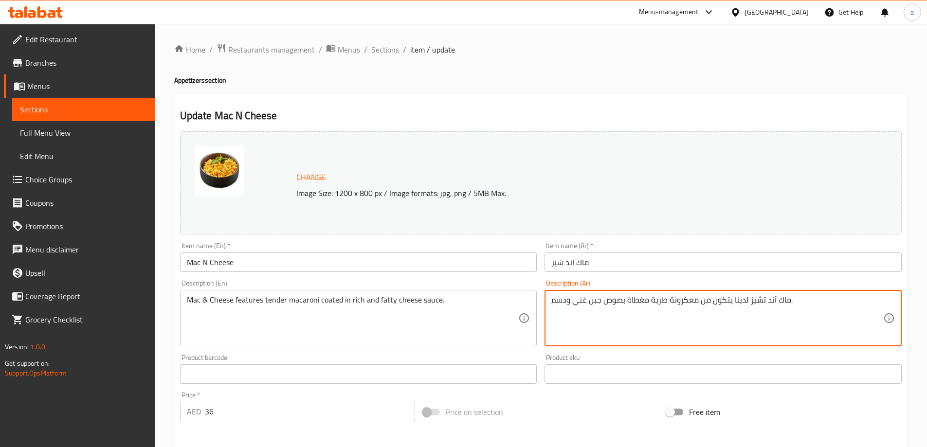
drag, startPoint x: 732, startPoint y: 299, endPoint x: 747, endPoint y: 306, distance: 17.2
click at [614, 305] on textarea "ماك آند تشيز يتكون من معكرونة طرية مغطاة بصوص جبن غني ودسم." at bounding box center [717, 318] width 332 height 46
click at [611, 299] on textarea "ماك آند تشيز يتكون من معكرونة طرية مغطاة بصوص جبن غني ودسم." at bounding box center [717, 318] width 332 height 46
click at [688, 298] on textarea "ماك آند تشيز يتكون من معكرونة طرية مغطاة بصلصة جبن غني ودسم." at bounding box center [717, 318] width 332 height 46
type textarea "ماك آند تشيز يتكون من مكرونة طرية مغطاة بصلصة جبن غني ودسم."
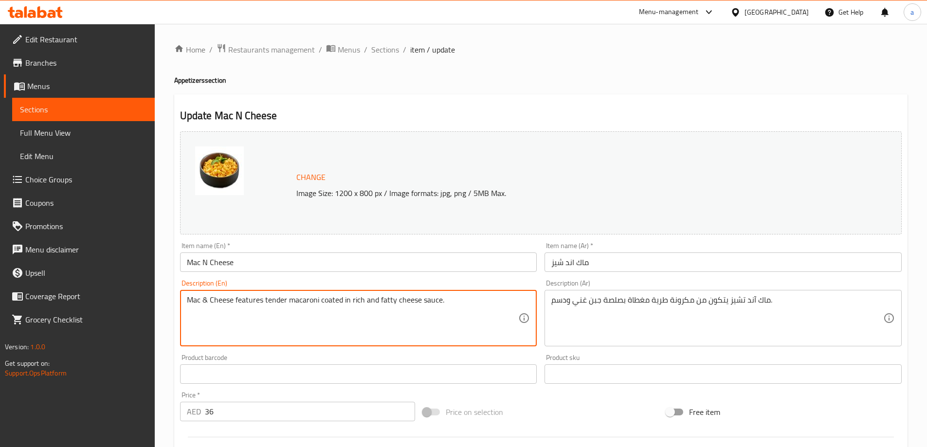
click at [312, 298] on textarea "Mac & Cheese features tender macaroni coated in rich and fatty cheese sauce." at bounding box center [353, 318] width 332 height 46
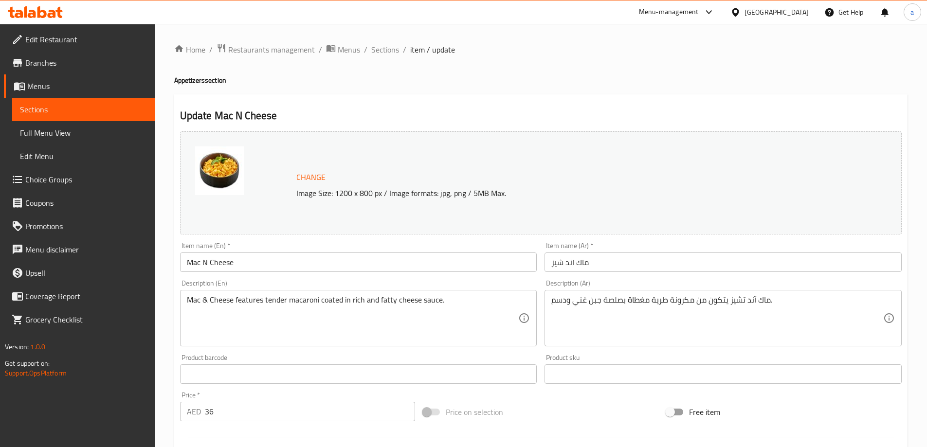
click at [796, 403] on div "Free item" at bounding box center [783, 412] width 243 height 26
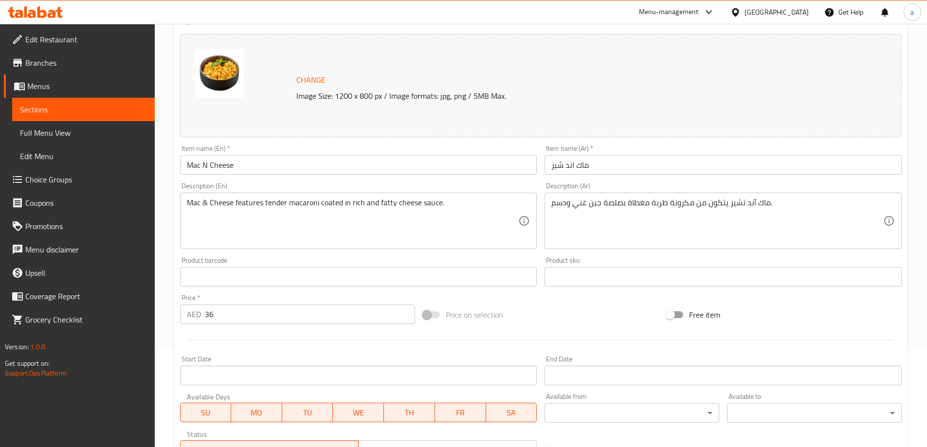
scroll to position [243, 0]
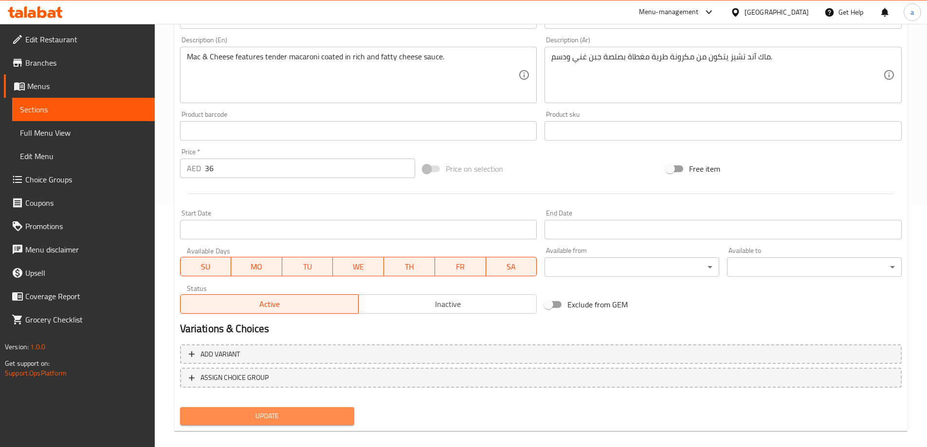
click at [316, 423] on button "Update" at bounding box center [267, 416] width 175 height 18
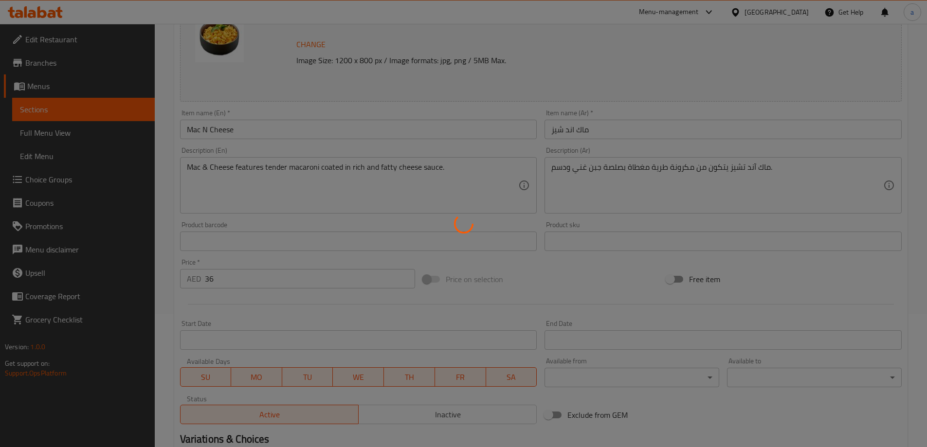
scroll to position [0, 0]
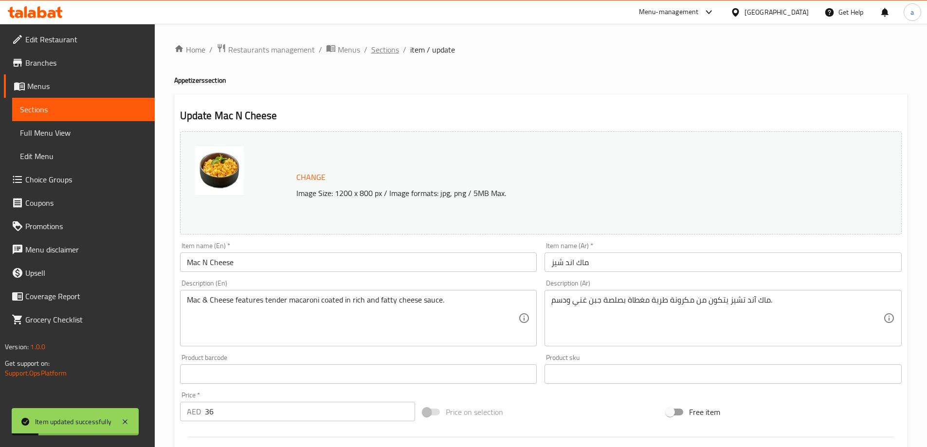
click at [380, 52] on span "Sections" at bounding box center [385, 50] width 28 height 12
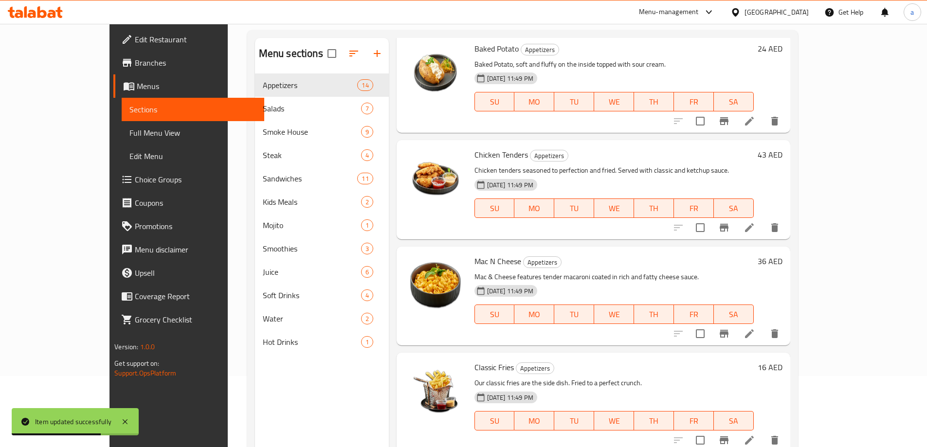
scroll to position [136, 0]
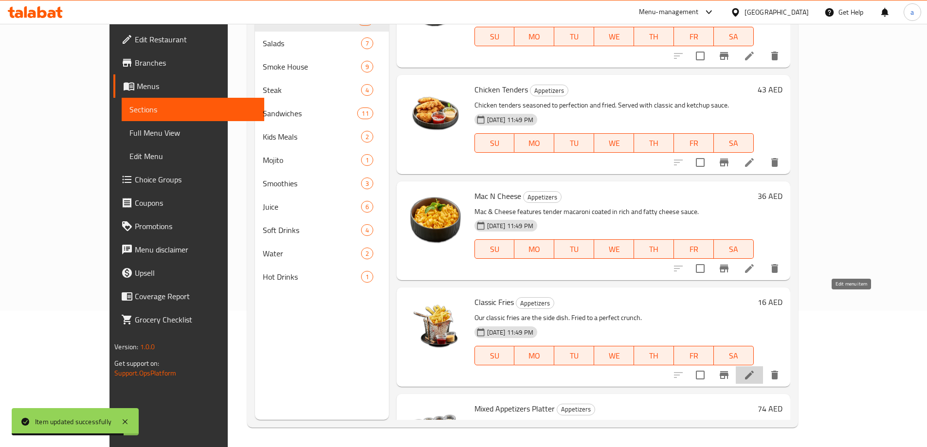
click at [755, 369] on icon at bounding box center [749, 375] width 12 height 12
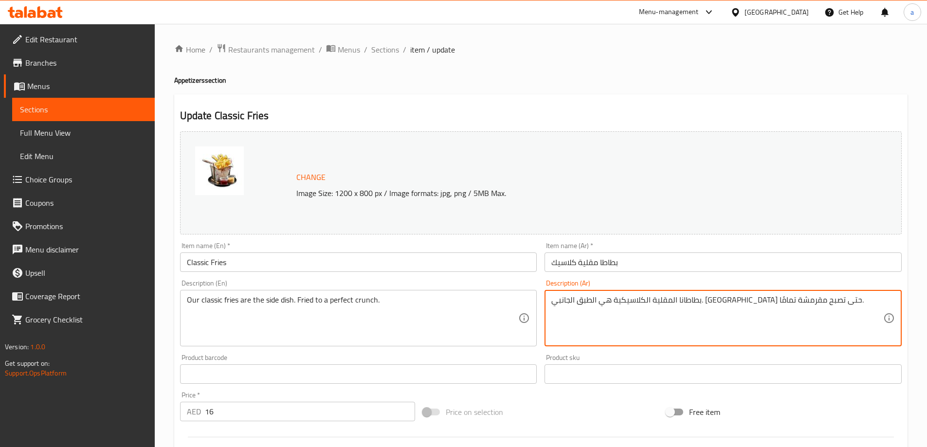
drag, startPoint x: 784, startPoint y: 298, endPoint x: 788, endPoint y: 295, distance: 5.0
click at [788, 295] on textarea "بطاطانا المقلية الكلاسيكية هي الطبق الجانبي. مقلية حتى تصبح مقرمشة تمامًا." at bounding box center [717, 318] width 332 height 46
click at [760, 300] on textarea "بطاطا الخاصة بنا المقلية الكلاسيكية هي الطبق الجانبي. مقلية حتى تصبح مقرمشة تما…" at bounding box center [717, 318] width 332 height 46
drag, startPoint x: 757, startPoint y: 303, endPoint x: 783, endPoint y: 311, distance: 27.1
click at [783, 311] on textarea "بطاطا الخاصة بنا المقلية الكلاسيكية هي الطبق الجانبي. مقلية حتى تصبح مقرمشة تما…" at bounding box center [717, 318] width 332 height 46
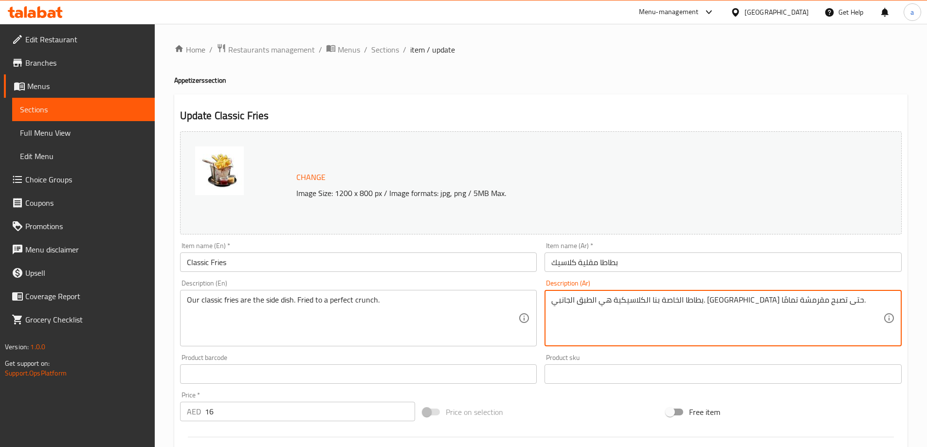
click at [788, 298] on textarea "بطاطا الخاصة بنا الكلاسيكية هي الطبق الجانبي. مقلية حتى تصبح مقرمشة تمامًا." at bounding box center [717, 318] width 332 height 46
click at [787, 300] on textarea "بطاطا الخاصة بنا الكلاسيكية هي الطبق الجانبي. مقلية حتى تصبح مقرمشة تمامًا." at bounding box center [717, 318] width 332 height 46
click at [789, 298] on textarea "بطاطا الخاصة بنا الكلاسيكية هي الطبق الجانبي. مقلية حتى تصبح مقرمشة تمامًا." at bounding box center [717, 318] width 332 height 46
paste textarea "مقلية ال"
click at [834, 298] on textarea "بطاطا المقلية الخاصة بنا الكلاسيكية هي الطبق الجانبي. مقلية حتى تصبح مقرمشة تما…" at bounding box center [717, 318] width 332 height 46
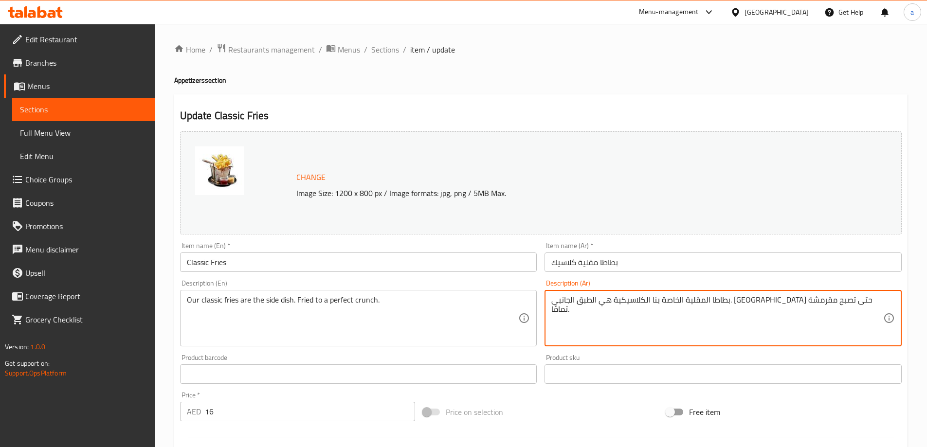
click at [552, 301] on textarea "بطاطا المقلية الخاصة بنا الكلاسيكية هي الطبق الجانبي. مقلية حتى تصبح مقرمشة تما…" at bounding box center [717, 318] width 332 height 46
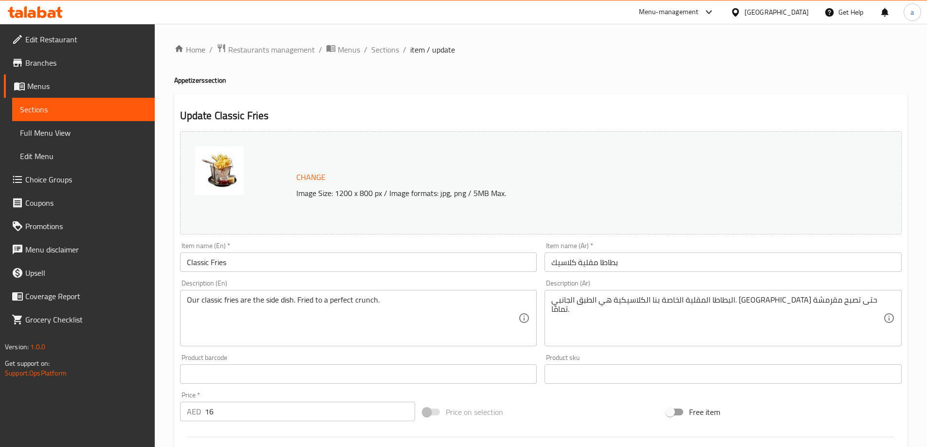
drag, startPoint x: 550, startPoint y: 299, endPoint x: 641, endPoint y: 305, distance: 91.2
click at [641, 305] on div "البطاطا المقلية الخاصة بنا الكلاسيكية هي الطبق الجانبي. مقلية حتى تصبح مقرمشة ت…" at bounding box center [722, 318] width 357 height 56
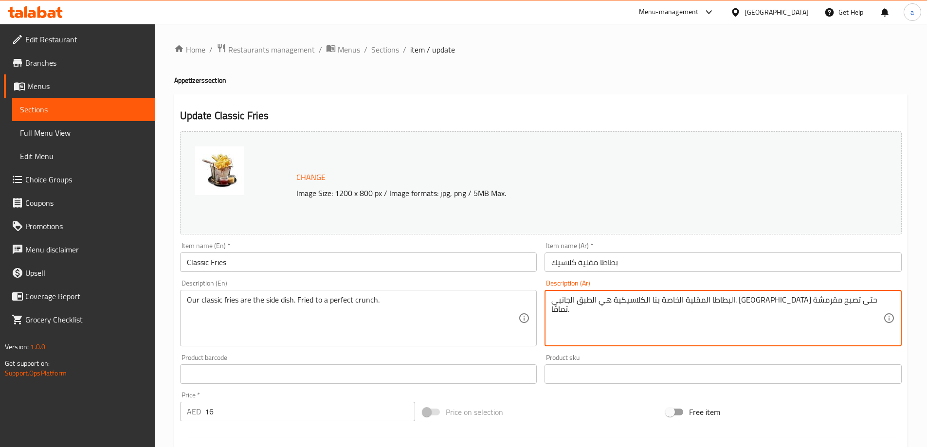
drag, startPoint x: 632, startPoint y: 300, endPoint x: 538, endPoint y: 302, distance: 93.9
click at [538, 302] on div "Change Image Size: 1200 x 800 px / Image formats: jpg, png / 5MB Max. Item name…" at bounding box center [540, 343] width 729 height 433
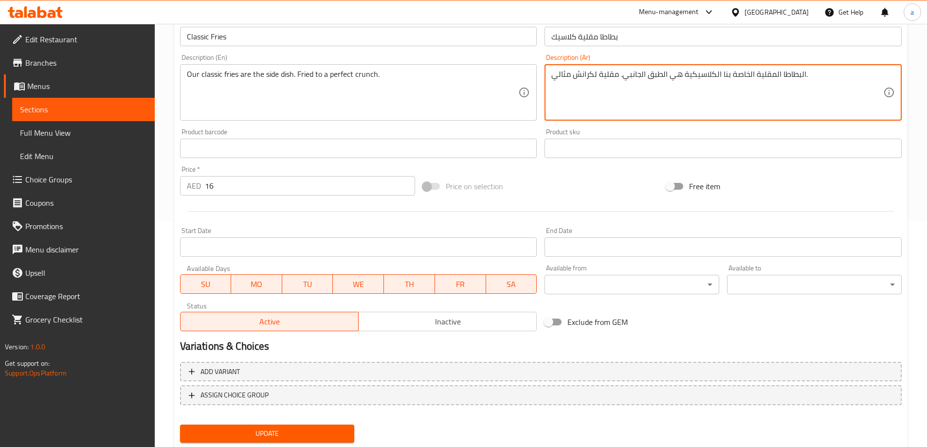
scroll to position [254, 0]
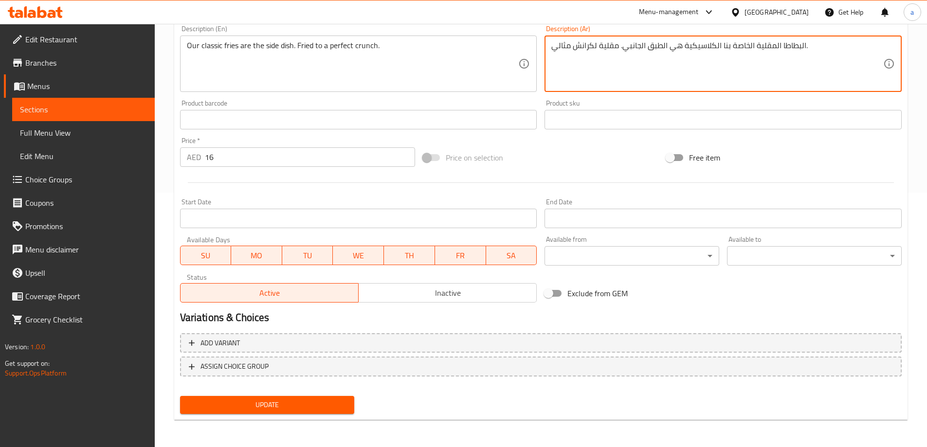
type textarea "البطاطا المقلية الخاصة بنا الكلاسيكية هي الطبق الجانبي. مقلية لكرانش مثالي."
click at [271, 396] on button "Update" at bounding box center [267, 405] width 175 height 18
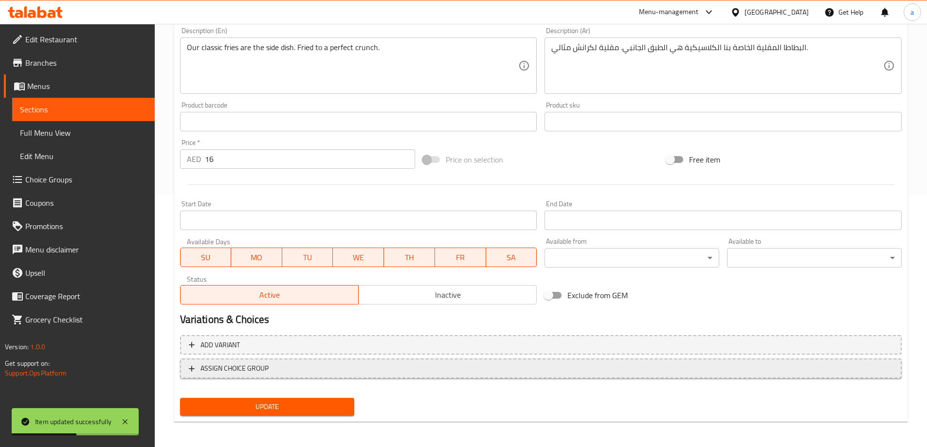
scroll to position [0, 0]
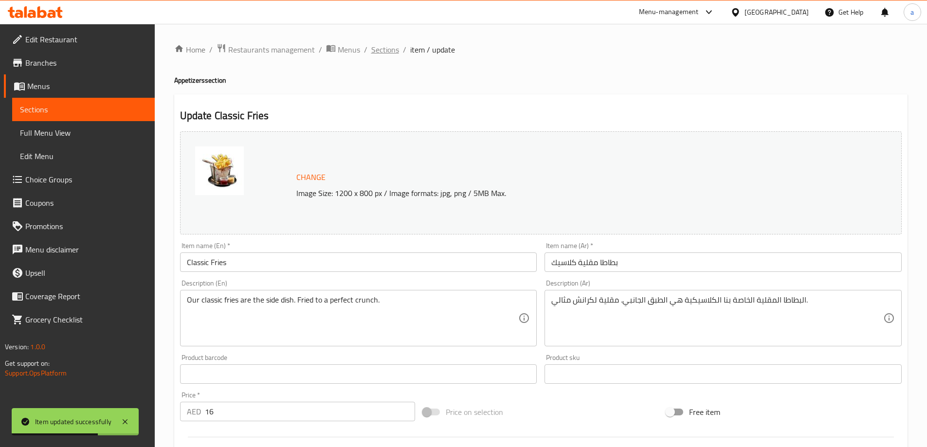
click at [382, 47] on span "Sections" at bounding box center [385, 50] width 28 height 12
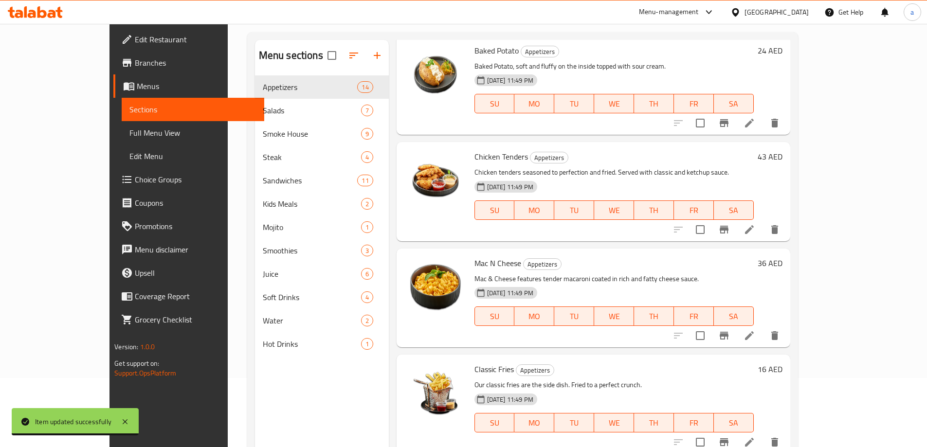
scroll to position [136, 0]
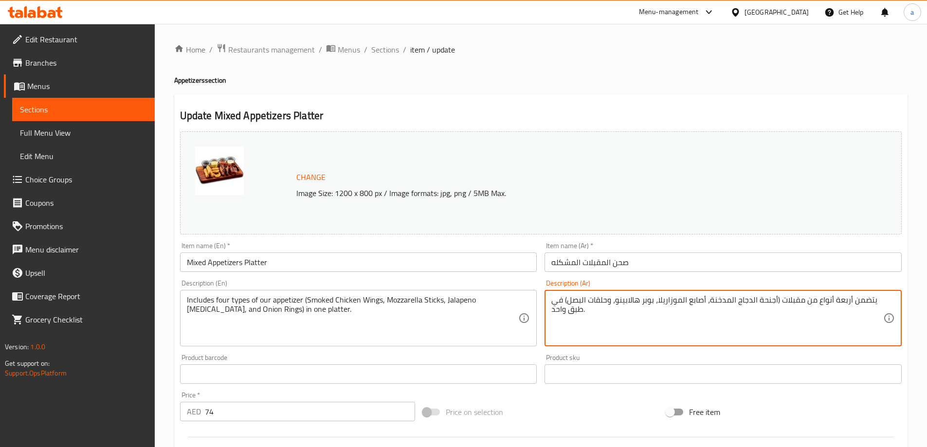
click at [780, 301] on textarea "يتضمن أربعة أنواع من مقبلات (أجنحة الدجاج المدخنة، أصابع الموزاريلا، بوبر هالاب…" at bounding box center [717, 318] width 332 height 46
click at [641, 300] on textarea "يتضمن أربعة أنواع من مقبلاتنا (أجنحة الدجاج المدخنة، أصابع الموزاريلا، بوبر هال…" at bounding box center [717, 318] width 332 height 46
type textarea "يتضمن أربعة أنواع من مقبلاتنا (أجنحة الدجاج المدخنة، أصابع الموزاريلا، بوبرز ها…"
drag, startPoint x: 608, startPoint y: 319, endPoint x: 470, endPoint y: 323, distance: 137.2
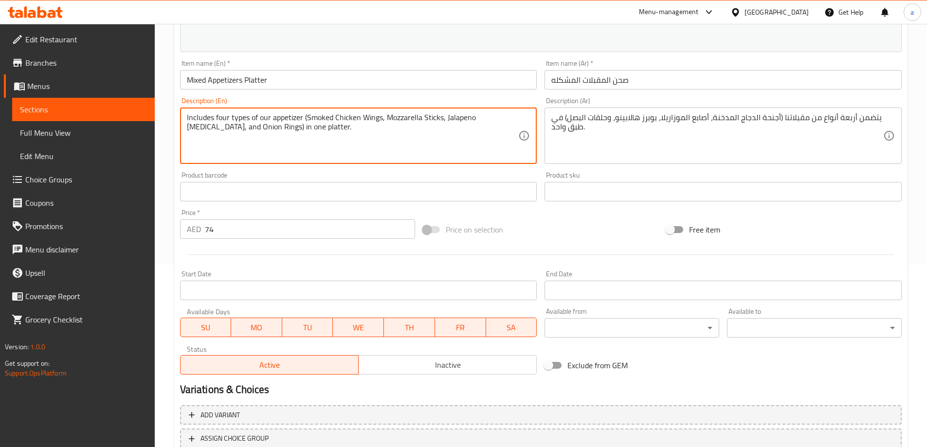
scroll to position [243, 0]
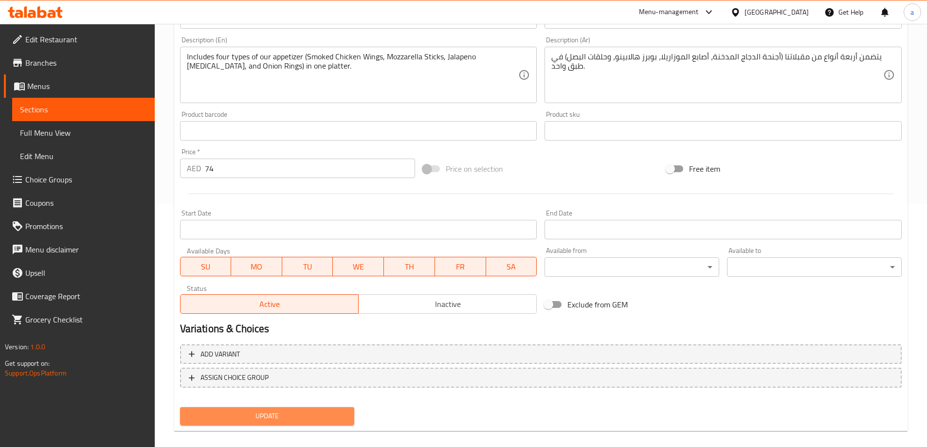
click at [301, 410] on span "Update" at bounding box center [267, 416] width 159 height 12
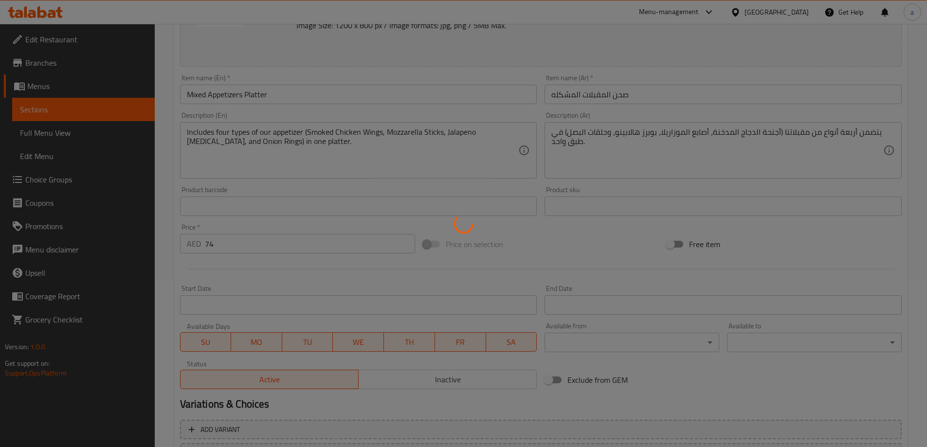
scroll to position [0, 0]
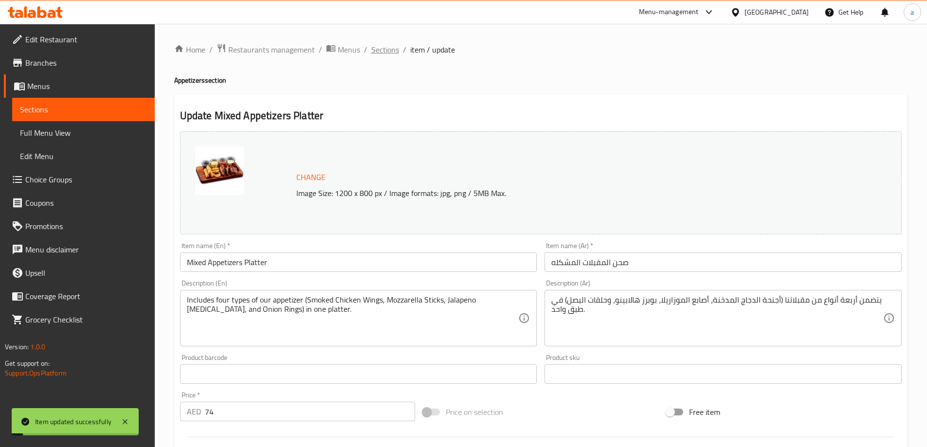
click at [387, 46] on span "Sections" at bounding box center [385, 50] width 28 height 12
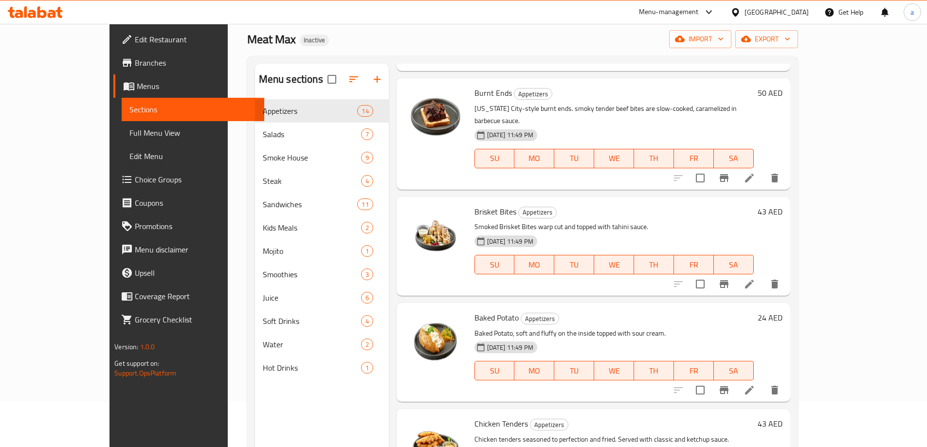
scroll to position [39, 0]
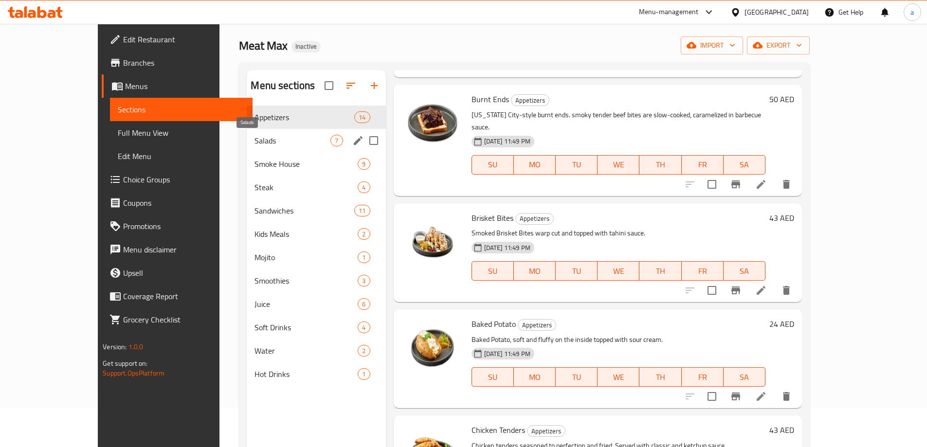
click at [254, 143] on span "Salads" at bounding box center [292, 141] width 76 height 12
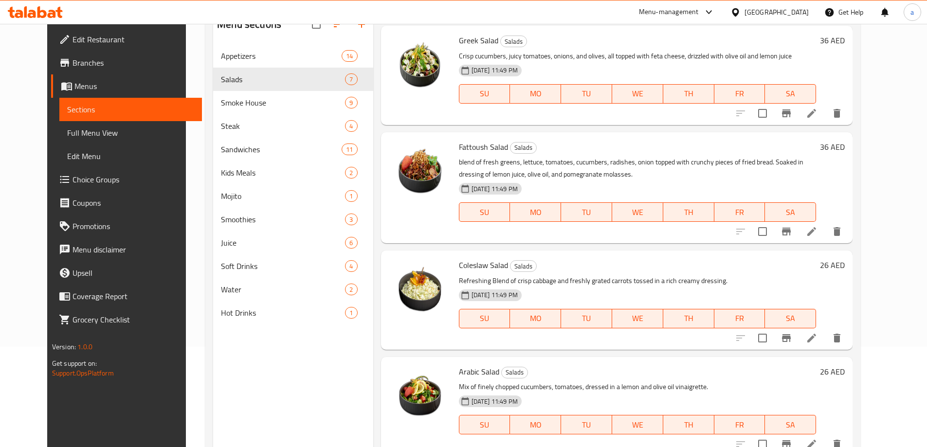
scroll to position [136, 0]
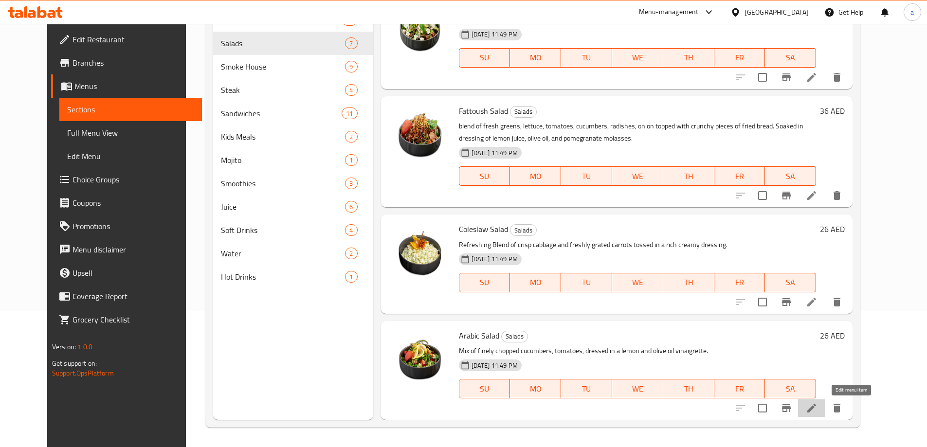
click at [817, 411] on icon at bounding box center [812, 408] width 12 height 12
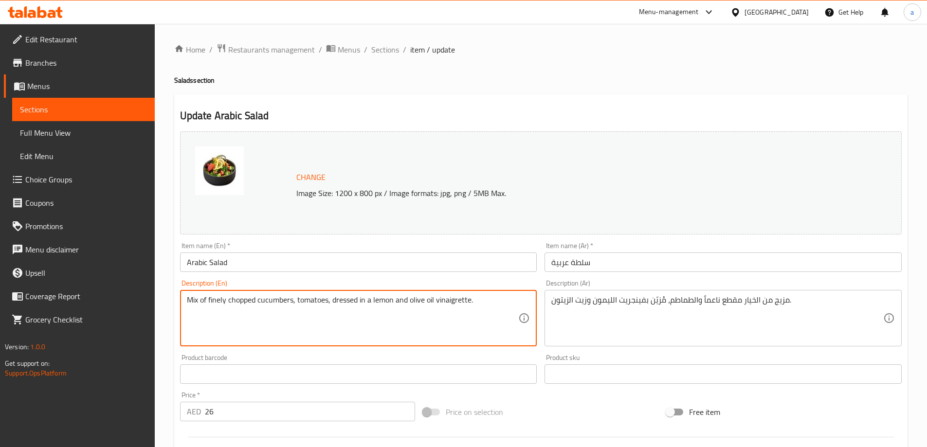
click at [341, 305] on textarea "Mix of finely chopped cucumbers, tomatoes, dressed in a lemon and olive oil vin…" at bounding box center [353, 318] width 332 height 46
click at [466, 303] on textarea "Mix of finely chopped cucumbers, tomatoes, dressed in a lemon and olive oil vin…" at bounding box center [353, 318] width 332 height 46
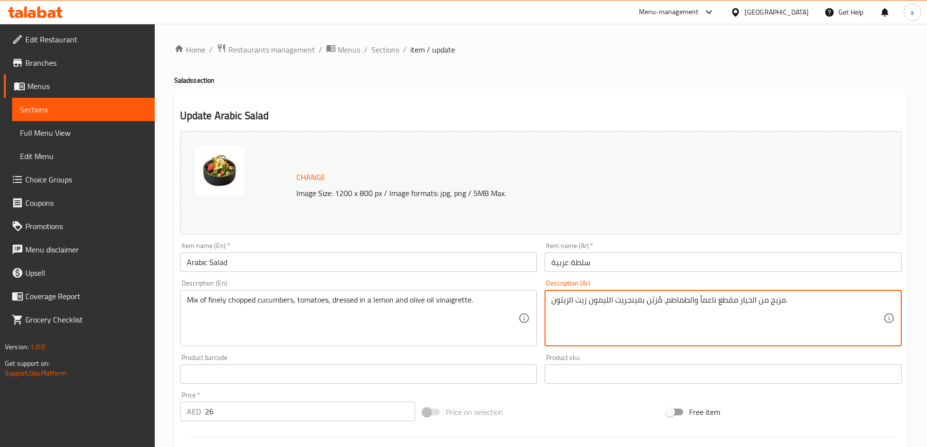
drag, startPoint x: 589, startPoint y: 303, endPoint x: 612, endPoint y: 312, distance: 25.6
click at [612, 312] on textarea "مزيج من الخيار مقطع ناعماً والطماطم، مُزيّن بفينجريت الليمون زيت الزيتون." at bounding box center [717, 318] width 332 height 46
click at [552, 303] on textarea "مزيج من الخيار مقطع ناعماً والطماطم، مُزيّن بفينجريت زيت الزيتون." at bounding box center [717, 318] width 332 height 46
paste textarea "الليمون"
click at [772, 294] on div "مزيج من الخيار مقطع ناعماً والطماطم، مُزيّن بفينجريت زيت الزيتون. Description (…" at bounding box center [722, 318] width 357 height 56
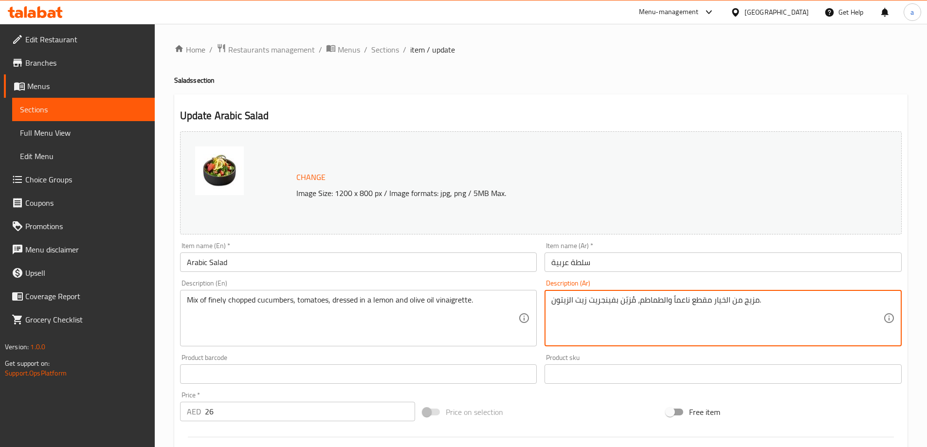
click at [763, 301] on textarea "مزيج من الخيار مقطع ناعماً والطماطم، مُزيّن بفينجريت زيت الزيتون." at bounding box center [717, 318] width 332 height 46
paste textarea "الليمون"
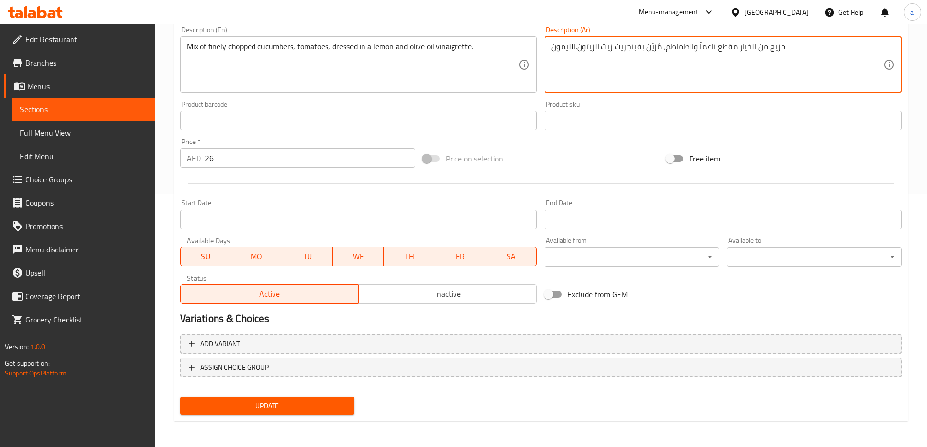
scroll to position [254, 0]
type textarea "مزيج من الخيار مقطع ناعماً والطماطم، مُزيّن بفينجريت زيت الزيتون.الليمون"
click at [292, 406] on span "Update" at bounding box center [267, 405] width 159 height 12
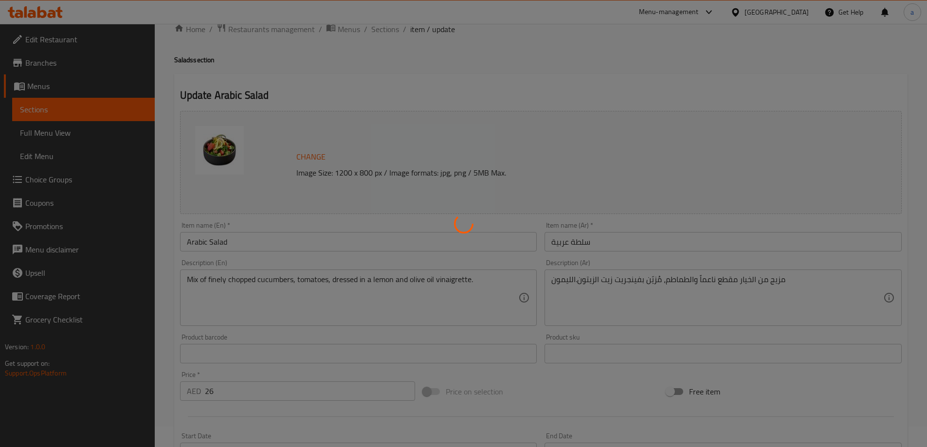
scroll to position [0, 0]
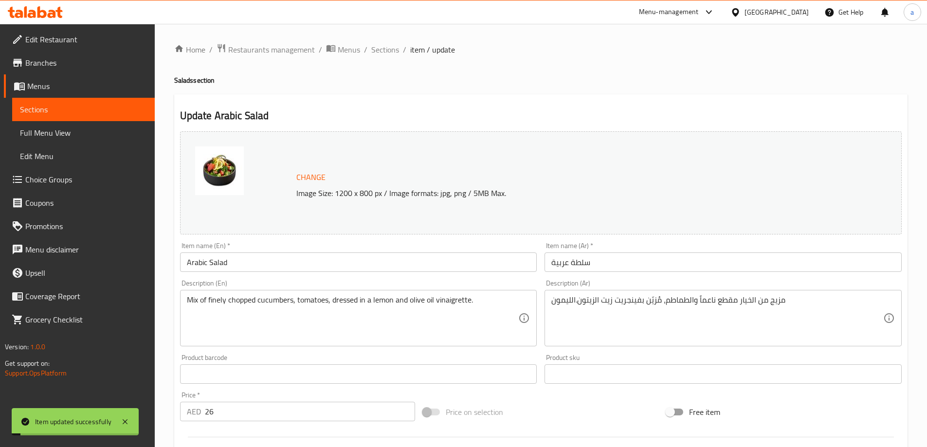
click at [373, 47] on span "Sections" at bounding box center [385, 50] width 28 height 12
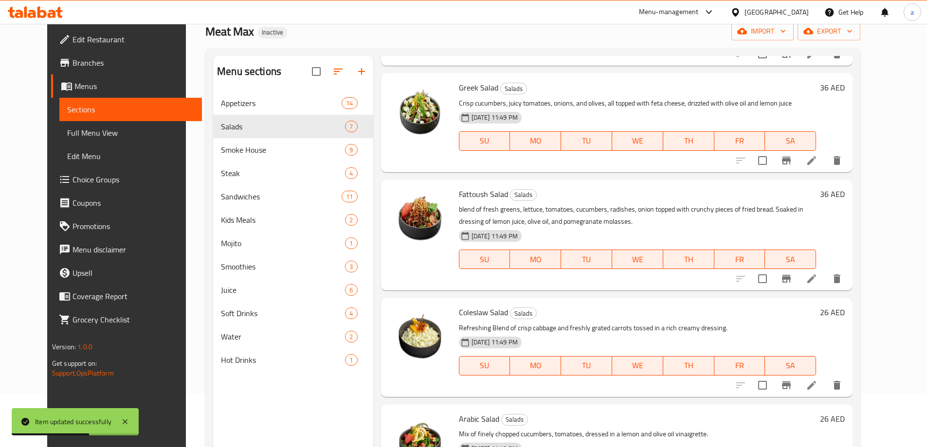
scroll to position [136, 0]
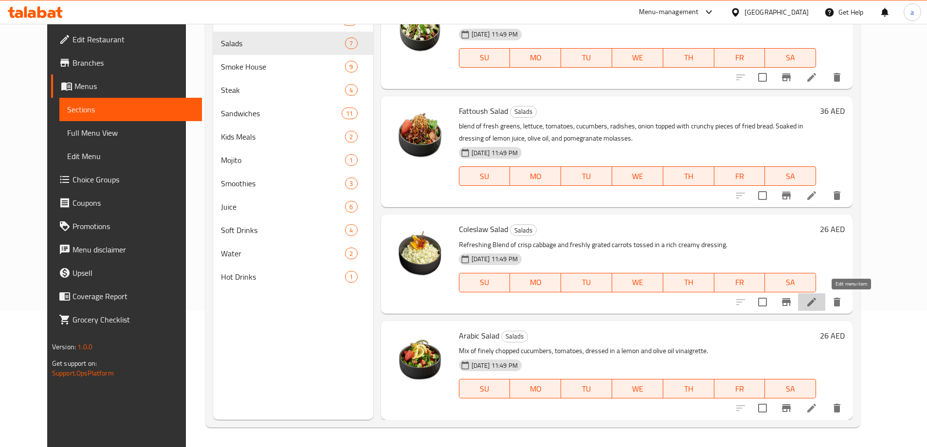
click at [817, 300] on icon at bounding box center [812, 302] width 12 height 12
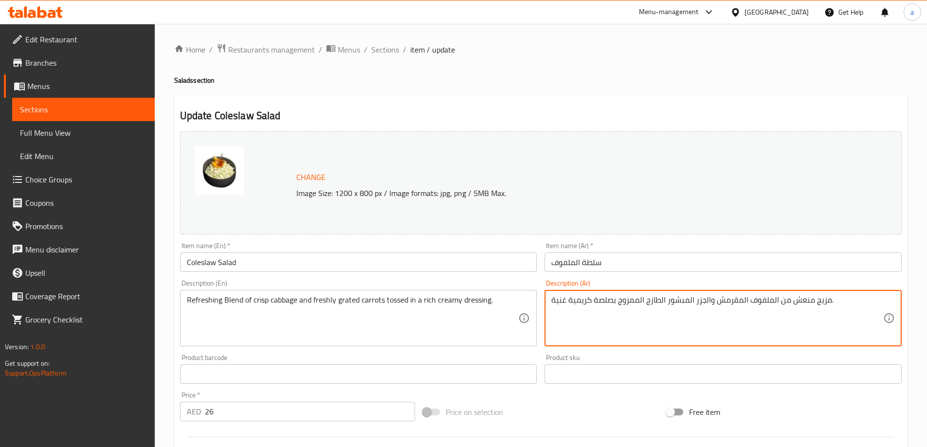
drag, startPoint x: 718, startPoint y: 300, endPoint x: 741, endPoint y: 309, distance: 24.8
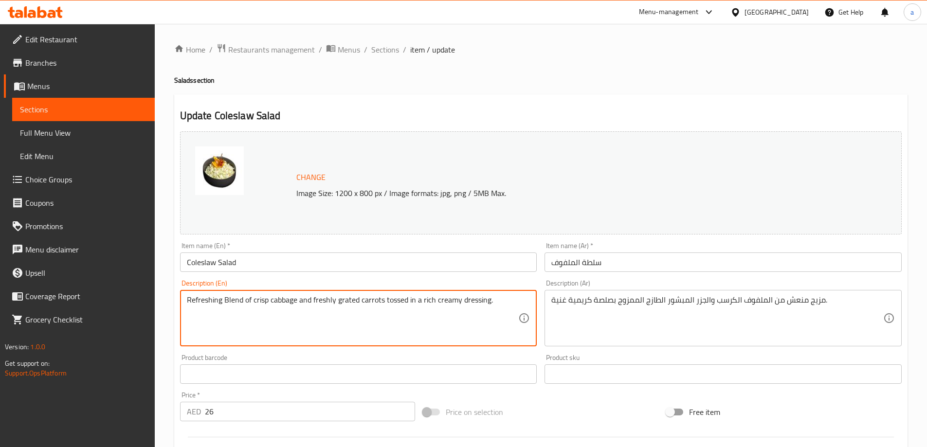
click at [346, 298] on textarea "Refreshing Blend of crisp cabbage and freshly grated carrots tossed in a rich c…" at bounding box center [353, 318] width 332 height 46
click at [317, 306] on textarea "Refreshing Blend of crisp cabbage and freshly grated carrots tossed in a rich c…" at bounding box center [353, 318] width 332 height 46
drag, startPoint x: 252, startPoint y: 298, endPoint x: 382, endPoint y: 315, distance: 130.9
click at [382, 315] on textarea "Refreshing Blend of crisp cabbage and freshly grated carrots tossed in a rich c…" at bounding box center [353, 318] width 332 height 46
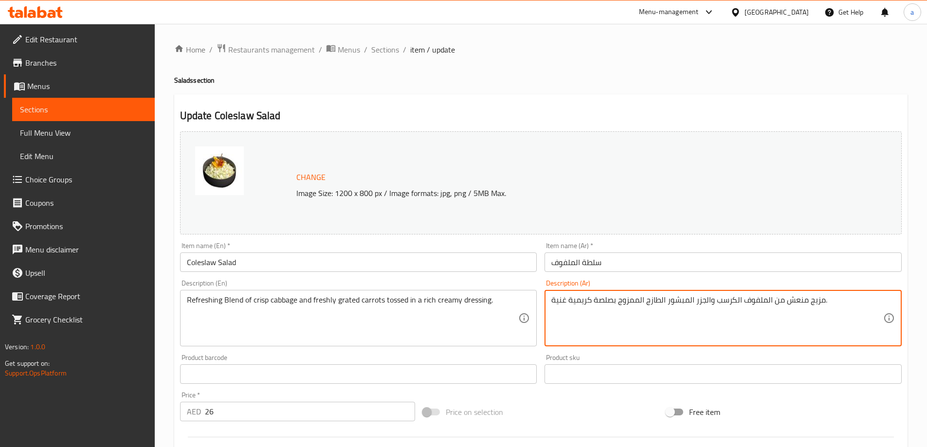
drag, startPoint x: 618, startPoint y: 303, endPoint x: 644, endPoint y: 335, distance: 41.5
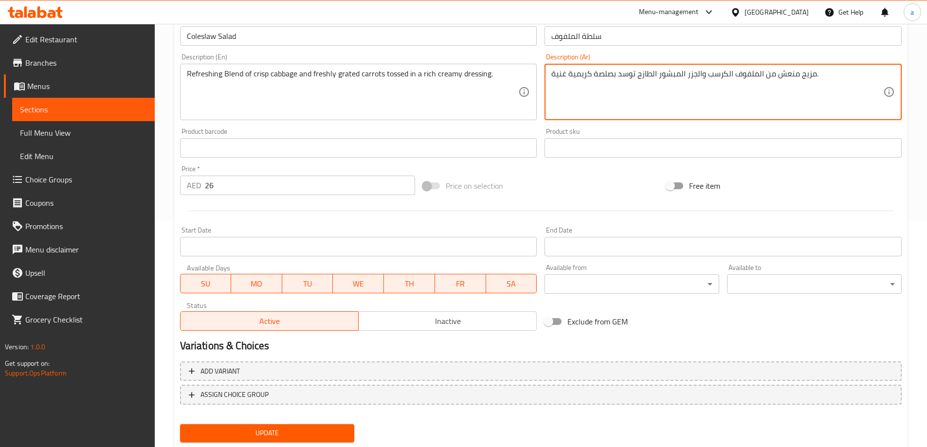
scroll to position [254, 0]
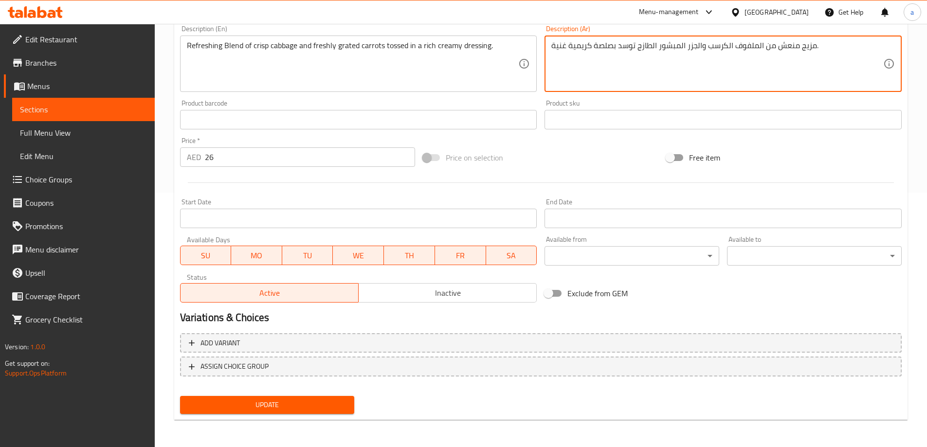
type textarea "مزيج منعش من الملفوف الكرسب والجزر المبشور الطازج توسد بصلصة كريمية غنية."
click at [330, 400] on span "Update" at bounding box center [267, 405] width 159 height 12
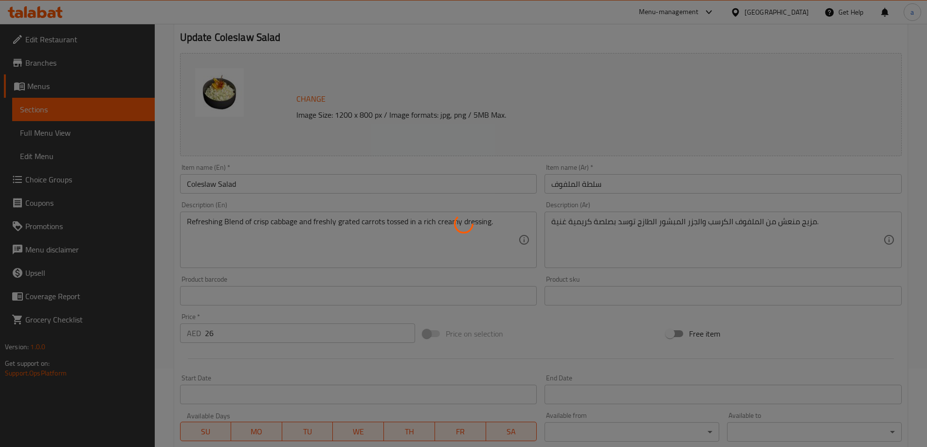
scroll to position [0, 0]
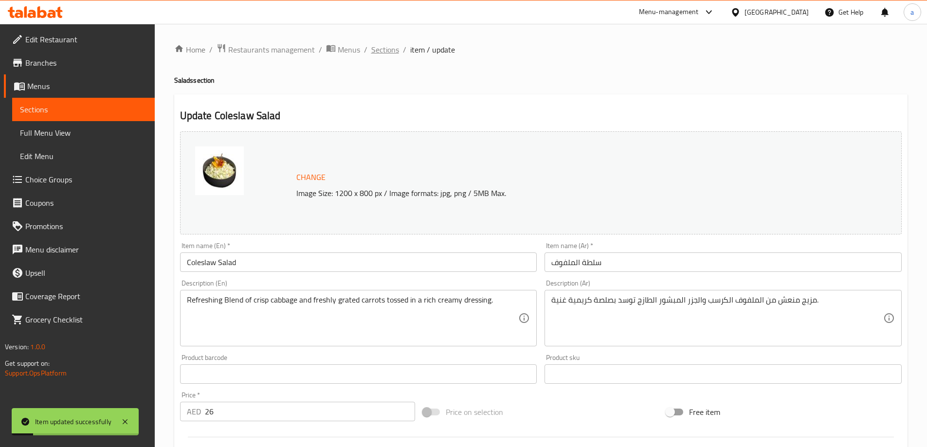
click at [384, 48] on span "Sections" at bounding box center [385, 50] width 28 height 12
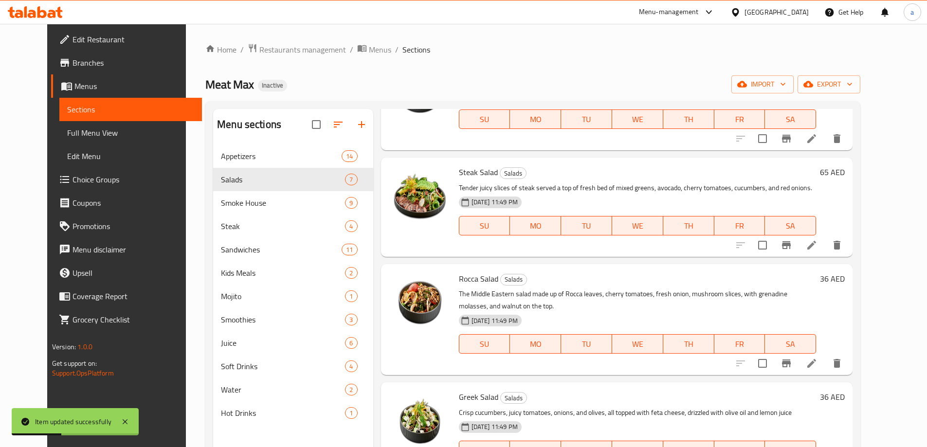
scroll to position [97, 0]
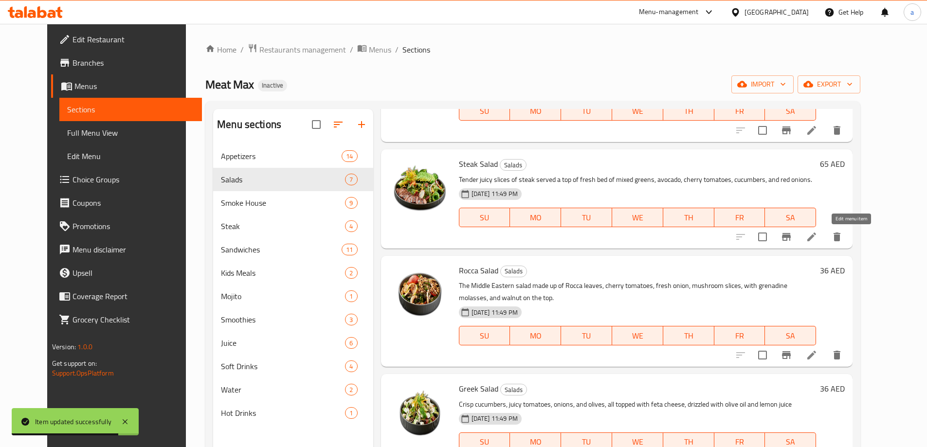
click at [817, 236] on icon at bounding box center [812, 237] width 12 height 12
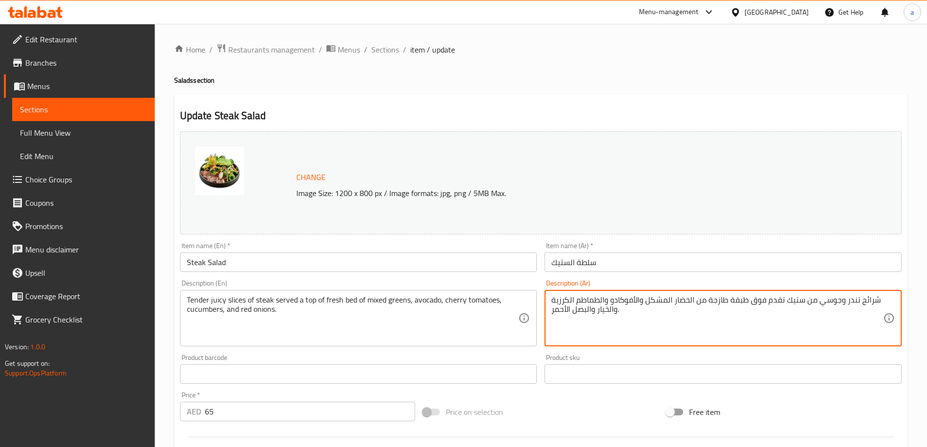
drag, startPoint x: 844, startPoint y: 299, endPoint x: 855, endPoint y: 302, distance: 11.0
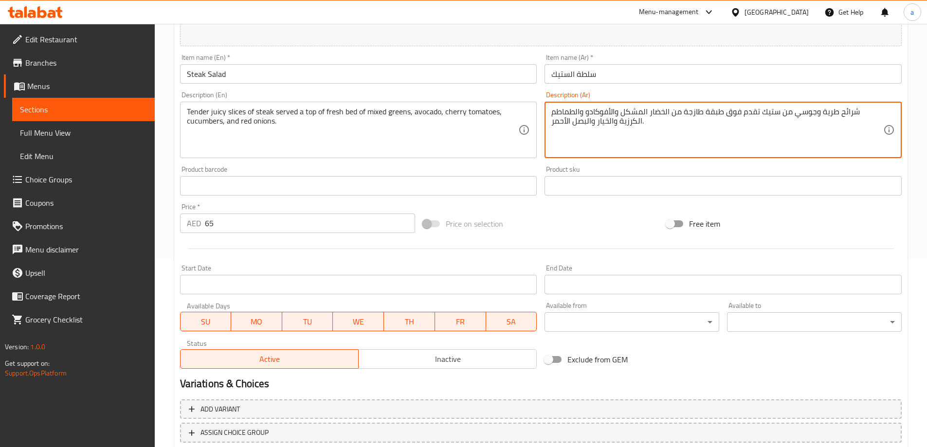
scroll to position [254, 0]
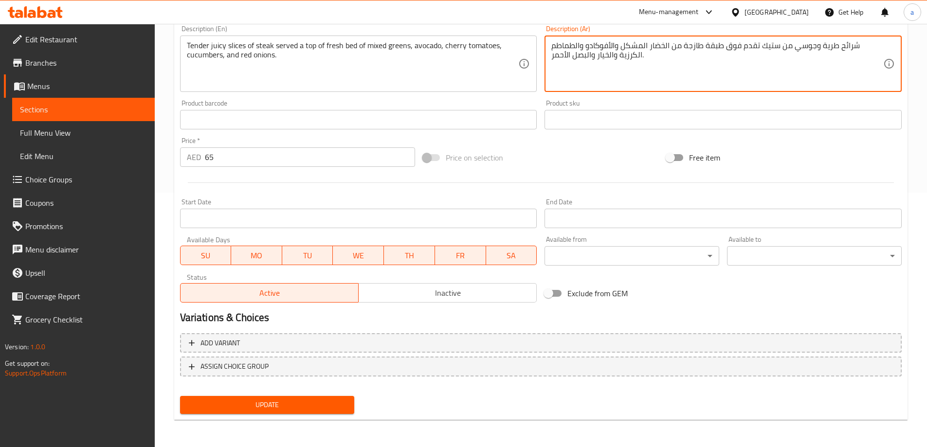
type textarea "شرائح طرية وجوسي من ستيك تقدم فوق طبقة طازجة من الخضار المشكل والأفوكادو والطما…"
click at [299, 408] on span "Update" at bounding box center [267, 405] width 159 height 12
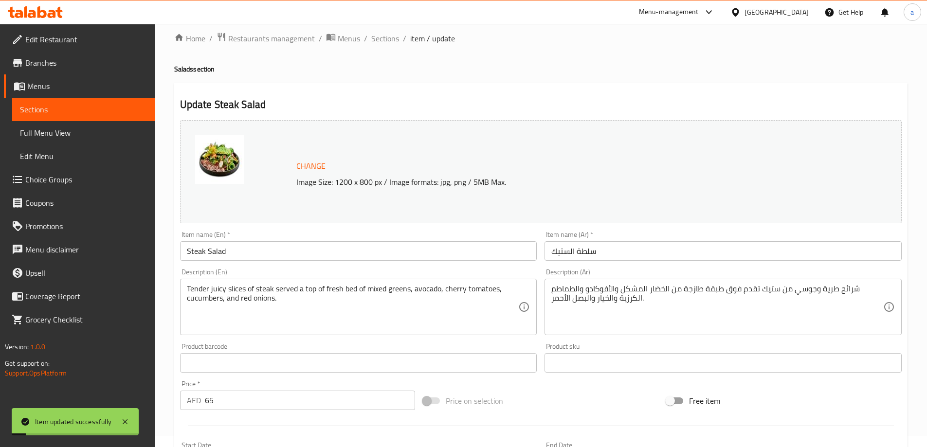
scroll to position [0, 0]
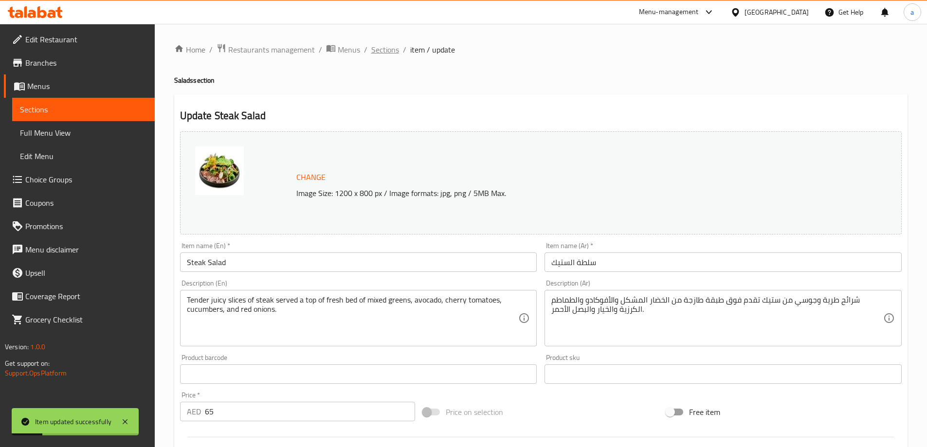
click at [375, 54] on span "Sections" at bounding box center [385, 50] width 28 height 12
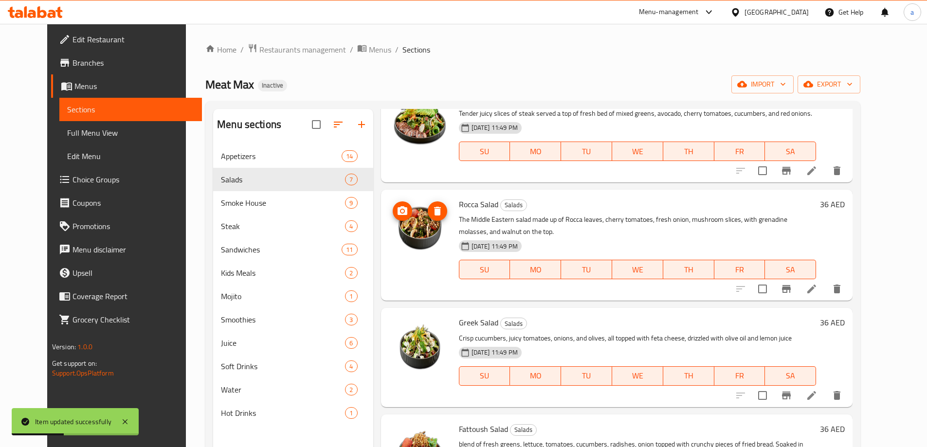
scroll to position [146, 0]
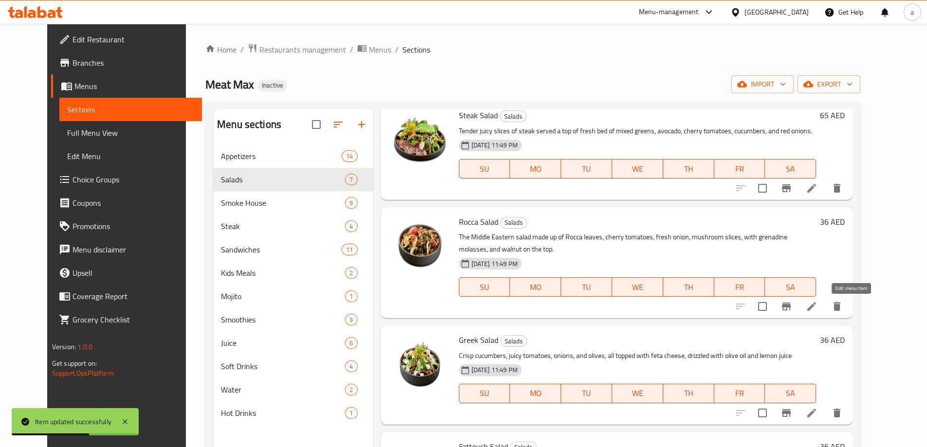
click at [817, 312] on icon at bounding box center [812, 307] width 12 height 12
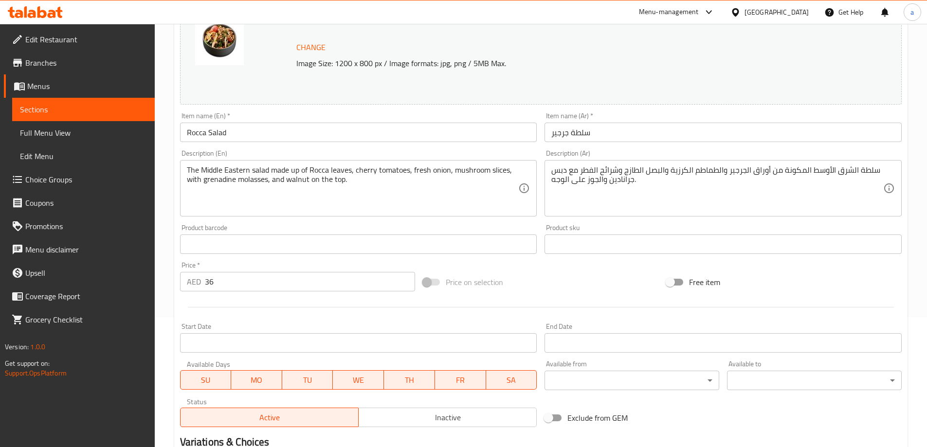
scroll to position [97, 0]
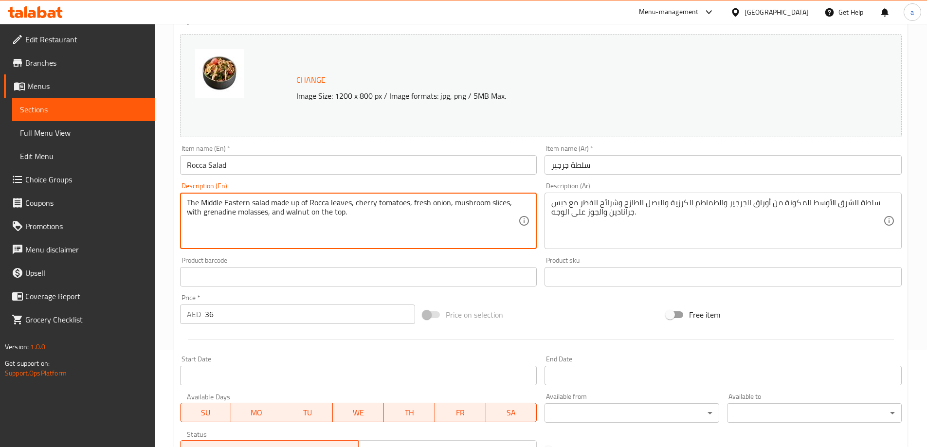
click at [339, 212] on textarea "The Middle Eastern salad made up of Rocca leaves, cherry tomatoes, fresh onion,…" at bounding box center [353, 221] width 332 height 46
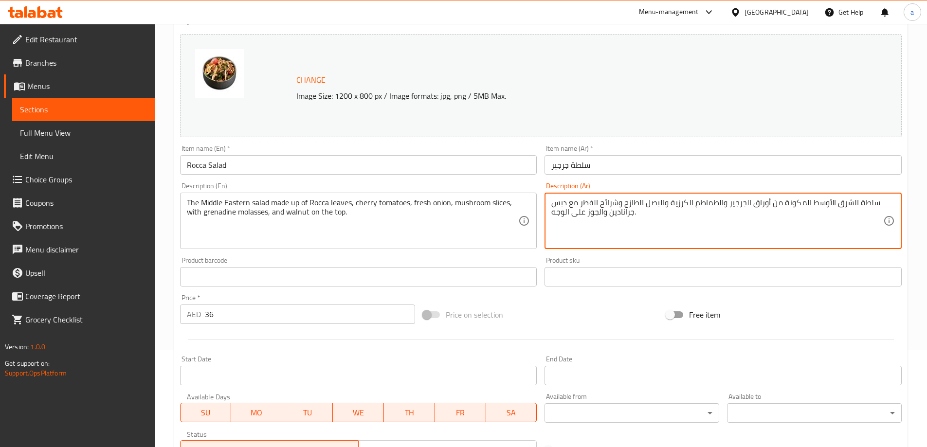
drag, startPoint x: 786, startPoint y: 204, endPoint x: 802, endPoint y: 202, distance: 16.1
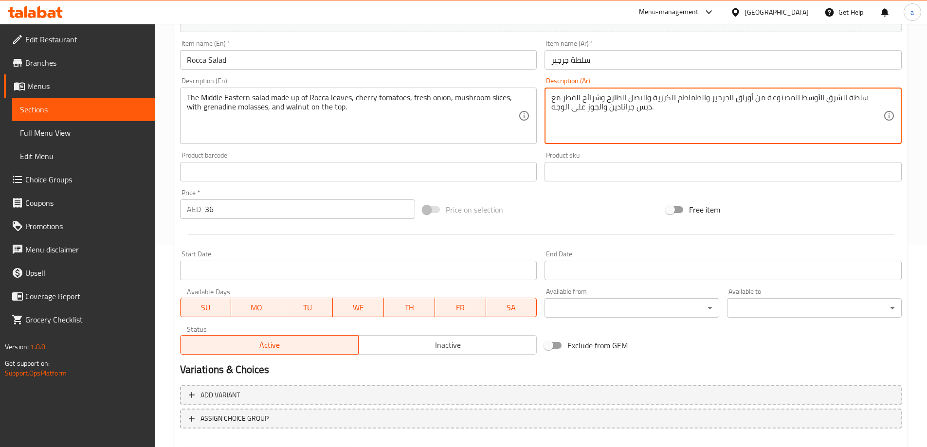
scroll to position [254, 0]
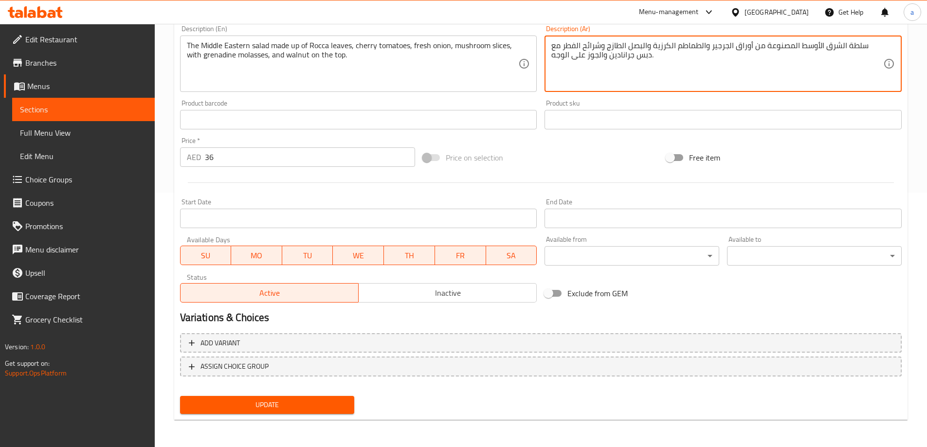
type textarea "سلطة الشرق الأوسط المصنوعة من أوراق الجرجير والطماطم الكرزية والبصل الطازج وشرا…"
click at [274, 405] on span "Update" at bounding box center [267, 405] width 159 height 12
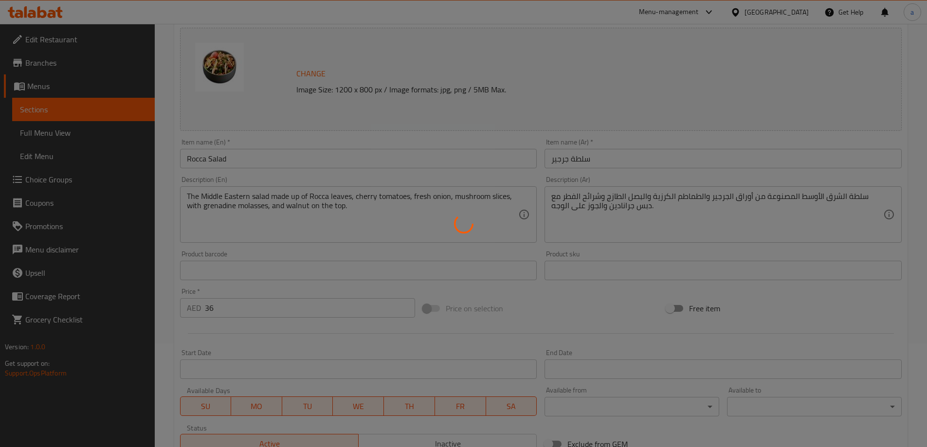
scroll to position [0, 0]
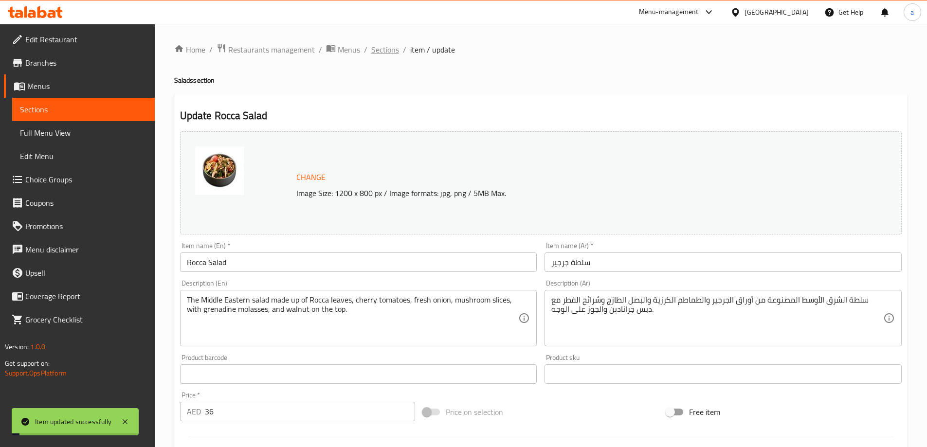
click at [379, 49] on span "Sections" at bounding box center [385, 50] width 28 height 12
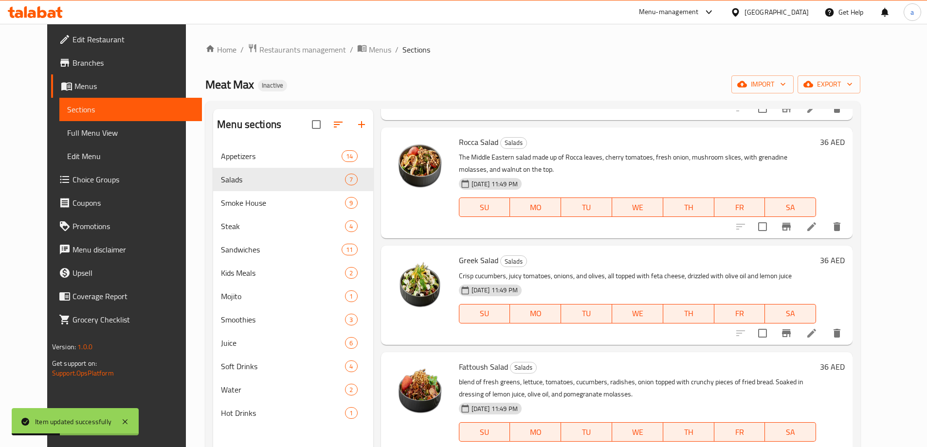
scroll to position [243, 0]
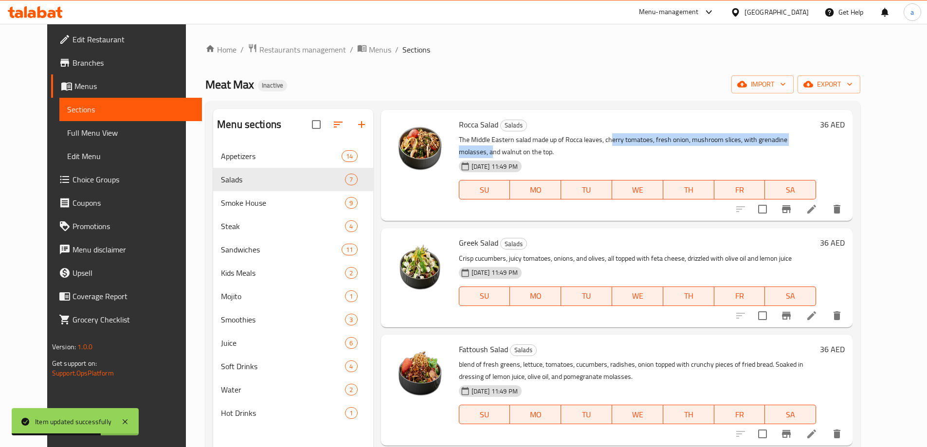
drag, startPoint x: 602, startPoint y: 141, endPoint x: 807, endPoint y: 141, distance: 205.3
click at [807, 141] on p "The Middle Eastern salad made up of Rocca leaves, cherry tomatoes, fresh onion,…" at bounding box center [638, 146] width 358 height 24
click at [825, 322] on li at bounding box center [811, 316] width 27 height 18
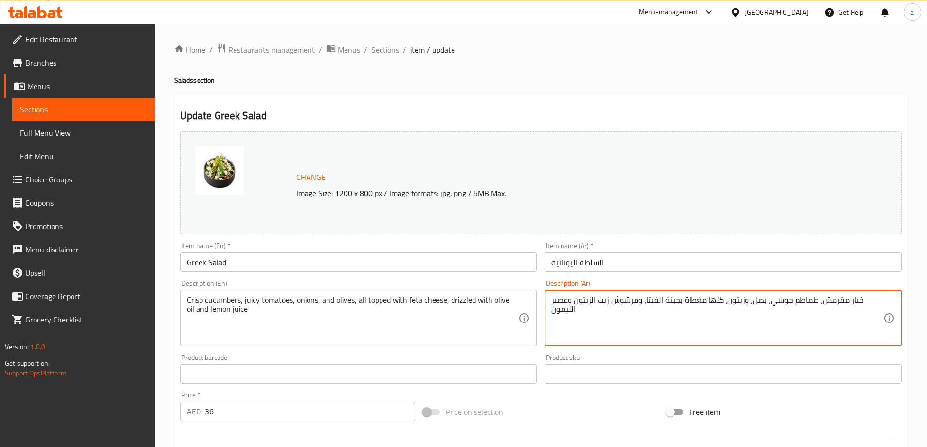
drag, startPoint x: 825, startPoint y: 303, endPoint x: 843, endPoint y: 305, distance: 18.2
click at [847, 301] on textarea "خيار مقرمش، طماطم جوسي، بصل، وزيتون، كلها مغطاة بجبنة الفيتا، ومرشوش زيت الزيتو…" at bounding box center [717, 318] width 332 height 46
click at [840, 301] on textarea "خيار مقرمش، طماطم جوسي، بصل، وزيتون، كلها مغطاة بجبنة الفيتا، ومرشوش زيت الزيتو…" at bounding box center [717, 318] width 332 height 46
drag, startPoint x: 847, startPoint y: 301, endPoint x: 824, endPoint y: 302, distance: 23.8
click at [824, 302] on textarea "خيار مقرمش، طماطم جوسي، بصل، وزيتون، كلها مغطاة بجبنة الفيتا، ومرشوش زيت الزيتو…" at bounding box center [717, 318] width 332 height 46
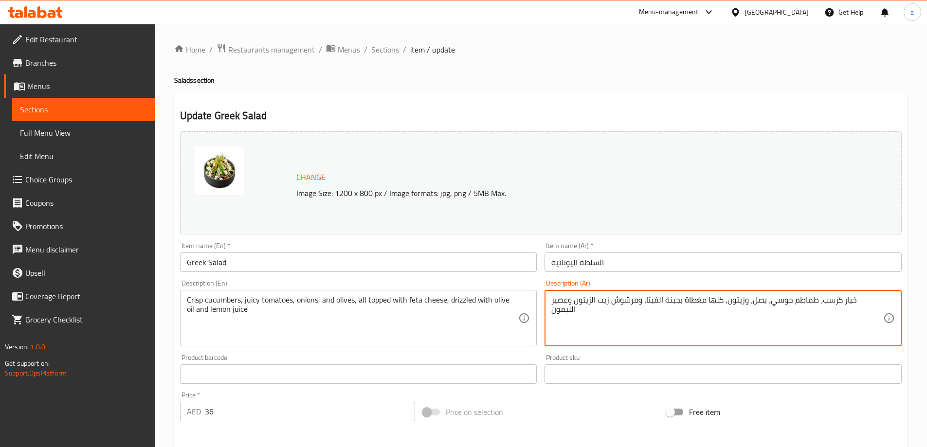
drag, startPoint x: 638, startPoint y: 300, endPoint x: 663, endPoint y: 320, distance: 31.5
click at [663, 320] on textarea "خيار كرسب، طماطم جوسي، بصل، وزيتون، كلها مغطاة بجبنة الفيتا، ومرشوش زيت الزيتون…" at bounding box center [717, 318] width 332 height 46
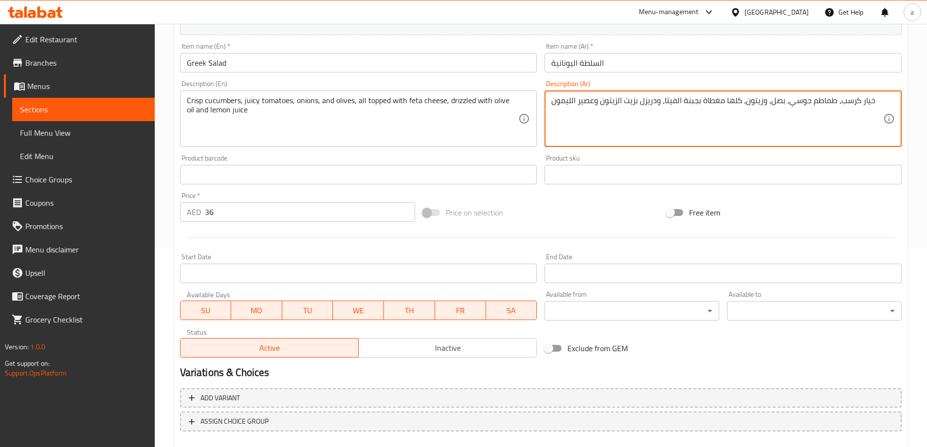
scroll to position [254, 0]
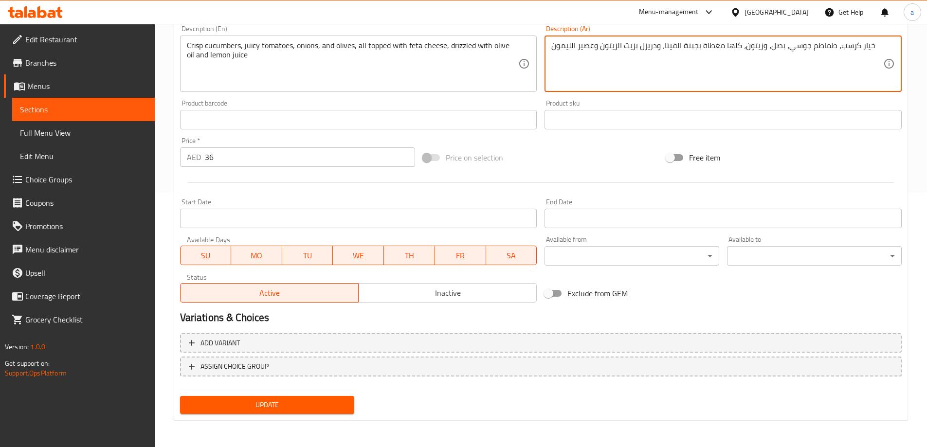
type textarea "خيار كرسب، طماطم جوسي، بصل، وزيتون، كلها مغطاة بجبنة الفيتا، ودريزل بزيت الزيتو…"
click at [304, 404] on span "Update" at bounding box center [267, 405] width 159 height 12
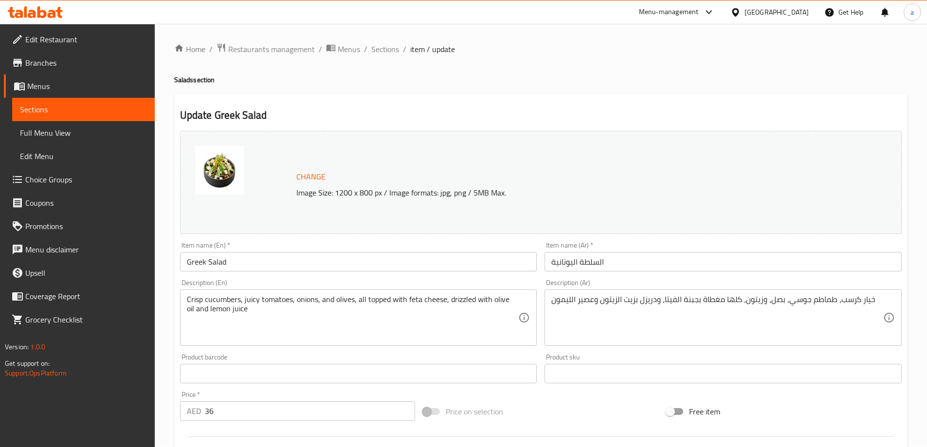
scroll to position [0, 0]
click at [391, 53] on span "Sections" at bounding box center [385, 50] width 28 height 12
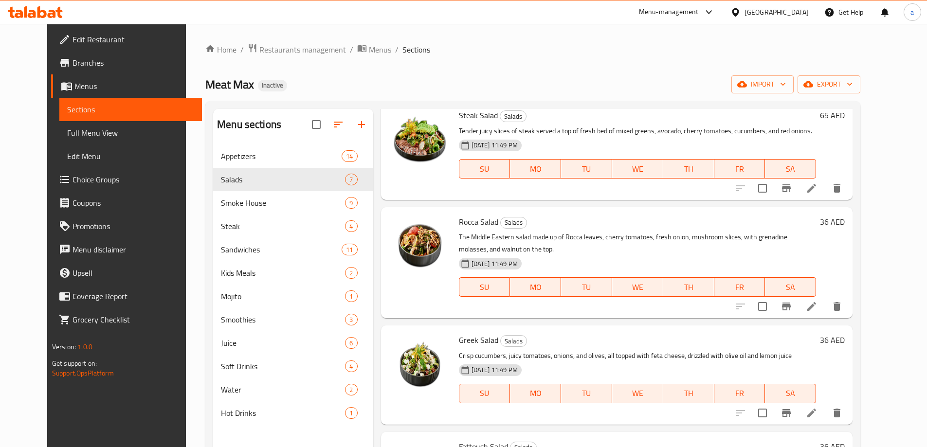
scroll to position [341, 0]
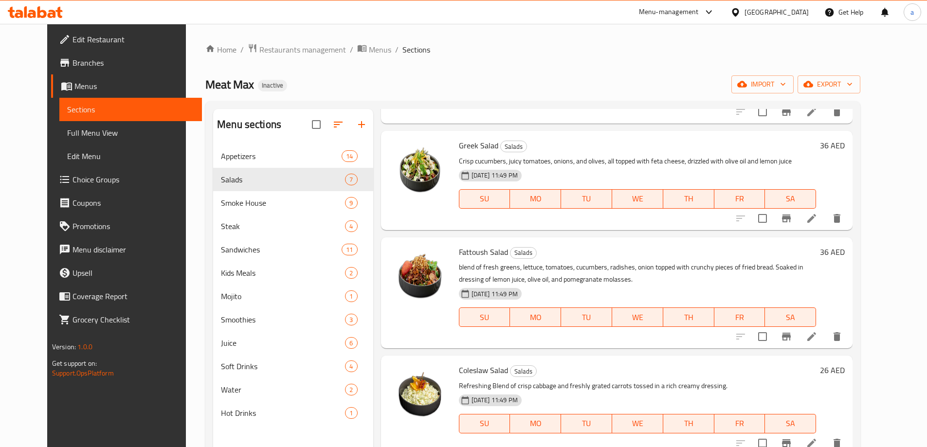
click at [825, 344] on li at bounding box center [811, 337] width 27 height 18
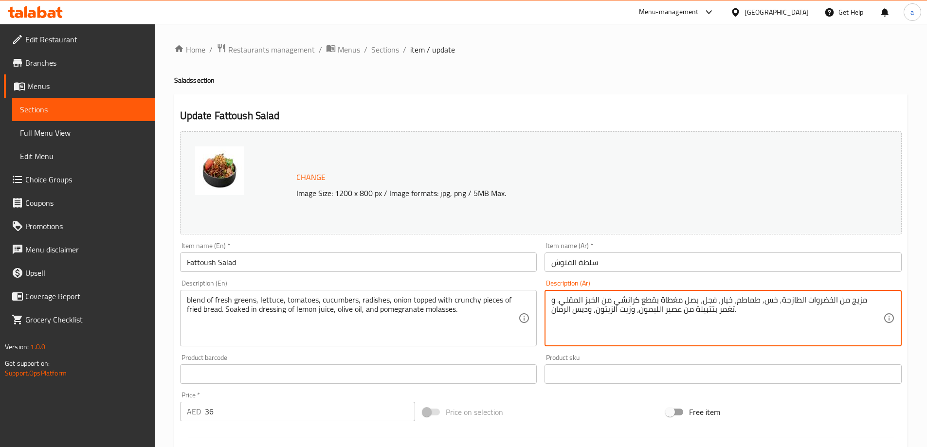
type textarea "مزيج من الخضروات الطازجة, خس, طماطم، خيار، فجل، بصل مغطاة بقطع كرانشي من الخبز …"
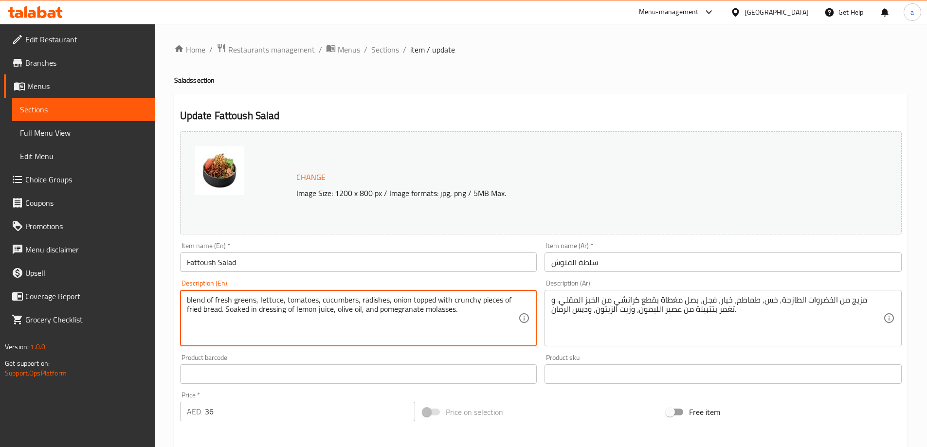
click at [373, 304] on textarea "blend of fresh greens, lettuce, tomatoes, cucumbers, radishes, onion topped wit…" at bounding box center [353, 318] width 332 height 46
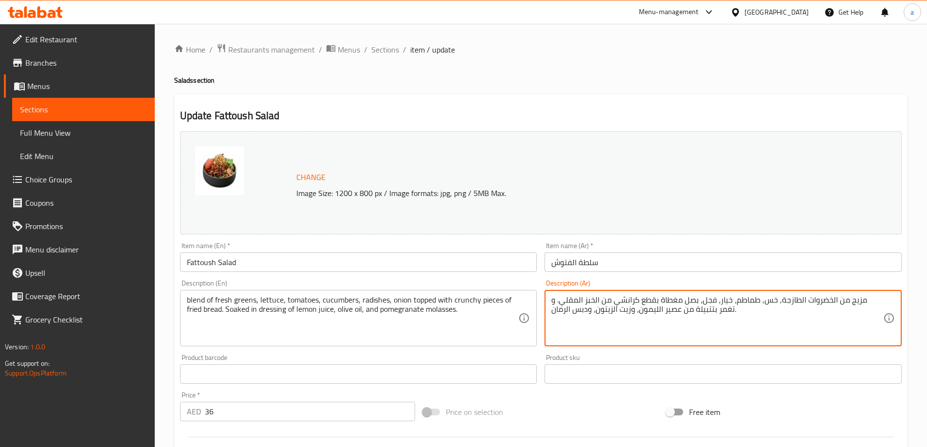
click at [705, 315] on textarea "مزيج من الخضروات الطازجة, خس, طماطم، خيار، فجل، بصل مغطاة بقطع كرانشي من الخبز …" at bounding box center [717, 318] width 332 height 46
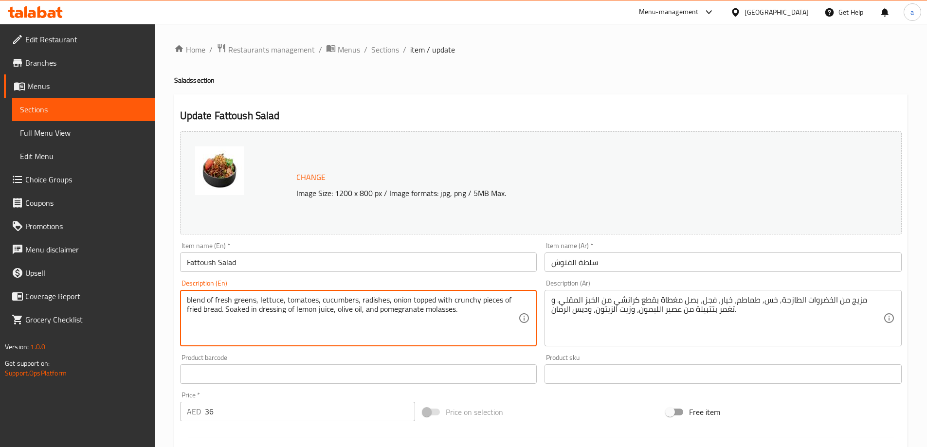
drag, startPoint x: 283, startPoint y: 311, endPoint x: 270, endPoint y: 314, distance: 13.0
click at [270, 314] on textarea "blend of fresh greens, lettuce, tomatoes, cucumbers, radishes, onion topped wit…" at bounding box center [353, 318] width 332 height 46
click at [286, 310] on textarea "blend of fresh greens, lettuce, tomatoes, cucumbers, radishes, onion topped wit…" at bounding box center [353, 318] width 332 height 46
drag, startPoint x: 285, startPoint y: 310, endPoint x: 266, endPoint y: 313, distance: 19.2
click at [266, 313] on textarea "blend of fresh greens, lettuce, tomatoes, cucumbers, radishes, onion topped wit…" at bounding box center [353, 318] width 332 height 46
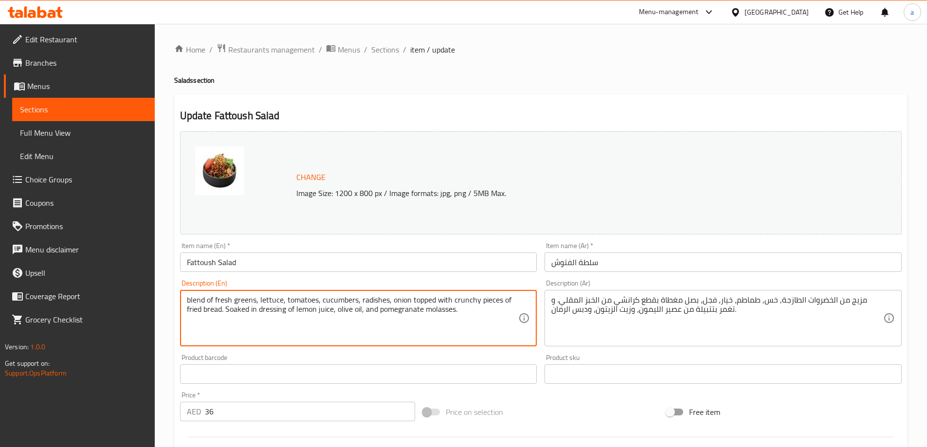
paste textarea "With marinade"
drag, startPoint x: 274, startPoint y: 311, endPoint x: 259, endPoint y: 313, distance: 15.8
click at [259, 313] on textarea "blend of fresh greens, lettuce, tomatoes, cucumbers, radishes, onion topped wit…" at bounding box center [353, 318] width 332 height 46
click at [289, 308] on textarea "blend of fresh greens, lettuce, tomatoes, cucumbers, radishes, onion topped wit…" at bounding box center [353, 318] width 332 height 46
click at [303, 318] on textarea "blend of fresh greens, lettuce, tomatoes, cucumbers, radishes, onion topped wit…" at bounding box center [353, 318] width 332 height 46
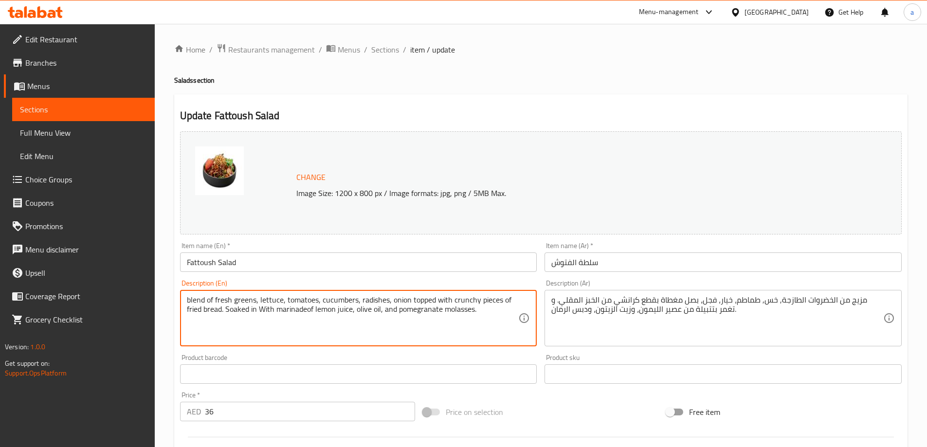
type textarea "blend of fresh greens, lettuce, tomatoes, cucumbers, radishes, onion topped wit…"
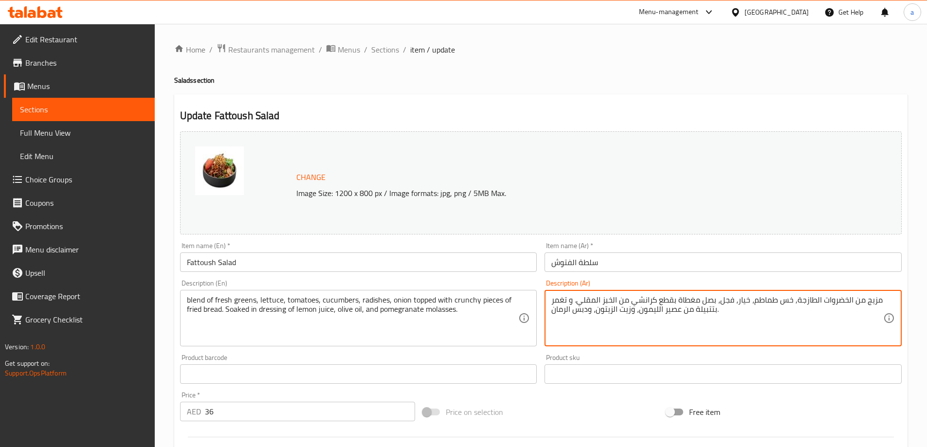
drag, startPoint x: 553, startPoint y: 303, endPoint x: 560, endPoint y: 305, distance: 7.2
click at [560, 305] on textarea "مزيج من الخضروات الطازجة, خس طماطم، خيار، فجل، بصل مغطاة بقطع كرانشي من الخبز ا…" at bounding box center [717, 318] width 332 height 46
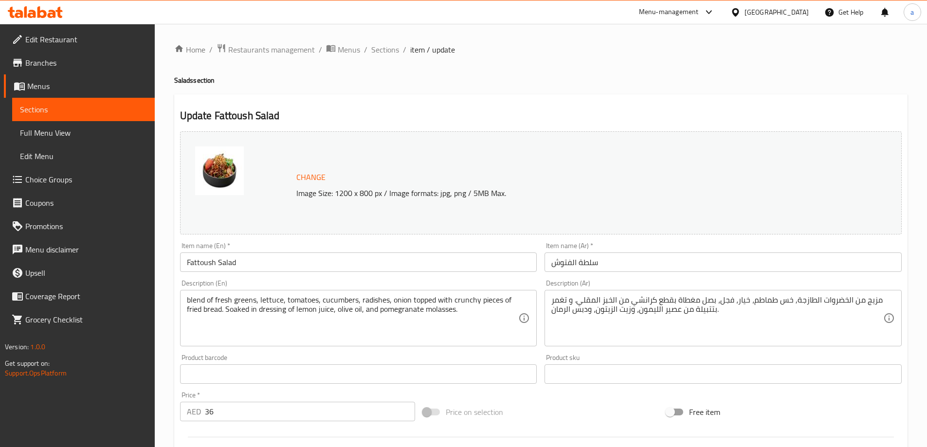
drag, startPoint x: 550, startPoint y: 305, endPoint x: 561, endPoint y: 305, distance: 11.2
click at [561, 305] on div "مزيج من الخضروات الطازجة, خس طماطم، خيار، فجل، بصل مغطاة بقطع كرانشي من الخبز ا…" at bounding box center [722, 318] width 357 height 56
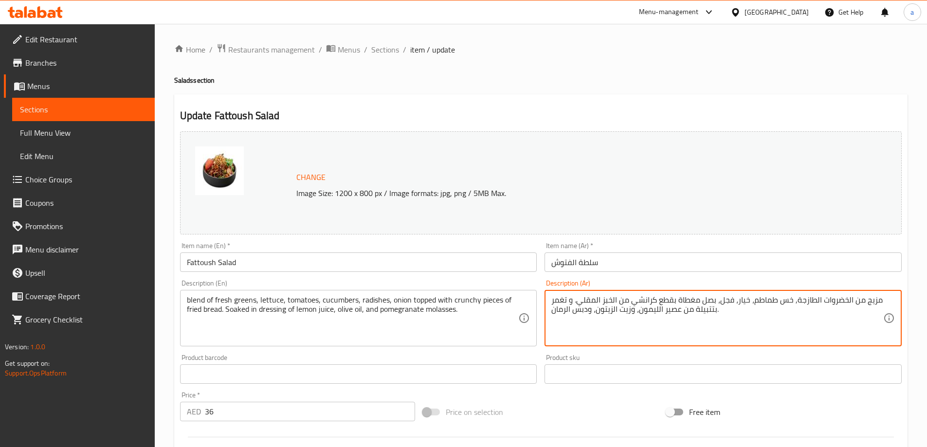
click at [553, 302] on textarea "مزيج من الخضروات الطازجة, خس طماطم، خيار، فجل، بصل مغطاة بقطع كرانشي من الخبز ا…" at bounding box center [717, 318] width 332 height 46
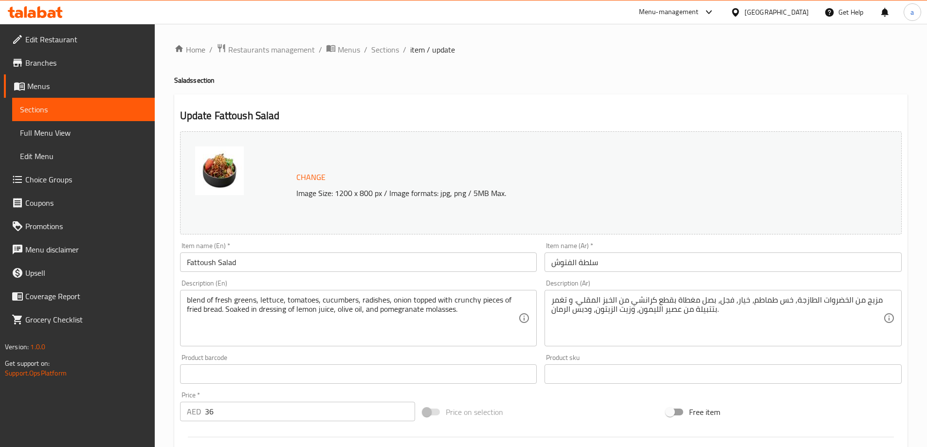
drag, startPoint x: 548, startPoint y: 298, endPoint x: 563, endPoint y: 303, distance: 15.7
click at [563, 303] on div "مزيج من الخضروات الطازجة, خس طماطم، خيار، فجل، بصل مغطاة بقطع كرانشي من الخبز ا…" at bounding box center [722, 318] width 357 height 56
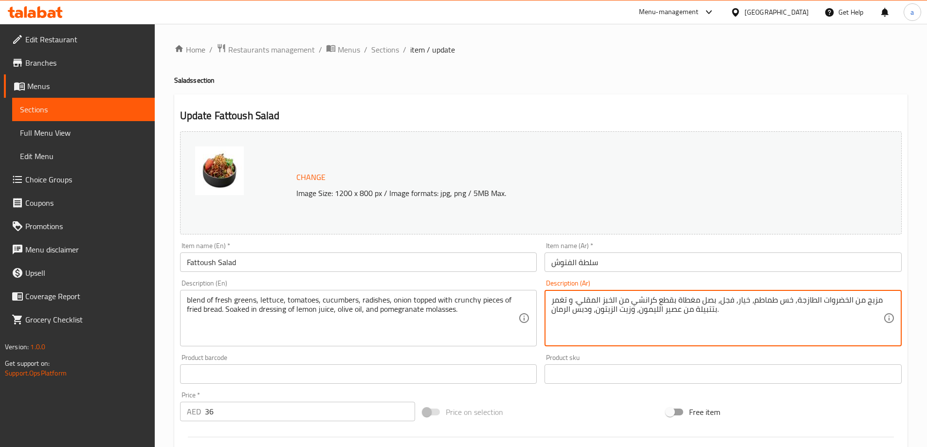
click at [568, 302] on textarea "مزيج من الخضروات الطازجة, خس طماطم، خيار، فجل، بصل مغطاة بقطع كرانشي من الخبز ا…" at bounding box center [717, 318] width 332 height 46
drag, startPoint x: 568, startPoint y: 302, endPoint x: 549, endPoint y: 301, distance: 19.0
click at [549, 301] on div "مزيج من الخضروات الطازجة, خس طماطم، خيار، فجل، بصل مغطاة بقطع كرانشي من الخبز ا…" at bounding box center [722, 318] width 357 height 56
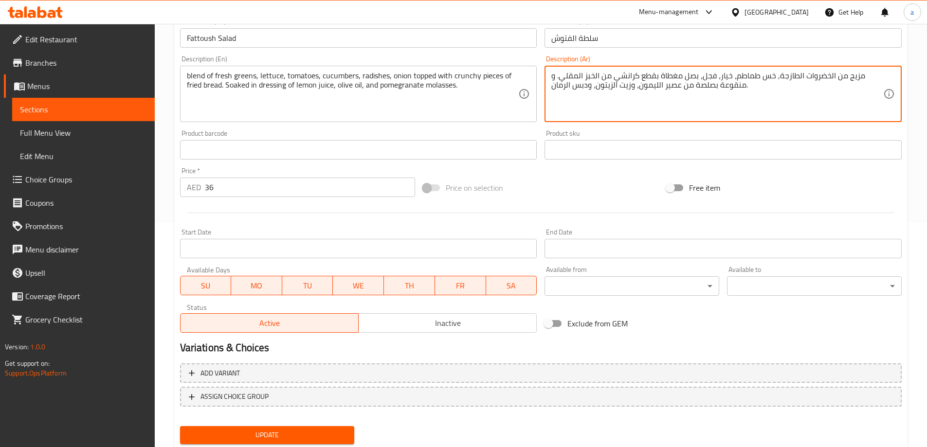
scroll to position [254, 0]
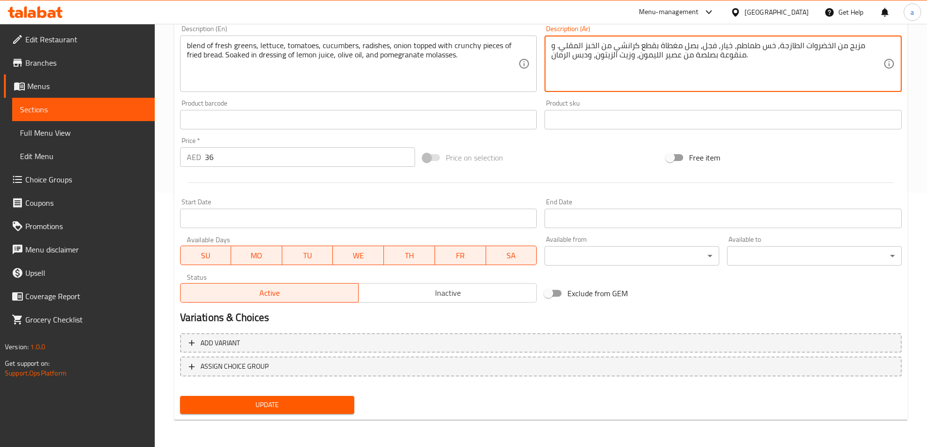
type textarea "مزيج من الخضروات الطازجة, خس طماطم، خيار، فجل، بصل مغطاة بقطع كرانشي من الخبز ا…"
click at [254, 409] on span "Update" at bounding box center [267, 405] width 159 height 12
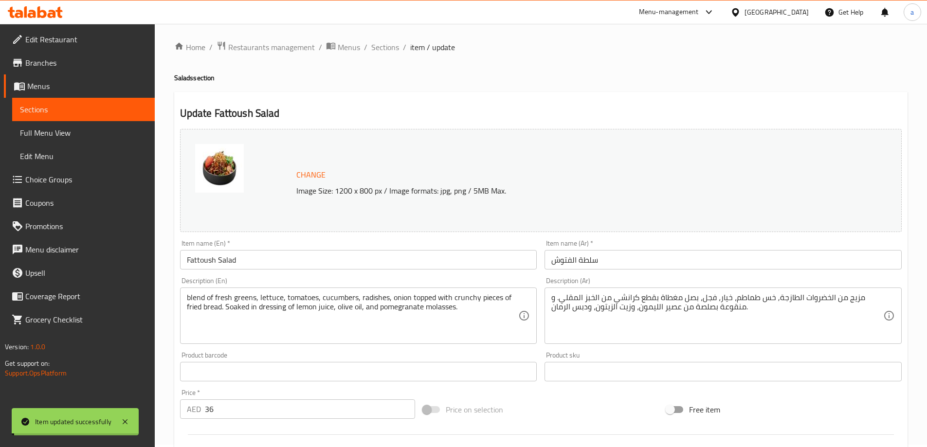
scroll to position [0, 0]
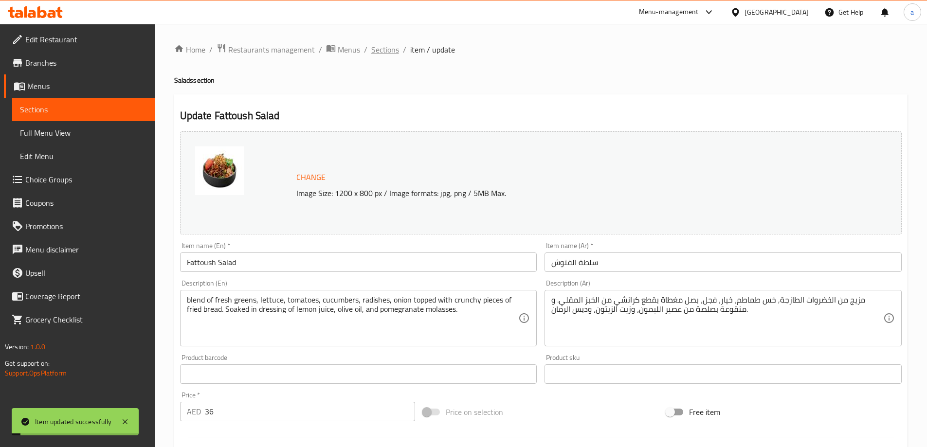
click at [375, 54] on span "Sections" at bounding box center [385, 50] width 28 height 12
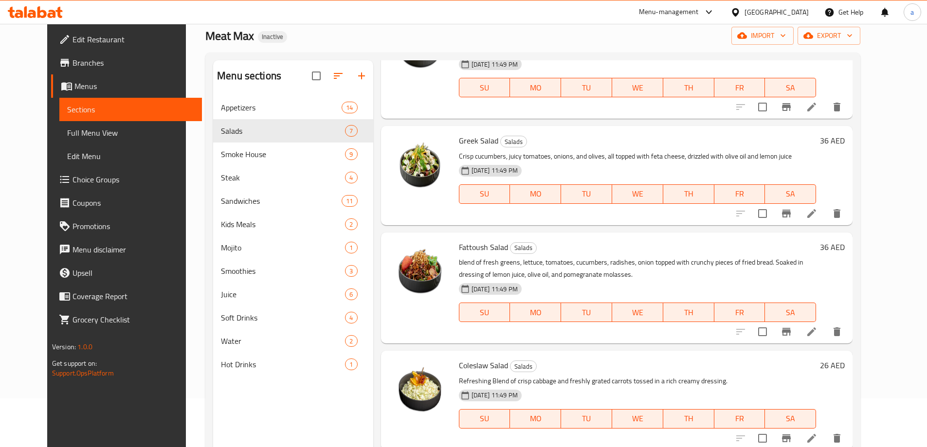
scroll to position [345, 0]
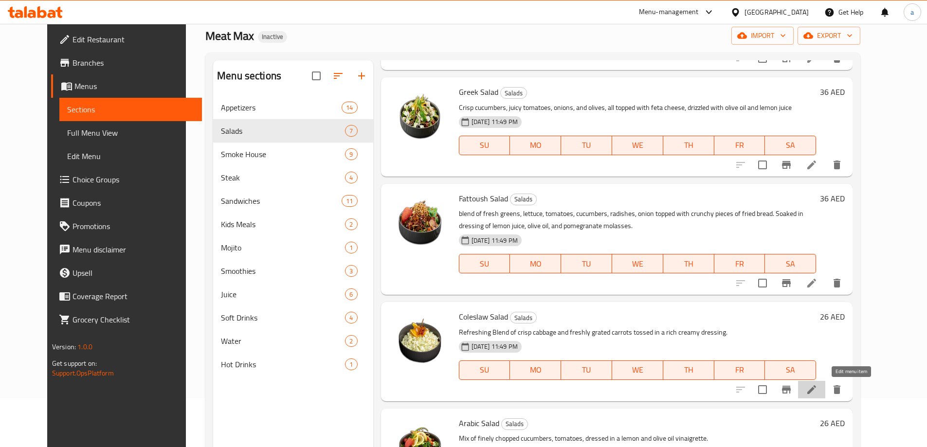
click at [817, 394] on icon at bounding box center [812, 390] width 12 height 12
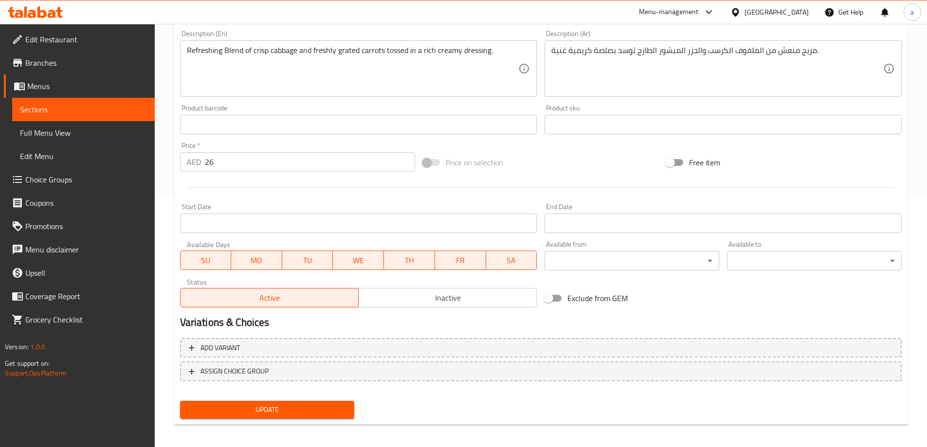
scroll to position [254, 0]
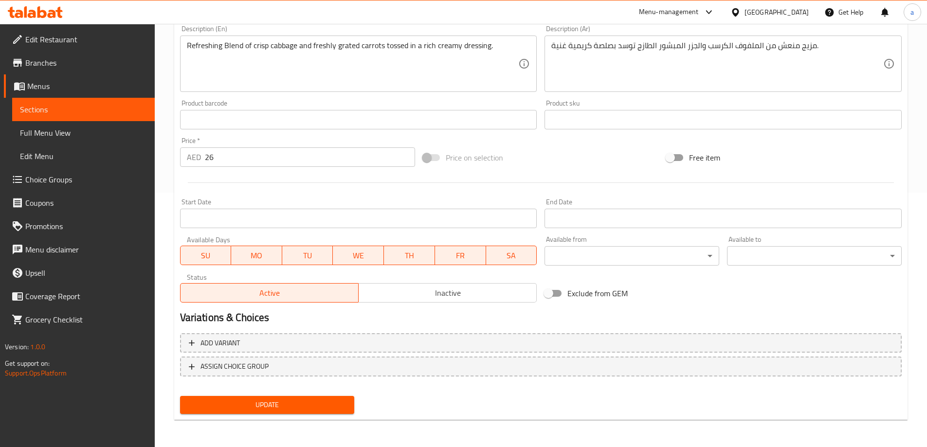
click at [337, 395] on div "Update" at bounding box center [267, 405] width 182 height 26
click at [327, 403] on span "Update" at bounding box center [267, 405] width 159 height 12
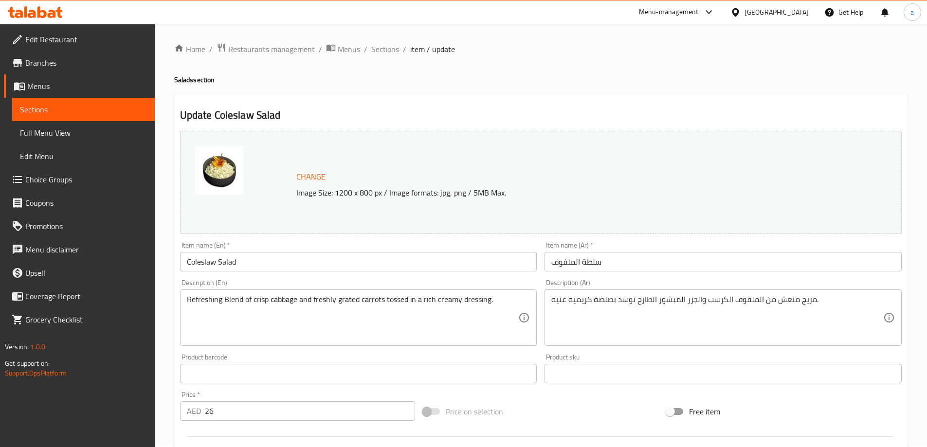
scroll to position [0, 0]
click at [382, 46] on span "Sections" at bounding box center [385, 50] width 28 height 12
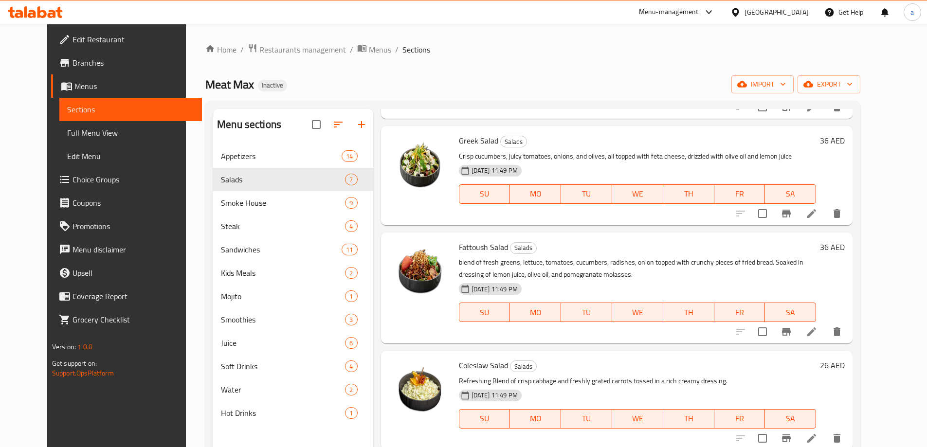
scroll to position [136, 0]
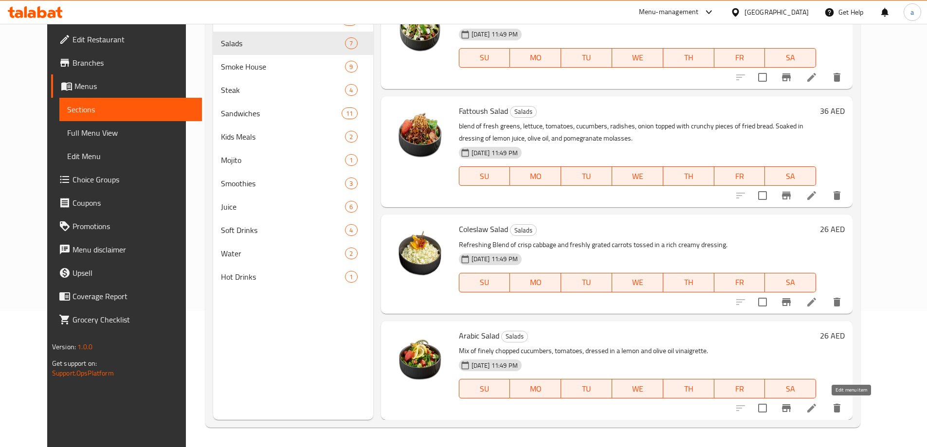
click at [816, 407] on icon at bounding box center [811, 408] width 9 height 9
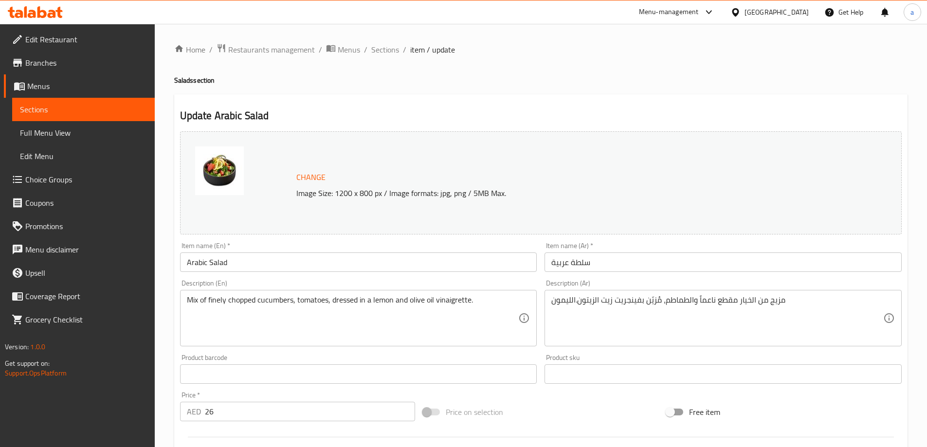
click at [369, 53] on ol "Home / Restaurants management / Menus / Sections / item / update" at bounding box center [540, 49] width 733 height 13
click at [379, 48] on span "Sections" at bounding box center [385, 50] width 28 height 12
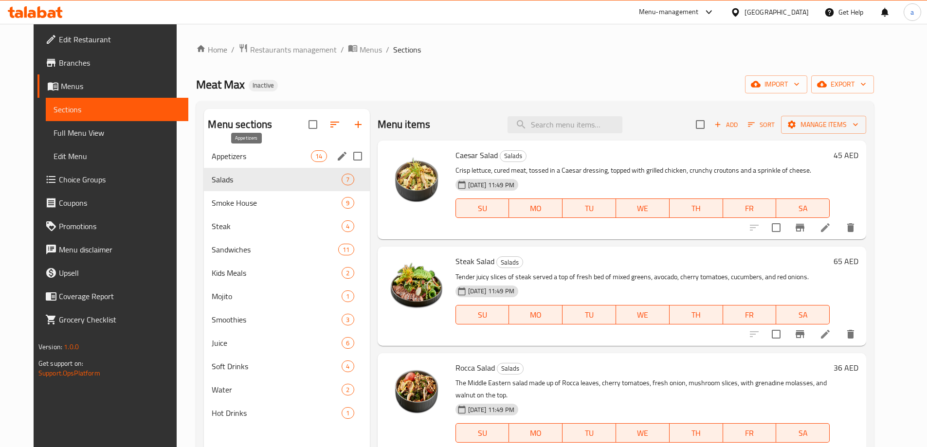
click at [235, 161] on span "Appetizers" at bounding box center [261, 156] width 99 height 12
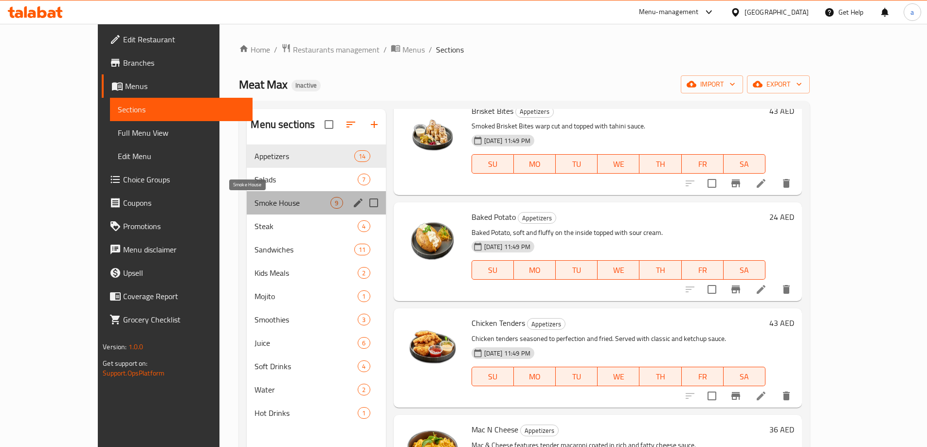
click at [254, 204] on span "Smoke House" at bounding box center [292, 203] width 76 height 12
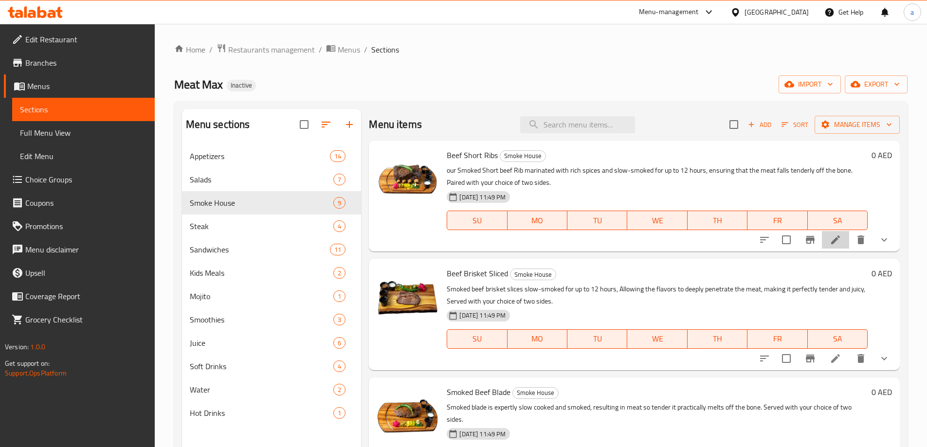
click at [841, 240] on li at bounding box center [835, 240] width 27 height 18
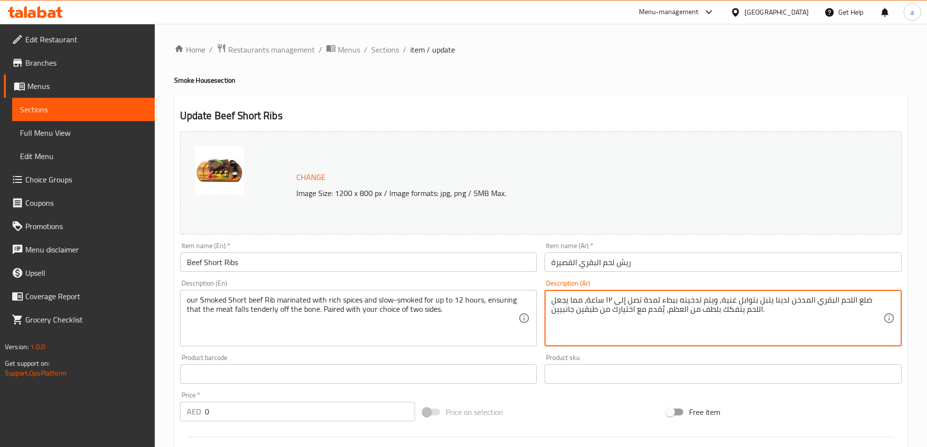
drag, startPoint x: 856, startPoint y: 302, endPoint x: 863, endPoint y: 303, distance: 7.9
click at [850, 304] on textarea "ضلع اللحم البقري المدخن لدينا يتبل بتوابل غنية، ويتم تدخينه ببطء لمدة تصل إلى ١…" at bounding box center [717, 318] width 332 height 46
drag, startPoint x: 857, startPoint y: 303, endPoint x: 870, endPoint y: 302, distance: 12.7
click at [870, 302] on textarea "ضلع اللحم البقري المدخن لدينا يتبل بتوابل غنية، ويتم تدخينه ببطء لمدة تصل إلى ١…" at bounding box center [717, 318] width 332 height 46
click at [861, 300] on textarea "ضلع اللحم البقري المدخن لدينا يتبل بتوابل غنية، ويتم تدخينه ببطء لمدة تصل إلى ١…" at bounding box center [717, 318] width 332 height 46
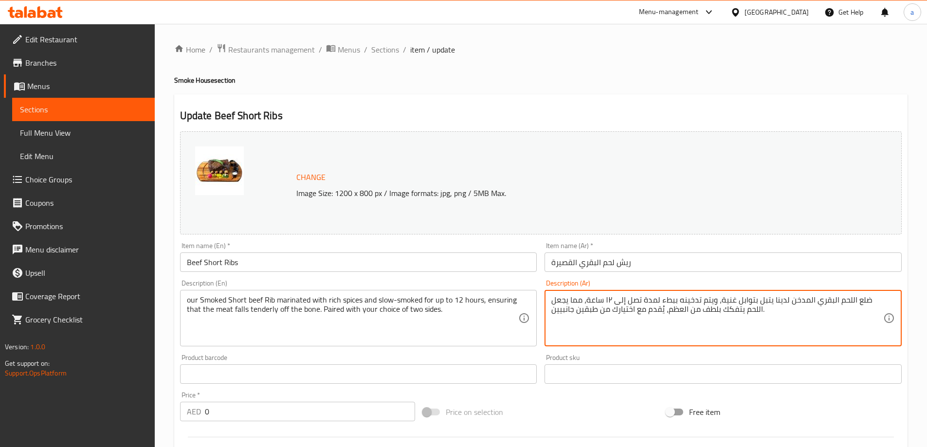
click at [856, 300] on textarea "ضلع اللحم البقري المدخن لدينا يتبل بتوابل غنية، ويتم تدخينه ببطء لمدة تصل إلى ١…" at bounding box center [717, 318] width 332 height 46
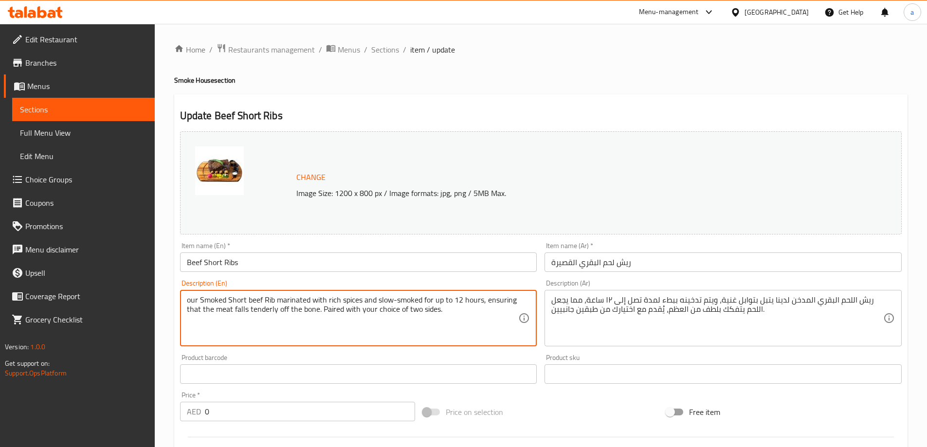
drag, startPoint x: 188, startPoint y: 301, endPoint x: 453, endPoint y: 319, distance: 265.7
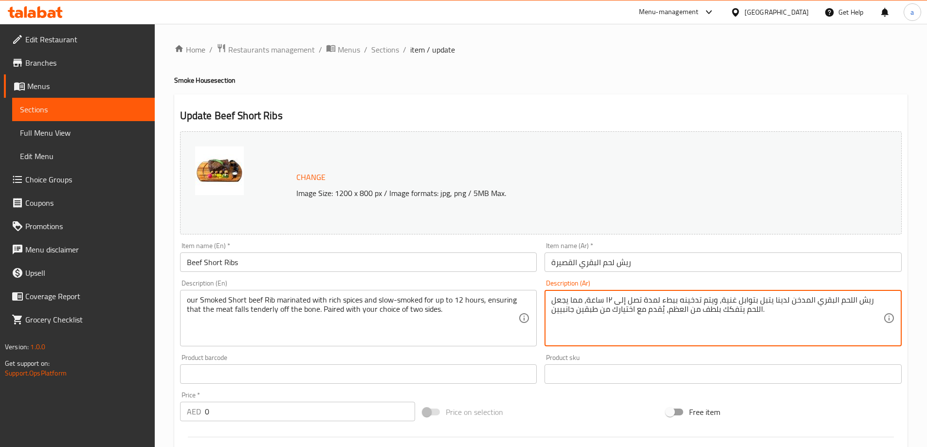
click at [660, 301] on textarea "ريش اللحم البقري المدخن لدينا يتبل بتوابل غنية، ويتم تدخينه ببطء لمدة تصل إلى ١…" at bounding box center [717, 318] width 332 height 46
paste textarea "لع لحم بقري قصير مدخن، متبل بتوابل غنية، ومدخن ببطء لمدة تصل إلى ١٢ ساعة، لضمان…"
drag, startPoint x: 861, startPoint y: 301, endPoint x: 874, endPoint y: 302, distance: 12.7
click at [874, 302] on textarea "ضلع لحم بقري قصير مدخن، متبل بتوابل غنية، ومدخن ببطء لمدة تصل إلى ١٢ ساعة، لضما…" at bounding box center [717, 318] width 332 height 46
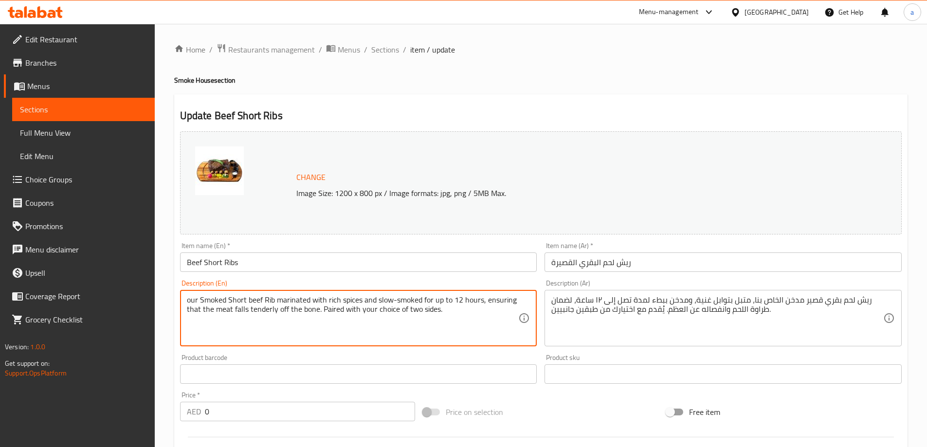
click at [505, 300] on textarea "our Smoked Short beef Rib marinated with rich spices and slow-smoked for up to …" at bounding box center [353, 318] width 332 height 46
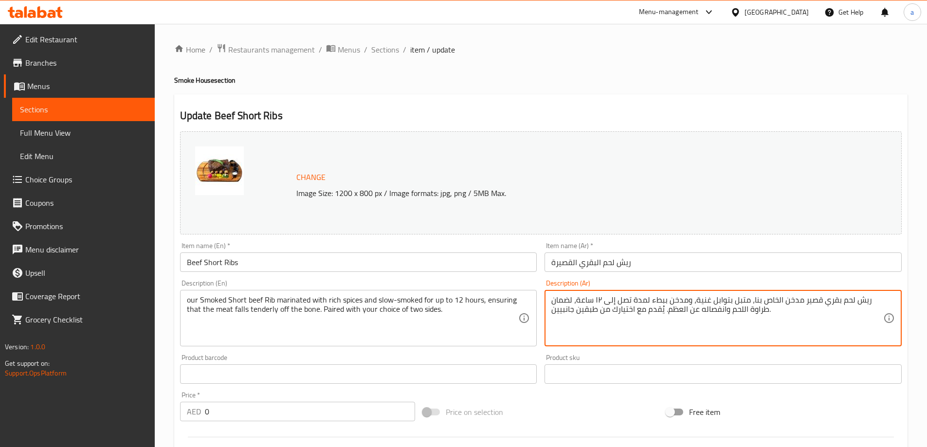
drag, startPoint x: 728, startPoint y: 310, endPoint x: 765, endPoint y: 316, distance: 37.5
click at [724, 313] on textarea "ريش لحم بقري قصير مدخن الخاص بنا، متبل بتوابل غنية، ومدخن ببطء لمدة تصل إلى ١٢ …" at bounding box center [717, 318] width 332 height 46
click at [700, 311] on textarea "ريش لحم بقري قصير مدخن الخاص بنا، متبل بتوابل غنية، ومدخن ببطء لمدة تصل إلى ١٢ …" at bounding box center [717, 318] width 332 height 46
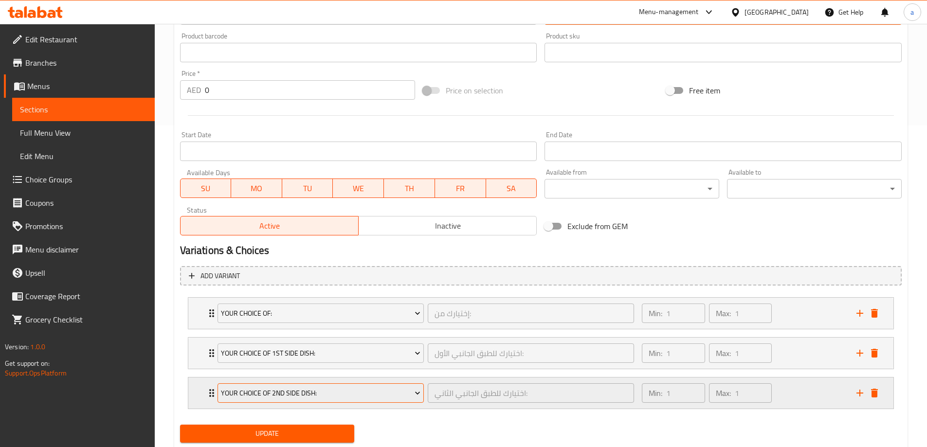
scroll to position [350, 0]
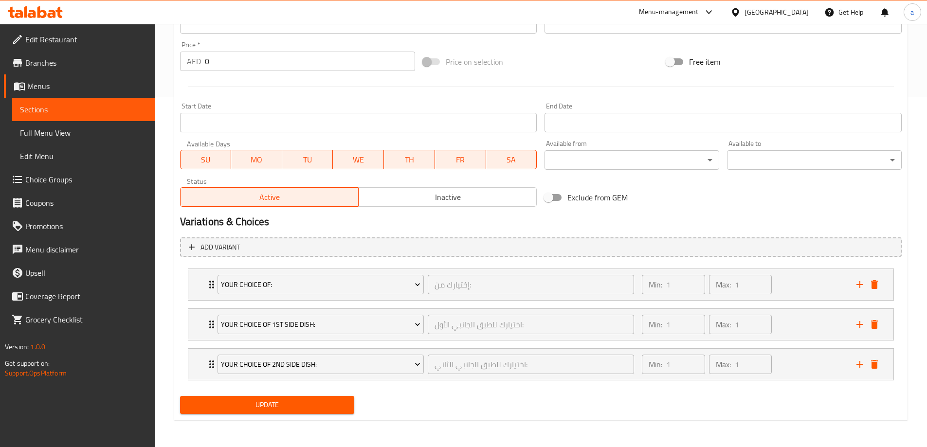
type textarea "ريش لحم بقري قصير مدخن الخاص بنا، متبل بتوابل غنية، ومدخن ببطء لمدة تصل إلى ١٢ …"
click at [276, 407] on span "Update" at bounding box center [267, 405] width 159 height 12
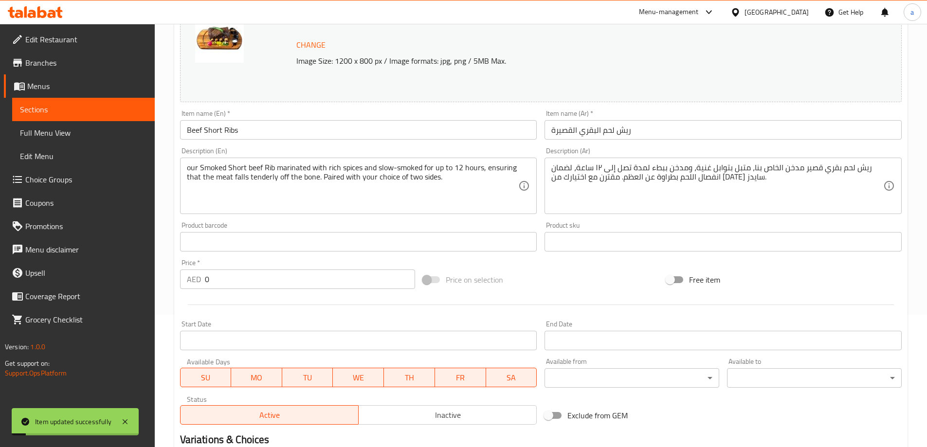
scroll to position [0, 0]
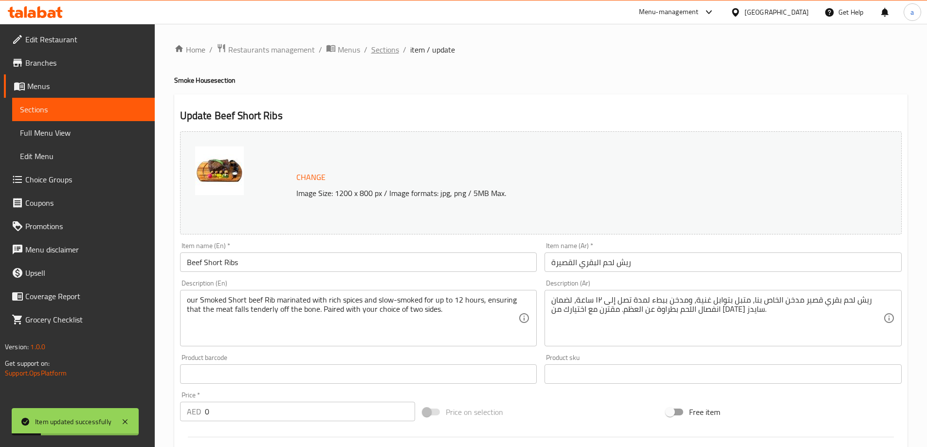
click at [386, 48] on span "Sections" at bounding box center [385, 50] width 28 height 12
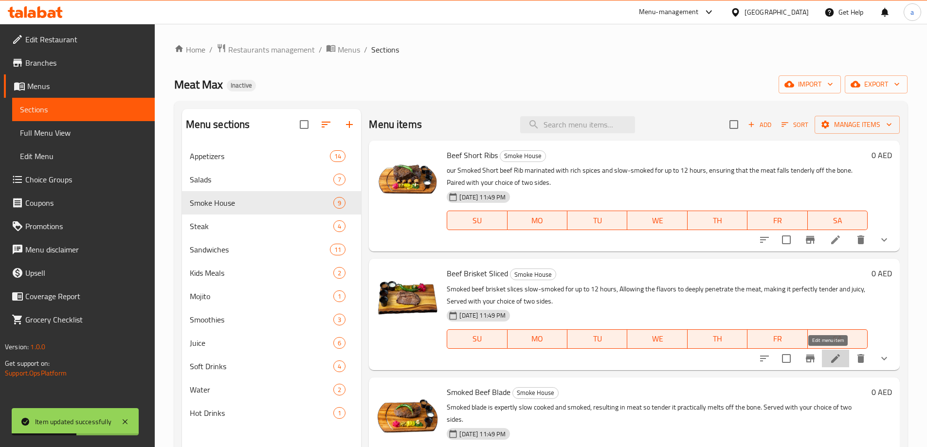
click at [831, 361] on icon at bounding box center [835, 358] width 9 height 9
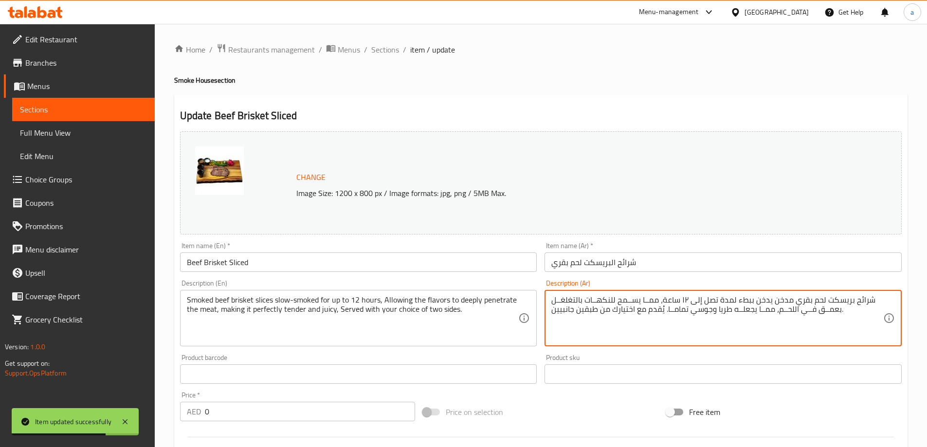
click at [641, 312] on textarea "شرائح بريسكت لحم بقري مدخن يدخن ببطء لمدة تصل إلى ١٢ ساعة، ممــا يســمح للنكهــ…" at bounding box center [717, 318] width 332 height 46
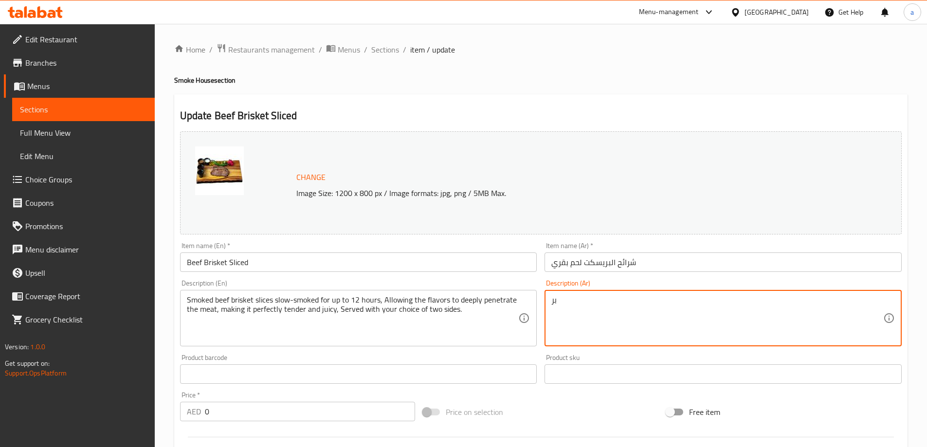
type textarea "ب"
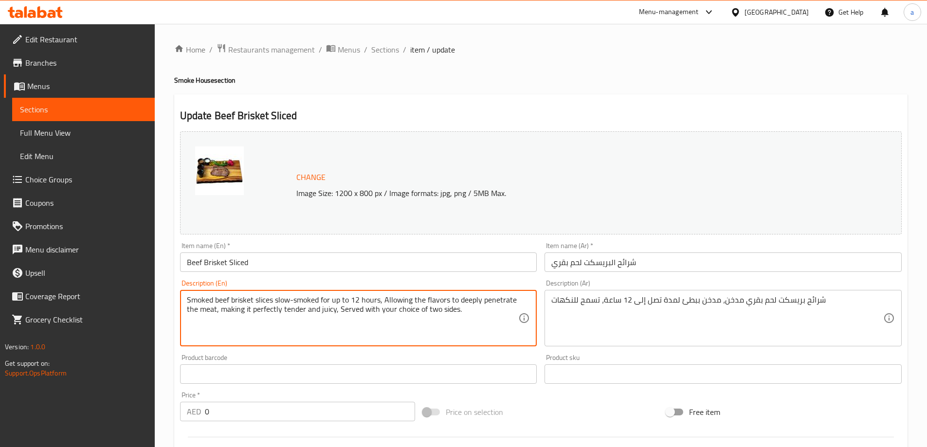
click at [495, 299] on textarea "Smoked beef brisket slices slow-smoked for up to 12 hours, Allowing the flavors…" at bounding box center [353, 318] width 332 height 46
click at [550, 298] on div "شرائح بريسكت لحم بقري مدخن، مدخن ببطئ لمدة تصل إلى 12 ساعة، تسمح للنكهات Descri…" at bounding box center [722, 318] width 357 height 56
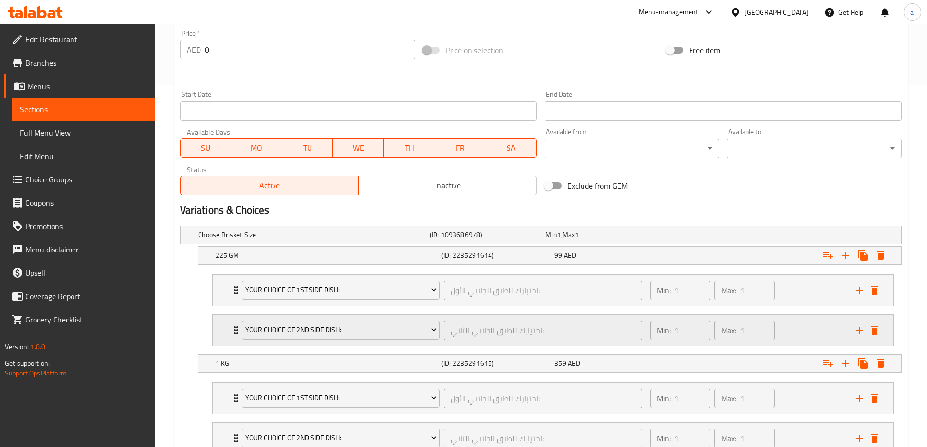
scroll to position [436, 0]
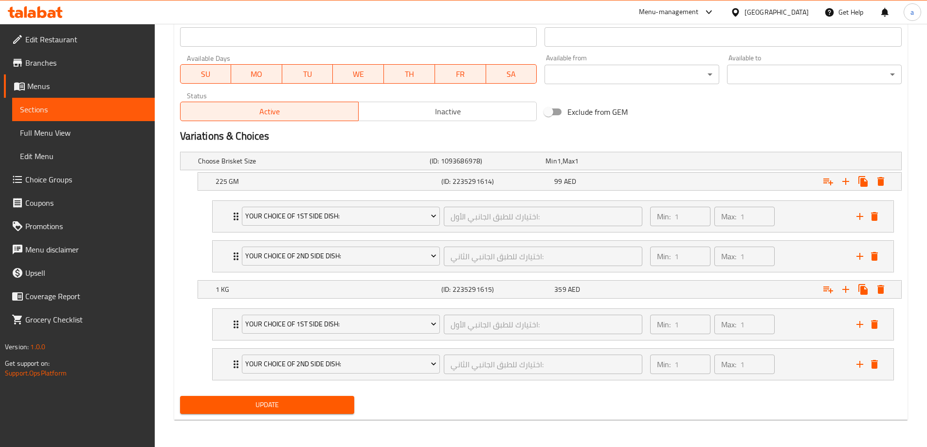
type textarea "شرائح بريسكت لحم بقري مدخن، مدخن ببطئ لمدة تصل إلى 12 ساعة، تسمح للنكهات بالنفا…"
click at [279, 403] on span "Update" at bounding box center [267, 405] width 159 height 12
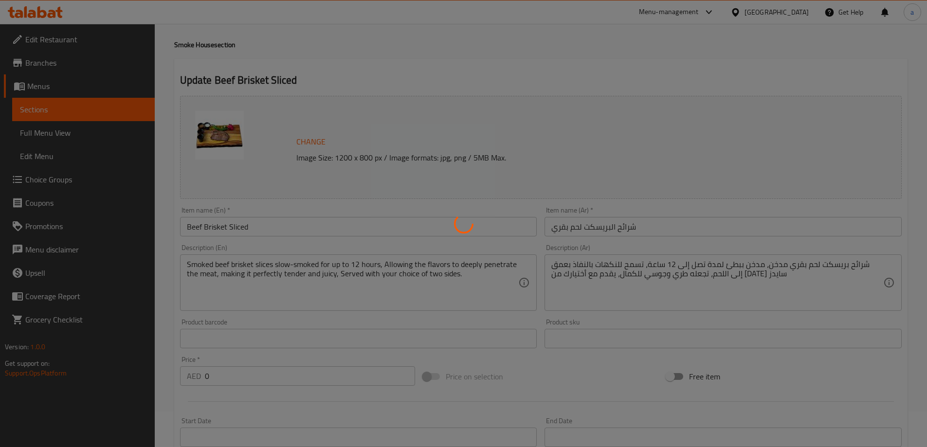
scroll to position [0, 0]
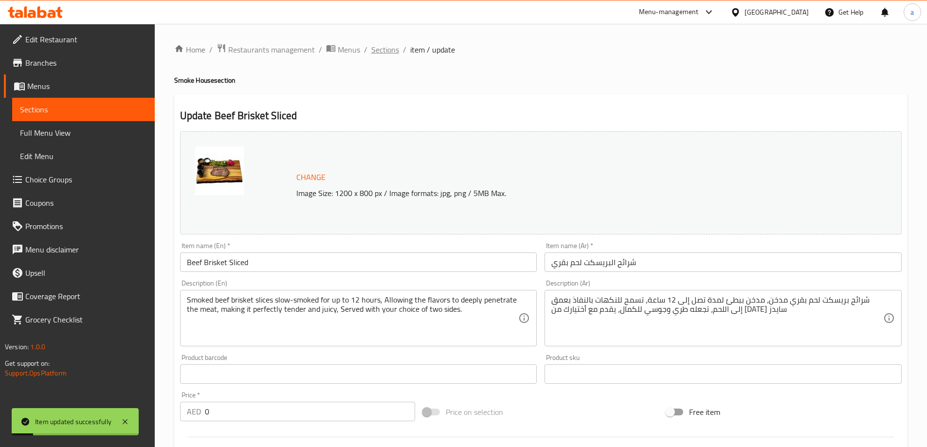
click at [385, 52] on span "Sections" at bounding box center [385, 50] width 28 height 12
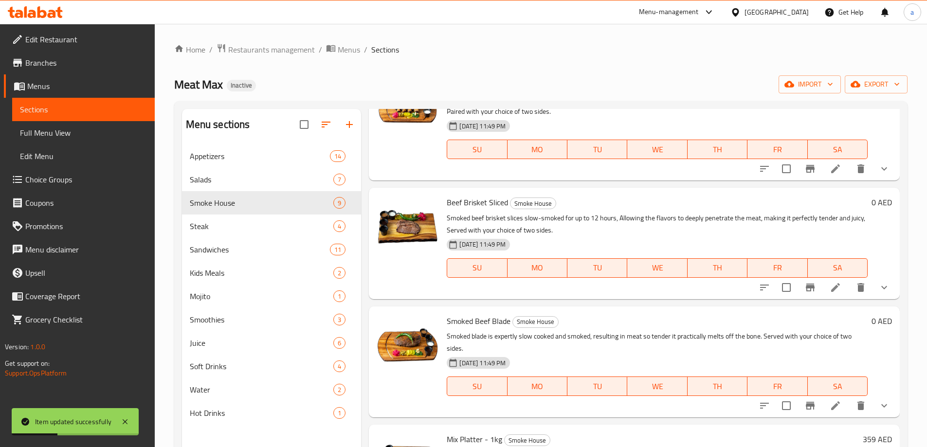
scroll to position [146, 0]
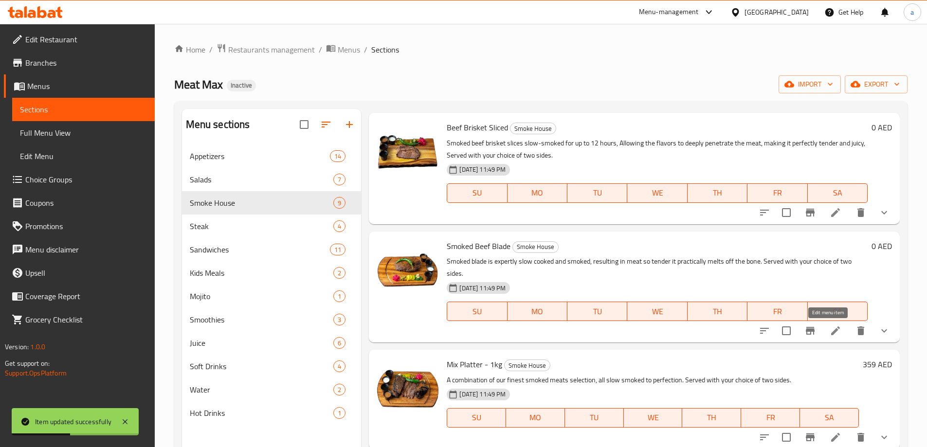
click at [832, 331] on icon at bounding box center [835, 331] width 12 height 12
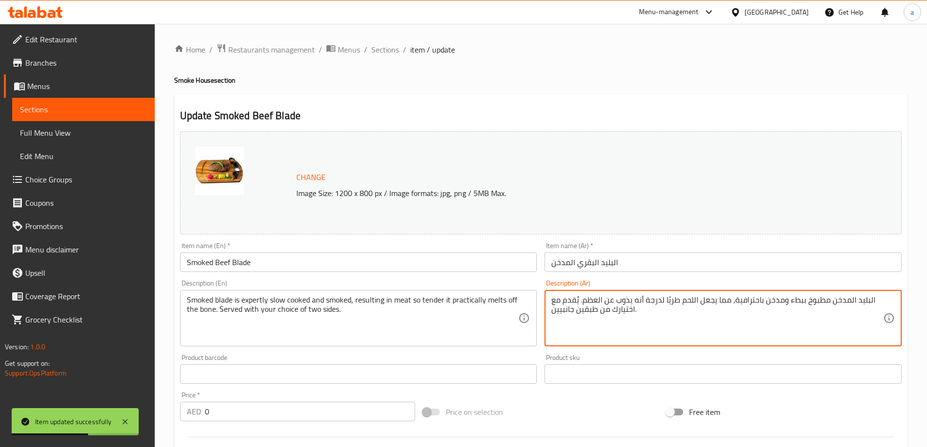
click at [685, 309] on textarea "البليد المدخن مطبوخ ببطء ومدخن باحترافية، مما يجعل اللحم طريًا لدرجة أنه يذوب ع…" at bounding box center [717, 318] width 332 height 46
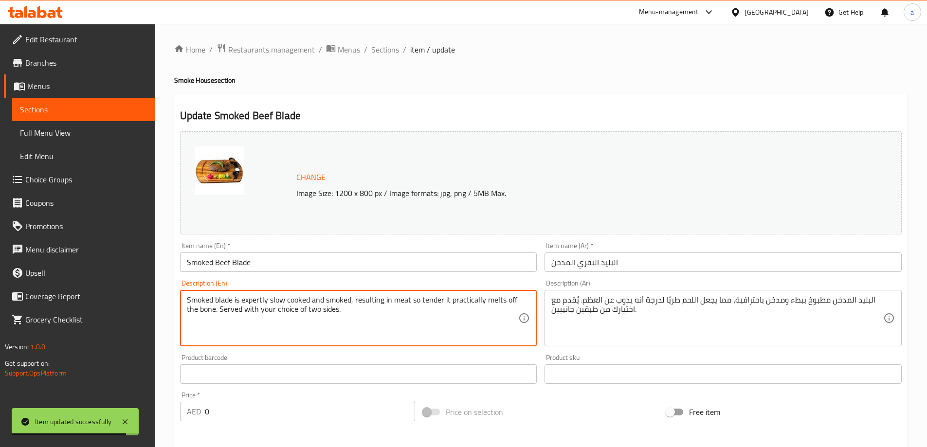
click at [223, 303] on textarea "Smoked blade is expertly slow cooked and smoked, resulting in meat so tender it…" at bounding box center [353, 318] width 332 height 46
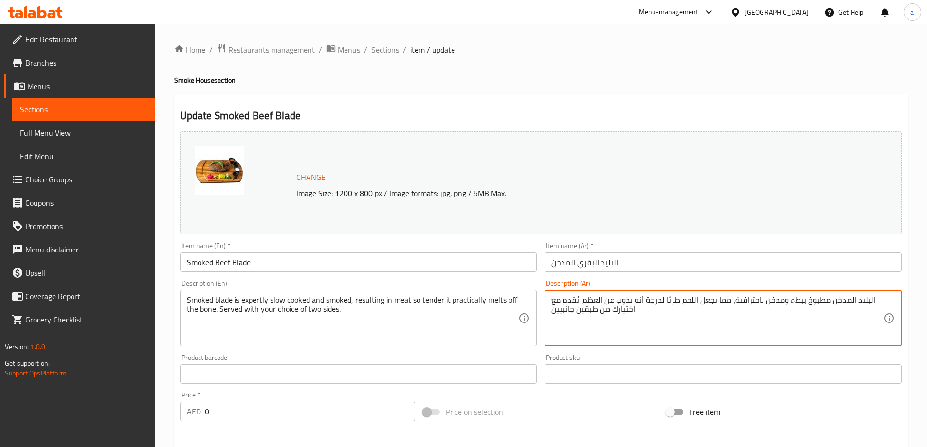
click at [667, 310] on textarea "البليد المدخن مطبوخ ببطء ومدخن باحترافية، مما يجعل اللحم طريًا لدرجة أنه يذوب ع…" at bounding box center [717, 318] width 332 height 46
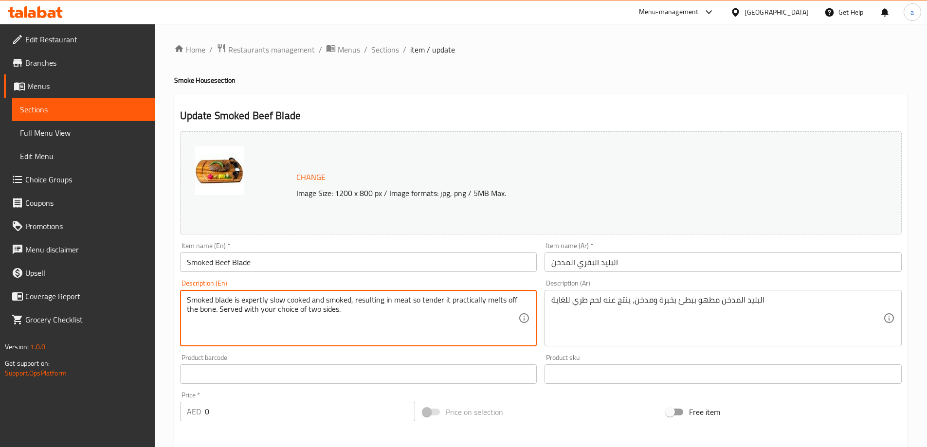
click at [463, 301] on textarea "Smoked blade is expertly slow cooked and smoked, resulting in meat so tender it…" at bounding box center [353, 318] width 332 height 46
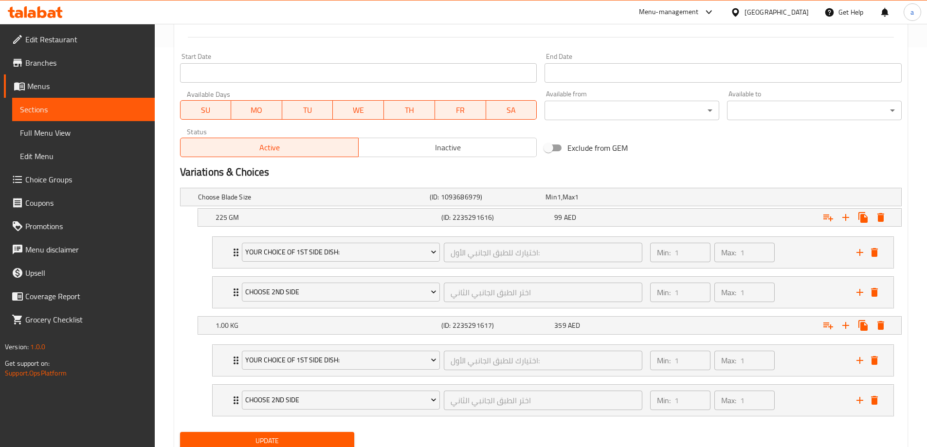
scroll to position [436, 0]
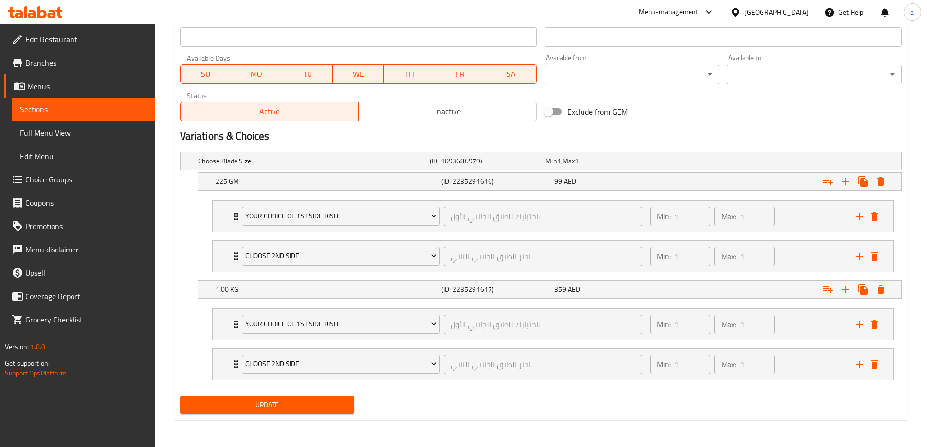
type textarea "البليد المدخن مطهو ببطئ بخبرة ومدخن، ينتج عنه لحم طري للغاية عمليا يذوب من على …"
click at [290, 411] on button "Update" at bounding box center [267, 405] width 175 height 18
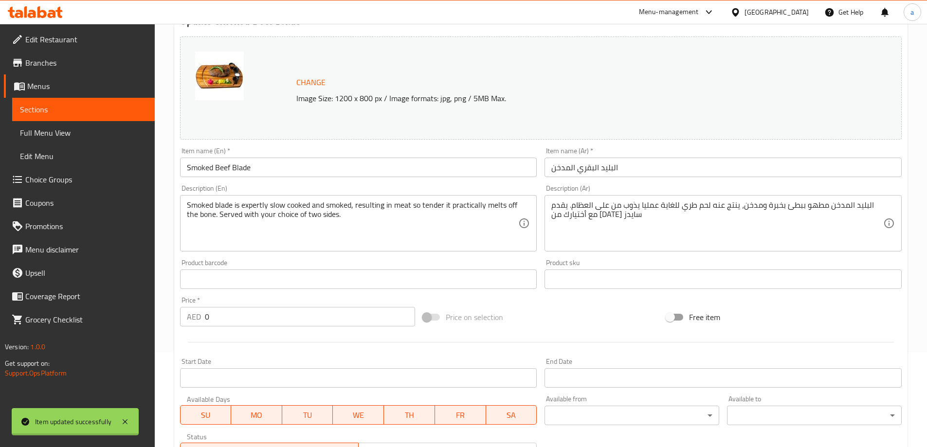
scroll to position [0, 0]
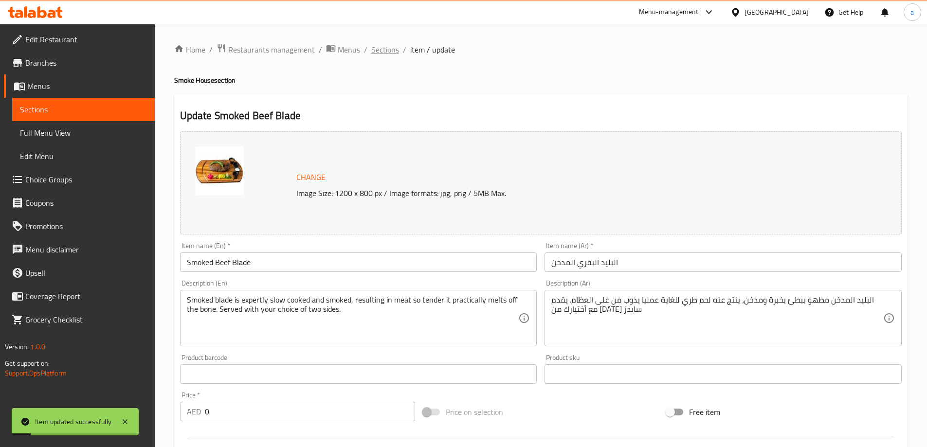
click at [380, 48] on span "Sections" at bounding box center [385, 50] width 28 height 12
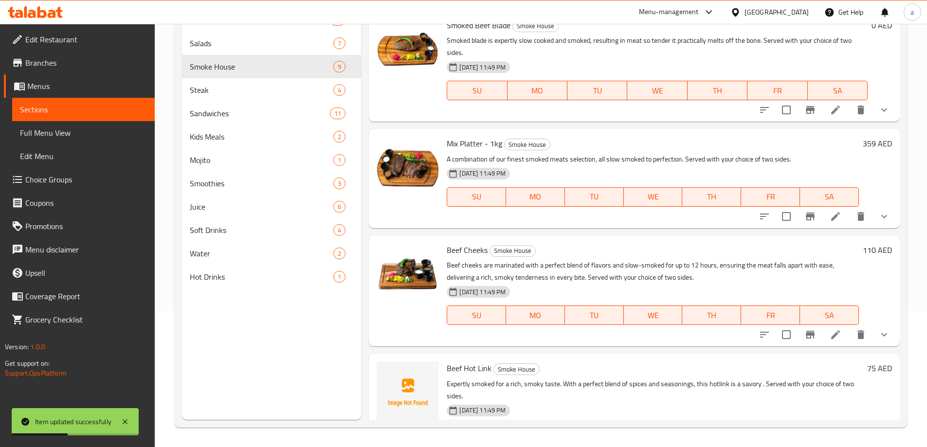
scroll to position [243, 0]
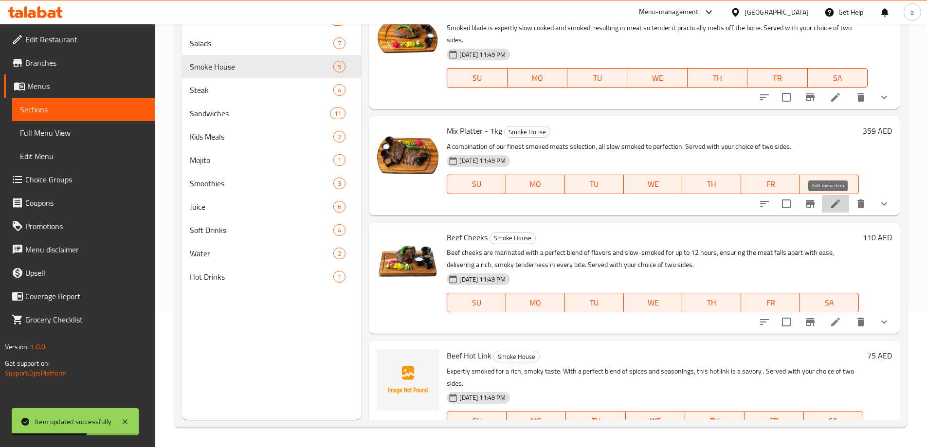
click at [829, 201] on icon at bounding box center [835, 204] width 12 height 12
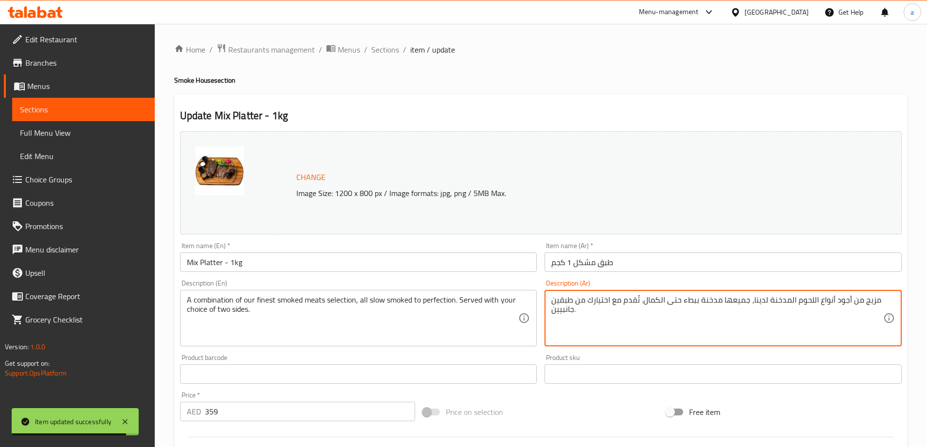
click at [637, 303] on textarea "مزيج من أجود أنواع اللحوم المدخنة لدينا، جميعها مدخنة ببطء حتى الكمال. تُقدم مع…" at bounding box center [717, 318] width 332 height 46
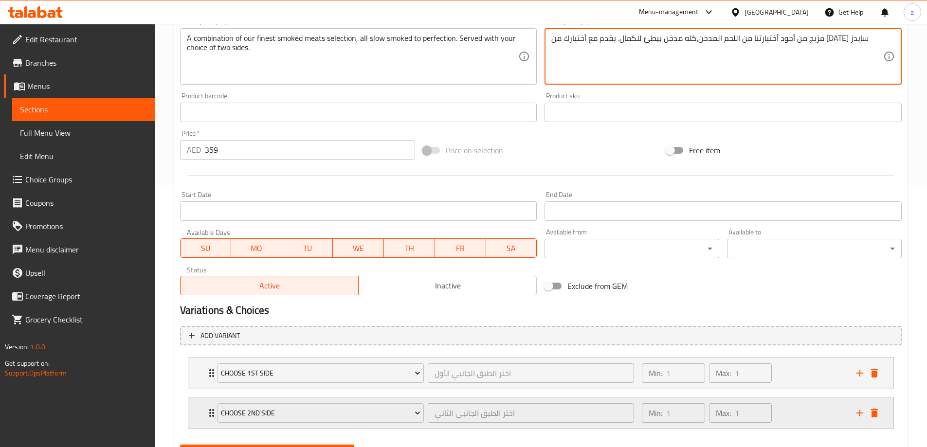
scroll to position [310, 0]
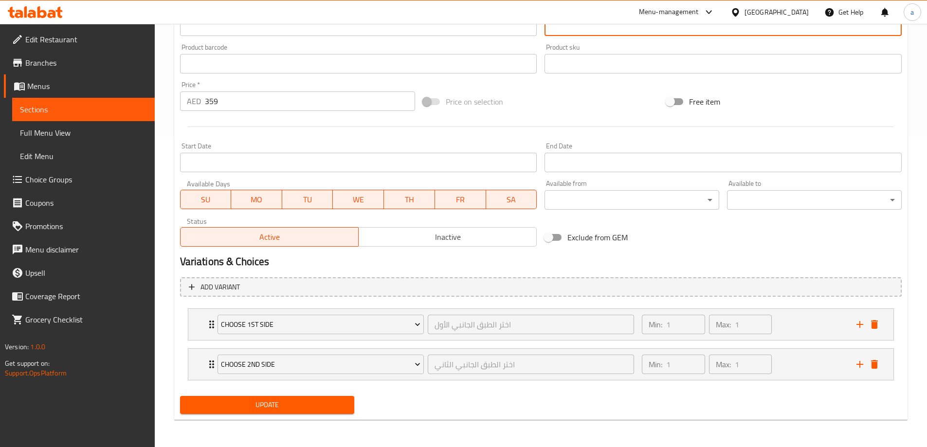
type textarea "مزيج من أجود أختيارتنا من اللحم المدخن،كله مدخن ببطئ للكمال. يقدم مع أختيارك من…"
click at [261, 398] on button "Update" at bounding box center [267, 405] width 175 height 18
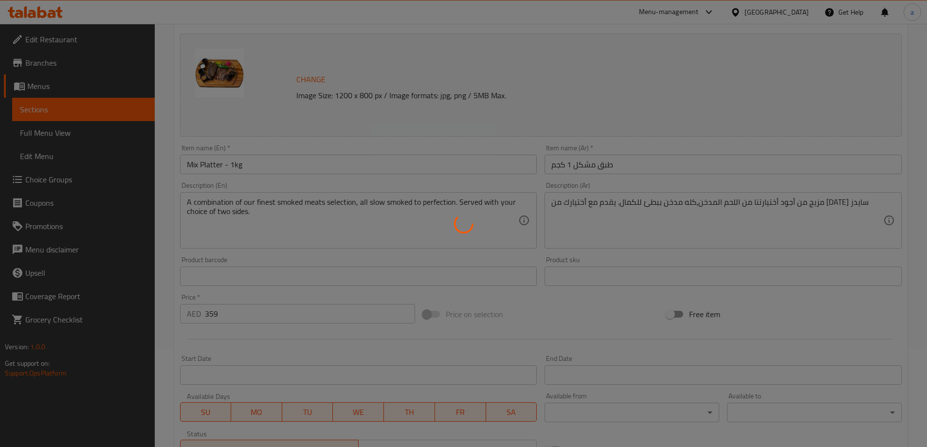
scroll to position [0, 0]
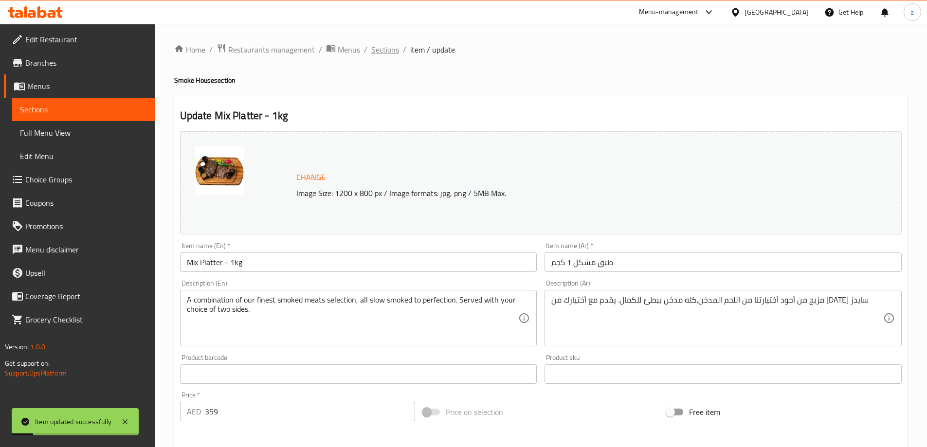
click at [379, 51] on span "Sections" at bounding box center [385, 50] width 28 height 12
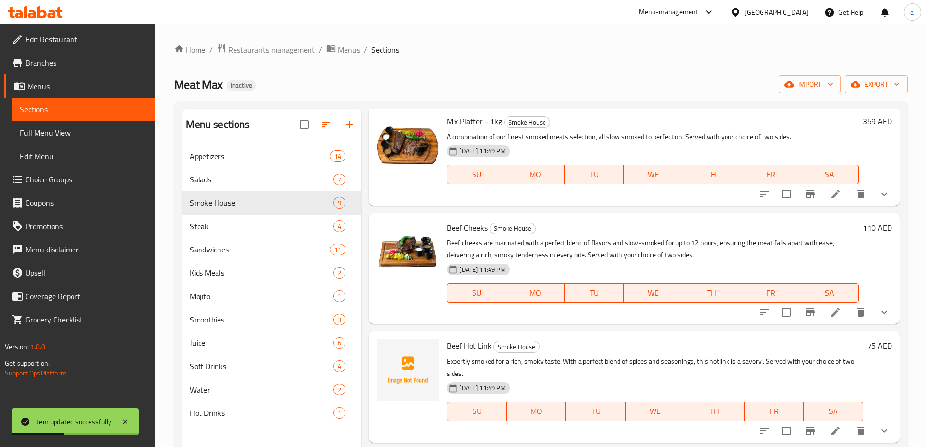
scroll to position [438, 0]
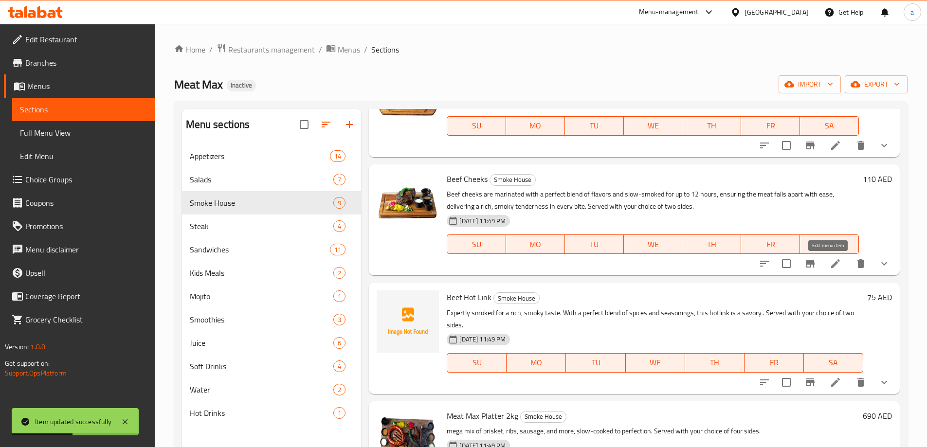
click at [831, 260] on icon at bounding box center [835, 263] width 9 height 9
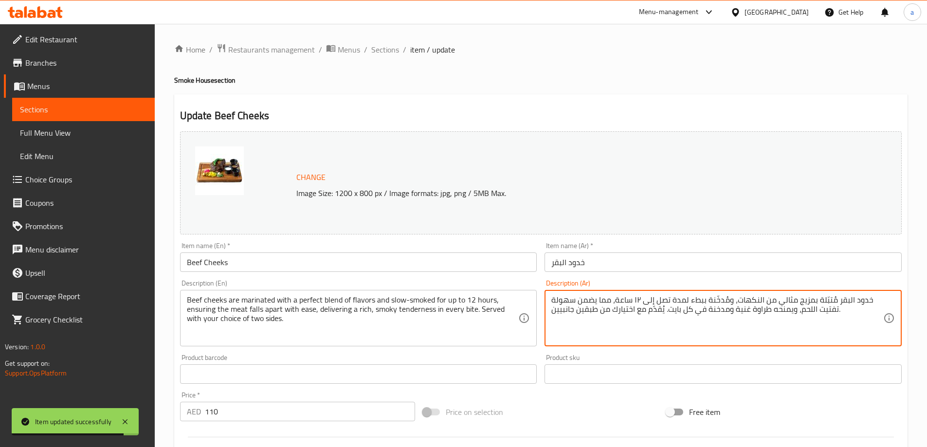
click at [795, 321] on textarea "خدود البقر مُتبّلة بمزيج مثالي من النكهات، ومُدخّنة ببطء لمدة تصل إلى ١٢ ساعة، …" at bounding box center [717, 318] width 332 height 46
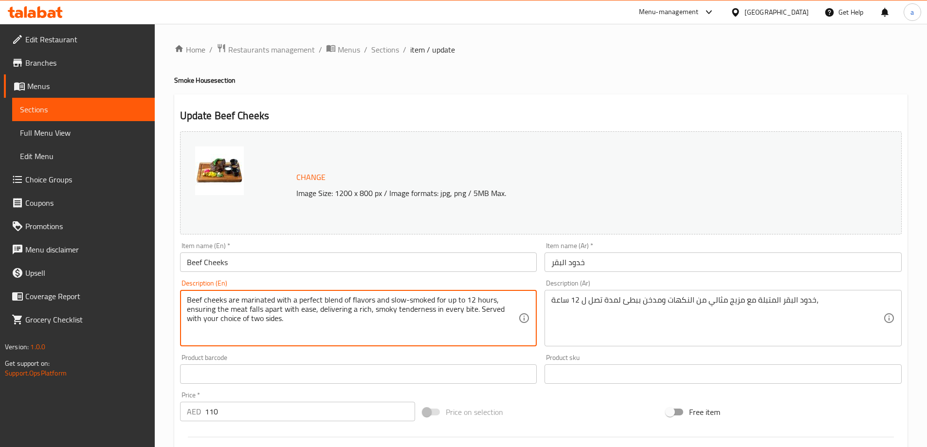
drag, startPoint x: 313, startPoint y: 313, endPoint x: 184, endPoint y: 309, distance: 129.5
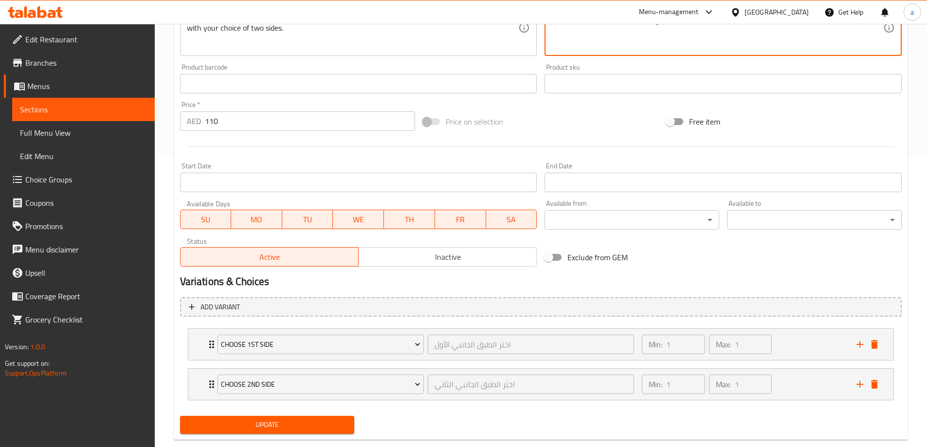
scroll to position [310, 0]
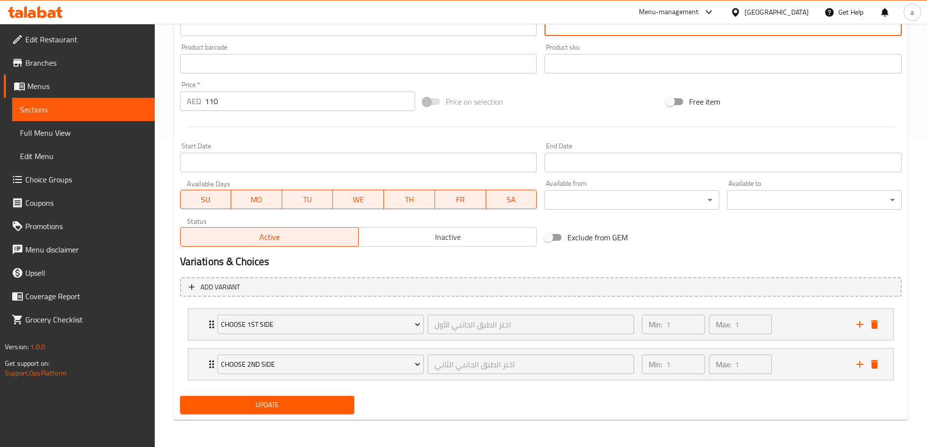
type textarea "خدود البقر المتبلة مع مزيج مثالي من النكهات ومدخن ببطئ لمدة تصل ل 12 ساعة، يضمن…"
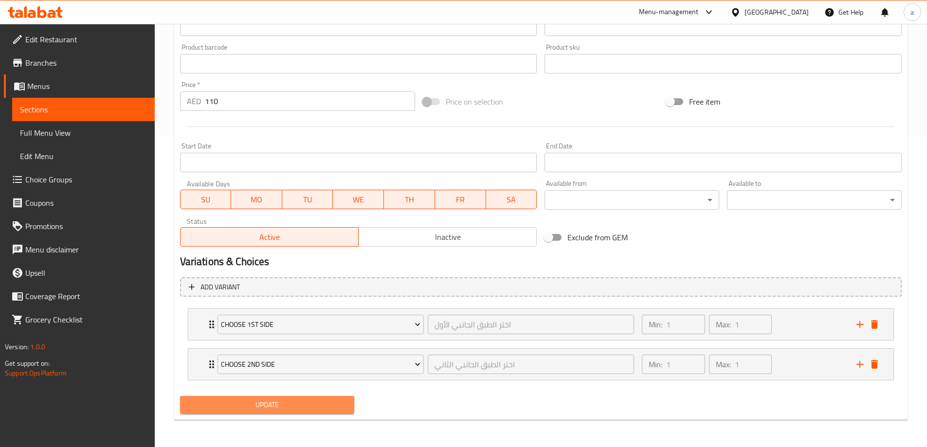
click at [290, 404] on span "Update" at bounding box center [267, 405] width 159 height 12
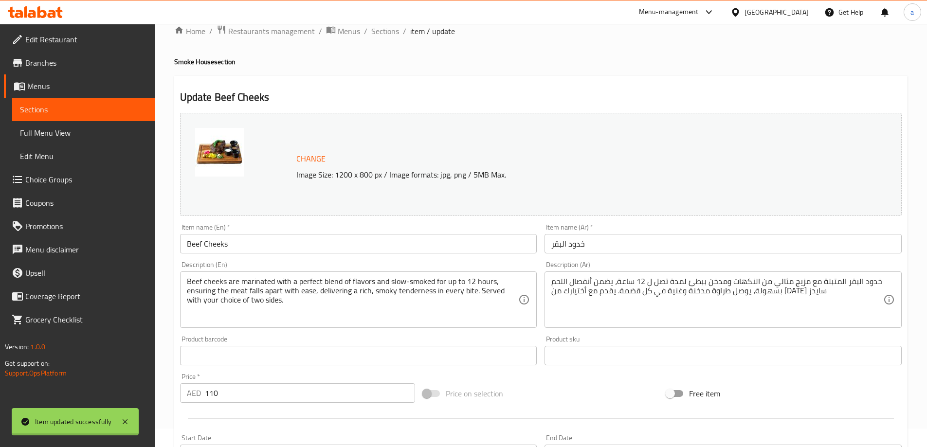
scroll to position [0, 0]
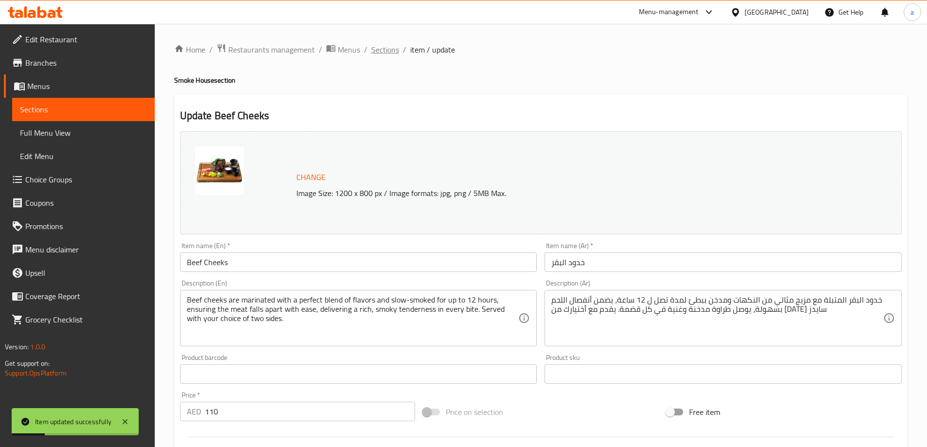
click at [390, 48] on span "Sections" at bounding box center [385, 50] width 28 height 12
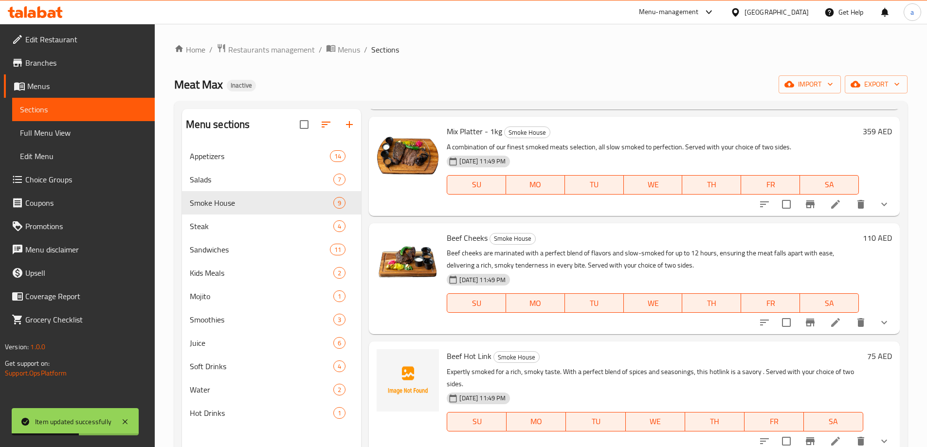
scroll to position [486, 0]
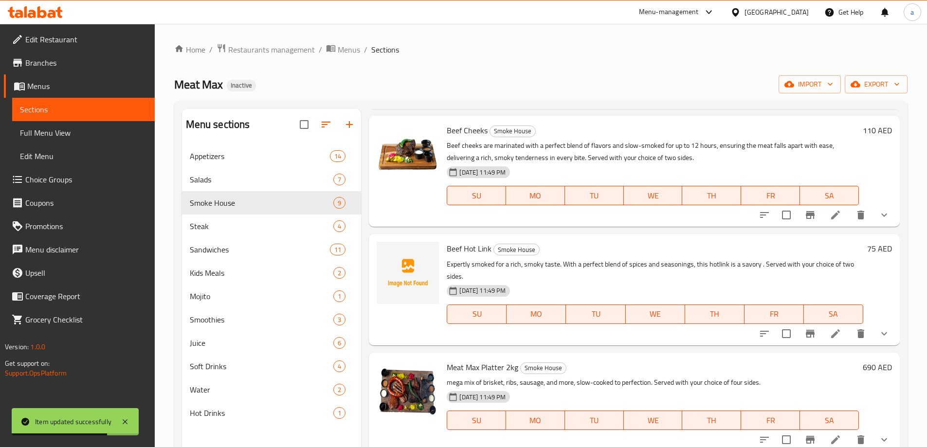
click at [837, 329] on li at bounding box center [835, 334] width 27 height 18
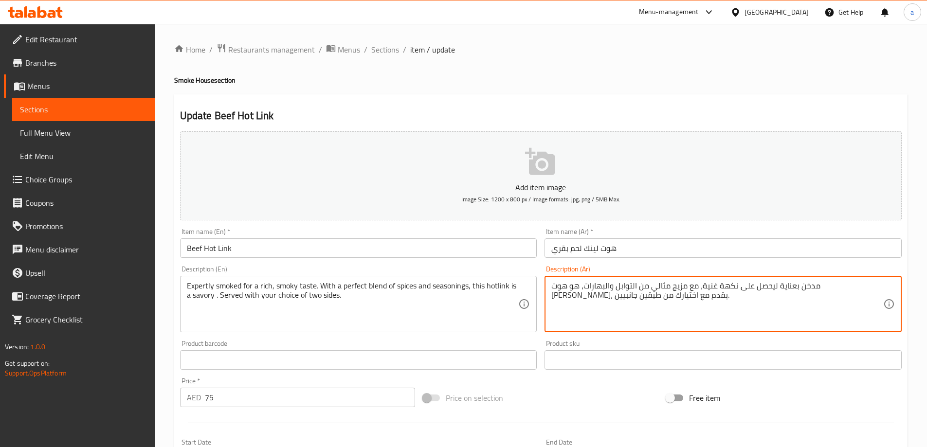
click at [637, 295] on textarea "مدخن بعناية ليحصل على نكهة غنية، مع مزيج مثالي من التوابل والبهارات، هو هوت لين…" at bounding box center [717, 304] width 332 height 46
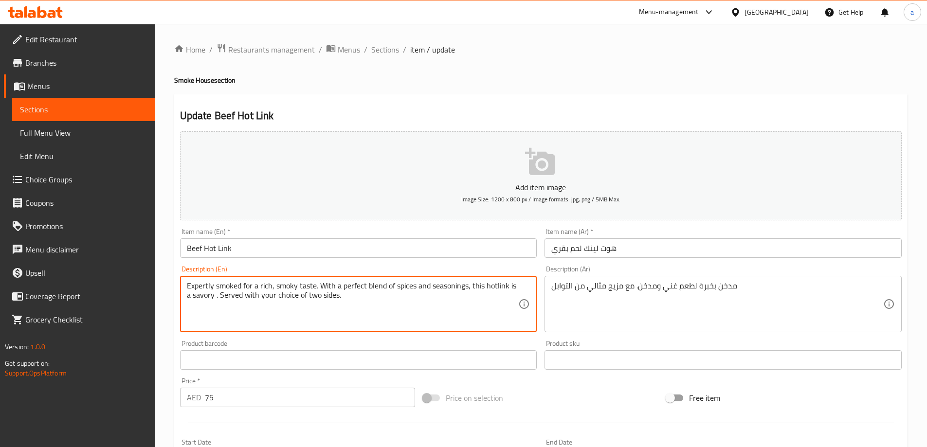
drag, startPoint x: 395, startPoint y: 286, endPoint x: 467, endPoint y: 289, distance: 72.6
drag, startPoint x: 471, startPoint y: 288, endPoint x: 214, endPoint y: 308, distance: 257.6
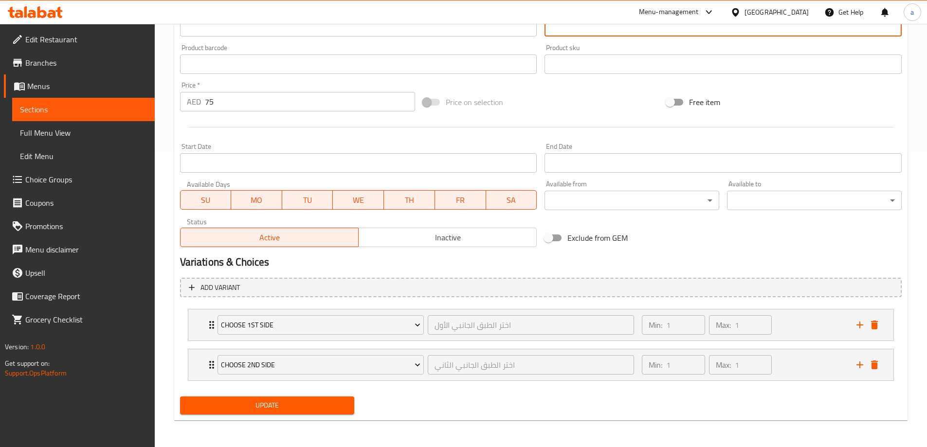
scroll to position [296, 0]
type textarea "مدخن بخبرة لطعم غني ومدخن. مع مزيج مثالي من التوابل والبهارات، هذا هوت لينك مال…"
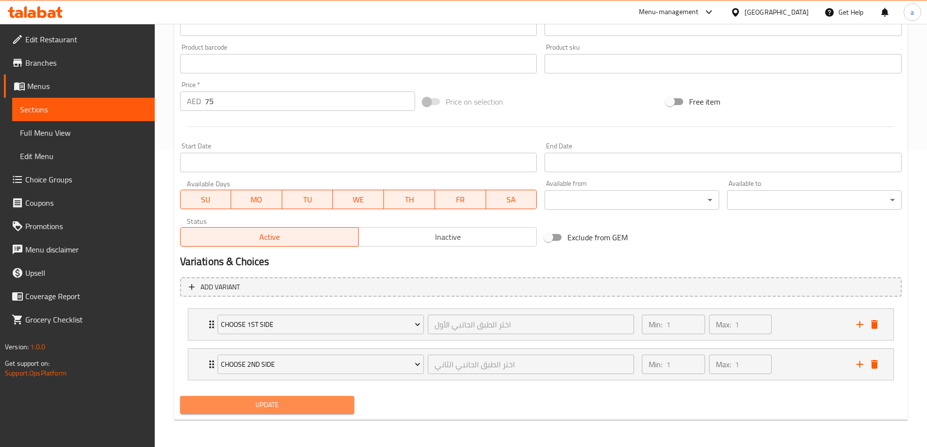
drag, startPoint x: 306, startPoint y: 400, endPoint x: 375, endPoint y: 306, distance: 116.7
click at [306, 400] on span "Update" at bounding box center [267, 405] width 159 height 12
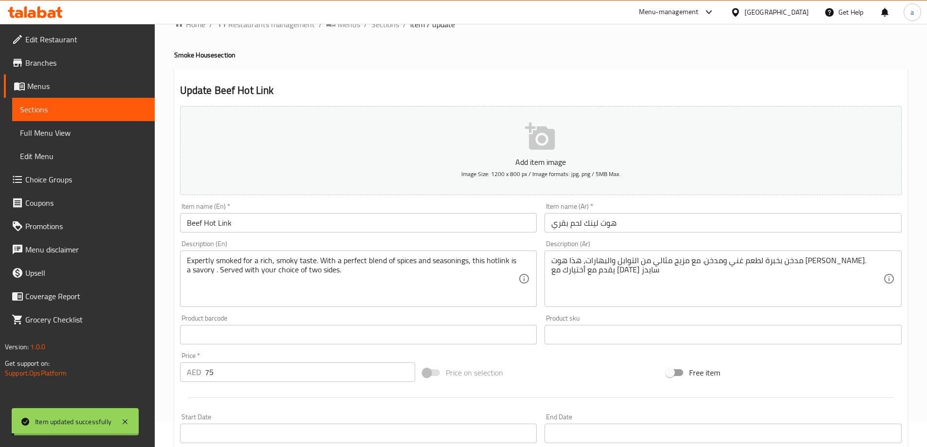
scroll to position [0, 0]
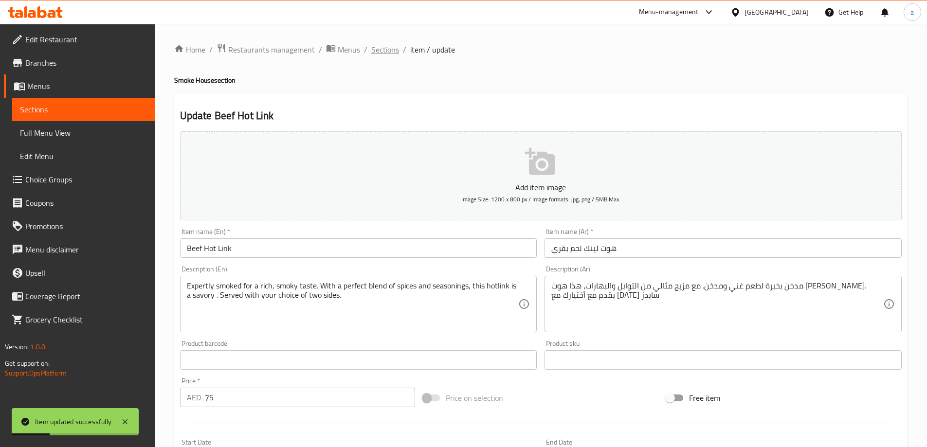
click at [388, 50] on span "Sections" at bounding box center [385, 50] width 28 height 12
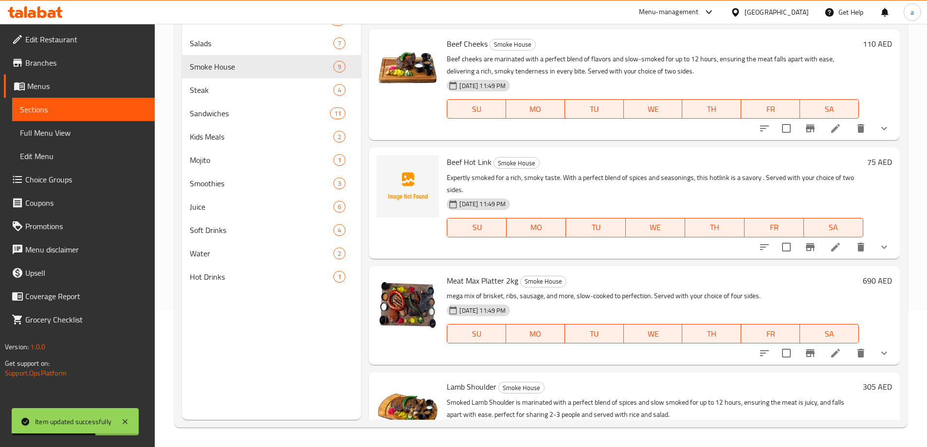
scroll to position [438, 0]
click at [835, 355] on li at bounding box center [835, 352] width 27 height 18
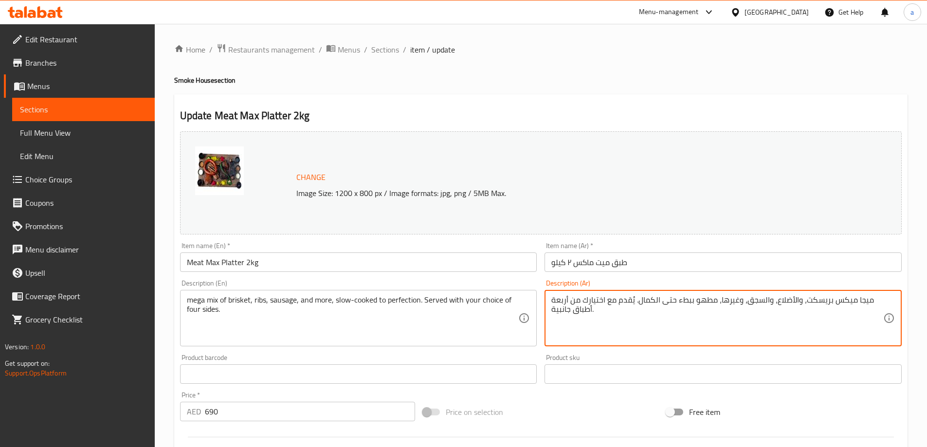
drag, startPoint x: 775, startPoint y: 298, endPoint x: 791, endPoint y: 304, distance: 16.8
drag, startPoint x: 656, startPoint y: 301, endPoint x: 674, endPoint y: 302, distance: 18.0
click at [674, 302] on textarea "ميجا ميكس بريسكت، والريش، والسجق، وغيرها، مطهو ببطء حتى الكمال. يُقدم مع اختيار…" at bounding box center [717, 318] width 332 height 46
drag, startPoint x: 568, startPoint y: 310, endPoint x: 560, endPoint y: 311, distance: 7.8
click at [560, 311] on textarea "ميجا ميكس بريسكت، والريش، والسجق، وغيرها، مطهو ببطء للكمال. يُقدم مع اختيارك من…" at bounding box center [717, 318] width 332 height 46
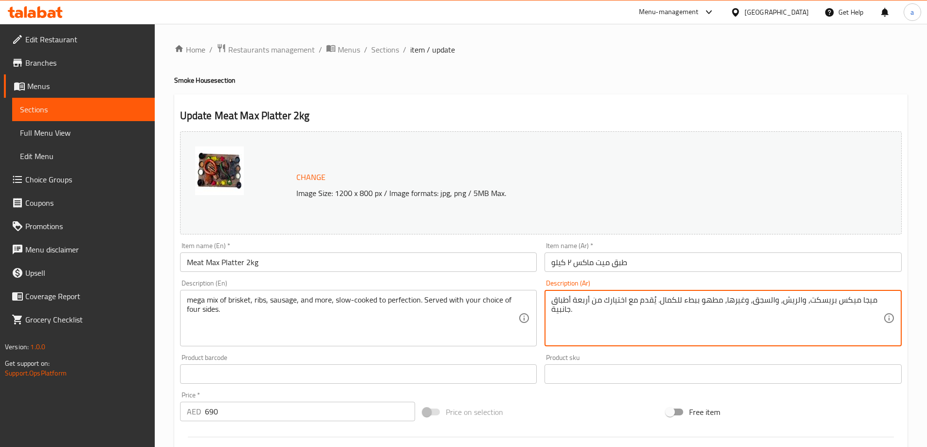
drag, startPoint x: 570, startPoint y: 309, endPoint x: 570, endPoint y: 298, distance: 11.2
click at [570, 298] on textarea "ميجا ميكس بريسكت، والريش، والسجق، وغيرها، مطهو ببطء للكمال. يُقدم مع اختيارك من…" at bounding box center [717, 318] width 332 height 46
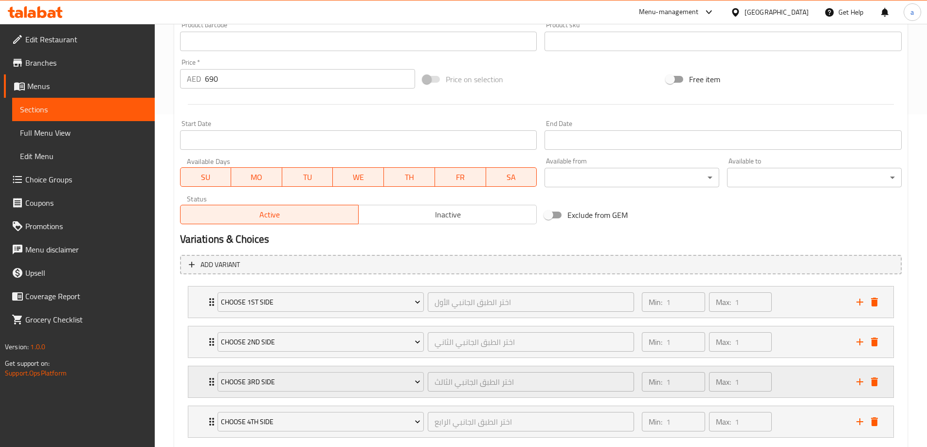
scroll to position [390, 0]
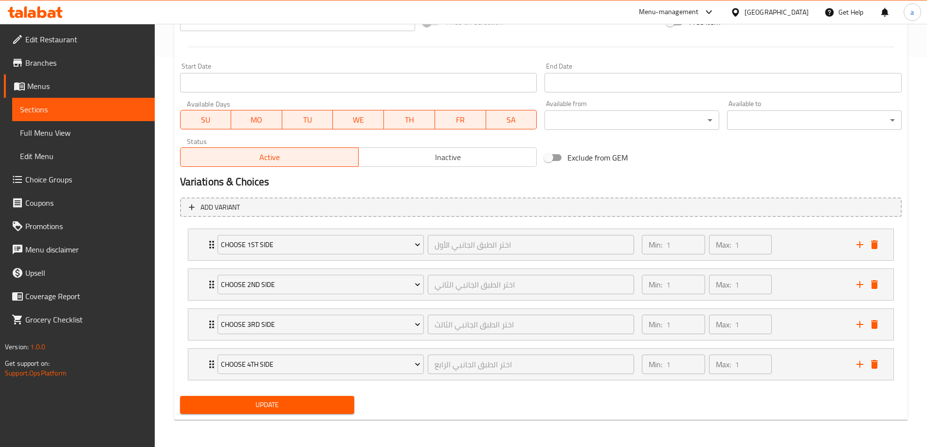
type textarea "ميجا ميكس بريسكت، والريش، والسجق، وغيرها، مطهو ببطء للكمال. يُقدم مع اختيارك من…"
click at [320, 396] on button "Update" at bounding box center [267, 405] width 175 height 18
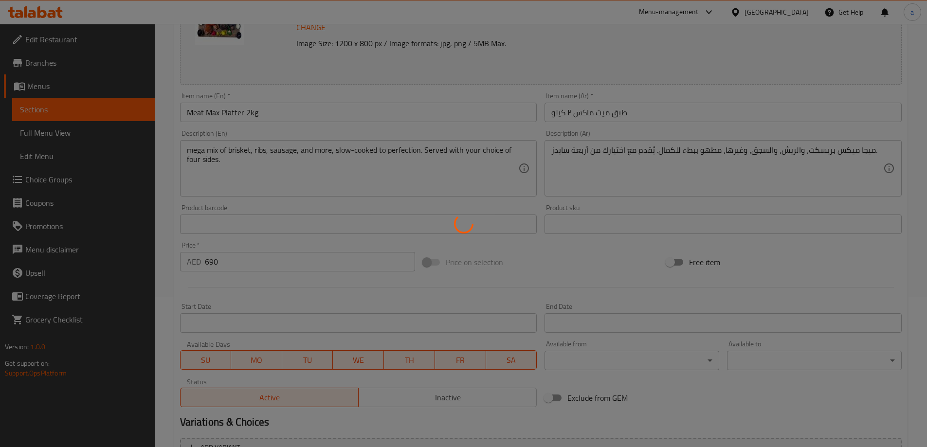
scroll to position [0, 0]
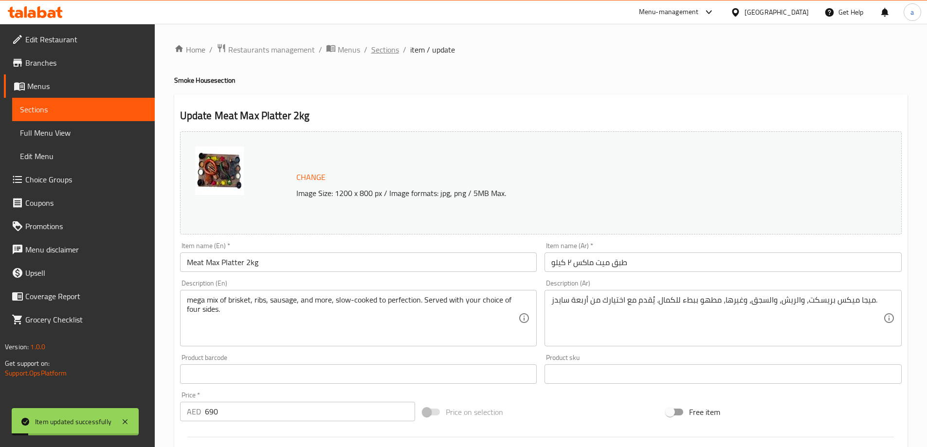
click at [382, 52] on span "Sections" at bounding box center [385, 50] width 28 height 12
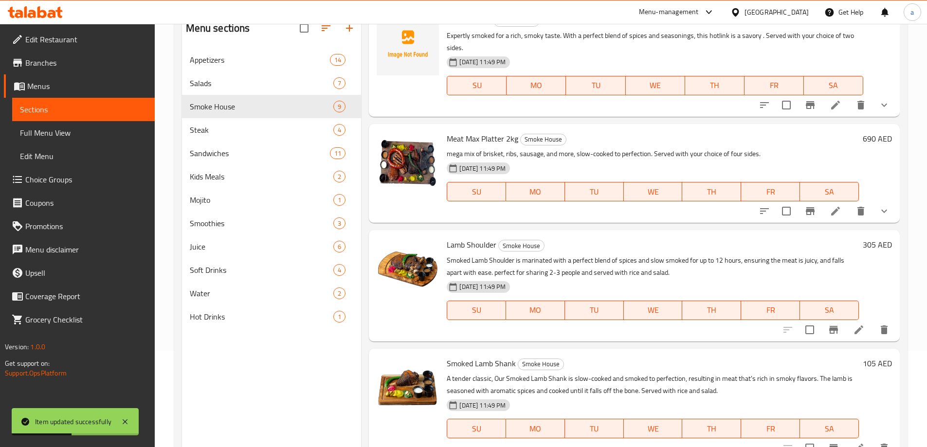
scroll to position [97, 0]
click at [846, 335] on li at bounding box center [858, 329] width 27 height 18
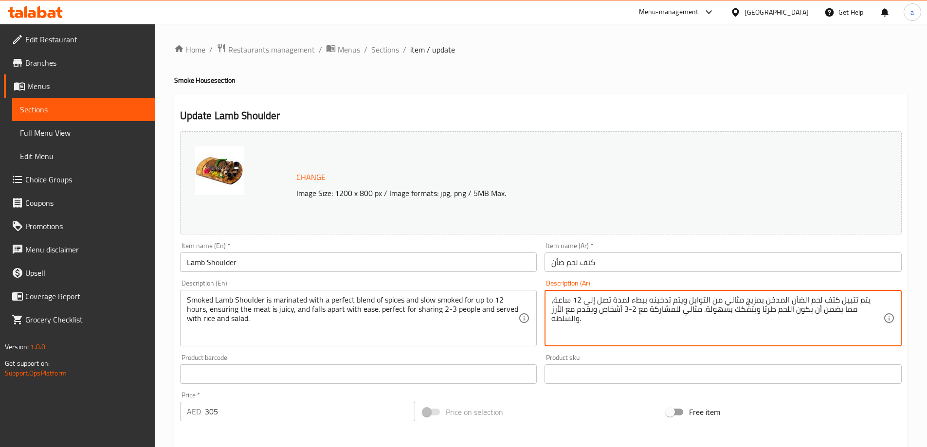
click at [821, 317] on textarea "يتم تتبيل كتف لحم الضأن المدخن بمزيج مثالي من التوابل ويتم تدخينه ببطء لمدة تصل…" at bounding box center [717, 318] width 332 height 46
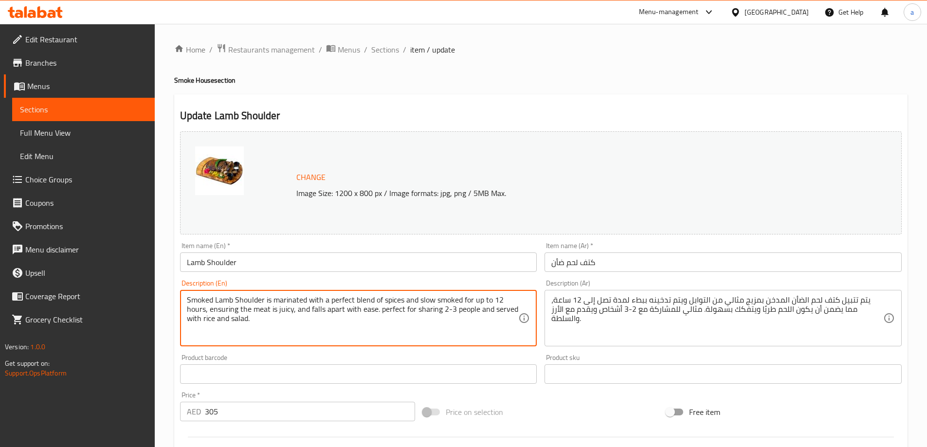
click at [249, 302] on textarea "Smoked Lamb Shoulder is marinated with a perfect blend of spices and slow smoke…" at bounding box center [353, 318] width 332 height 46
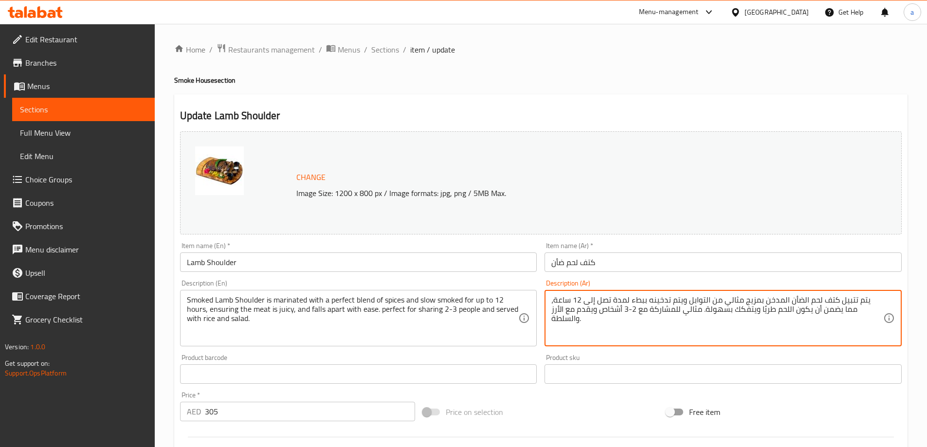
click at [574, 322] on textarea "يتم تتبيل كتف لحم الضأن المدخن بمزيج مثالي من التوابل ويتم تدخينه ببطء لمدة تصل…" at bounding box center [717, 318] width 332 height 46
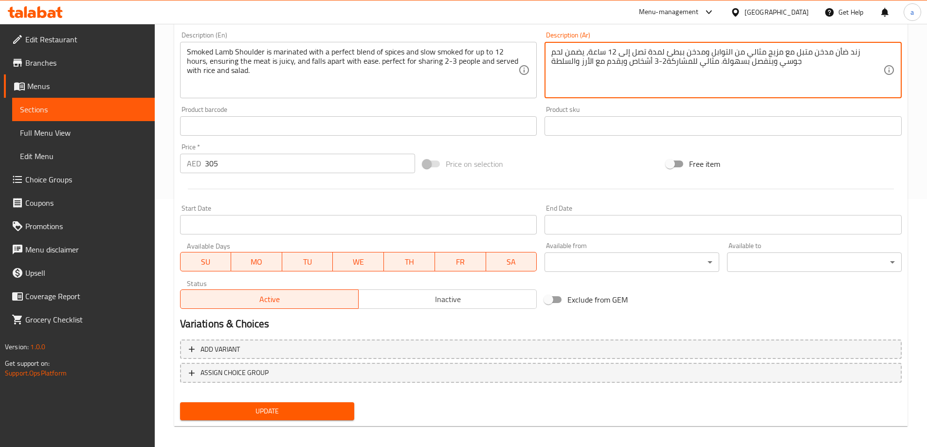
scroll to position [254, 0]
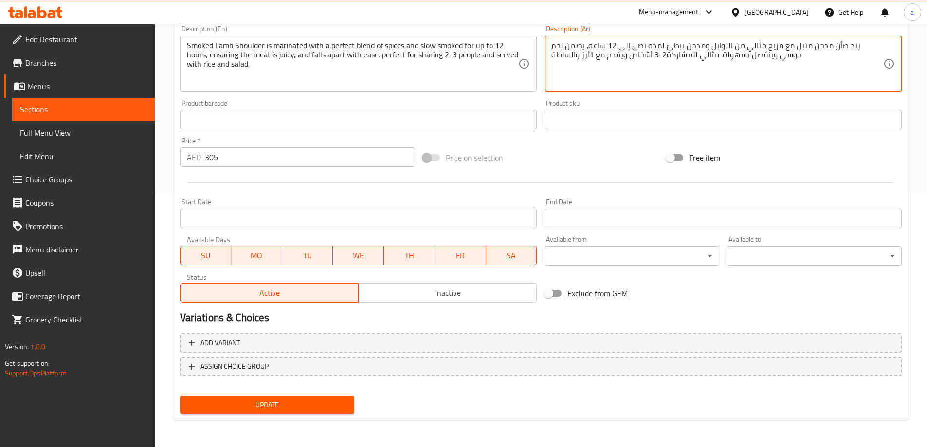
type textarea "زند ضأن مدخن متبل مع مزيج مثالي من التوابل ومدخن ببطئ لمدة تصل إلى 12 ساعة، يضم…"
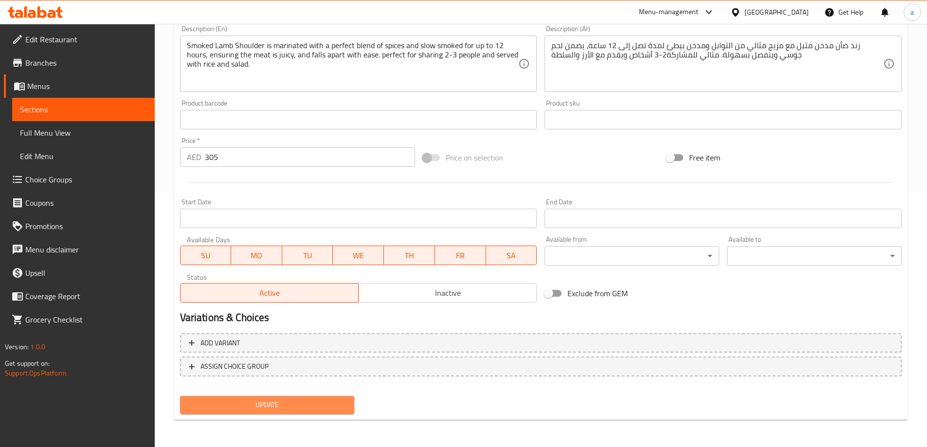
click at [248, 407] on span "Update" at bounding box center [267, 405] width 159 height 12
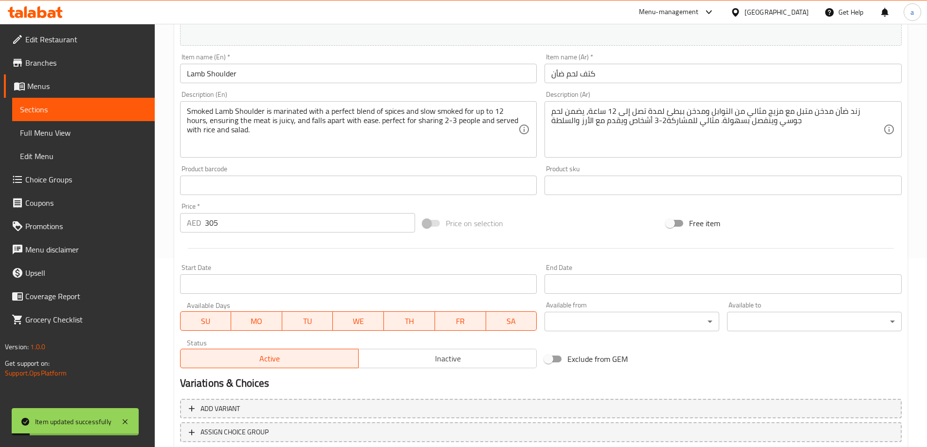
scroll to position [0, 0]
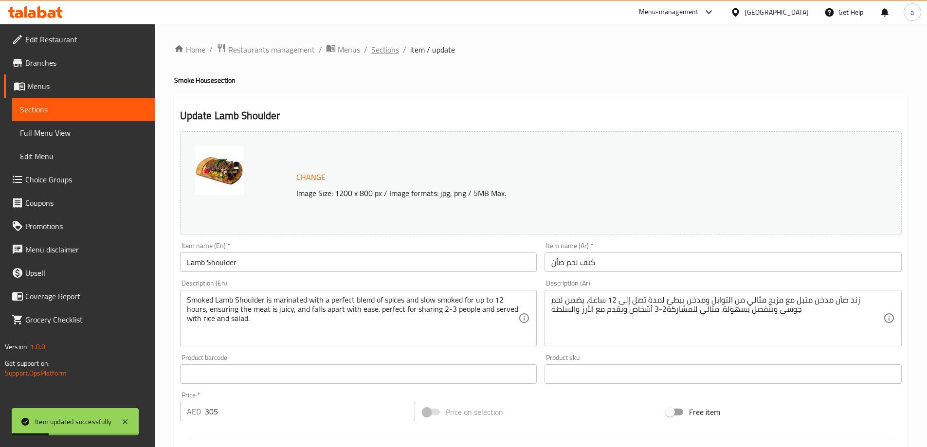
click at [383, 54] on span "Sections" at bounding box center [385, 50] width 28 height 12
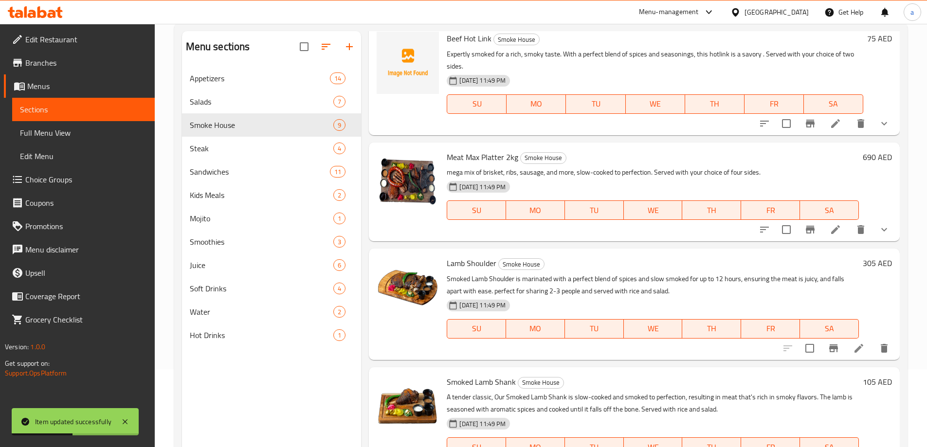
scroll to position [136, 0]
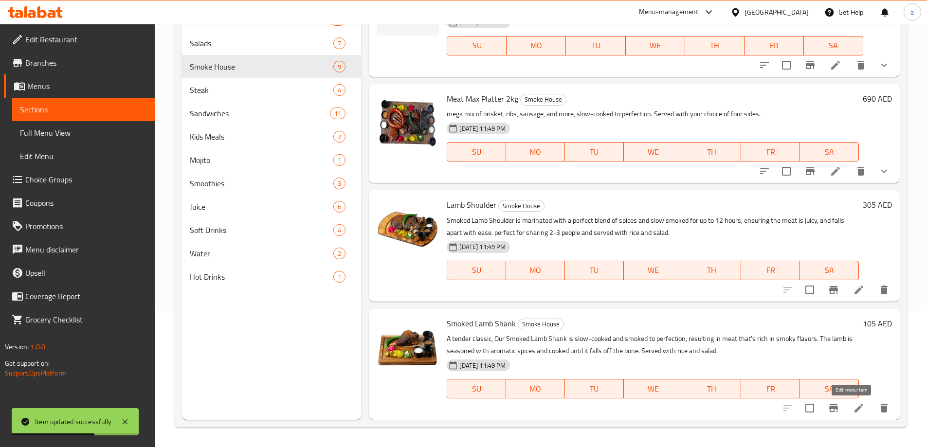
click at [853, 407] on icon at bounding box center [859, 408] width 12 height 12
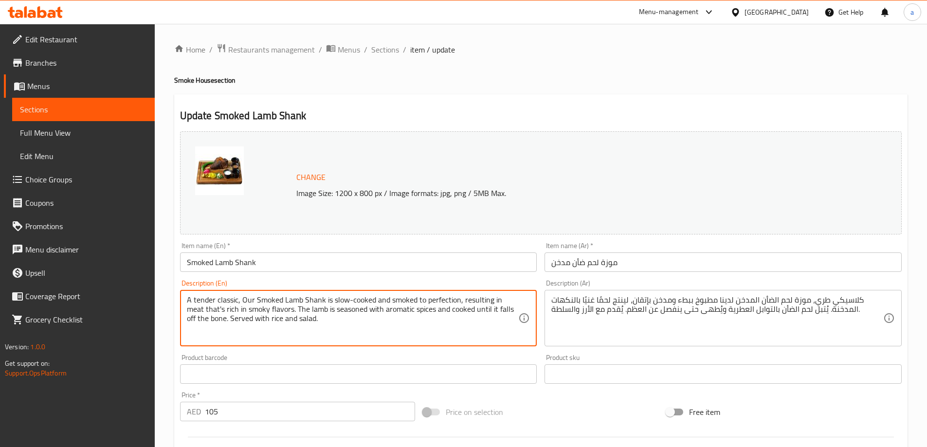
click at [316, 299] on textarea "A tender classic, Our Smoked Lamb Shank is slow-cooked and smoked to perfection…" at bounding box center [353, 318] width 332 height 46
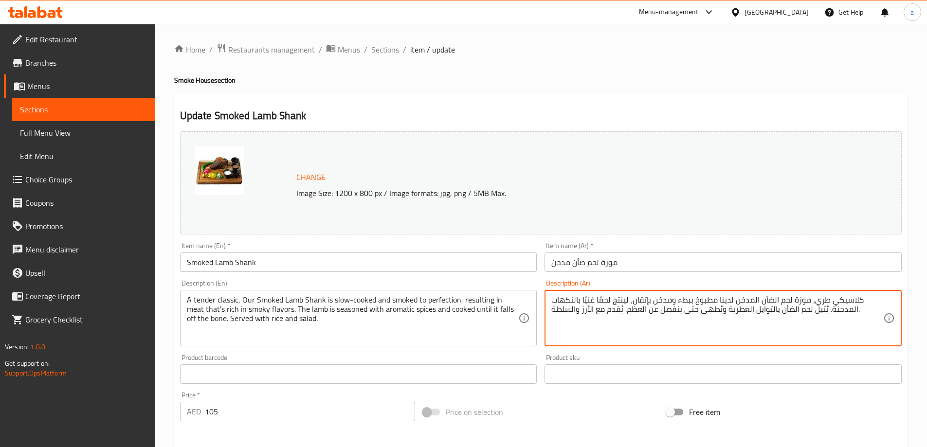
click at [705, 303] on textarea "كلاسيكي طري، موزة لحم الضأن المدخن لدينا مطبوخ ببطء ومدخن بإتقان، لينتج لحمًا غ…" at bounding box center [717, 318] width 332 height 46
drag, startPoint x: 679, startPoint y: 300, endPoint x: 682, endPoint y: 307, distance: 8.3
click at [679, 302] on textarea "كلاسيكي طري، موزة لحم الضأن المدخن الخاص بنا مطهوو ببطئ ومدخن للكمال، ينتج لحم …" at bounding box center [717, 318] width 332 height 46
click at [714, 310] on textarea "كلاسيكي طري، موزة لحم الضأن المدخن الخاص بنا مطهو ببطئ ومدخن للكمال، ينتج لحم غ…" at bounding box center [717, 318] width 332 height 46
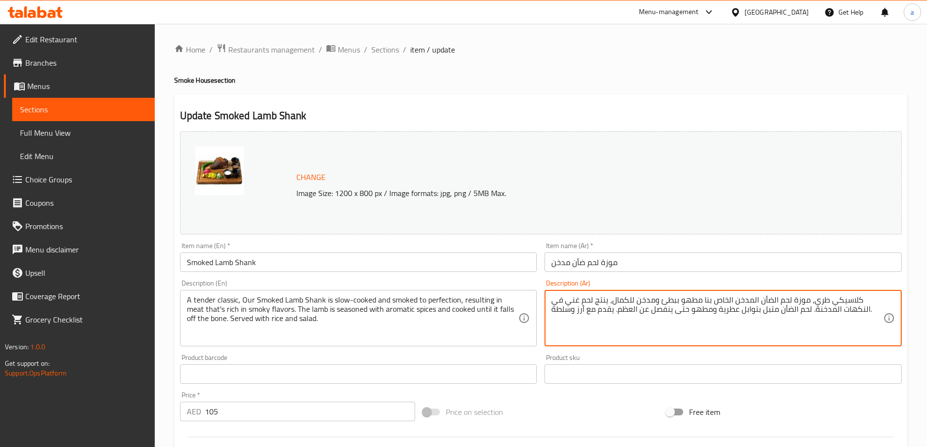
click at [710, 311] on textarea "كلاسيكي طري، موزة لحم الضأن المدخن الخاص بنا مطهو ببطئ ومدخن للكمال، ينتج لحم غ…" at bounding box center [717, 318] width 332 height 46
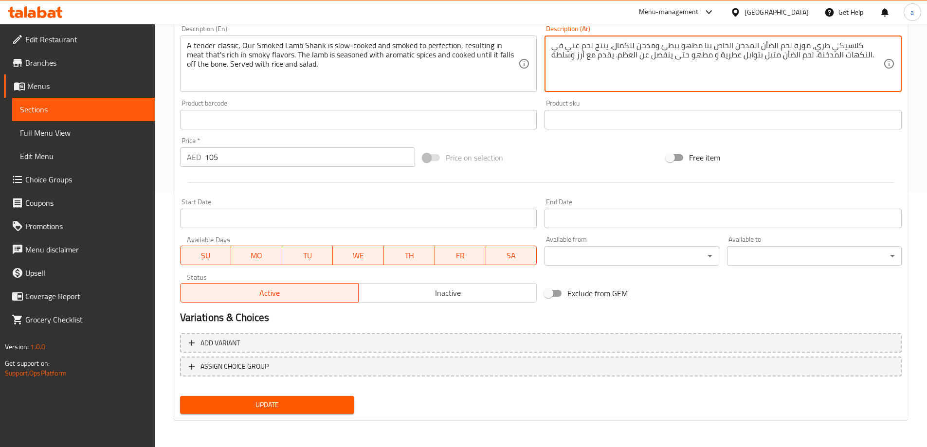
type textarea "كلاسيكي طري، موزة لحم الضأن المدخن الخاص بنا مطهو ببطئ ومدخن للكمال، ينتج لحم غ…"
click at [267, 403] on span "Update" at bounding box center [267, 405] width 159 height 12
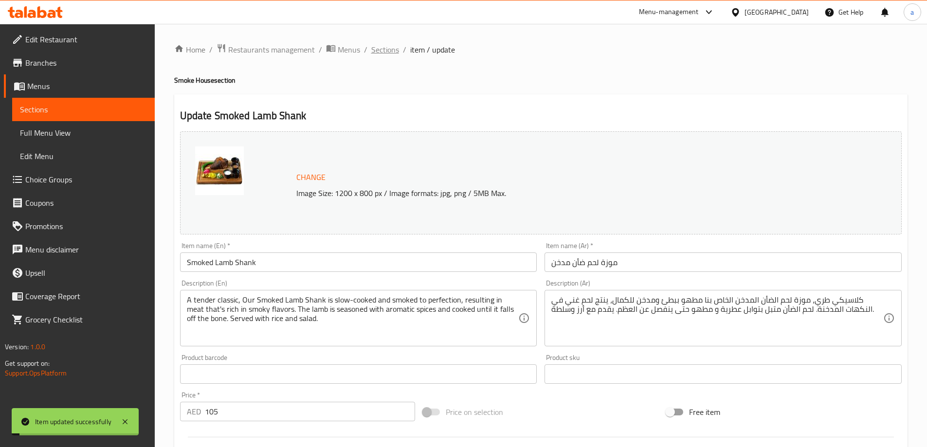
click at [378, 51] on span "Sections" at bounding box center [385, 50] width 28 height 12
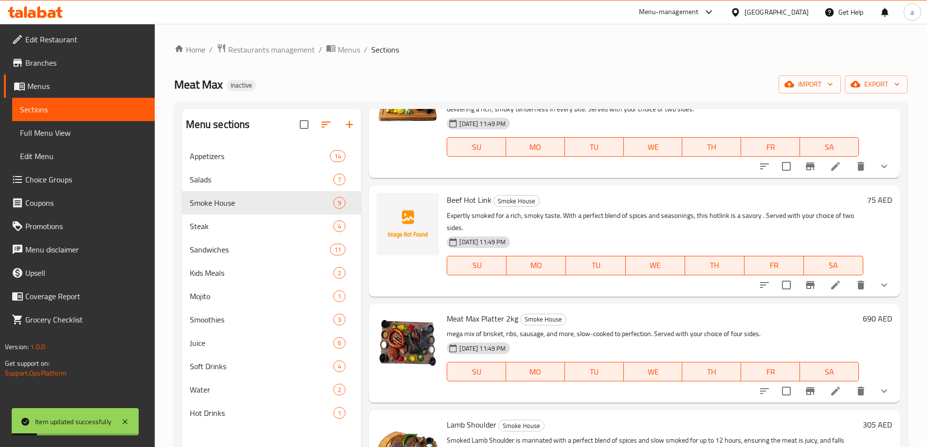
scroll to position [619, 0]
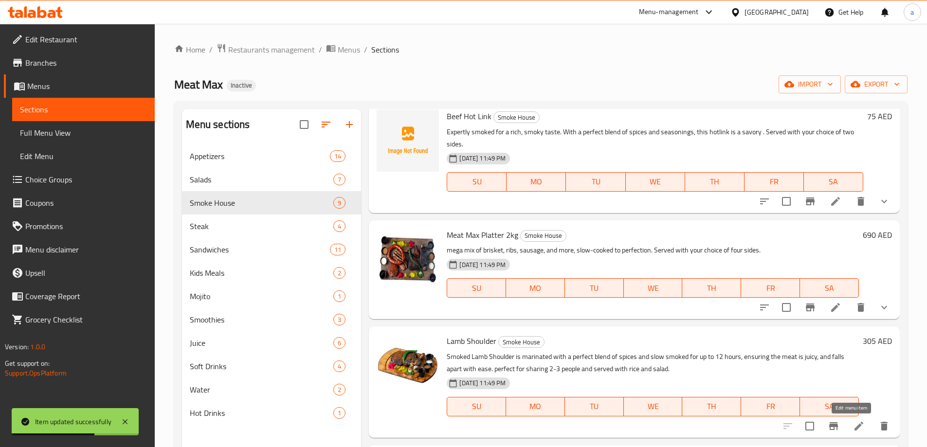
click at [853, 429] on icon at bounding box center [859, 426] width 12 height 12
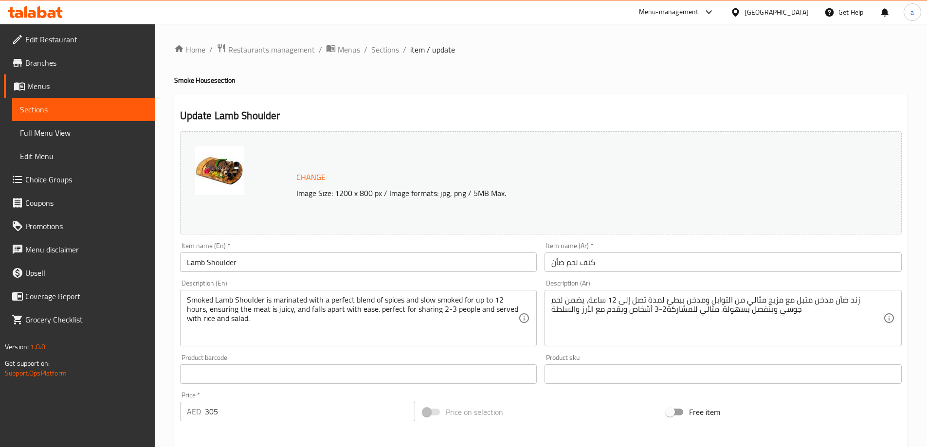
click at [368, 45] on ol "Home / Restaurants management / Menus / Sections / item / update" at bounding box center [540, 49] width 733 height 13
click at [377, 49] on span "Sections" at bounding box center [385, 50] width 28 height 12
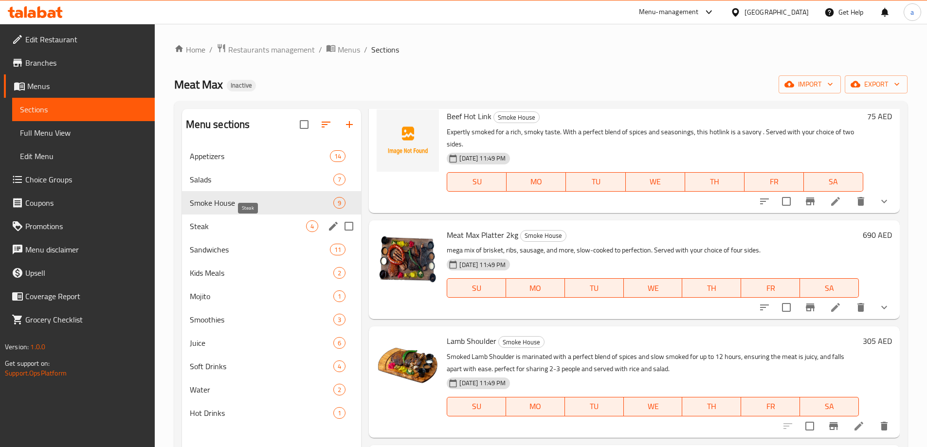
click at [235, 220] on span "Steak" at bounding box center [248, 226] width 117 height 12
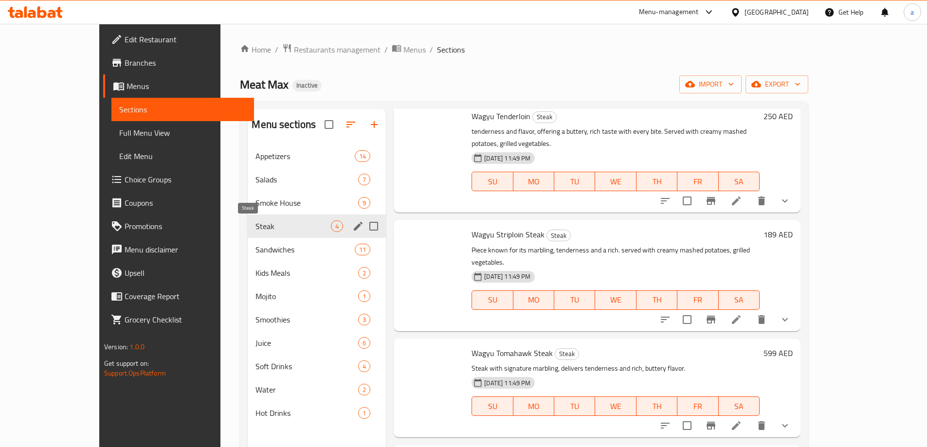
scroll to position [2, 0]
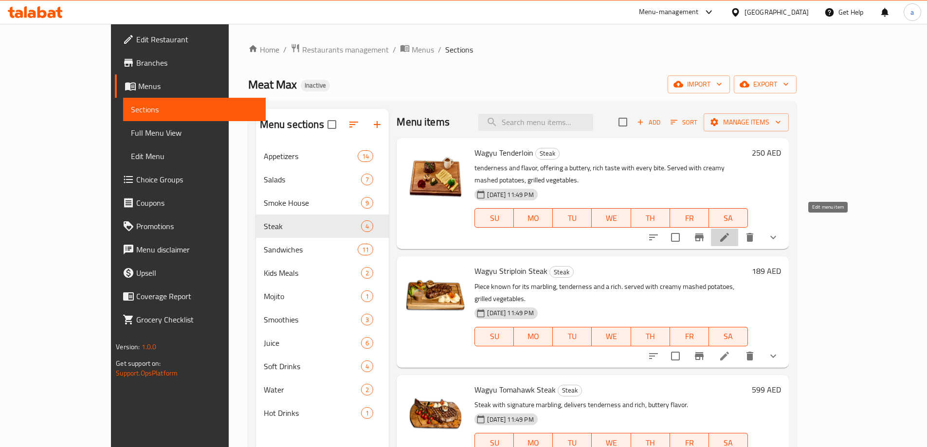
click at [730, 232] on icon at bounding box center [724, 238] width 12 height 12
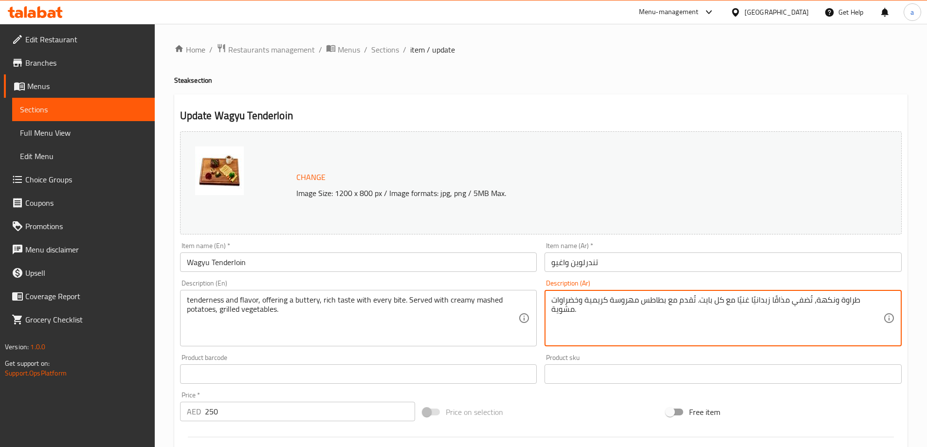
drag, startPoint x: 699, startPoint y: 302, endPoint x: 711, endPoint y: 302, distance: 12.2
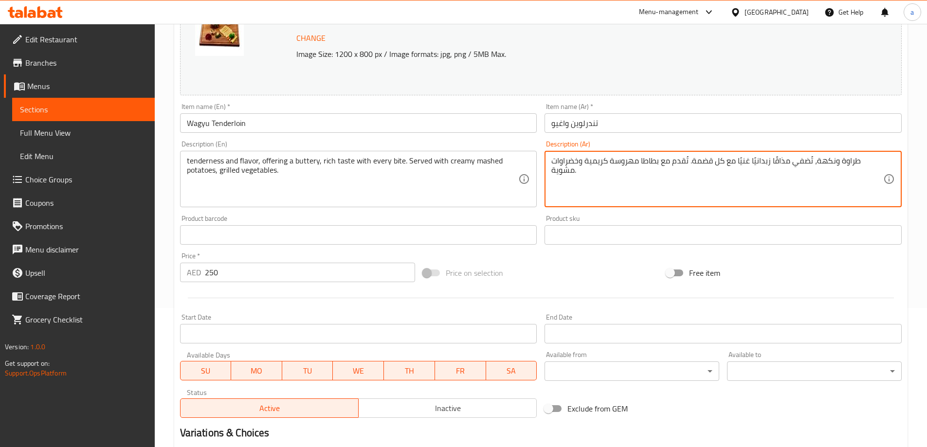
scroll to position [243, 0]
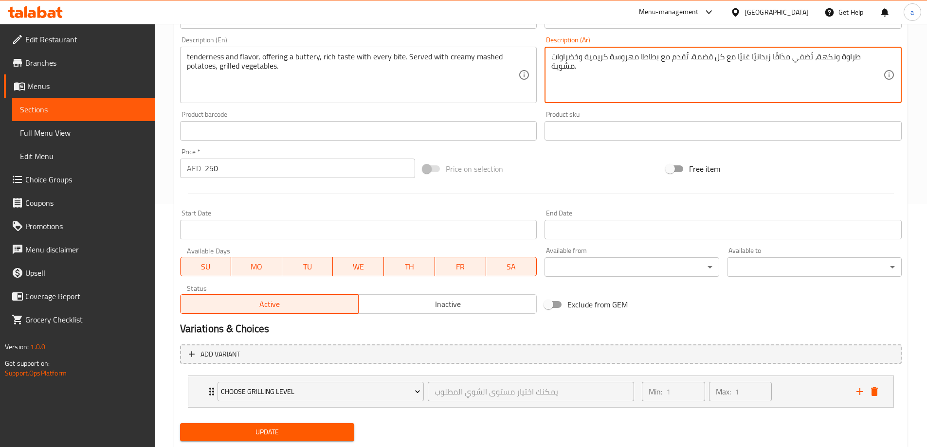
type textarea "طراوة ونكهة، تُضفي مذاقًا زبدانيًا غنيًا مع كل قضمة. تُقدم مع بطاطا مهروسة كريم…"
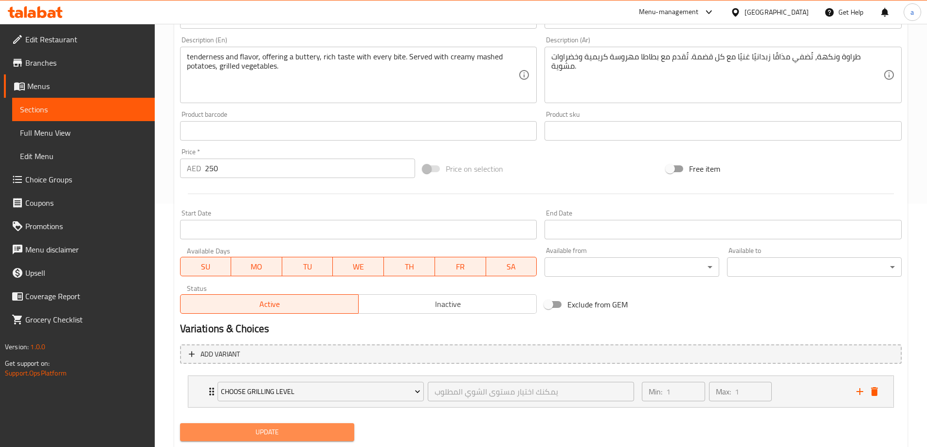
click at [251, 425] on button "Update" at bounding box center [267, 432] width 175 height 18
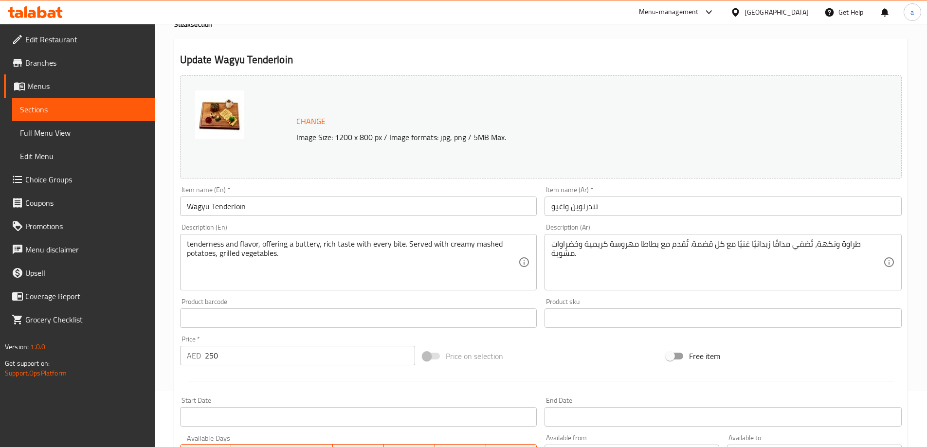
scroll to position [0, 0]
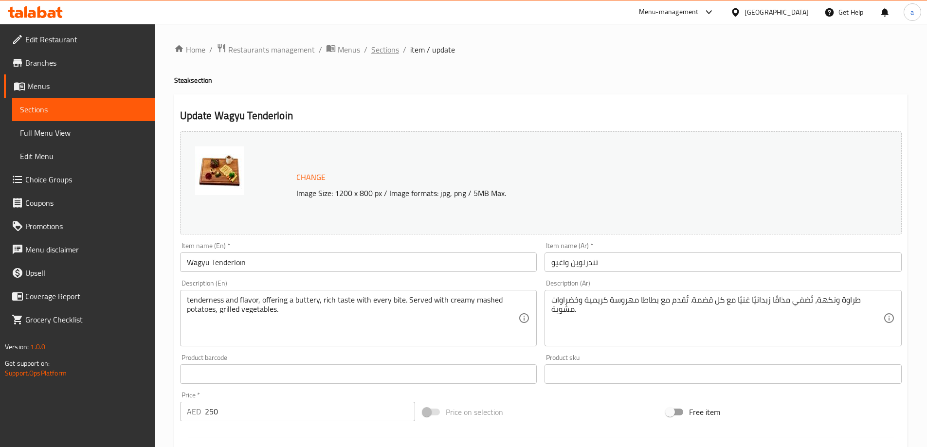
click at [389, 49] on span "Sections" at bounding box center [385, 50] width 28 height 12
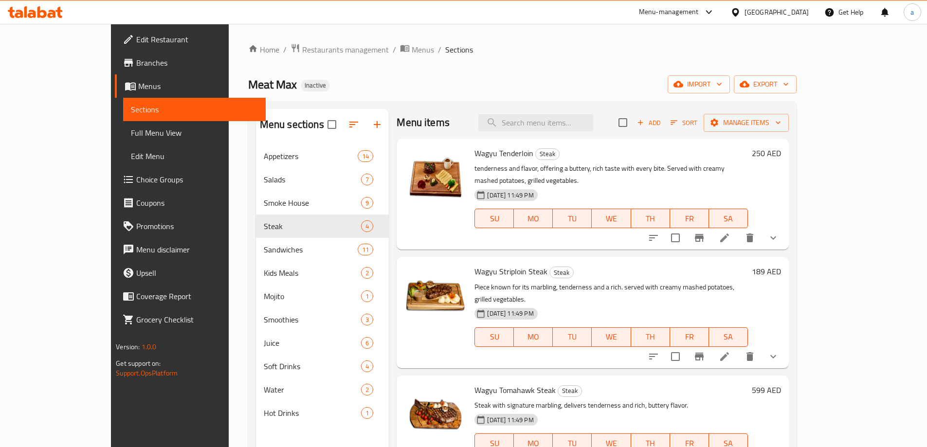
scroll to position [2, 0]
click at [730, 350] on icon at bounding box center [724, 356] width 12 height 12
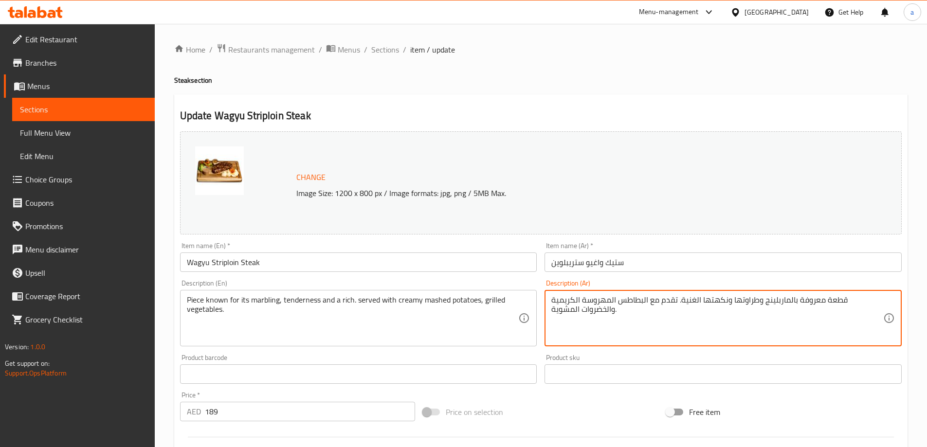
drag, startPoint x: 735, startPoint y: 302, endPoint x: 766, endPoint y: 302, distance: 31.1
drag, startPoint x: 761, startPoint y: 302, endPoint x: 766, endPoint y: 308, distance: 8.4
click at [766, 308] on textarea "قطعة معروفة بالماربلينج وطراوتها الغنية. تقدم مع البطاطس المهروسة الكريمية والخ…" at bounding box center [717, 318] width 332 height 46
drag, startPoint x: 685, startPoint y: 305, endPoint x: 696, endPoint y: 310, distance: 12.4
click at [685, 305] on textarea "قطعة معروفة بالماربلينج وطراوتها و غنية. تقدم مع البطاطس المهروسة الكريمية والخ…" at bounding box center [717, 318] width 332 height 46
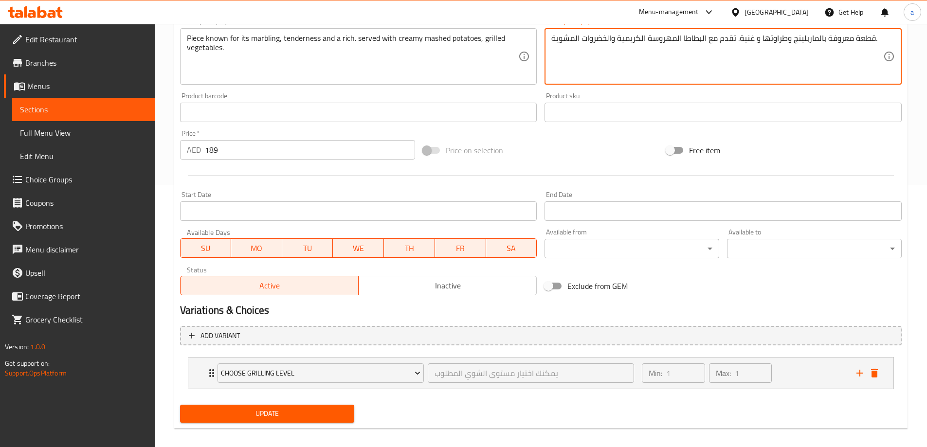
scroll to position [270, 0]
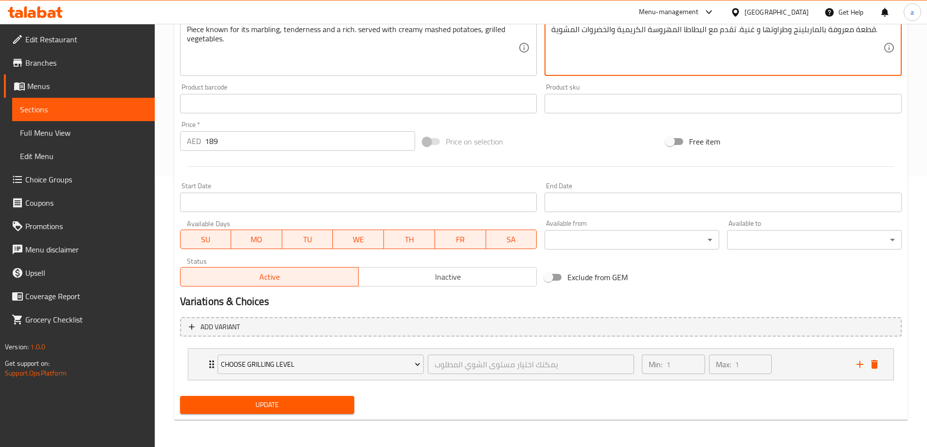
type textarea "قطعة معروفة بالماربلينج وطراوتها و غنية. تقدم مع البطاطا المهروسة الكريمية والخ…"
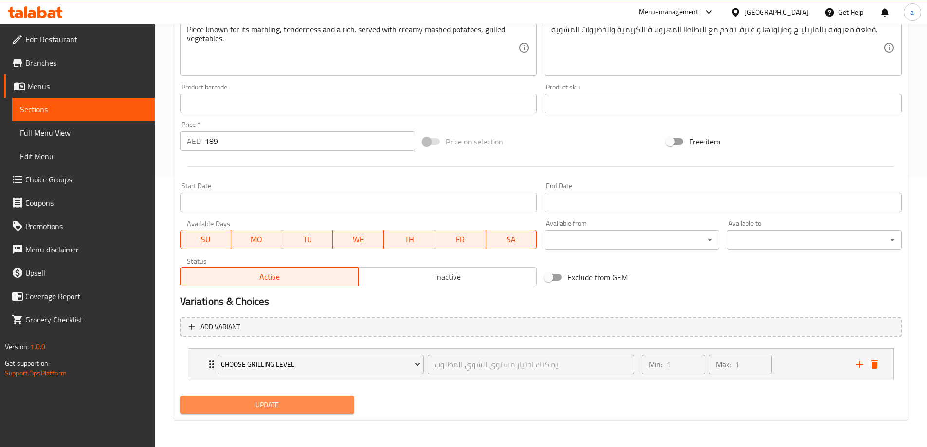
click at [288, 412] on button "Update" at bounding box center [267, 405] width 175 height 18
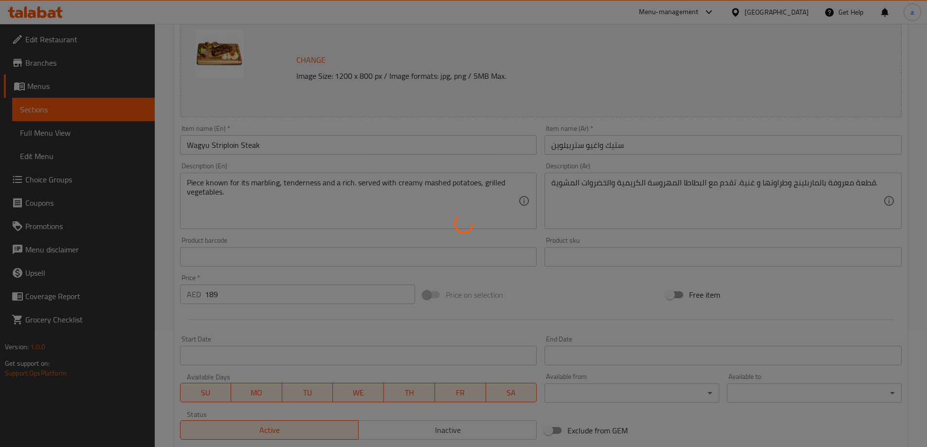
scroll to position [0, 0]
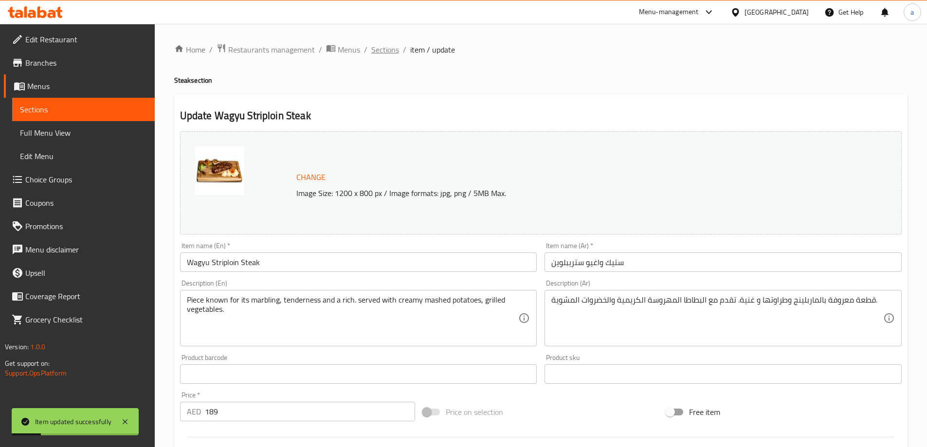
click at [383, 51] on span "Sections" at bounding box center [385, 50] width 28 height 12
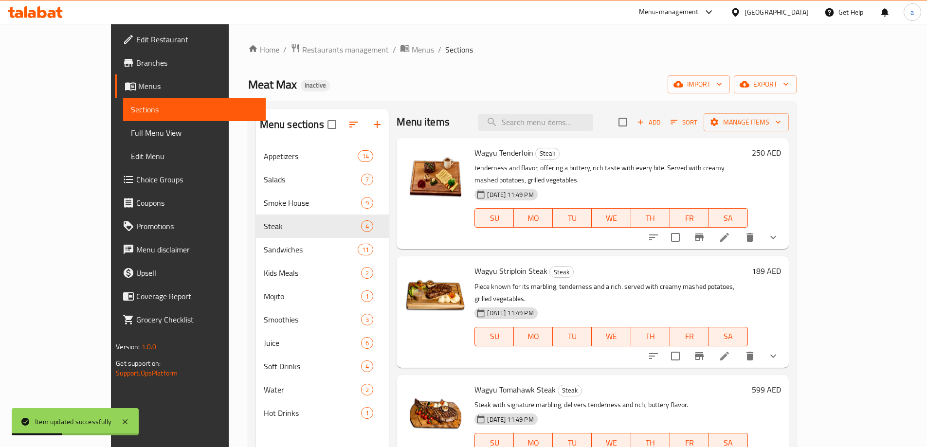
scroll to position [136, 0]
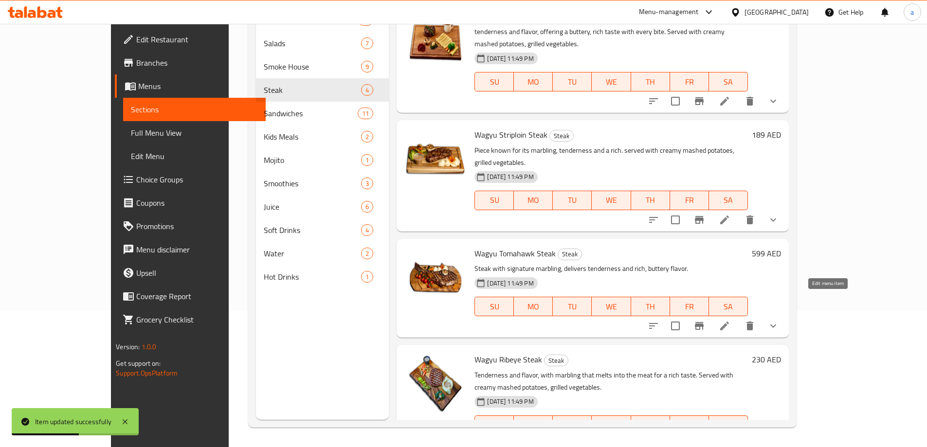
click at [730, 320] on icon at bounding box center [724, 326] width 12 height 12
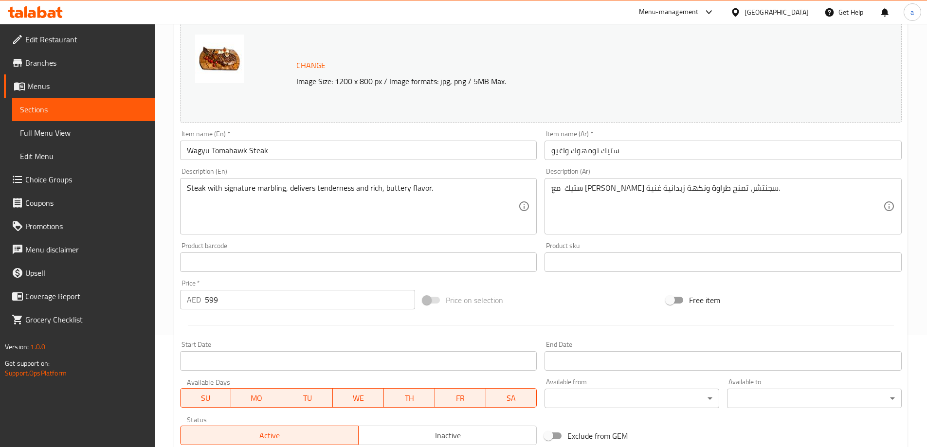
scroll to position [270, 0]
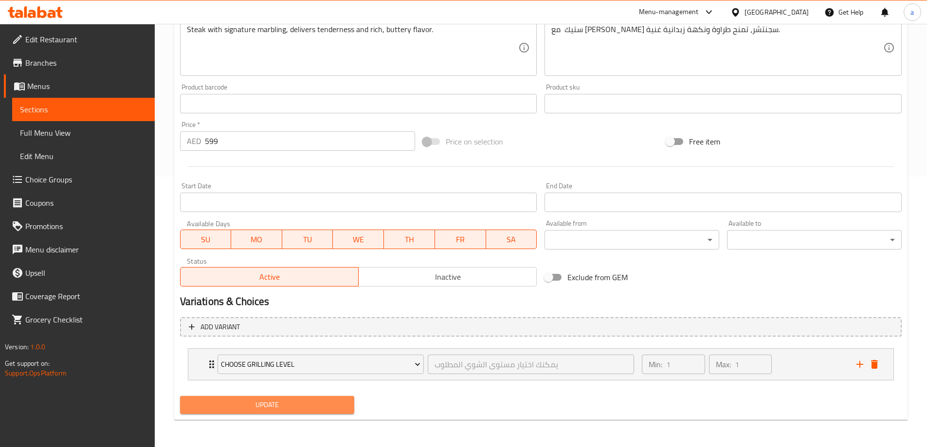
click at [331, 400] on span "Update" at bounding box center [267, 405] width 159 height 12
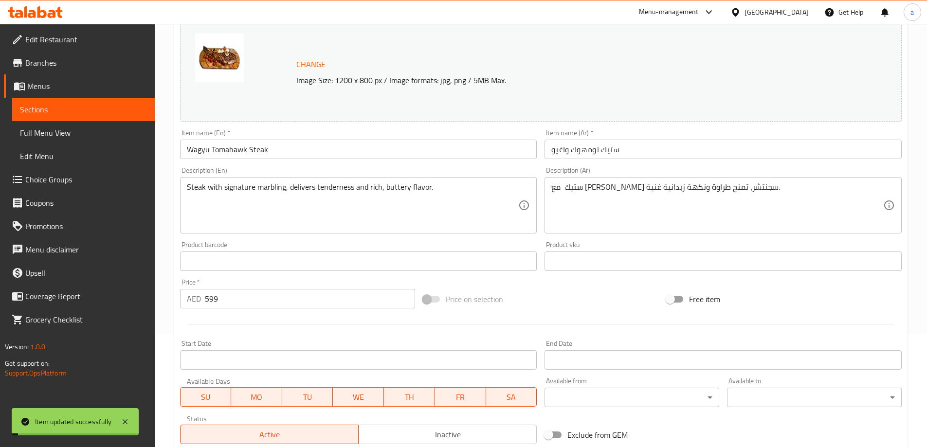
scroll to position [0, 0]
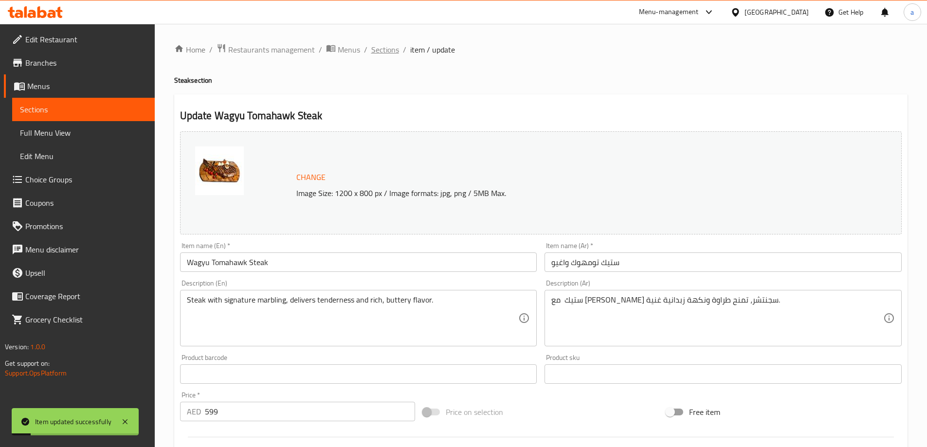
click at [382, 50] on span "Sections" at bounding box center [385, 50] width 28 height 12
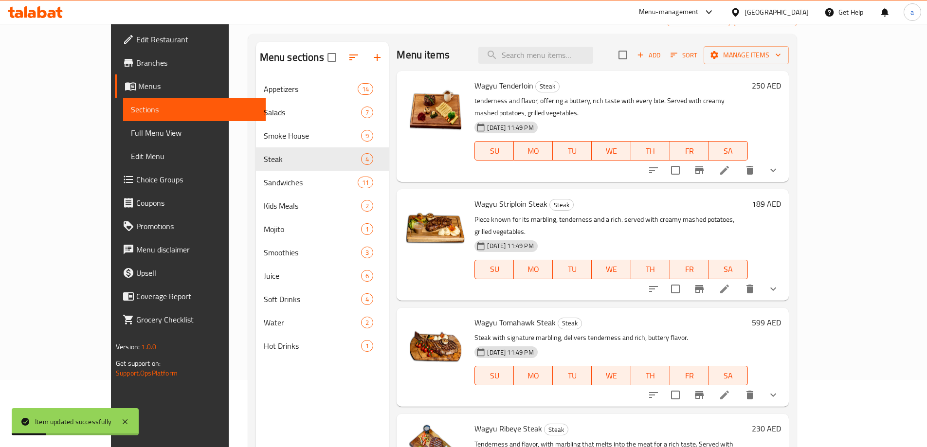
scroll to position [136, 0]
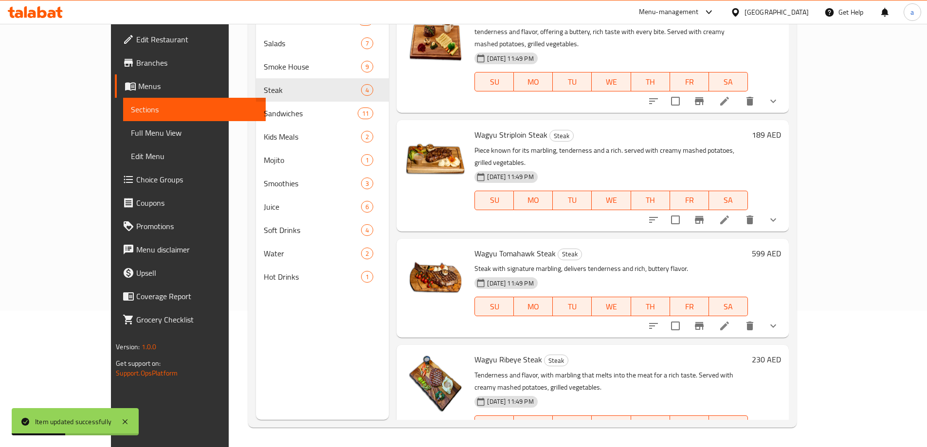
click at [738, 436] on li at bounding box center [724, 445] width 27 height 18
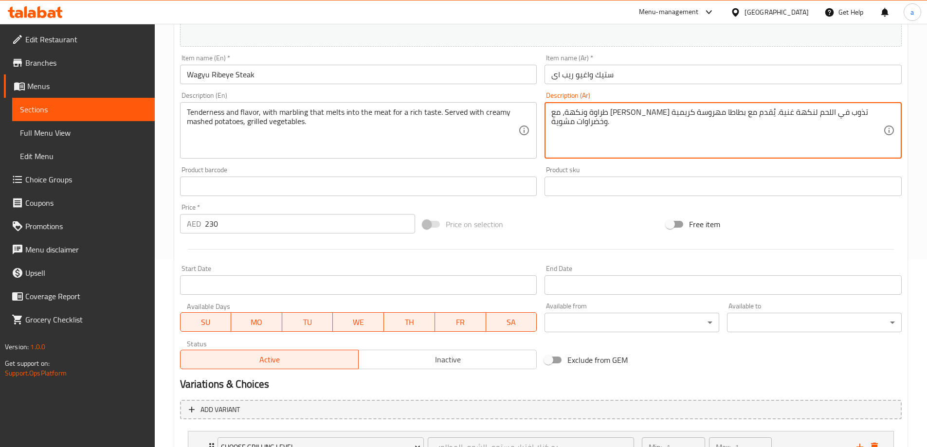
scroll to position [270, 0]
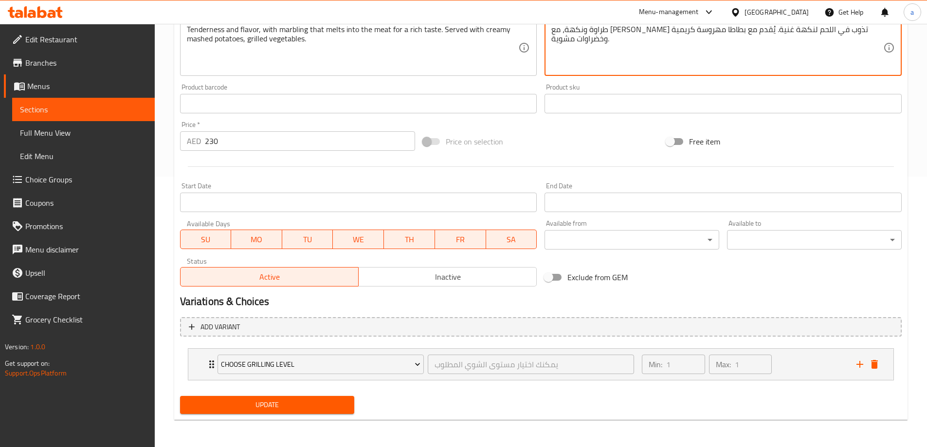
type textarea "طراوة ونكهة، مع ماربلينج تذوب في اللحم لنكهة غنية. يُقدم مع بطاطا مهروسة كريمية…"
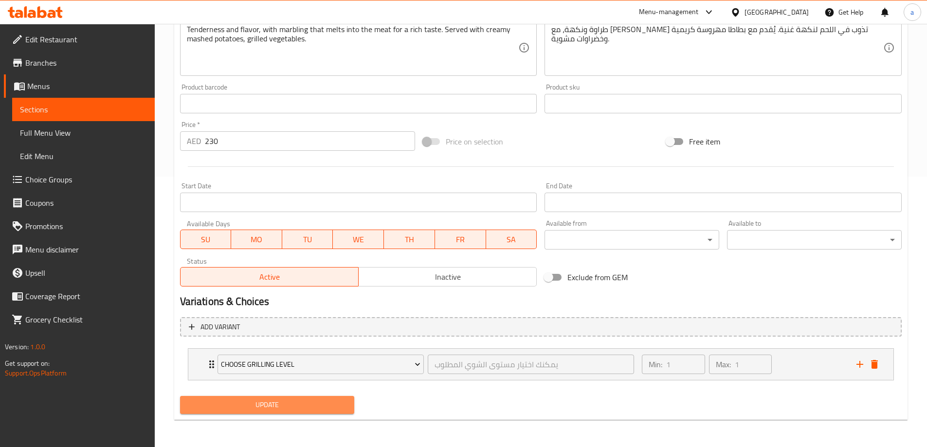
click at [307, 398] on button "Update" at bounding box center [267, 405] width 175 height 18
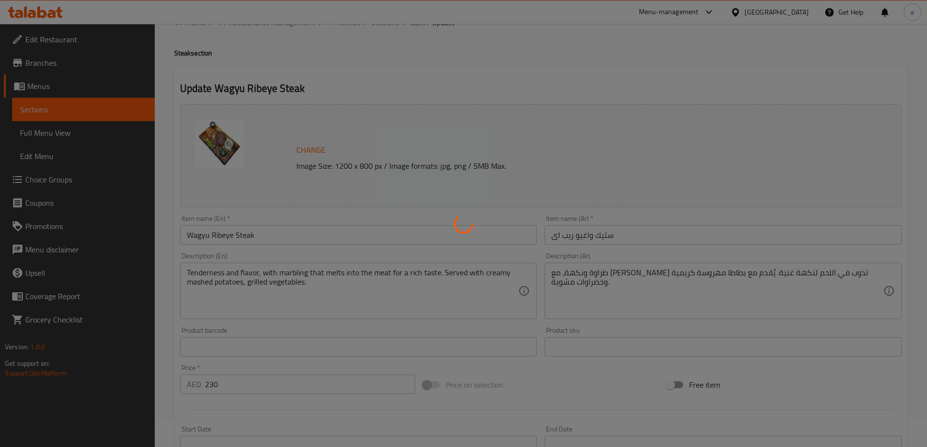
scroll to position [0, 0]
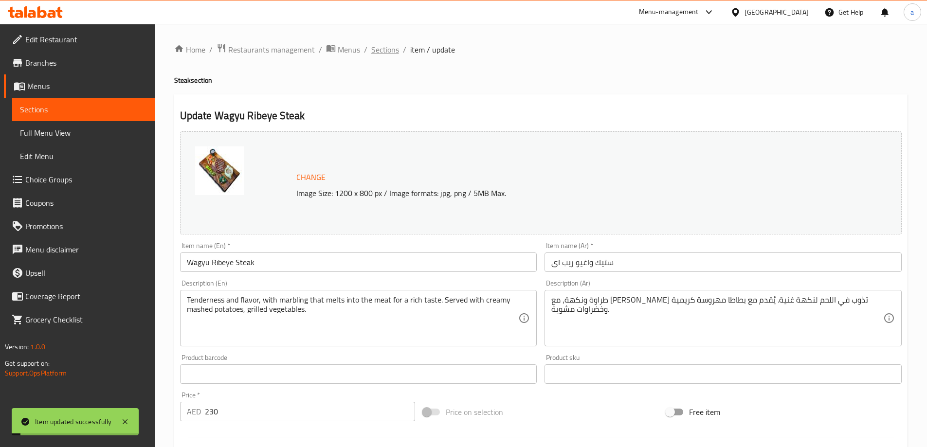
click at [393, 45] on span "Sections" at bounding box center [385, 50] width 28 height 12
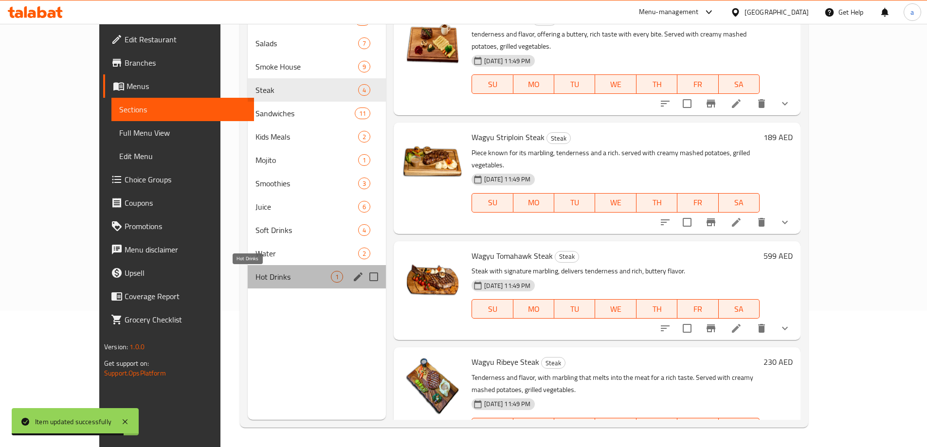
click at [268, 282] on span "Hot Drinks" at bounding box center [292, 277] width 75 height 12
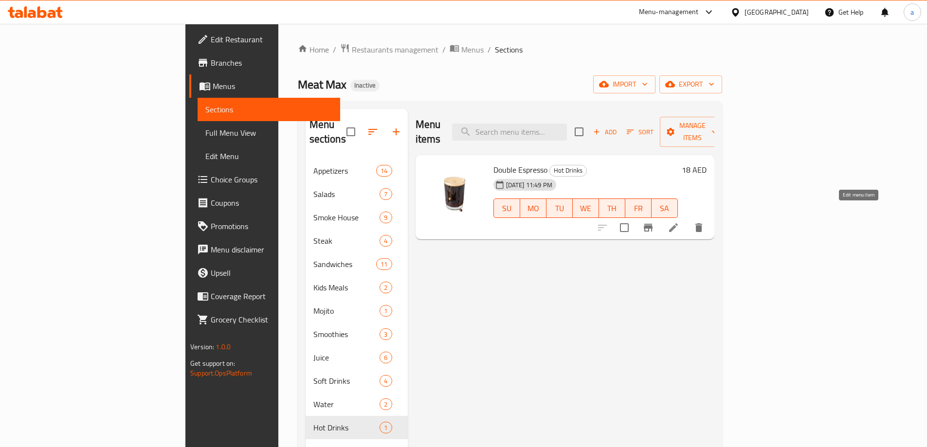
click at [678, 223] on icon at bounding box center [673, 227] width 9 height 9
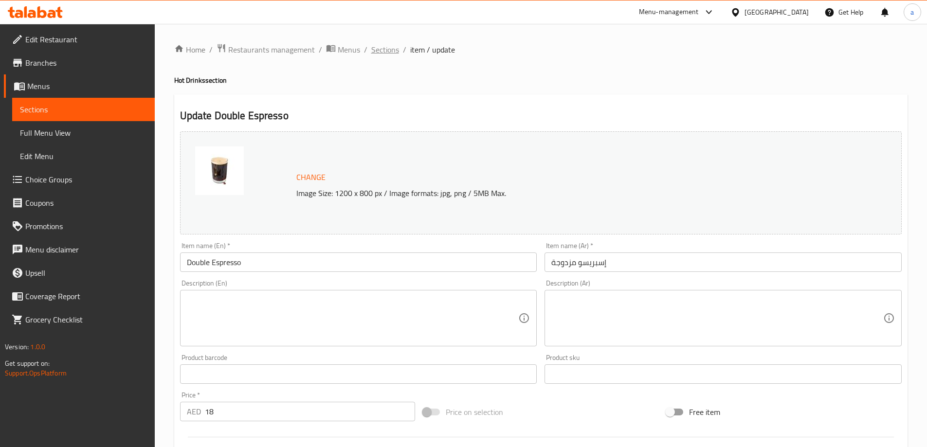
click at [383, 50] on span "Sections" at bounding box center [385, 50] width 28 height 12
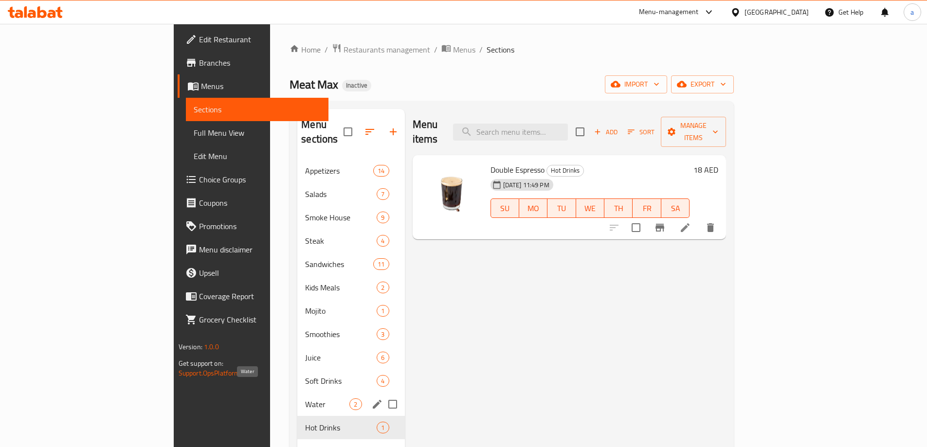
click at [305, 398] on span "Water" at bounding box center [327, 404] width 44 height 12
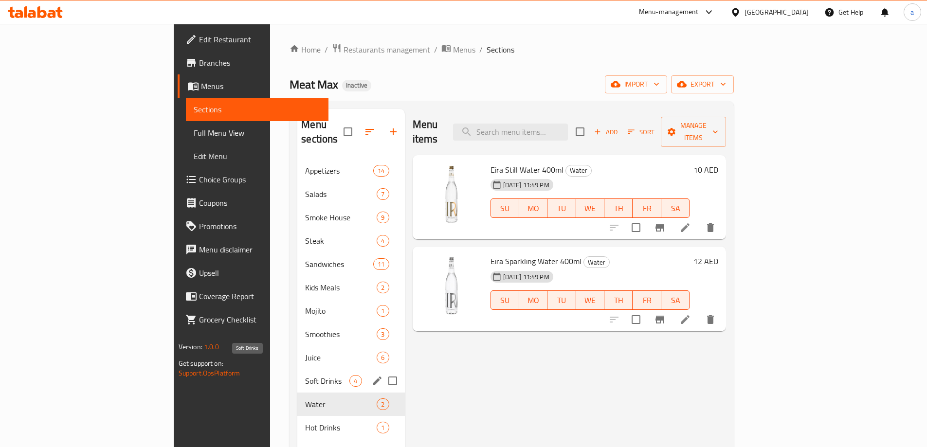
click at [305, 375] on span "Soft Drinks" at bounding box center [327, 381] width 44 height 12
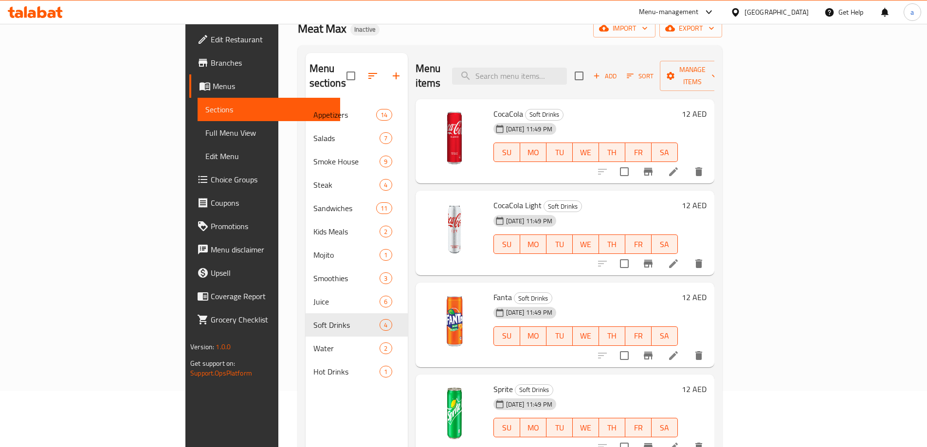
scroll to position [136, 0]
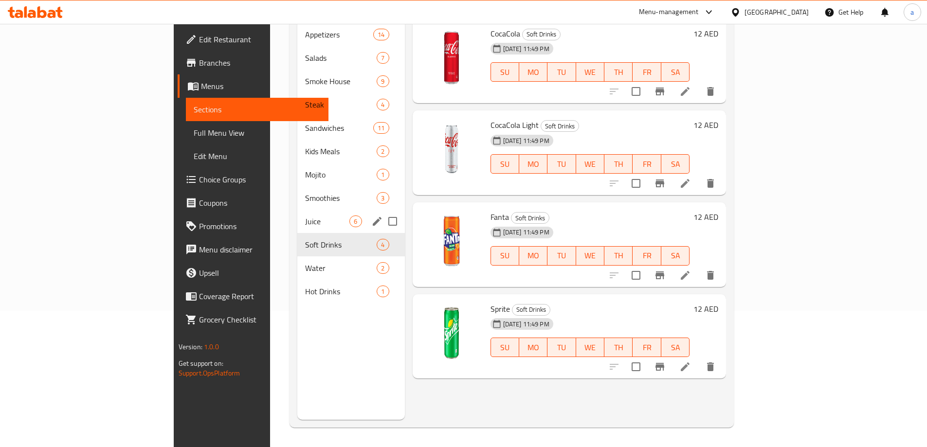
click at [297, 213] on div "Juice 6" at bounding box center [350, 221] width 107 height 23
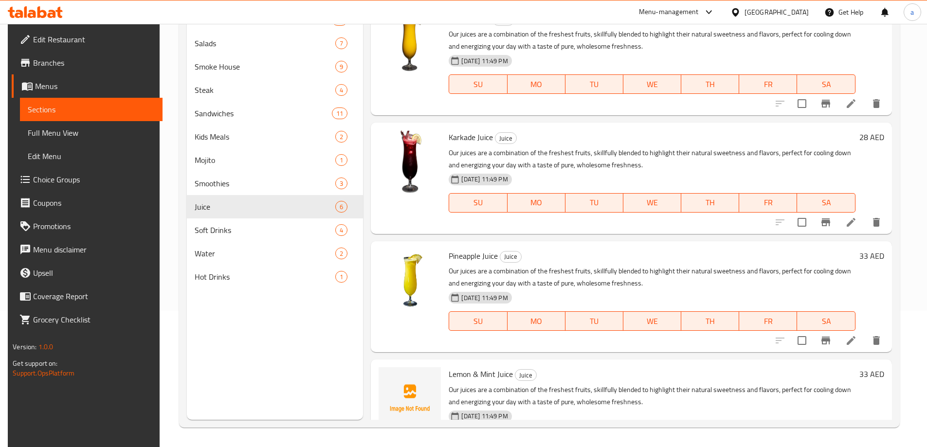
scroll to position [49, 0]
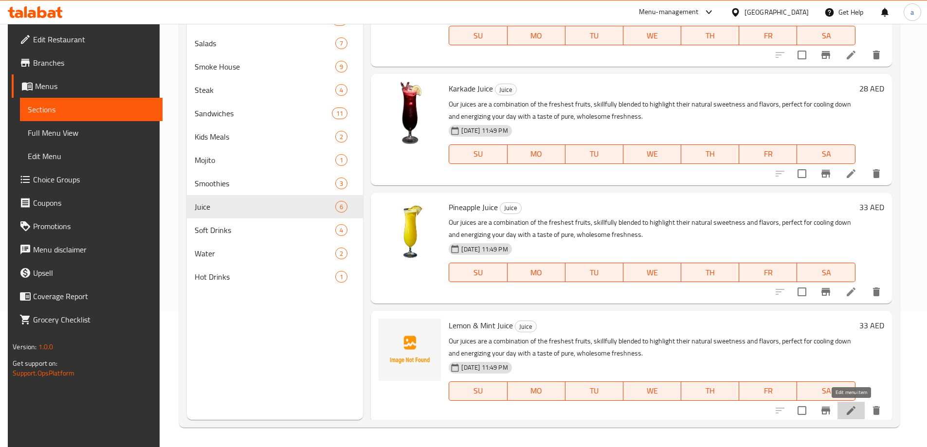
click at [848, 410] on icon at bounding box center [851, 411] width 12 height 12
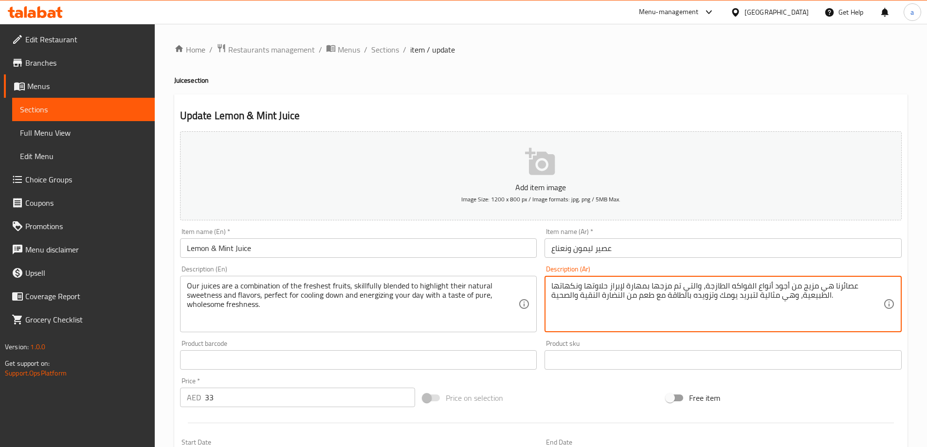
click at [760, 286] on textarea "عصائرنا هي مزيج من أجود أنواع الفواكه الطازجة، والتي تم مزجها بمهارة لإبراز حلا…" at bounding box center [717, 304] width 332 height 46
click at [756, 286] on textarea "عصائرنا هي مزيج من أجود أنواع الفواكه الطازجة، والتي تم مزجها بمهارة لإبراز حلا…" at bounding box center [717, 304] width 332 height 46
drag, startPoint x: 755, startPoint y: 286, endPoint x: 784, endPoint y: 292, distance: 29.3
click at [784, 292] on textarea "عصائرنا هي مزيج من أجود أنواع الفواكه الطازجة، والتي تم مزجها بمهارة لإبراز حلا…" at bounding box center [717, 304] width 332 height 46
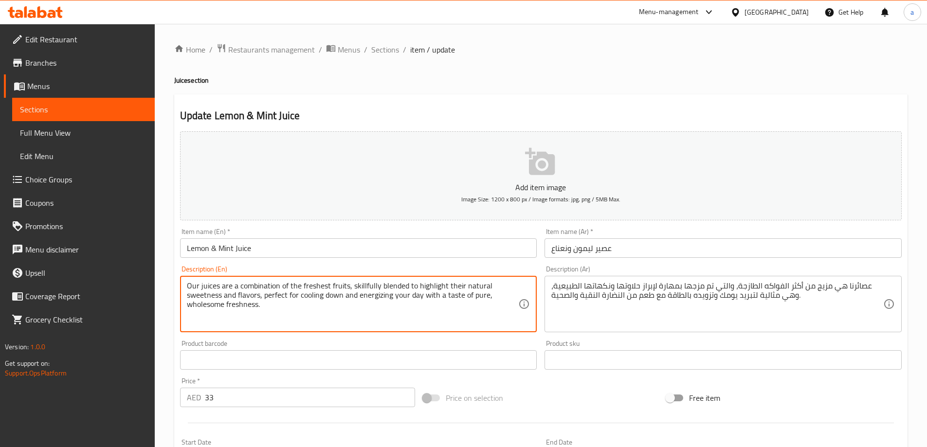
click at [375, 296] on textarea "Our juices are a combination of the freshest fruits, skillfully blended to high…" at bounding box center [353, 304] width 332 height 46
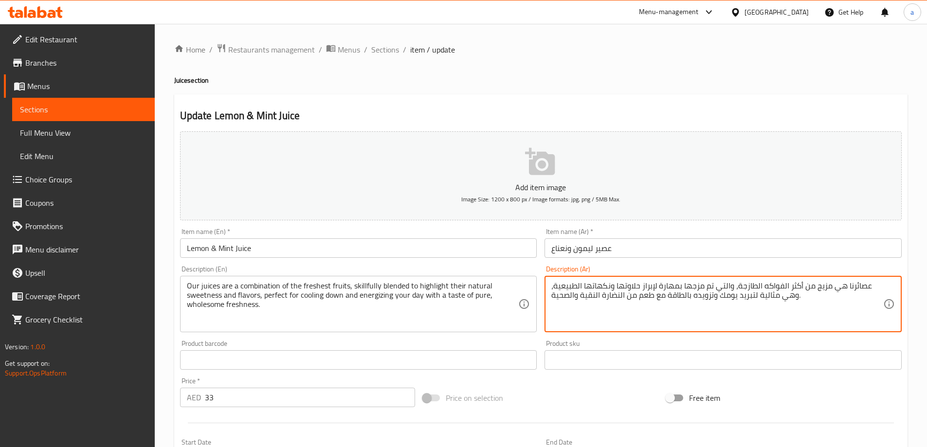
drag, startPoint x: 667, startPoint y: 295, endPoint x: 709, endPoint y: 310, distance: 44.2
type textarea "عصائرنا هي مزيج من أكثر الفواكه الطازجة، والتي تم مزجها بمهارة لإبراز حلاوتها و…"
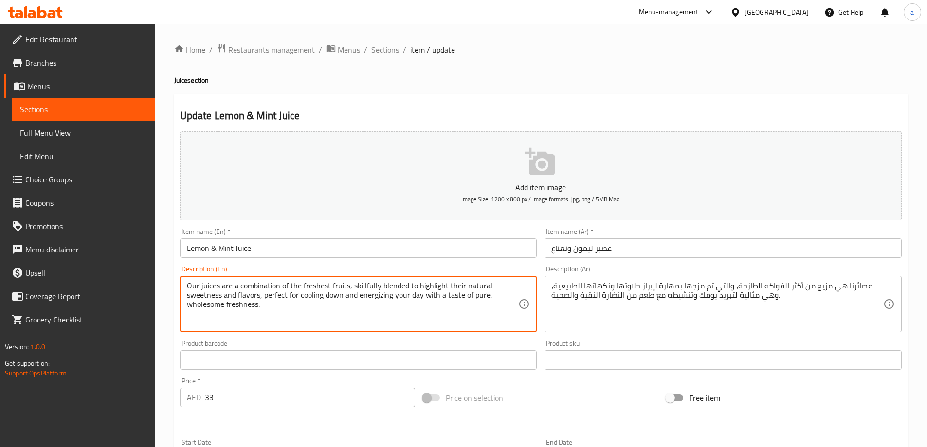
drag, startPoint x: 445, startPoint y: 298, endPoint x: 476, endPoint y: 320, distance: 38.5
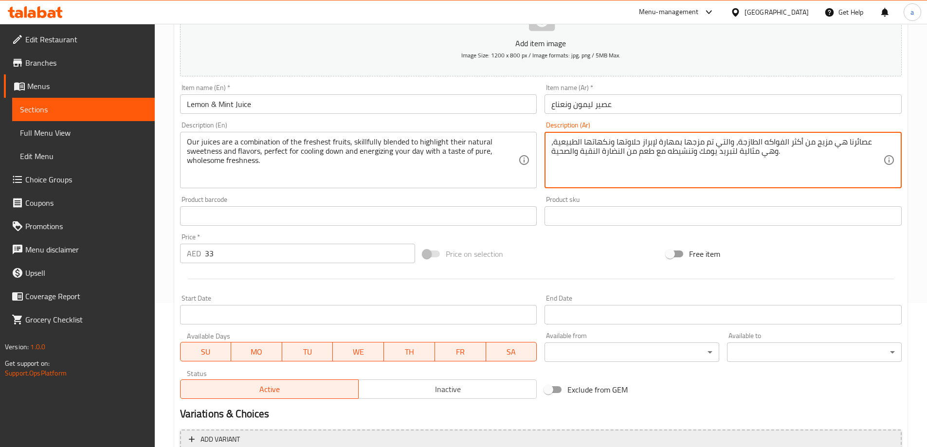
scroll to position [240, 0]
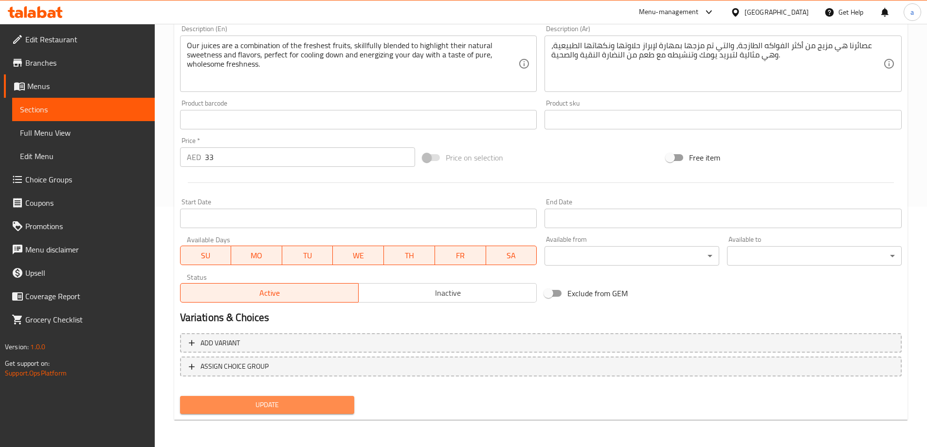
click at [325, 403] on span "Update" at bounding box center [267, 405] width 159 height 12
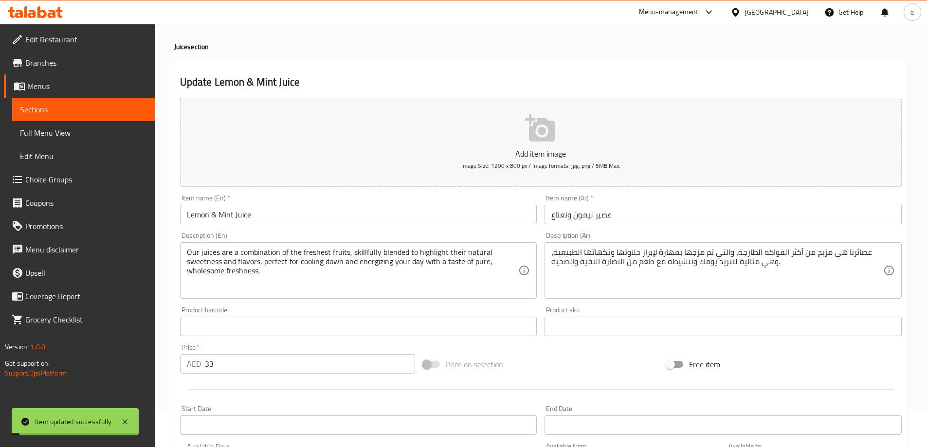
scroll to position [0, 0]
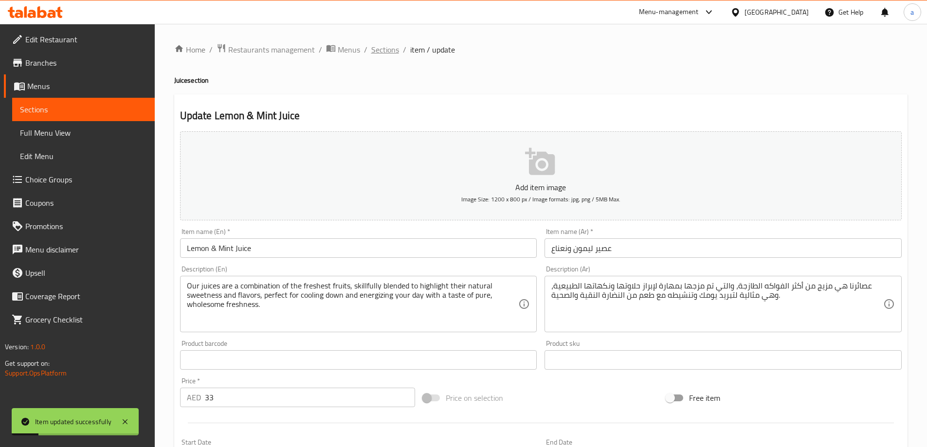
click at [388, 48] on span "Sections" at bounding box center [385, 50] width 28 height 12
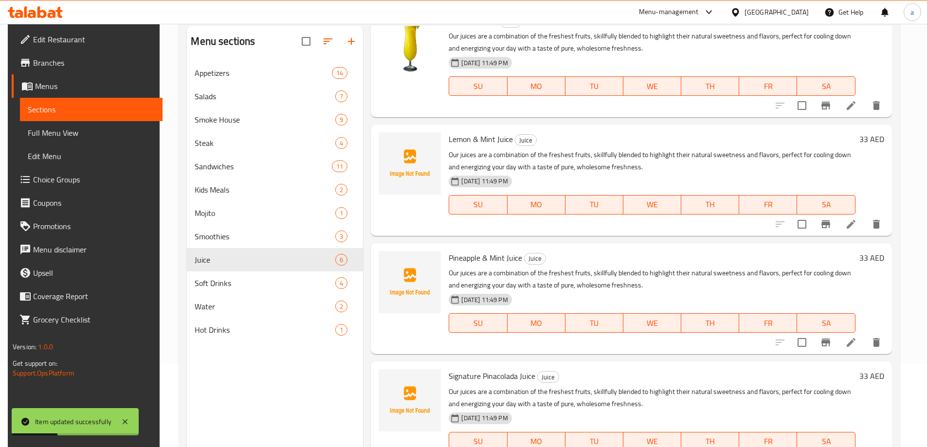
scroll to position [136, 0]
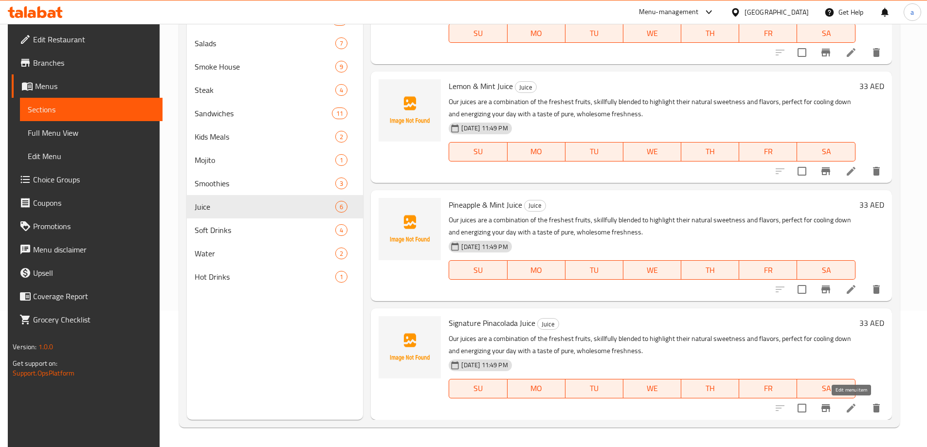
click at [852, 404] on icon at bounding box center [851, 408] width 12 height 12
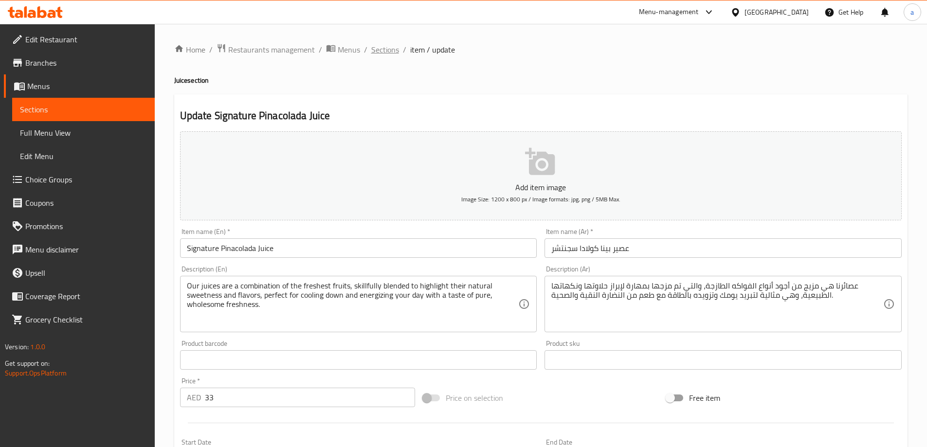
click at [378, 47] on span "Sections" at bounding box center [385, 50] width 28 height 12
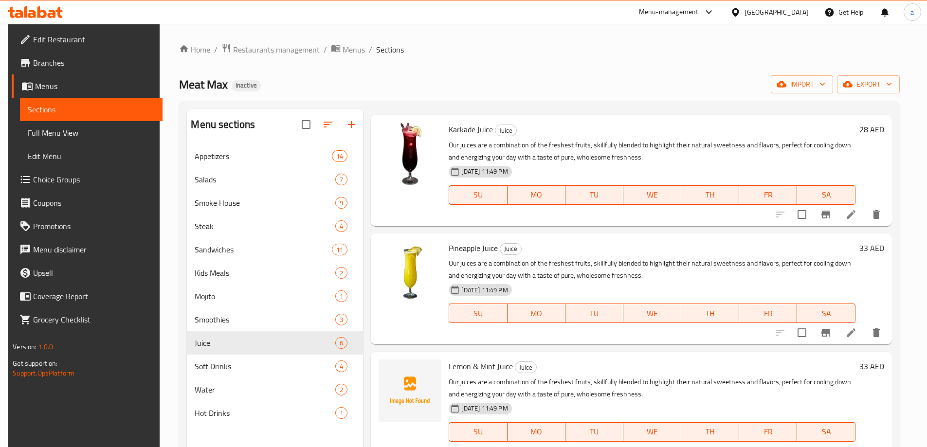
scroll to position [288, 0]
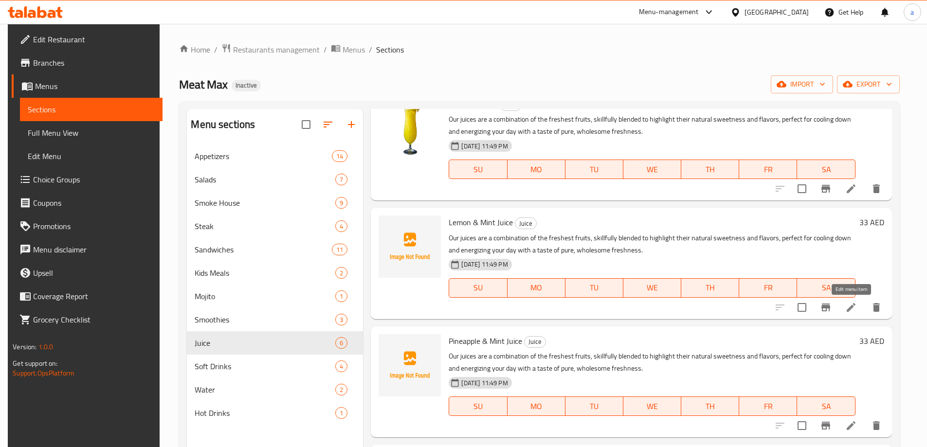
click at [847, 308] on icon at bounding box center [851, 308] width 12 height 12
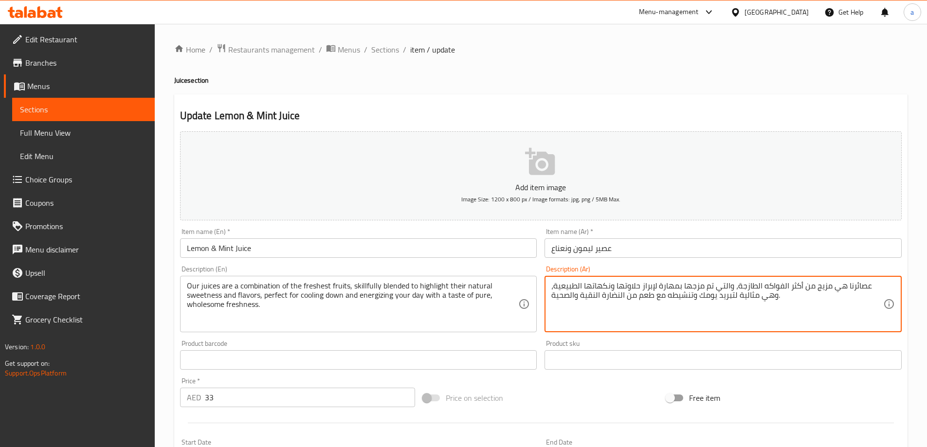
click at [818, 293] on textarea "عصائرنا هي مزيج من أكثر الفواكه الطازجة، والتي تم مزجها بمهارة لإبراز حلاوتها و…" at bounding box center [717, 304] width 332 height 46
click at [376, 54] on span "Sections" at bounding box center [385, 50] width 28 height 12
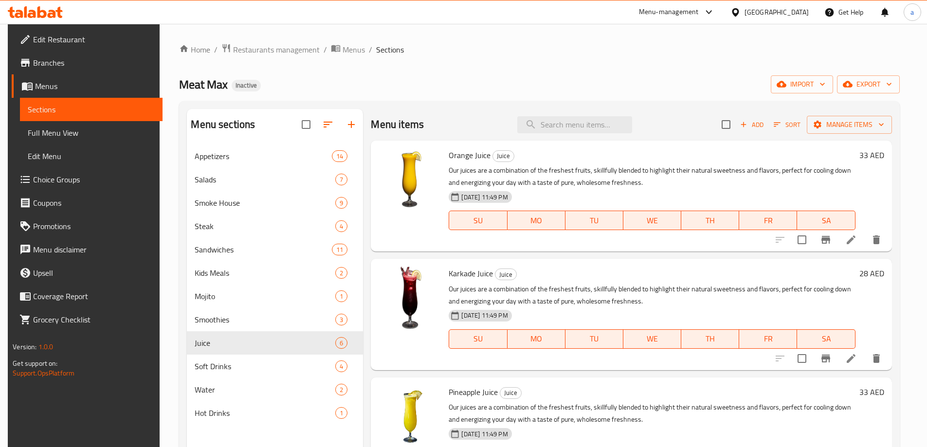
click at [859, 235] on li at bounding box center [850, 240] width 27 height 18
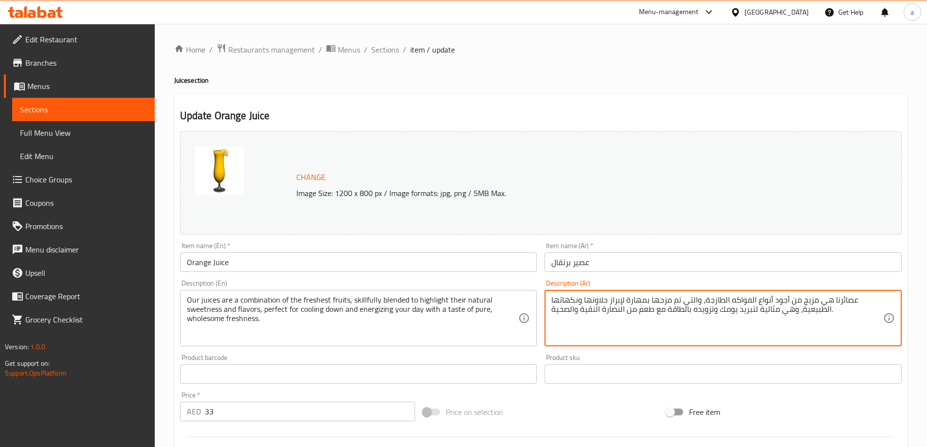
click at [719, 309] on textarea "عصائرنا هي مزيج من أجود أنواع الفواكه الطازجة، والتي تم مزجها بمهارة لإبراز حلا…" at bounding box center [717, 318] width 332 height 46
paste textarea "كثر الفواكه الطازجة، والتي تم مزجها بمهارة لإبراز حلاوتها ونكهاتها الطبيعية، وه…"
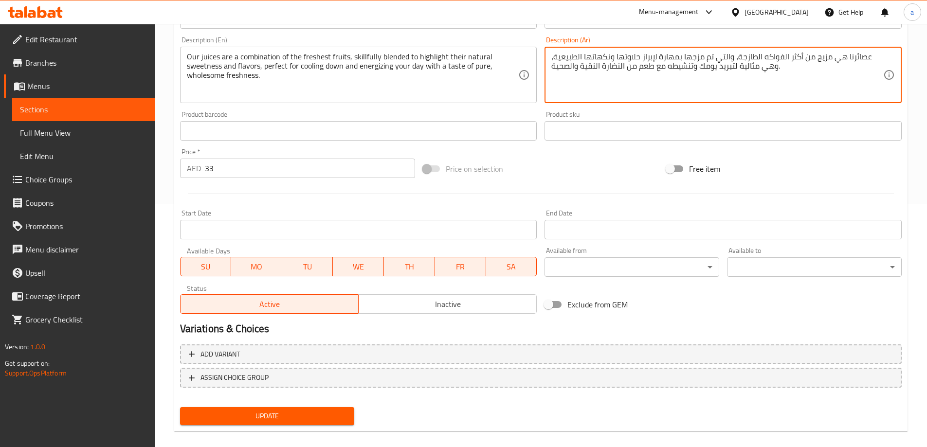
type textarea "عصائرنا هي مزيج من أكثر الفواكه الطازجة، والتي تم مزجها بمهارة لإبراز حلاوتها و…"
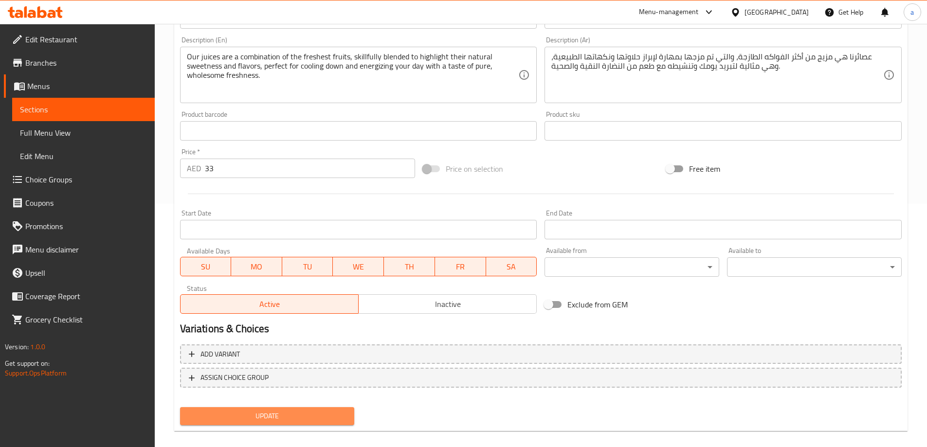
click at [297, 423] on button "Update" at bounding box center [267, 416] width 175 height 18
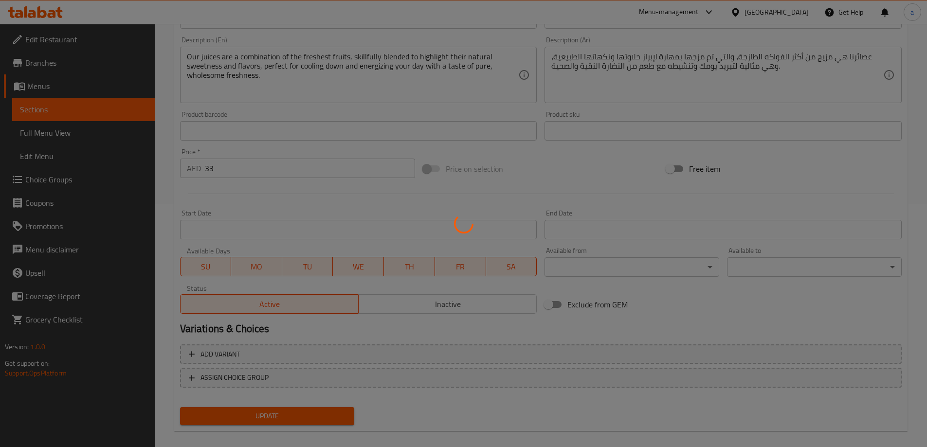
scroll to position [0, 0]
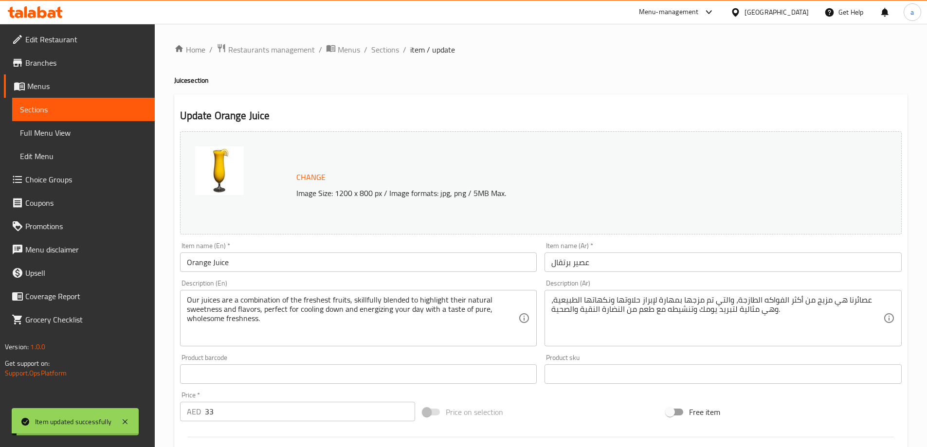
click at [364, 50] on li "/" at bounding box center [365, 50] width 3 height 12
click at [371, 48] on span "Sections" at bounding box center [385, 50] width 28 height 12
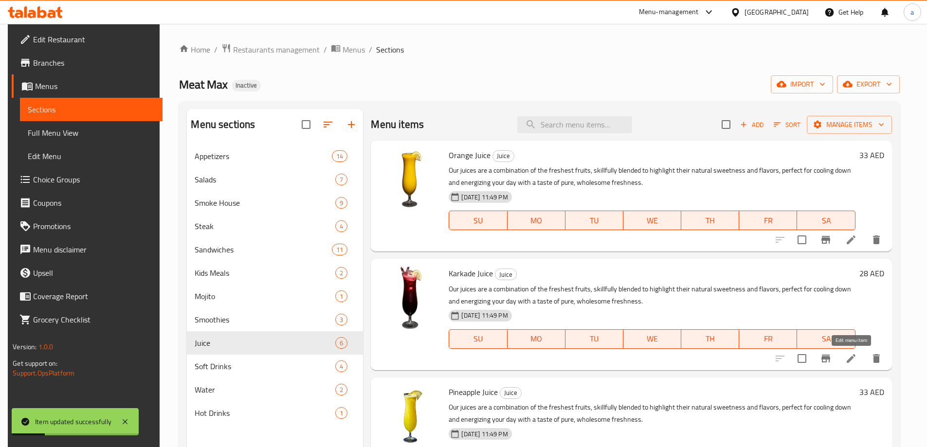
click at [857, 353] on li at bounding box center [850, 359] width 27 height 18
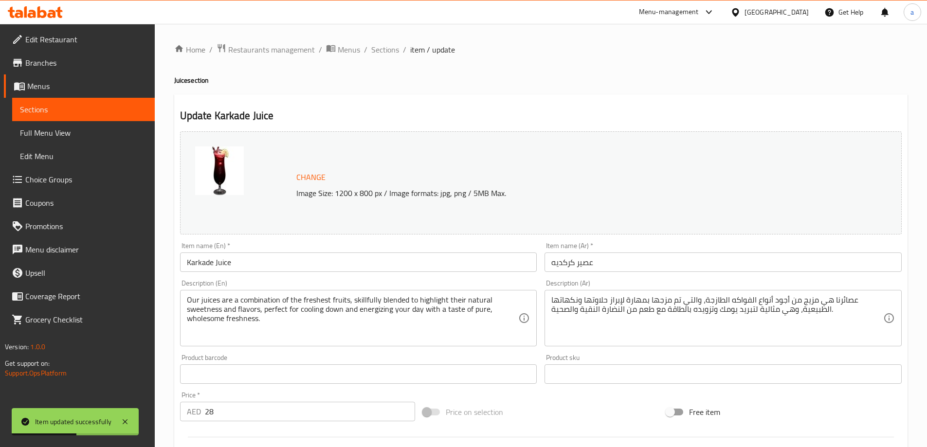
click at [718, 291] on div "عصائرنا هي مزيج من أجود أنواع الفواكه الطازجة، والتي تم مزجها بمهارة لإبراز حلا…" at bounding box center [722, 318] width 357 height 56
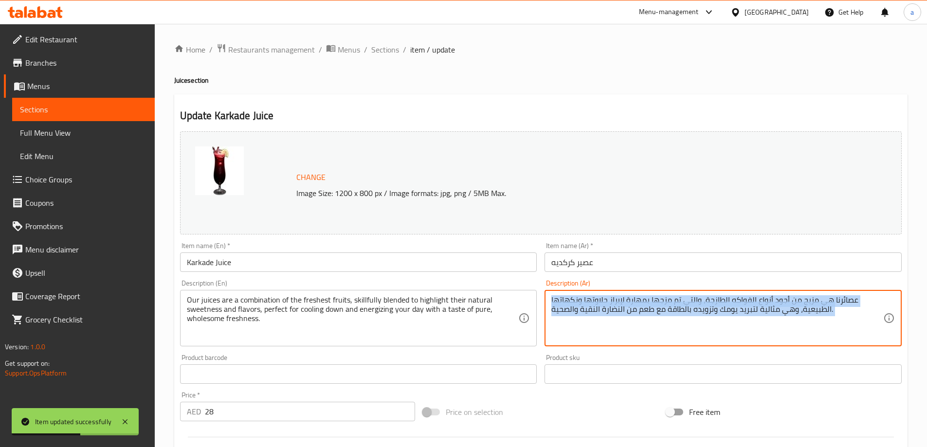
click at [718, 291] on div "عصائرنا هي مزيج من أجود أنواع الفواكه الطازجة، والتي تم مزجها بمهارة لإبراز حلا…" at bounding box center [722, 318] width 357 height 56
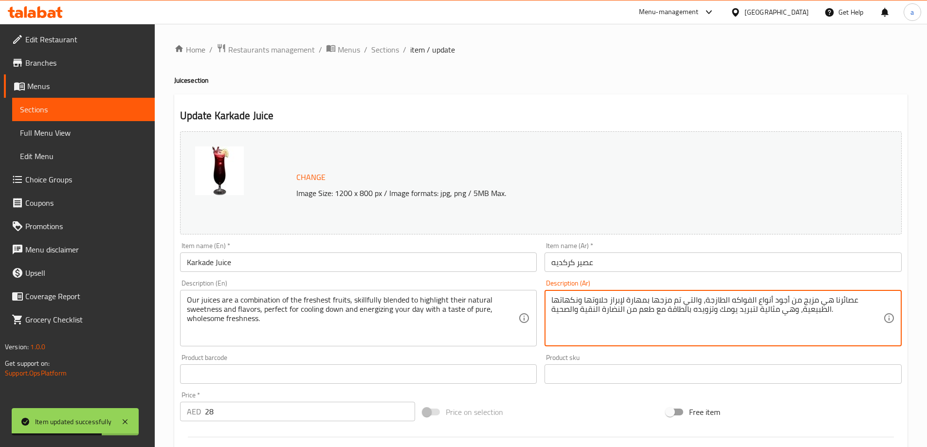
click at [713, 300] on textarea "عصائرنا هي مزيج من أجود أنواع الفواكه الطازجة، والتي تم مزجها بمهارة لإبراز حلا…" at bounding box center [717, 318] width 332 height 46
paste textarea "كثر الفواكه الطازجة، والتي تم مزجها بمهارة لإبراز حلاوتها ونكهاتها الطبيعية، وه…"
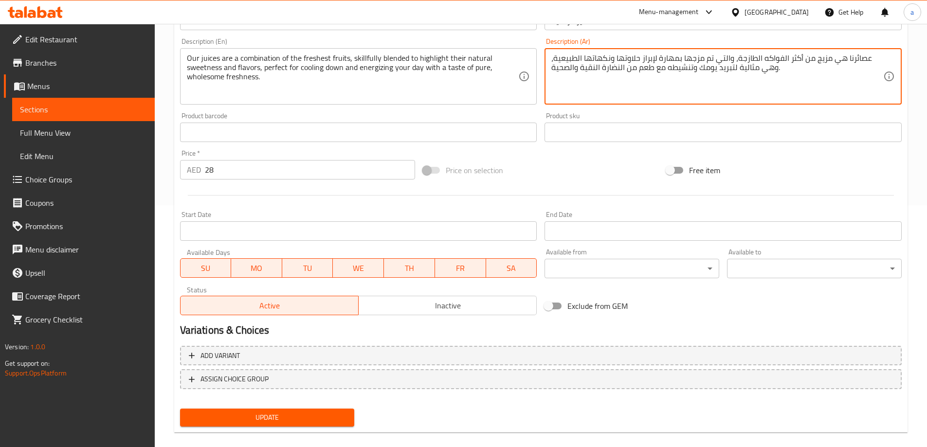
scroll to position [243, 0]
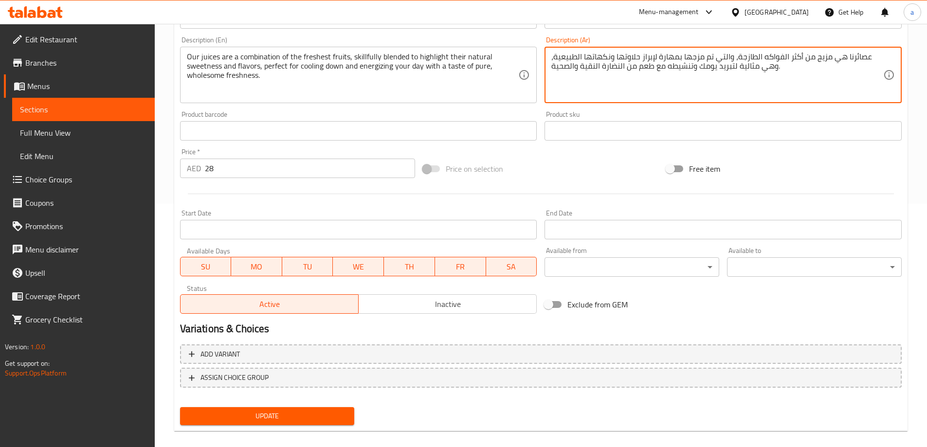
type textarea "عصائرنا هي مزيج من أكثر الفواكه الطازجة، والتي تم مزجها بمهارة لإبراز حلاوتها و…"
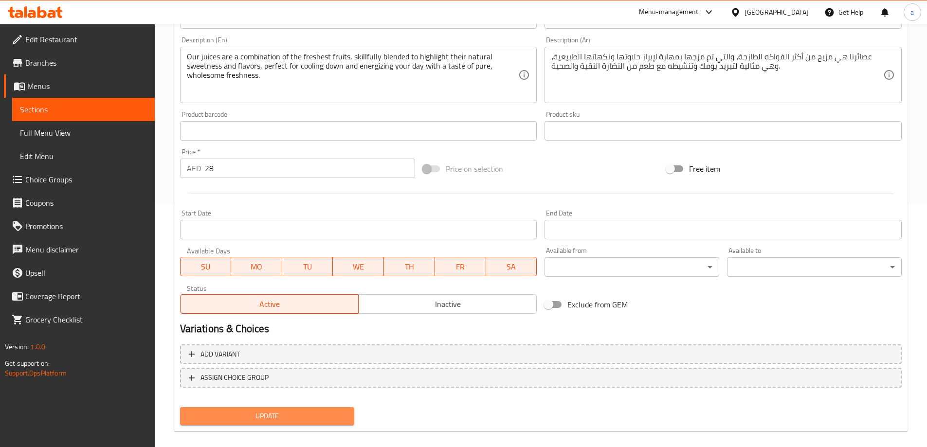
click at [319, 413] on span "Update" at bounding box center [267, 416] width 159 height 12
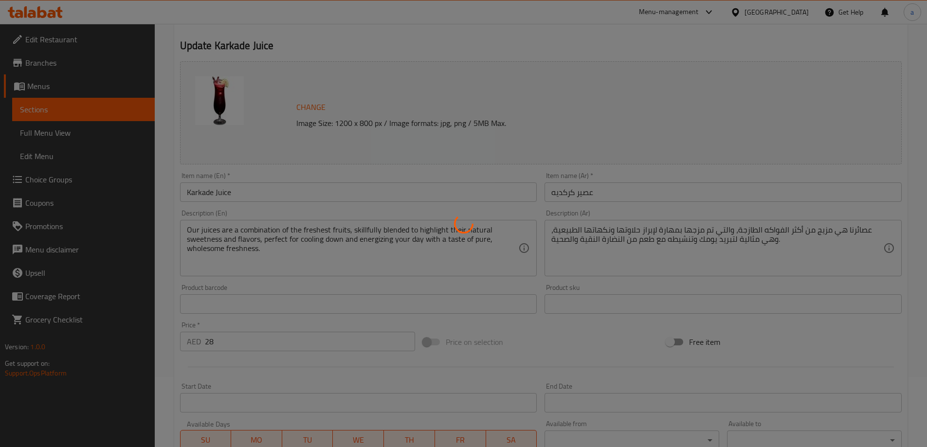
scroll to position [0, 0]
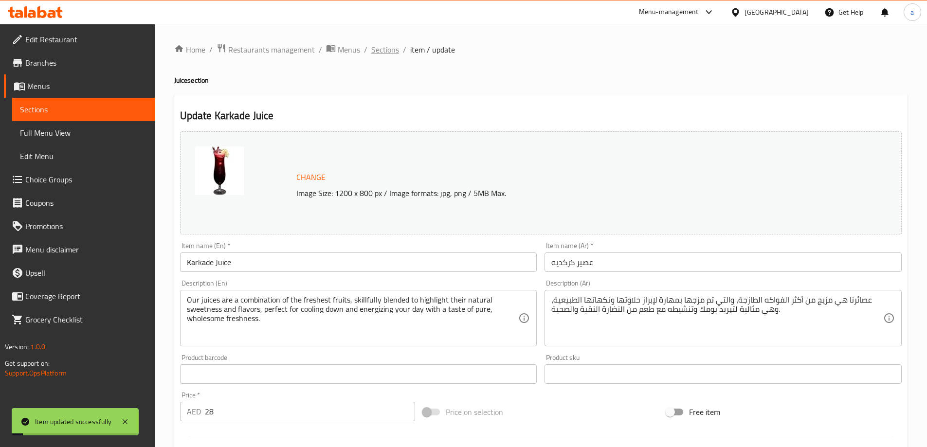
click at [379, 53] on span "Sections" at bounding box center [385, 50] width 28 height 12
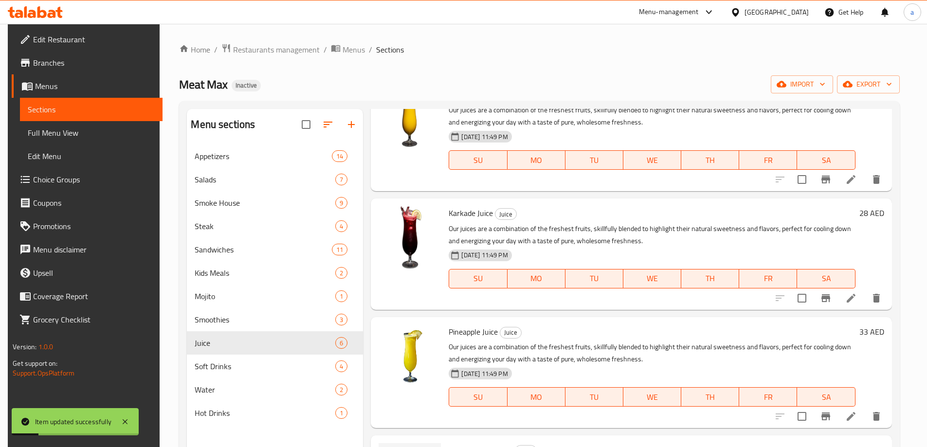
scroll to position [146, 0]
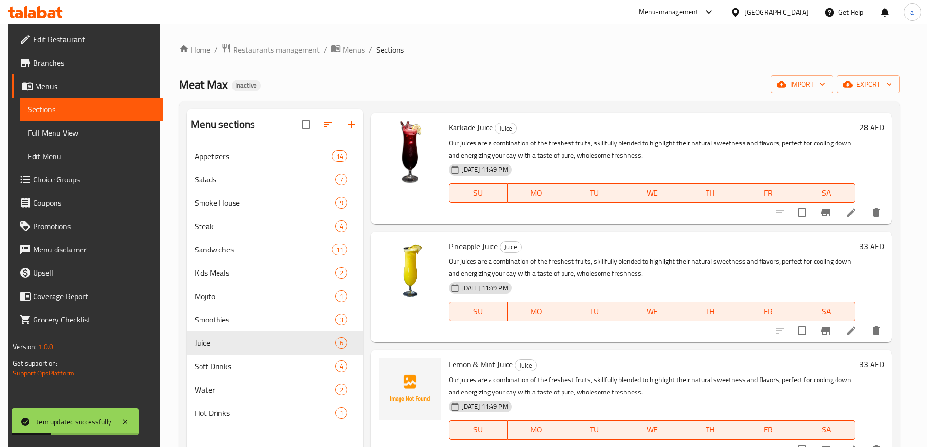
click at [854, 328] on icon at bounding box center [850, 330] width 9 height 9
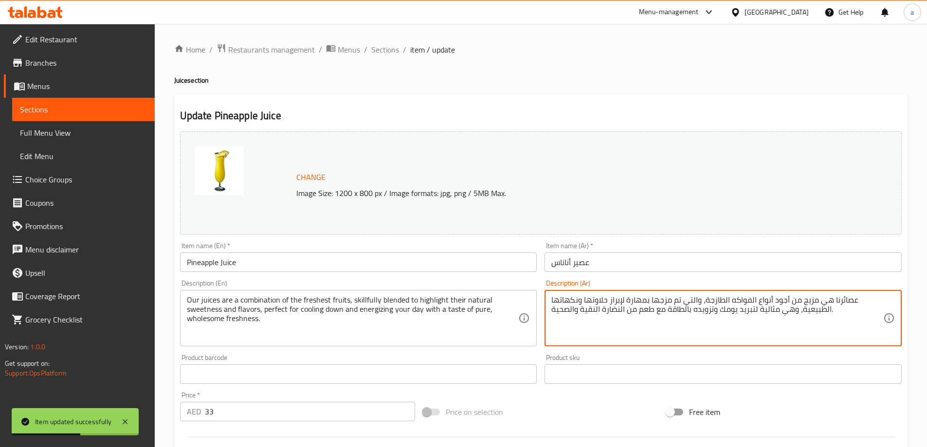
click at [774, 303] on textarea "عصائرنا هي مزيج من أجود أنواع الفواكه الطازجة، والتي تم مزجها بمهارة لإبراز حلا…" at bounding box center [717, 318] width 332 height 46
paste textarea "كثر الفواكه الطازجة، والتي تم مزجها بمهارة لإبراز حلاوتها ونكهاتها الطبيعية، وه…"
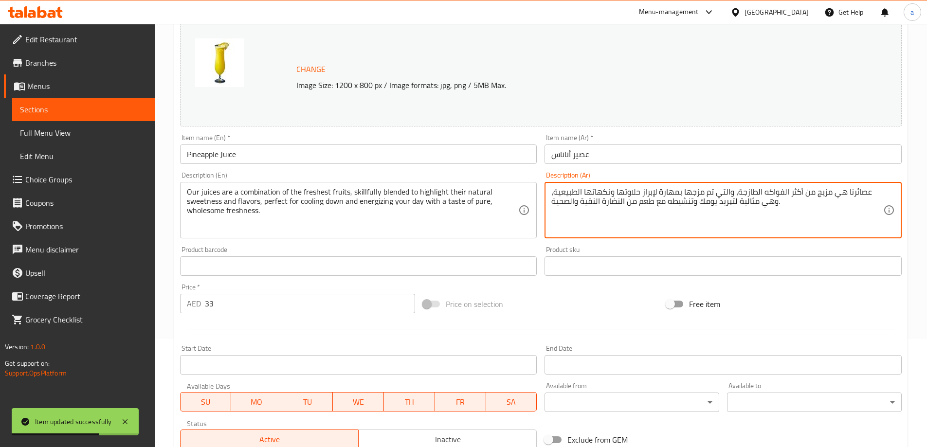
scroll to position [254, 0]
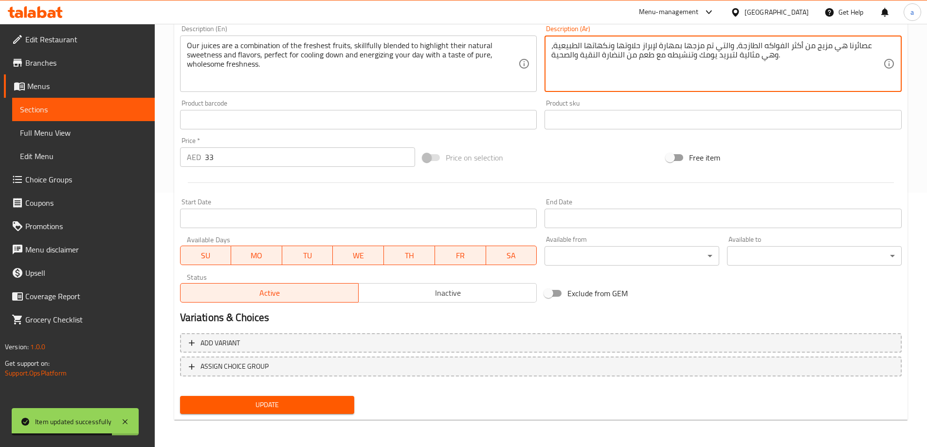
type textarea "عصائرنا هي مزيج من أكثر الفواكه الطازجة، والتي تم مزجها بمهارة لإبراز حلاوتها و…"
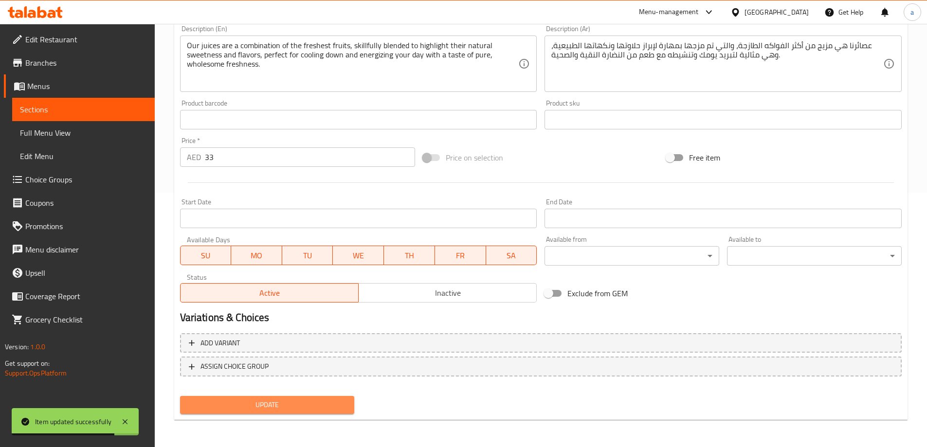
click at [270, 402] on span "Update" at bounding box center [267, 405] width 159 height 12
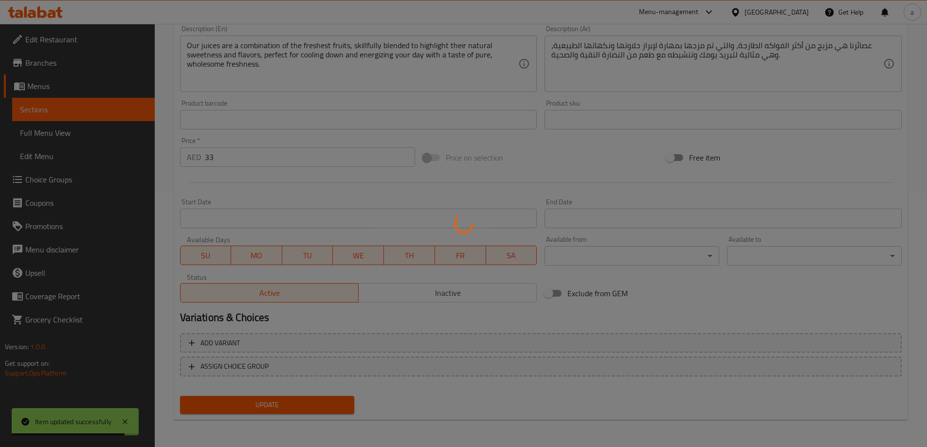
scroll to position [0, 0]
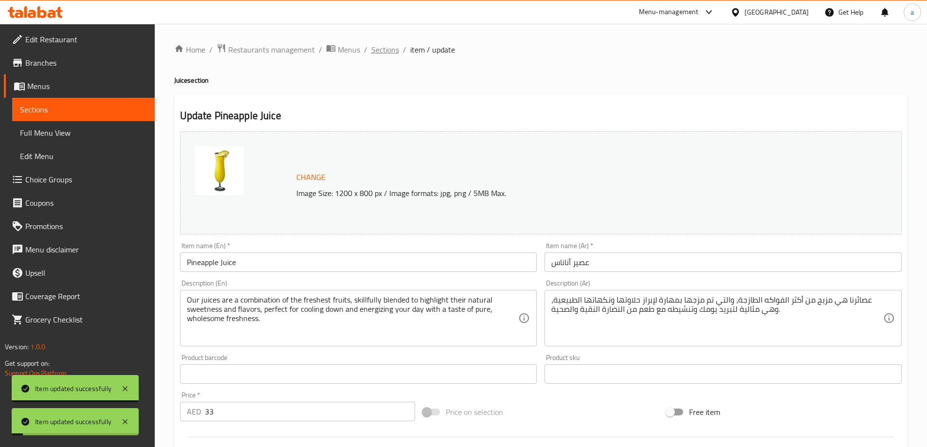
click at [377, 48] on span "Sections" at bounding box center [385, 50] width 28 height 12
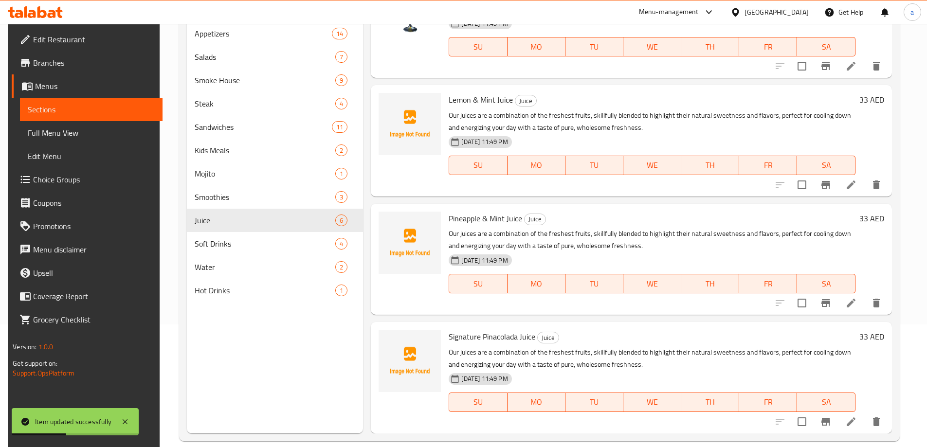
scroll to position [136, 0]
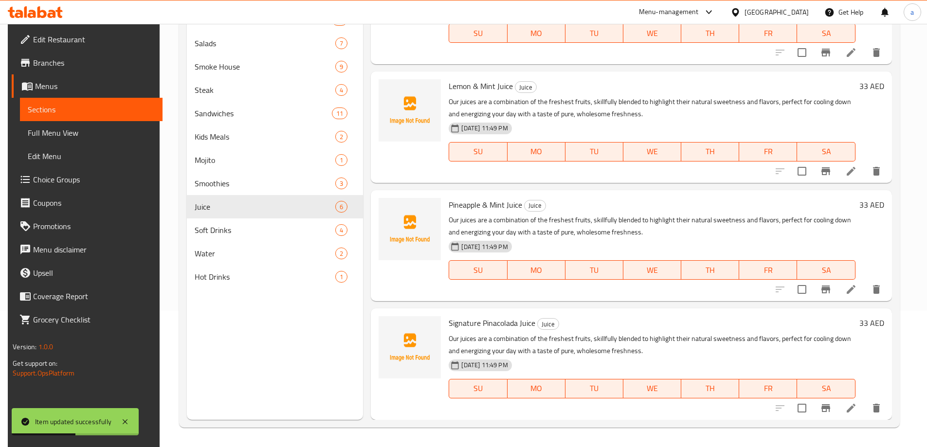
click at [850, 278] on div at bounding box center [828, 289] width 120 height 23
click at [850, 282] on li at bounding box center [850, 290] width 27 height 18
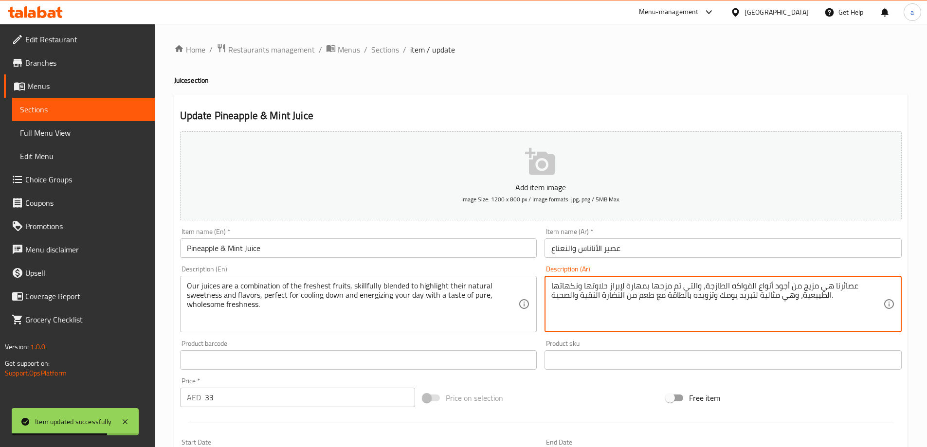
click at [765, 299] on textarea "عصائرنا هي مزيج من أجود أنواع الفواكه الطازجة، والتي تم مزجها بمهارة لإبراز حلا…" at bounding box center [717, 304] width 332 height 46
paste textarea "كثر الفواكه الطازجة، والتي تم مزجها بمهارة لإبراز حلاوتها ونكهاتها الطبيعية، وه…"
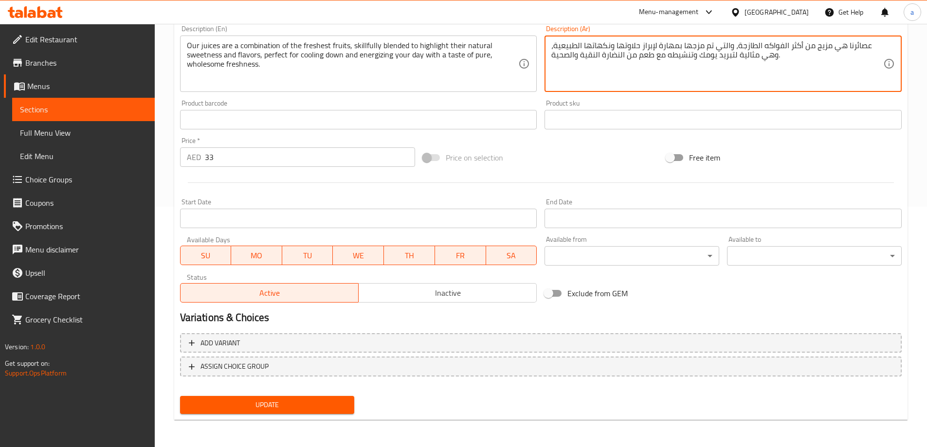
type textarea "عصائرنا هي مزيج من أكثر الفواكه الطازجة، والتي تم مزجها بمهارة لإبراز حلاوتها و…"
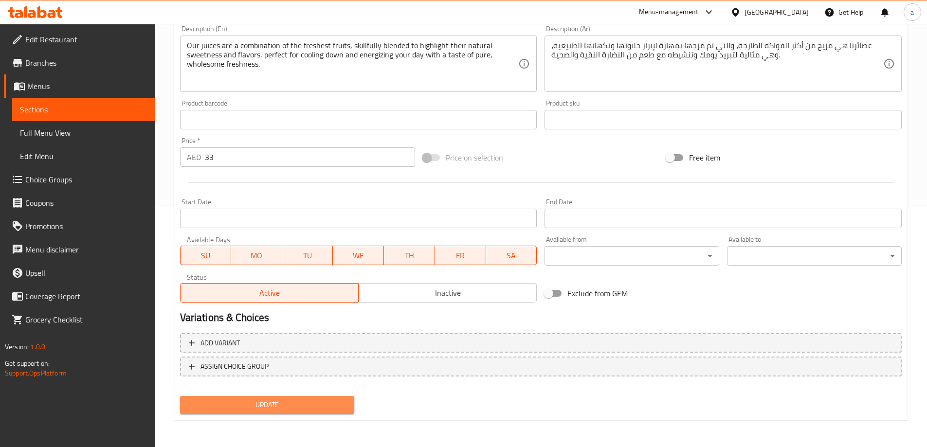
click at [338, 410] on span "Update" at bounding box center [267, 405] width 159 height 12
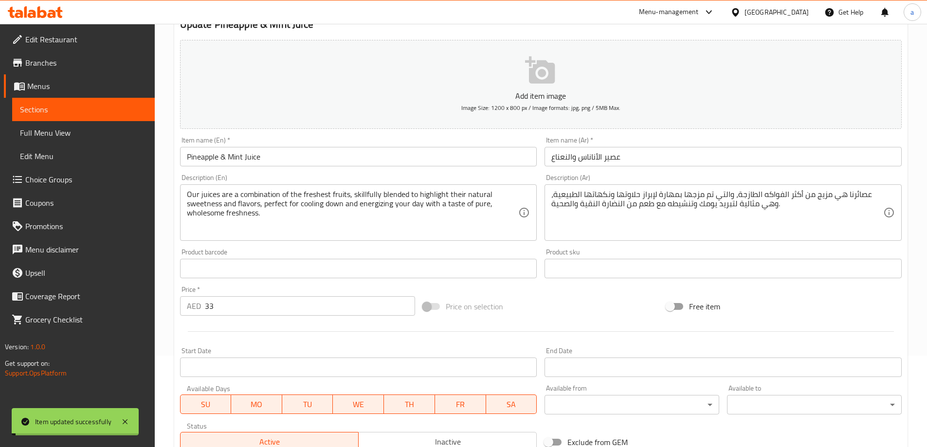
scroll to position [0, 0]
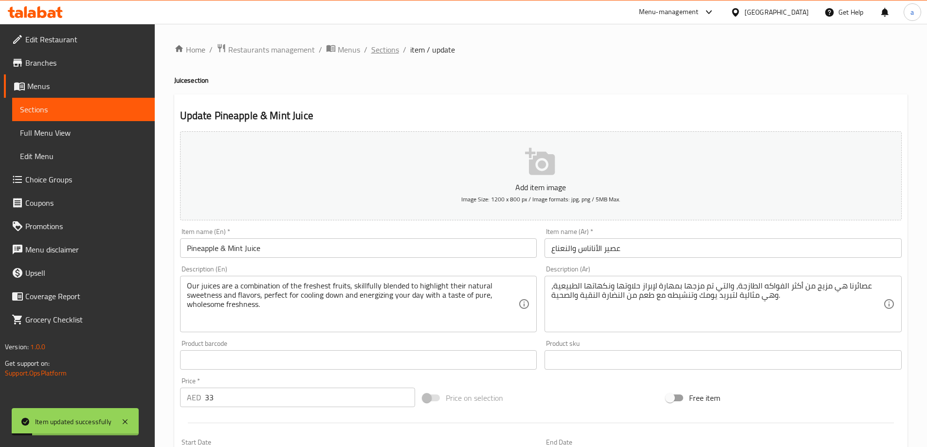
click at [379, 46] on span "Sections" at bounding box center [385, 50] width 28 height 12
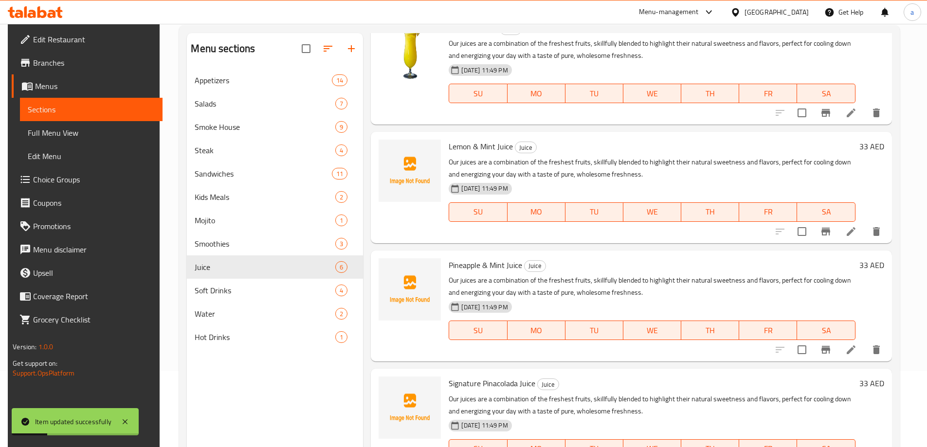
scroll to position [136, 0]
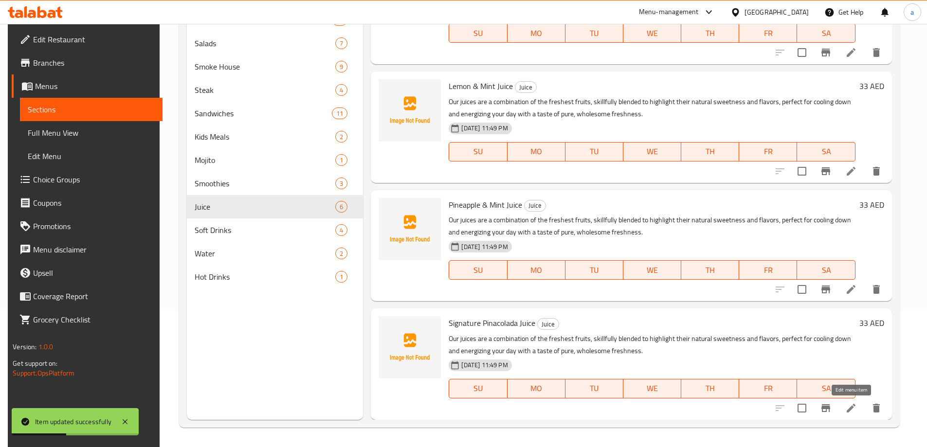
click at [848, 407] on icon at bounding box center [851, 408] width 12 height 12
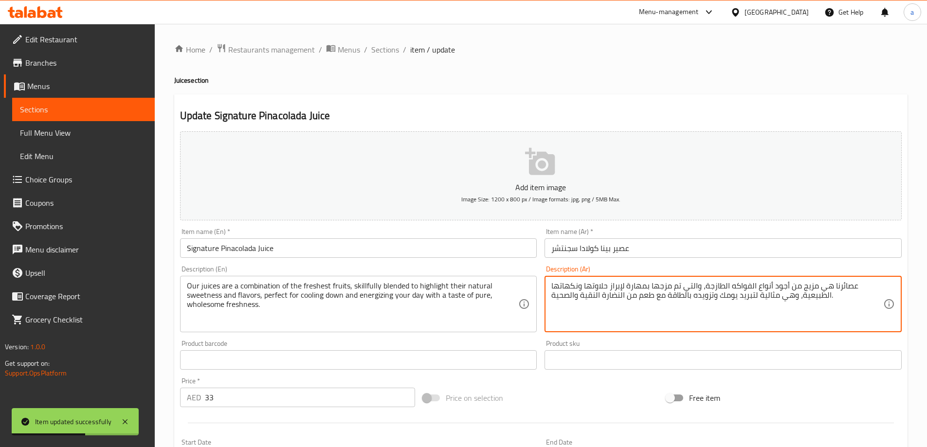
click at [751, 287] on textarea "عصائرنا هي مزيج من أجود أنواع الفواكه الطازجة، والتي تم مزجها بمهارة لإبراز حلا…" at bounding box center [717, 304] width 332 height 46
paste textarea "كثر الفواكه الطازجة، والتي تم مزجها بمهارة لإبراز حلاوتها ونكهاتها الطبيعية، وه…"
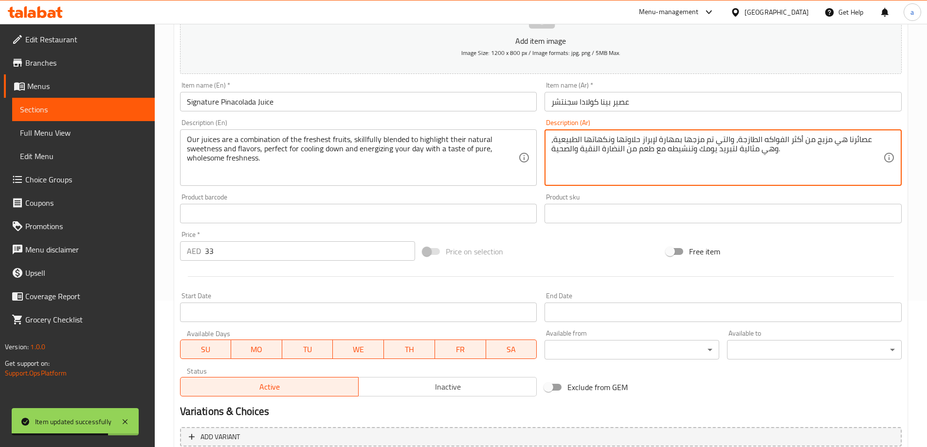
scroll to position [240, 0]
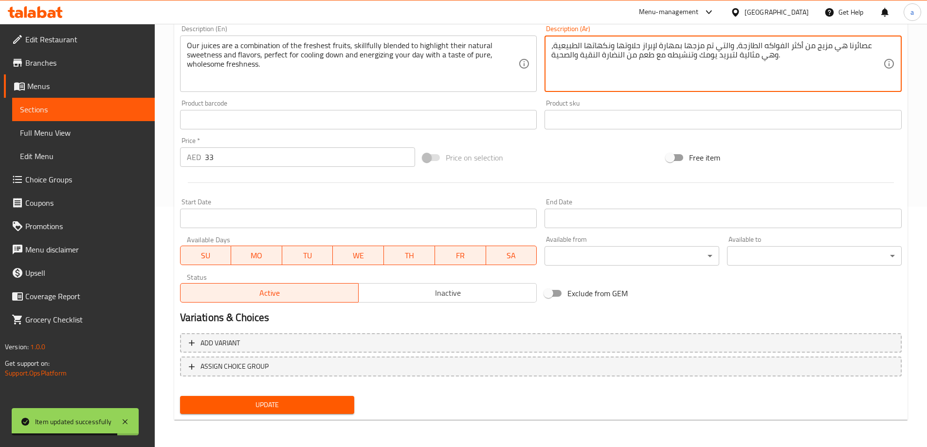
type textarea "عصائرنا هي مزيج من أكثر الفواكه الطازجة، والتي تم مزجها بمهارة لإبراز حلاوتها و…"
click at [329, 403] on span "Update" at bounding box center [267, 405] width 159 height 12
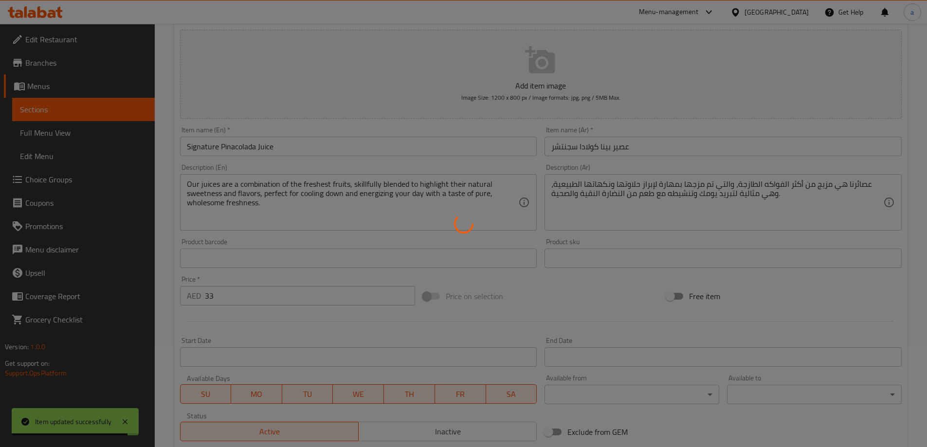
scroll to position [0, 0]
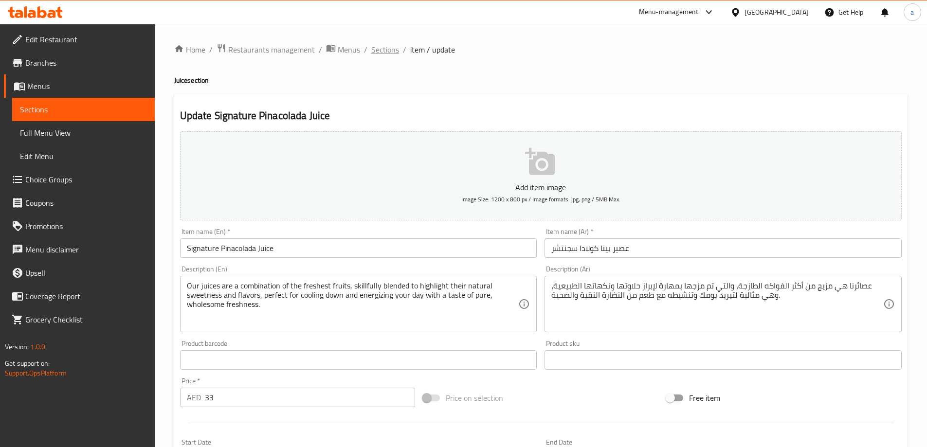
click at [381, 46] on span "Sections" at bounding box center [385, 50] width 28 height 12
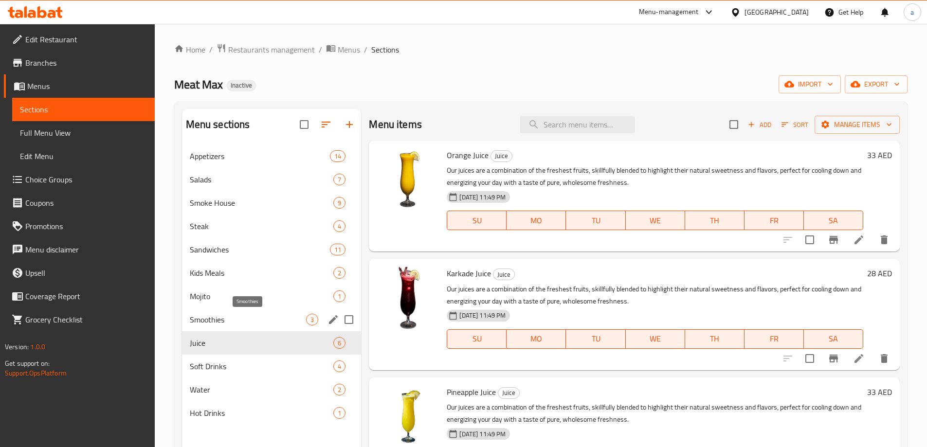
click at [248, 320] on span "Smoothies" at bounding box center [248, 320] width 117 height 12
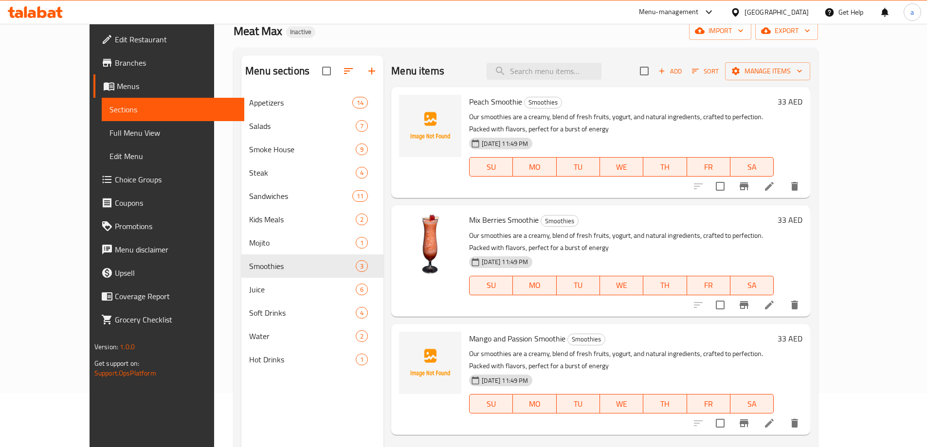
scroll to position [136, 0]
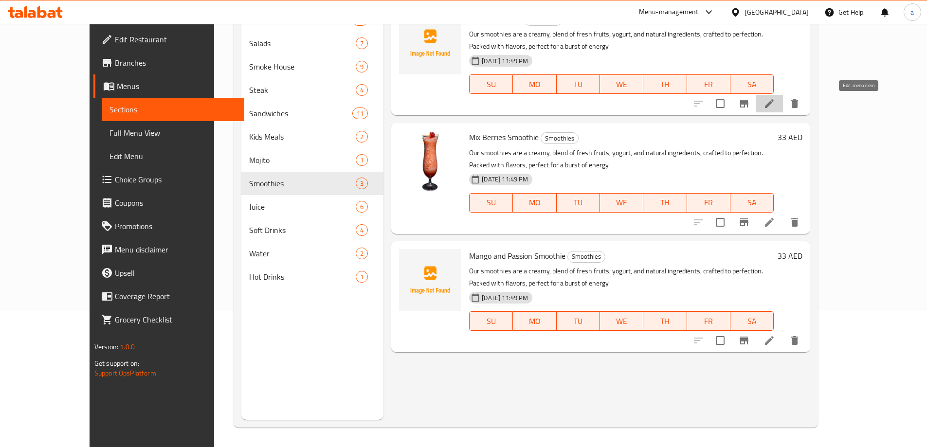
click at [775, 105] on icon at bounding box center [769, 104] width 12 height 12
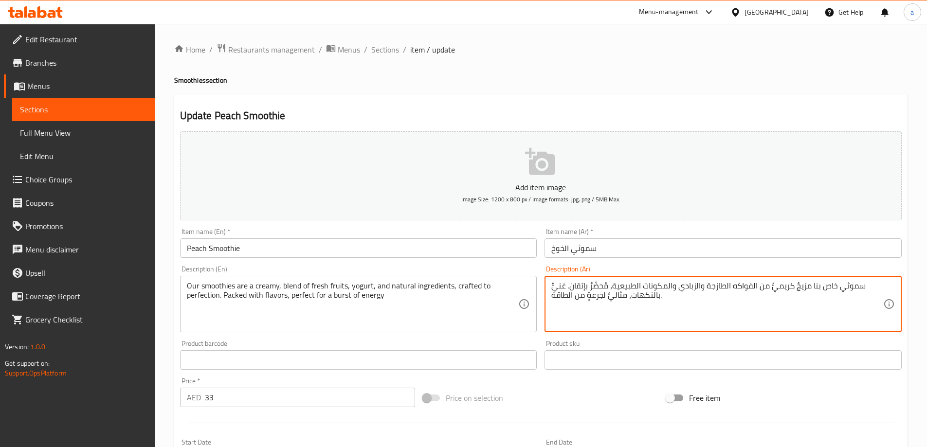
click at [700, 296] on textarea "سموثي خاص بنا مزيجٌ كريميٌّ من الفواكه الطازجة والزبادي والمكونات الطبيعية، مُح…" at bounding box center [717, 304] width 332 height 46
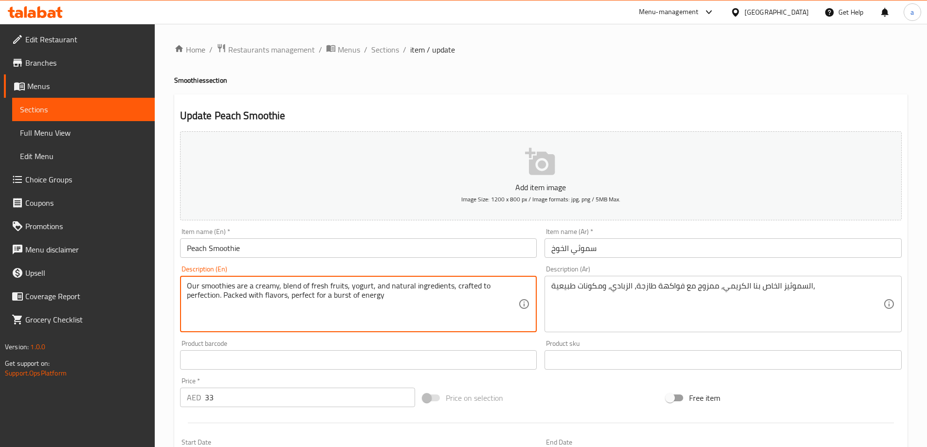
click at [464, 284] on textarea "Our smoothies are a creamy, blend of fresh fruits, yogurt, and natural ingredie…" at bounding box center [353, 304] width 332 height 46
drag, startPoint x: 224, startPoint y: 297, endPoint x: 392, endPoint y: 300, distance: 167.9
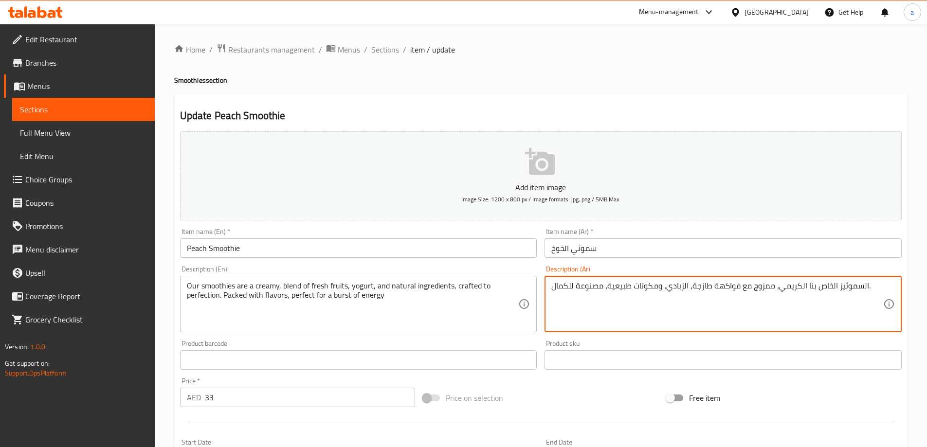
paste textarea "مليئة بالنكهات، مثالية لجرعة من الطاقة"
click at [689, 285] on textarea "السموثيز الخاص بنا الكريمي، ممزوج مع فواكهة طازجة، الزبادي، ومكونات طبيعية، مصن…" at bounding box center [717, 304] width 332 height 46
type textarea "السموثيز الخاص بنا الكريمي، ممزوج مع فواكهة طازجة، الزبادي، ومكونات طبيعية، مصن…"
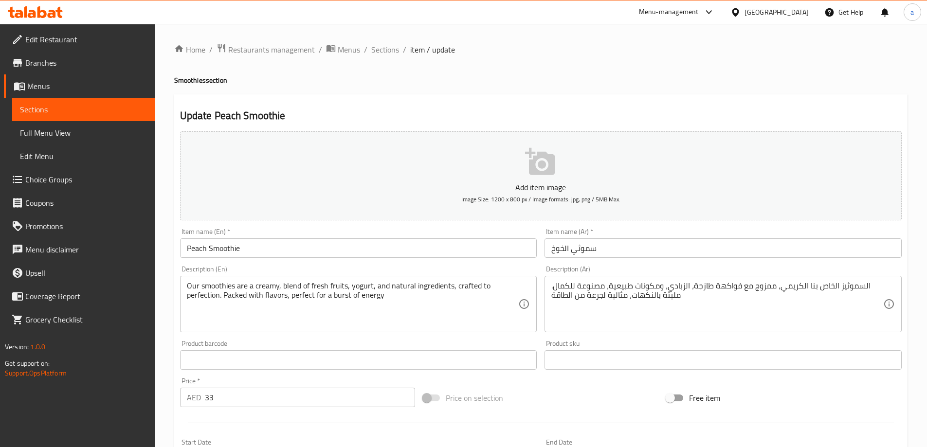
click at [701, 335] on div "Description (Ar) السموثيز الخاص بنا الكريمي، ممزوج مع فواكهة طازجة، الزبادي، وم…" at bounding box center [722, 299] width 365 height 74
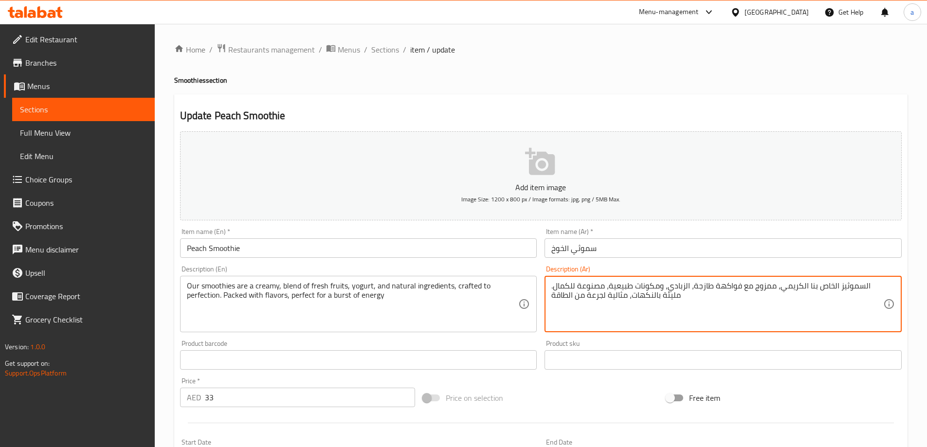
click at [701, 294] on textarea "السموثيز الخاص بنا الكريمي، ممزوج مع فواكهة طازجة، الزبادي، ومكونات طبيعية، مصن…" at bounding box center [717, 304] width 332 height 46
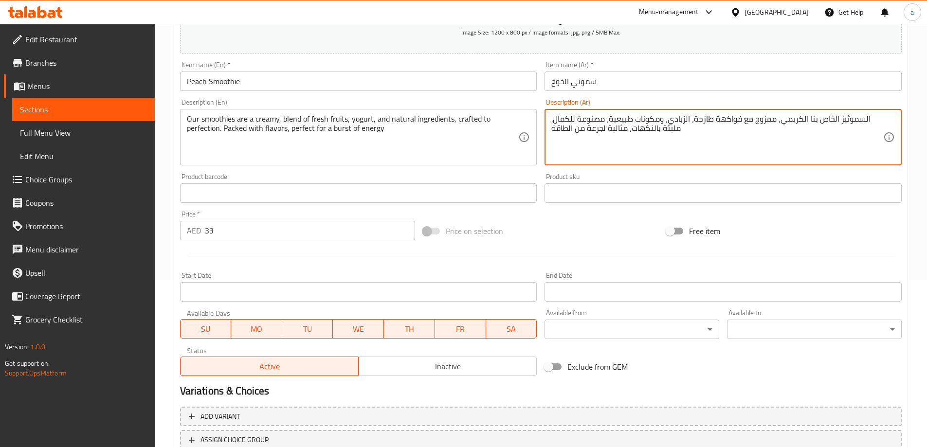
scroll to position [240, 0]
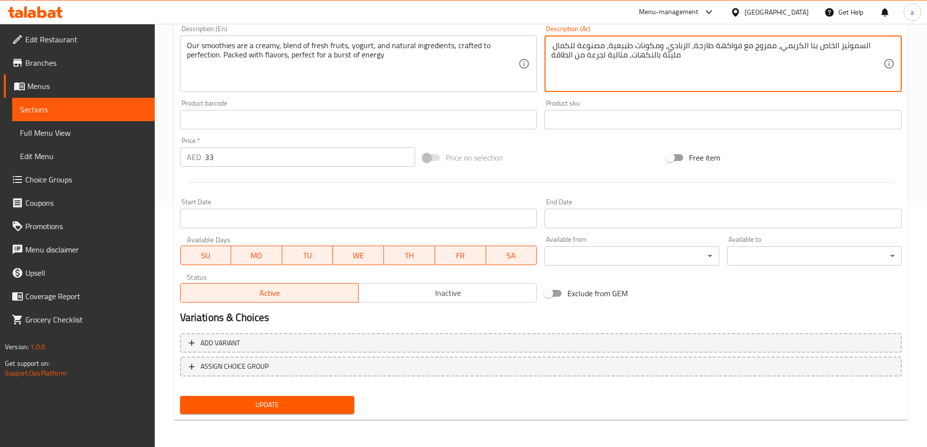
click at [286, 403] on span "Update" at bounding box center [267, 405] width 159 height 12
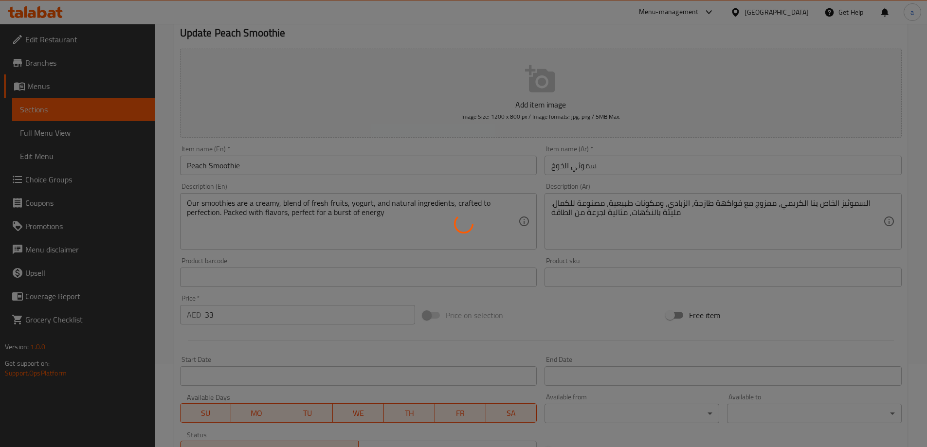
scroll to position [0, 0]
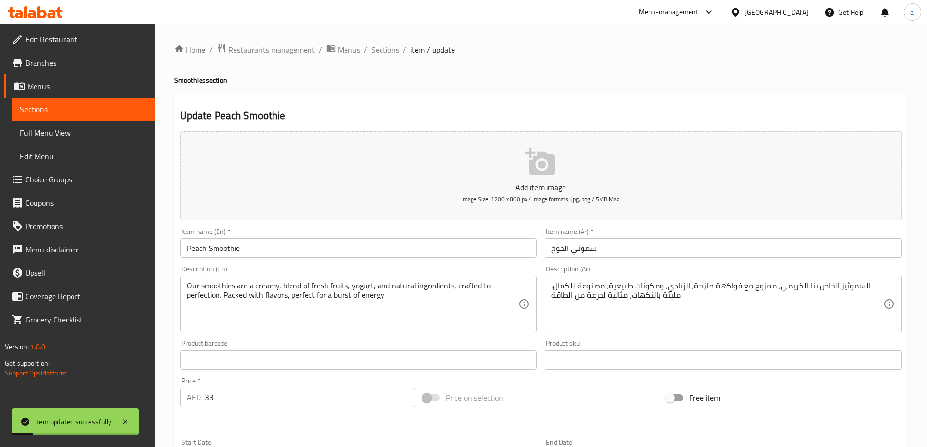
click at [391, 48] on span "Sections" at bounding box center [385, 50] width 28 height 12
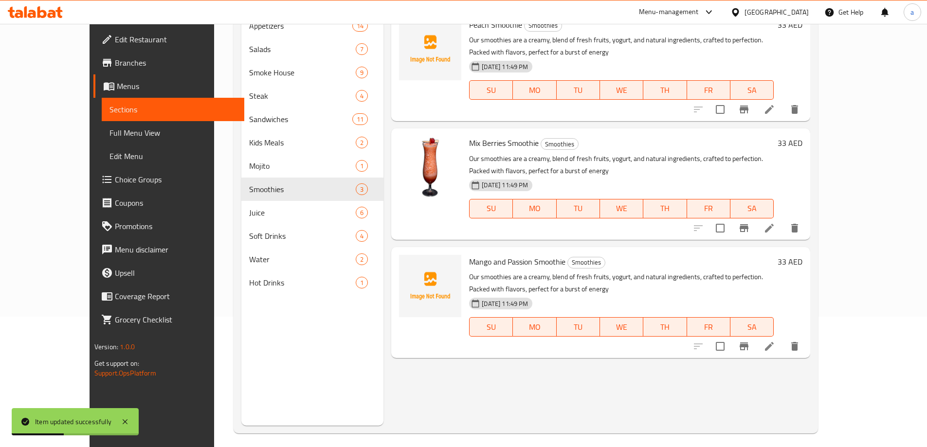
scroll to position [136, 0]
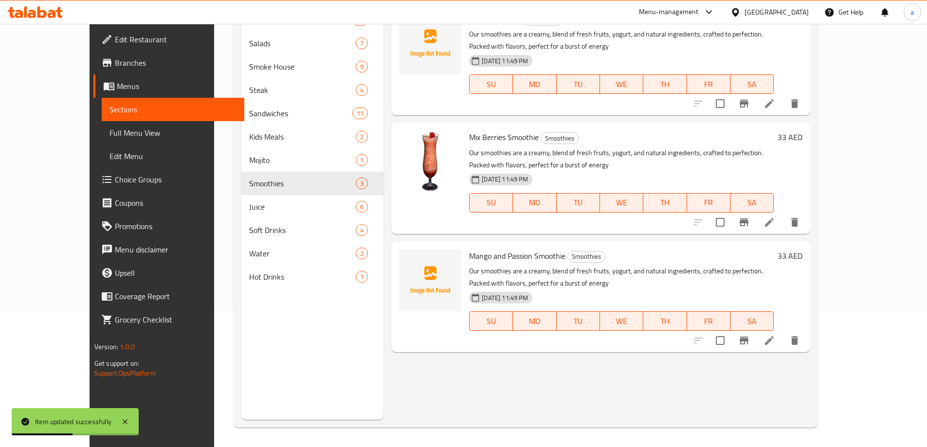
click at [783, 222] on li at bounding box center [768, 223] width 27 height 18
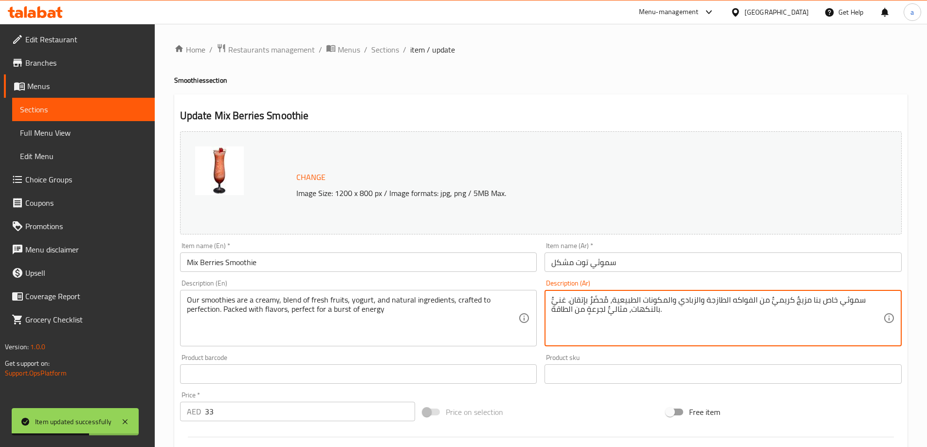
click at [742, 302] on textarea "سموثي خاص بنا مزيجٌ كريميٌّ من الفواكه الطازجة والزبادي والمكونات الطبيعية، مُح…" at bounding box center [717, 318] width 332 height 46
paste textarea "لسموثيز الخاص بنا الكريمي، ممزوج مع فواكهة طازجة، الزبادي، ومكونات طبيعية، مصنو…"
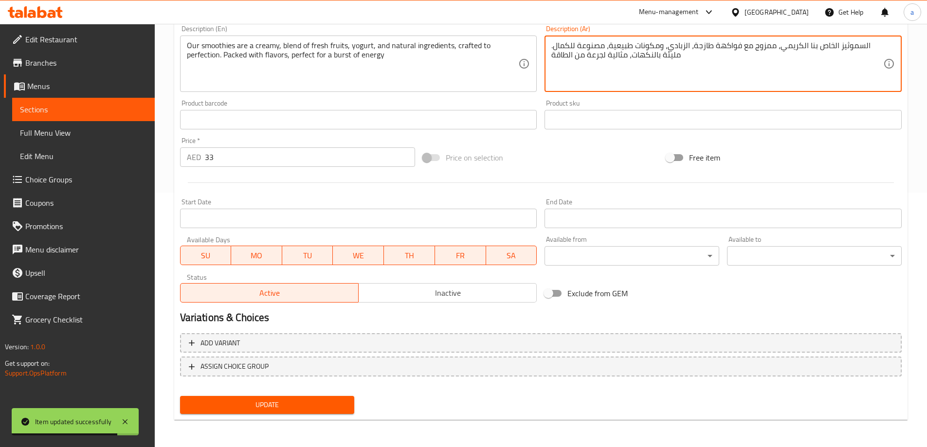
type textarea "السموثيز الخاص بنا الكريمي، ممزوج مع فواكهة طازجة، الزبادي، ومكونات طبيعية، مصن…"
click at [324, 403] on span "Update" at bounding box center [267, 405] width 159 height 12
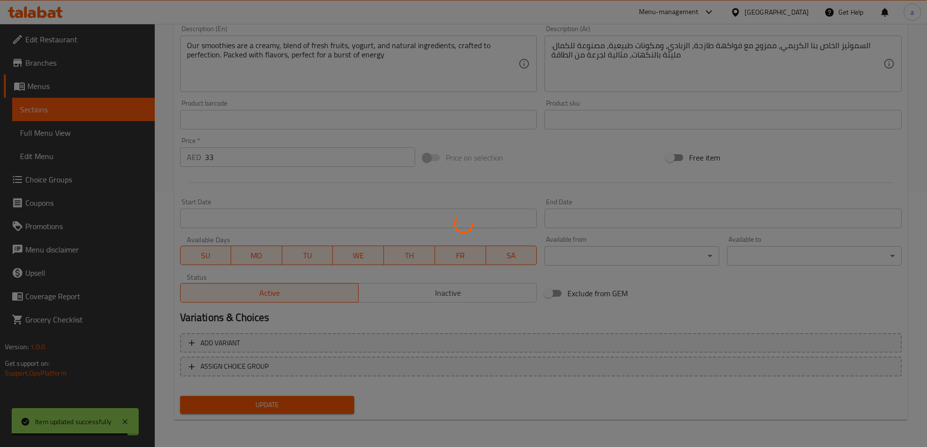
scroll to position [0, 0]
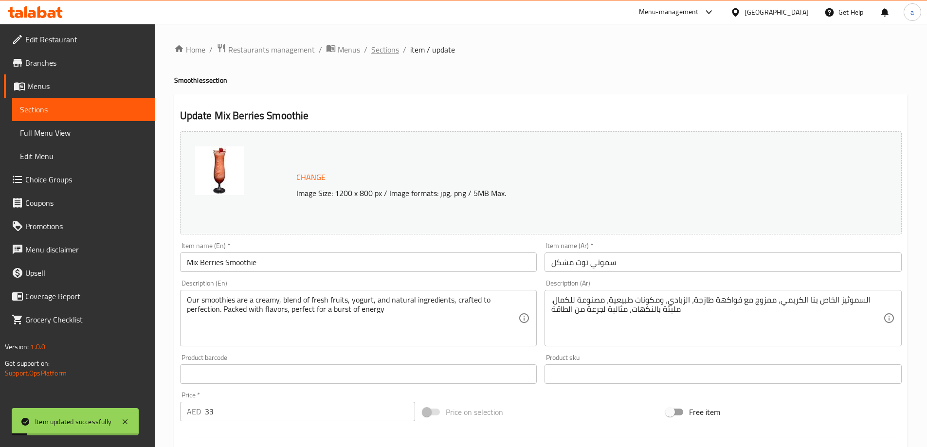
click at [379, 52] on span "Sections" at bounding box center [385, 50] width 28 height 12
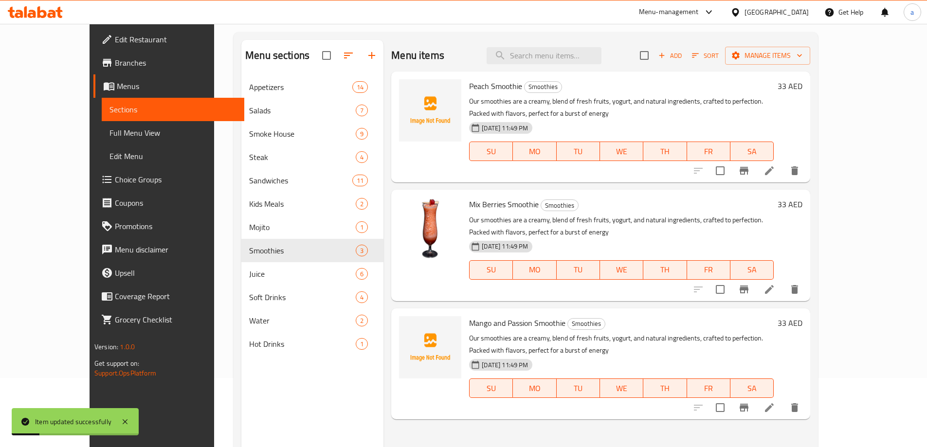
scroll to position [136, 0]
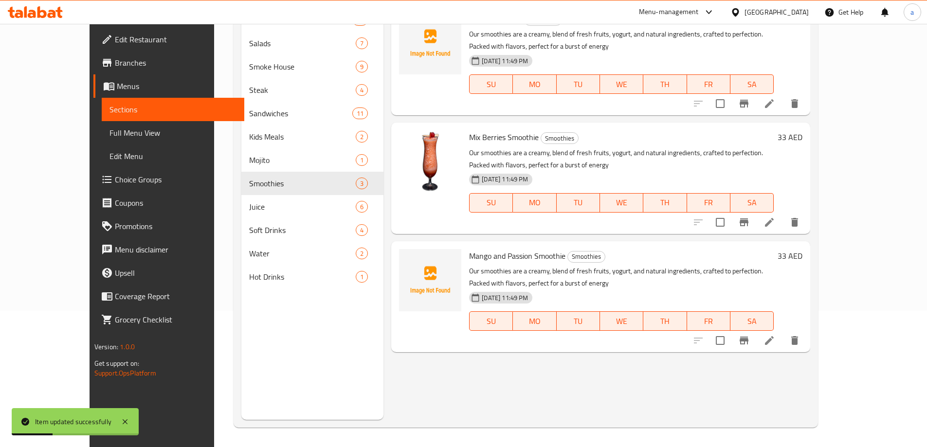
click at [783, 334] on li at bounding box center [768, 341] width 27 height 18
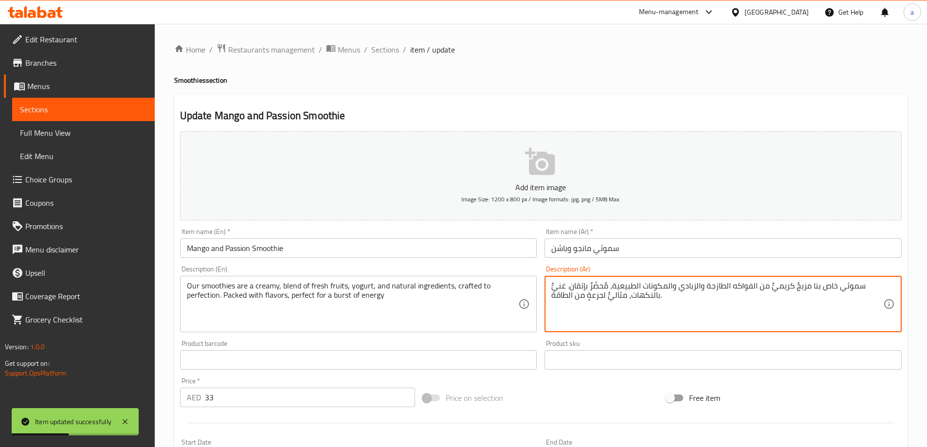
click at [742, 288] on textarea "سموثي خاص بنا مزيجٌ كريميٌّ من الفواكه الطازجة والزبادي والمكونات الطبيعية، مُح…" at bounding box center [717, 304] width 332 height 46
paste textarea "لسموثيز الخاص بنا الكريمي، ممزوج مع فواكهة طازجة، الزبادي، ومكونات طبيعية، مصنو…"
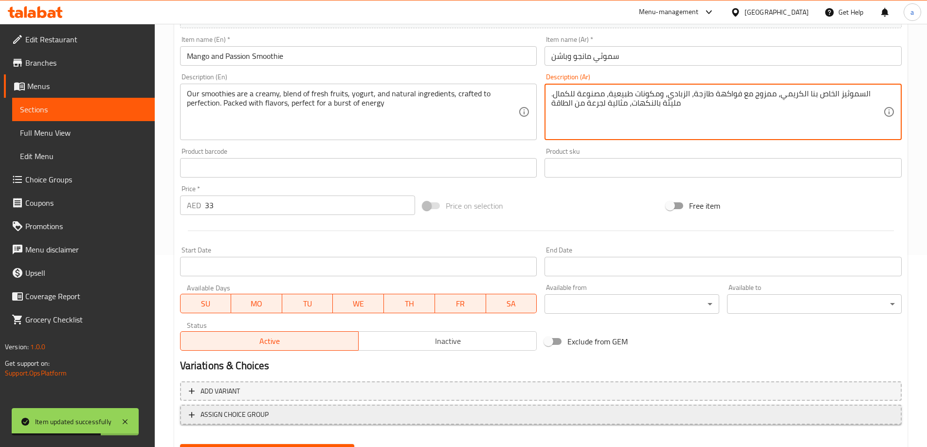
type textarea "السموثيز الخاص بنا الكريمي، ممزوج مع فواكهة طازجة، الزبادي، ومكونات طبيعية، مصن…"
click at [283, 398] on button "Add variant" at bounding box center [540, 391] width 721 height 20
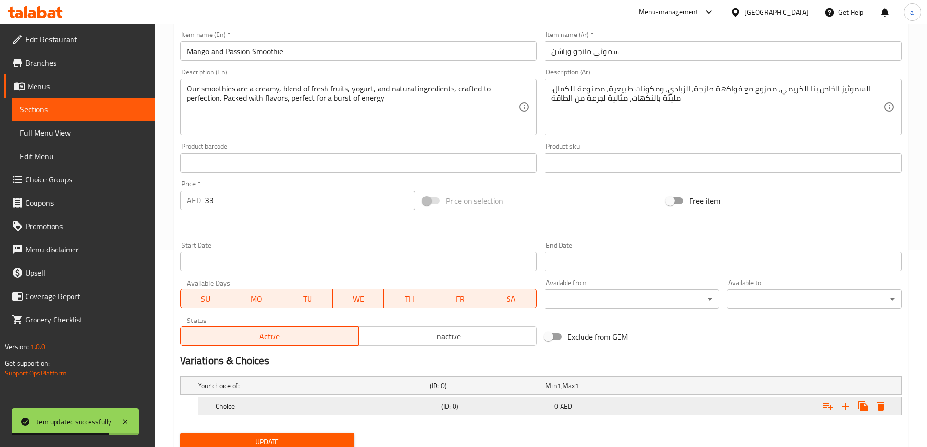
scroll to position [234, 0]
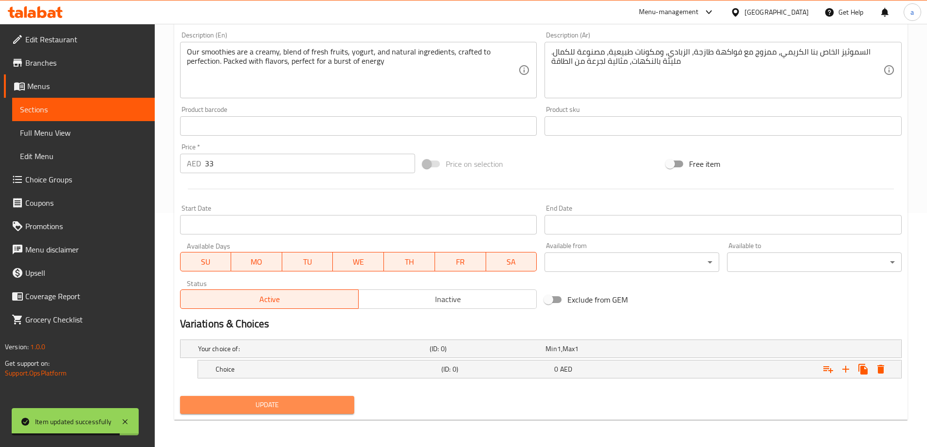
click at [278, 409] on span "Update" at bounding box center [267, 405] width 159 height 12
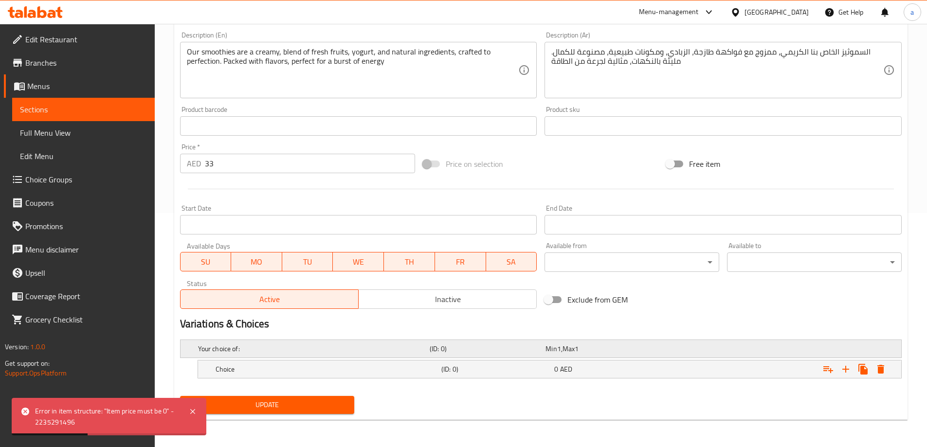
click at [298, 351] on h5 "Your choice of:" at bounding box center [312, 349] width 228 height 10
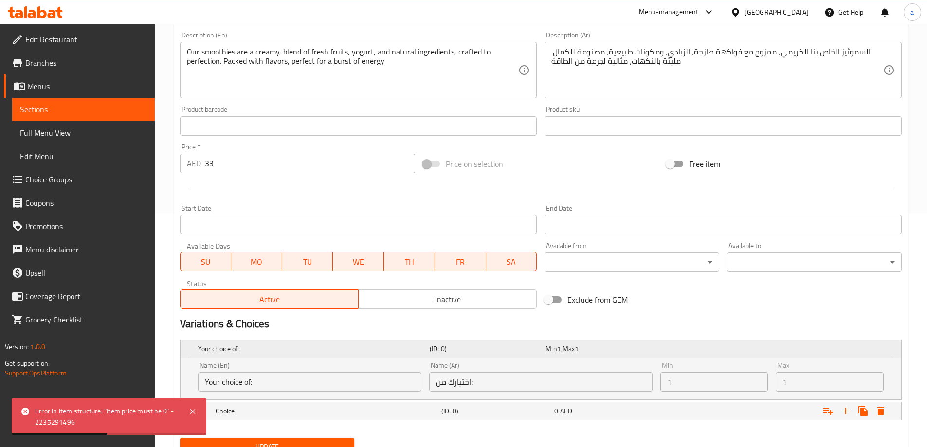
click at [298, 351] on h5 "Your choice of:" at bounding box center [312, 349] width 228 height 10
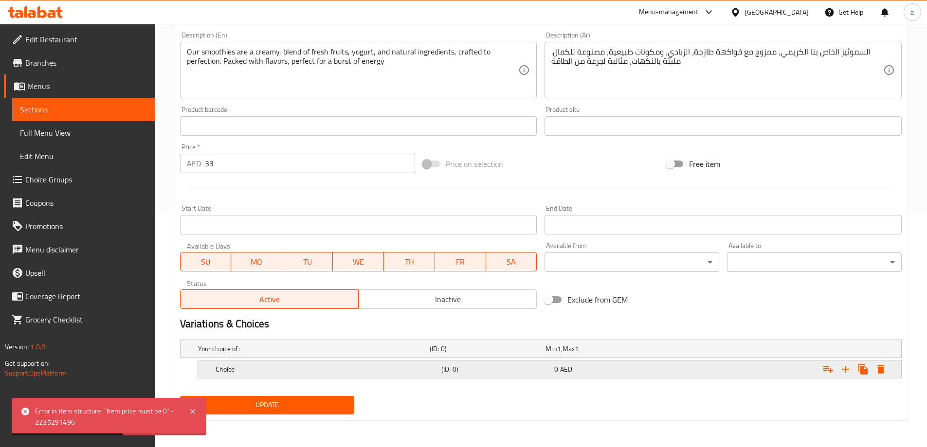
click at [269, 356] on div "Choice" at bounding box center [312, 349] width 232 height 14
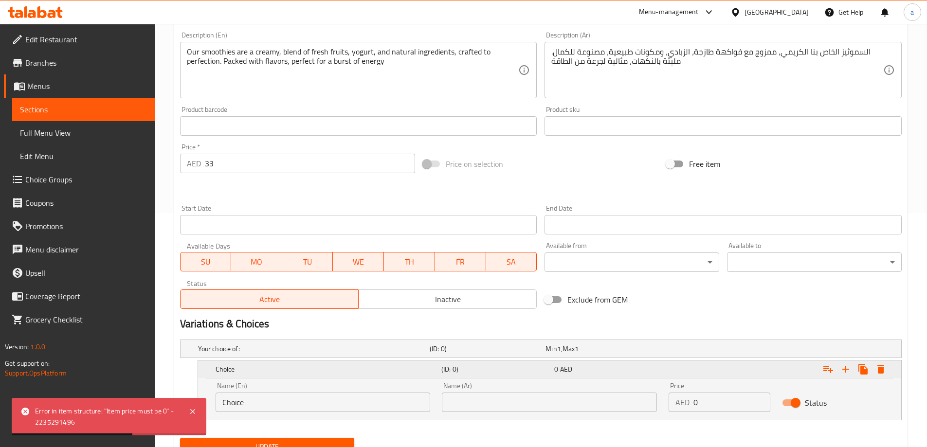
click at [269, 374] on div "Choice" at bounding box center [327, 369] width 226 height 14
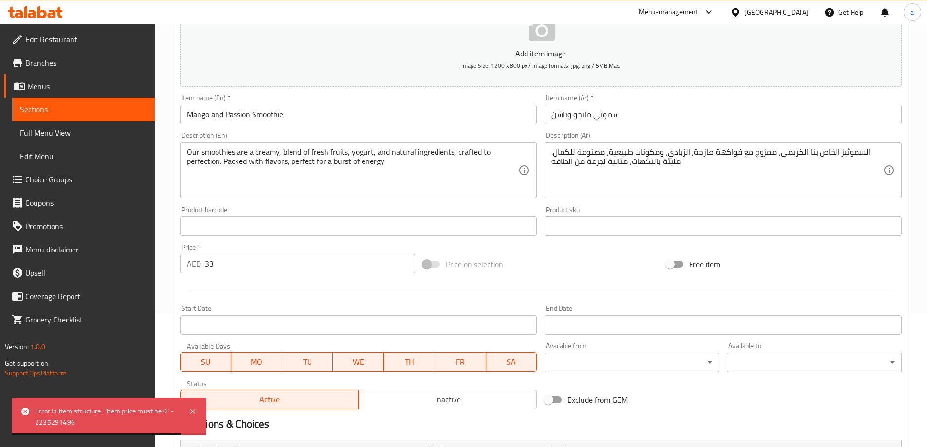
scroll to position [0, 0]
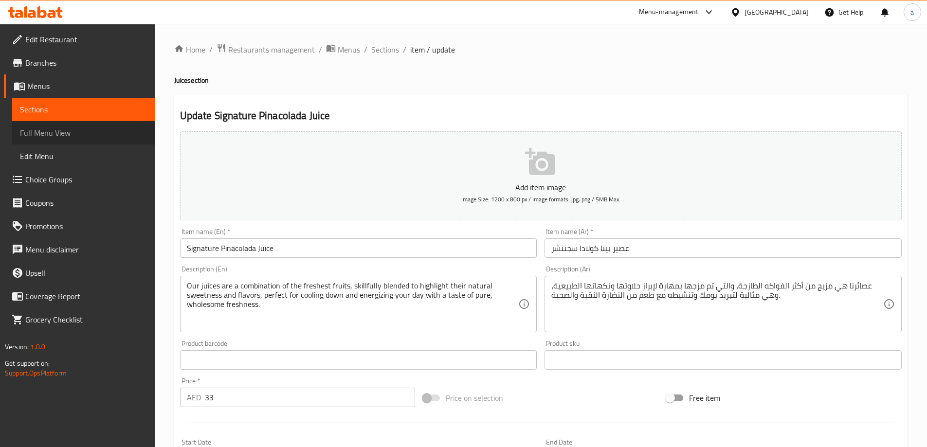
click at [85, 129] on span "Full Menu View" at bounding box center [83, 133] width 127 height 12
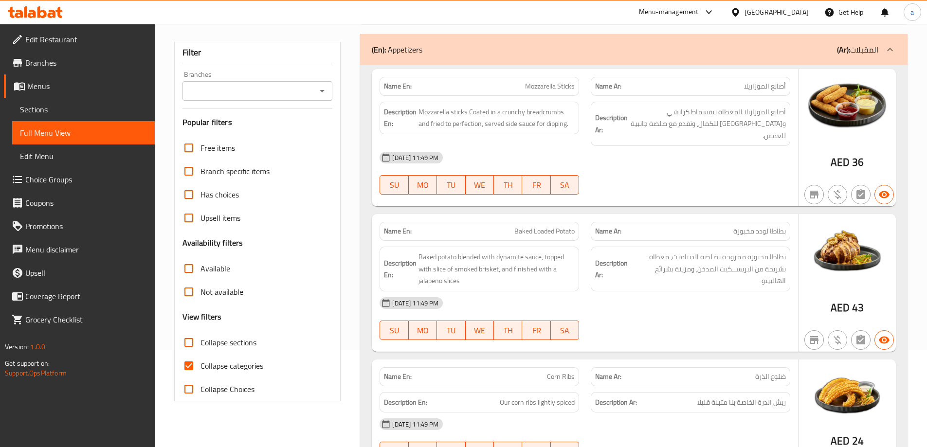
scroll to position [97, 0]
click at [550, 54] on div "(En): Appetizers (Ar): المقبلات" at bounding box center [625, 49] width 506 height 12
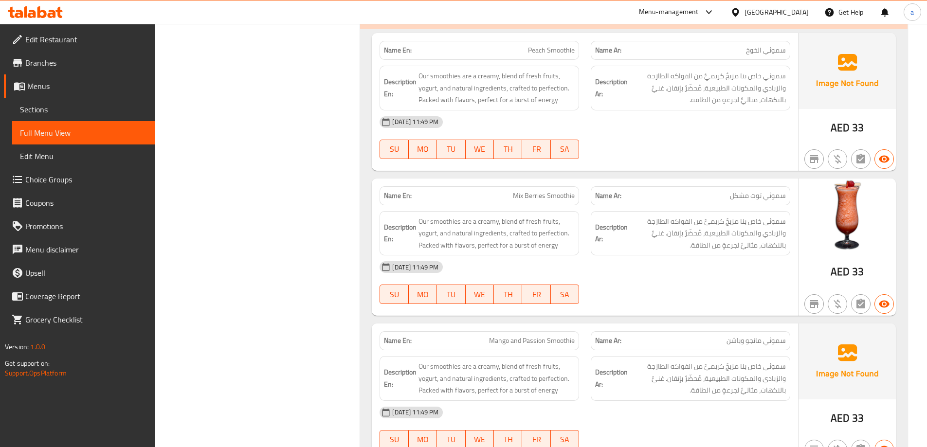
scroll to position [6646, 0]
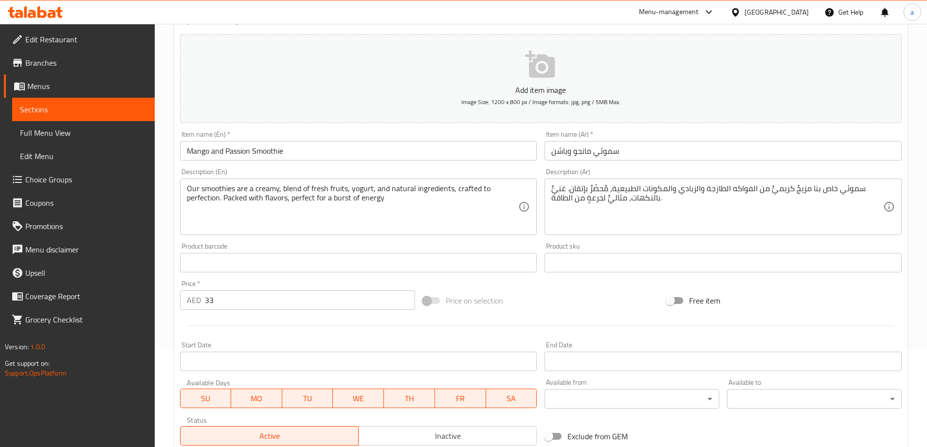
scroll to position [240, 0]
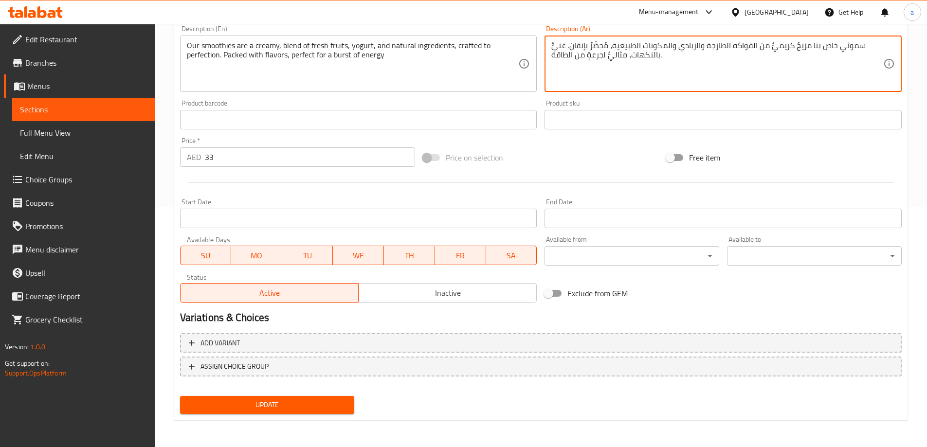
click at [627, 54] on textarea "سموثي خاص بنا مزيجٌ كريميٌّ من الفواكه الطازجة والزبادي والمكونات الطبيعية، مُح…" at bounding box center [717, 64] width 332 height 46
paste textarea "لسموثيز الخاص بنا الكريمي، ممزوج مع فواكهة طازجة، الزبادي، ومكونات طبيعية، مصنو…"
type textarea "السموثيز الخاص بنا الكريمي، ممزوج مع فواكهة طازجة، الزبادي، ومكونات طبيعية، مصن…"
click at [289, 395] on div "Update" at bounding box center [267, 405] width 182 height 26
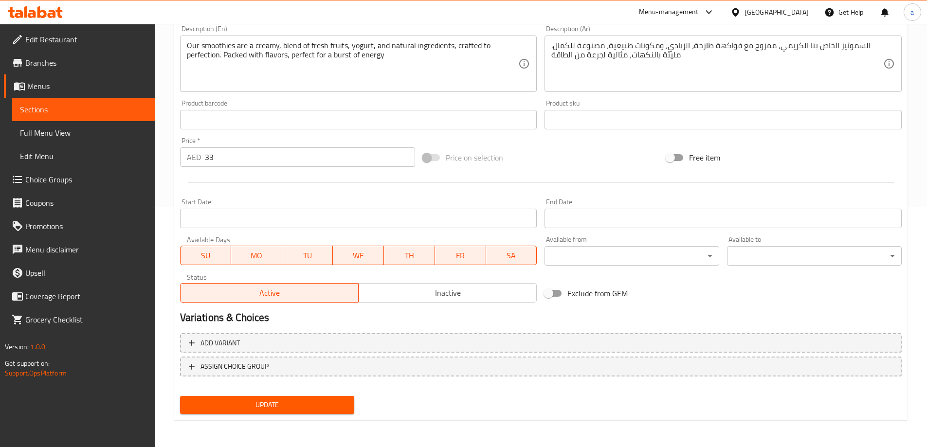
click at [274, 408] on span "Update" at bounding box center [267, 405] width 159 height 12
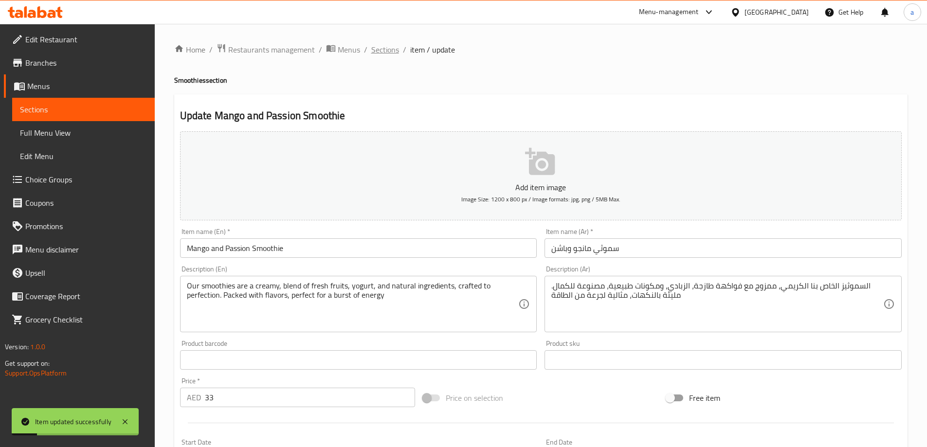
click at [381, 45] on span "Sections" at bounding box center [385, 50] width 28 height 12
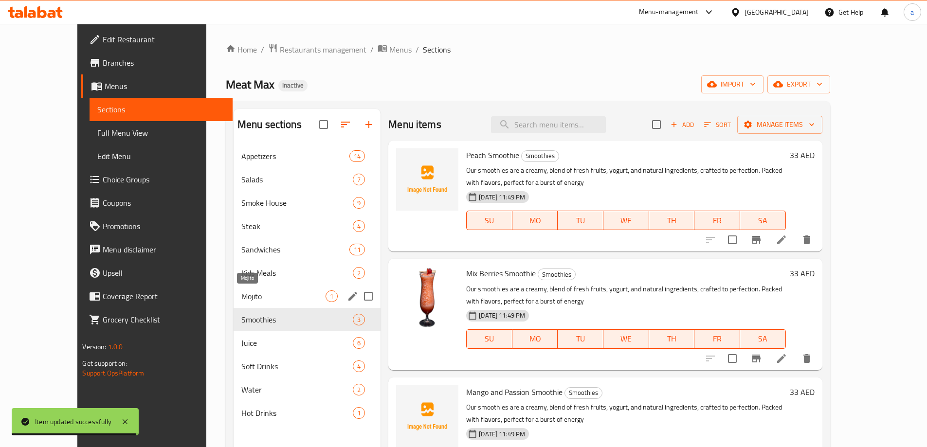
click at [251, 298] on span "Mojito" at bounding box center [283, 296] width 84 height 12
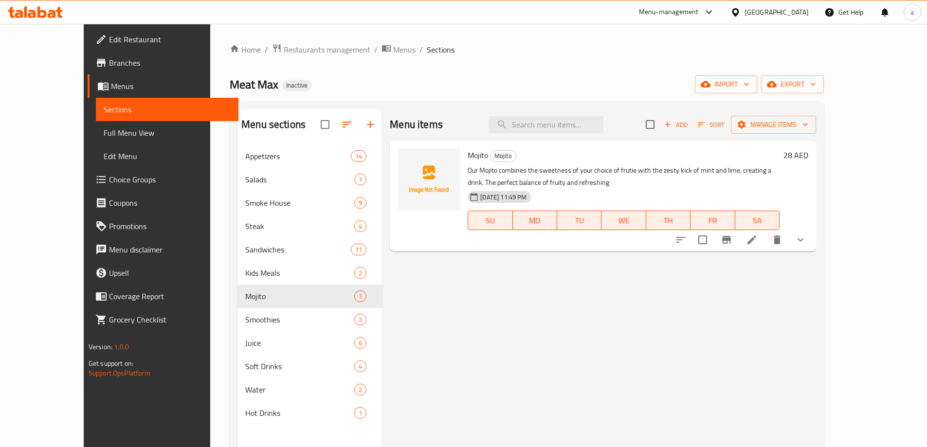
click at [765, 236] on li at bounding box center [751, 240] width 27 height 18
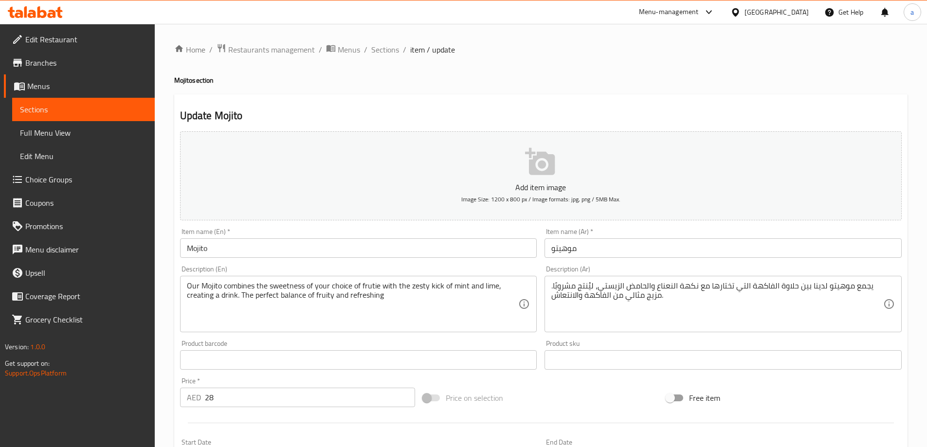
click at [643, 277] on div "يجمع موهيتو لدينا بين حلاوة الفاكهة التي تختارها مع نكهة النعناع والحامض الزيست…" at bounding box center [722, 304] width 357 height 56
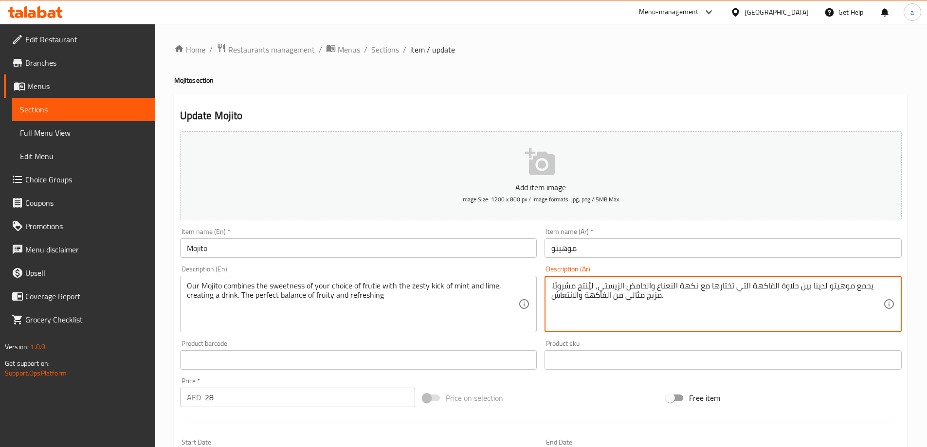
click at [628, 294] on textarea "يجمع موهيتو لدينا بين حلاوة الفاكهة التي تختارها مع نكهة النعناع والحامض الزيست…" at bounding box center [717, 304] width 332 height 46
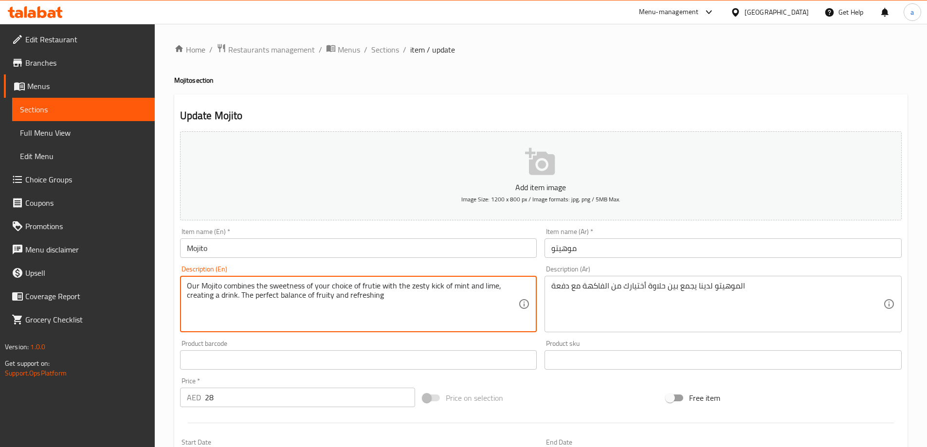
click at [421, 289] on textarea "Our Mojito combines the sweetness of your choice of frutie with the zesty kick …" at bounding box center [353, 304] width 332 height 46
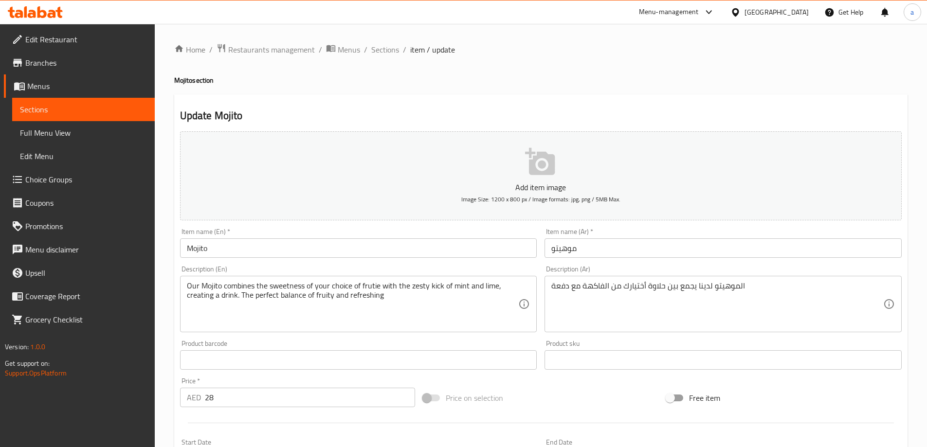
click at [540, 292] on div "Description (En) Our Mojito combines the sweetness of your choice of frutie wit…" at bounding box center [358, 299] width 365 height 74
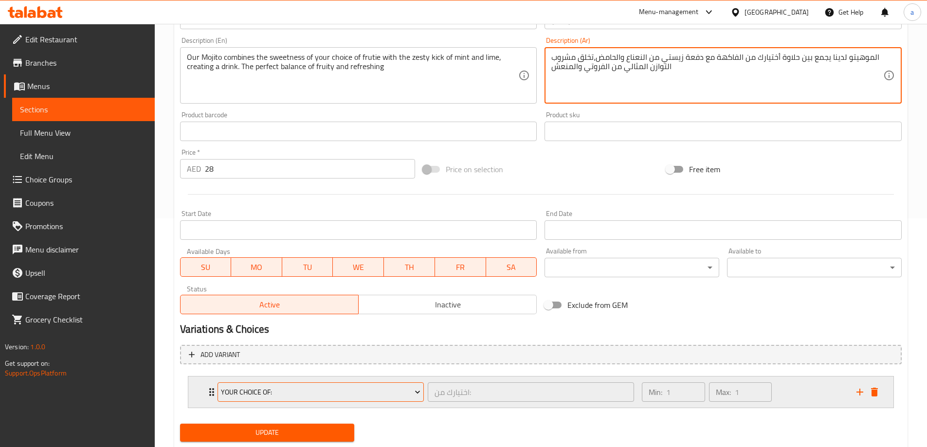
scroll to position [256, 0]
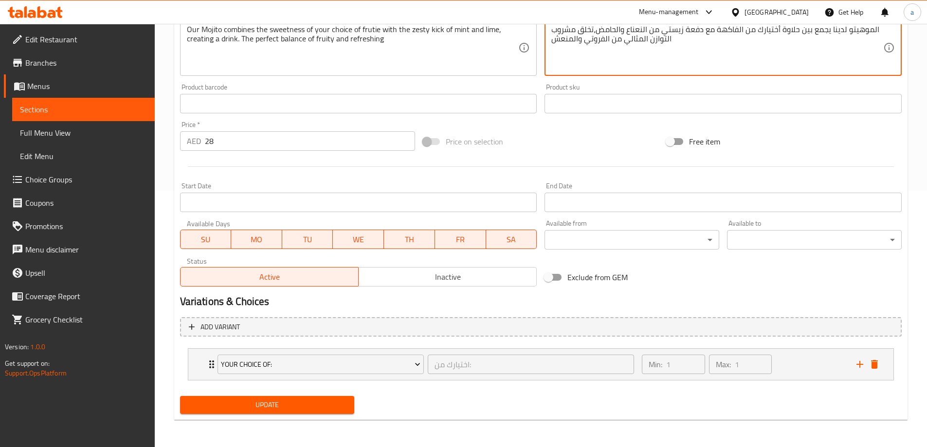
type textarea "الموهيتو لدينا يجمع بين حلاوة أختيارك من الفاكهة مع دفعة زيستي من النعناع والحا…"
click at [269, 399] on span "Update" at bounding box center [267, 405] width 159 height 12
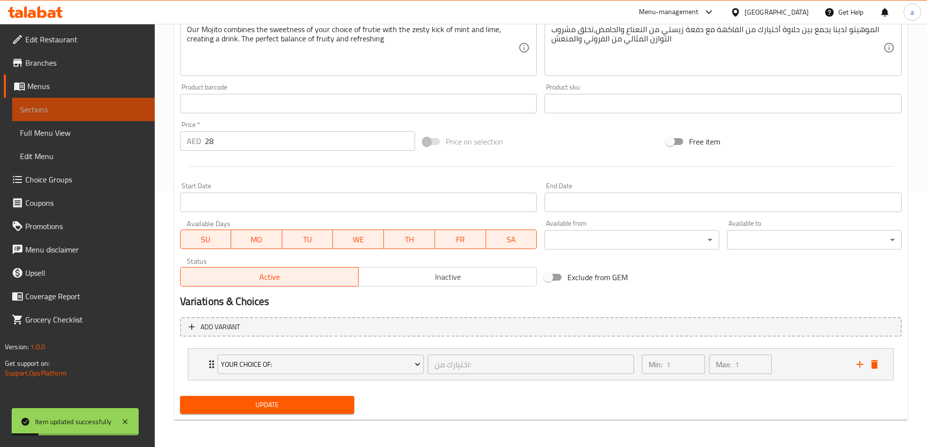
click at [47, 107] on span "Sections" at bounding box center [83, 110] width 127 height 12
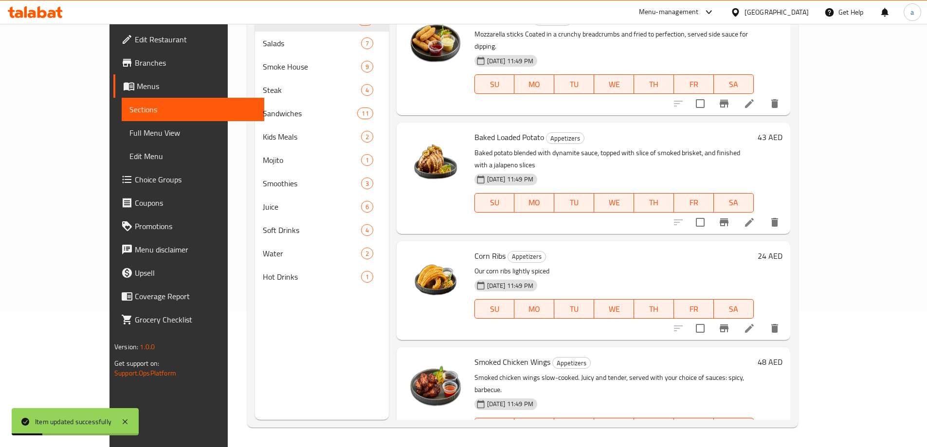
scroll to position [136, 0]
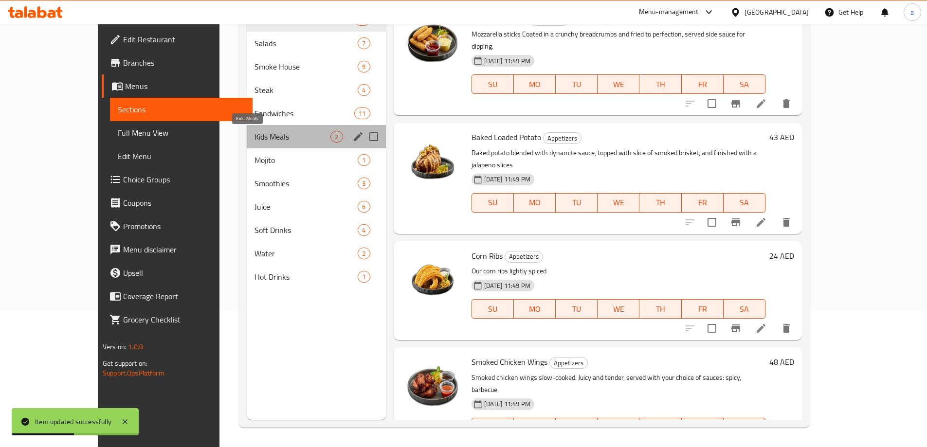
click at [269, 136] on span "Kids Meals" at bounding box center [292, 137] width 76 height 12
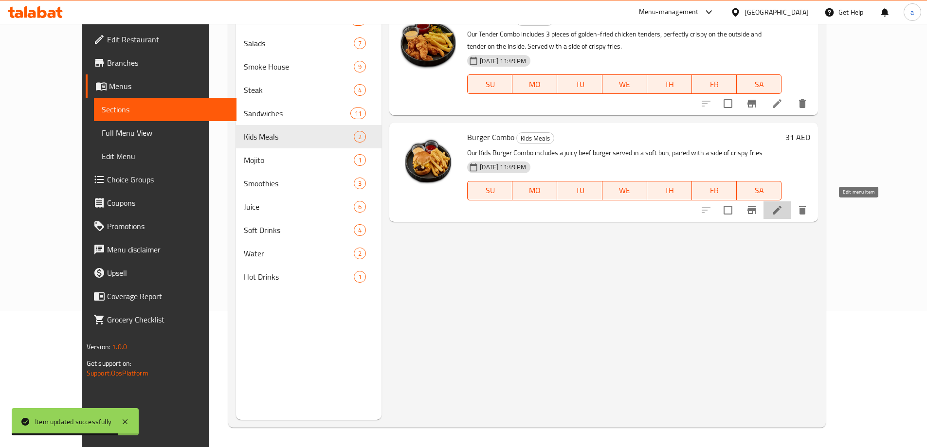
click at [781, 212] on icon at bounding box center [776, 210] width 9 height 9
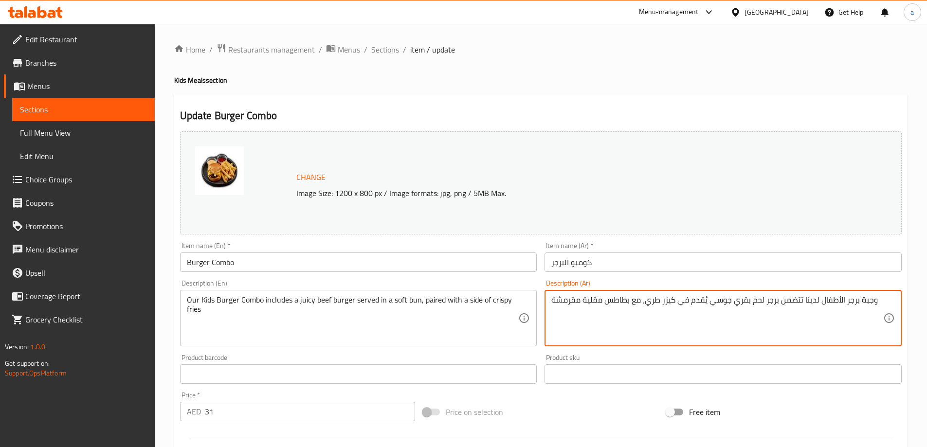
click at [719, 296] on textarea "وجبة برجر الأطفال لدينا تتضمن برجر لحم بقري جوسي يُقدم في كيزر طري، مع بطاطس مق…" at bounding box center [717, 318] width 332 height 46
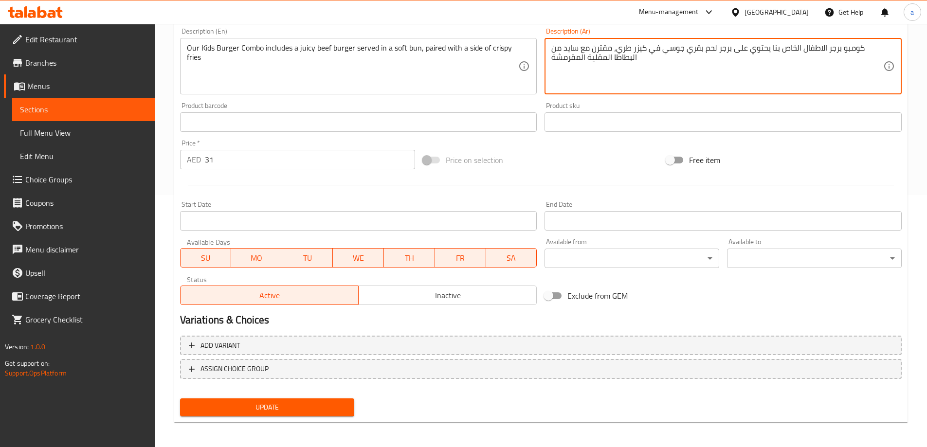
scroll to position [254, 0]
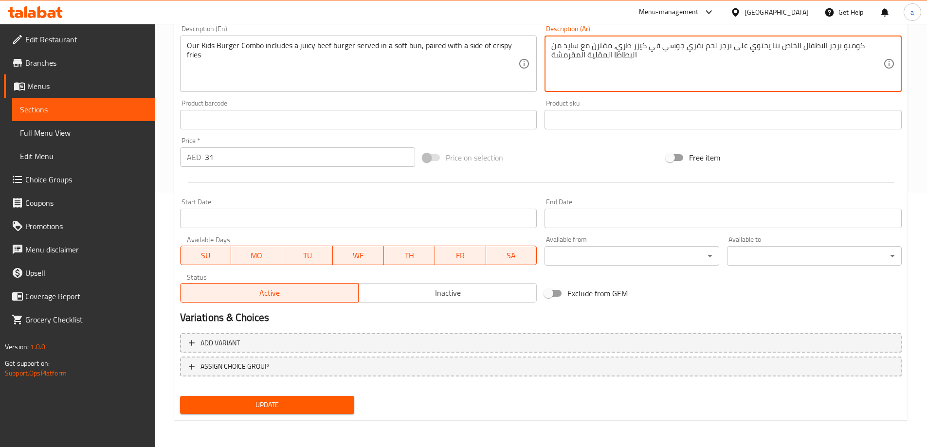
type textarea "كومبو برجر الاطفال الخاص بنا يحتوي على برجر لحم بقري جوسي في كيزر طري، مقترن مع…"
click at [302, 403] on span "Update" at bounding box center [267, 405] width 159 height 12
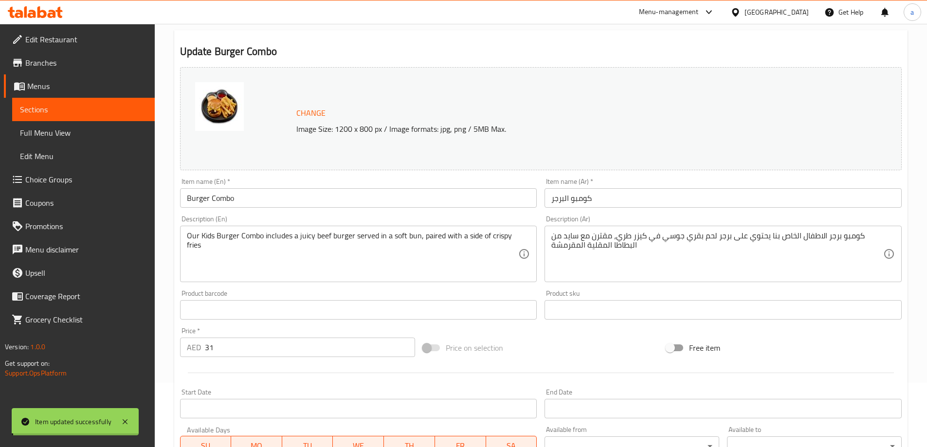
scroll to position [0, 0]
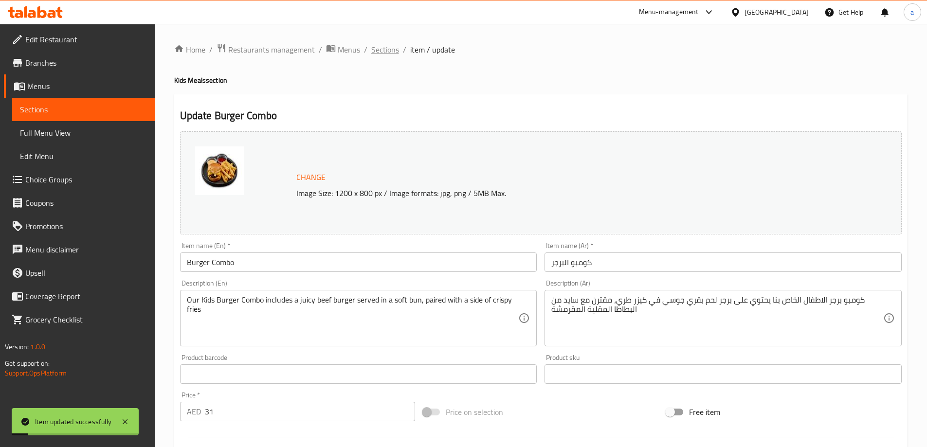
click at [376, 49] on span "Sections" at bounding box center [385, 50] width 28 height 12
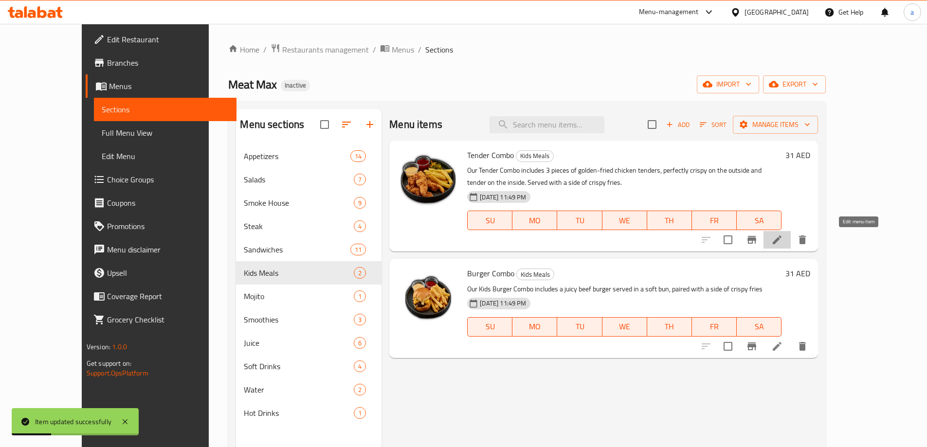
click at [783, 238] on icon at bounding box center [777, 240] width 12 height 12
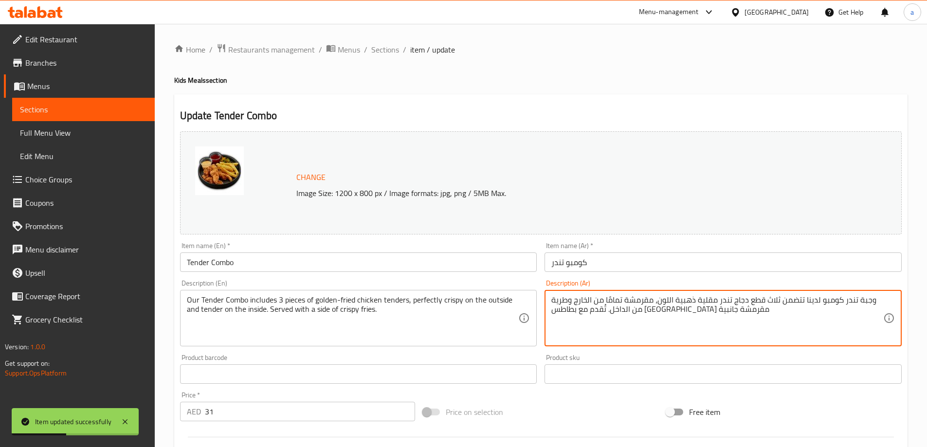
click at [704, 307] on textarea "وجبة تندر كومبو لدينا تتضمن ثلاث قطع دجاج تندر مقلية ذهبية اللون، مقرمشة تمامًا…" at bounding box center [717, 318] width 332 height 46
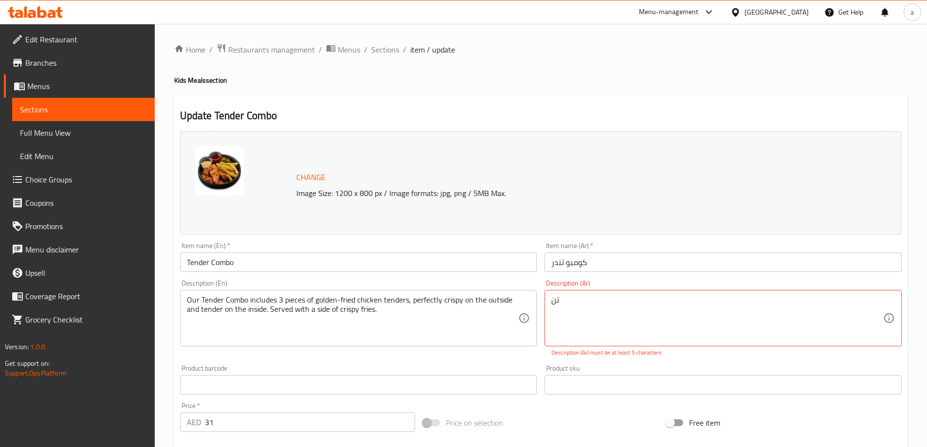
click at [591, 312] on textarea "تن" at bounding box center [717, 318] width 332 height 46
type textarea "ت"
type textarea "ك"
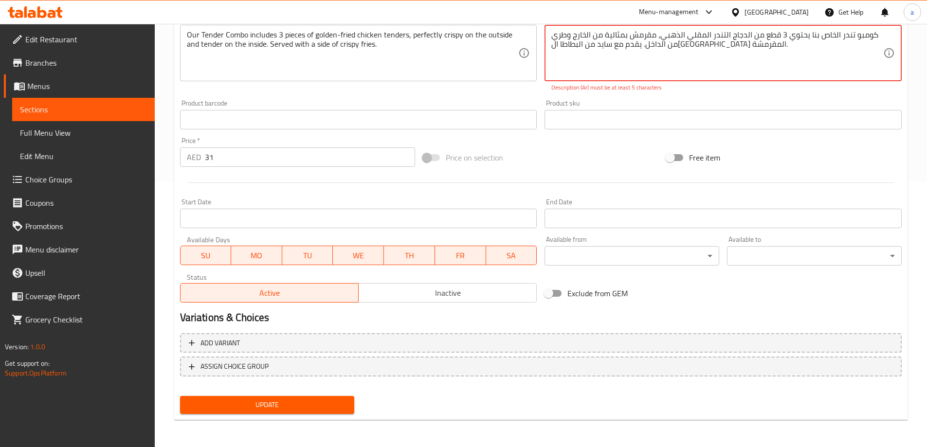
type textarea "كومبو تندر الخاص بنا يحتوي 3 قطع من الدجاج التندر المقلي الذهبي، مقرمش بمثالية …"
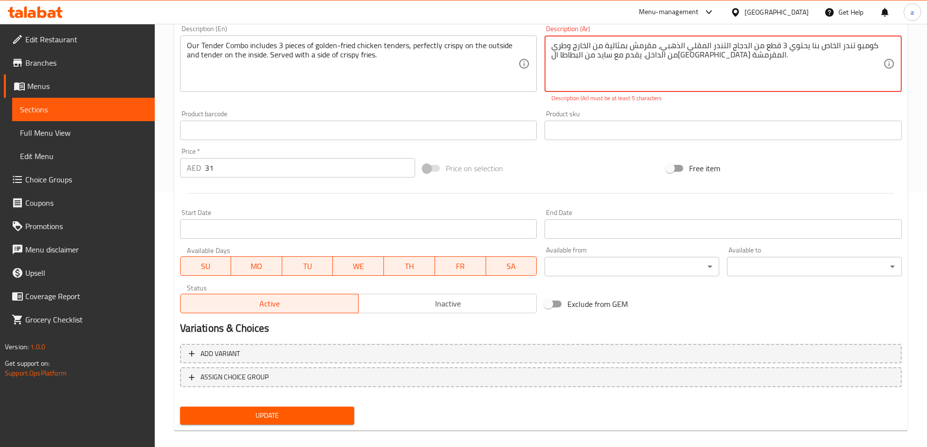
click at [272, 410] on span "Update" at bounding box center [267, 416] width 159 height 12
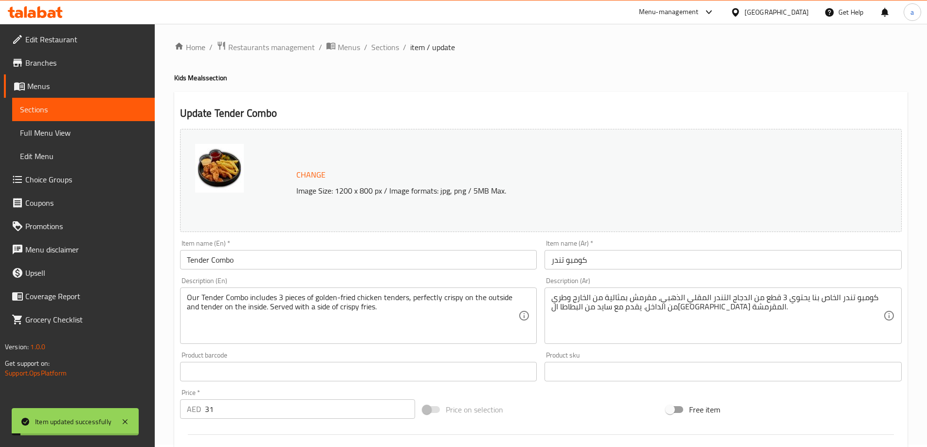
scroll to position [0, 0]
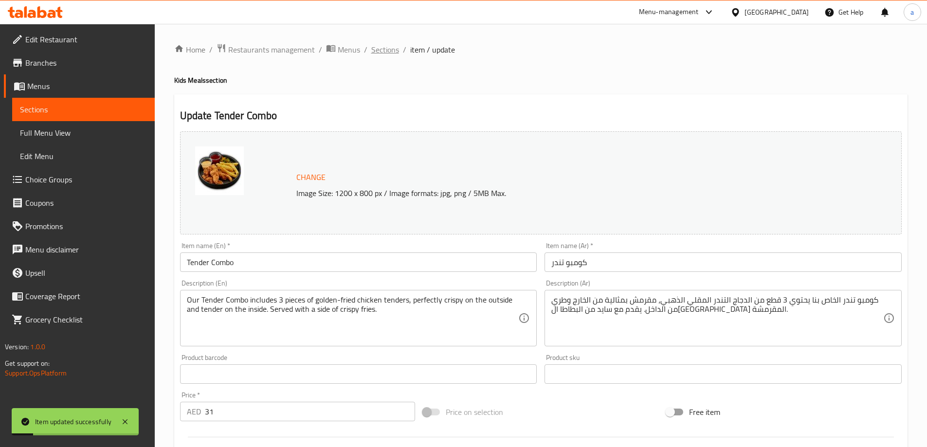
click at [384, 48] on span "Sections" at bounding box center [385, 50] width 28 height 12
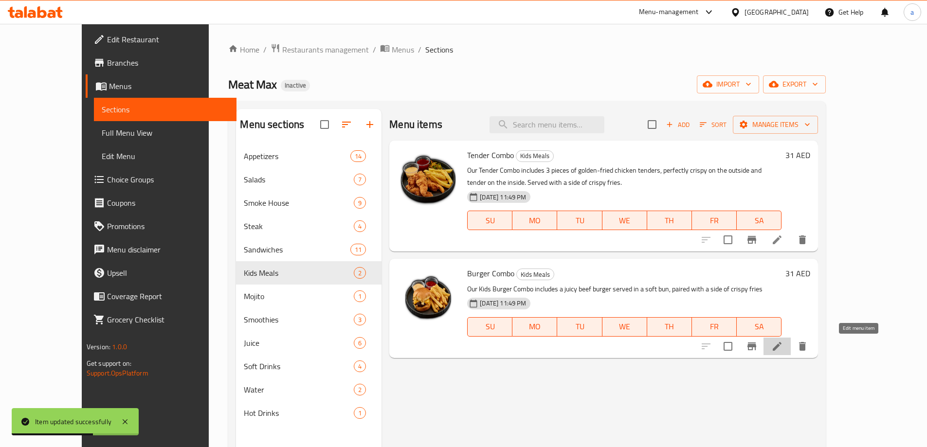
click at [783, 352] on icon at bounding box center [777, 347] width 12 height 12
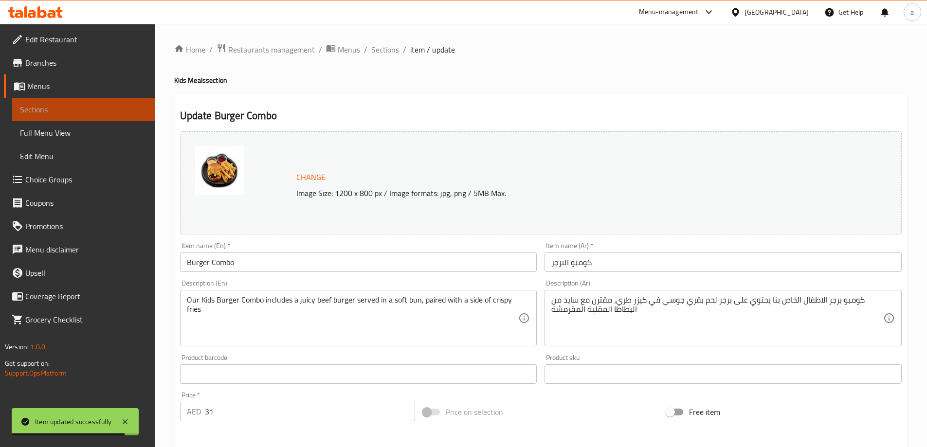
click at [64, 102] on link "Sections" at bounding box center [83, 109] width 143 height 23
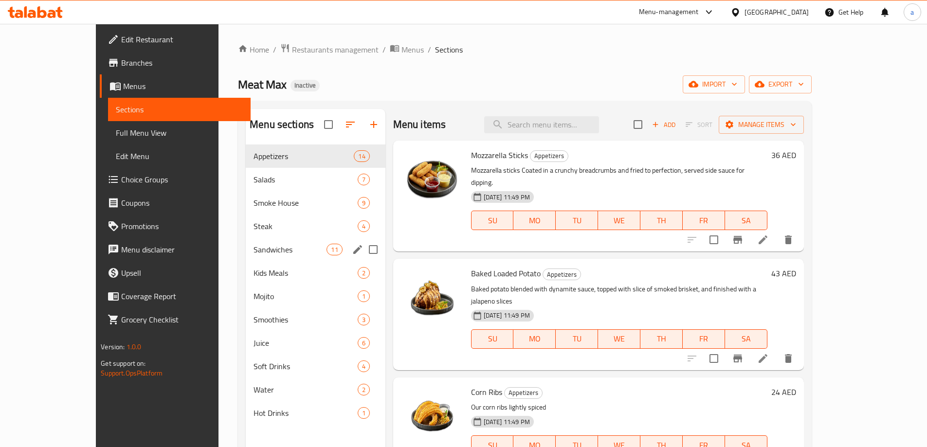
click at [246, 258] on div "Sandwiches 11" at bounding box center [316, 249] width 140 height 23
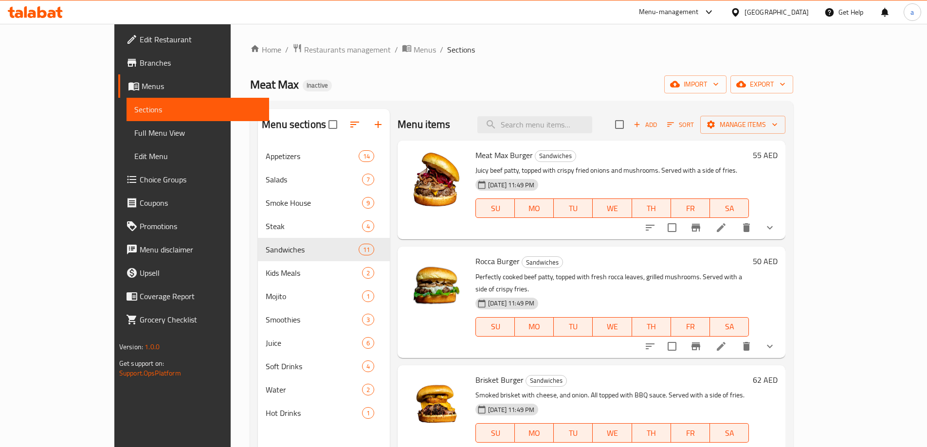
click at [735, 228] on li at bounding box center [720, 228] width 27 height 18
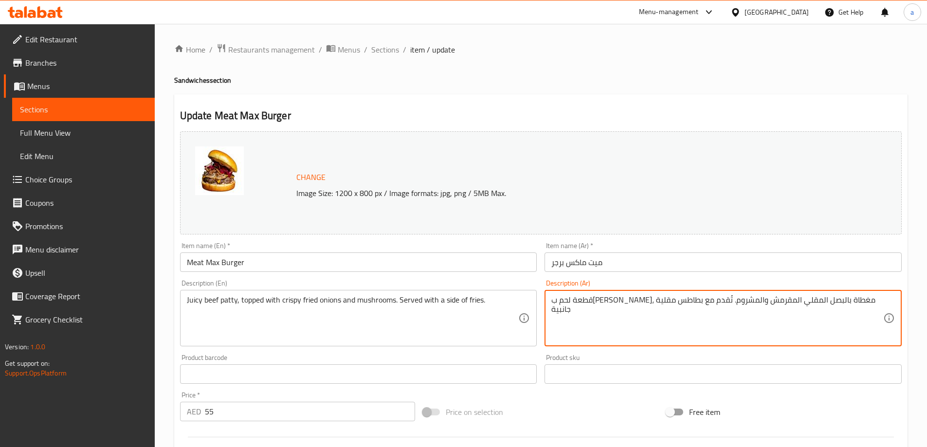
drag, startPoint x: 848, startPoint y: 300, endPoint x: 877, endPoint y: 303, distance: 28.3
click at [594, 302] on textarea "شريحة لحم ب[PERSON_NAME]، مغطاة بالبصل المقلي المقرمش والمشروم. تُقدم مع بطاطس …" at bounding box center [717, 318] width 332 height 46
drag, startPoint x: 570, startPoint y: 297, endPoint x: 531, endPoint y: 316, distance: 43.7
click at [533, 315] on div "Change Image Size: 1200 x 800 px / Image formats: jpg, png / 5MB Max. Item name…" at bounding box center [540, 343] width 729 height 433
click at [592, 303] on textarea "شريحة لحم ب[PERSON_NAME]، مغطاة بالبصل المقلي المقرمش والمشروم. تُقدم مع بطاطا …" at bounding box center [717, 318] width 332 height 46
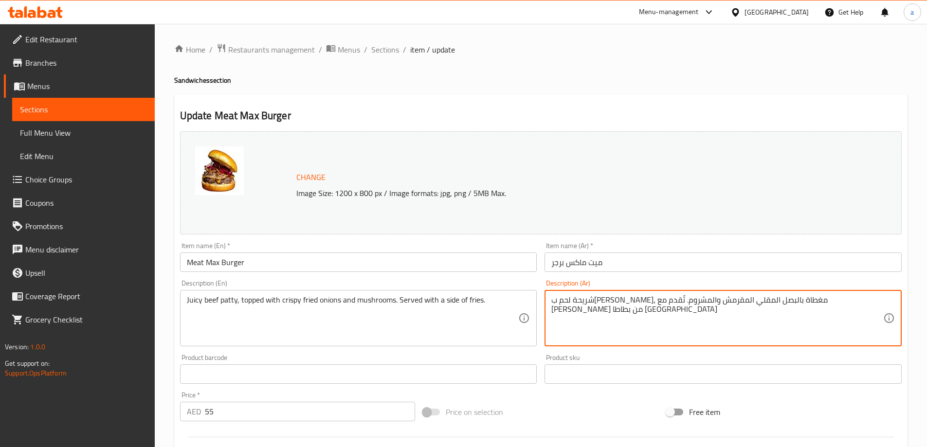
click at [592, 301] on textarea "شريحة لحم ب[PERSON_NAME]، مغطاة بالبصل المقلي المقرمش والمشروم. تُقدم مع [PERSO…" at bounding box center [717, 318] width 332 height 46
click at [590, 302] on textarea "شريحة لحم ب[PERSON_NAME]، مغطاة بالبصل المقلي المقرمش والمشروم. تُقدم مع [PERSO…" at bounding box center [717, 318] width 332 height 46
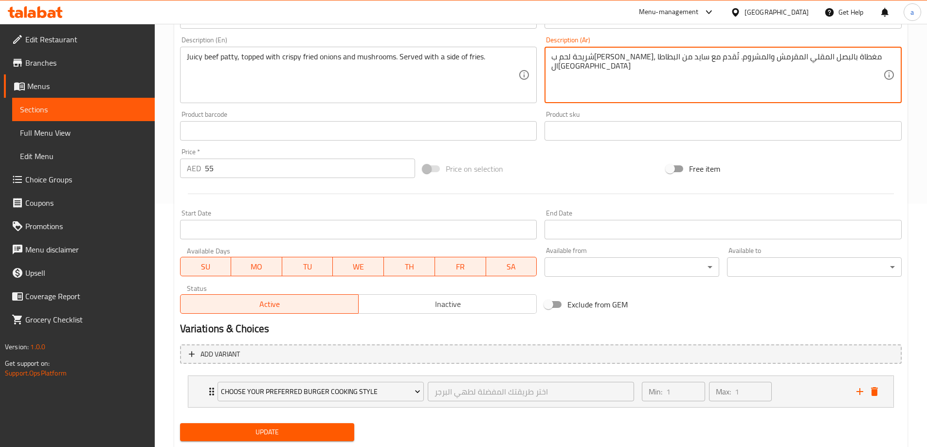
type textarea "شريحة لحم ب[PERSON_NAME]، مغطاة بالبصل المقلي المقرمش والمشروم. تُقدم مع سايد م…"
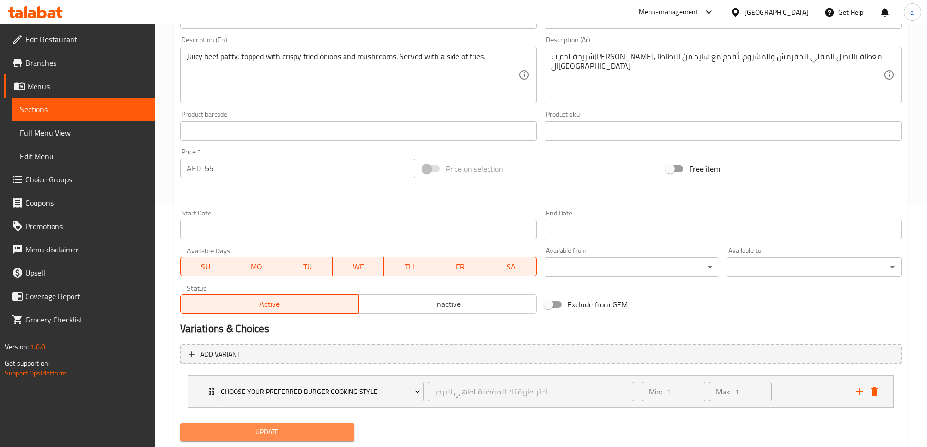
click at [268, 426] on span "Update" at bounding box center [267, 432] width 159 height 12
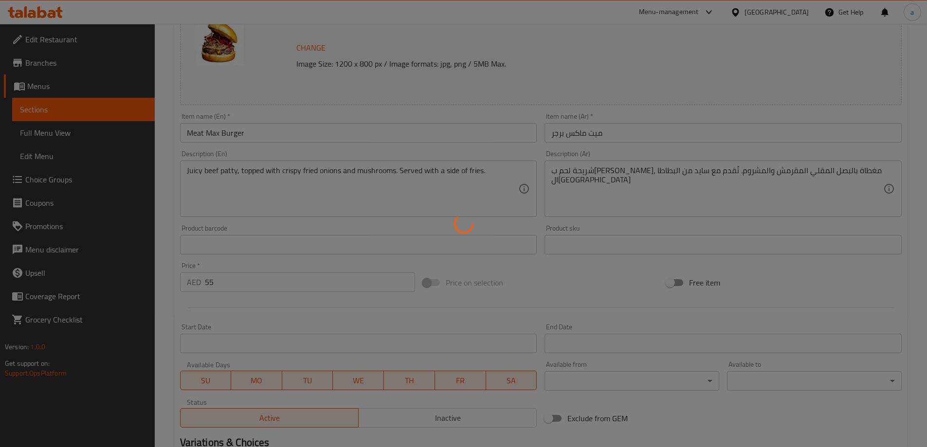
scroll to position [0, 0]
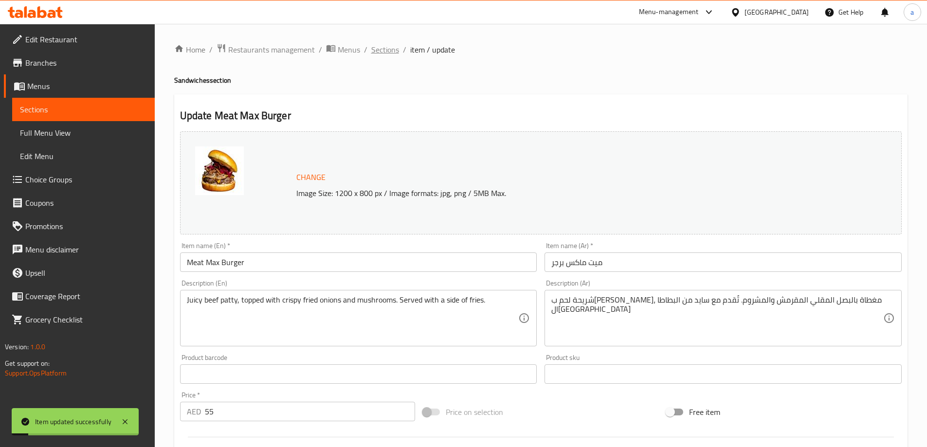
click at [388, 48] on span "Sections" at bounding box center [385, 50] width 28 height 12
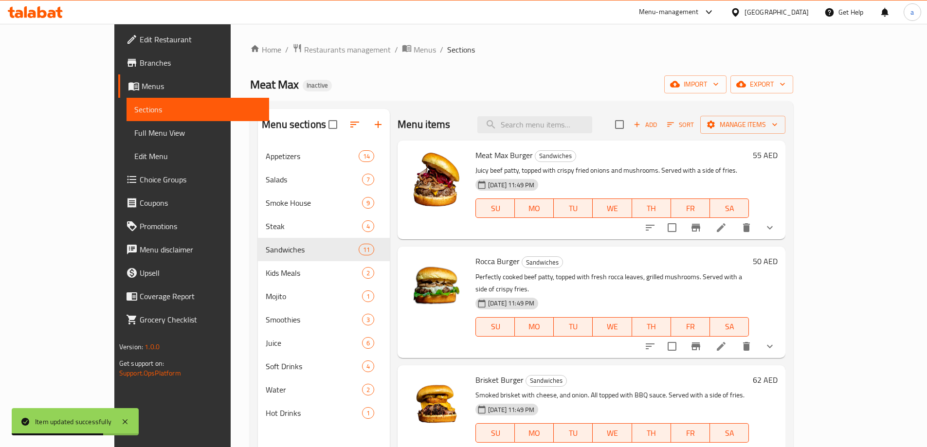
click at [735, 338] on li at bounding box center [720, 347] width 27 height 18
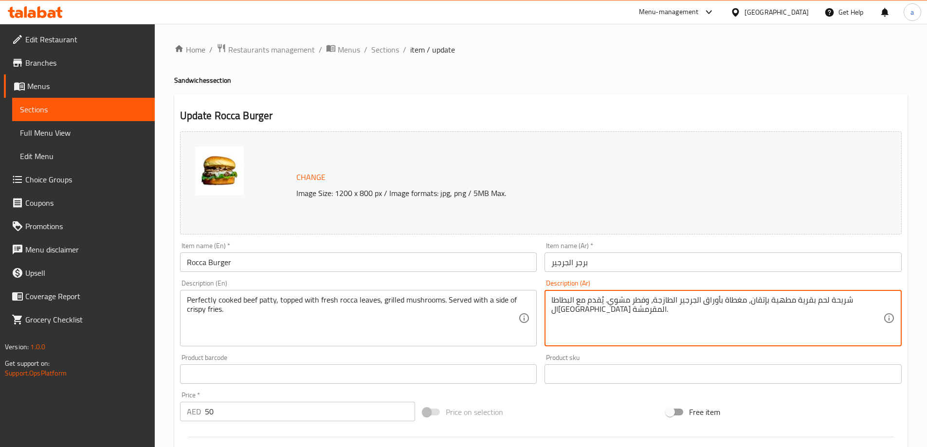
drag, startPoint x: 659, startPoint y: 302, endPoint x: 670, endPoint y: 305, distance: 11.6
click at [575, 298] on textarea "شريحة لحم بقرية مطهية بإتقان، مغطاة بأوراق الجرجير الطازجة، ومشروم مشوي. يُقدم …" at bounding box center [717, 318] width 332 height 46
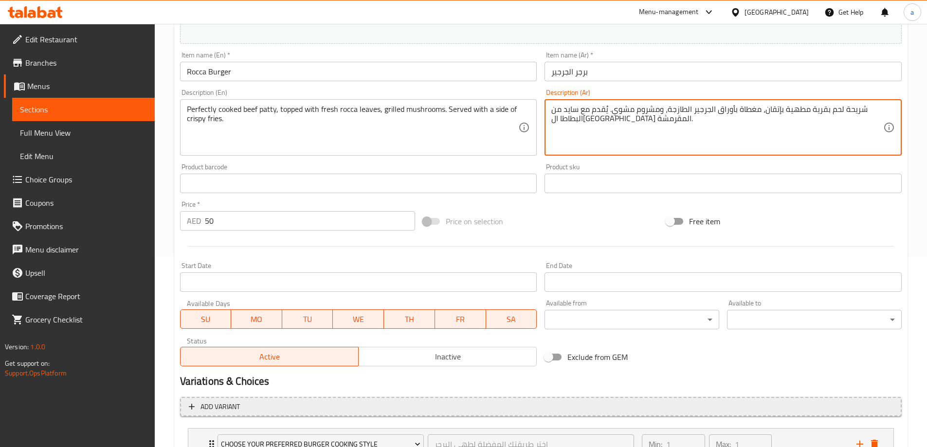
scroll to position [270, 0]
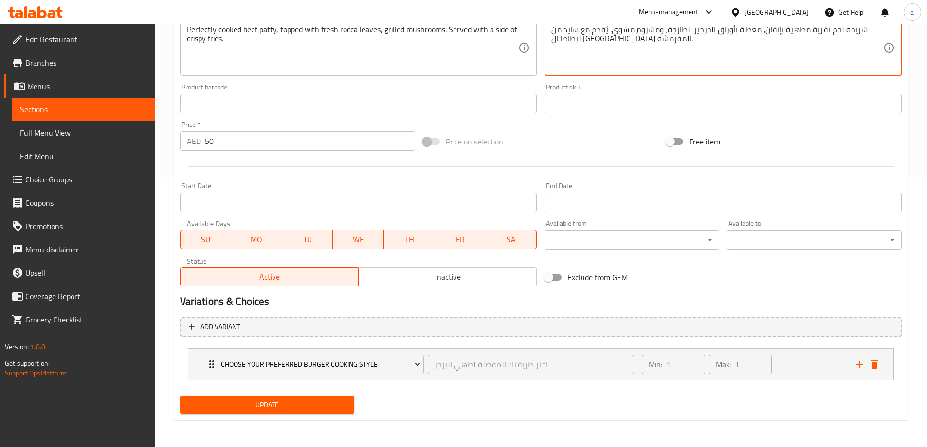
type textarea "شريحة لحم بقرية مطهية بإتقان، مغطاة بأوراق الجرجير الطازجة، ومشروم مشوي. يُقدم …"
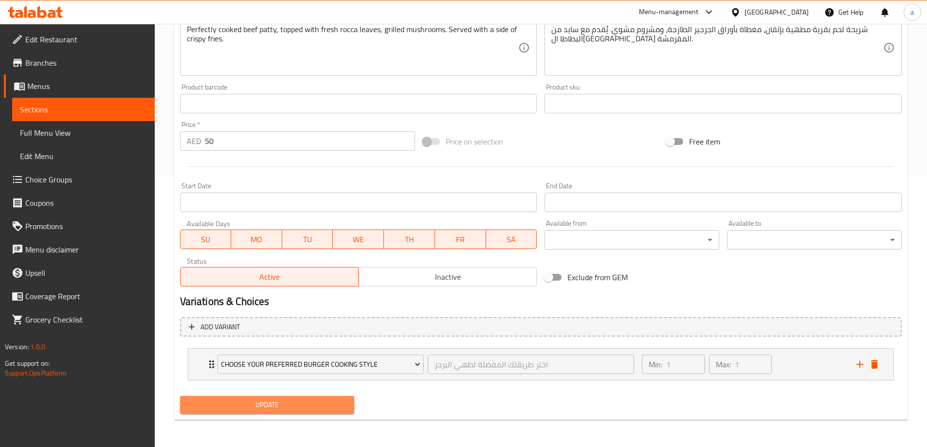
click at [232, 404] on span "Update" at bounding box center [267, 405] width 159 height 12
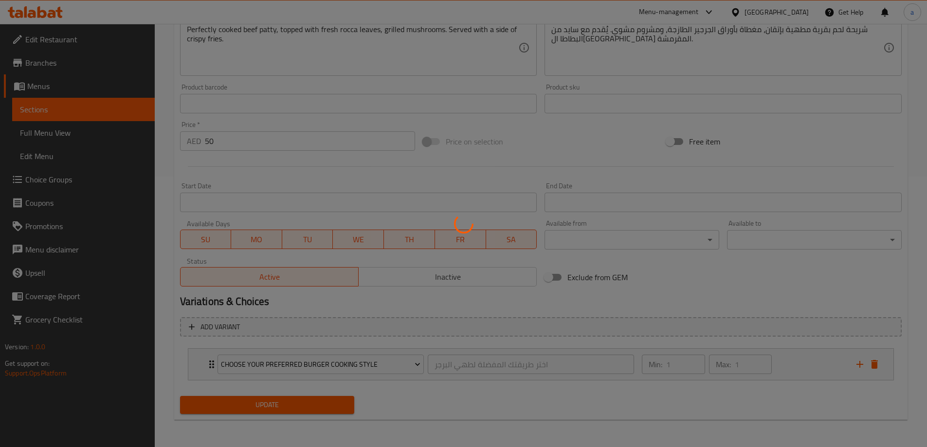
scroll to position [0, 0]
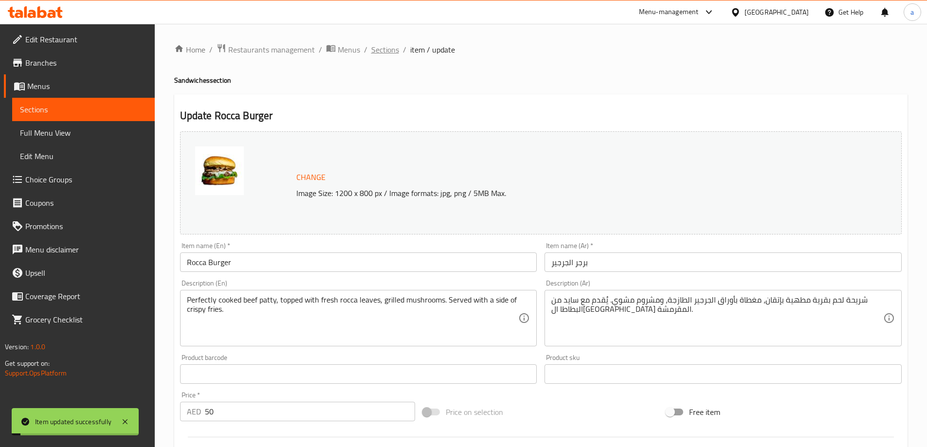
click at [380, 53] on span "Sections" at bounding box center [385, 50] width 28 height 12
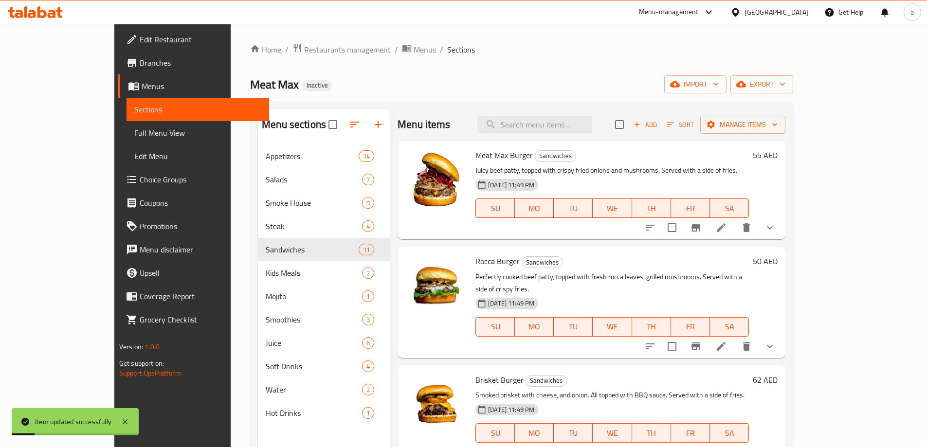
scroll to position [49, 0]
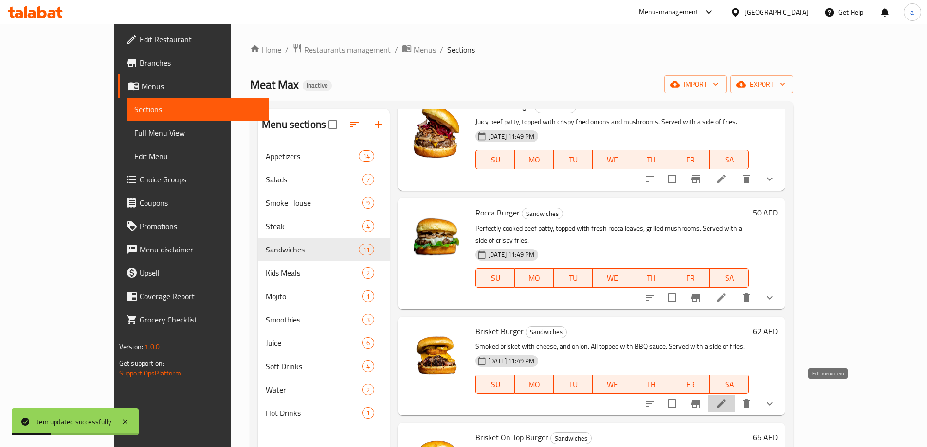
click at [725, 399] on icon at bounding box center [721, 403] width 9 height 9
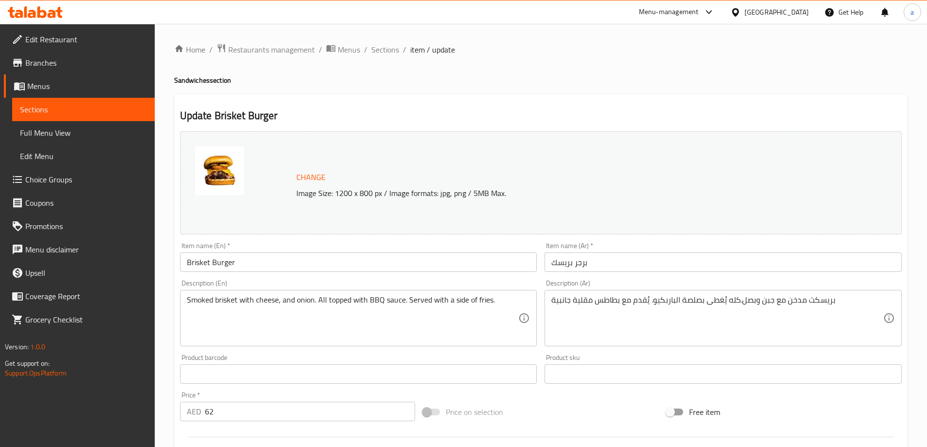
drag, startPoint x: 548, startPoint y: 304, endPoint x: 562, endPoint y: 304, distance: 14.6
click at [562, 304] on div "بريسكت مدخن مع جبن وبصل.كله يُغطى بصلصة الباربكيو. يُقدم مع بطاطس مقلية جانبية …" at bounding box center [722, 318] width 357 height 56
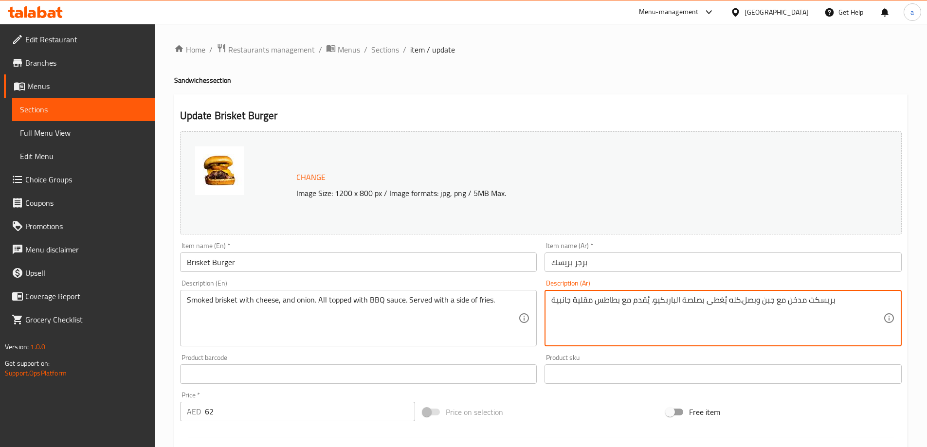
click at [549, 304] on div "بريسكت مدخن مع جبن وبصل.كله يُغطى بصلصة الباربكيو. يُقدم مع بطاطس مقلية جانبية …" at bounding box center [722, 318] width 357 height 56
click at [570, 305] on textarea "بريسكت مدخن مع جبن وبصل.كله يُغطى بصلصة الباربكيو. يُقدم مع بطاطس مقلية جانبية" at bounding box center [717, 318] width 332 height 46
click at [562, 303] on textarea "بريسكت مدخن مع جبن وبصل.كله يُغطى بصلصة الباربكيو. يُقدم مع بطاطس مقلية جانبية" at bounding box center [717, 318] width 332 height 46
click at [576, 305] on textarea "بريسكت مدخن مع جبن وبصل.كله يُغطى بصلصة الباربكيو. يُقدم مع بطاطس مقلية" at bounding box center [717, 318] width 332 height 46
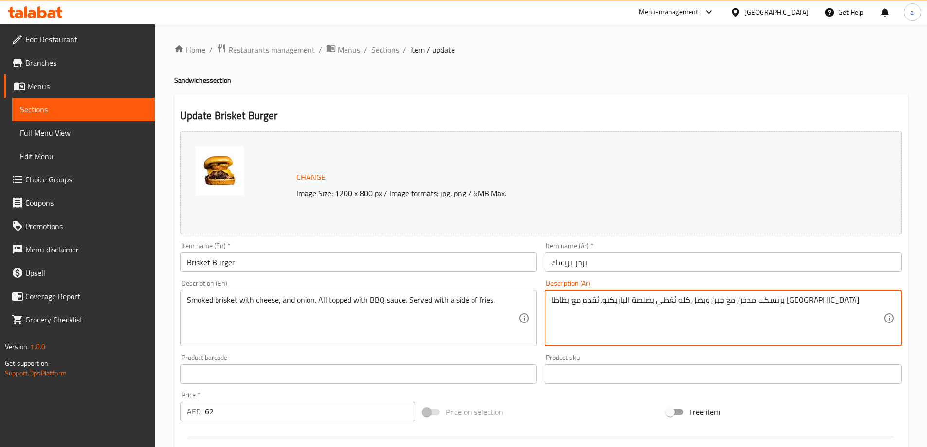
click at [591, 299] on textarea "بريسكت مدخن مع جبن وبصل.كله يُغطى بصلصة الباربكيو. يُقدم مع بطاطا [GEOGRAPHIC_D…" at bounding box center [717, 318] width 332 height 46
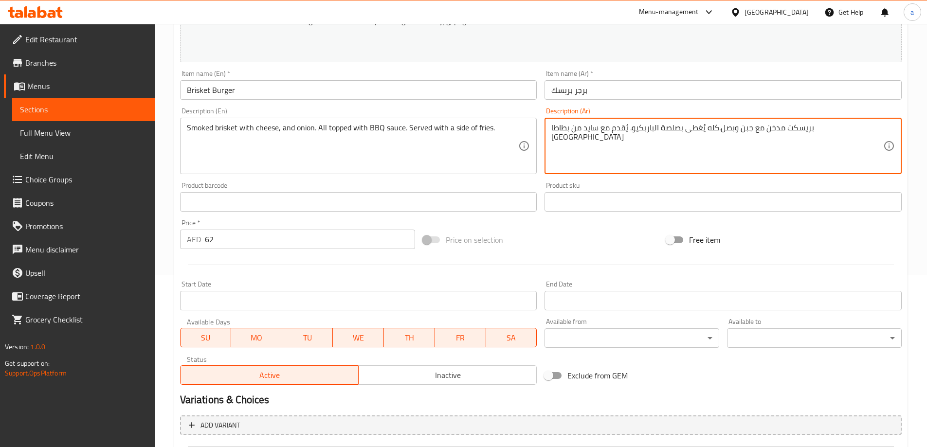
scroll to position [270, 0]
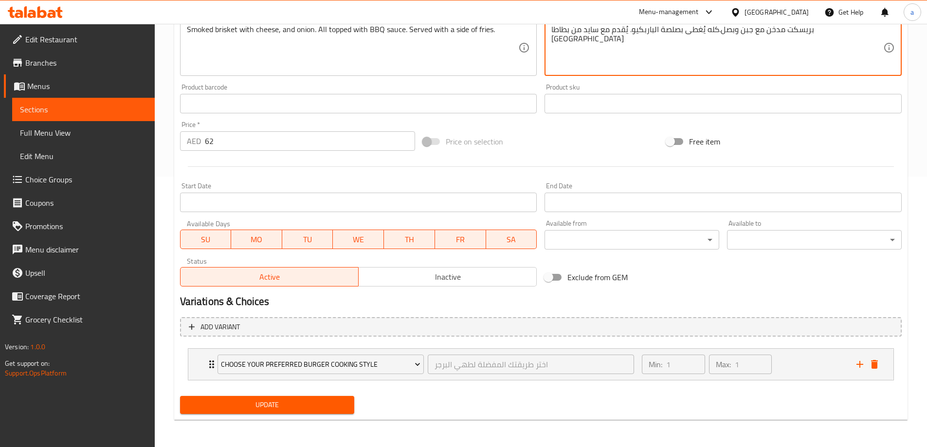
type textarea "بريسكت مدخن مع جبن وبصل.كله يُغطى بصلصة الباربكيو. يُقدم مع سايد من بطاطا [GEOG…"
click at [308, 412] on button "Update" at bounding box center [267, 405] width 175 height 18
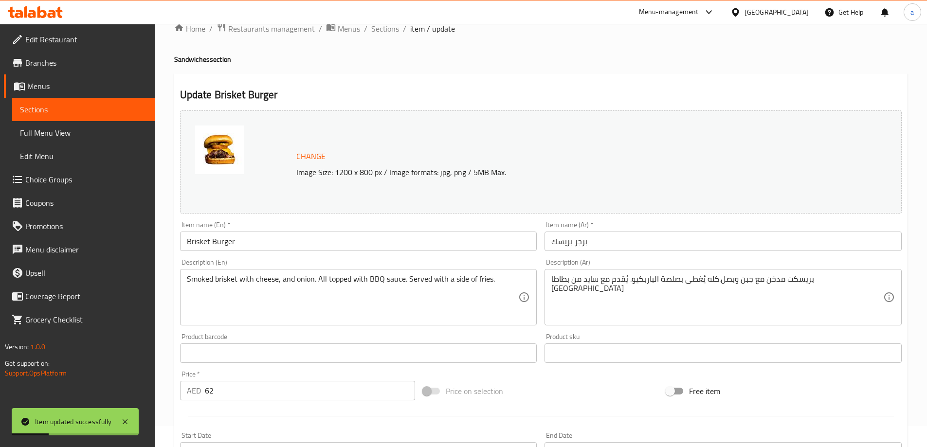
scroll to position [0, 0]
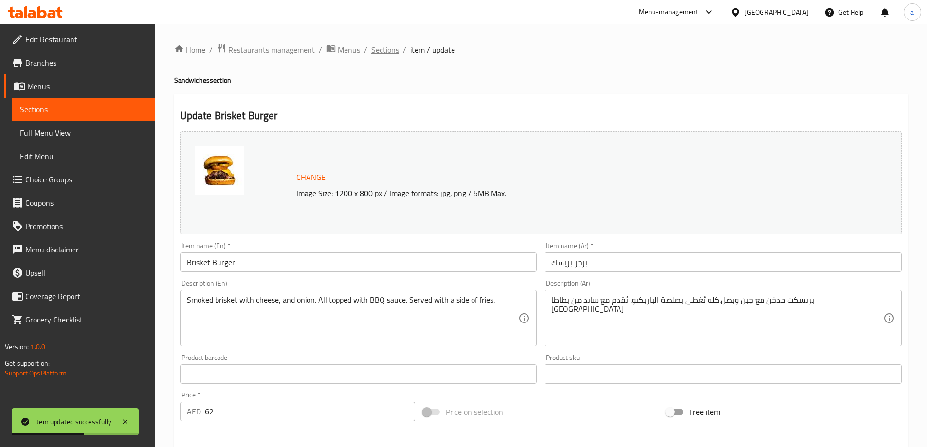
click at [383, 47] on span "Sections" at bounding box center [385, 50] width 28 height 12
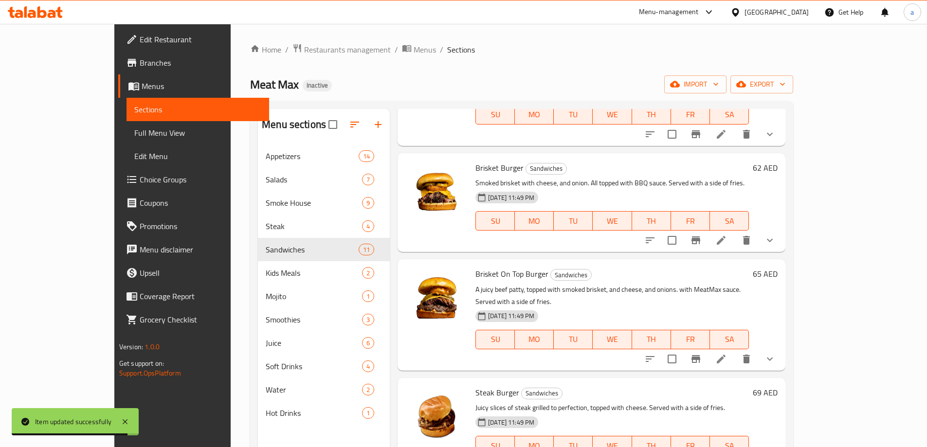
scroll to position [195, 0]
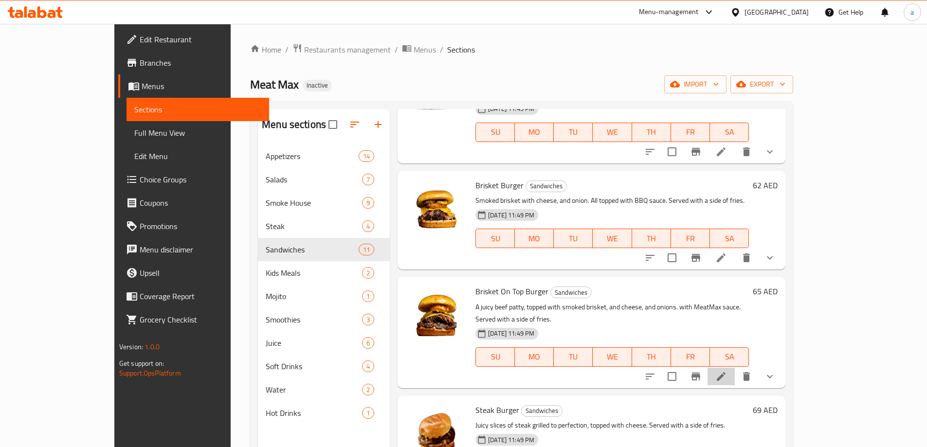
click at [735, 368] on li at bounding box center [720, 377] width 27 height 18
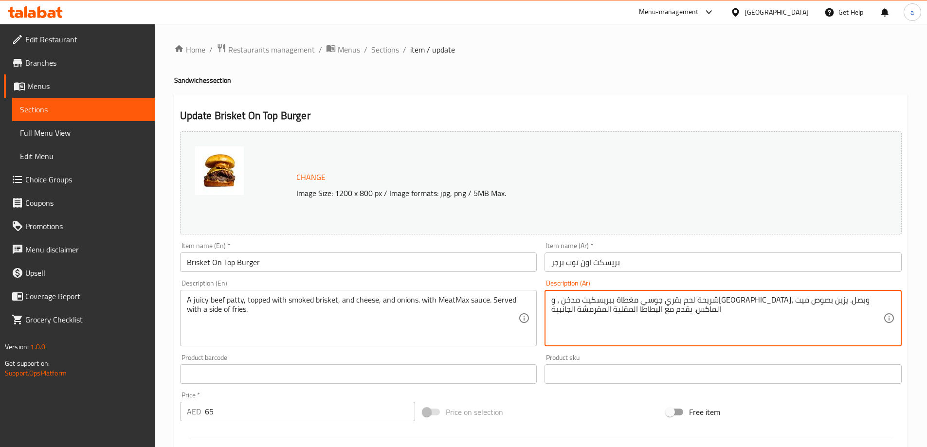
click at [713, 300] on textarea "شريحة لحم بقري جوسي مغطاة ببريسكيت مدخن ، و[GEOGRAPHIC_DATA]، وبصل. يزين بصوص م…" at bounding box center [717, 318] width 332 height 46
click at [698, 300] on textarea "شريحة لحم بقري جوسي مغطاة ببريسكيت مدخن ، و[GEOGRAPHIC_DATA]، وبصل. يزين بصوص م…" at bounding box center [717, 318] width 332 height 46
click at [685, 300] on textarea "شريحة لحم بقري جوسي مغطاة ببريسكيت مدخن ، و[GEOGRAPHIC_DATA]، وبصل. يزين بصوص م…" at bounding box center [717, 318] width 332 height 46
drag, startPoint x: 648, startPoint y: 302, endPoint x: 662, endPoint y: 303, distance: 13.7
click at [662, 303] on textarea "شريحة لحم بقري جوسي مغطاة ببريسكيت مدخن ، و[GEOGRAPHIC_DATA]، وبصل. يزين بصوص م…" at bounding box center [717, 318] width 332 height 46
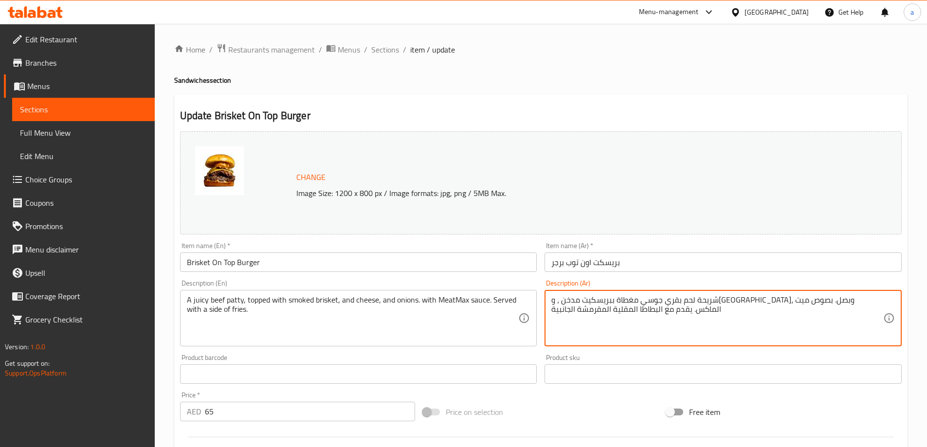
click at [662, 302] on textarea "شريحة لحم بقري جوسي مغطاة ببريسكيت مدخن ، و[GEOGRAPHIC_DATA]، وبصل. بصوص ميت ال…" at bounding box center [717, 318] width 332 height 46
click at [660, 302] on textarea "شريحة لحم بقري جوسي مغطاة ببريسكيت مدخن ، و[GEOGRAPHIC_DATA]، وبصل. بصوص ميت ال…" at bounding box center [717, 318] width 332 height 46
click at [650, 303] on textarea "شريحة لحم بقري جوسي مغطاة ببريسكيت مدخن ، و[GEOGRAPHIC_DATA]، وبصل. بصلص ميت ال…" at bounding box center [717, 318] width 332 height 46
click at [627, 301] on textarea "شريحة لحم بقري جوسي مغطاة ببريسكيت مدخن ، و[GEOGRAPHIC_DATA]، وبصل. بصلصة ميت ا…" at bounding box center [717, 318] width 332 height 46
drag, startPoint x: 612, startPoint y: 311, endPoint x: 525, endPoint y: 323, distance: 87.4
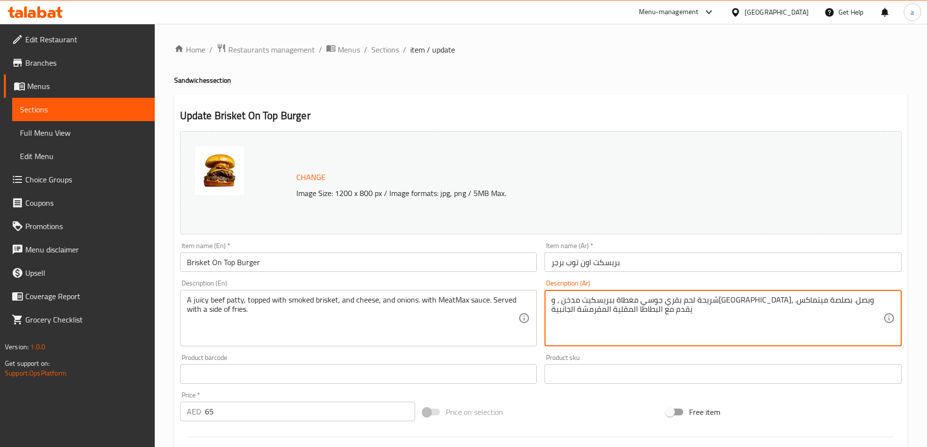
click at [525, 323] on div "Change Image Size: 1200 x 800 px / Image formats: jpg, png / 5MB Max. Item name…" at bounding box center [540, 343] width 729 height 433
click at [576, 302] on textarea "شريحة لحم بقري جوسي مغطاة ببريسكيت مدخن ، و[GEOGRAPHIC_DATA]، وبصل. بصلصة ميتما…" at bounding box center [717, 318] width 332 height 46
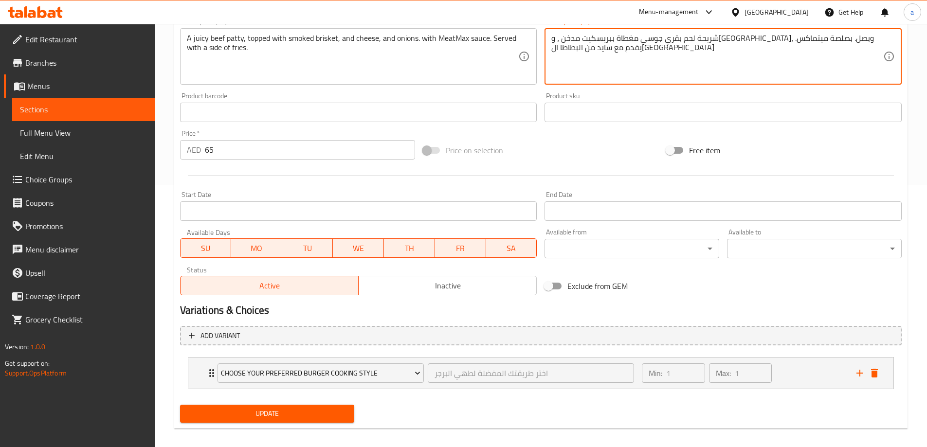
scroll to position [270, 0]
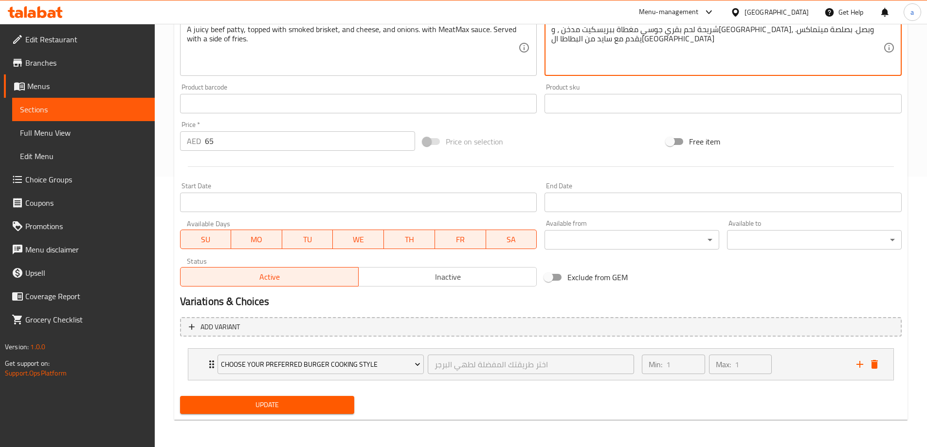
type textarea "شريحة لحم بقري جوسي مغطاة ببريسكيت مدخن ، و[GEOGRAPHIC_DATA]، وبصل. بصلصة ميتما…"
click at [311, 409] on span "Update" at bounding box center [267, 405] width 159 height 12
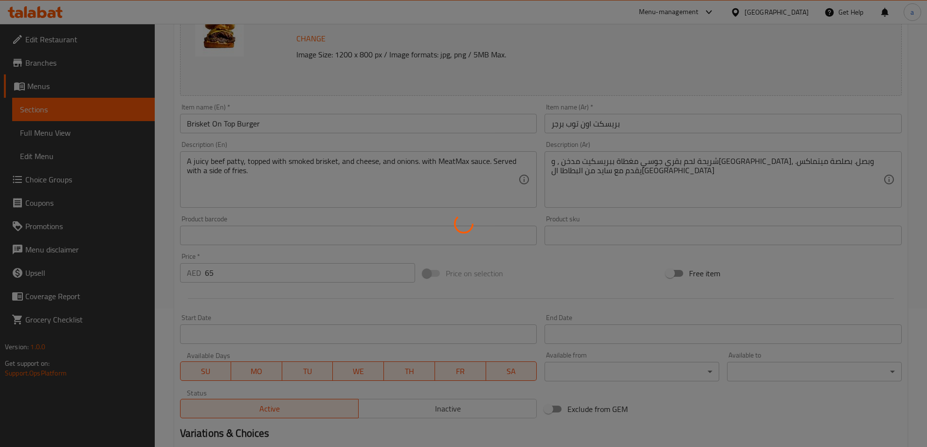
scroll to position [0, 0]
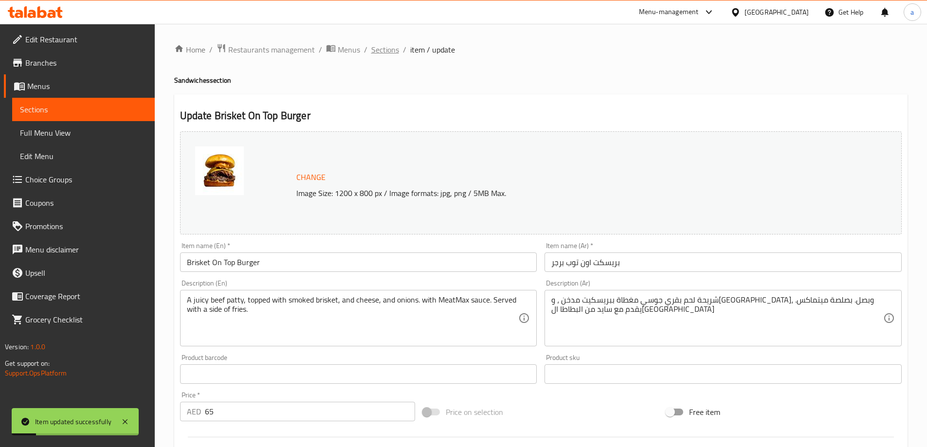
click at [383, 53] on span "Sections" at bounding box center [385, 50] width 28 height 12
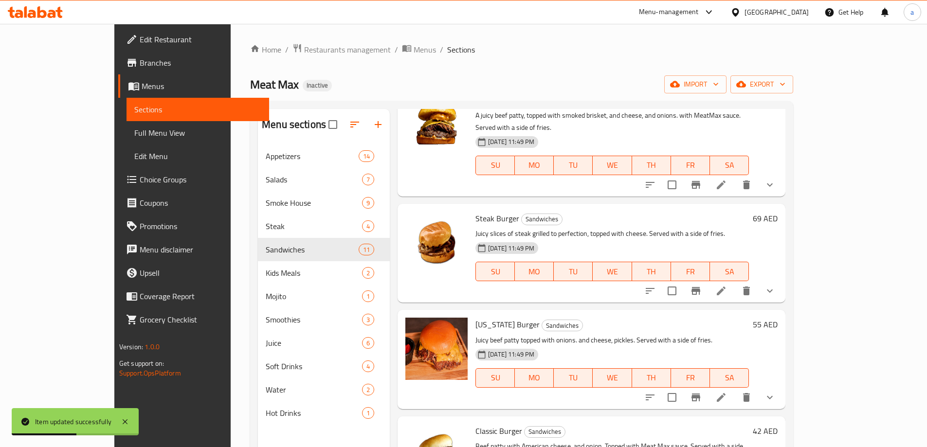
scroll to position [438, 0]
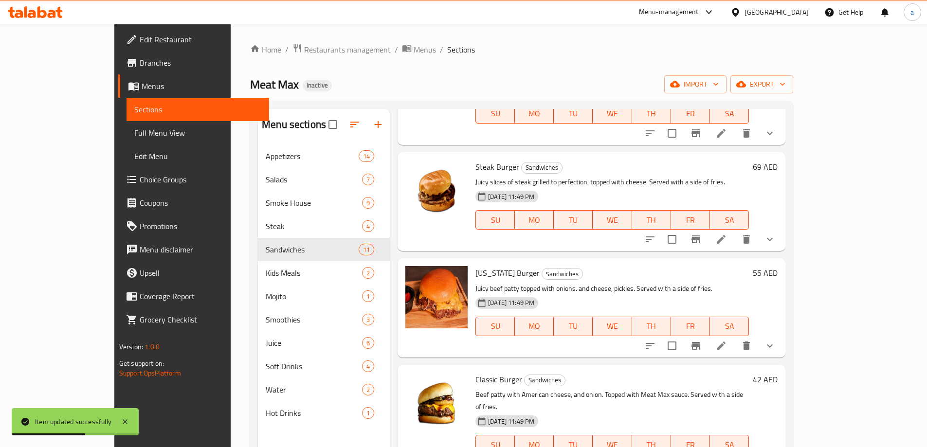
click at [735, 231] on li at bounding box center [720, 240] width 27 height 18
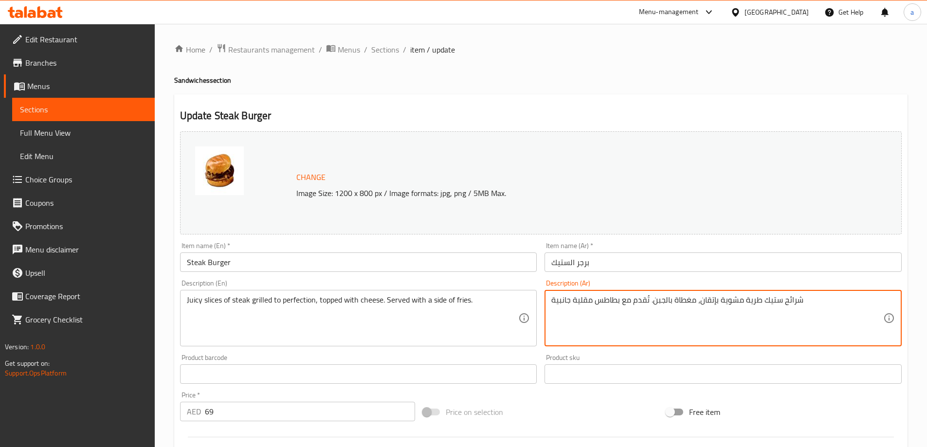
click at [777, 304] on textarea "شرائح ستيك طرية مشوية بإتقان، مغطاة بالجبن. تُقدم مع بطاطس مقلية جانبية" at bounding box center [717, 318] width 332 height 46
drag, startPoint x: 745, startPoint y: 303, endPoint x: 760, endPoint y: 308, distance: 16.2
click at [760, 308] on textarea "شرائح ستيك طرية مشوية بإتقان، مغطاة بالجبن. تُقدم مع بطاطس مقلية جانبية" at bounding box center [717, 318] width 332 height 46
click at [590, 301] on textarea "شرائح [PERSON_NAME] مشوية بإتقان، مغطاة بالجبن. تُقدم مع بطاطس مقلية جانبية" at bounding box center [717, 318] width 332 height 46
drag, startPoint x: 571, startPoint y: 303, endPoint x: 501, endPoint y: 326, distance: 73.8
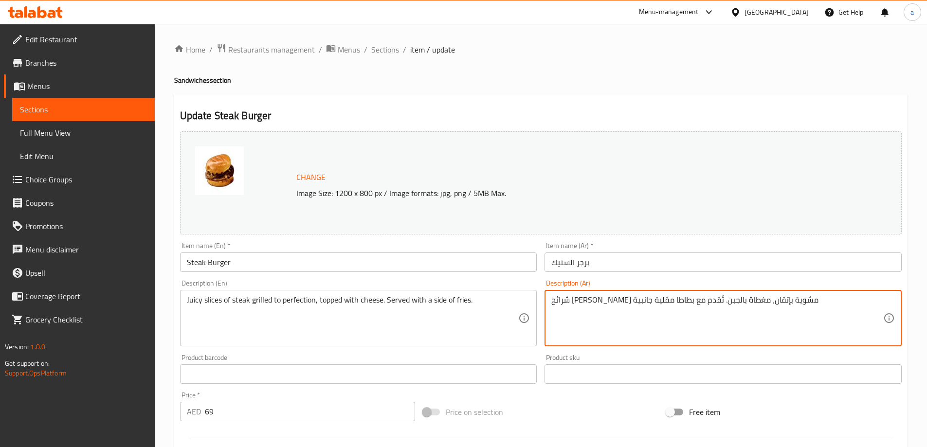
click at [506, 321] on div "Change Image Size: 1200 x 800 px / Image formats: jpg, png / 5MB Max. Item name…" at bounding box center [540, 343] width 729 height 433
click at [591, 300] on textarea "شرائح [PERSON_NAME] مشوية بإتقان، مغطاة بالجبن. تُقدم مع بطاطا [GEOGRAPHIC_DATA]" at bounding box center [717, 318] width 332 height 46
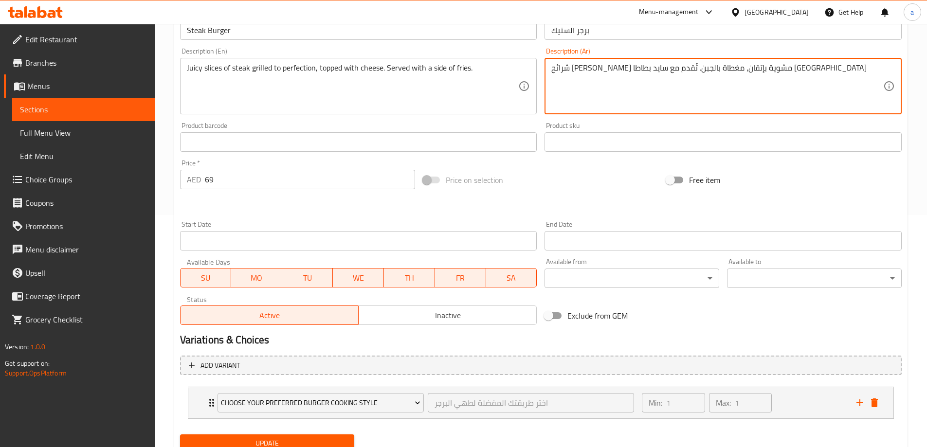
scroll to position [270, 0]
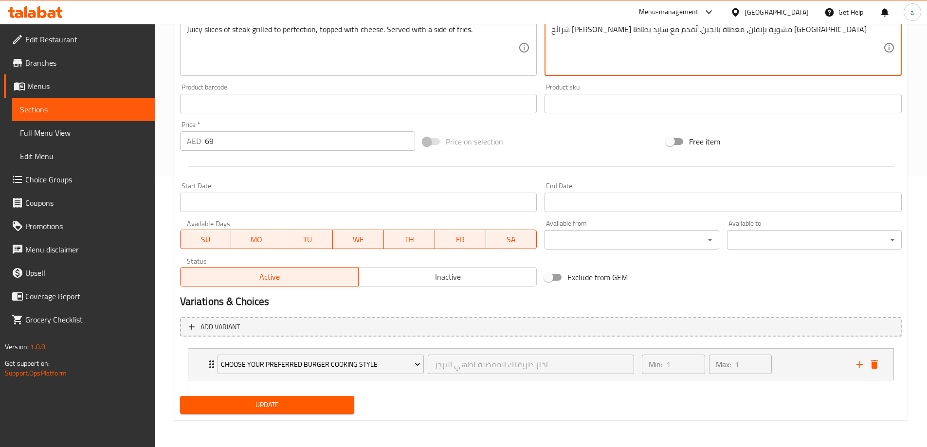
type textarea "شرائح [PERSON_NAME] مشوية بإتقان، مغطاة بالجبن. تُقدم مع سايد بطاطا [GEOGRAPHIC…"
click at [289, 401] on span "Update" at bounding box center [267, 405] width 159 height 12
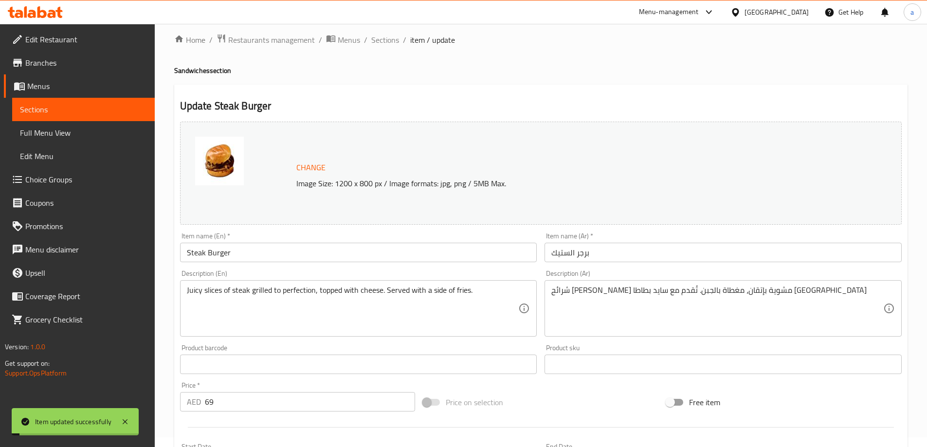
scroll to position [0, 0]
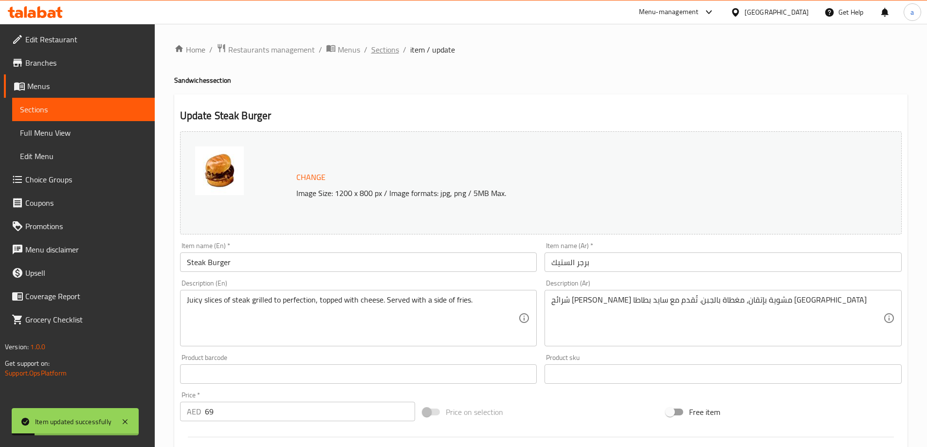
click at [395, 45] on span "Sections" at bounding box center [385, 50] width 28 height 12
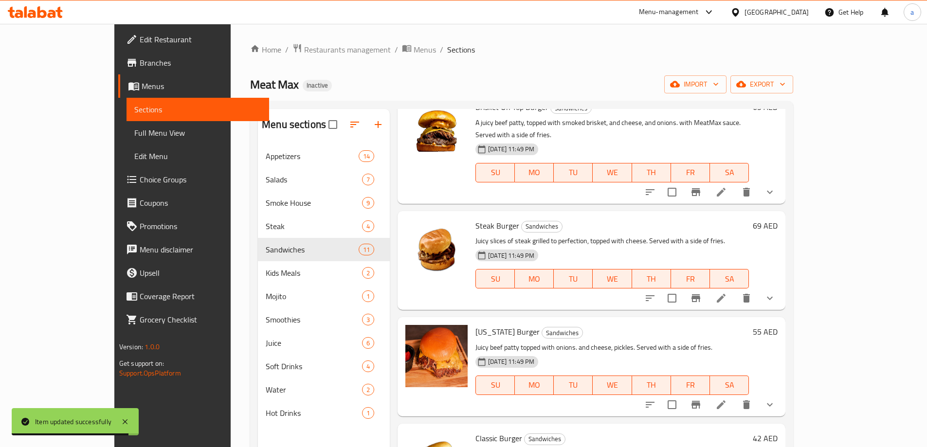
scroll to position [357, 0]
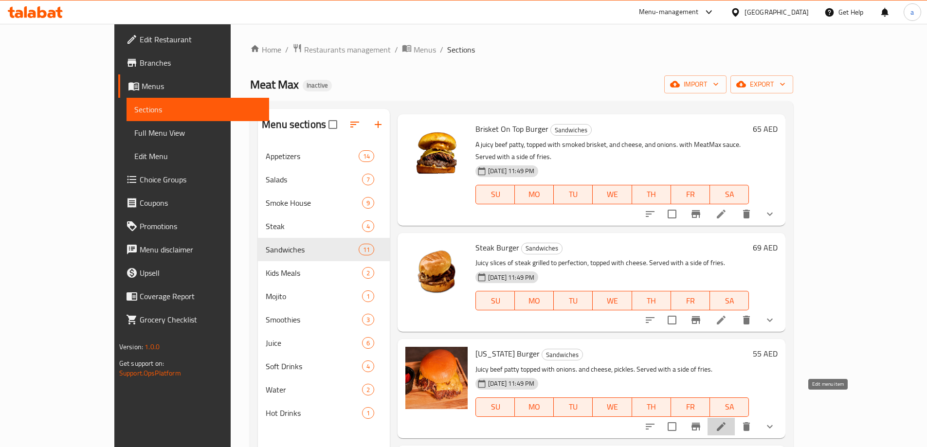
click at [727, 421] on icon at bounding box center [721, 427] width 12 height 12
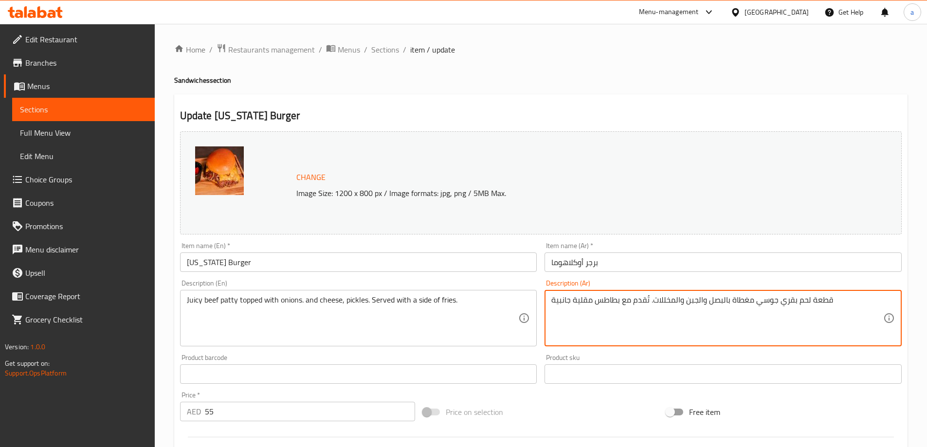
drag, startPoint x: 812, startPoint y: 299, endPoint x: 833, endPoint y: 306, distance: 22.8
drag, startPoint x: 569, startPoint y: 301, endPoint x: 510, endPoint y: 309, distance: 60.0
click at [512, 309] on div "Change Image Size: 1200 x 800 px / Image formats: jpg, png / 5MB Max. Item name…" at bounding box center [540, 343] width 729 height 433
click at [576, 301] on textarea "شريحة لحم بقري جوسي مغطاة بالبصل والجبن والمخللات. تُقدم مع بطاطس مقلية" at bounding box center [717, 318] width 332 height 46
click at [592, 299] on textarea "شريحة لحم بقري جوسي مغطاة بالبصل والجبن والمخللات. تُقدم مع بطاطا [GEOGRAPHIC_D…" at bounding box center [717, 318] width 332 height 46
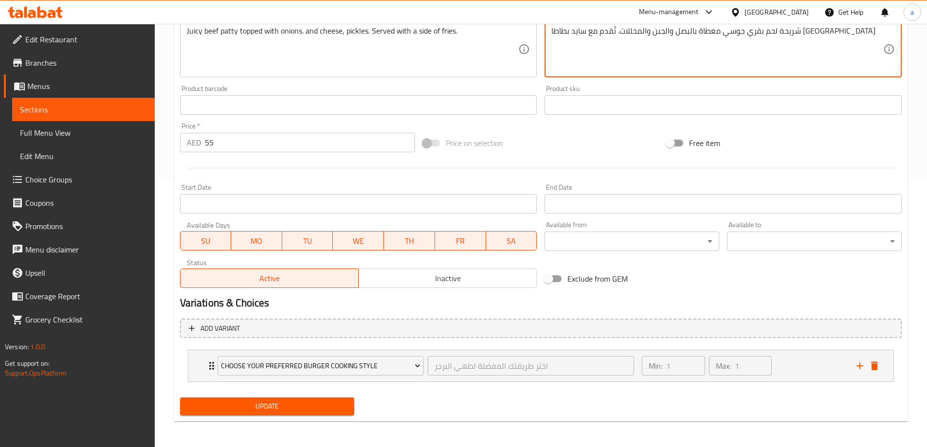
scroll to position [270, 0]
type textarea "شريحة لحم بقري جوسي مغطاة بالبصل والجبن والمخللات. تُقدم مع سايد بطاطا [GEOGRAP…"
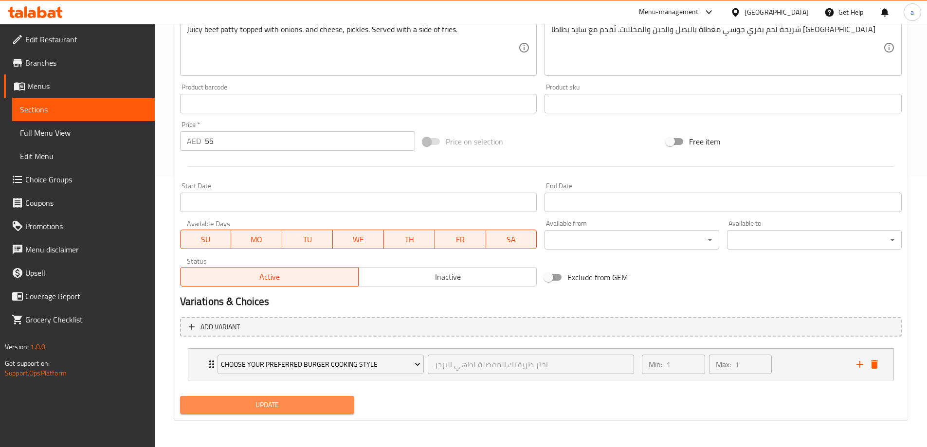
click at [251, 403] on span "Update" at bounding box center [267, 405] width 159 height 12
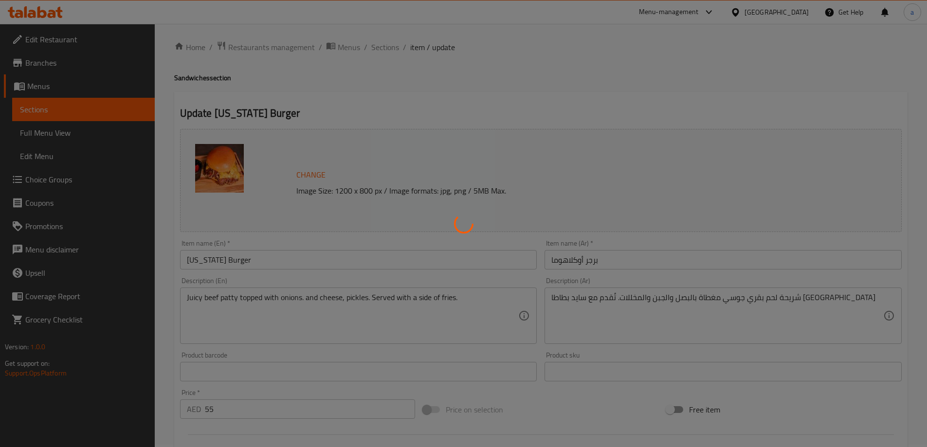
scroll to position [0, 0]
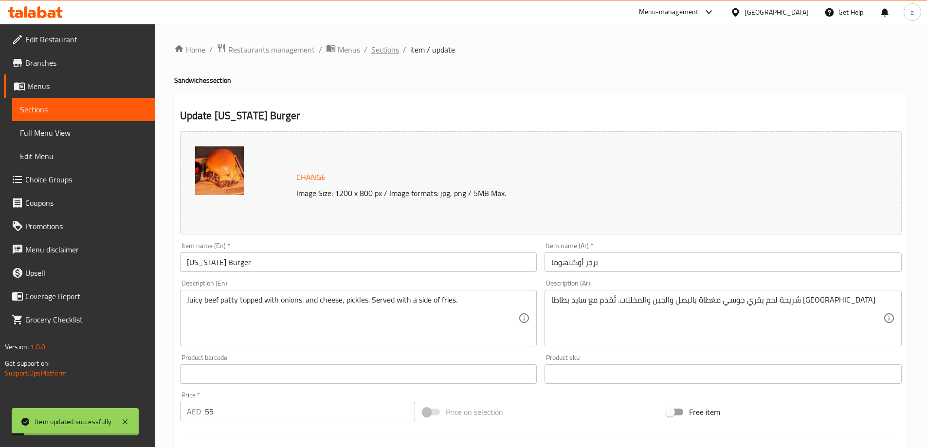
click at [376, 54] on span "Sections" at bounding box center [385, 50] width 28 height 12
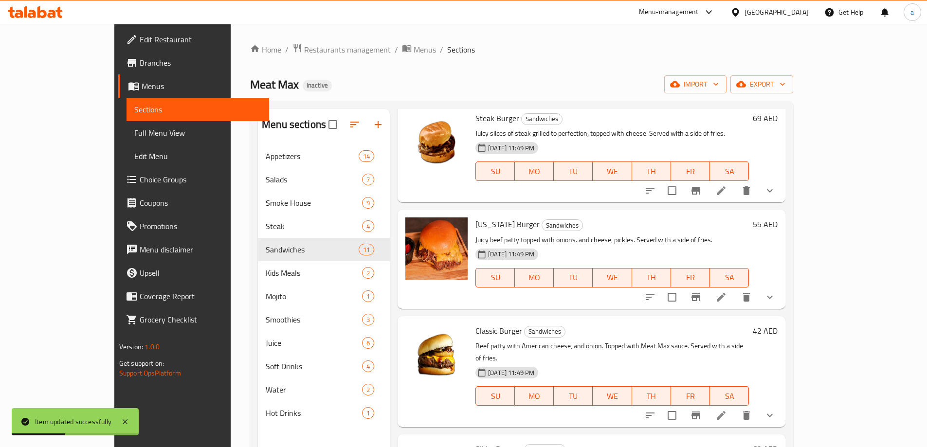
scroll to position [584, 0]
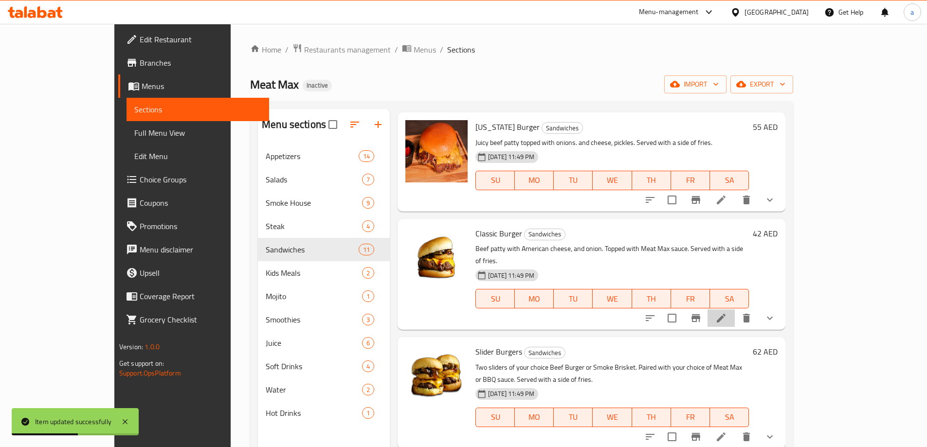
click at [735, 309] on li at bounding box center [720, 318] width 27 height 18
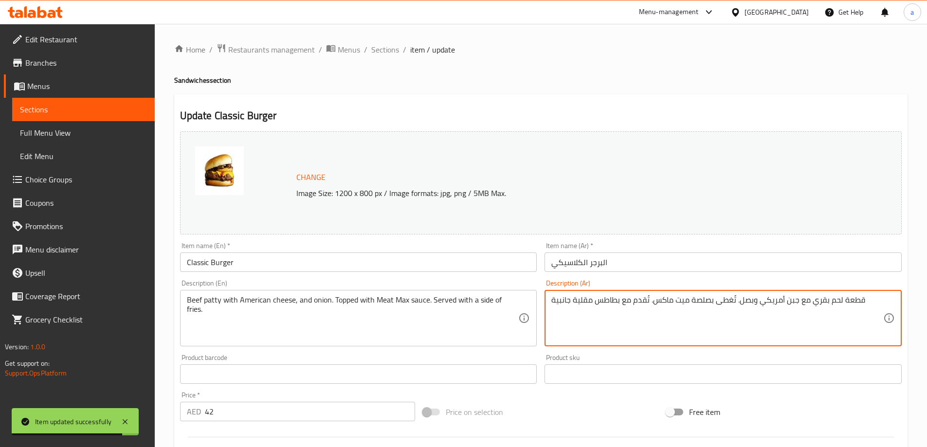
drag, startPoint x: 843, startPoint y: 304, endPoint x: 902, endPoint y: 306, distance: 58.4
click at [673, 301] on textarea "شريحة لحم بقري مع جبن أمريكي وبصل. تُغطى بصلصة ميت ماكس. تُقدم مع بطاطس مقلية ج…" at bounding box center [717, 318] width 332 height 46
click at [698, 329] on textarea "شريحة لحم بقري مع جبن أمريكي وبصل. تُغطى بصلصة ميتماكس. تُقدم مع بطاطس مقلية جا…" at bounding box center [717, 318] width 332 height 46
drag, startPoint x: 573, startPoint y: 301, endPoint x: 505, endPoint y: 306, distance: 67.9
click at [510, 305] on div "Change Image Size: 1200 x 800 px / Image formats: jpg, png / 5MB Max. Item name…" at bounding box center [540, 343] width 729 height 433
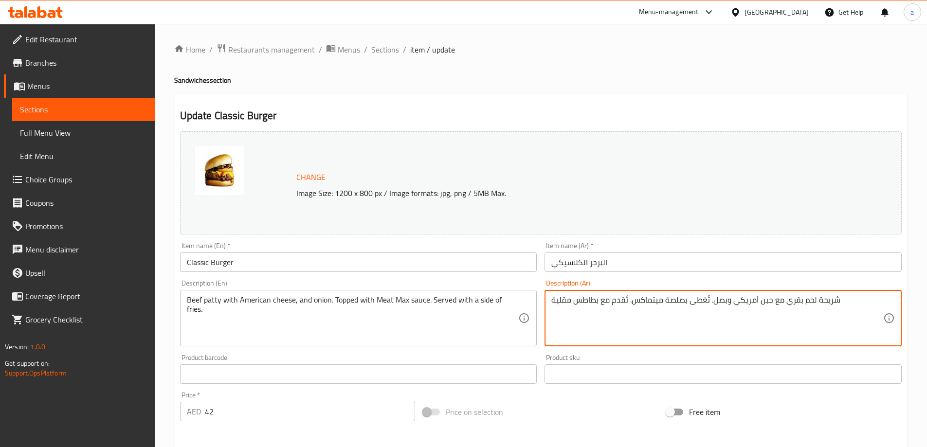
click at [572, 301] on textarea "شريحة لحم بقري مع جبن أمريكي وبصل. تُغطى بصلصة ميتماكس. تُقدم مع بطاطس مقلية" at bounding box center [717, 318] width 332 height 46
click at [591, 300] on textarea "شريحة لحم بقري مع جبن أمريكي وبصل. تُغطى بصلصة ميتماكس. تُقدم مع بطاطا [GEOGRAP…" at bounding box center [717, 318] width 332 height 46
click at [847, 298] on textarea "شريحة لحم بقري مع جبن أمريكي وبصل. تُغطى بصلصة ميتماكس. تُقدم مع سايد بطاطا [GE…" at bounding box center [717, 318] width 332 height 46
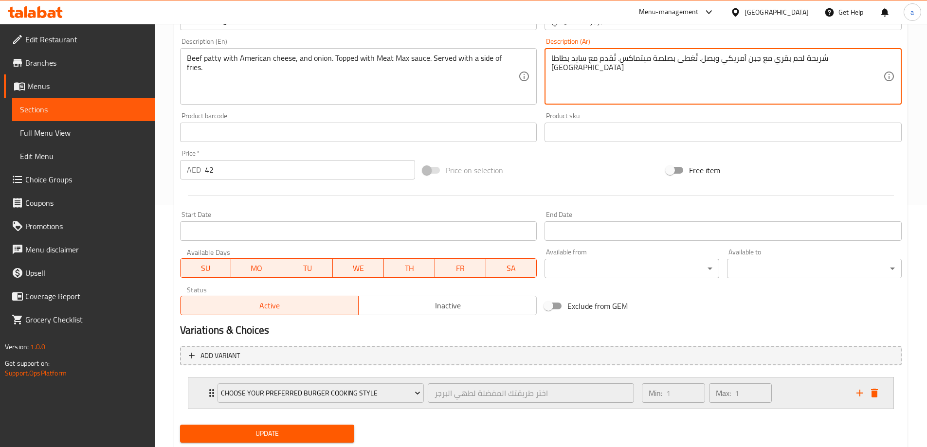
scroll to position [270, 0]
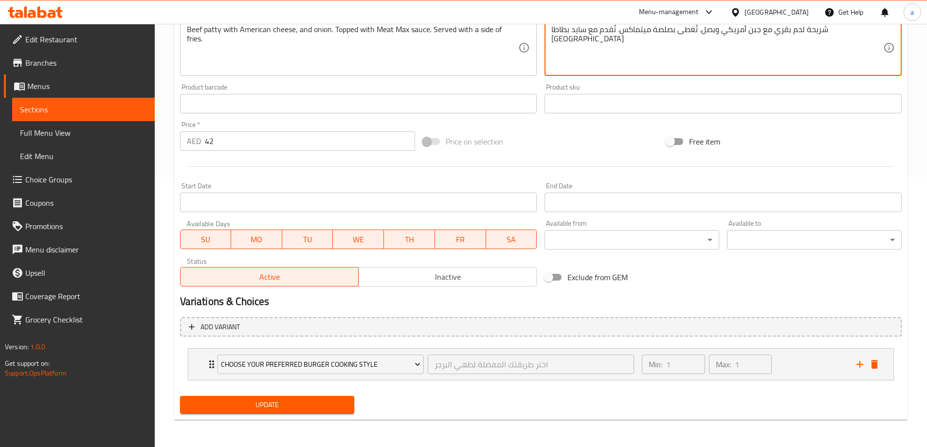
type textarea "شريحة لحم بقري مع جبن أمريكي وبصل. تُغطى بصلصة ميتماكس. تُقدم مع سايد بطاطا [GE…"
click at [277, 401] on span "Update" at bounding box center [267, 405] width 159 height 12
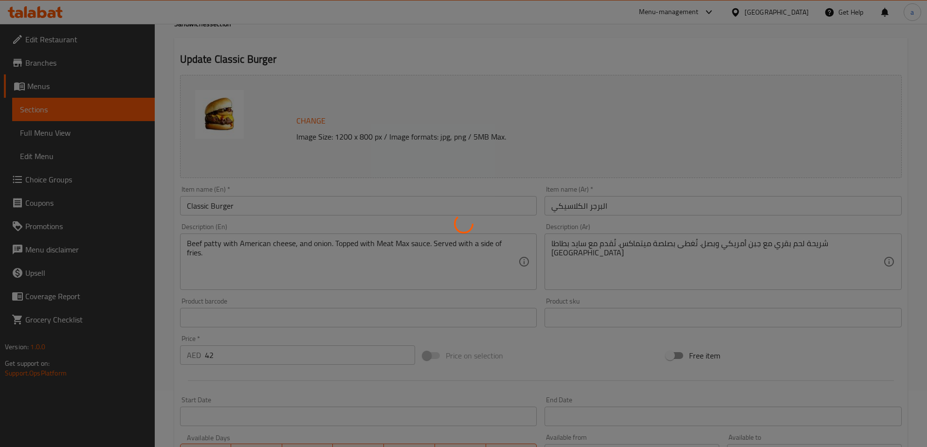
scroll to position [0, 0]
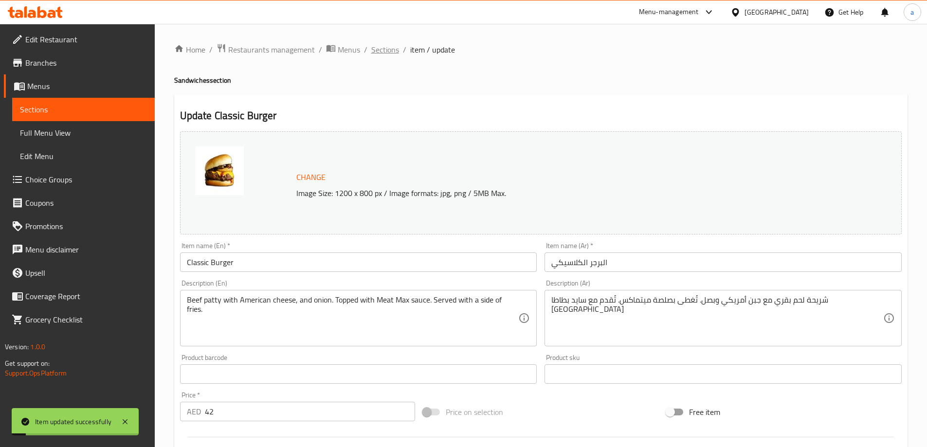
click at [384, 50] on span "Sections" at bounding box center [385, 50] width 28 height 12
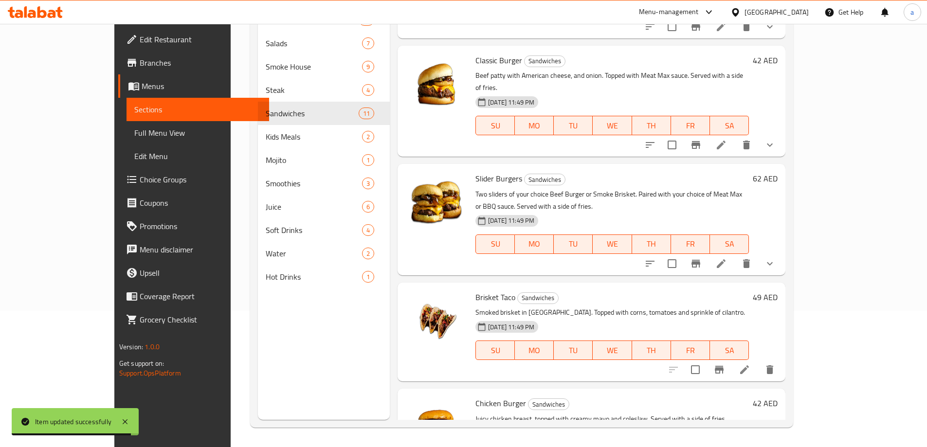
scroll to position [503, 0]
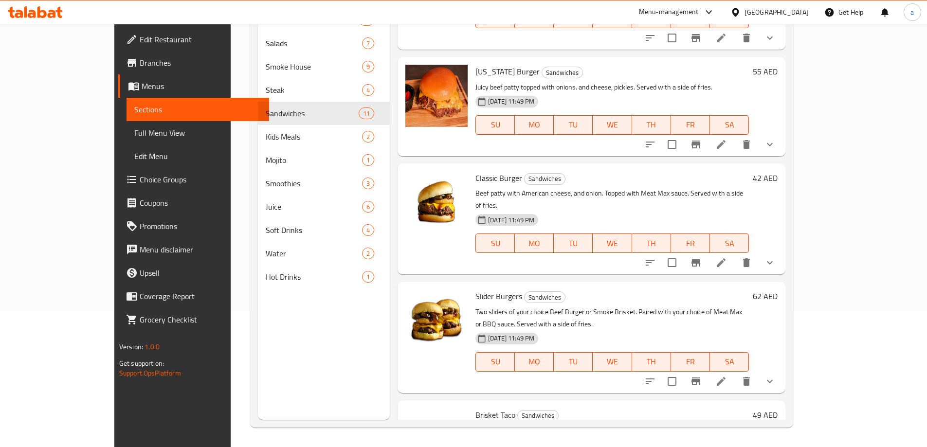
click at [735, 373] on li at bounding box center [720, 382] width 27 height 18
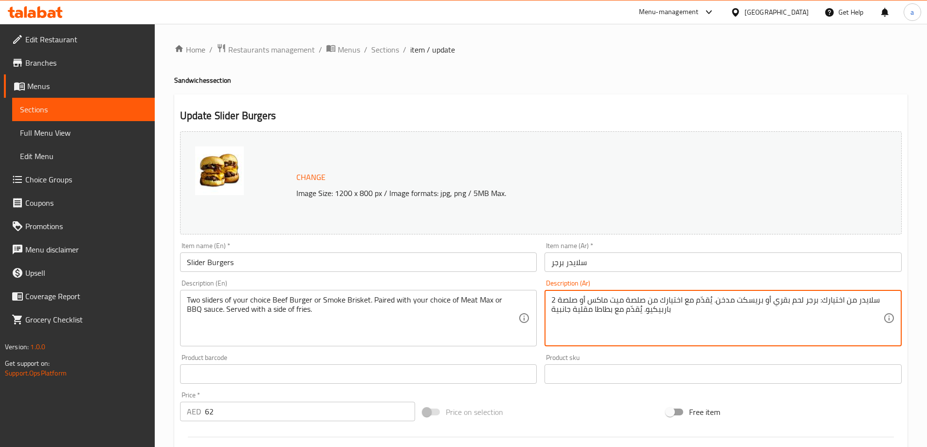
click at [554, 310] on textarea "2 سلايدر من اختيارك: برجر لحم بقري أو بريسكت مدخن. يُقدّم مع اختيارك من صلصة مي…" at bounding box center [717, 318] width 332 height 46
click at [697, 317] on textarea "2 سلايدر من اختيارك: برجر لحم بقري أو بريسكت مدخن. يُقدّم مع اختيارك من صلصة مي…" at bounding box center [717, 318] width 332 height 46
click at [881, 300] on textarea "2 سلايدر من اختيارك: برجر لحم بقري أو بريسكت مدخن. يُقدّم مع اختيارك من صلصة مي…" at bounding box center [717, 318] width 332 height 46
click at [872, 302] on textarea "2 سلايدر من اختيارك: برجر لحم بقري أو بريسكت مدخن. يُقدّم مع اختيارك من صلصة مي…" at bounding box center [717, 318] width 332 height 46
click at [552, 299] on textarea "2 سلايدر من اختيارك: برجر لحم بقري أو بريسكت مدخن. يُقدّم مع اختيارك من صلصة مي…" at bounding box center [717, 318] width 332 height 46
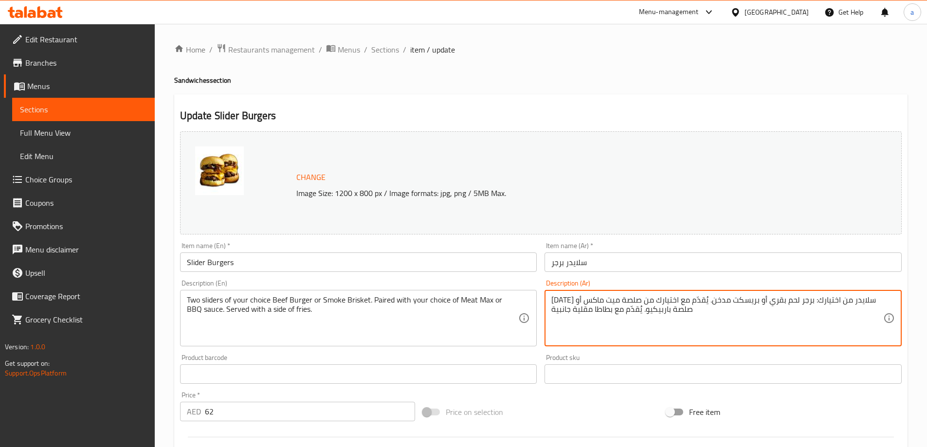
drag, startPoint x: 669, startPoint y: 300, endPoint x: 684, endPoint y: 303, distance: 15.5
click at [684, 303] on textarea "[DATE] سلايدر من اختيارك: برجر لحم بقري أو بريسكت مدخن. يُقدّم مع اختيارك من صل…" at bounding box center [717, 318] width 332 height 46
click at [581, 303] on textarea "[DATE] سلايدر من اختيارك: برجر لحم بقري أو بريسكت مدخن.مقترن مع اختيارك من صلصة…" at bounding box center [717, 318] width 332 height 46
drag, startPoint x: 671, startPoint y: 307, endPoint x: 693, endPoint y: 310, distance: 22.6
click at [693, 310] on textarea "[DATE] سلايدر من اختيارك: برجر لحم بقري أو بريسكت مدخن.مقترن مع اختيارك من صلصة…" at bounding box center [717, 318] width 332 height 46
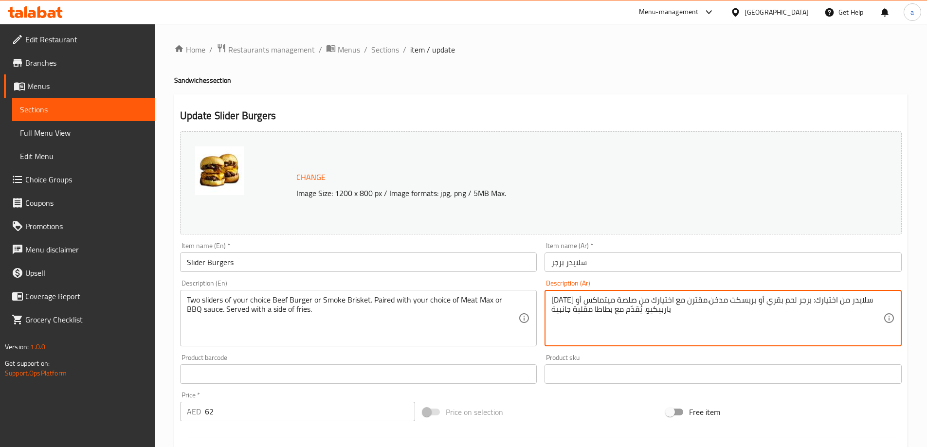
drag, startPoint x: 573, startPoint y: 310, endPoint x: 538, endPoint y: 314, distance: 34.2
click at [542, 313] on div "Description (Ar) [DATE] سلايدر من اختيارك: برجر لحم بقري أو بريسكت مدخن.مقترن م…" at bounding box center [722, 313] width 365 height 74
click at [590, 305] on textarea "[DATE] سلايدر من اختيارك: برجر لحم بقري أو بريسكت مدخن.مقترن مع اختيارك من صلصة…" at bounding box center [717, 318] width 332 height 46
click at [594, 311] on textarea "[DATE] سلايدر من اختيارك: برجر لحم بقري أو بريسكت مدخن.مقترن مع اختيارك من صلصة…" at bounding box center [717, 318] width 332 height 46
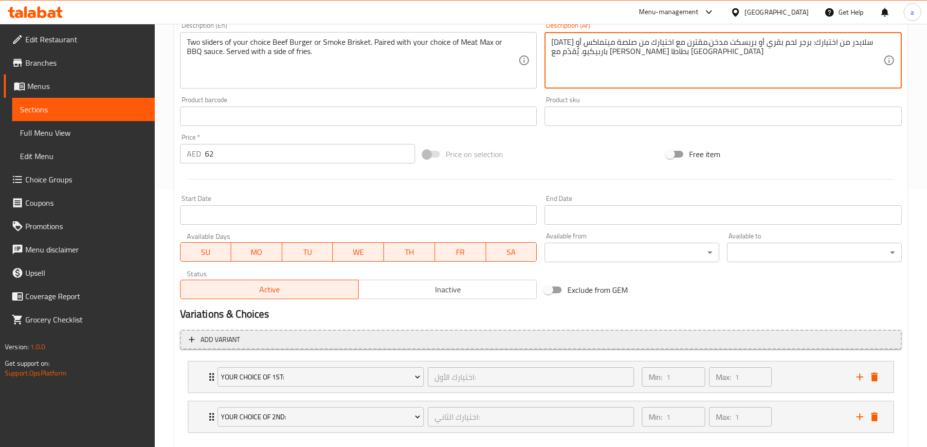
scroll to position [310, 0]
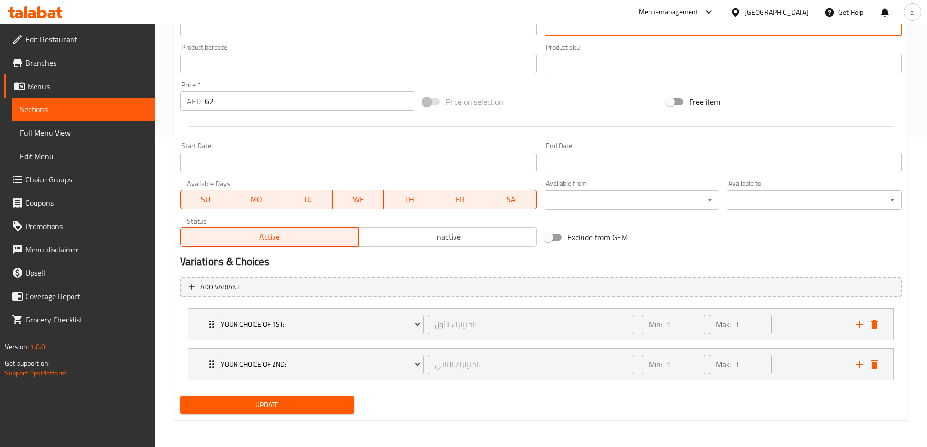
type textarea "[DATE] سلايدر من اختيارك: برجر لحم بقري أو بريسكت مدخن.مقترن مع اختيارك من صلصة…"
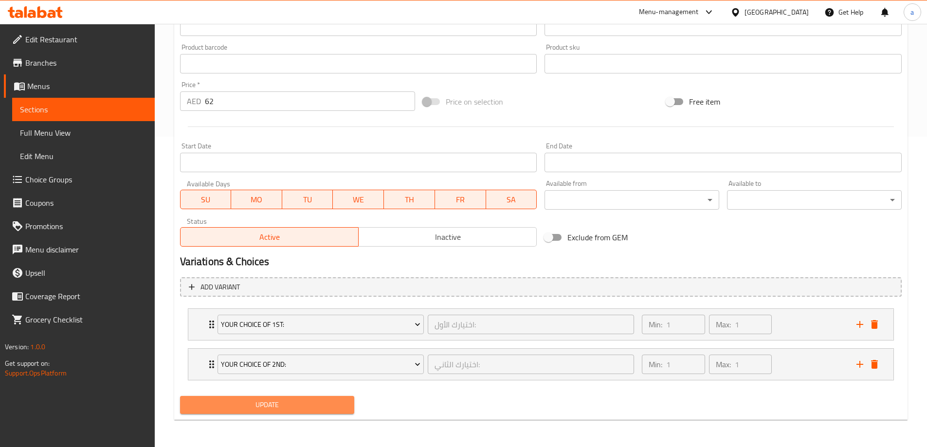
click at [277, 408] on span "Update" at bounding box center [267, 405] width 159 height 12
click at [278, 404] on span "Update" at bounding box center [267, 405] width 159 height 12
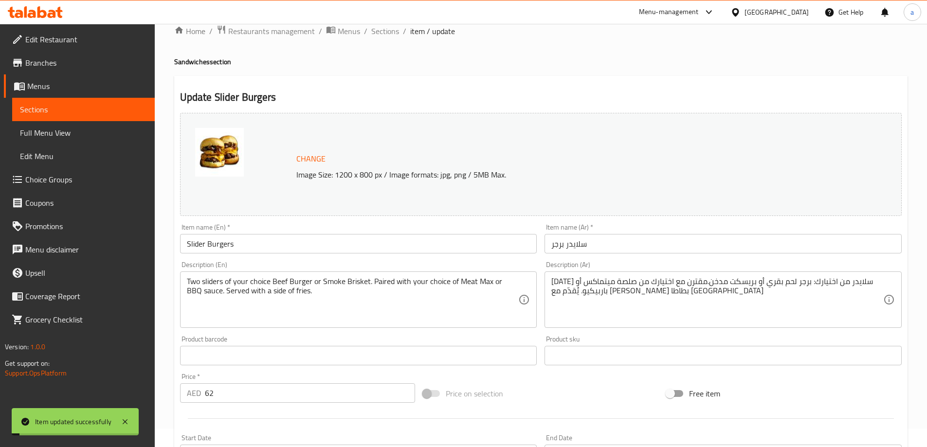
scroll to position [0, 0]
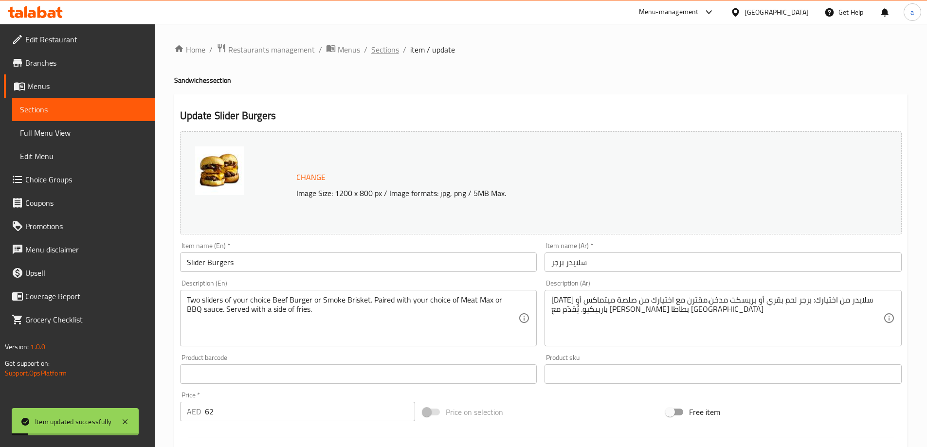
click at [374, 45] on span "Sections" at bounding box center [385, 50] width 28 height 12
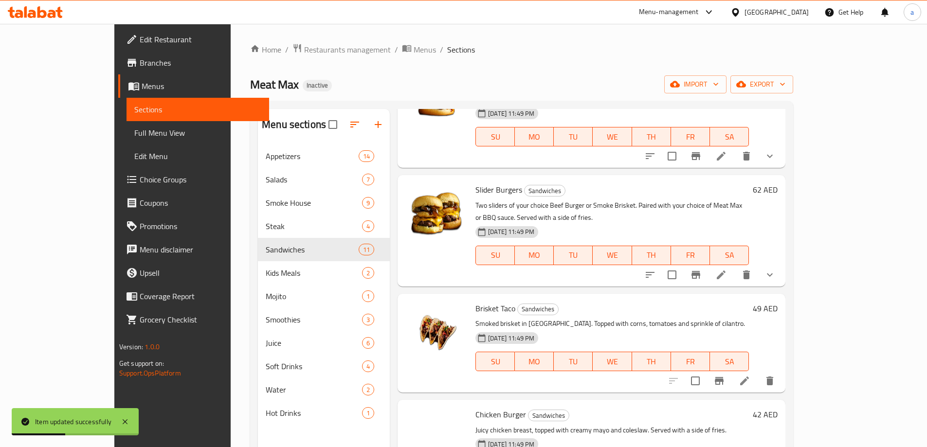
scroll to position [746, 0]
click at [750, 375] on icon at bounding box center [744, 381] width 12 height 12
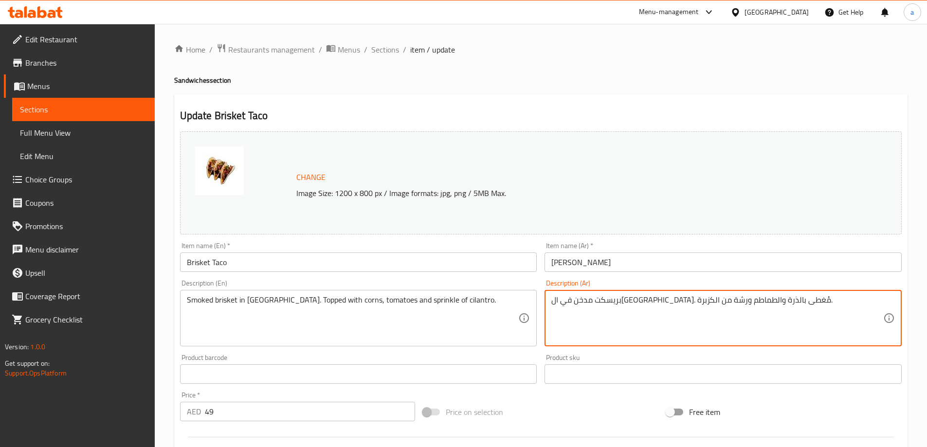
drag, startPoint x: 587, startPoint y: 301, endPoint x: 602, endPoint y: 306, distance: 15.5
click at [602, 306] on textarea "بريسكت مدخن في ال[GEOGRAPHIC_DATA]. مُغطى بالذرة والطماطم ورشة من الكزبرة." at bounding box center [717, 318] width 332 height 46
click at [593, 296] on textarea "بريسكت مدخن في ال[GEOGRAPHIC_DATA]. مُغطى بالذرة والطماطم ورشة من الكزبرة." at bounding box center [717, 318] width 332 height 46
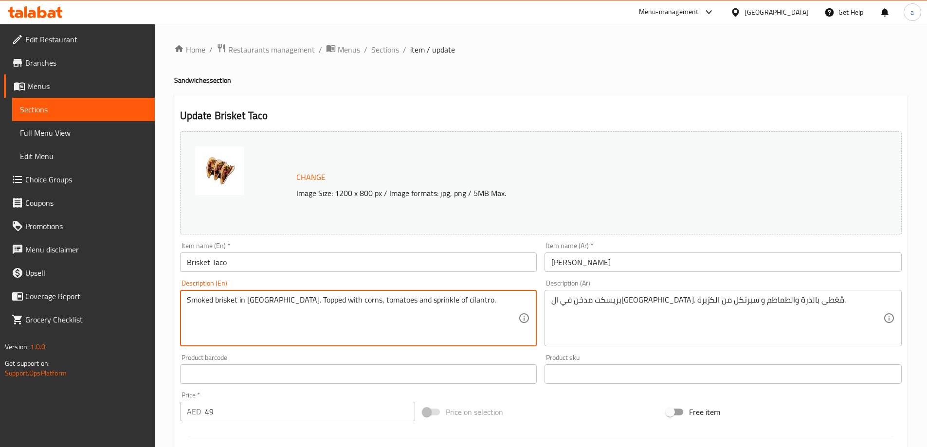
click at [395, 302] on textarea "Smoked brisket in [GEOGRAPHIC_DATA]. Topped with corns, tomatoes and sprinkle o…" at bounding box center [353, 318] width 332 height 46
click at [430, 299] on textarea "Smoked brisket in [GEOGRAPHIC_DATA]. Topped with corns, tomatoes and sprinkle o…" at bounding box center [353, 318] width 332 height 46
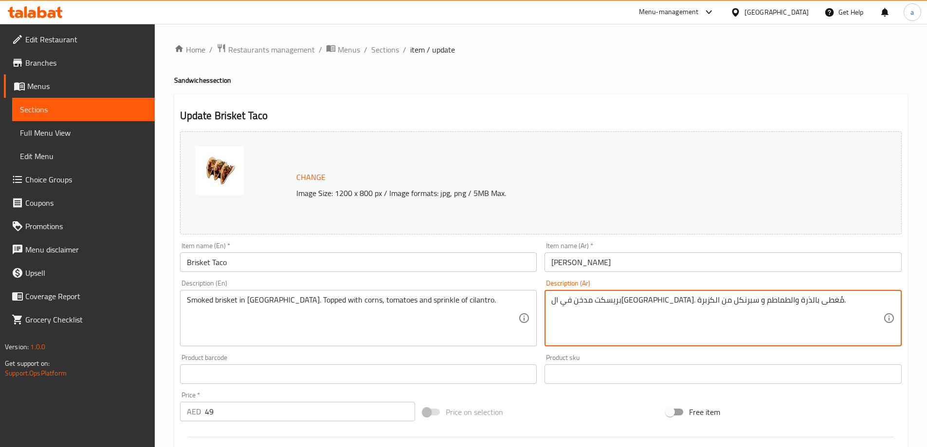
drag, startPoint x: 587, startPoint y: 300, endPoint x: 613, endPoint y: 316, distance: 30.1
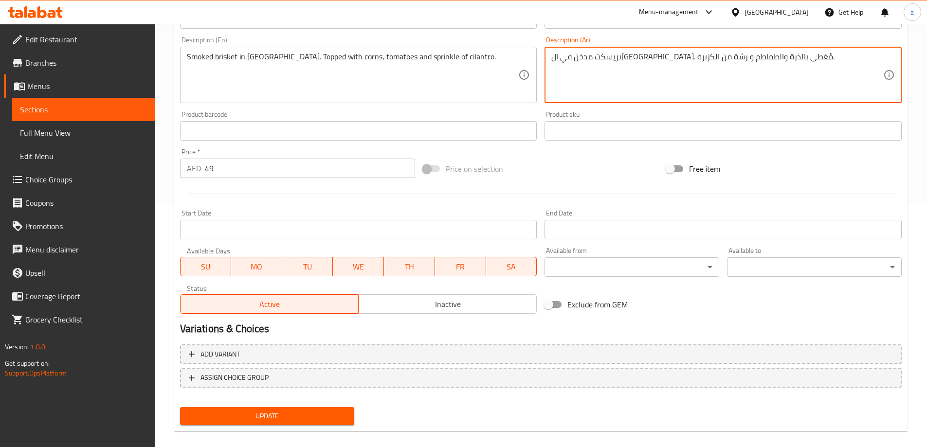
scroll to position [254, 0]
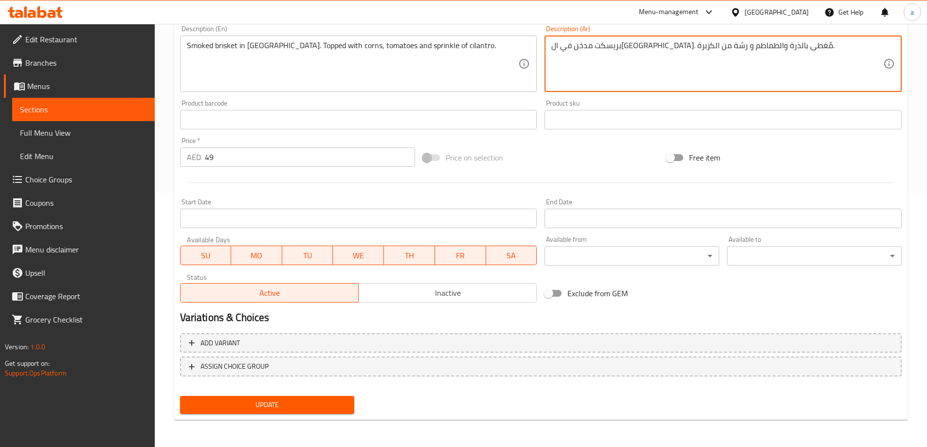
type textarea "بريسكت مدخن في ال[GEOGRAPHIC_DATA]. مُغطى بالذرة والطماطم و رشة من الكزبرة."
click at [325, 398] on button "Update" at bounding box center [267, 405] width 175 height 18
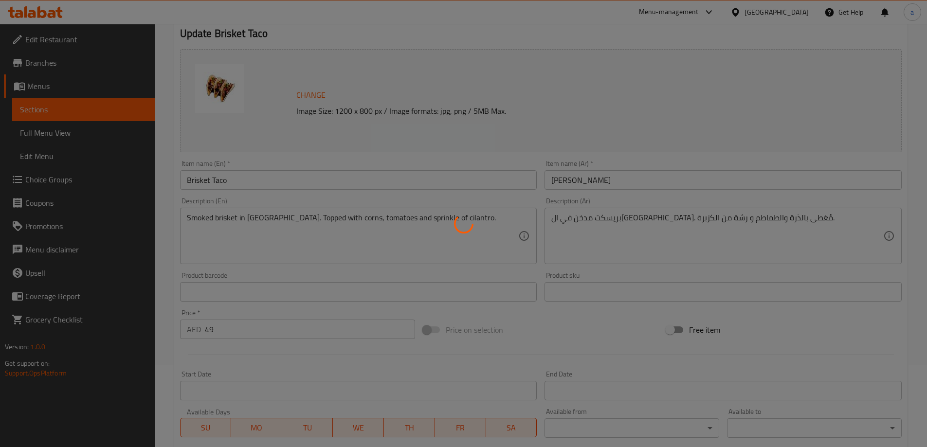
scroll to position [0, 0]
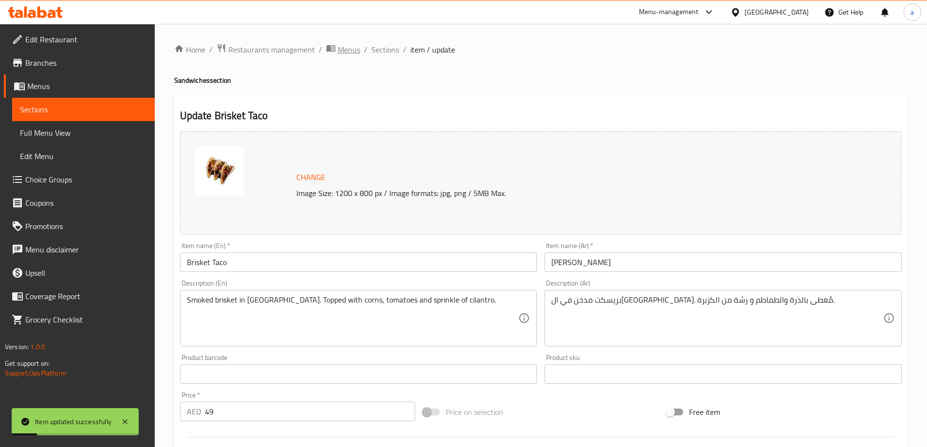
click at [354, 51] on span "Menus" at bounding box center [349, 50] width 22 height 12
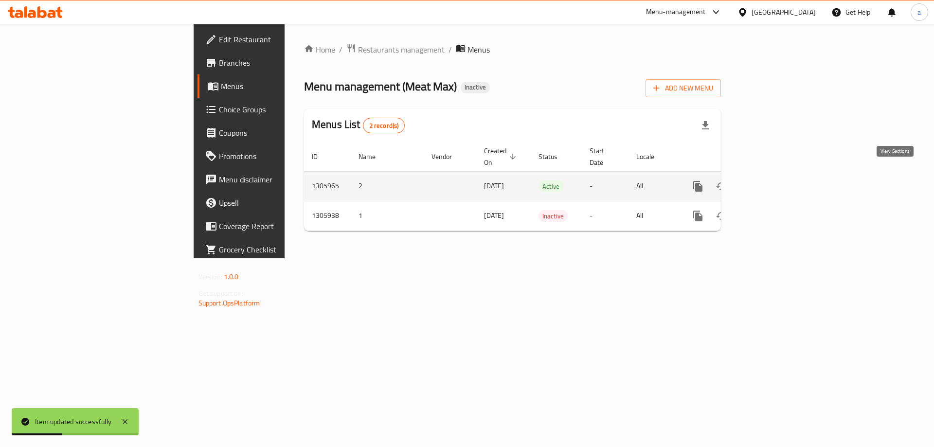
click at [772, 182] on icon "enhanced table" at bounding box center [768, 186] width 9 height 9
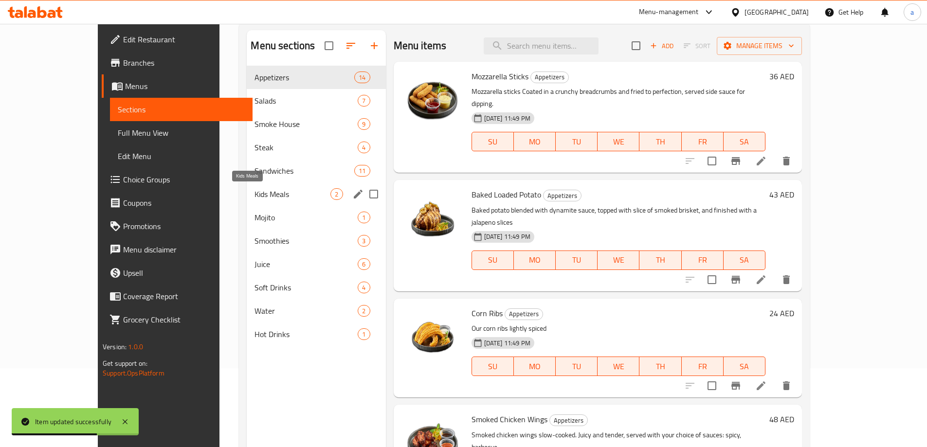
scroll to position [136, 0]
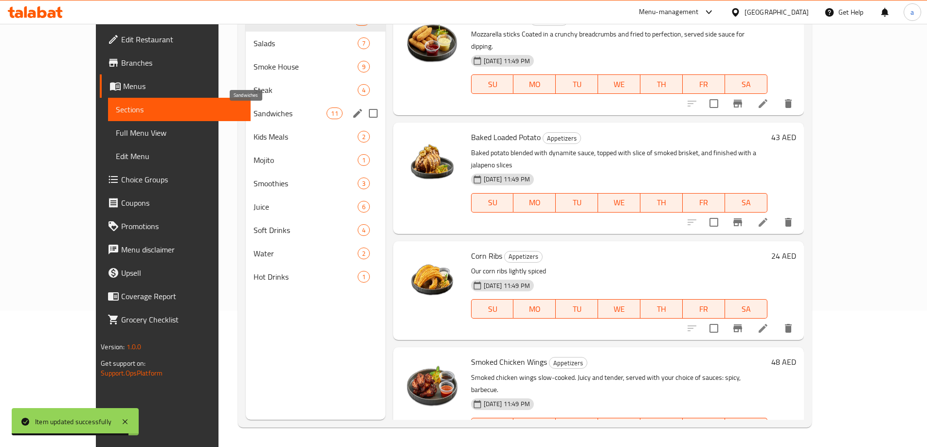
click at [253, 112] on span "Sandwiches" at bounding box center [289, 114] width 73 height 12
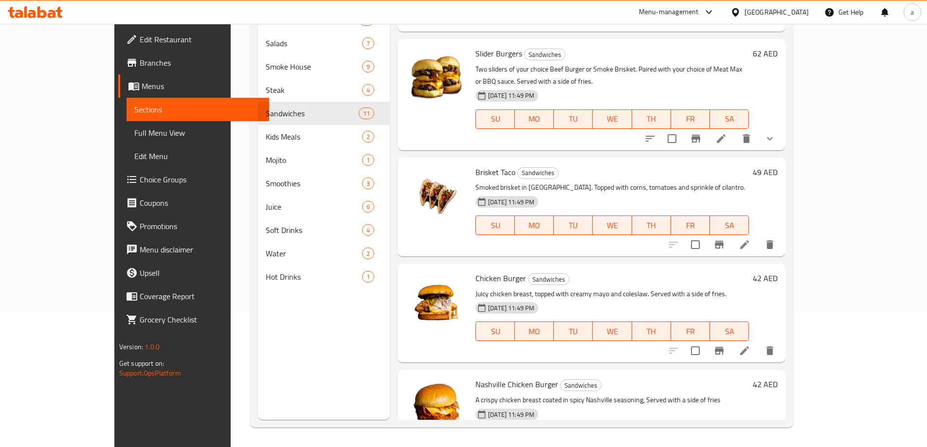
scroll to position [746, 0]
click at [750, 344] on icon at bounding box center [744, 350] width 12 height 12
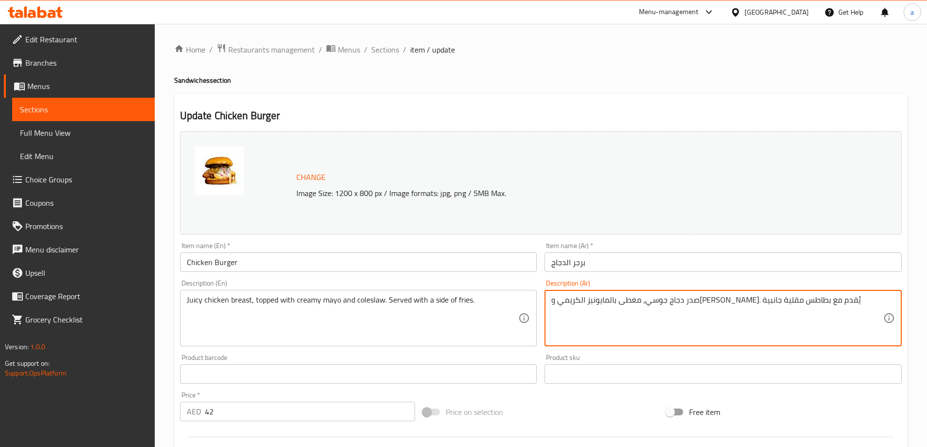
drag, startPoint x: 715, startPoint y: 298, endPoint x: 725, endPoint y: 301, distance: 10.6
drag, startPoint x: 571, startPoint y: 301, endPoint x: 531, endPoint y: 311, distance: 41.3
click at [584, 299] on textarea "صدر دجاج جوسي، مغطى بالمايو الكريمي و[PERSON_NAME]. يُقدم مع بطاطس مقلية" at bounding box center [717, 318] width 332 height 46
click at [572, 302] on textarea "صدر دجاج جوسي، مغطى بالمايو الكريمي و[PERSON_NAME]. يُقدم مع بطاطس مقلية" at bounding box center [717, 318] width 332 height 46
click at [574, 301] on textarea "صدر دجاج جوسي، مغطى بالمايو الكريمي و[PERSON_NAME]. يُقدم مع بطاطس مقلية" at bounding box center [717, 318] width 332 height 46
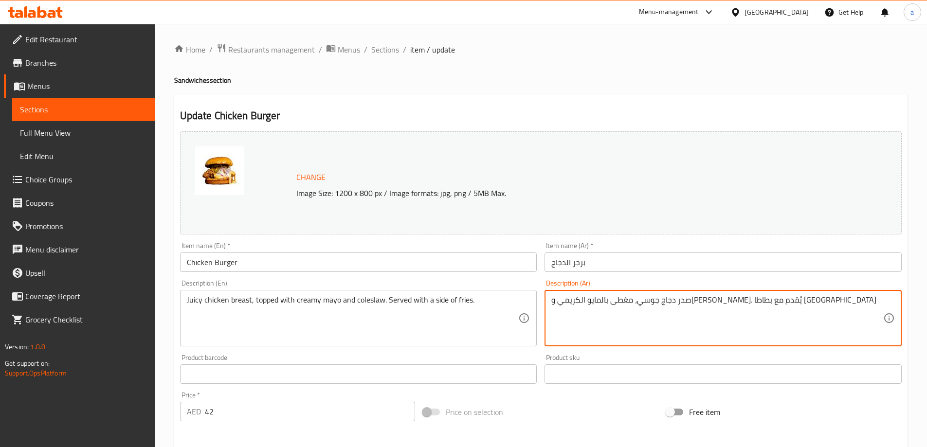
click at [590, 302] on textarea "صدر دجاج جوسي، مغطى بالمايو الكريمي و[PERSON_NAME]. يُقدم مع بطاطا [GEOGRAPHIC_…" at bounding box center [717, 318] width 332 height 46
click at [592, 300] on textarea "صدر دجاج جوسي، مغطى بالمايو الكريمي و[PERSON_NAME]. يُقدم مع بطاطا [GEOGRAPHIC_…" at bounding box center [717, 318] width 332 height 46
click at [807, 295] on textarea "صدر دجاج جوسي، مغطى بالمايو الكريمي و[PERSON_NAME]. يُقدم مع سايد بطاطا [GEOGRA…" at bounding box center [717, 318] width 332 height 46
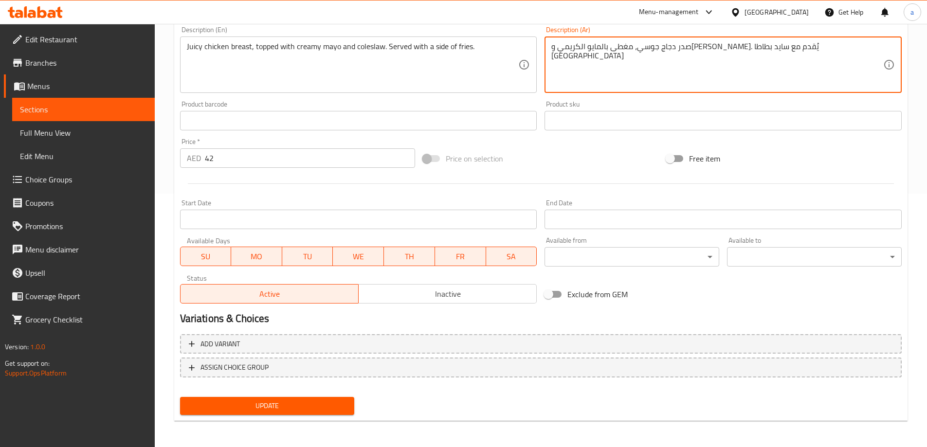
scroll to position [254, 0]
type textarea "صدر دجاج جوسي، مغطى بالمايو الكريمي و[PERSON_NAME]. يُقدم مع سايد بطاطا [GEOGRA…"
click at [330, 408] on span "Update" at bounding box center [267, 405] width 159 height 12
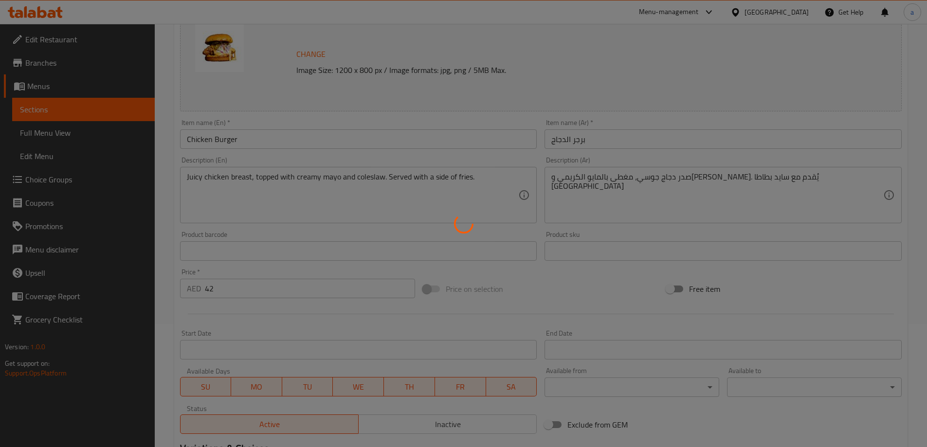
scroll to position [0, 0]
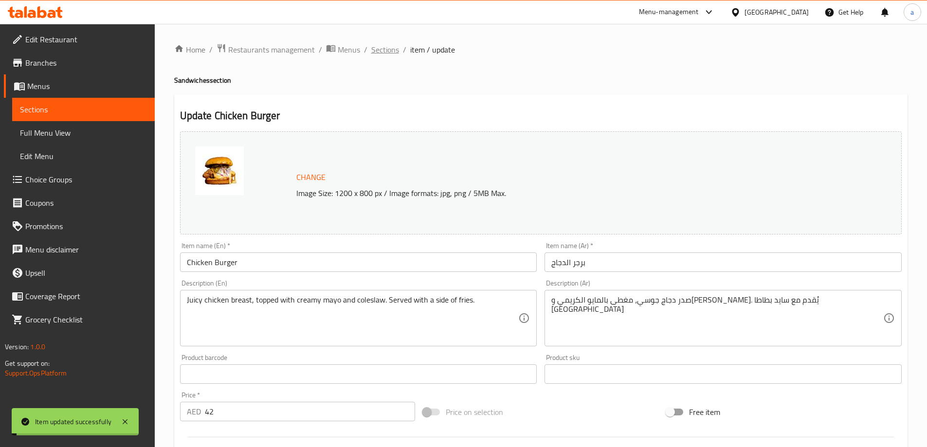
click at [383, 46] on span "Sections" at bounding box center [385, 50] width 28 height 12
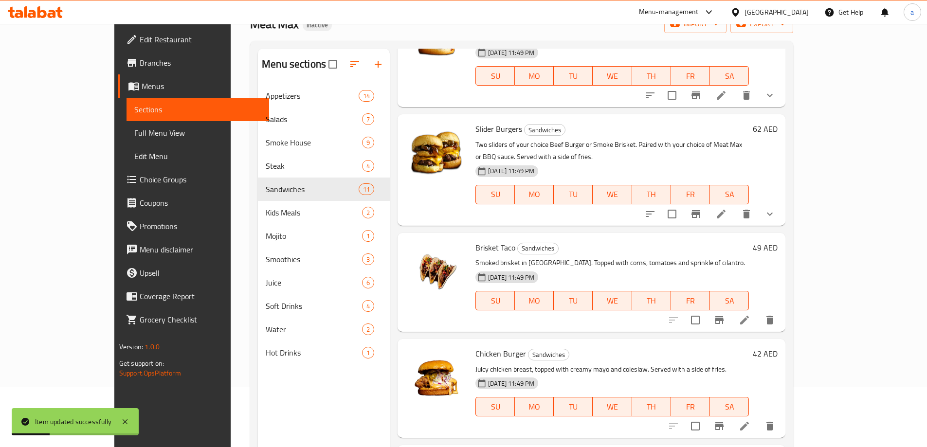
scroll to position [136, 0]
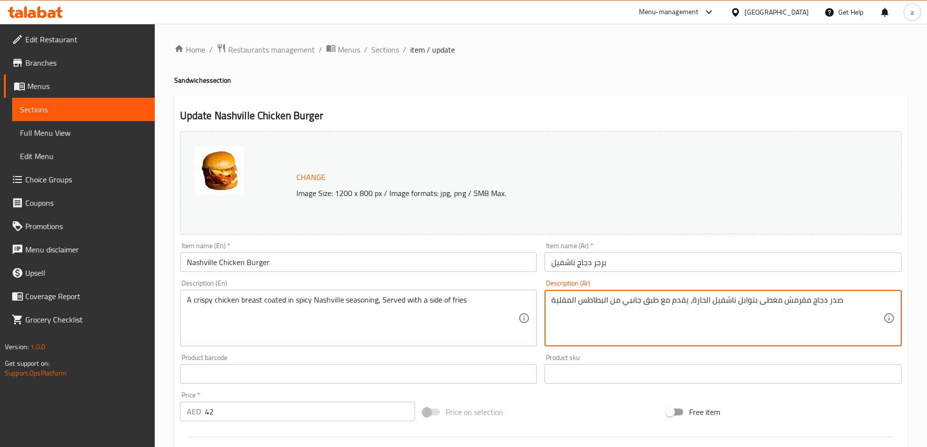
drag, startPoint x: 656, startPoint y: 302, endPoint x: 622, endPoint y: 308, distance: 34.2
click at [582, 300] on textarea "صدر دجاج مقرمش مغطى بتوابل ناشفيل الحارة، يقدم مع سايد من البطاطس المقلية" at bounding box center [717, 318] width 332 height 46
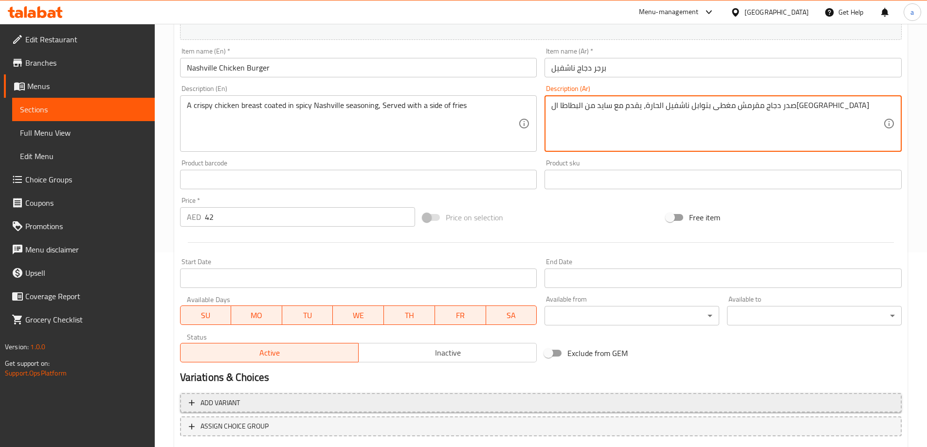
scroll to position [254, 0]
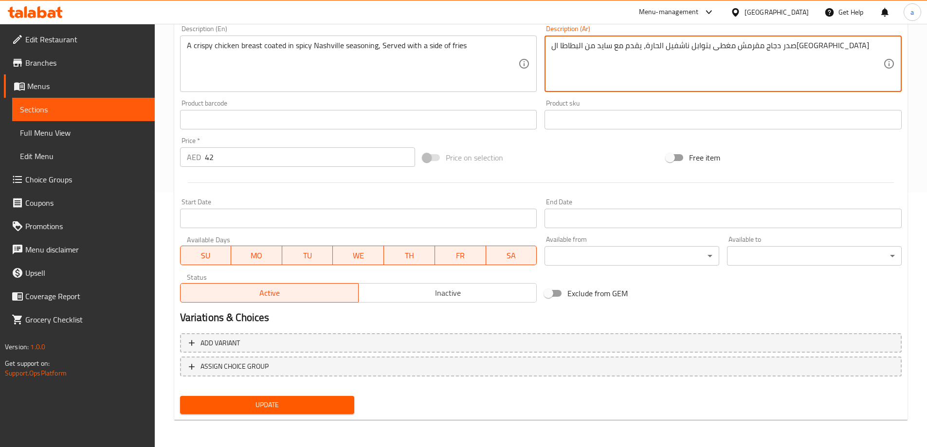
type textarea "صدر دجاج مقرمش مغطى بتوابل ناشفيل الحارة، يقدم مع سايد من البطاطا ال[GEOGRAPHIC…"
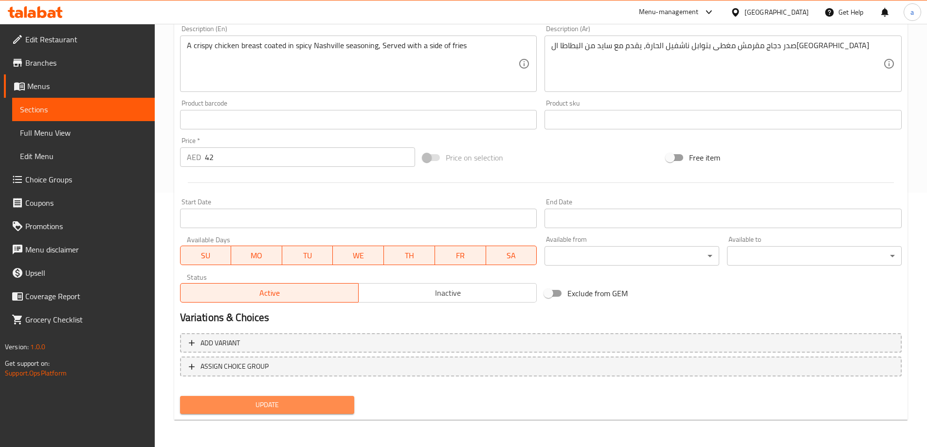
click at [314, 404] on span "Update" at bounding box center [267, 405] width 159 height 12
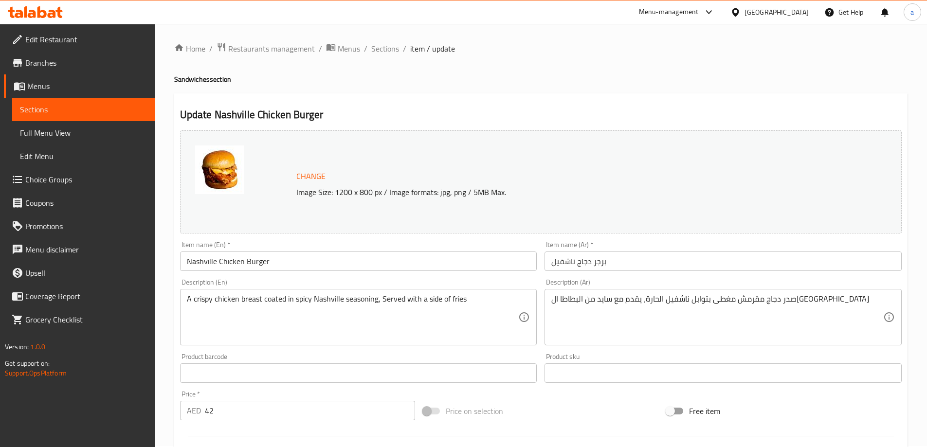
scroll to position [0, 0]
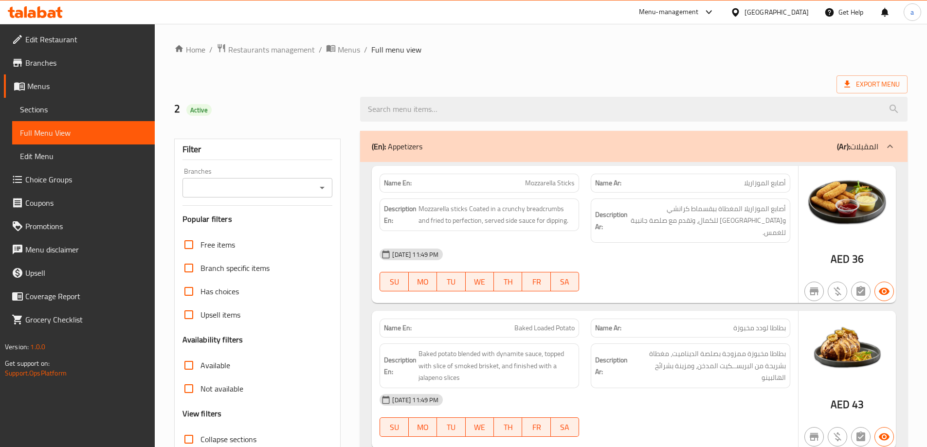
click at [629, 154] on div "(En): Appetizers (Ar): المقبلات" at bounding box center [633, 146] width 547 height 31
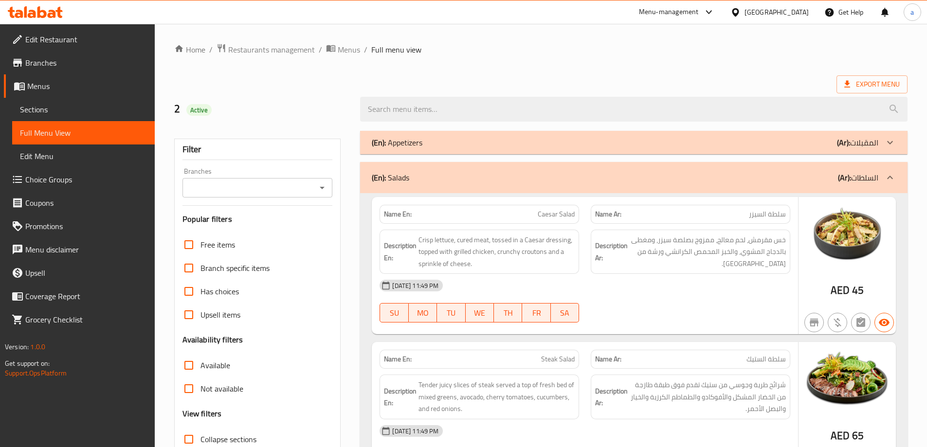
click at [621, 167] on div "(En): Salads (Ar): السلطات" at bounding box center [633, 177] width 547 height 31
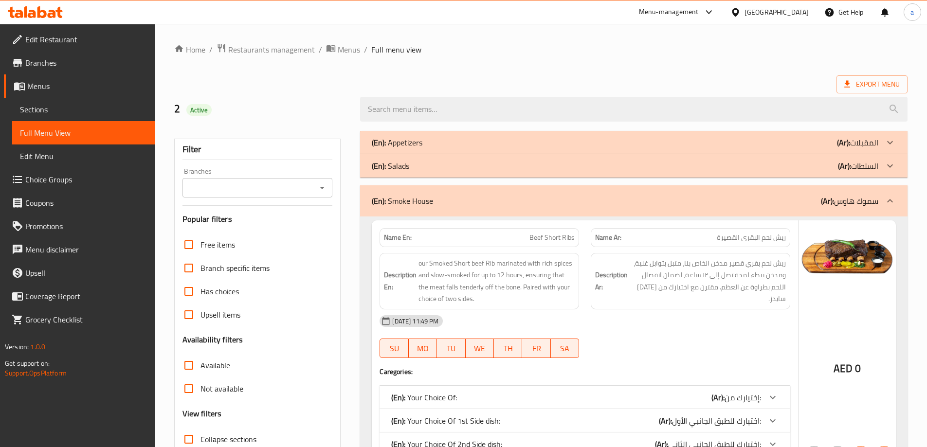
click at [623, 191] on div "(En): Smoke House (Ar): [PERSON_NAME]" at bounding box center [633, 200] width 547 height 31
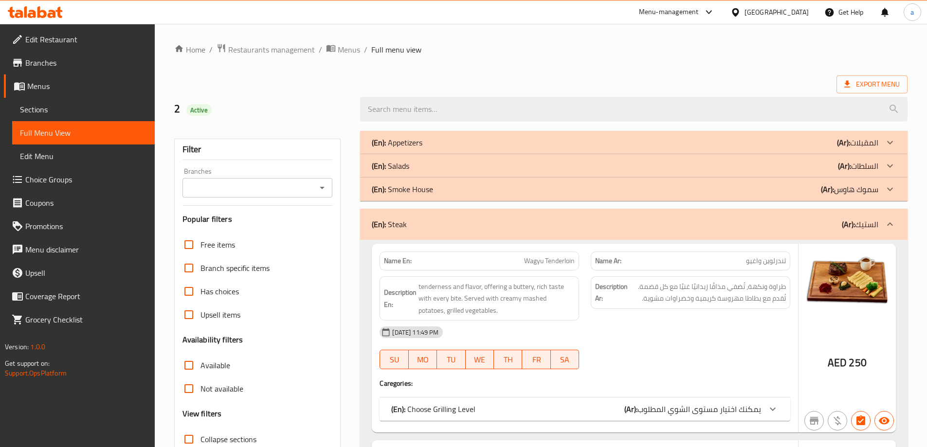
click at [627, 219] on div "(En): Steak (Ar): الستيك" at bounding box center [625, 224] width 506 height 12
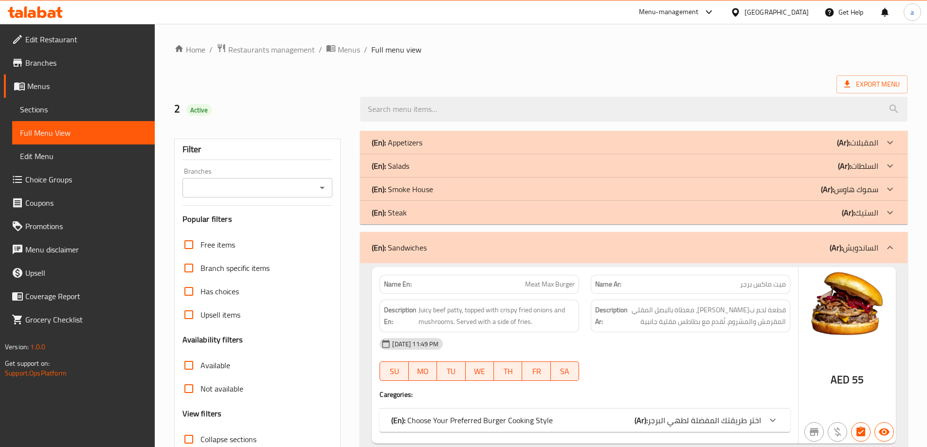
click at [628, 243] on div "(En): Sandwiches (Ar): الساندويش" at bounding box center [625, 248] width 506 height 12
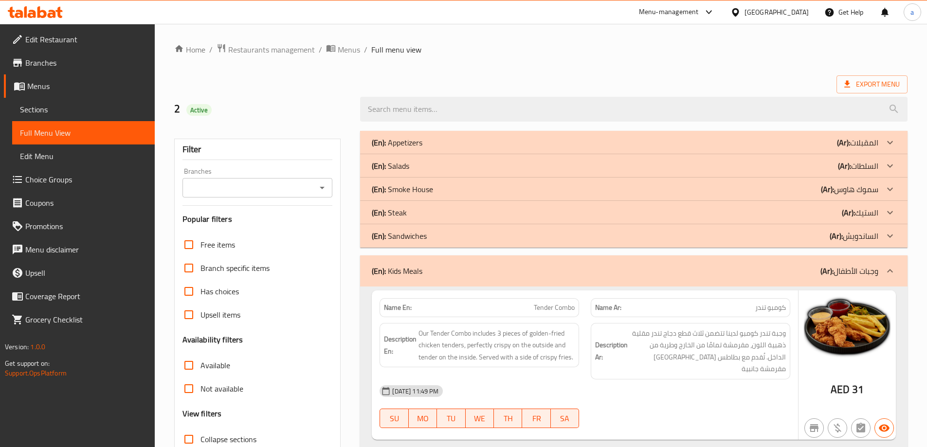
click at [636, 265] on div "(En): Kids Meals (Ar): وجبات الأطفال" at bounding box center [625, 271] width 506 height 12
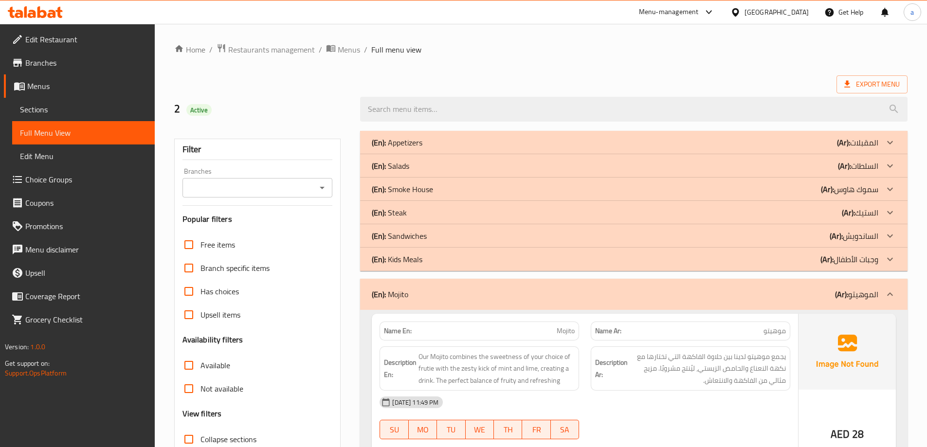
click at [90, 131] on span "Full Menu View" at bounding box center [83, 133] width 127 height 12
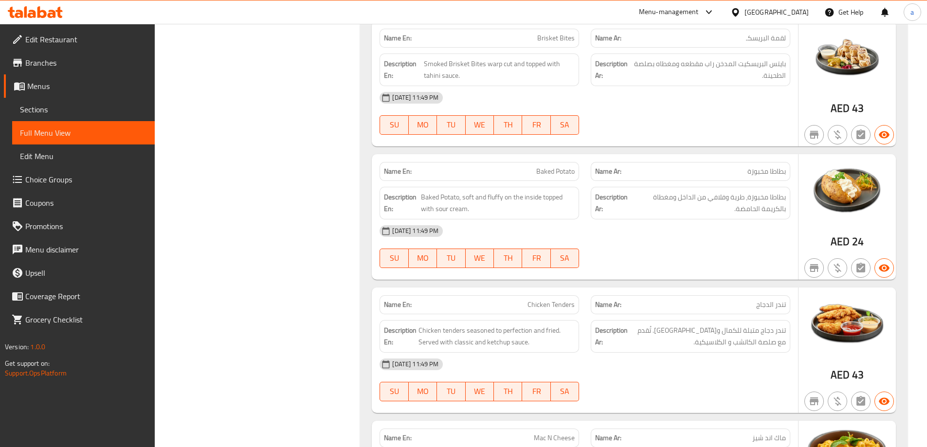
scroll to position [1362, 0]
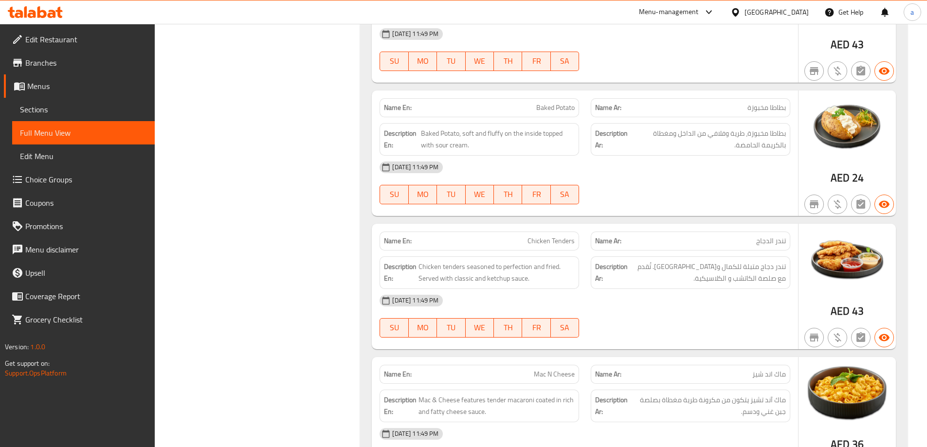
drag, startPoint x: 912, startPoint y: 182, endPoint x: 790, endPoint y: 282, distance: 157.3
click at [772, 289] on div "[DATE] 11:49 PM" at bounding box center [585, 300] width 422 height 23
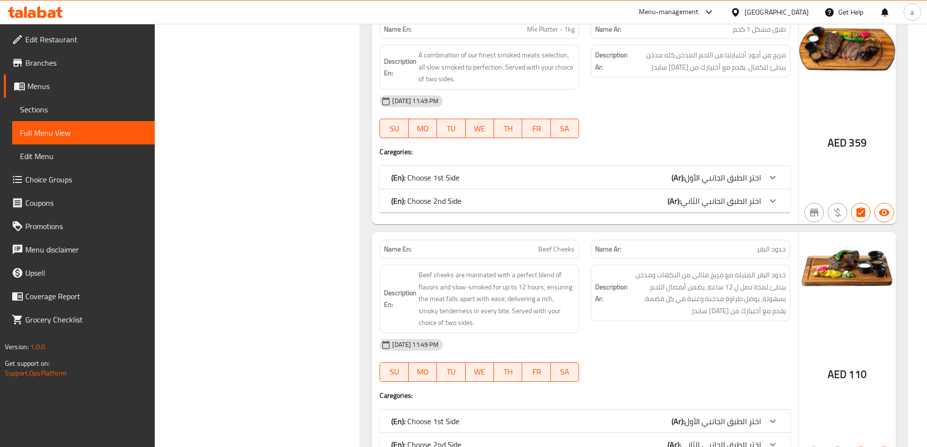
scroll to position [3940, 0]
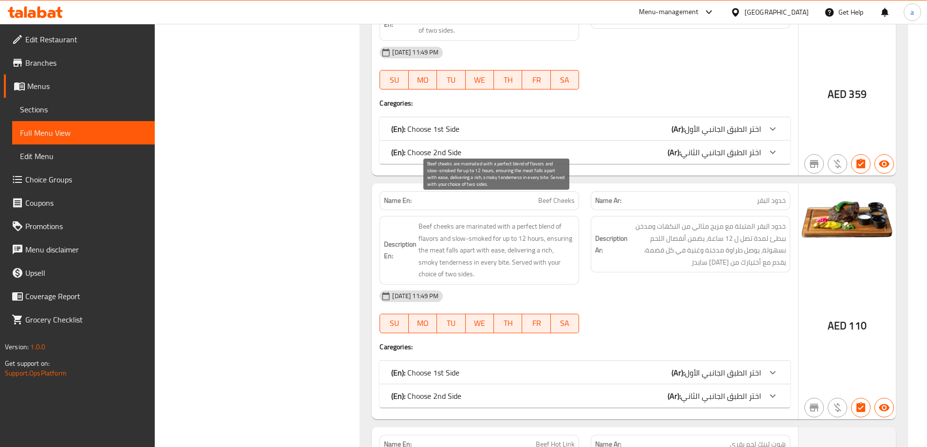
click at [443, 220] on span "Beef cheeks are marinated with a perfect blend of flavors and slow-smoked for u…" at bounding box center [496, 250] width 156 height 60
copy span "cheeks"
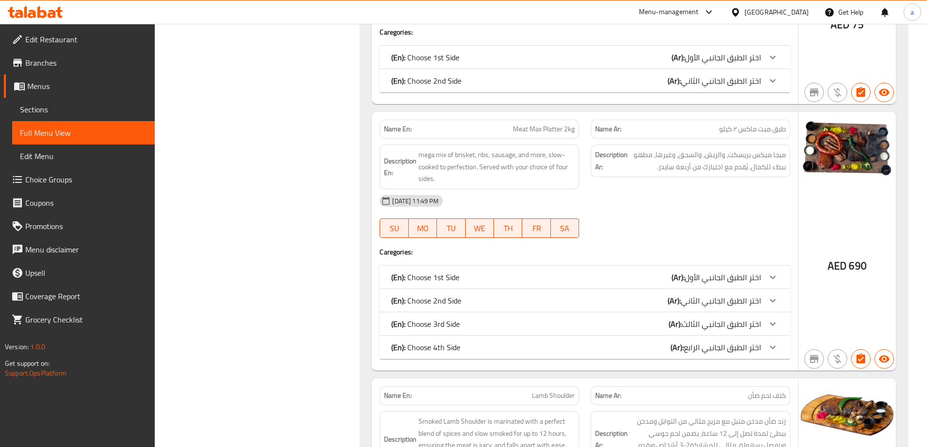
scroll to position [4475, 0]
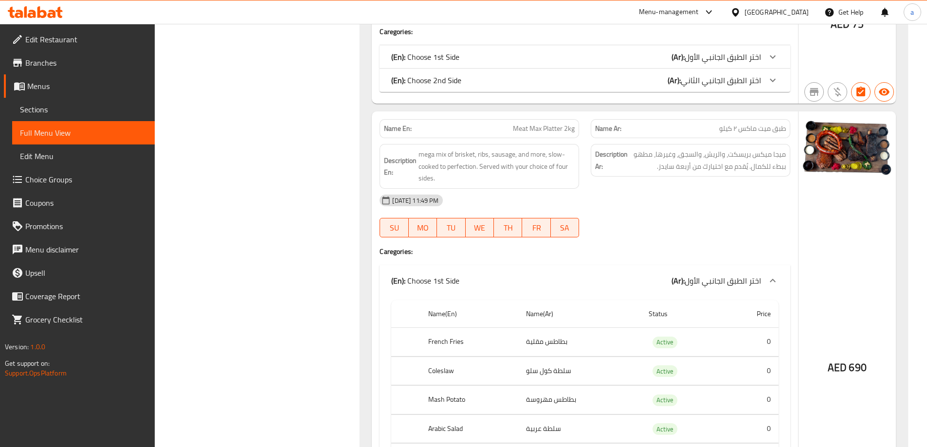
click at [654, 275] on div "(En): Choose 1st Side (Ar): اختر الطبق الجانبي الأول" at bounding box center [576, 281] width 370 height 12
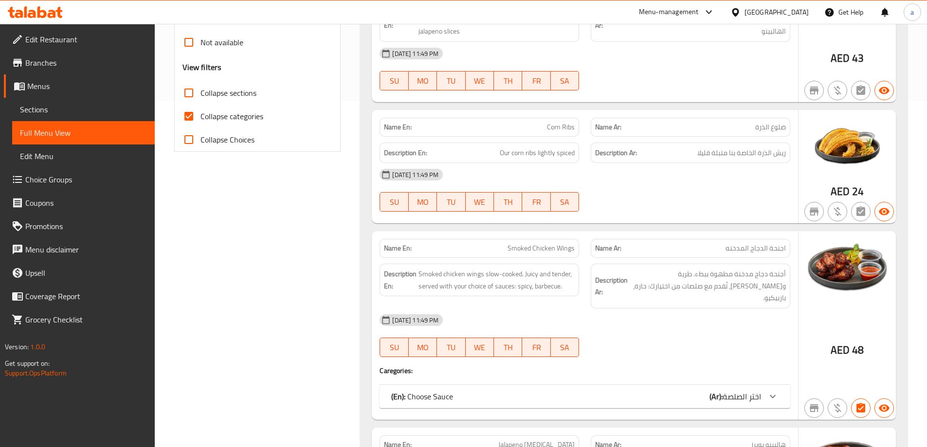
scroll to position [0, 0]
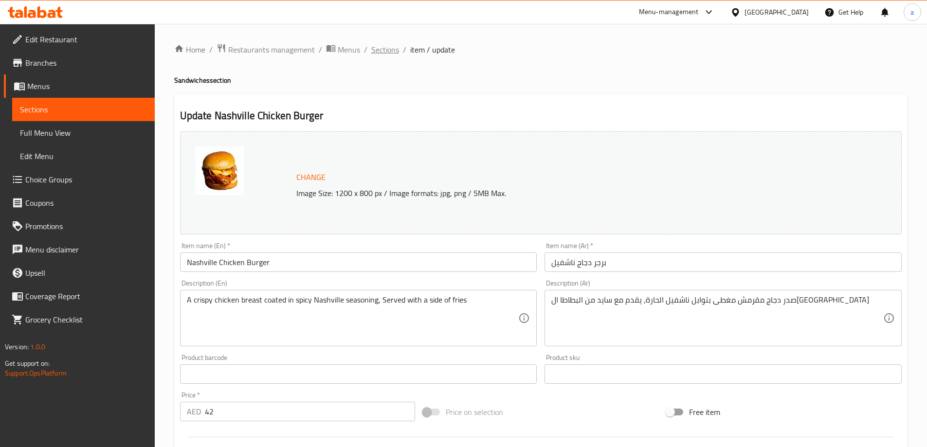
click at [380, 50] on span "Sections" at bounding box center [385, 50] width 28 height 12
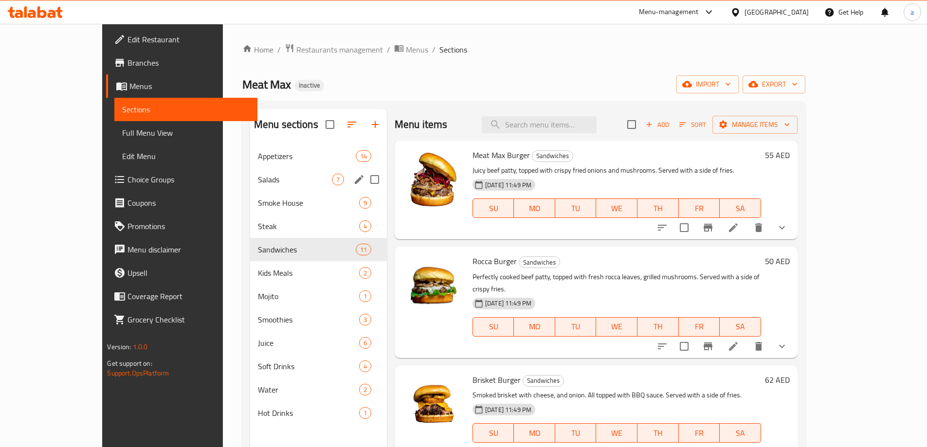
click at [250, 186] on div "Salads 7" at bounding box center [318, 179] width 137 height 23
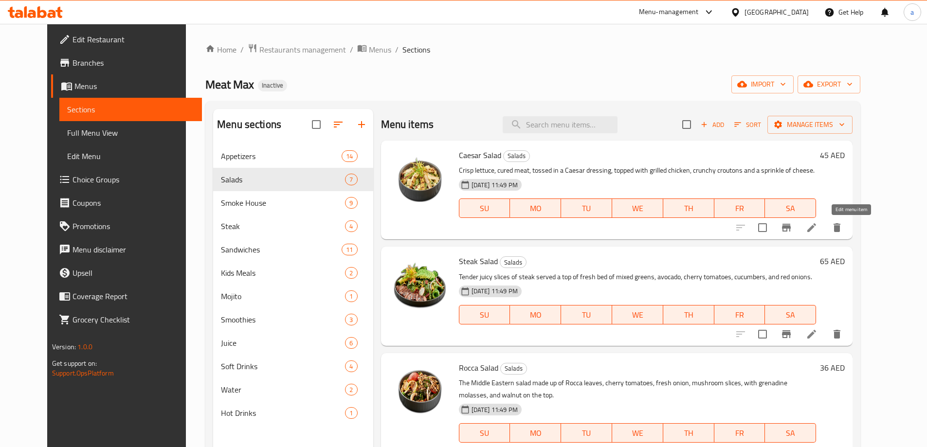
click at [817, 226] on icon at bounding box center [812, 228] width 12 height 12
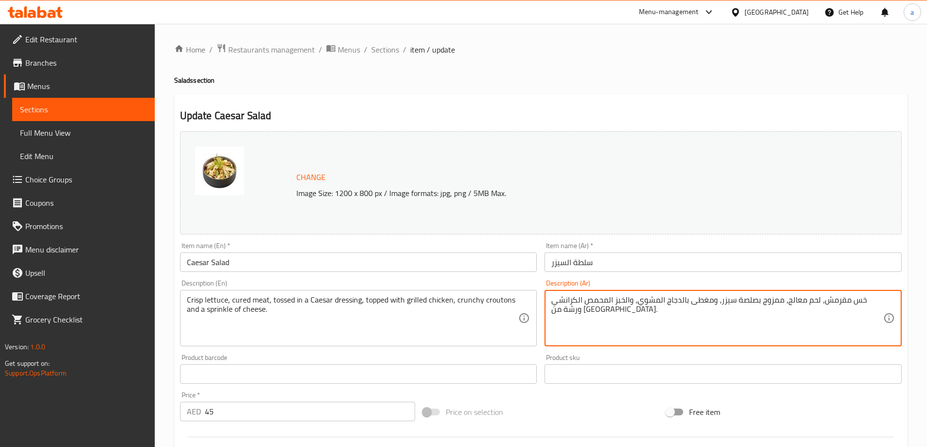
drag, startPoint x: 847, startPoint y: 300, endPoint x: 823, endPoint y: 306, distance: 25.1
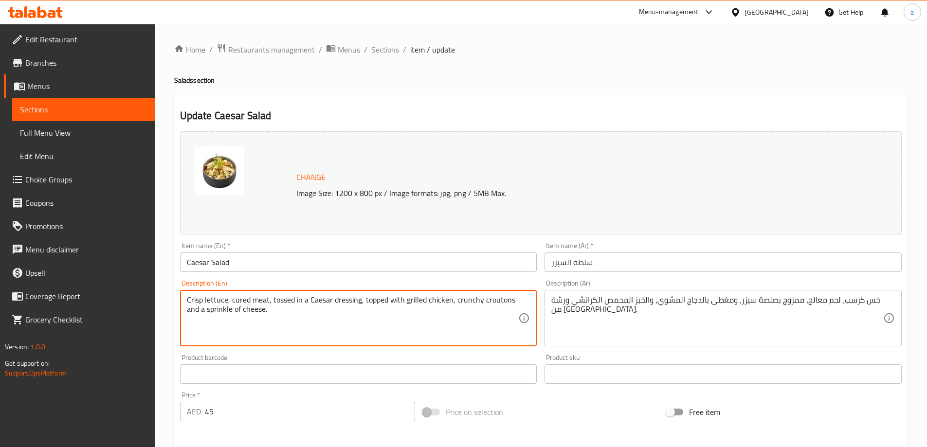
click at [236, 301] on textarea "Crisp lettuce, cured meat, tossed in a Caesar dressing, topped with grilled chi…" at bounding box center [353, 318] width 332 height 46
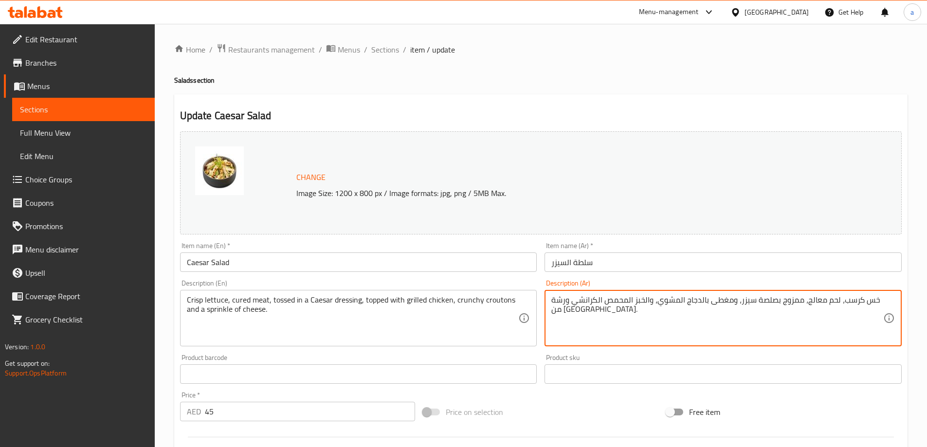
drag, startPoint x: 782, startPoint y: 302, endPoint x: 793, endPoint y: 305, distance: 11.1
drag, startPoint x: 779, startPoint y: 303, endPoint x: 802, endPoint y: 298, distance: 23.4
click at [802, 298] on textarea "خس كرسب، لحم معالج، ممزوج بصلصة سيزر، ومغطى بالدجاج المشوي، والخبز المحمص الكرا…" at bounding box center [717, 318] width 332 height 46
type textarea "خس كرسب، لحم معالج، توسد بصلصة سيزر، ومغطى بالدجاج المشوي، والخبز المحمص الكران…"
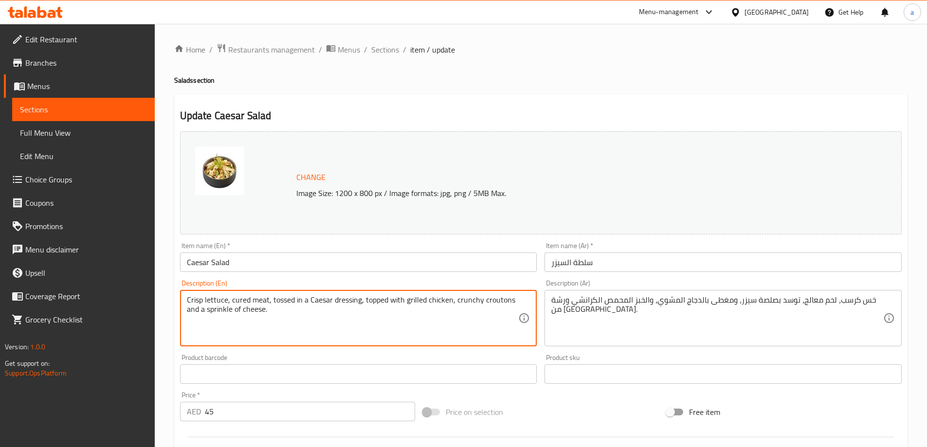
click at [503, 300] on textarea "Crisp lettuce, cured meat, tossed in a Caesar dressing, topped with grilled chi…" at bounding box center [353, 318] width 332 height 46
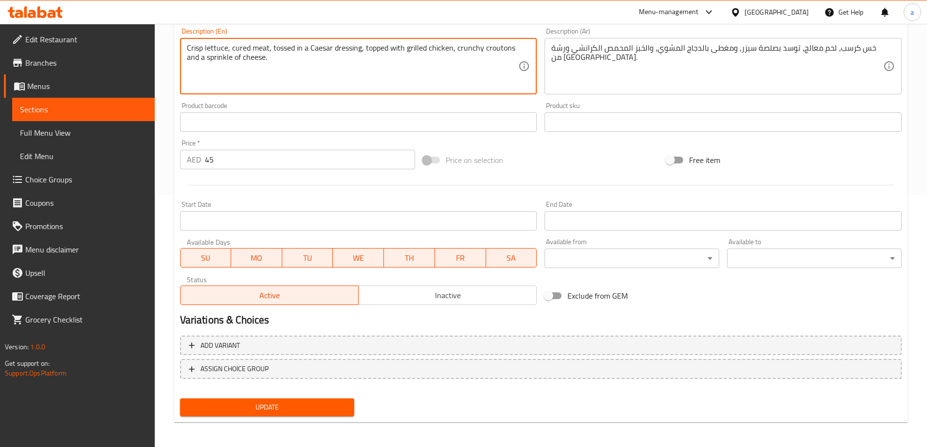
scroll to position [254, 0]
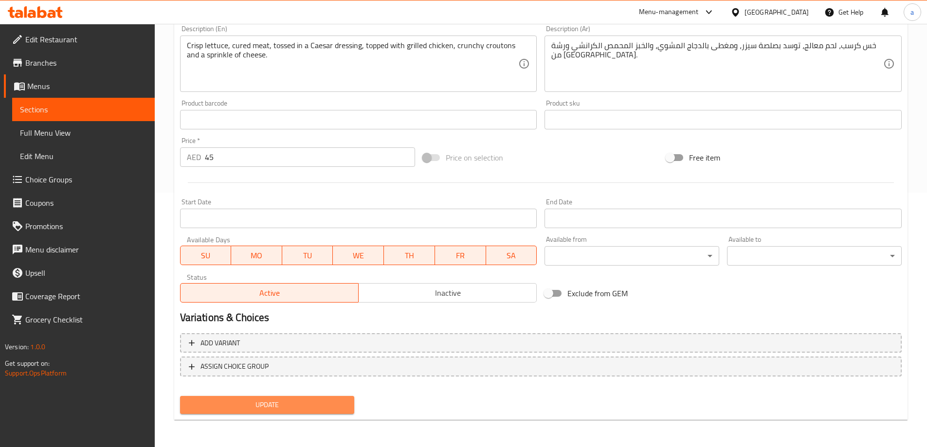
click at [295, 405] on span "Update" at bounding box center [267, 405] width 159 height 12
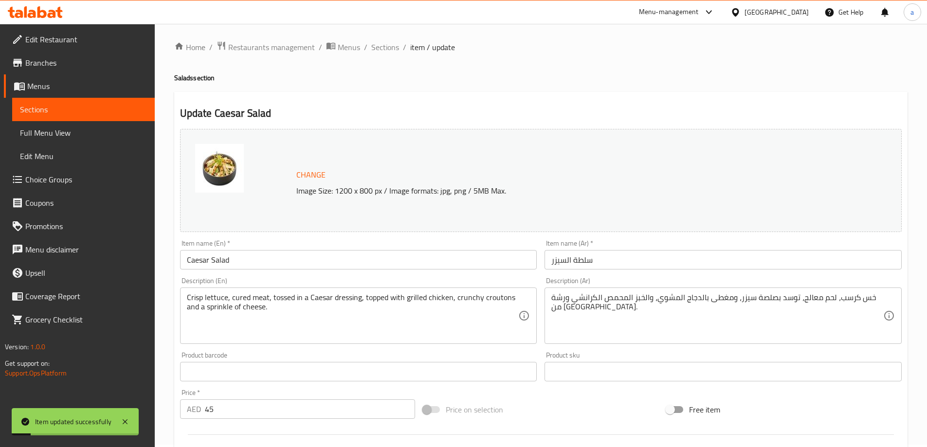
scroll to position [0, 0]
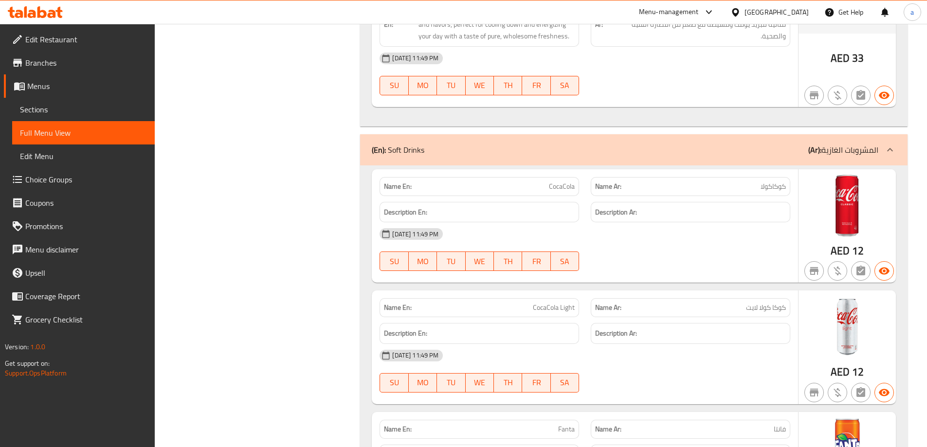
scroll to position [10033, 0]
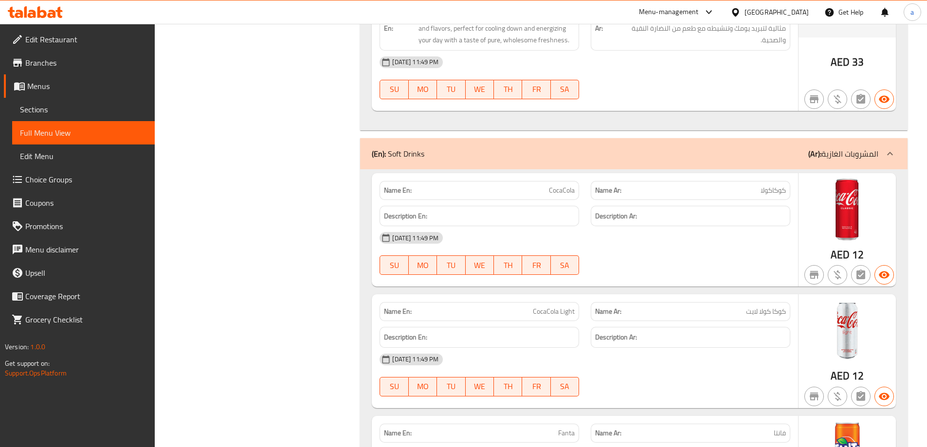
click at [746, 21] on div "[GEOGRAPHIC_DATA]" at bounding box center [769, 11] width 94 height 23
click at [752, 19] on div "[GEOGRAPHIC_DATA]" at bounding box center [769, 11] width 94 height 23
click at [663, 8] on div "Menu-management" at bounding box center [669, 12] width 60 height 12
click at [632, 43] on div "All Plugins" at bounding box center [643, 43] width 146 height 22
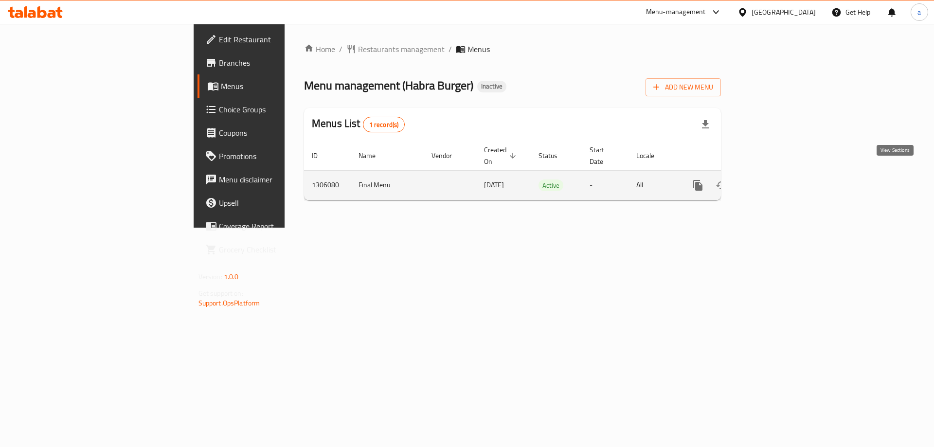
click at [780, 179] on link "enhanced table" at bounding box center [767, 185] width 23 height 23
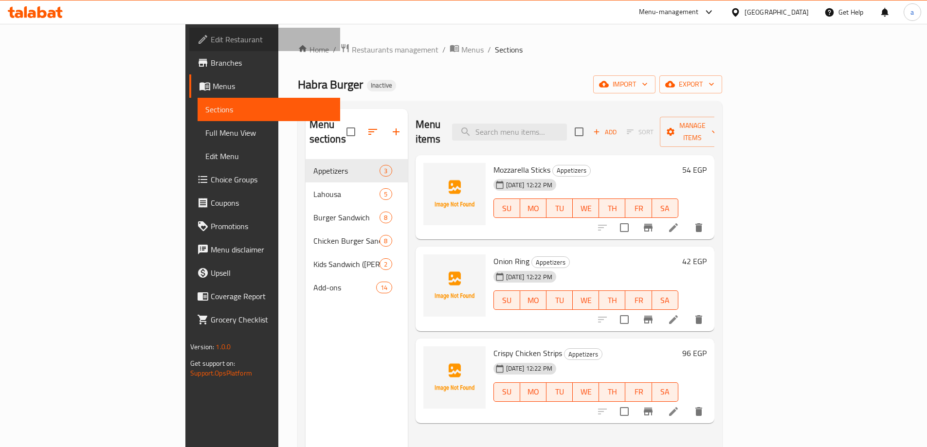
click at [189, 33] on link "Edit Restaurant" at bounding box center [264, 39] width 151 height 23
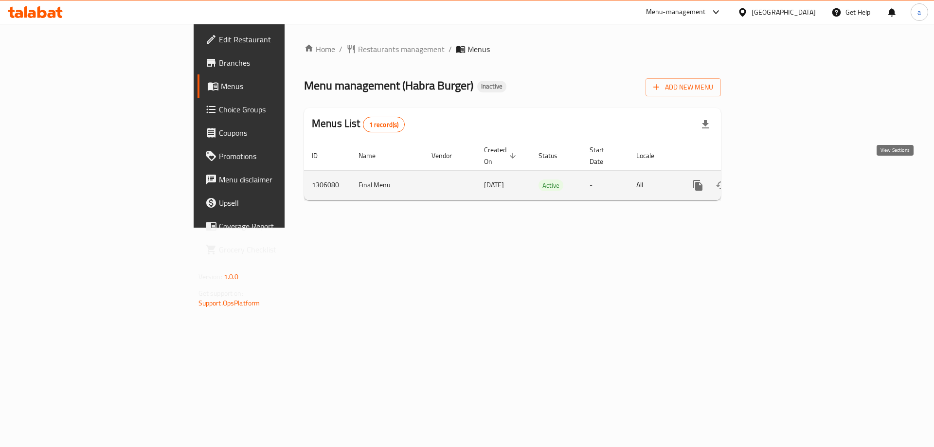
click at [774, 179] on icon "enhanced table" at bounding box center [768, 185] width 12 height 12
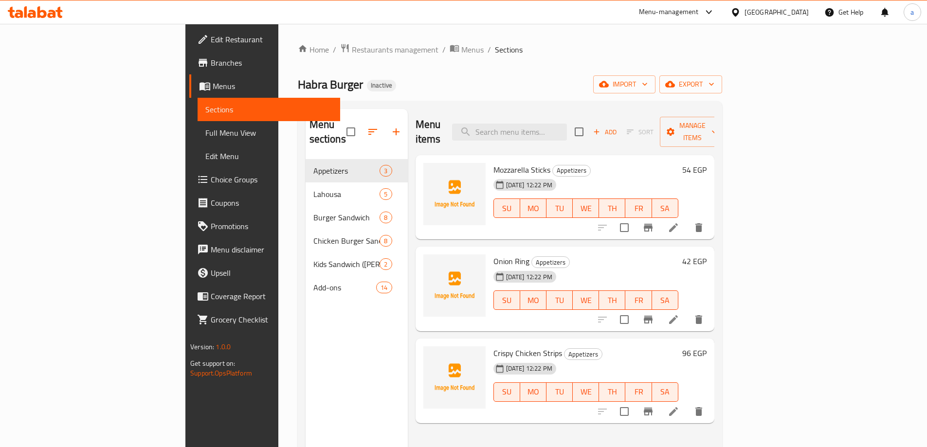
click at [722, 55] on ol "Home / Restaurants management / Menus / Sections" at bounding box center [510, 49] width 424 height 13
click at [717, 123] on span "Manage items" at bounding box center [692, 132] width 50 height 24
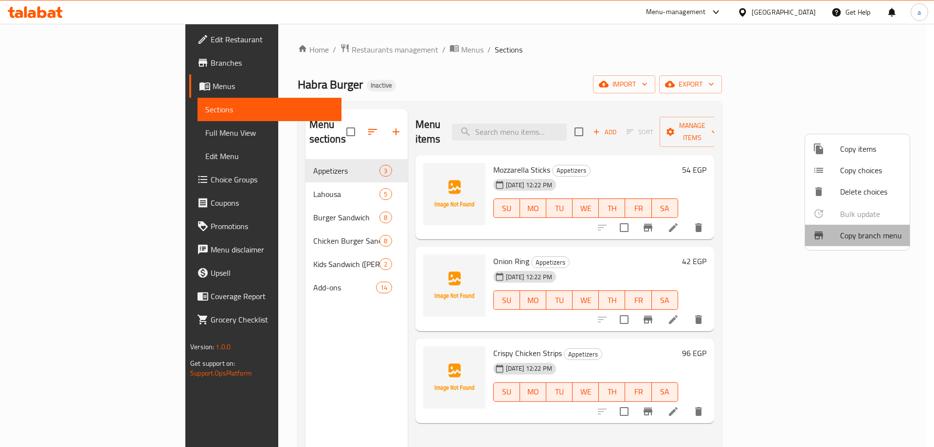
click at [879, 238] on span "Copy branch menu" at bounding box center [871, 236] width 62 height 12
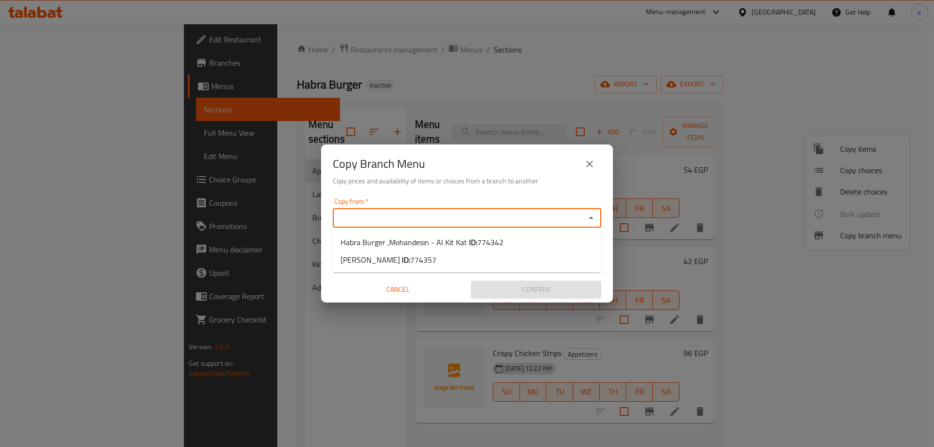
click at [555, 215] on input "Copy from   *" at bounding box center [459, 218] width 247 height 14
click at [504, 244] on li "Habra Burger ,Mohandesin - Al Kit Kat ID: 774342" at bounding box center [467, 242] width 269 height 18
type input "Habra Burger ,Mohandesin - Al Kit Kat"
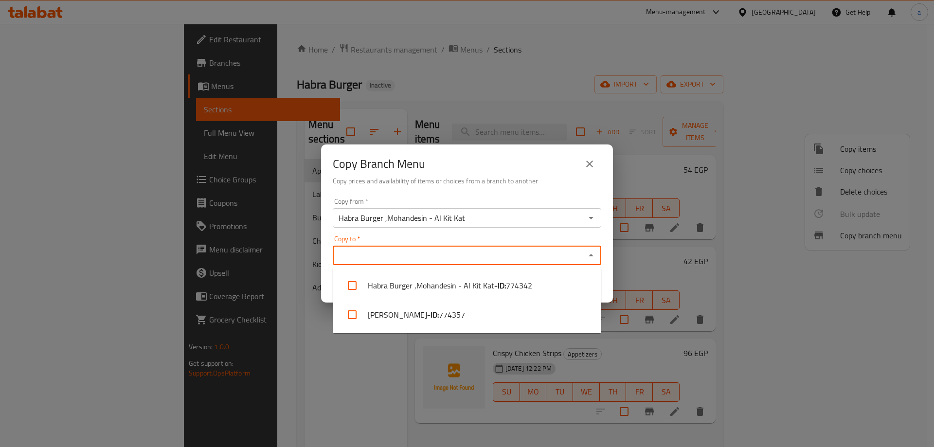
click at [494, 258] on input "Copy to   *" at bounding box center [459, 256] width 247 height 14
click at [465, 315] on span "774357" at bounding box center [452, 315] width 26 height 12
checkbox input "true"
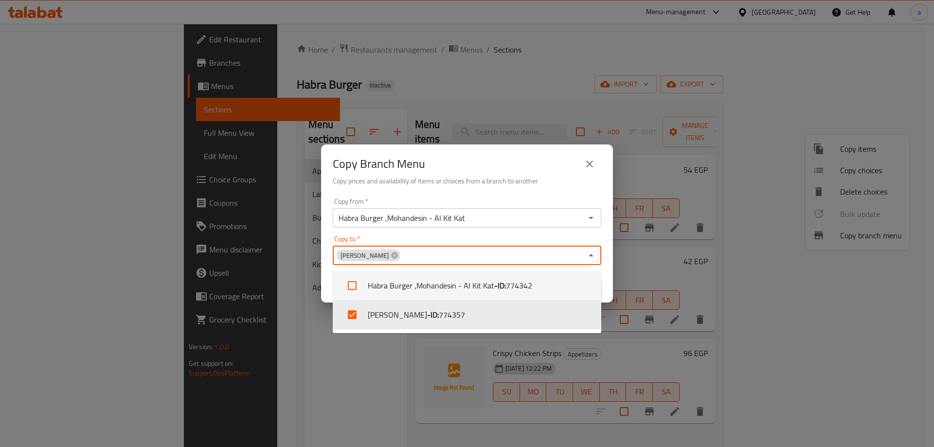
click at [526, 231] on div "Copy from   * Habra Burger ,Mohandesin - Al Kit Kat Copy from * Copy to   * Hab…" at bounding box center [467, 248] width 292 height 108
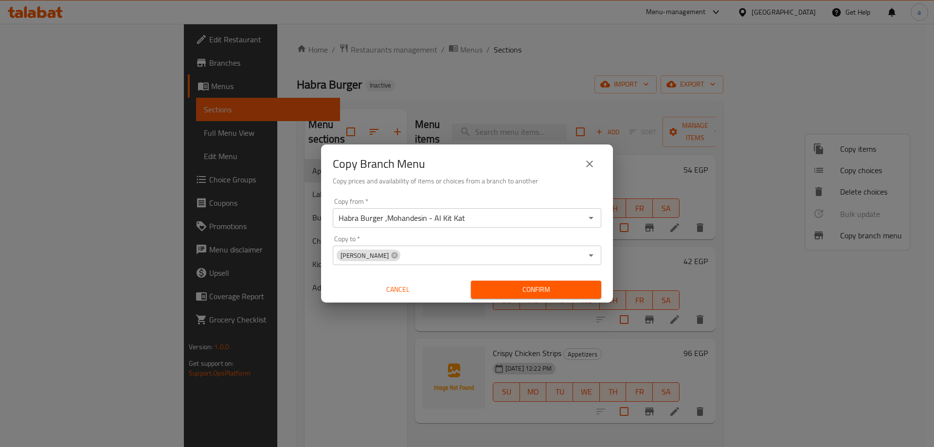
click at [561, 288] on span "Confirm" at bounding box center [536, 290] width 115 height 12
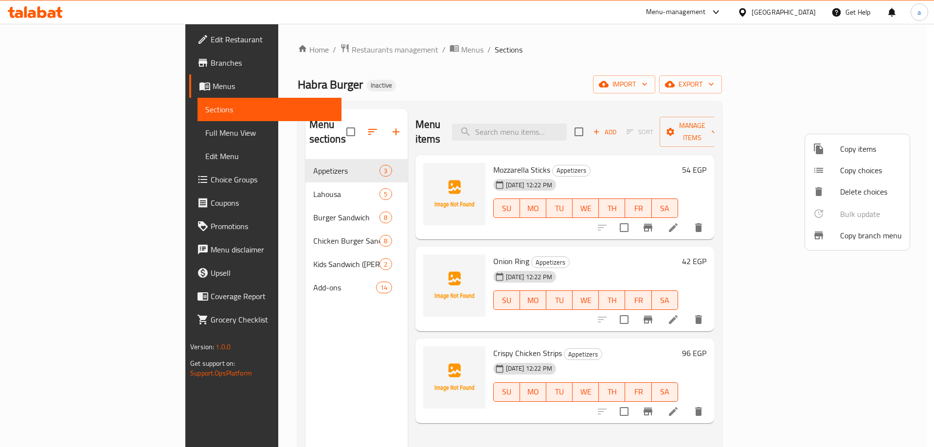
click at [63, 63] on div at bounding box center [467, 223] width 934 height 447
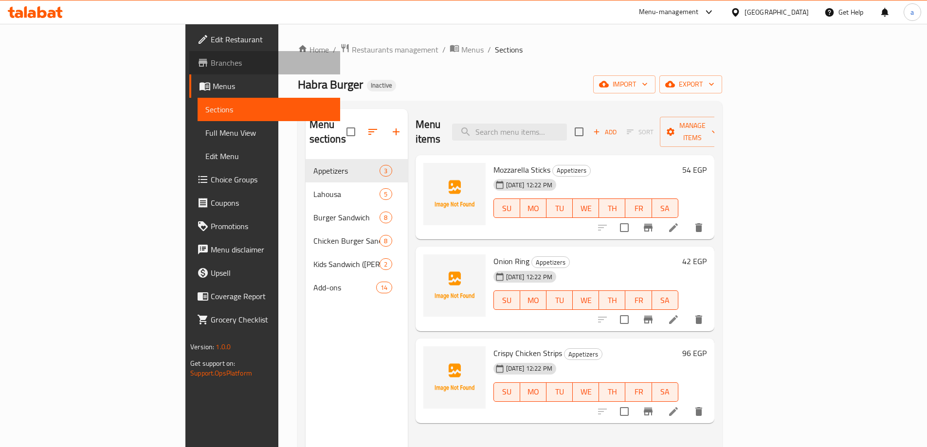
click at [211, 63] on span "Branches" at bounding box center [272, 63] width 122 height 12
